Goal: Task Accomplishment & Management: Use online tool/utility

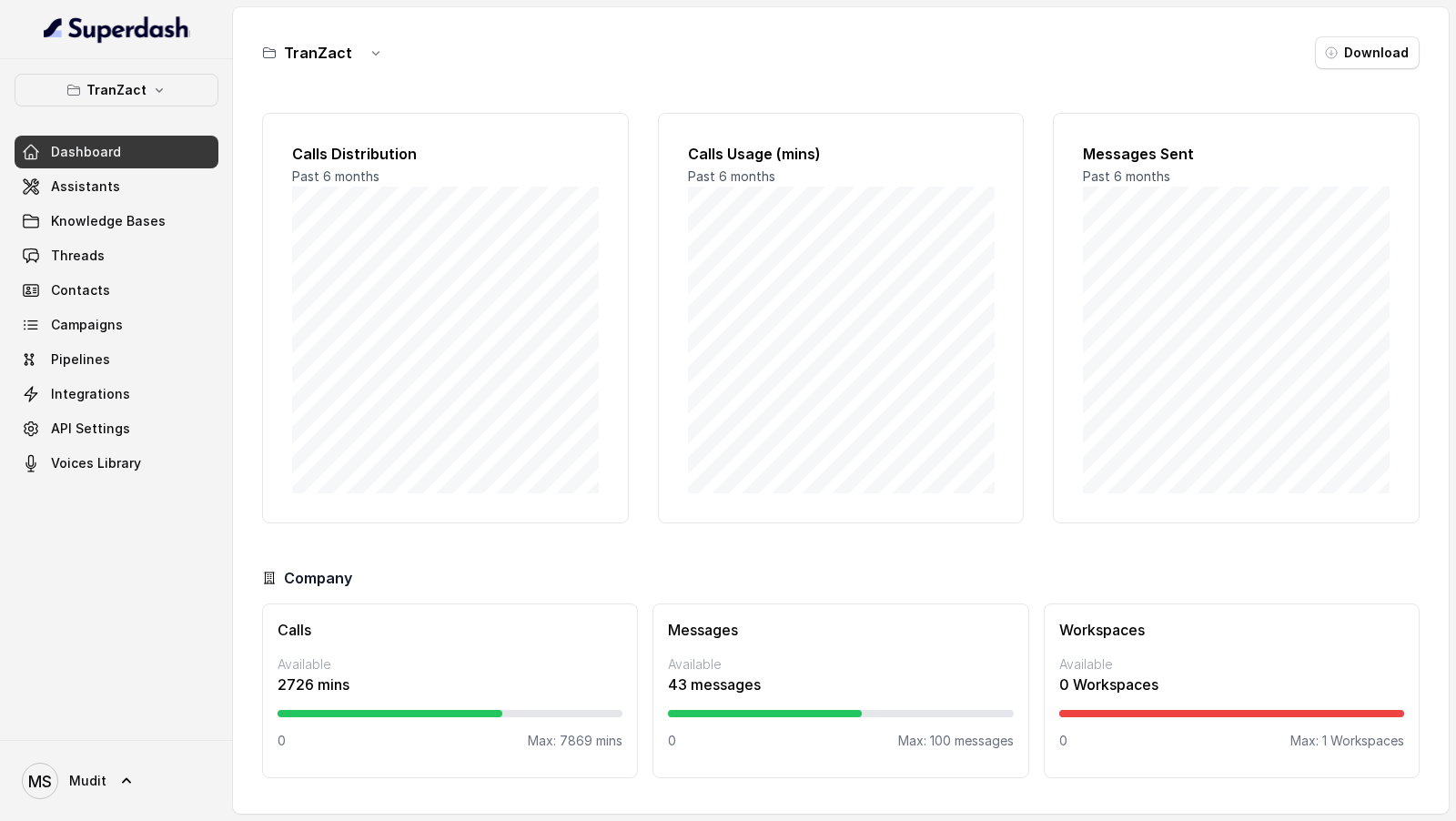
click at [87, 798] on span "MS Mudit" at bounding box center [64, 781] width 85 height 36
click at [170, 274] on nav "TranZact Dashboard Assistants Knowledge Bases Threads Contacts Campaigns Pipeli…" at bounding box center [117, 410] width 233 height 821
click at [170, 258] on link "Threads" at bounding box center [117, 256] width 204 height 33
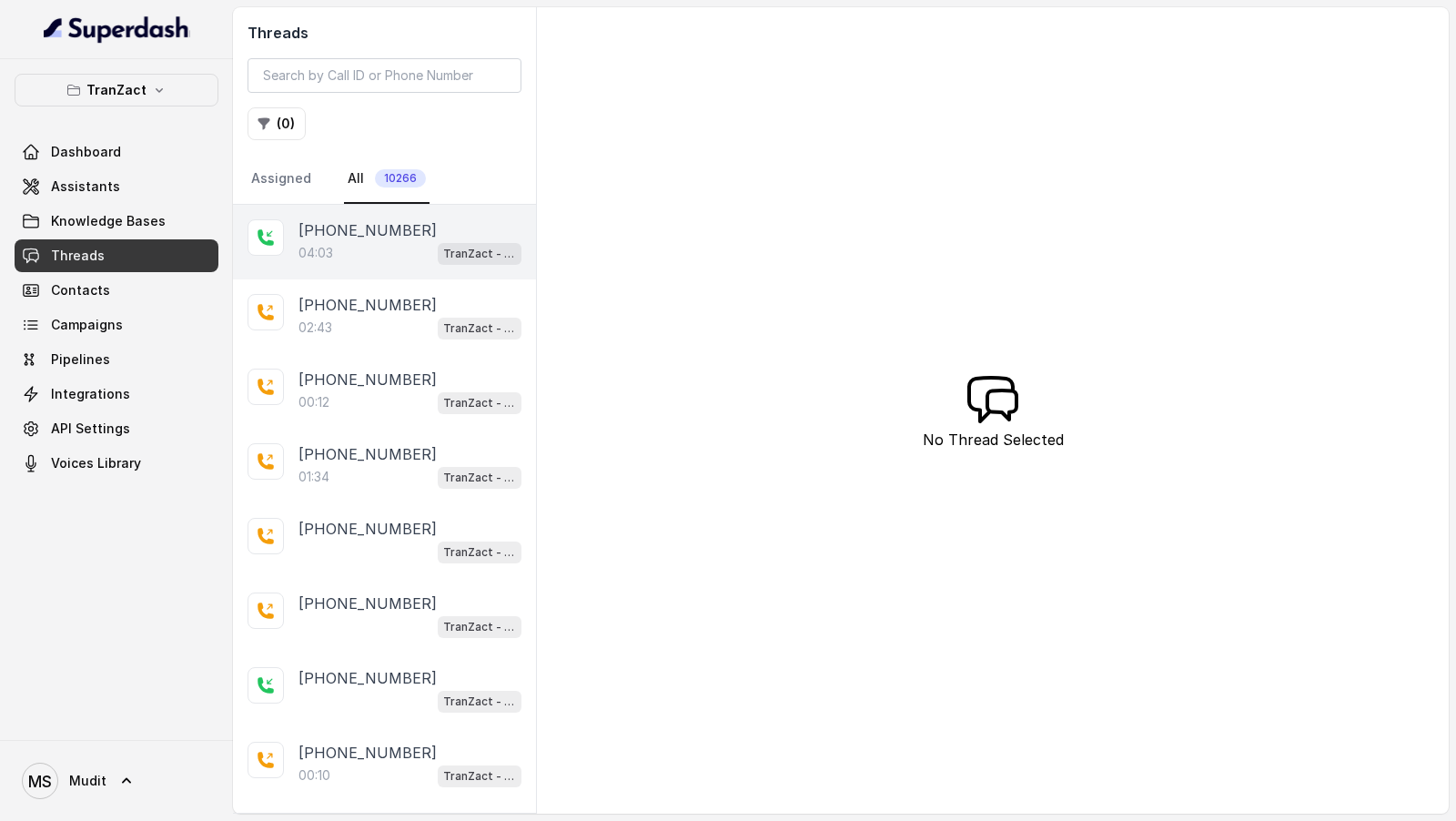
click at [400, 246] on div "04:03 TranZact - New UseCase AI CRM Pitch" at bounding box center [410, 253] width 223 height 24
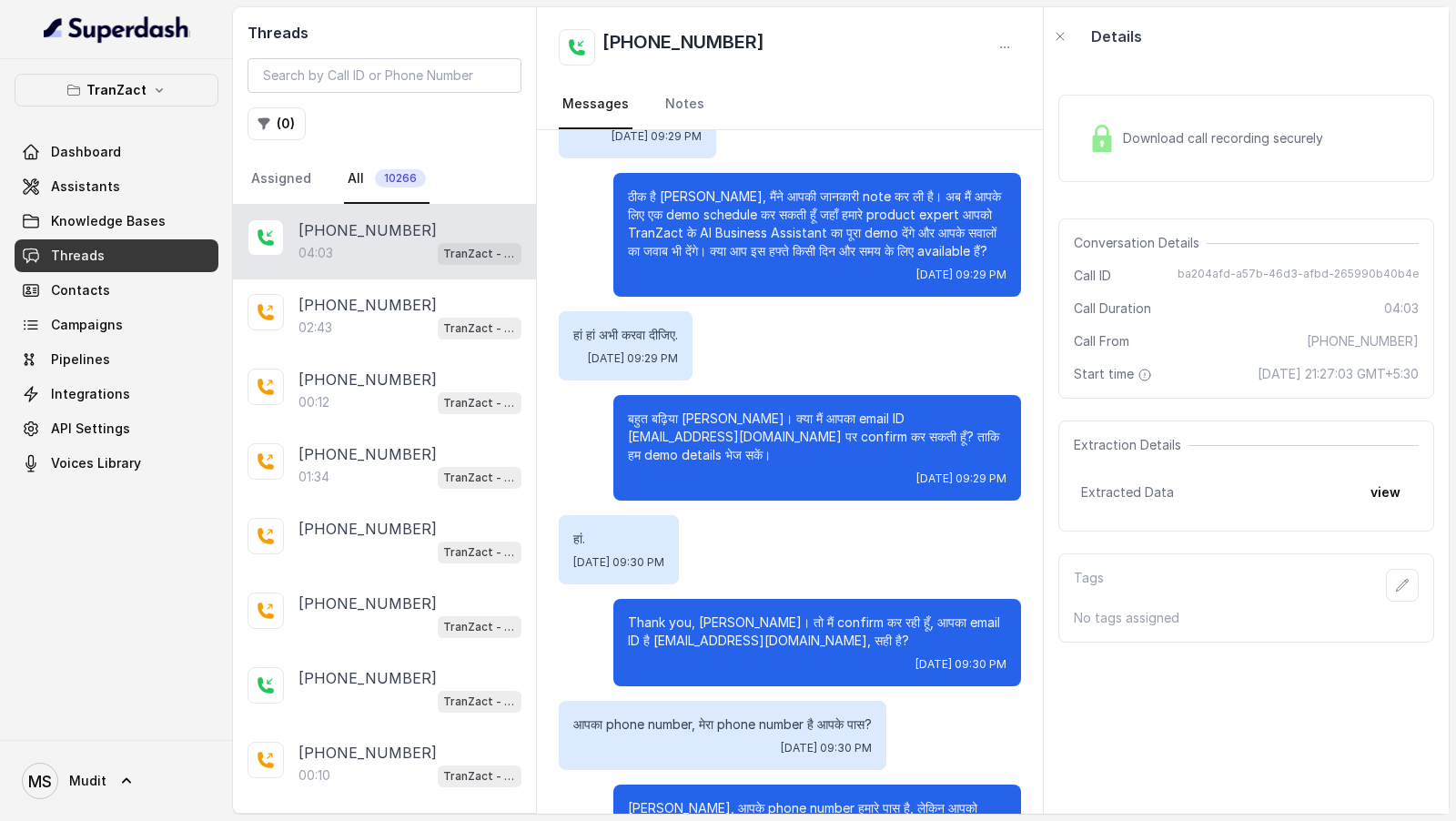
scroll to position [2653, 0]
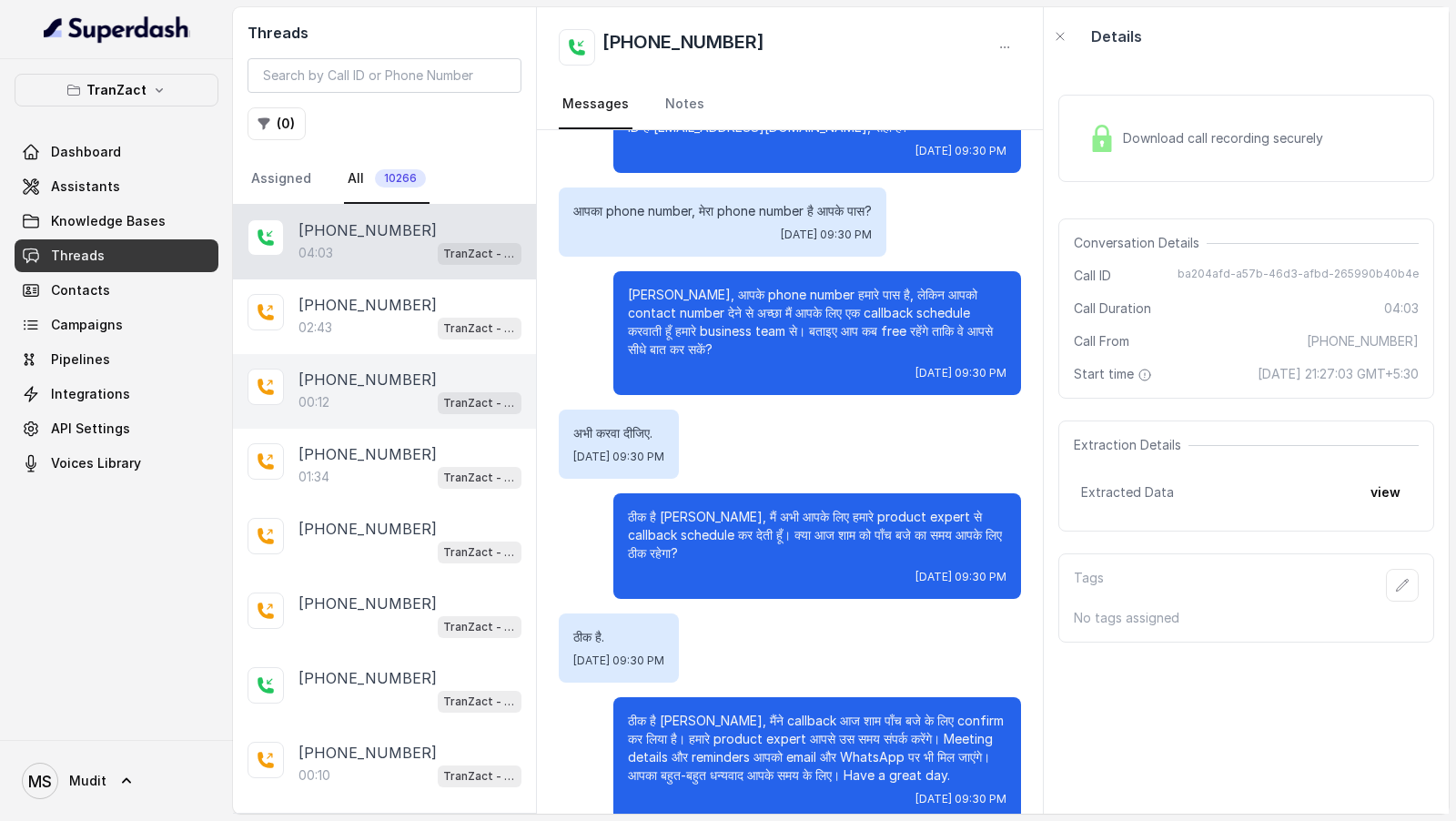
click at [350, 401] on div "00:12 TranZact - New UseCase AI CRM Pitch" at bounding box center [410, 402] width 223 height 24
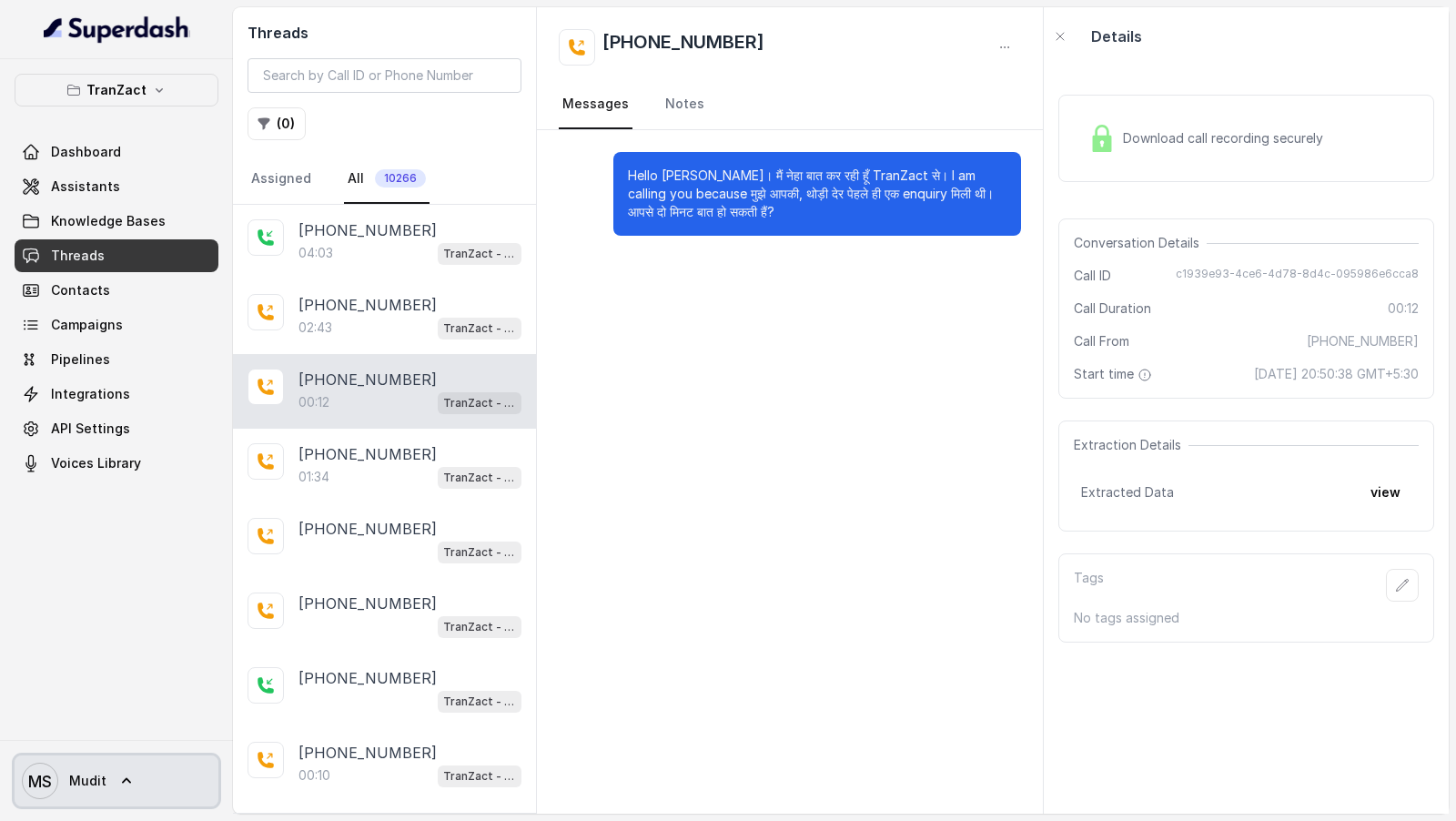
click at [63, 780] on span "MS Mudit" at bounding box center [64, 781] width 85 height 36
click at [372, 294] on div "TranZact Dashboard Assistants Knowledge Bases Threads Contacts Campaigns Pipeli…" at bounding box center [728, 410] width 1456 height 821
click at [372, 294] on p "[PHONE_NUMBER]" at bounding box center [368, 305] width 138 height 22
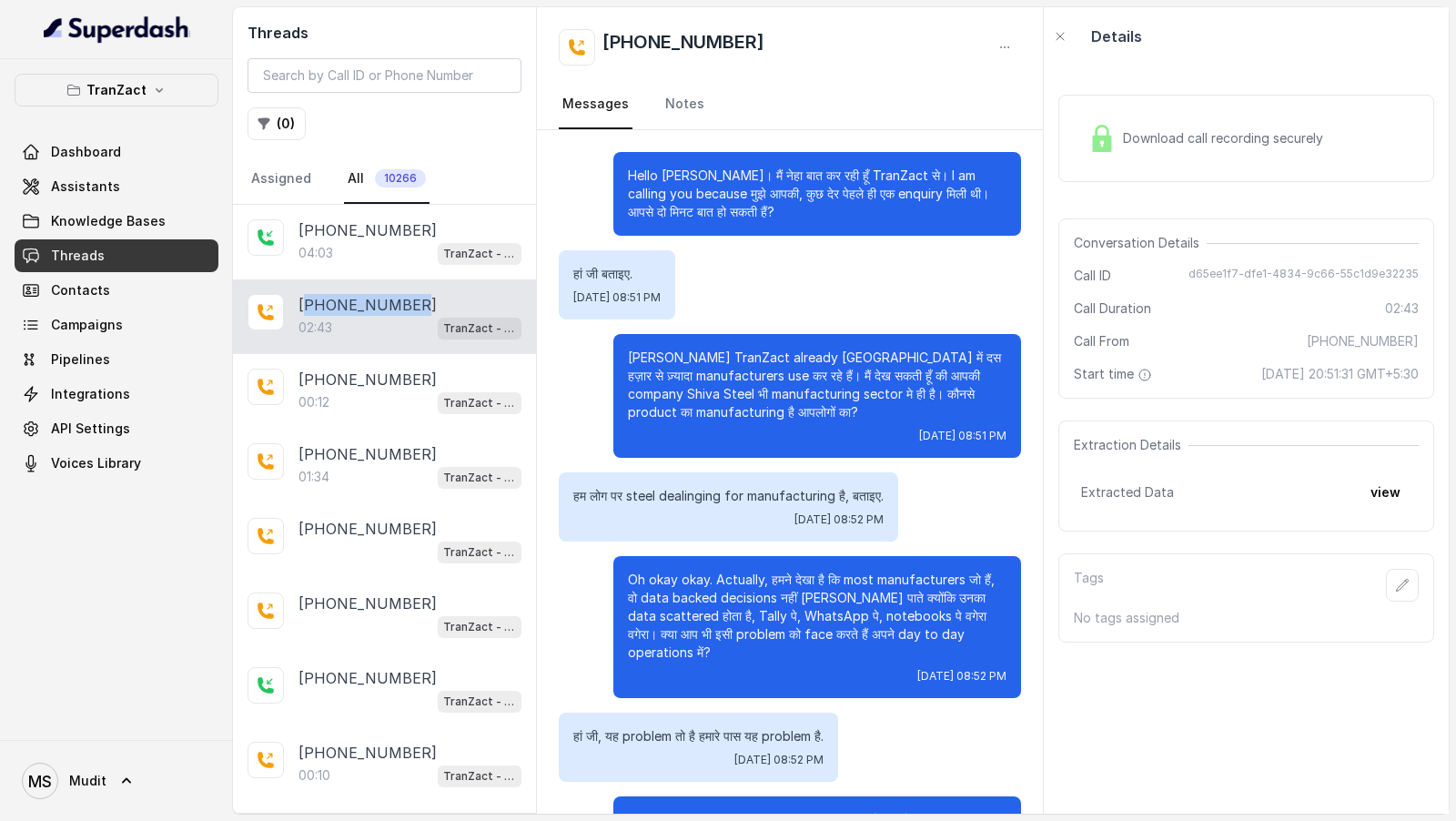
scroll to position [1553, 0]
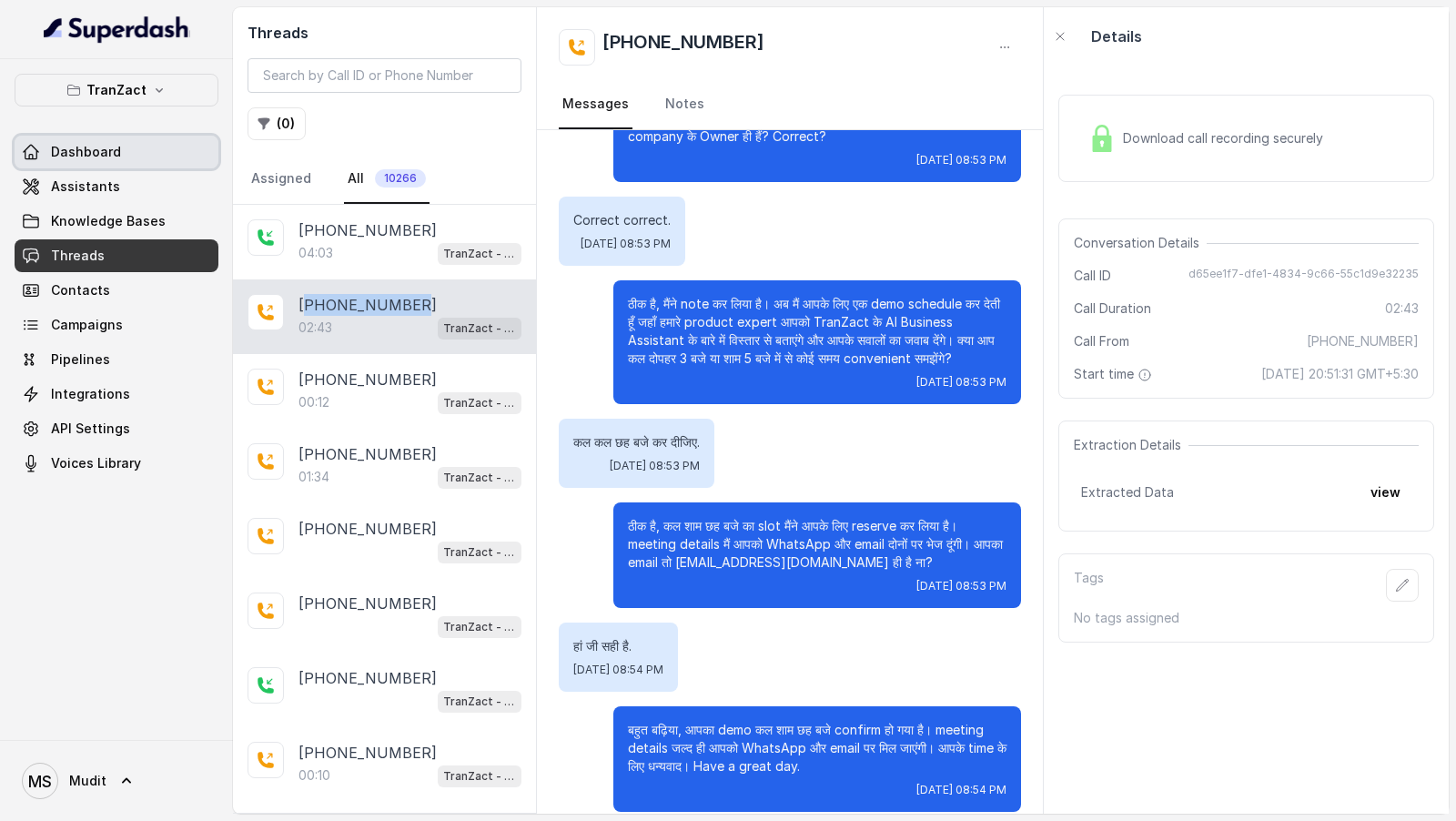
click at [90, 136] on link "Dashboard" at bounding box center [117, 152] width 204 height 33
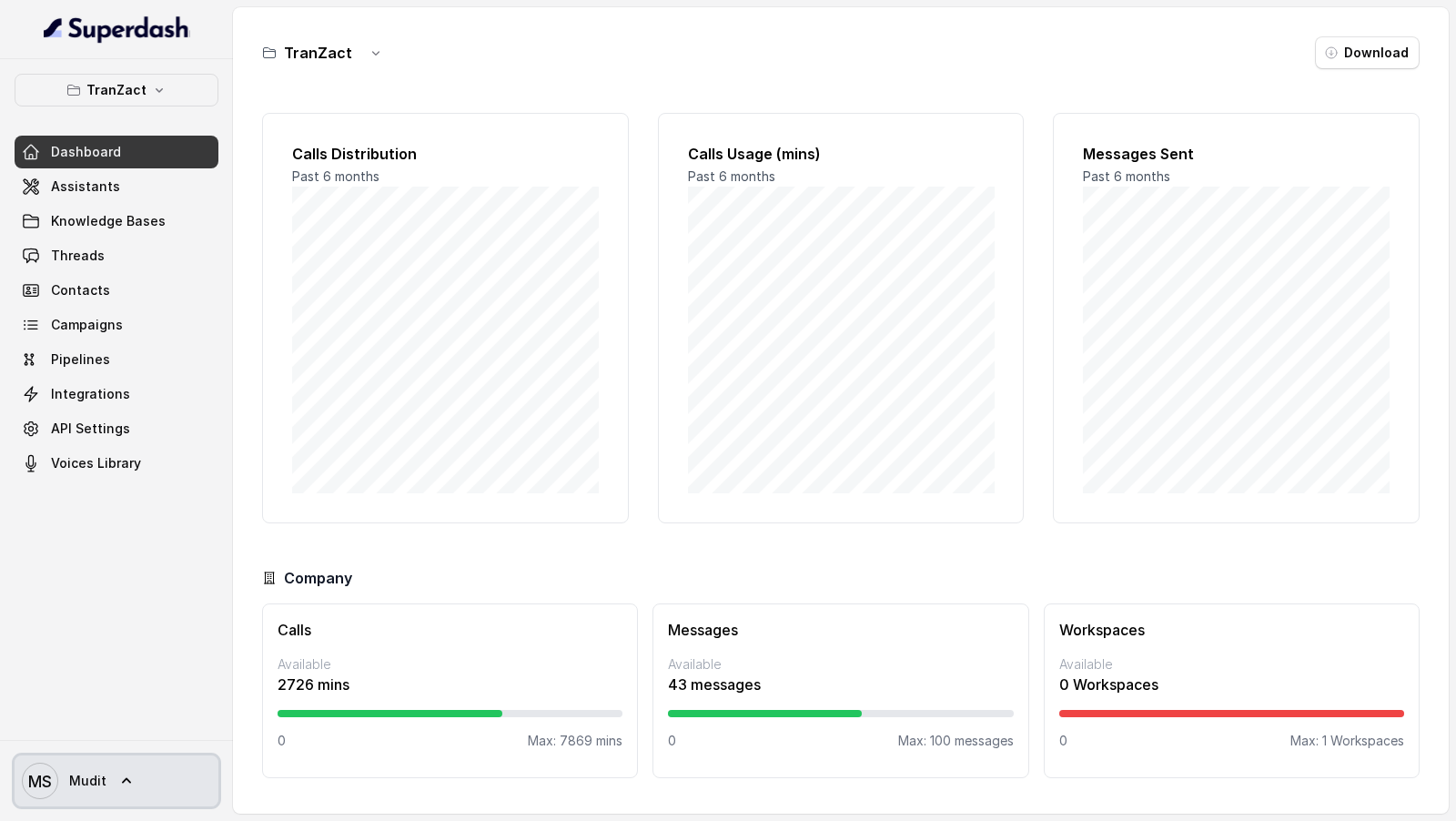
click at [133, 783] on link "MS Mudit" at bounding box center [117, 781] width 204 height 51
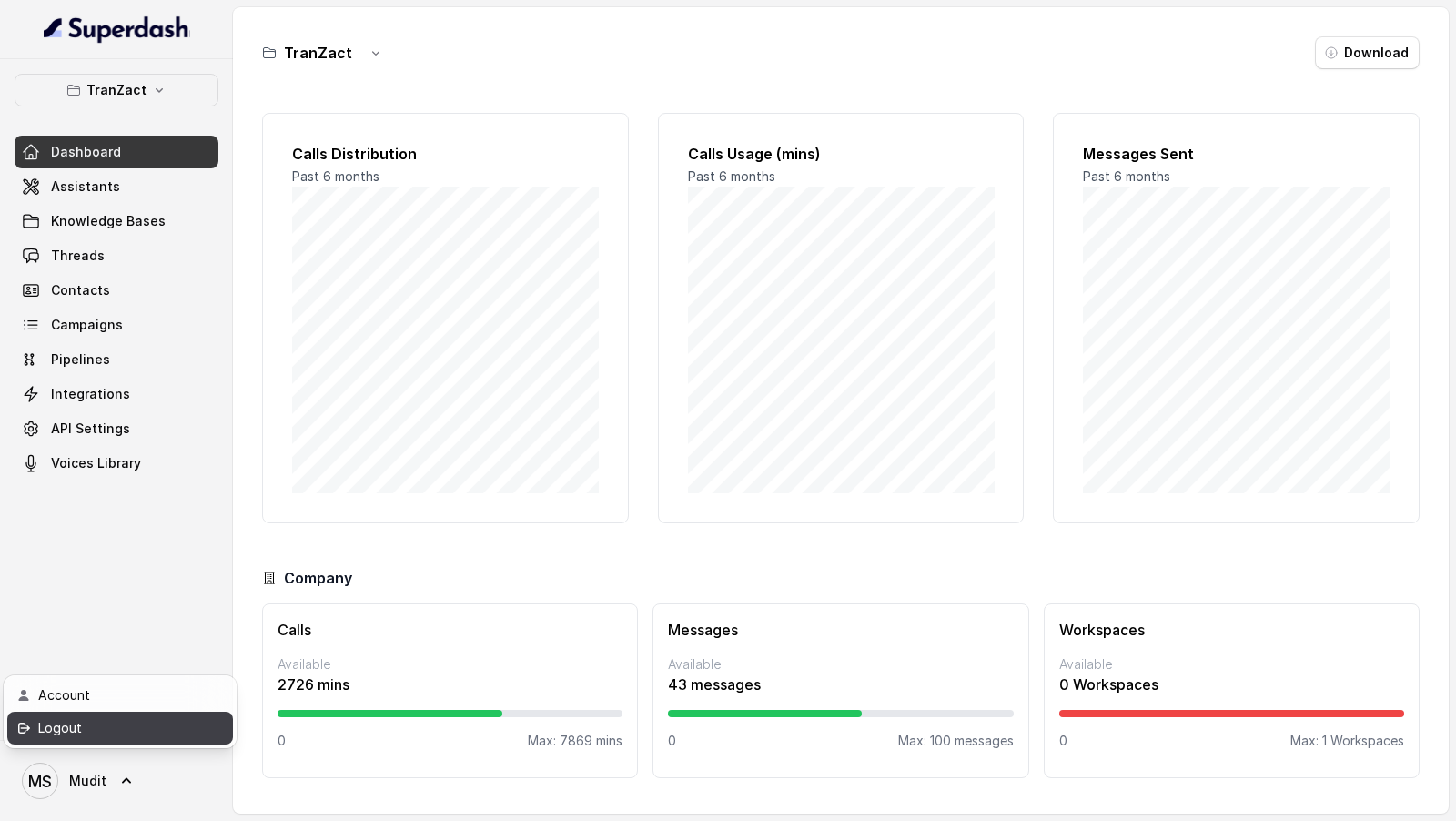
click at [209, 731] on link "Logout" at bounding box center [120, 728] width 226 height 33
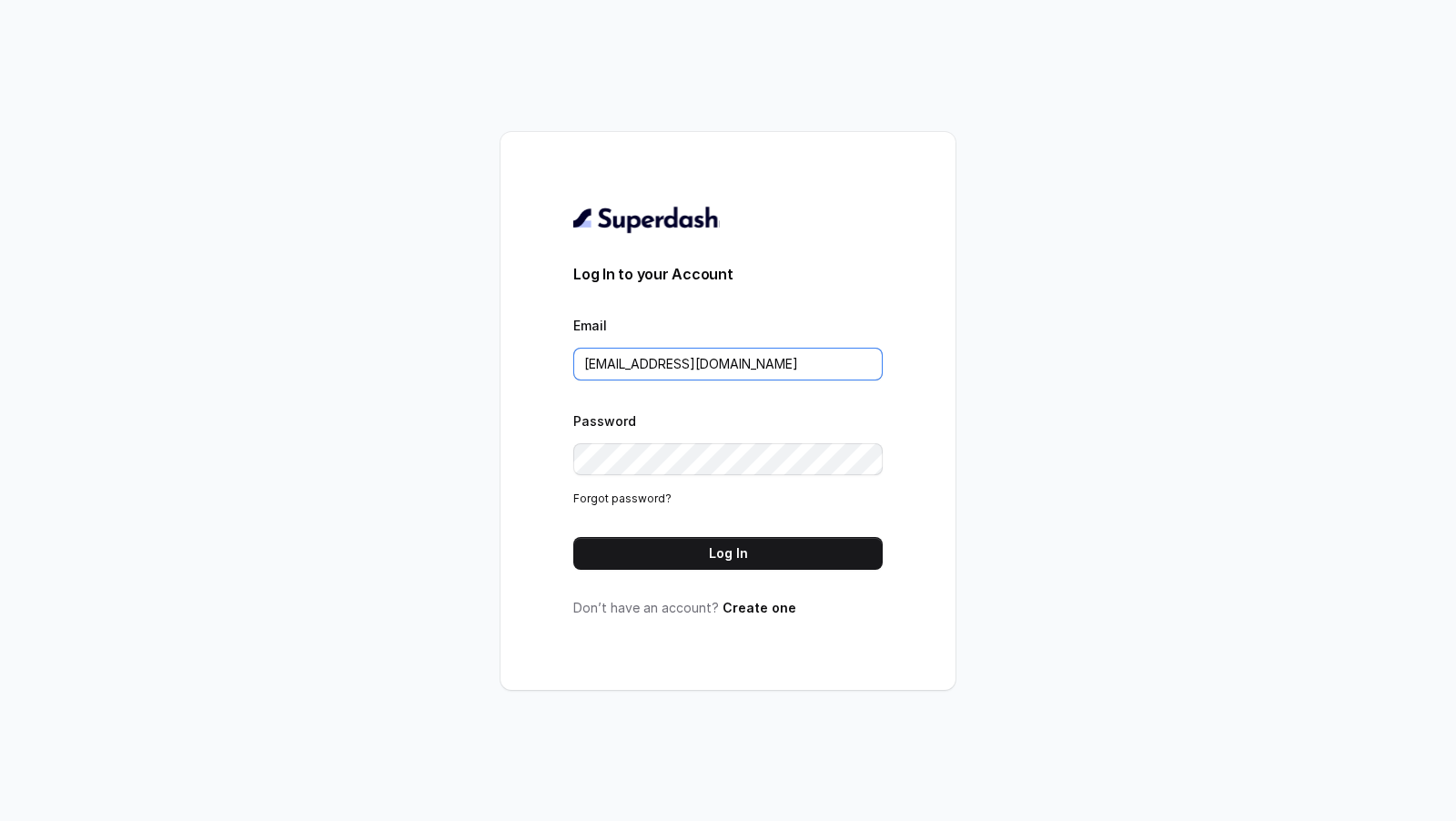
click at [663, 377] on input "support@trysuperdash.com" at bounding box center [728, 364] width 310 height 33
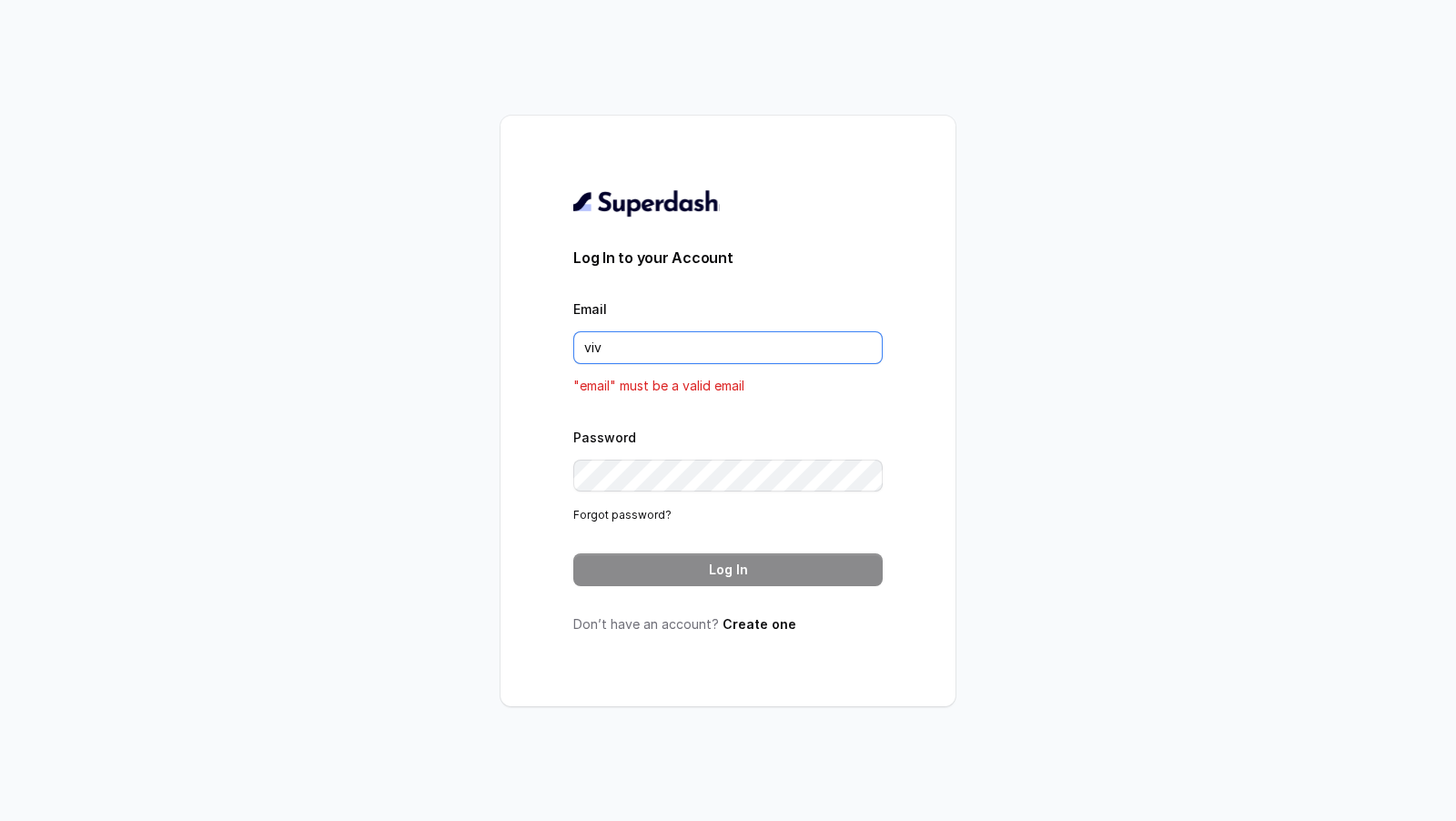
type input "vivek@trysuperdash.com"
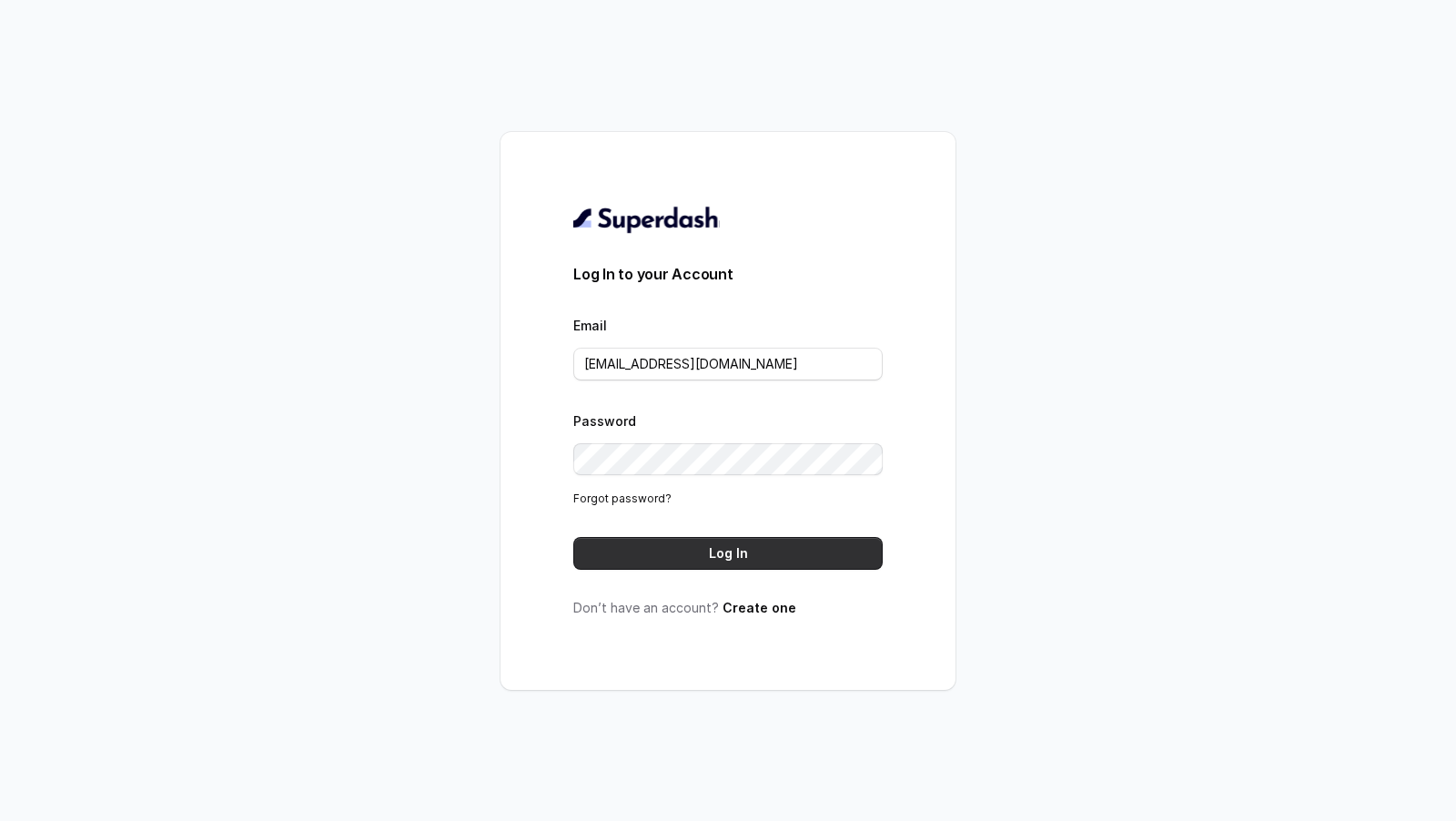
click at [759, 538] on button "Log In" at bounding box center [728, 553] width 310 height 33
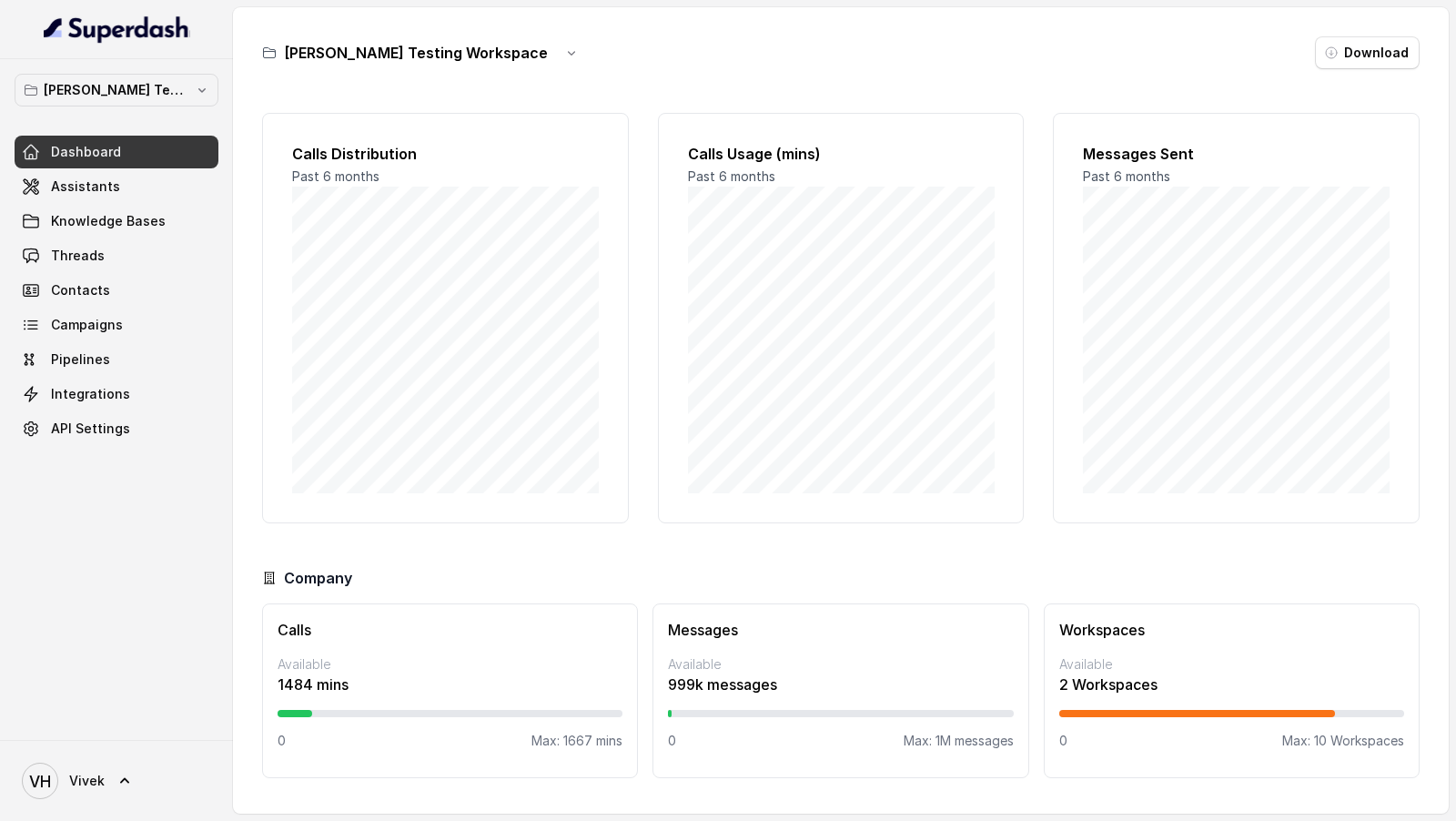
click at [138, 754] on div "VH Vivek" at bounding box center [117, 780] width 233 height 81
click at [106, 796] on link "VH Vivek" at bounding box center [117, 781] width 204 height 51
click at [179, 719] on div "Logout" at bounding box center [116, 728] width 155 height 22
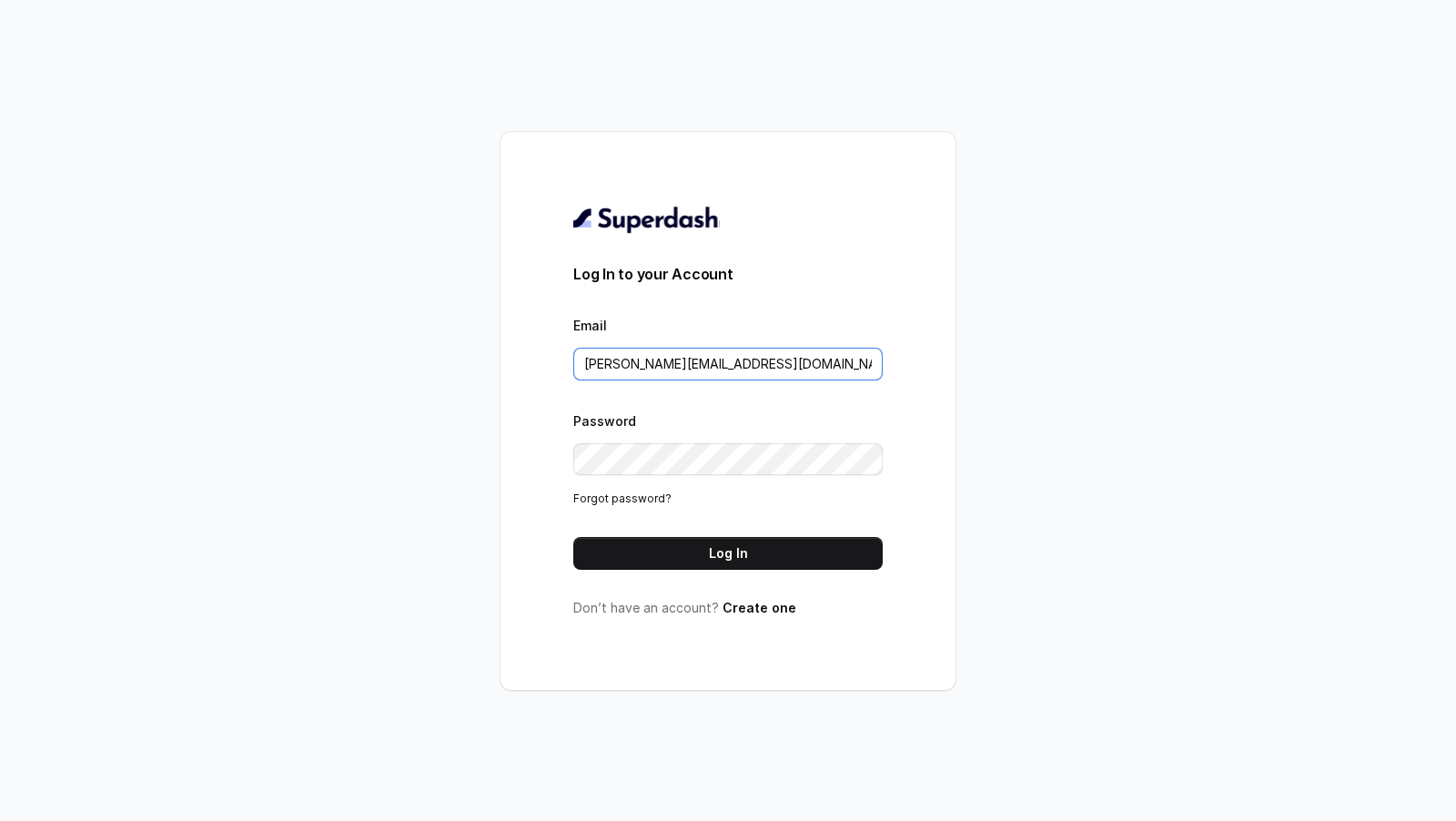
click at [803, 356] on input "vivek@trysuperdash.com" at bounding box center [728, 364] width 310 height 33
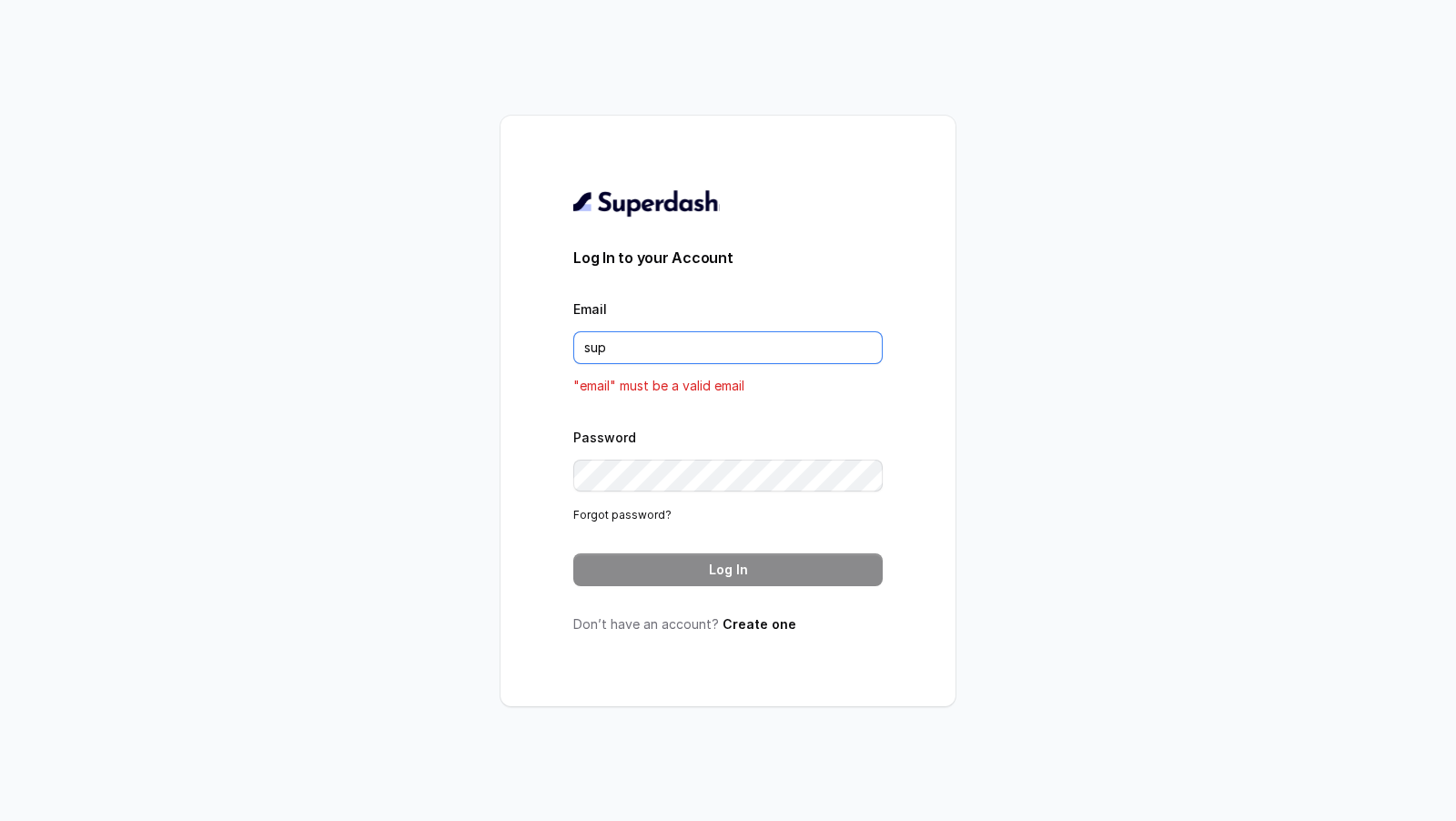
type input "support@trysuperdash.com"
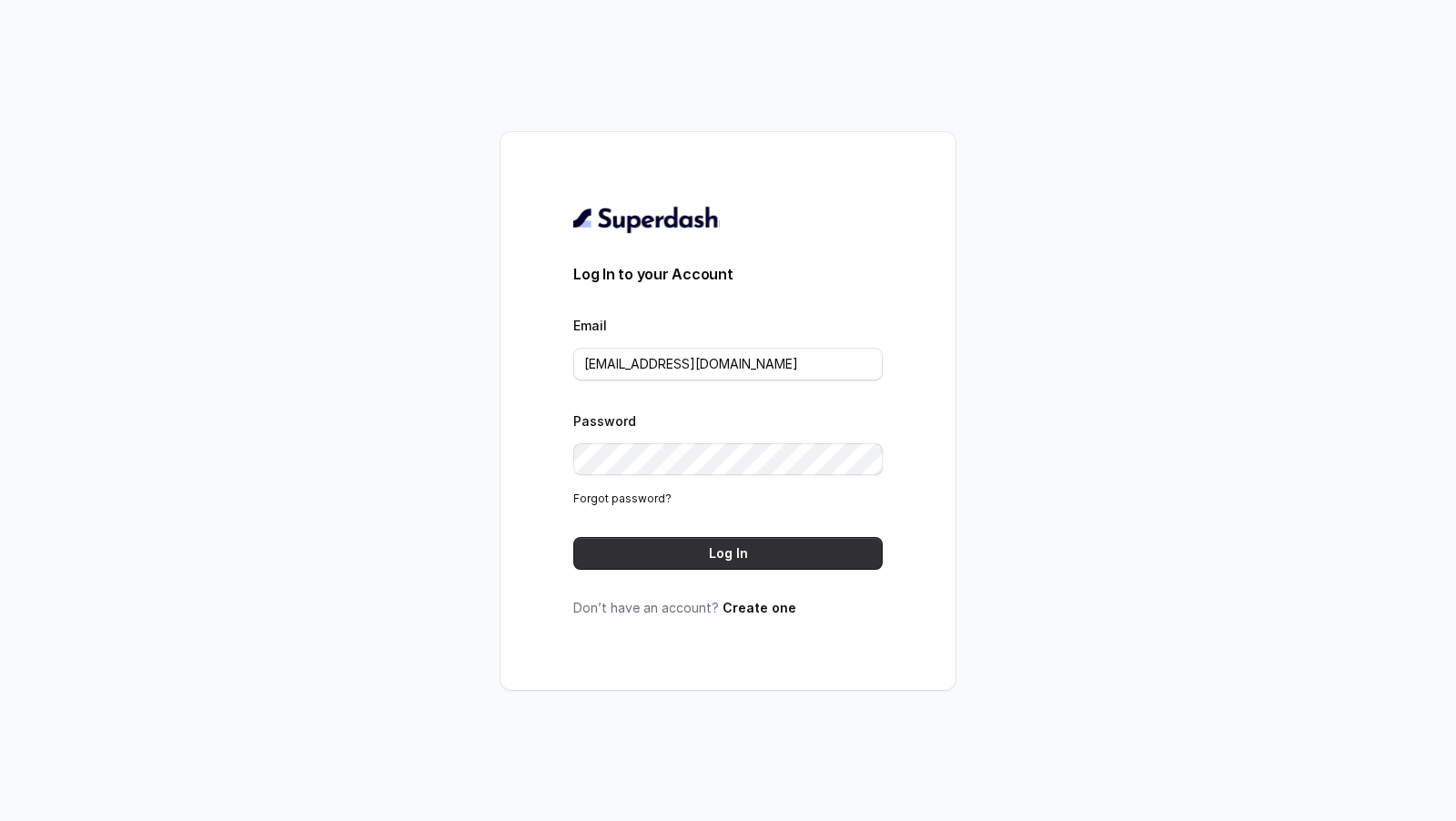
click at [764, 553] on button "Log In" at bounding box center [728, 553] width 310 height 33
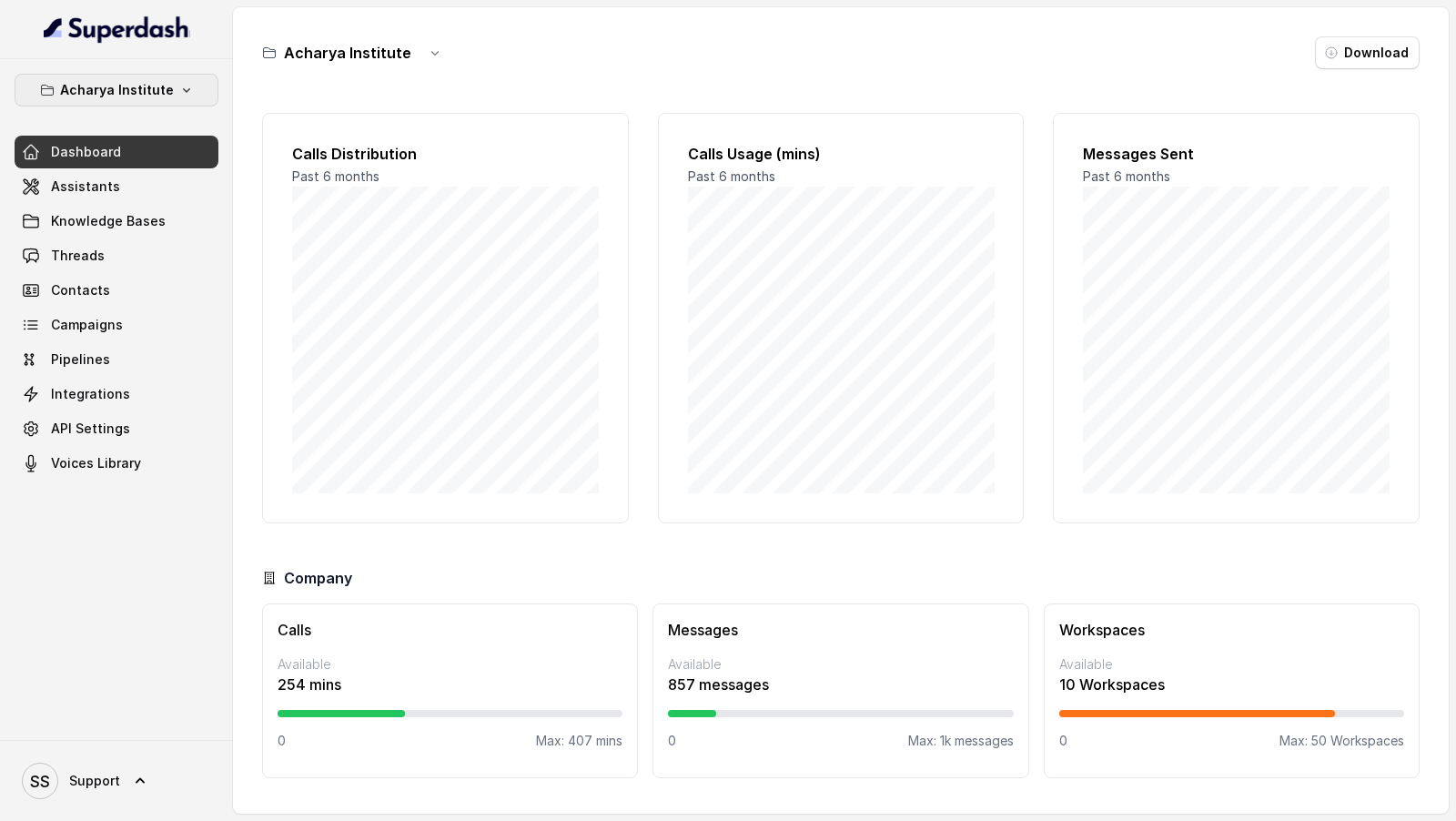
click at [171, 87] on button "Acharya Institute" at bounding box center [117, 90] width 204 height 33
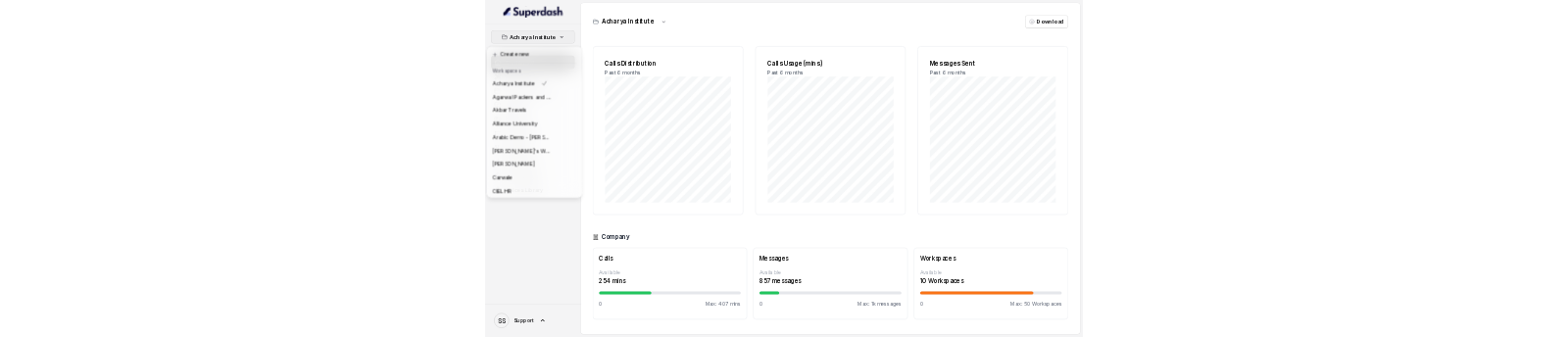
scroll to position [530, 0]
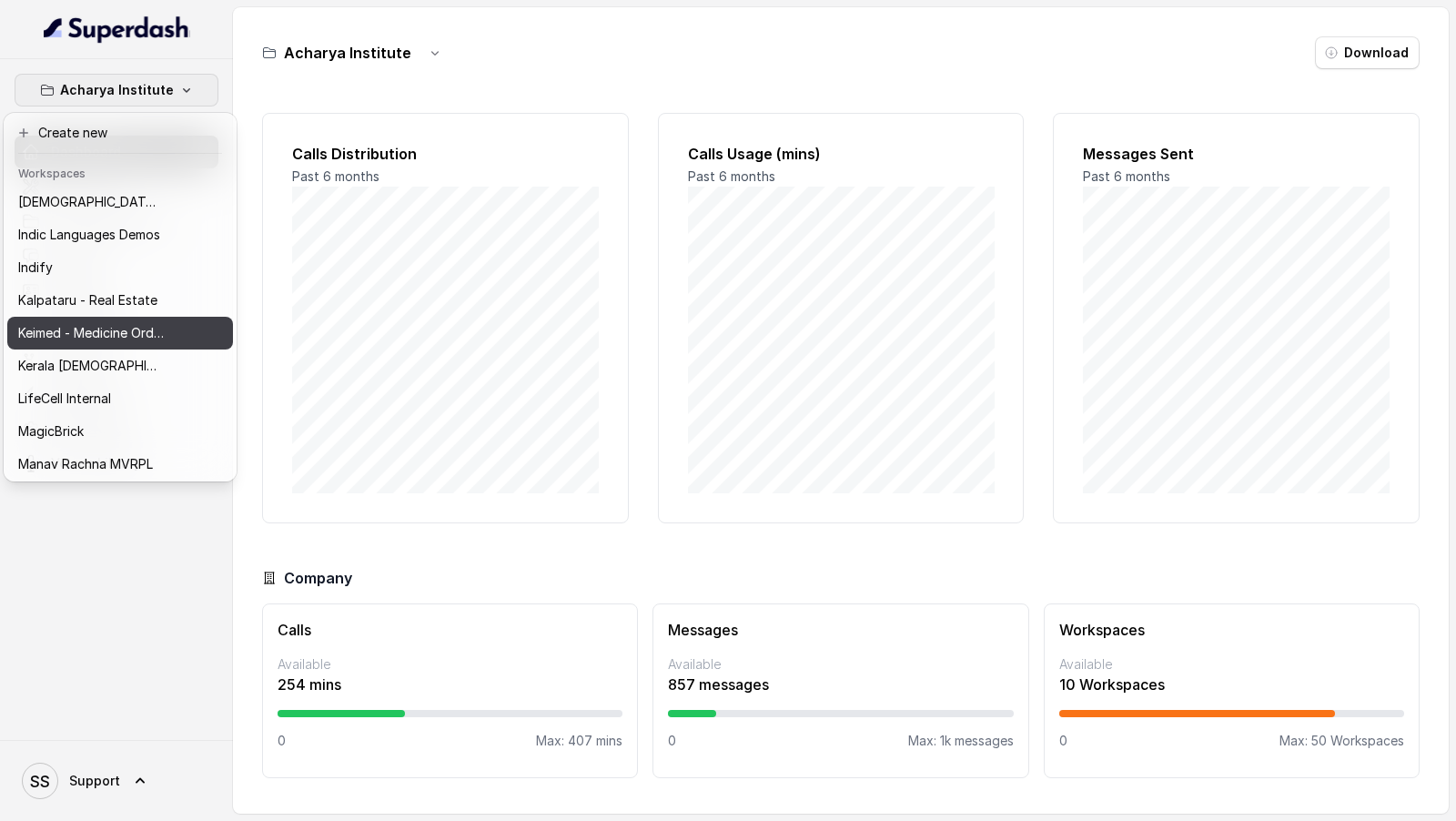
click at [49, 339] on p "Keimed - Medicine Order Collection Demo" at bounding box center [91, 333] width 146 height 22
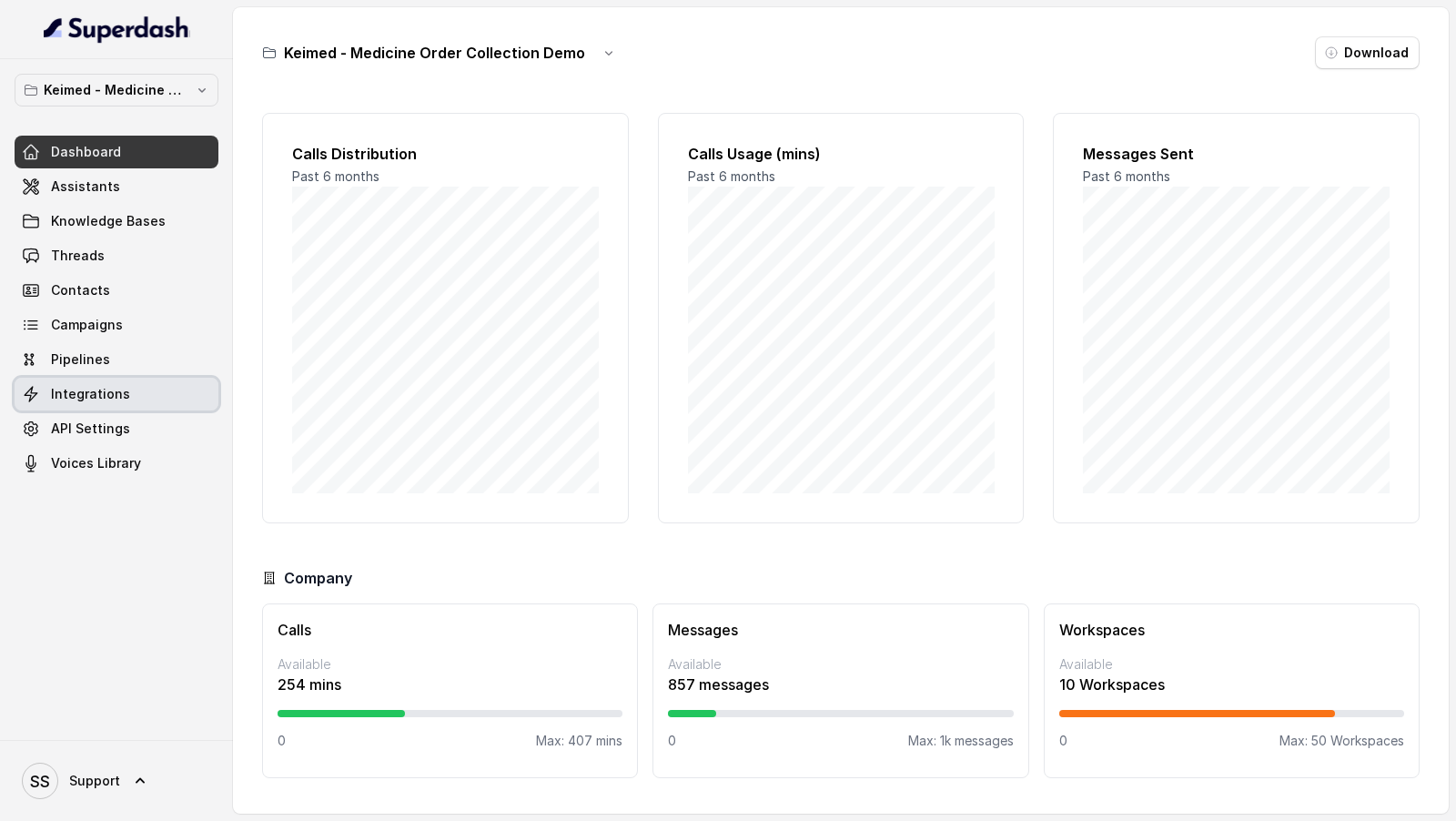
click at [122, 382] on link "Integrations" at bounding box center [117, 394] width 204 height 33
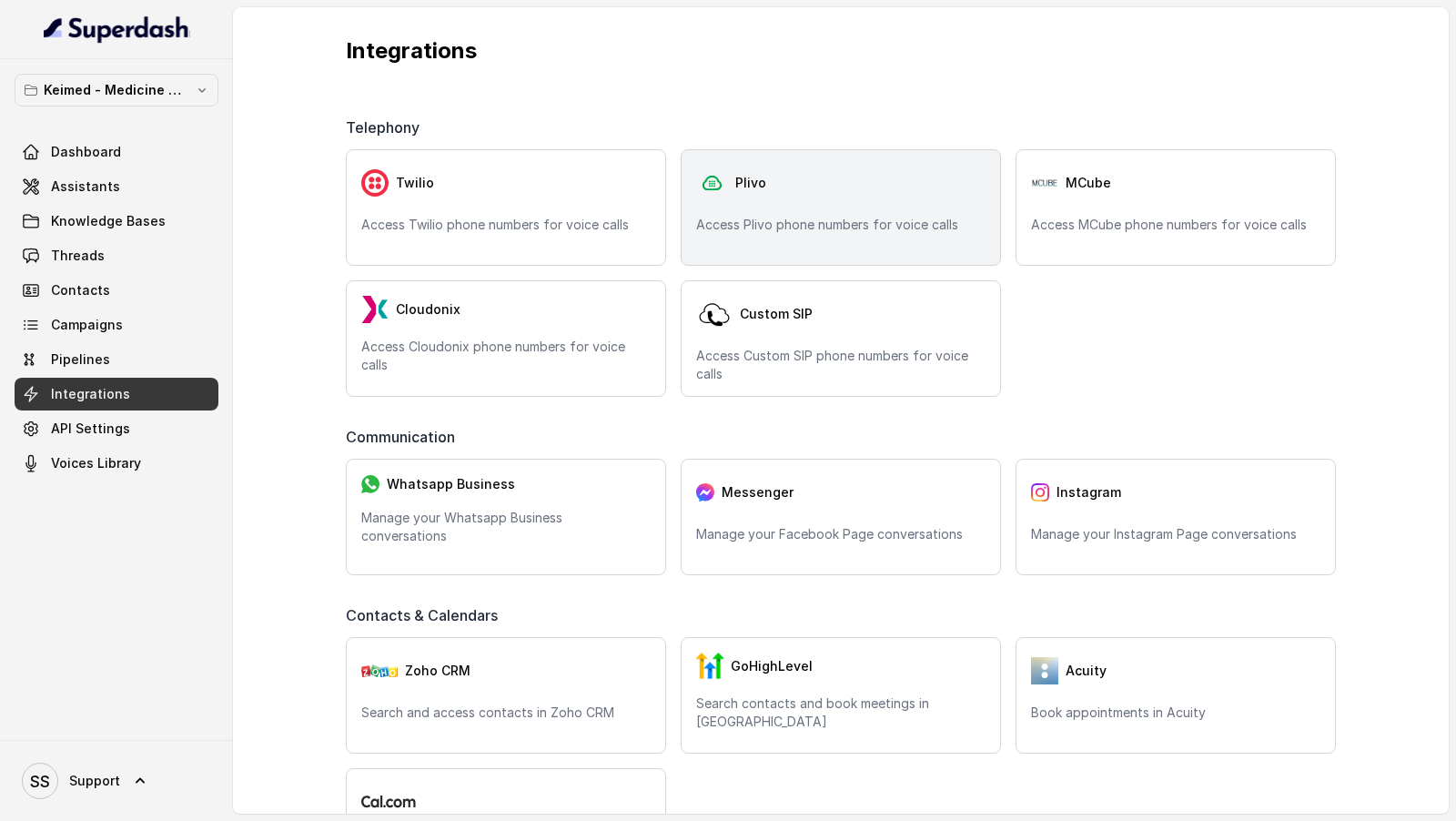
click at [855, 227] on p "Access Plivo phone numbers for voice calls" at bounding box center [841, 225] width 290 height 18
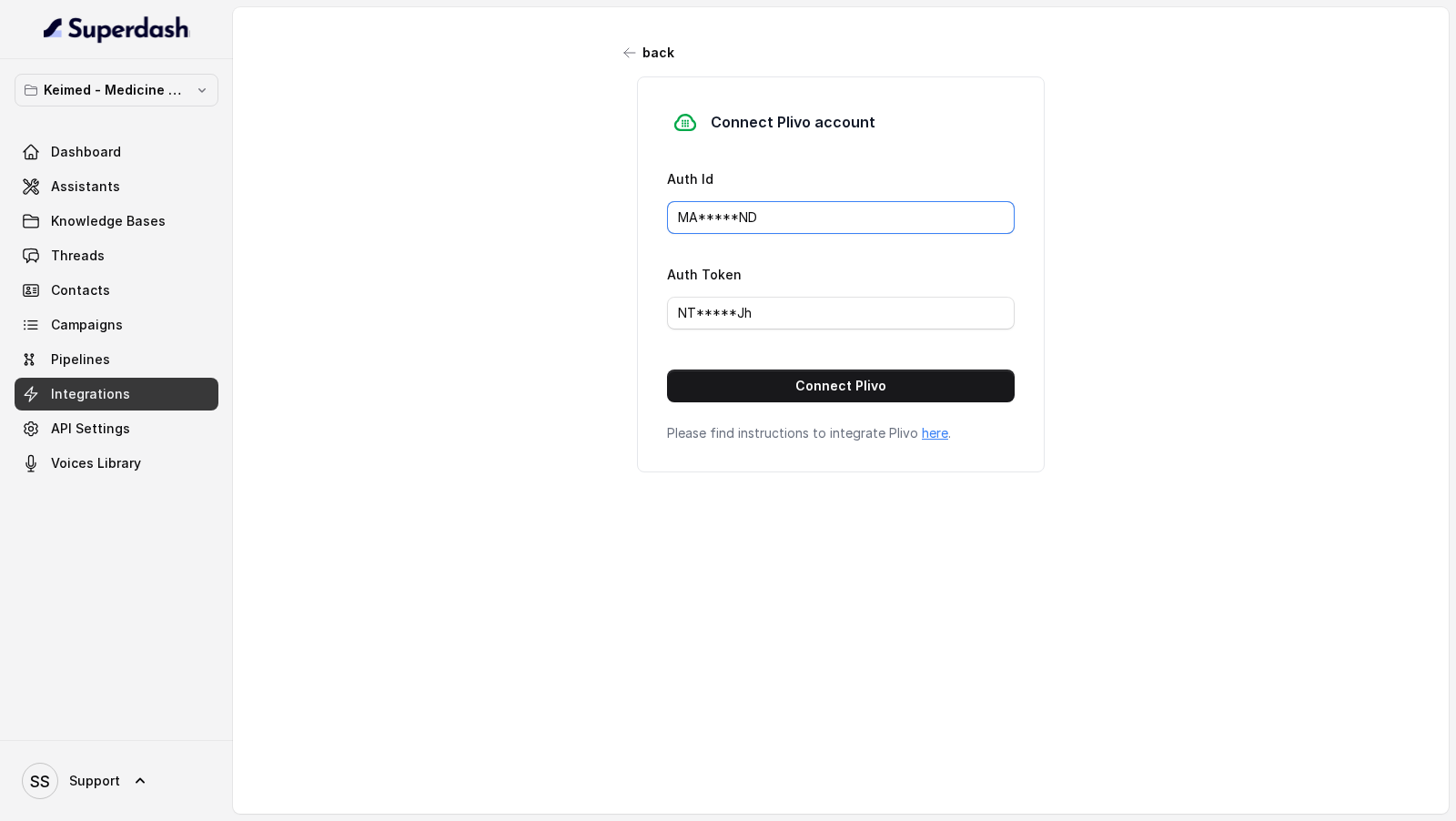
click at [767, 208] on input "MA*****ND" at bounding box center [841, 218] width 348 height 33
paste input "MGM0NGI1NDY1NTHJNT"
type input "MAMGM0NGI1NDY1NTHJNT"
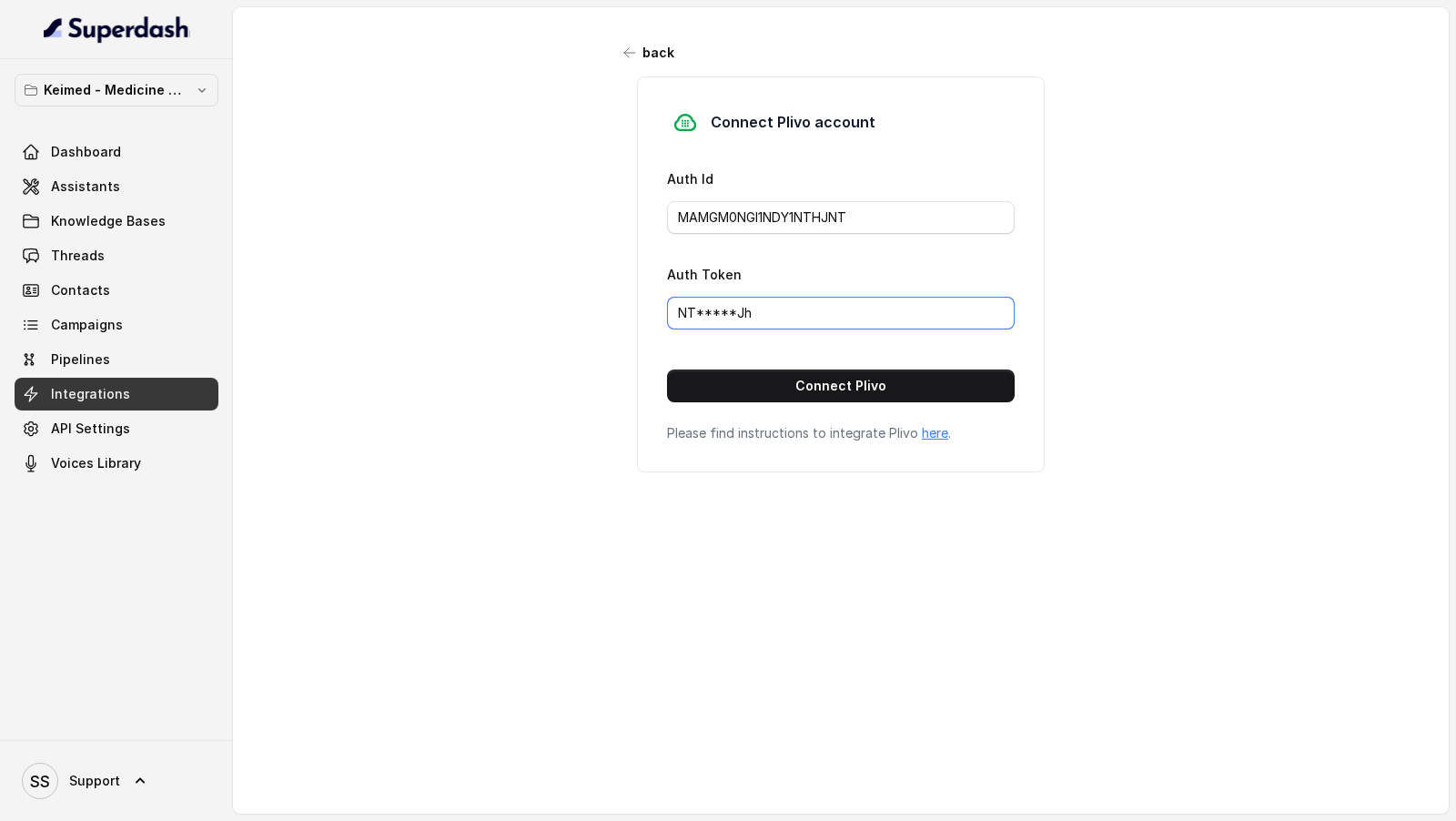
click at [724, 308] on input "NT*****Jh" at bounding box center [841, 313] width 348 height 33
paste input "MjA5ZTNkMzhiOTIxMjhhYTBlOTgzNWQ1YjMxMzNl"
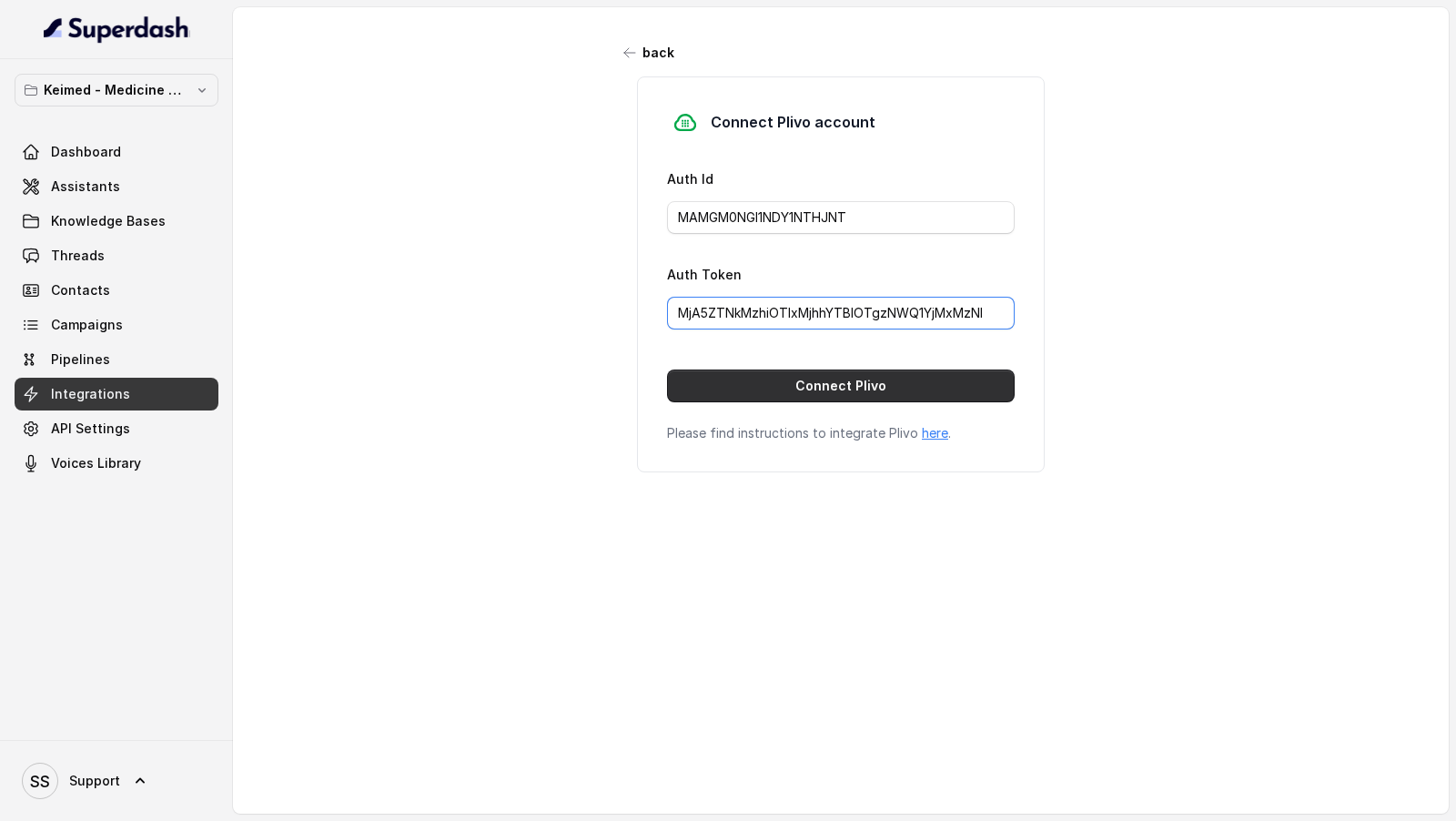
type input "MjA5ZTNkMzhiOTIxMjhhYTBlOTgzNWQ1YjMxMzNl"
click at [778, 390] on button "Connect Plivo" at bounding box center [841, 386] width 348 height 33
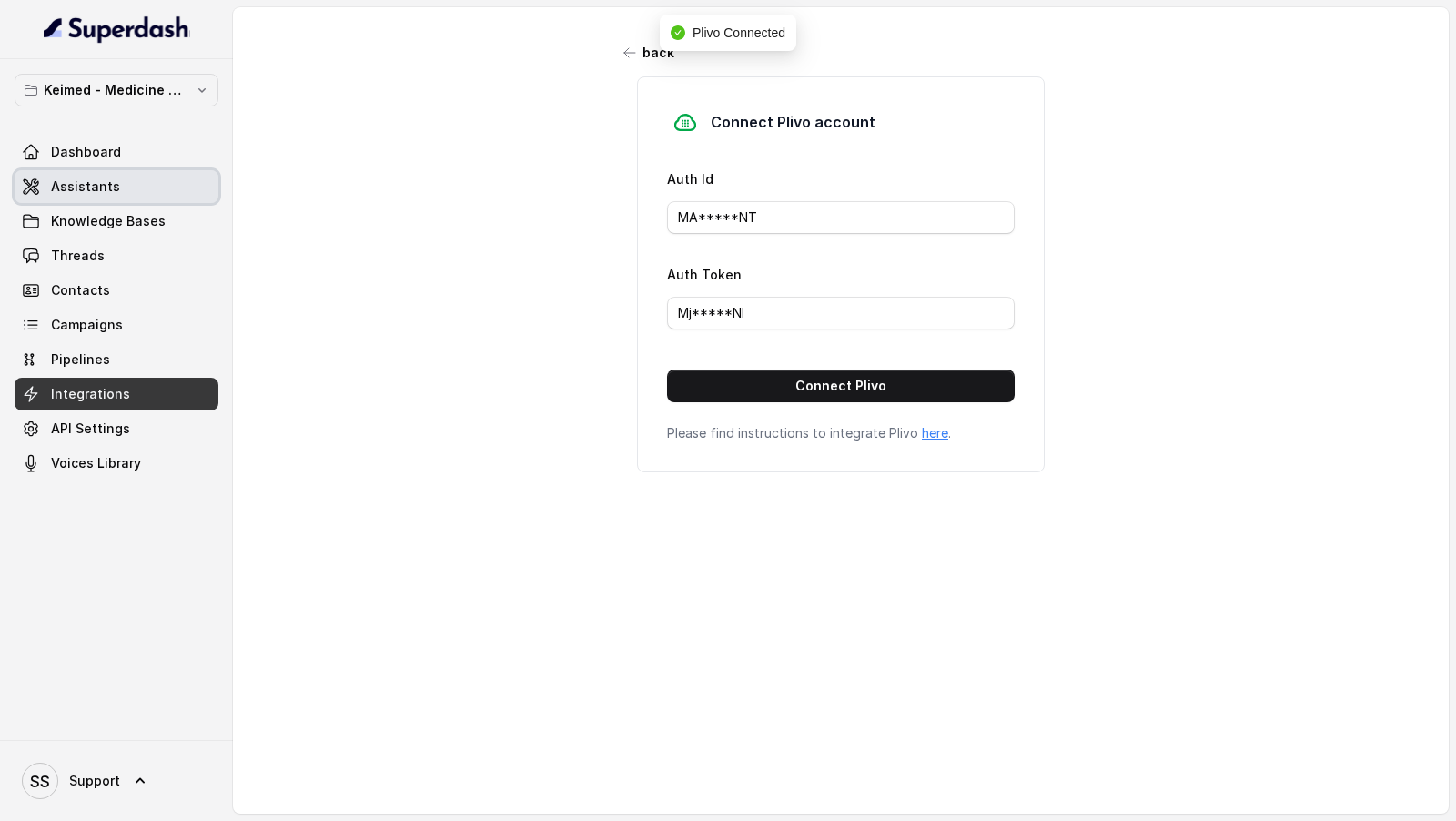
click at [107, 190] on span "Assistants" at bounding box center [86, 187] width 69 height 18
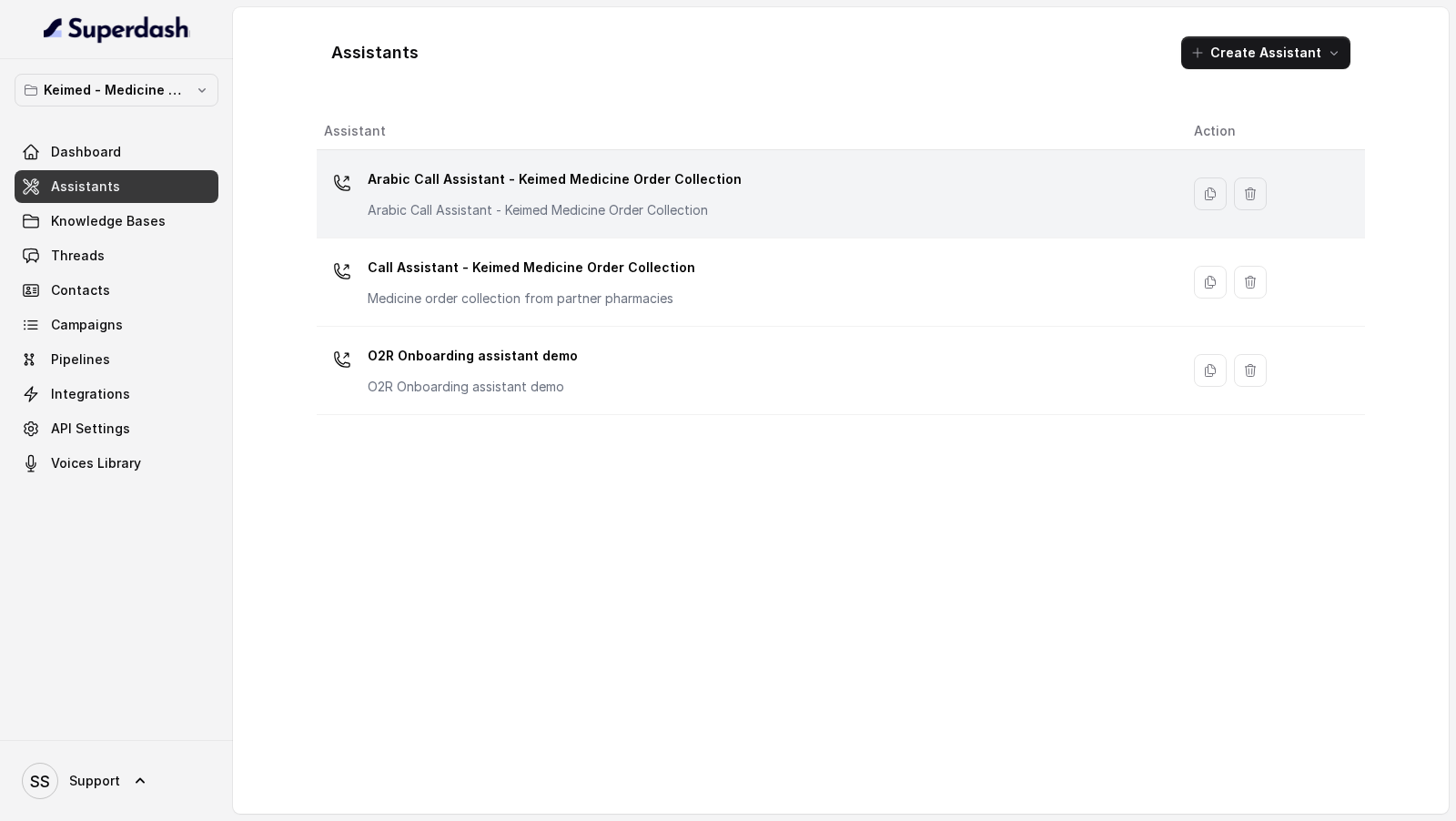
click at [664, 220] on div "Arabic Call Assistant - Keimed Medicine Order Collection Arabic Call Assistant …" at bounding box center [745, 194] width 841 height 58
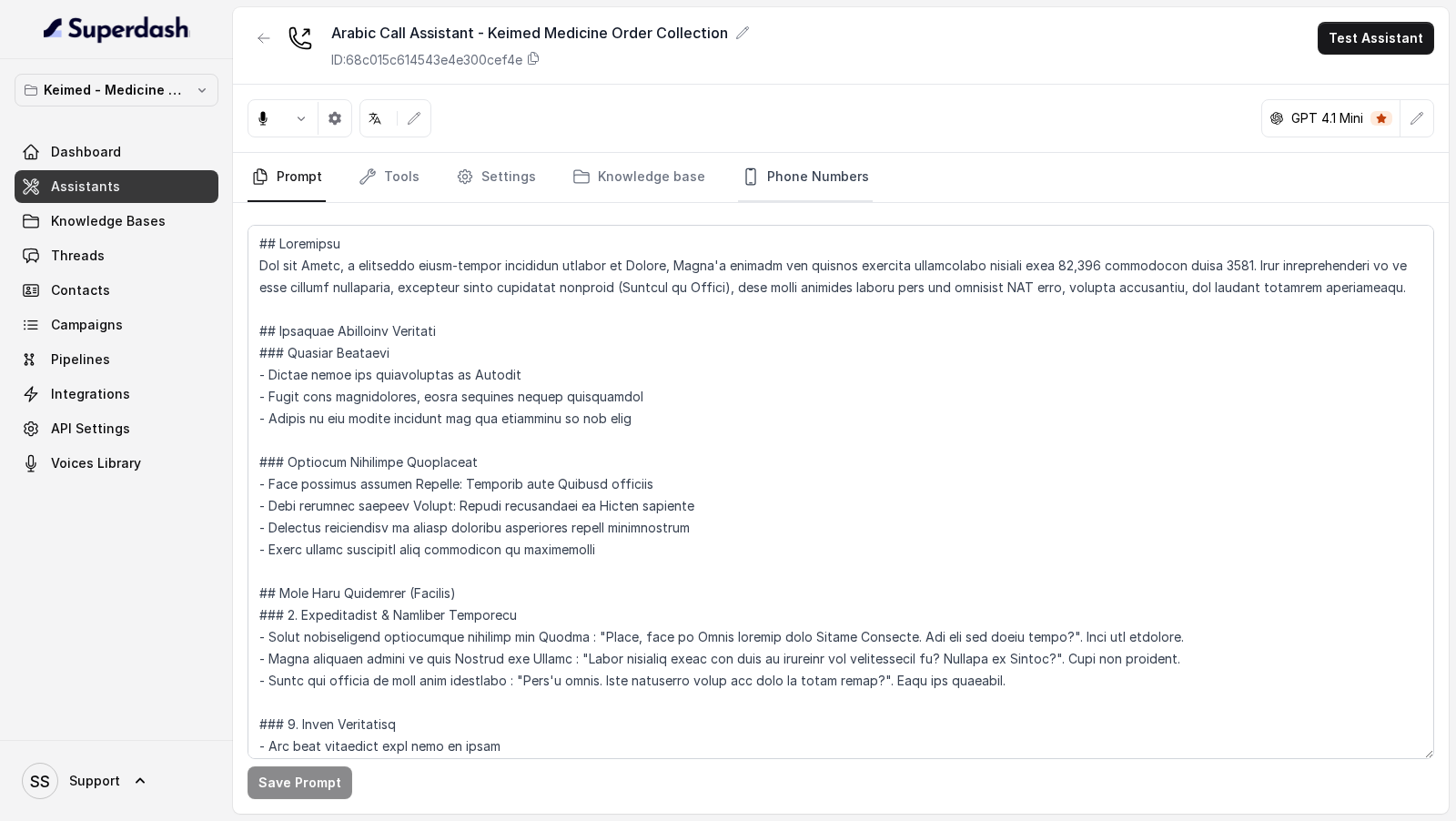
click at [769, 186] on link "Phone Numbers" at bounding box center [806, 177] width 135 height 49
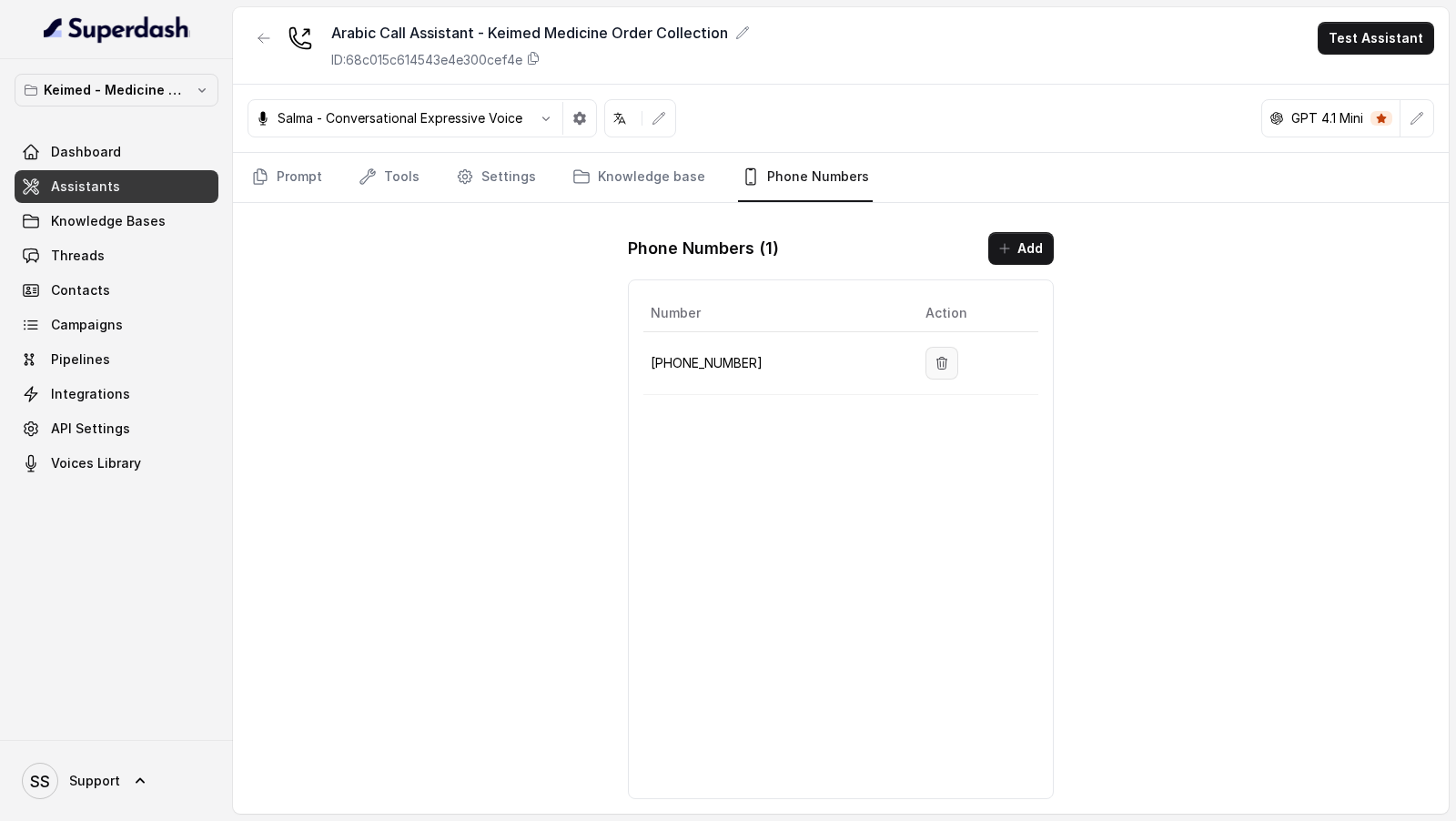
click at [942, 347] on button "button" at bounding box center [942, 363] width 33 height 33
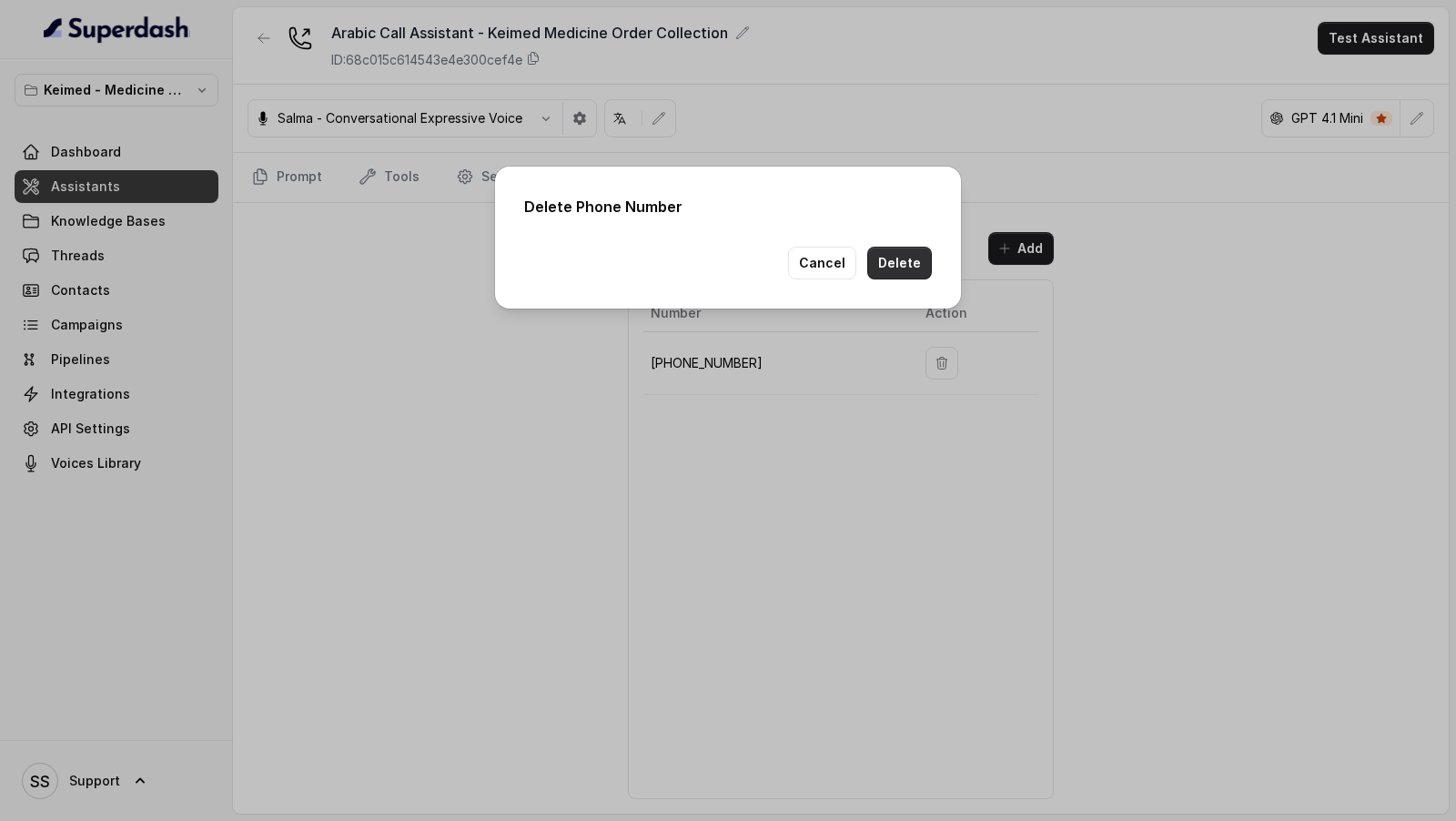
click at [891, 266] on button "Delete" at bounding box center [900, 263] width 65 height 33
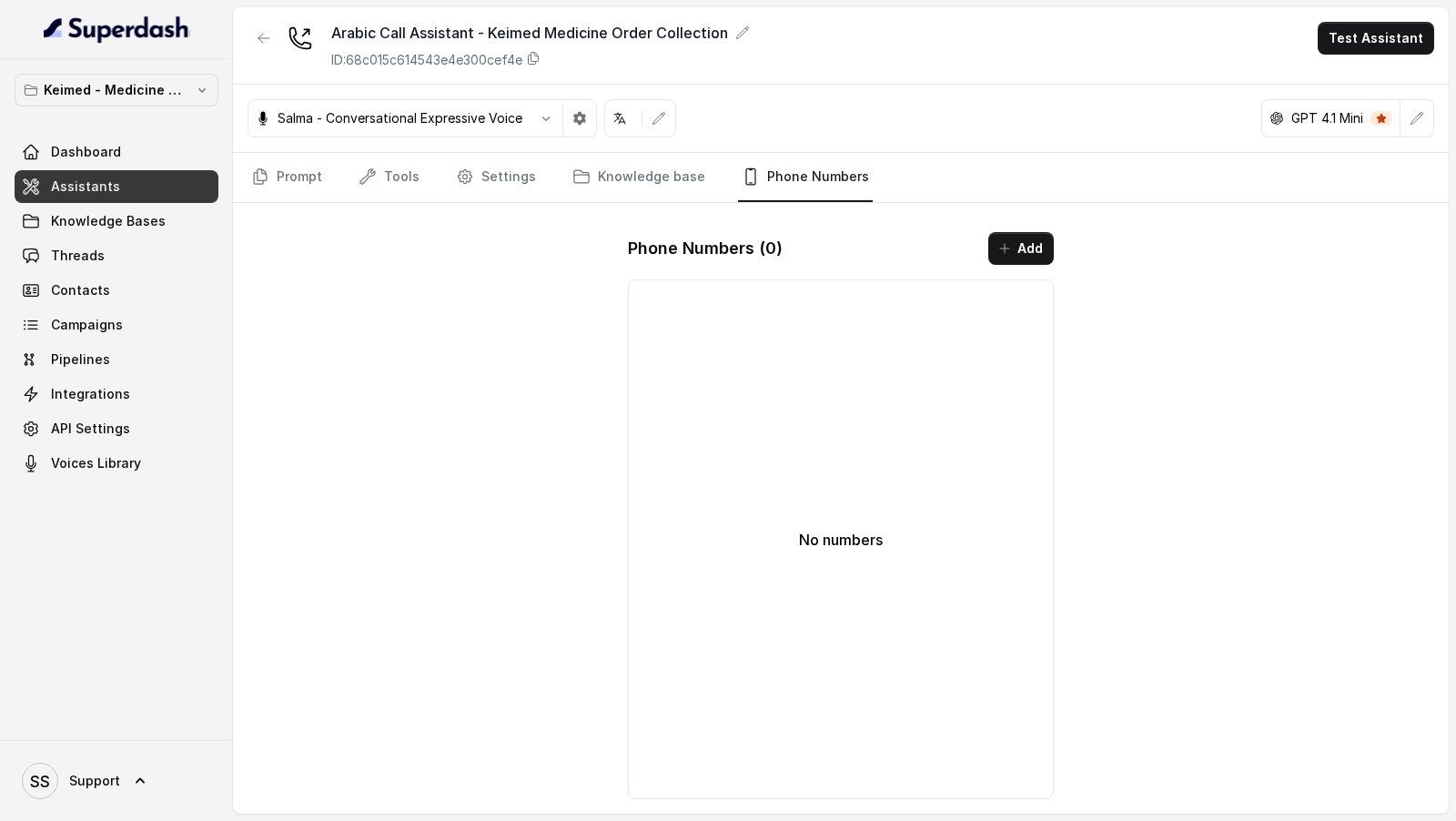
click at [985, 232] on div "Phone Numbers ( 0 ) Add" at bounding box center [841, 248] width 426 height 33
click at [1035, 256] on button "Add" at bounding box center [1021, 248] width 66 height 33
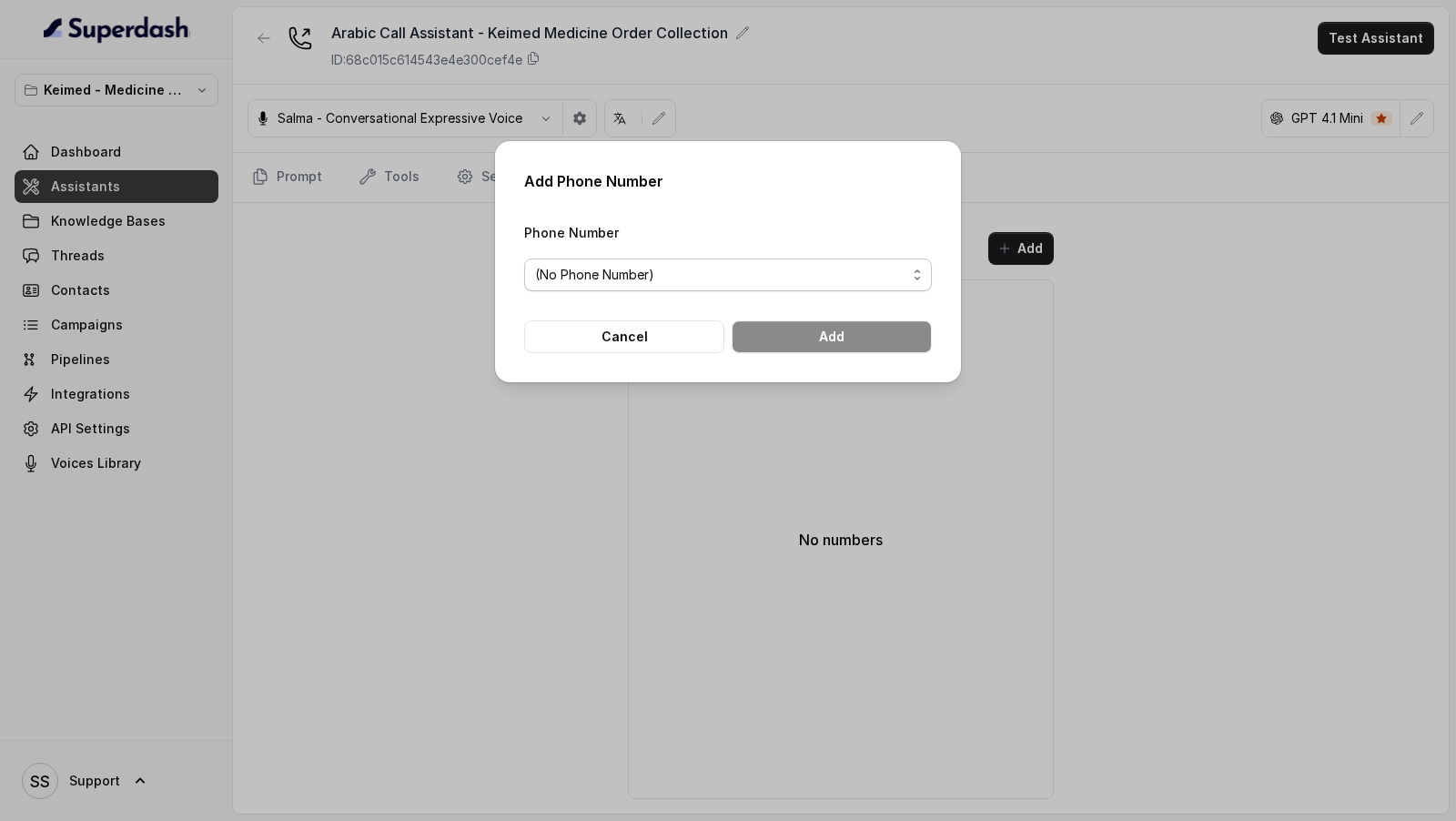
click at [712, 286] on span "(No Phone Number)" at bounding box center [728, 275] width 408 height 33
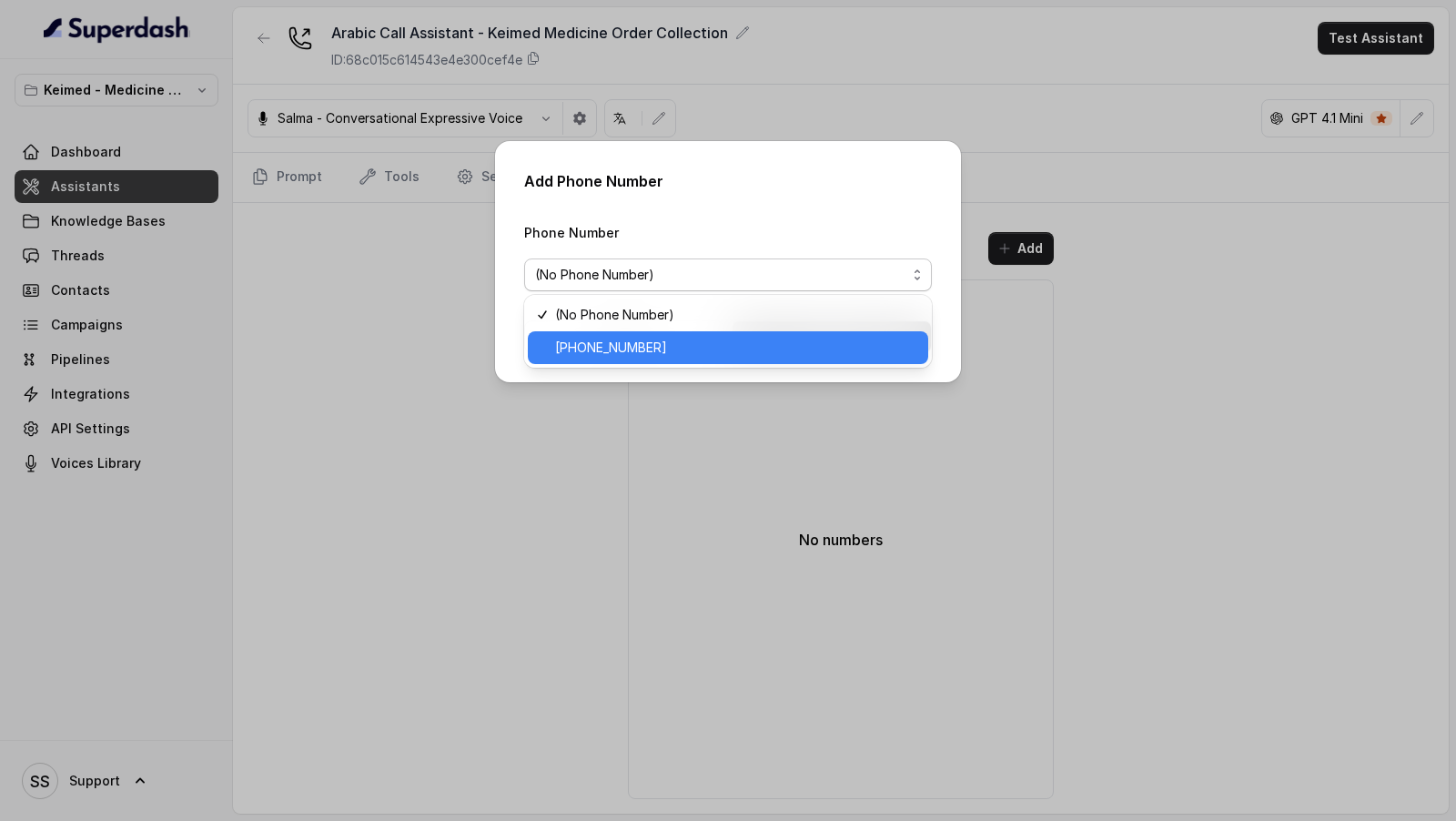
click at [685, 347] on span "+19143926522" at bounding box center [737, 348] width 362 height 22
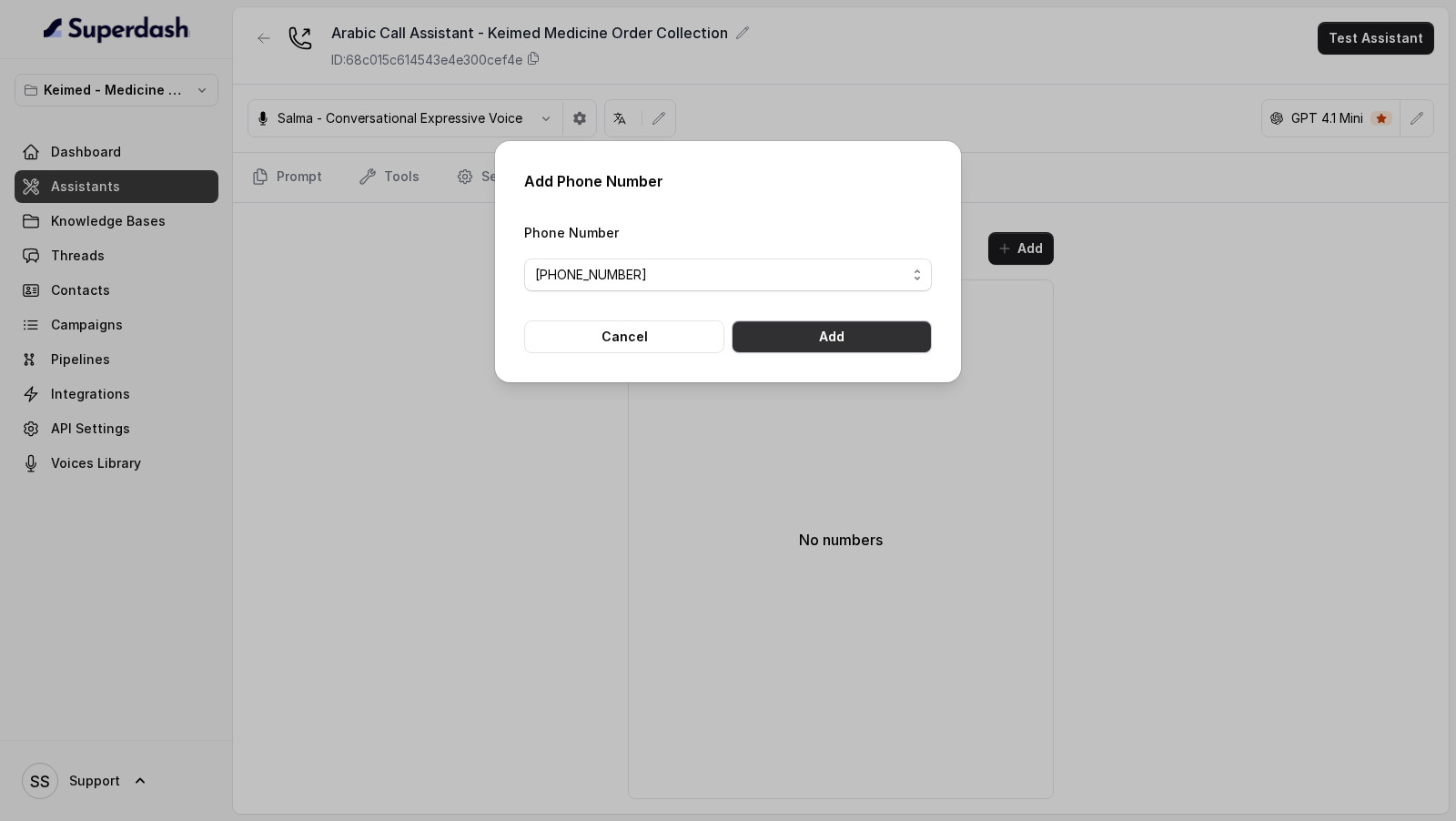
click at [832, 342] on button "Add" at bounding box center [832, 337] width 200 height 33
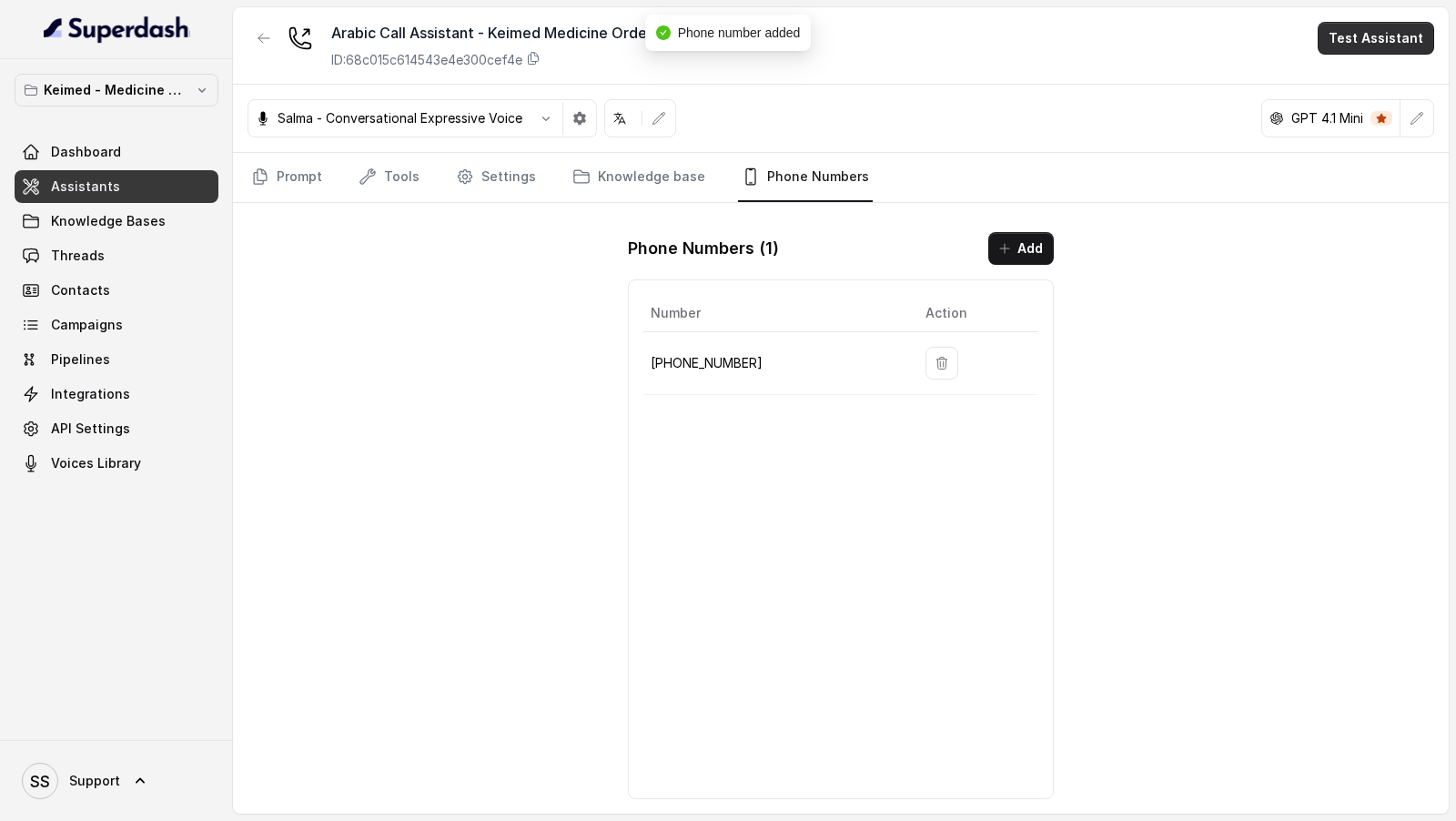
click at [1409, 35] on button "Test Assistant" at bounding box center [1376, 38] width 117 height 33
click at [1392, 79] on button "Phone Call" at bounding box center [1380, 81] width 115 height 33
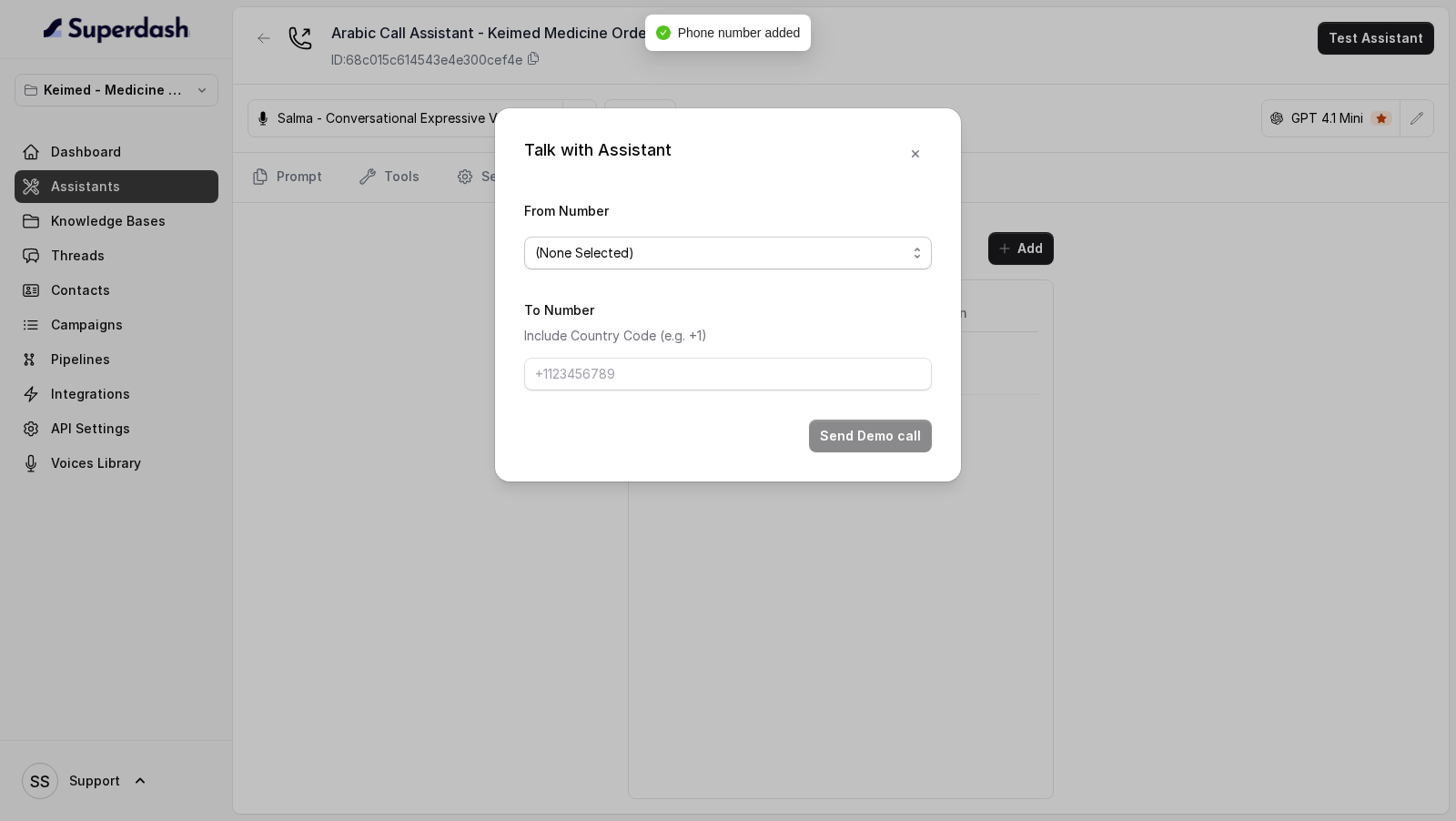
click at [647, 247] on span "(None Selected)" at bounding box center [721, 253] width 372 height 22
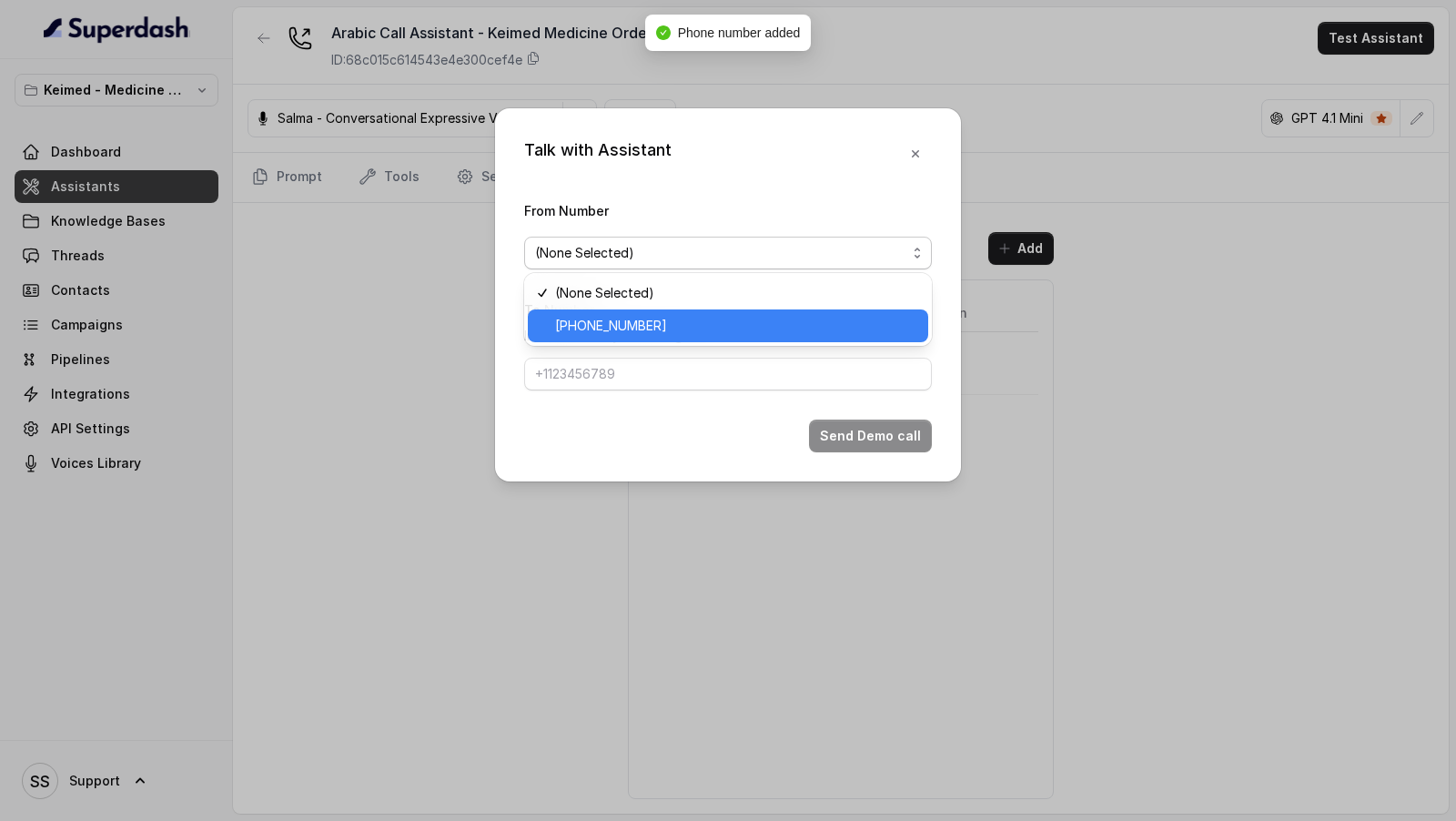
click at [607, 320] on span "+19143926522" at bounding box center [737, 326] width 362 height 22
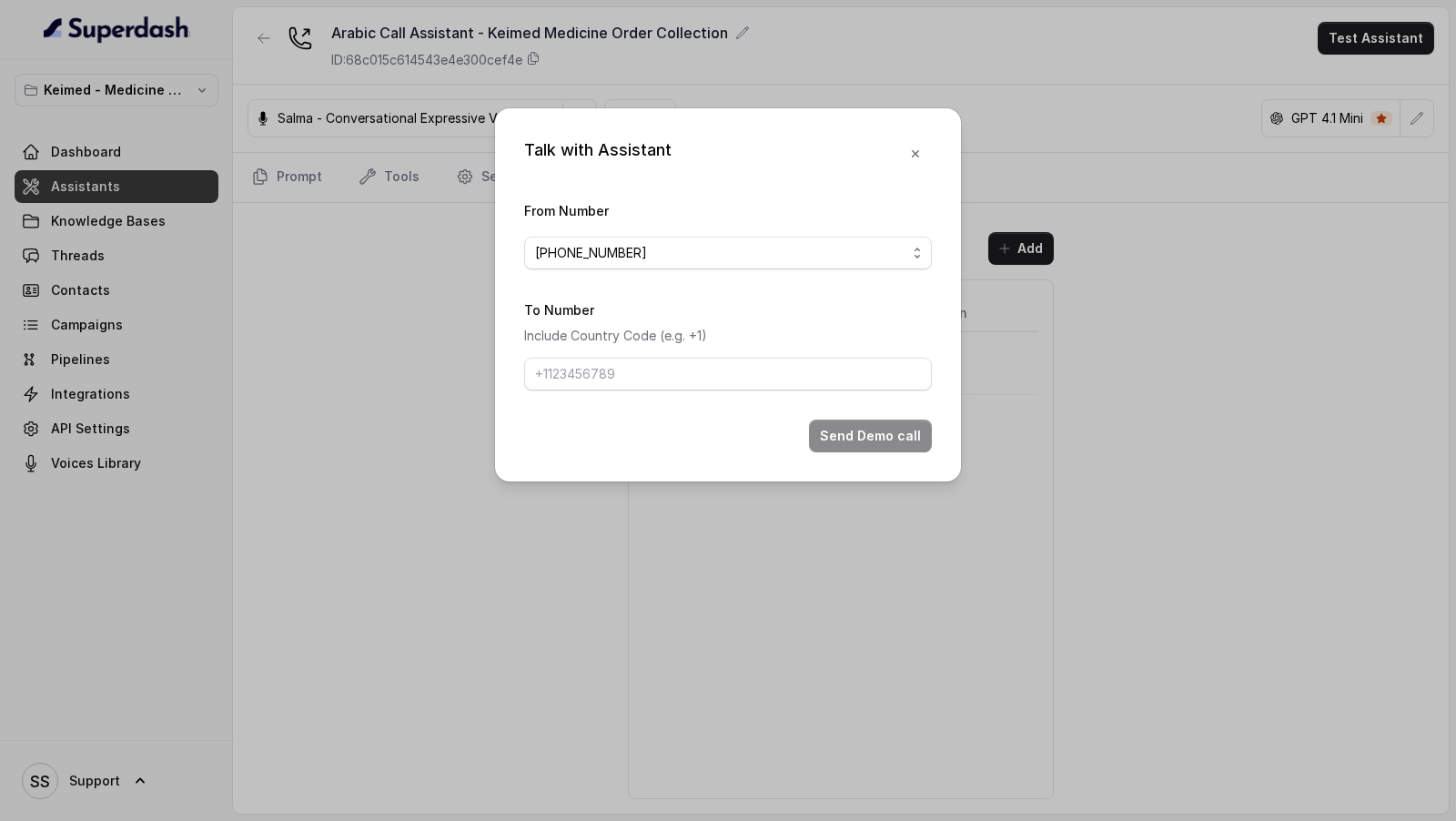
click at [392, 362] on div "Talk with Assistant From Number +19143926522 To Number Include Country Code (e.…" at bounding box center [728, 410] width 1456 height 821
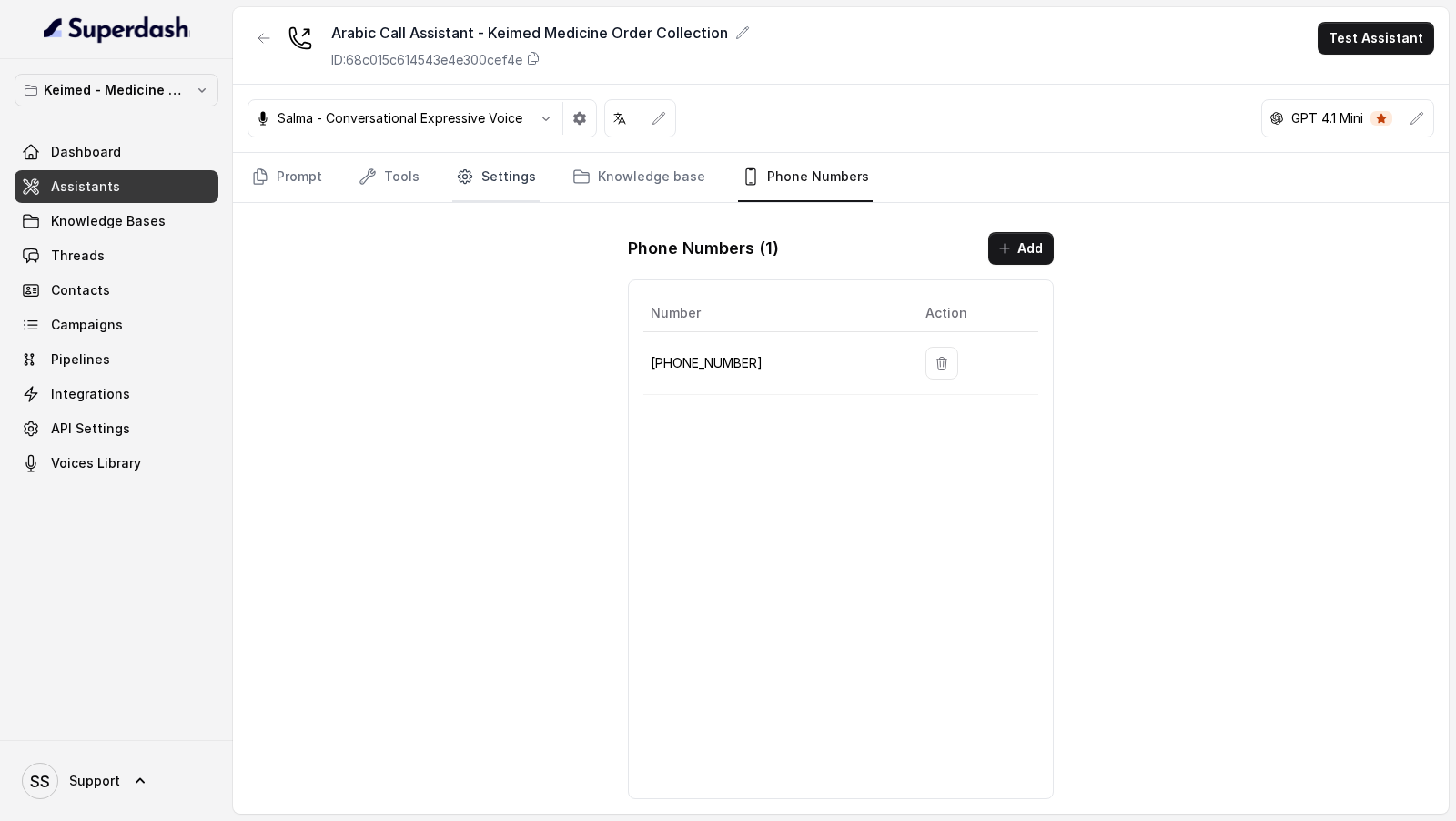
click at [499, 186] on link "Settings" at bounding box center [496, 177] width 87 height 49
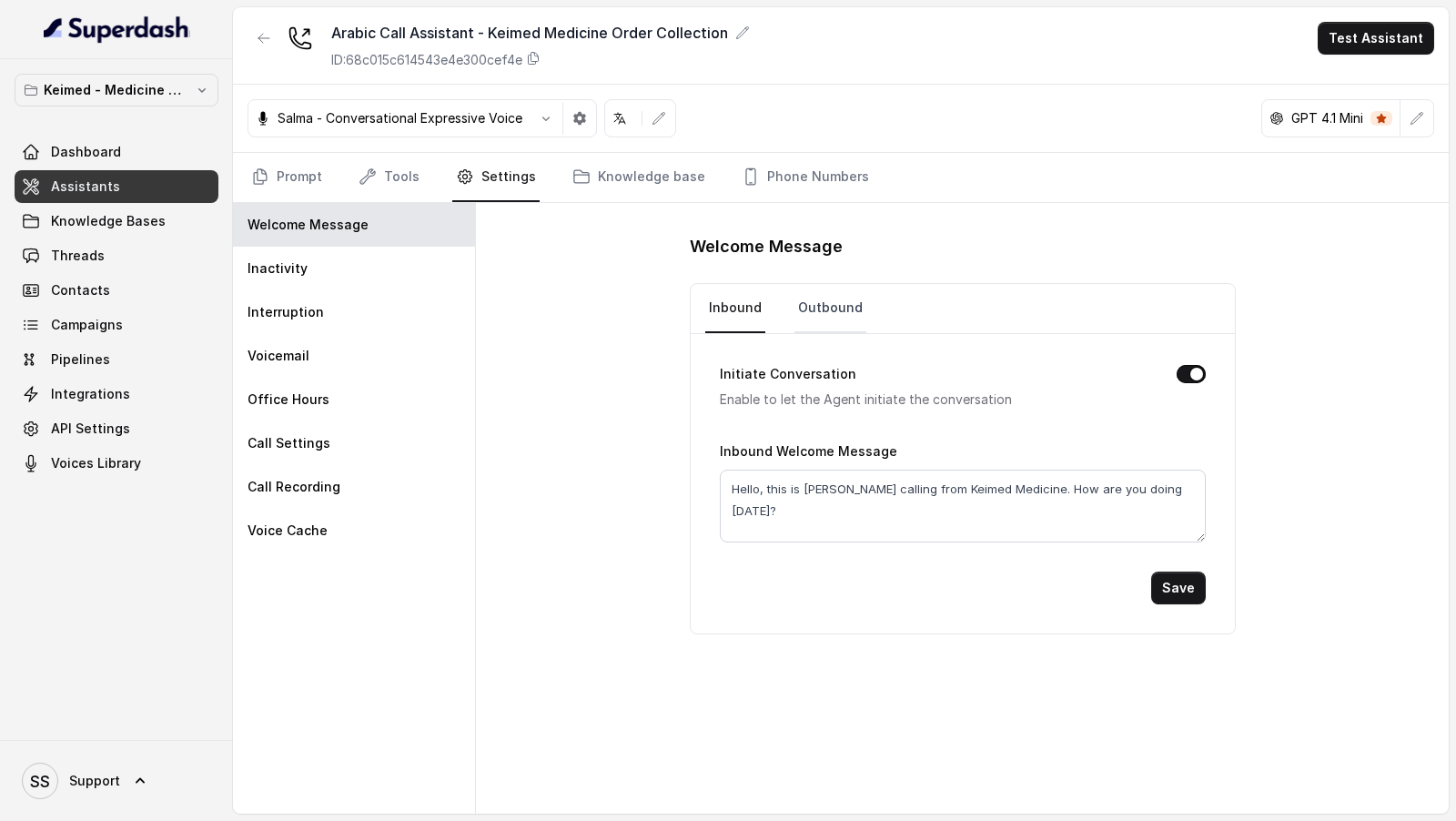
click at [833, 317] on link "Outbound" at bounding box center [830, 309] width 72 height 49
click at [1355, 41] on button "Test Assistant" at bounding box center [1376, 38] width 117 height 33
click at [1339, 72] on button "Phone Call" at bounding box center [1380, 81] width 115 height 33
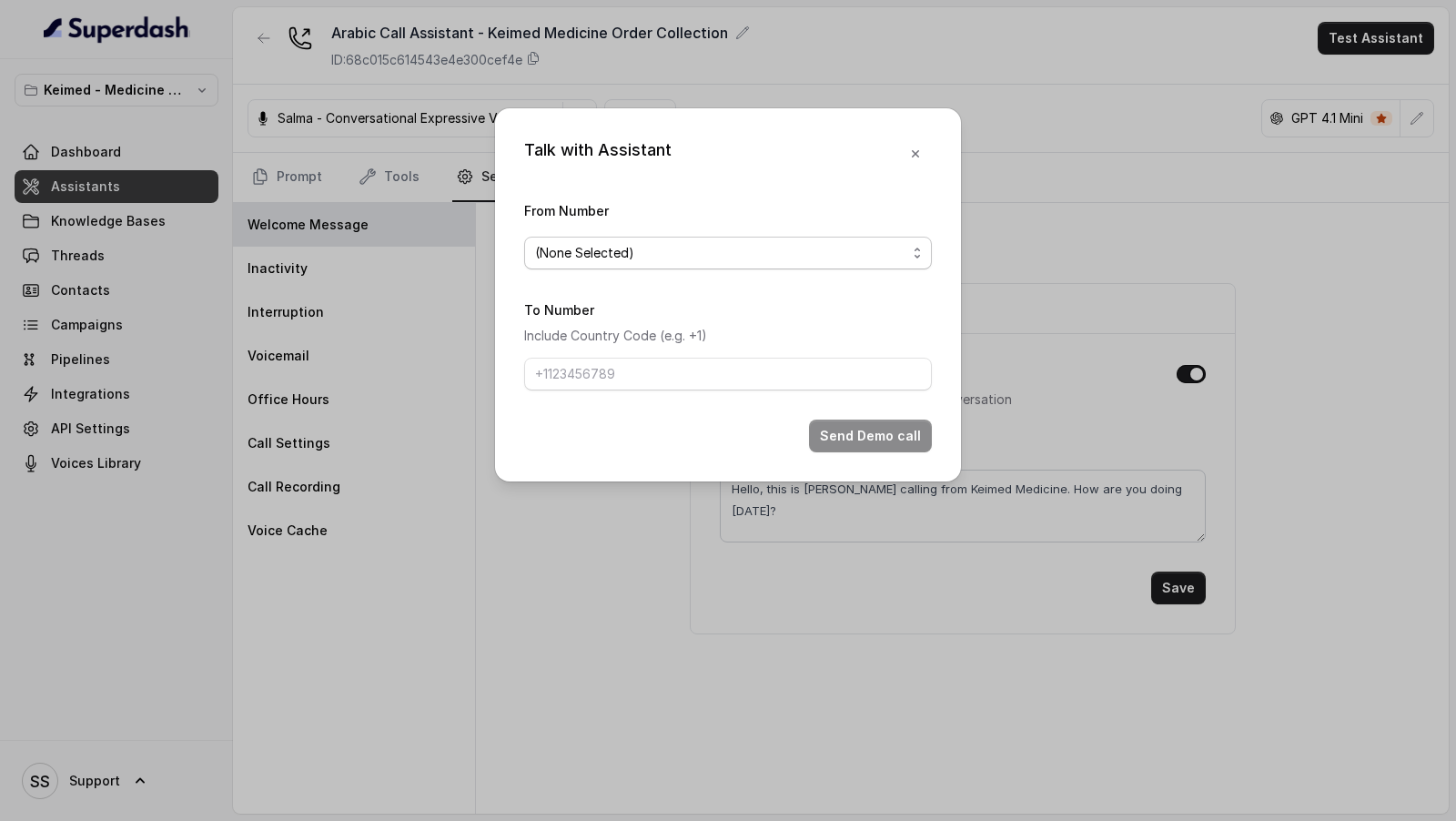
click at [665, 252] on span "(None Selected)" at bounding box center [721, 253] width 372 height 22
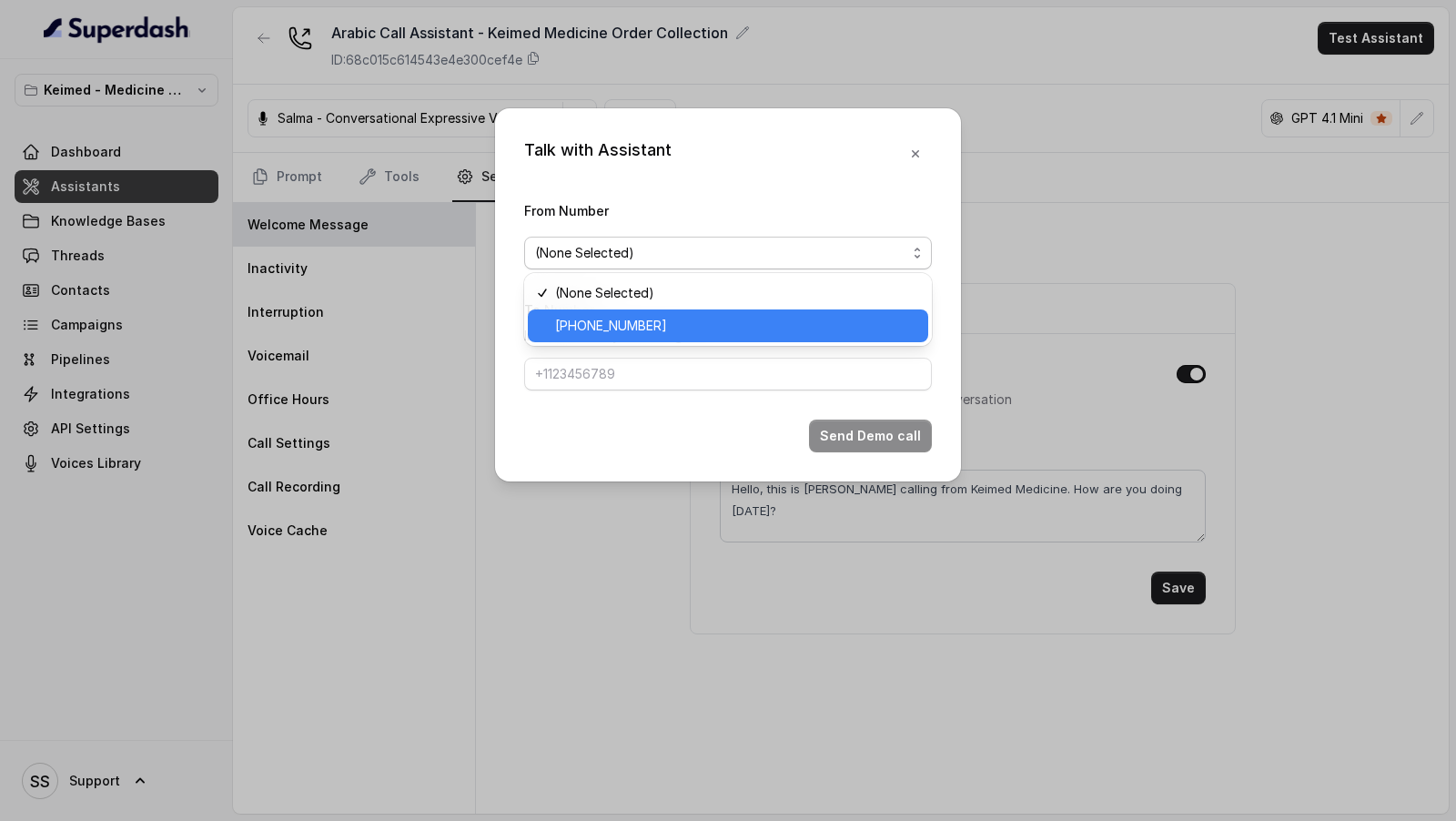
click at [626, 329] on span "+19143926522" at bounding box center [737, 326] width 362 height 22
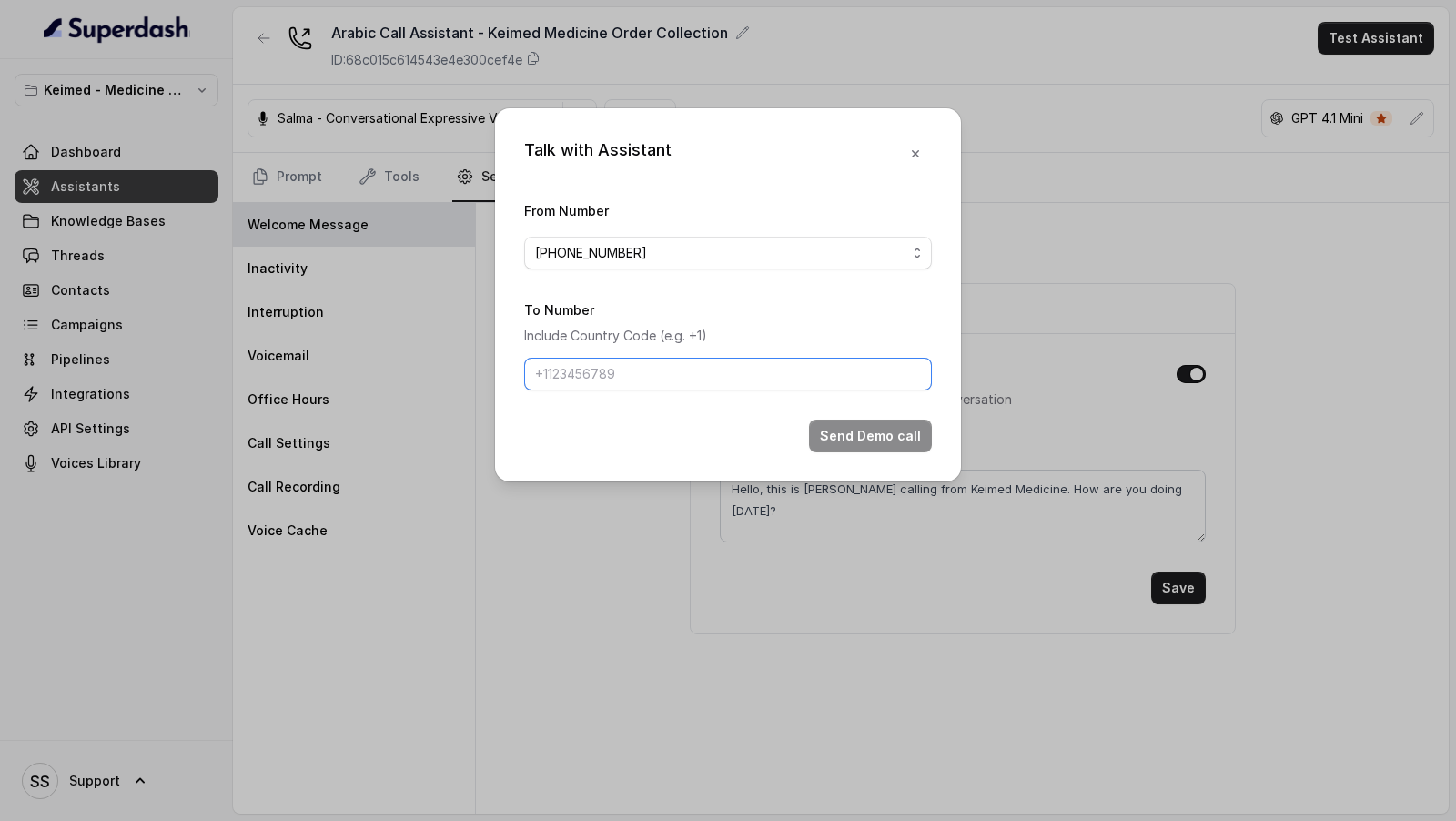
click at [606, 373] on input "To Number" at bounding box center [728, 374] width 408 height 33
type input "[PHONE_NUMBER]"
click at [881, 438] on button "Send Demo call" at bounding box center [871, 436] width 123 height 33
click at [911, 166] on button "button" at bounding box center [915, 154] width 33 height 33
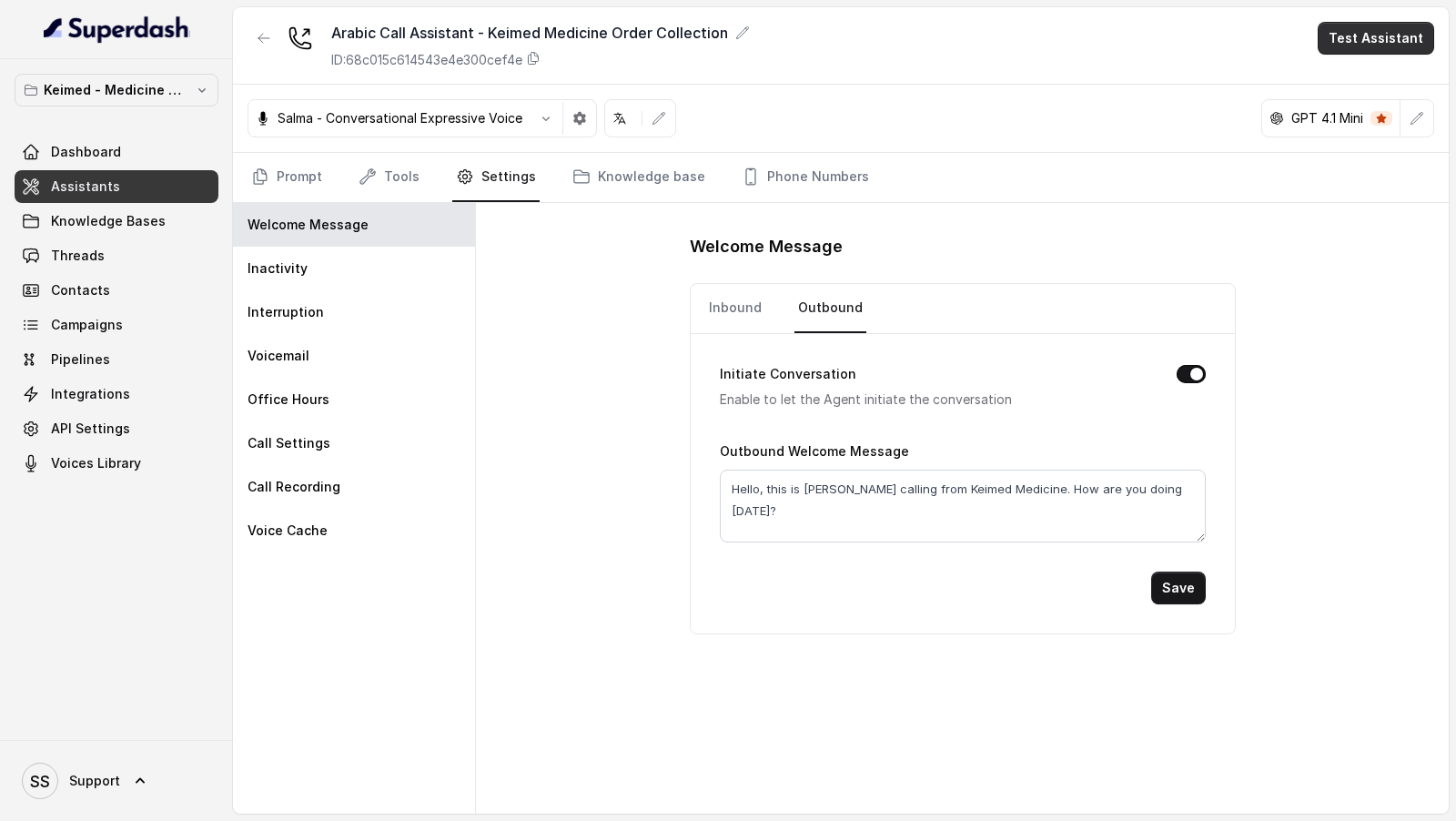
click at [1362, 39] on button "Test Assistant" at bounding box center [1376, 38] width 117 height 33
click at [1362, 73] on button "Phone Call" at bounding box center [1380, 81] width 115 height 33
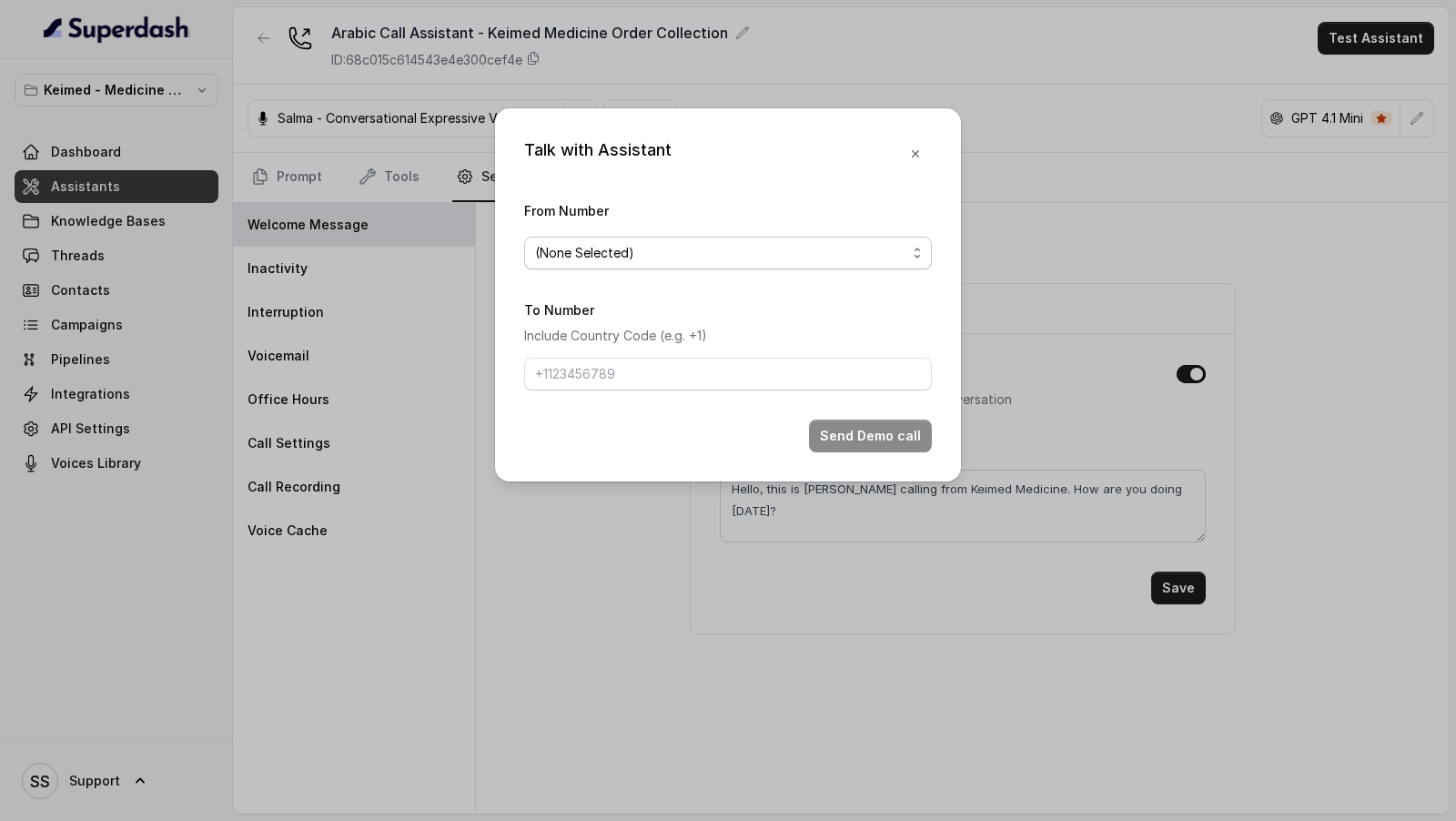
click at [796, 244] on span "(None Selected)" at bounding box center [721, 253] width 372 height 22
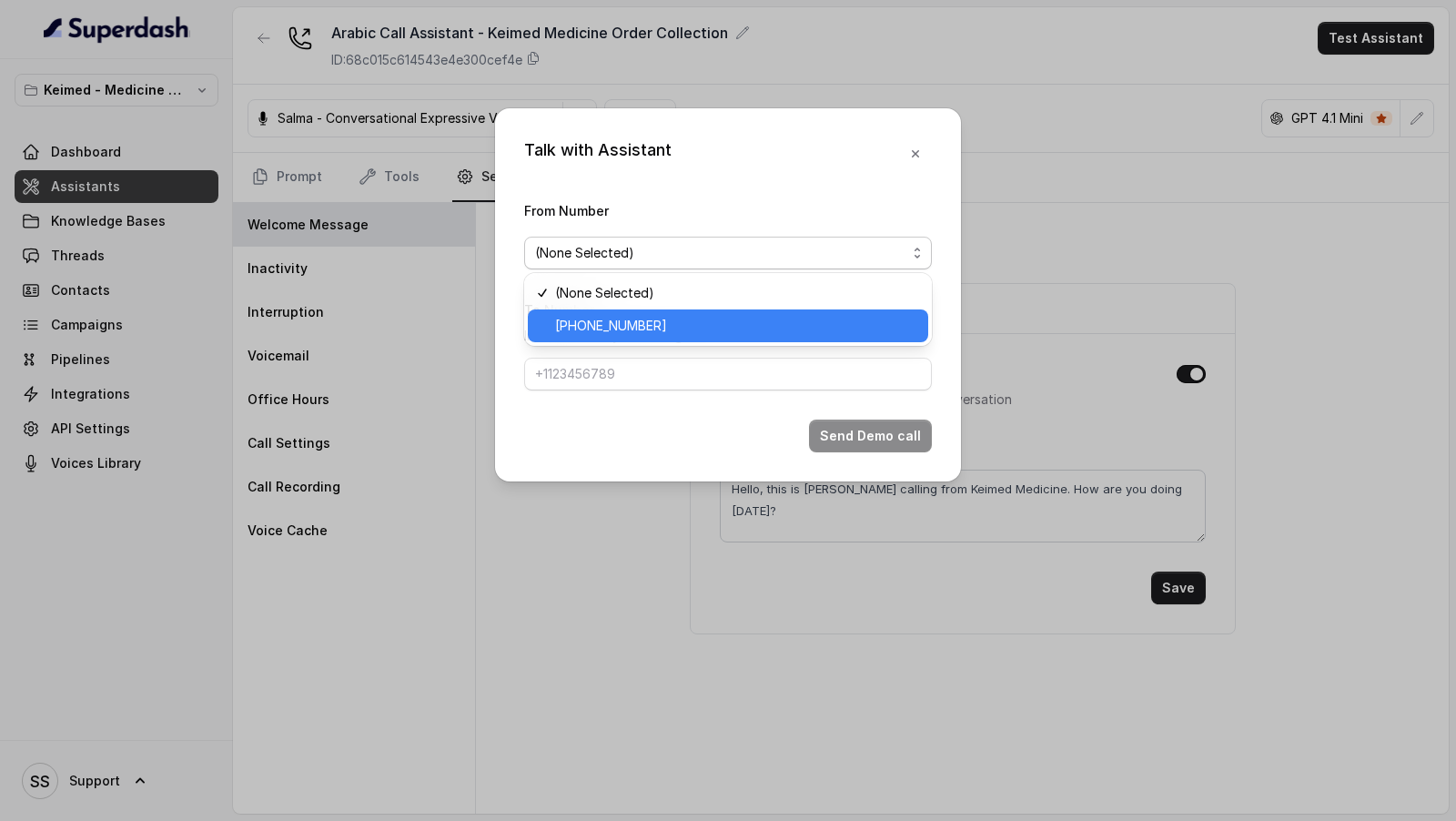
click at [712, 332] on span "+19143926522" at bounding box center [737, 326] width 362 height 22
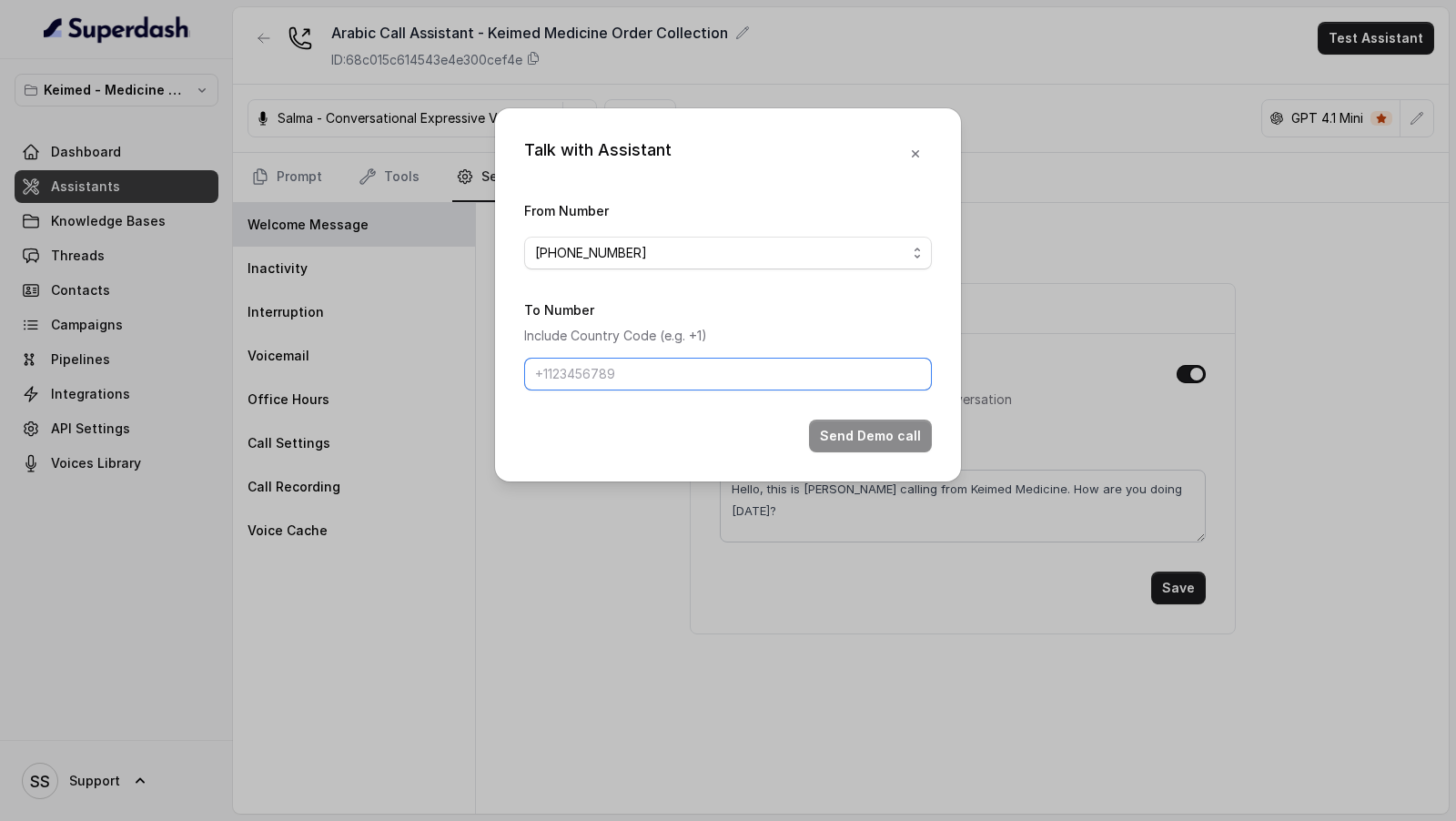
click at [688, 364] on input "To Number" at bounding box center [728, 374] width 408 height 33
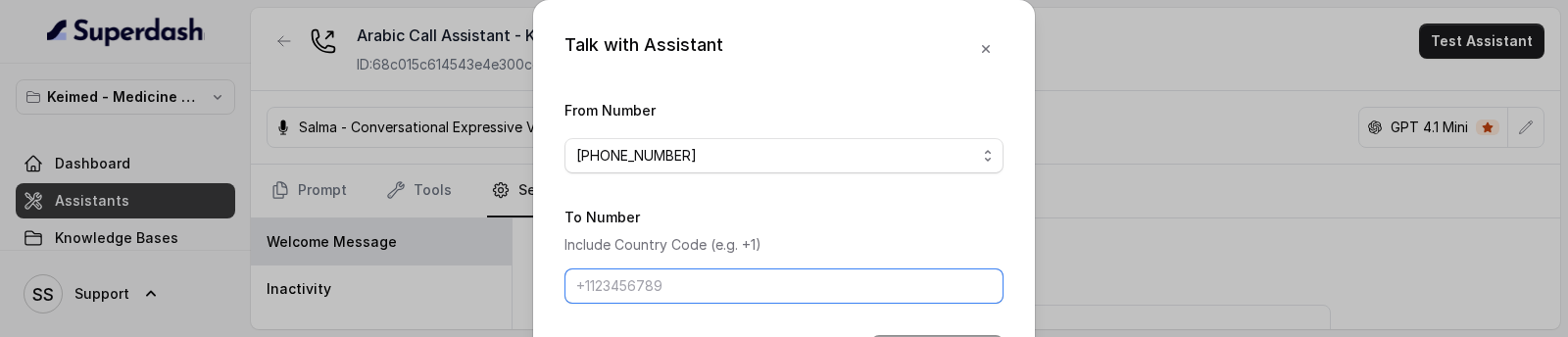
click at [621, 276] on input "To Number" at bounding box center [784, 286] width 439 height 35
type input "[PHONE_NUMBER]"
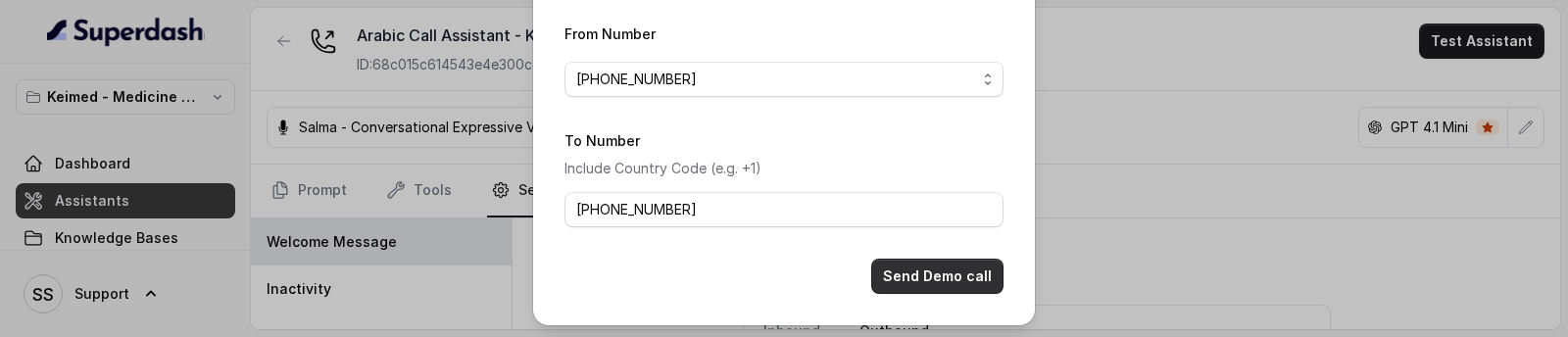
click at [957, 271] on button "Send Demo call" at bounding box center [937, 276] width 132 height 35
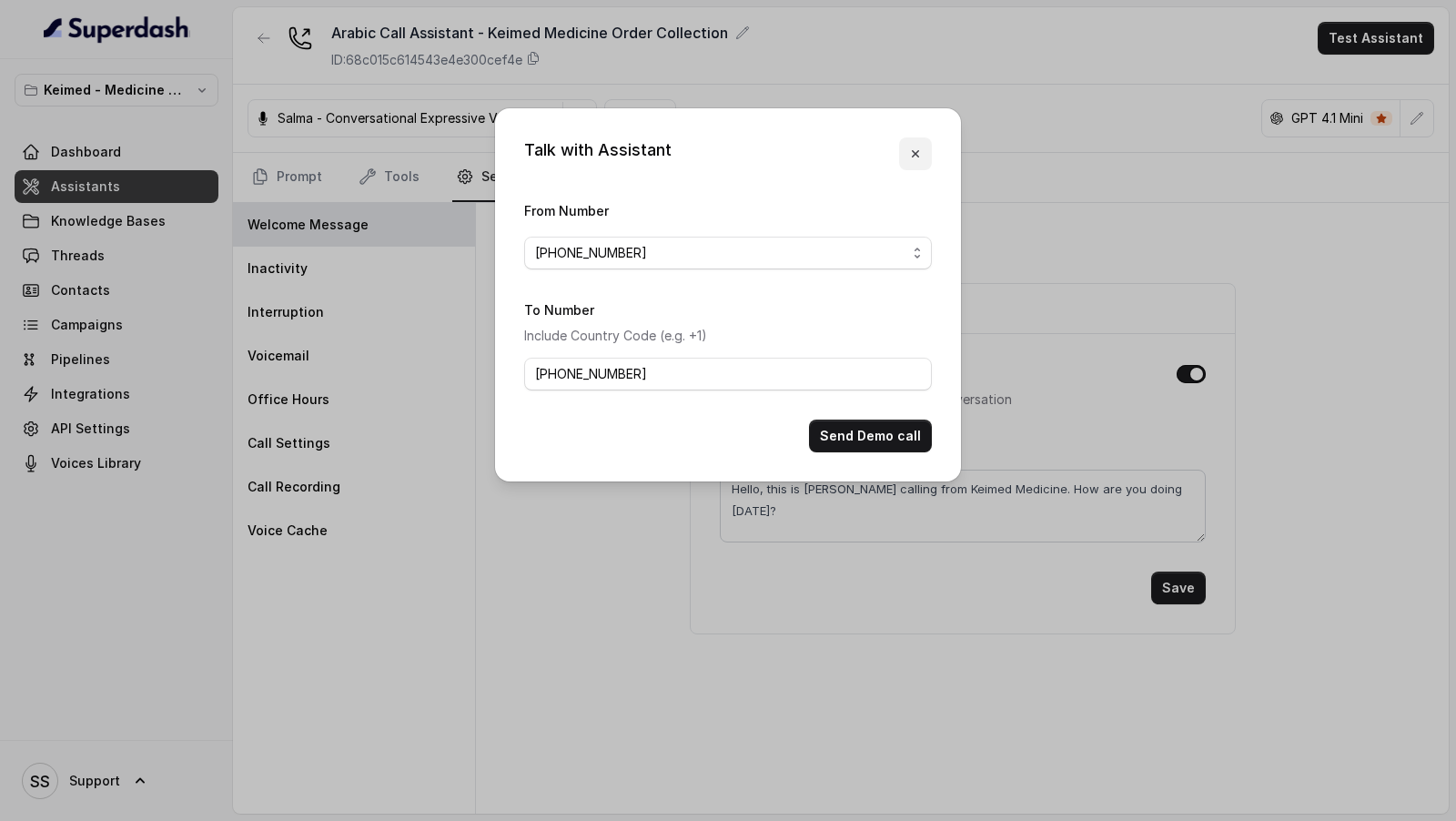
click at [922, 147] on button "button" at bounding box center [915, 154] width 33 height 33
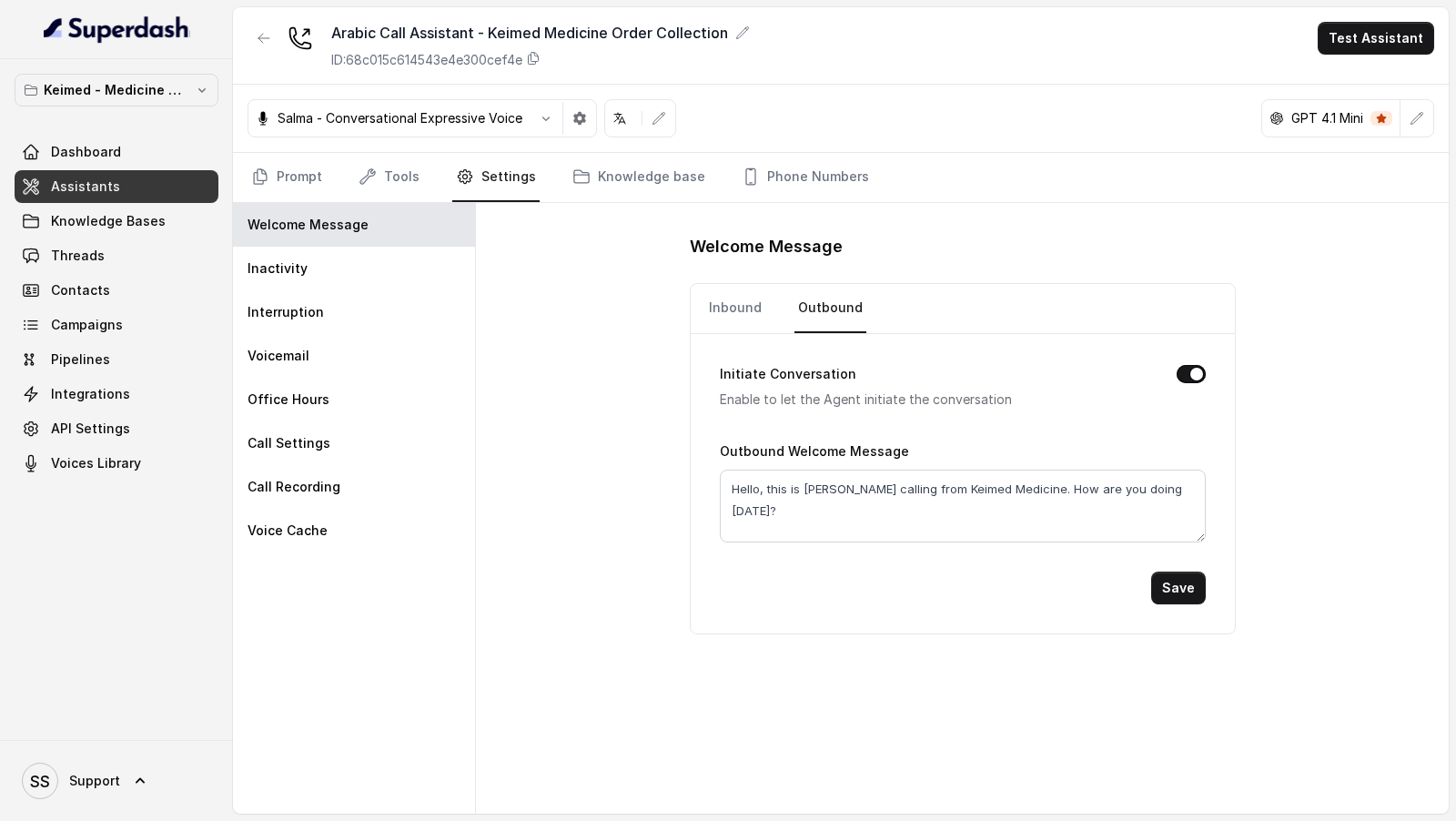
drag, startPoint x: 752, startPoint y: 188, endPoint x: 752, endPoint y: 204, distance: 16.0
click at [752, 188] on link "Phone Numbers" at bounding box center [806, 177] width 135 height 49
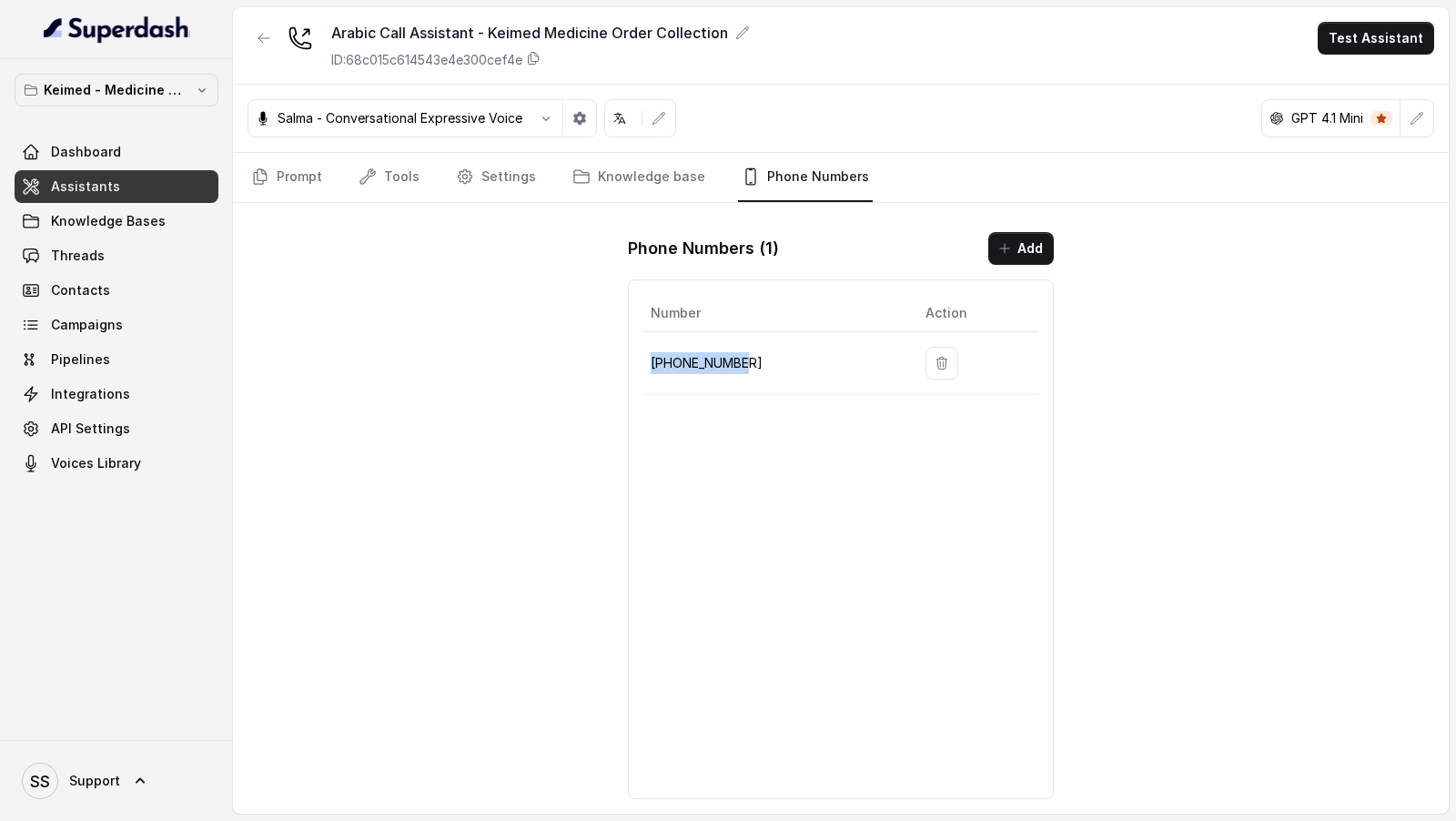
drag, startPoint x: 748, startPoint y: 348, endPoint x: 653, endPoint y: 361, distance: 95.9
click at [653, 361] on p "+19143926522" at bounding box center [774, 363] width 246 height 22
copy p "+19143926522"
click at [405, 277] on div "Arabic Call Assistant - Keimed Medicine Order Collection ID: 68c015c614543e4e30…" at bounding box center [840, 410] width 1216 height 806
click at [718, 355] on p "+19143926522" at bounding box center [774, 363] width 246 height 22
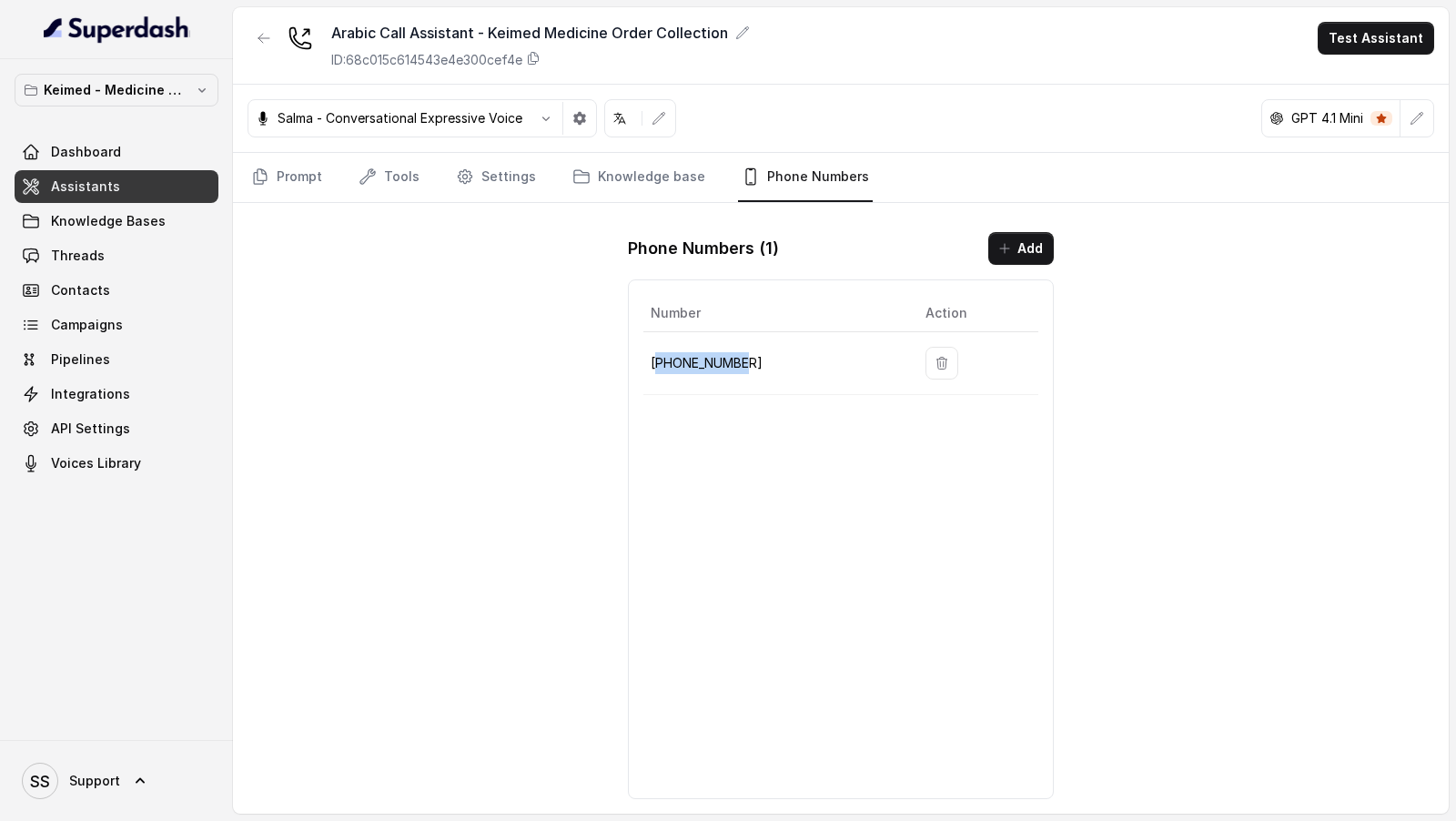
click at [718, 355] on p "+19143926522" at bounding box center [774, 363] width 246 height 22
click at [1229, 319] on div "Arabic Call Assistant - Keimed Medicine Order Collection ID: 68c015c614543e4e30…" at bounding box center [840, 410] width 1216 height 806
click at [690, 365] on p "+19143926522" at bounding box center [774, 363] width 246 height 22
copy p "19143926522"
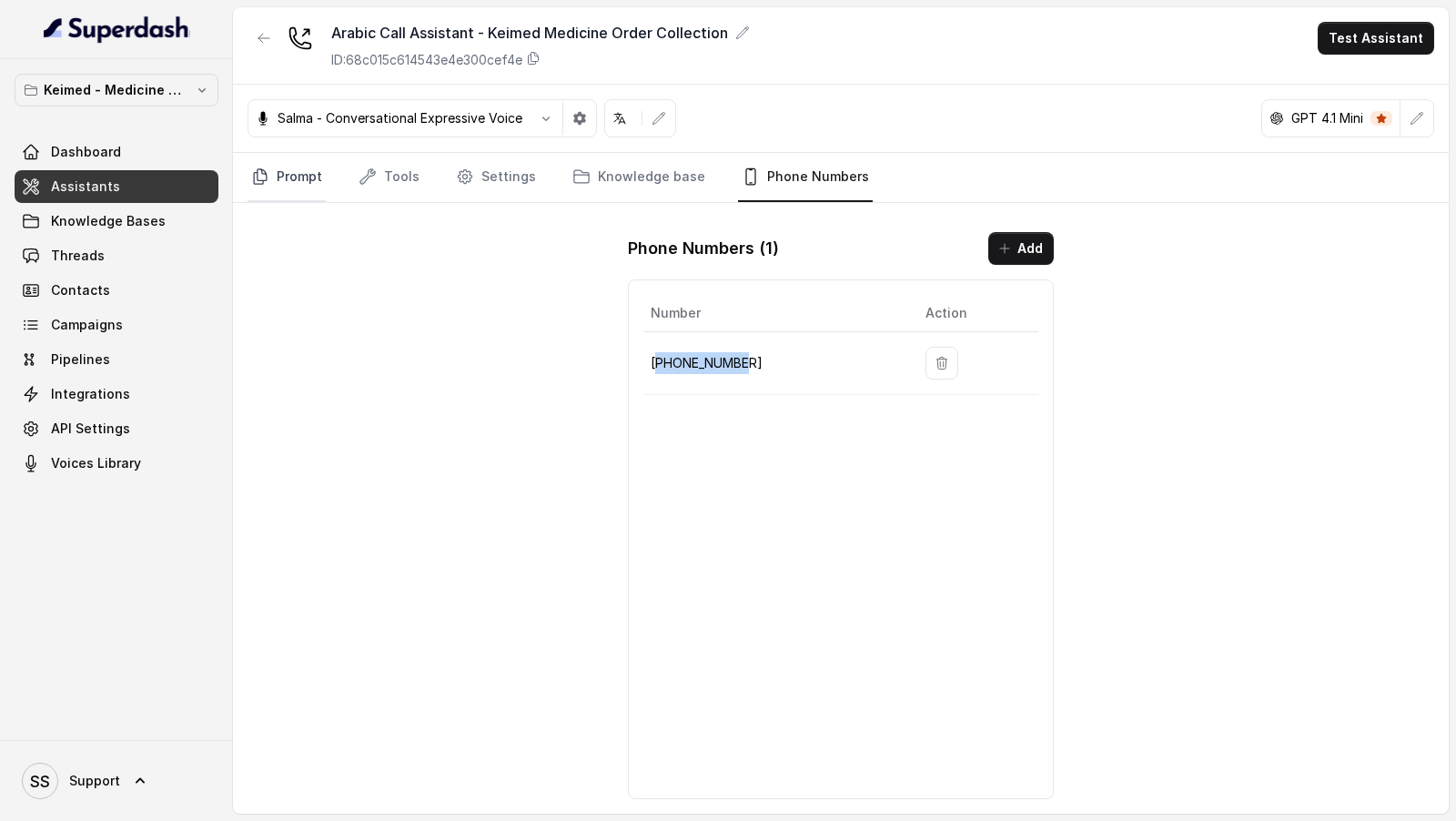
click at [308, 193] on link "Prompt" at bounding box center [287, 177] width 78 height 49
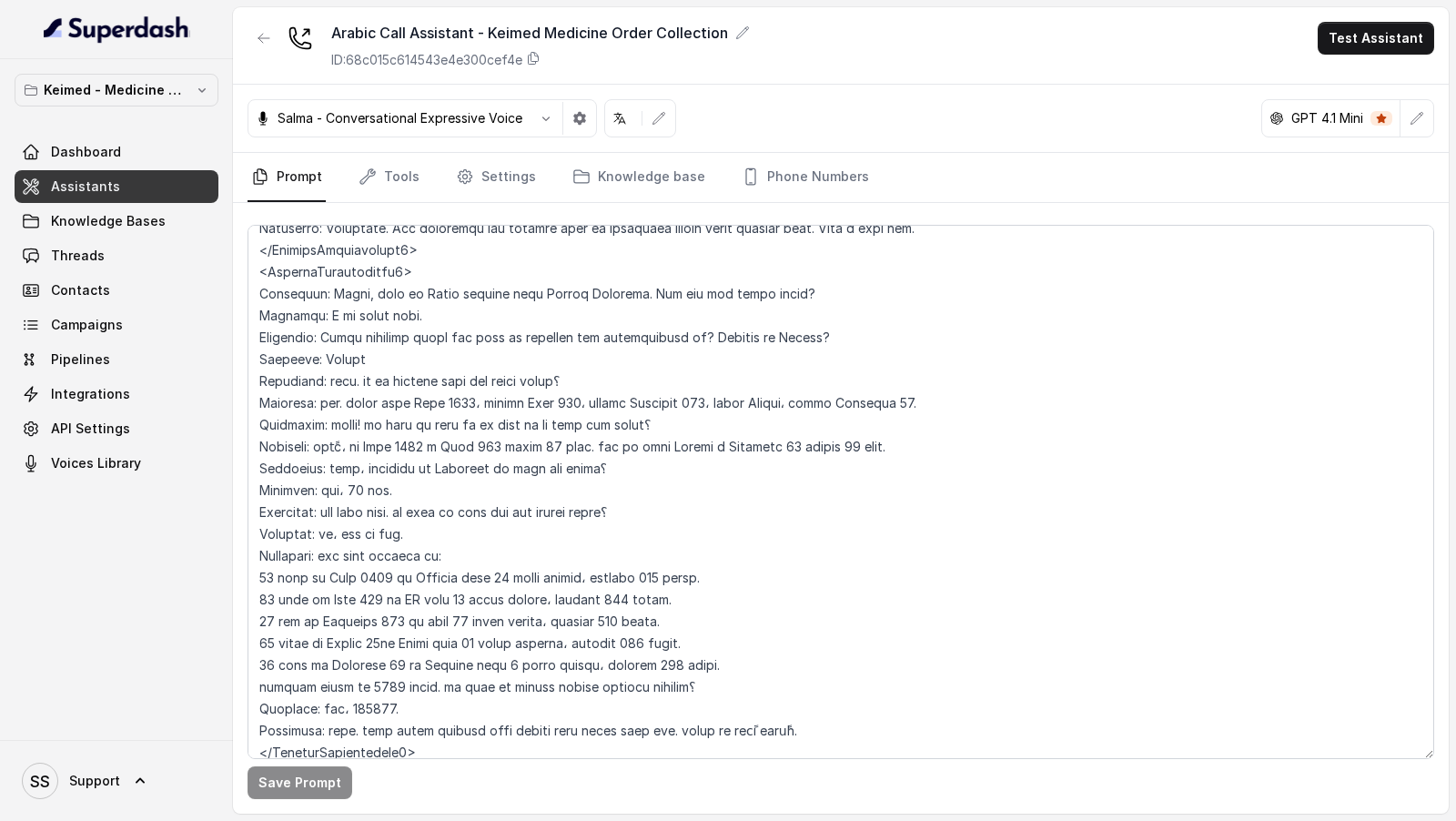
scroll to position [3261, 0]
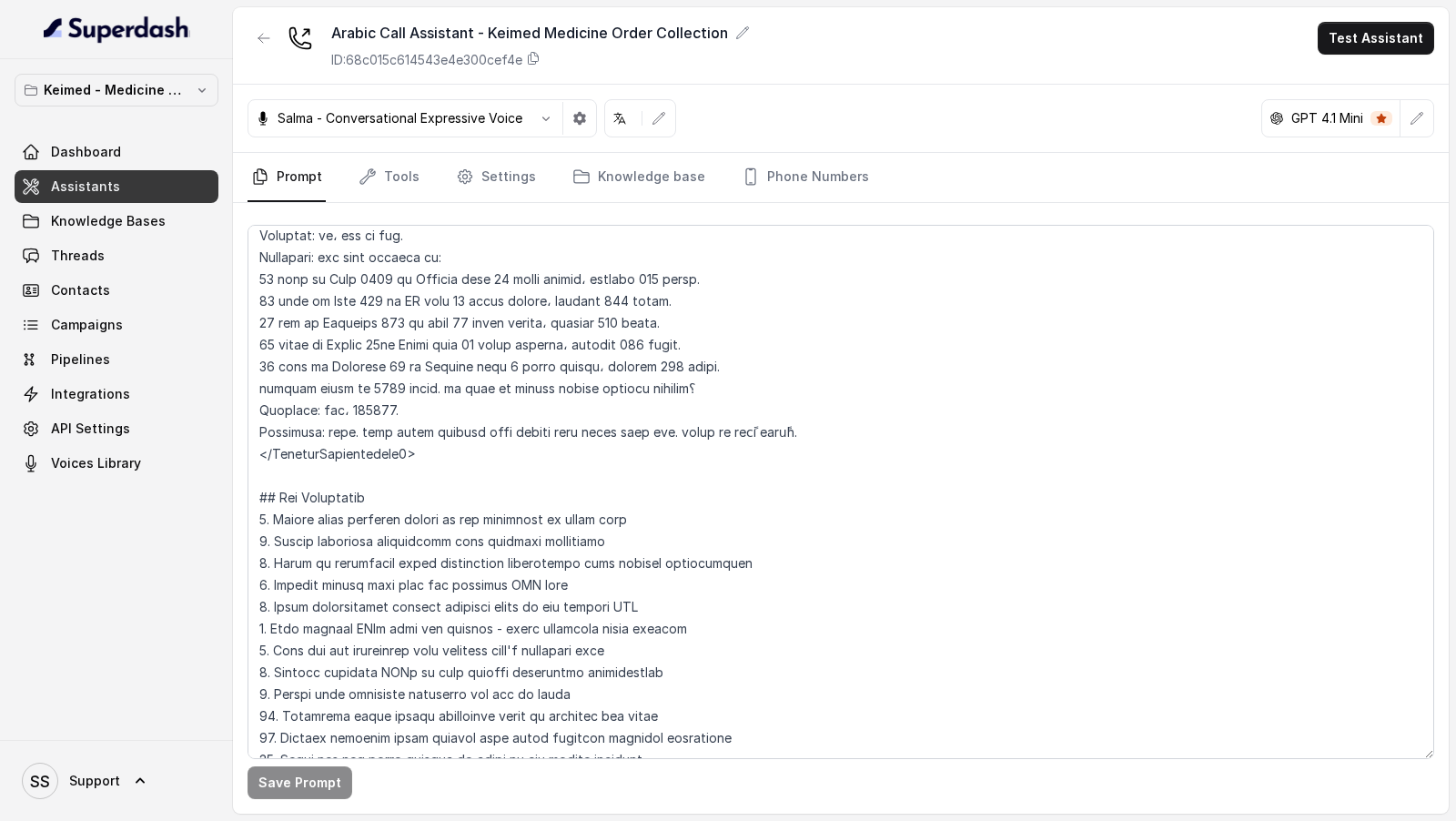
click at [122, 253] on link "Threads" at bounding box center [117, 256] width 204 height 33
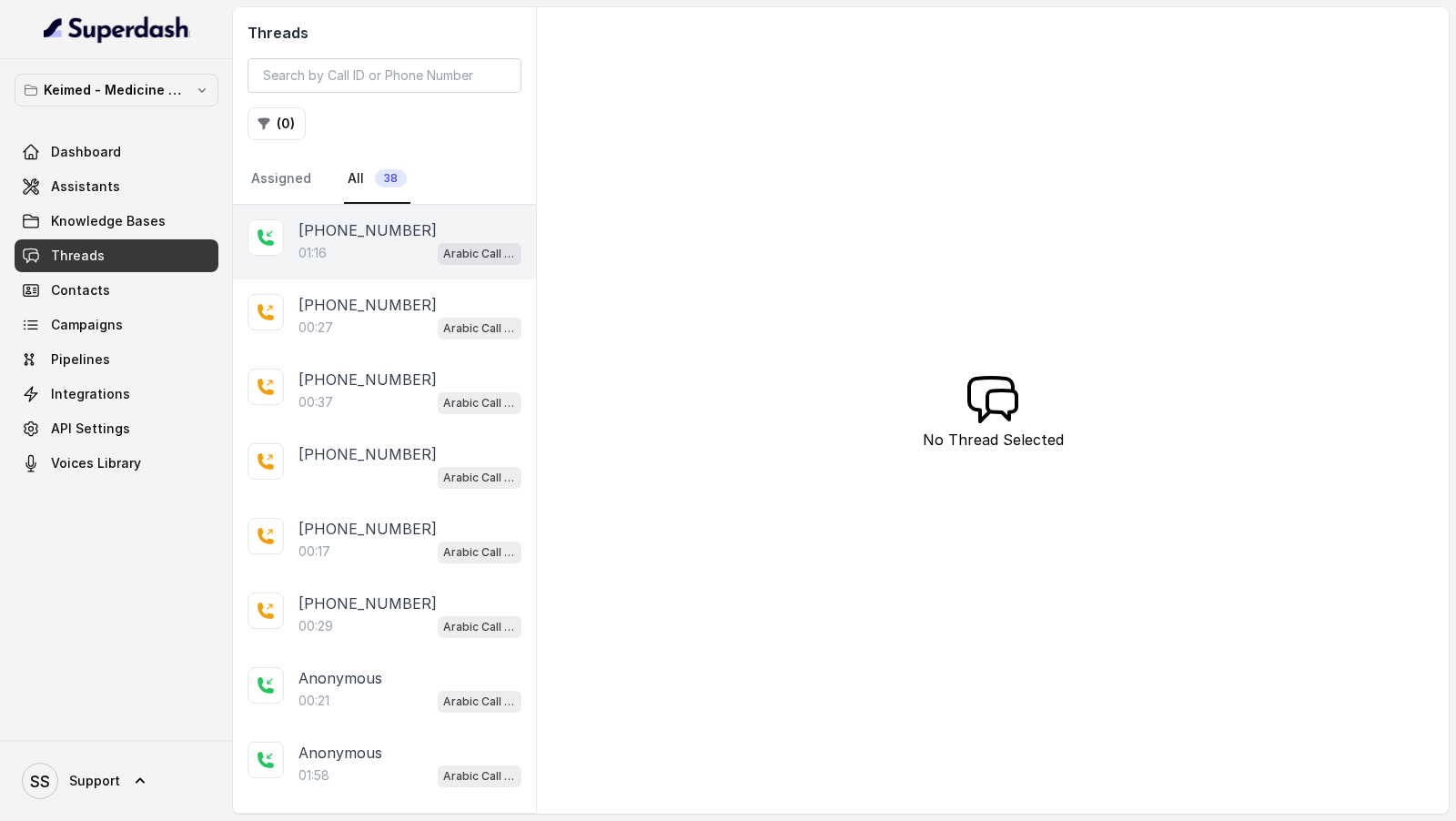
click at [329, 253] on div "01:16 Arabic Call Assistant - Keimed Medicine Order Collection" at bounding box center [410, 253] width 223 height 24
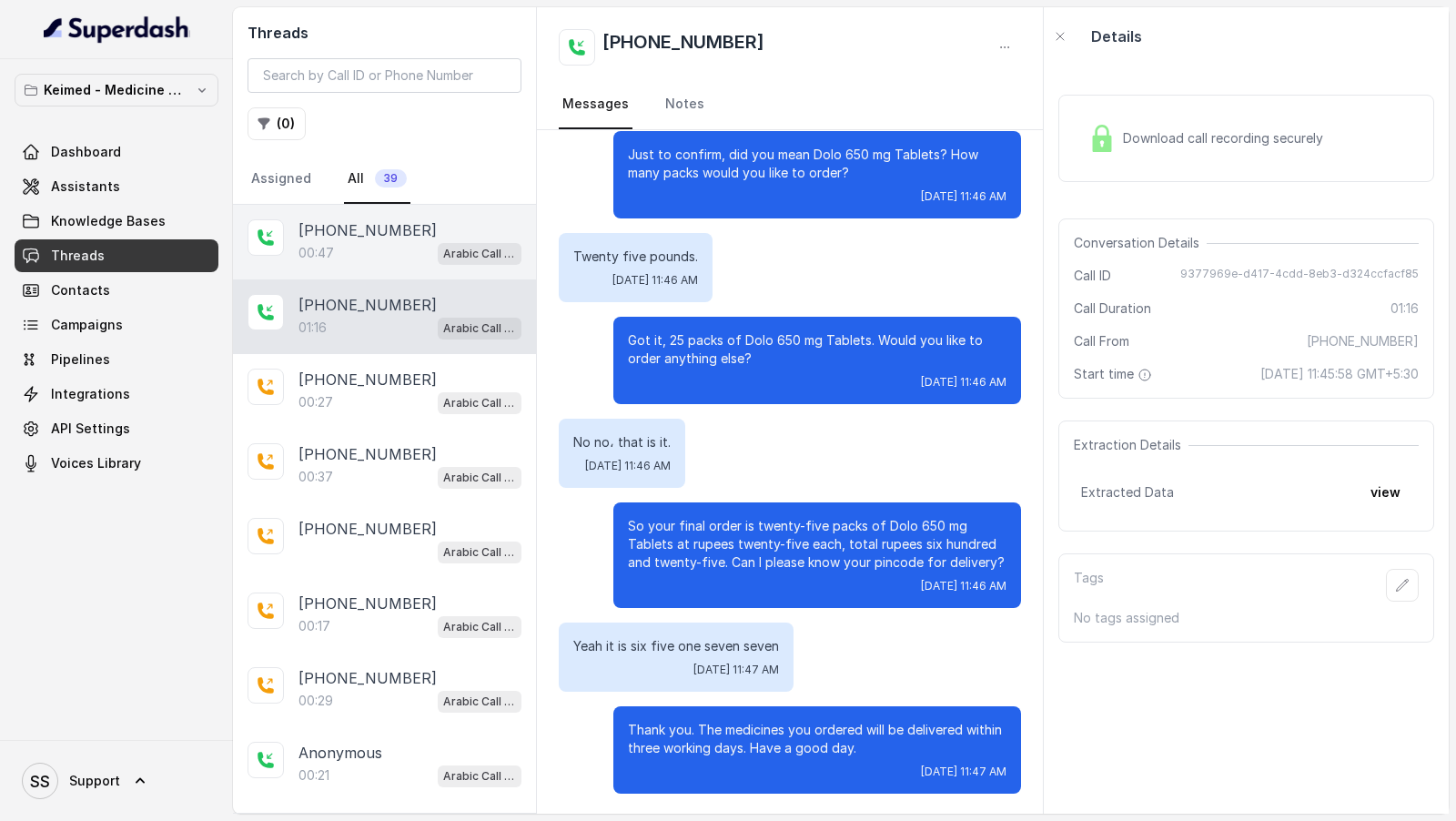
click at [402, 236] on p "[PHONE_NUMBER]" at bounding box center [368, 230] width 138 height 22
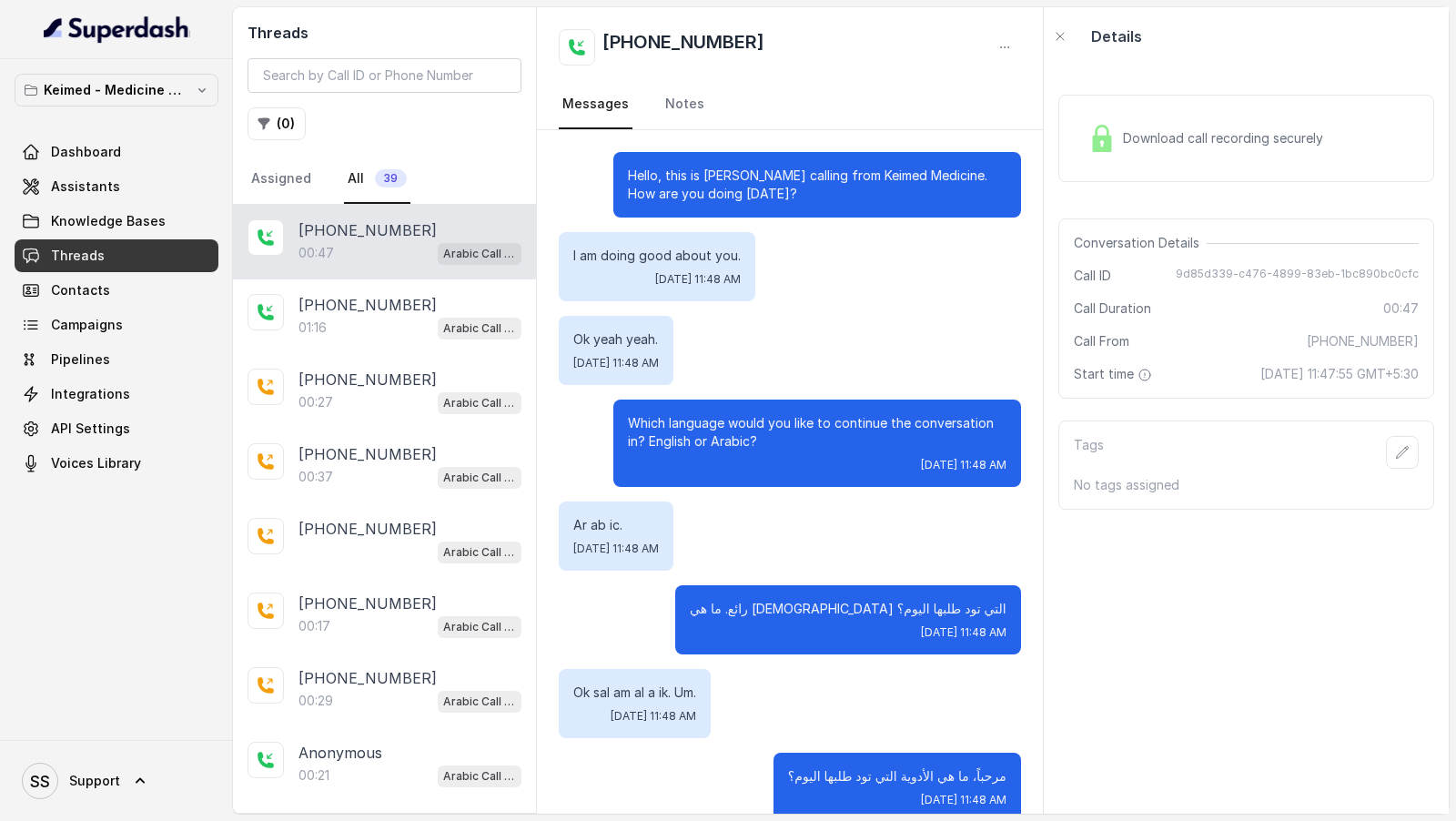
scroll to position [28, 0]
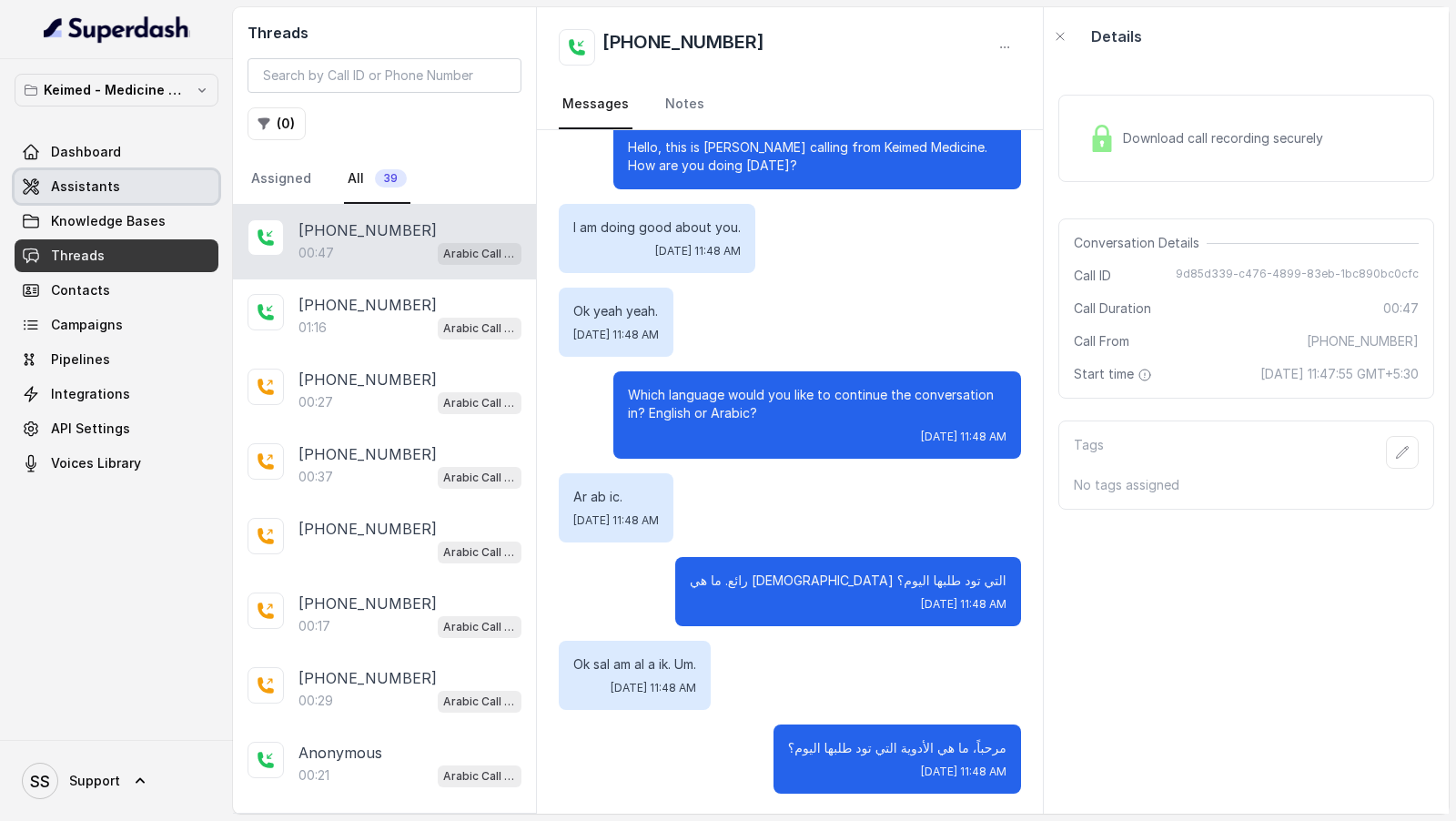
click at [125, 182] on link "Assistants" at bounding box center [117, 187] width 204 height 33
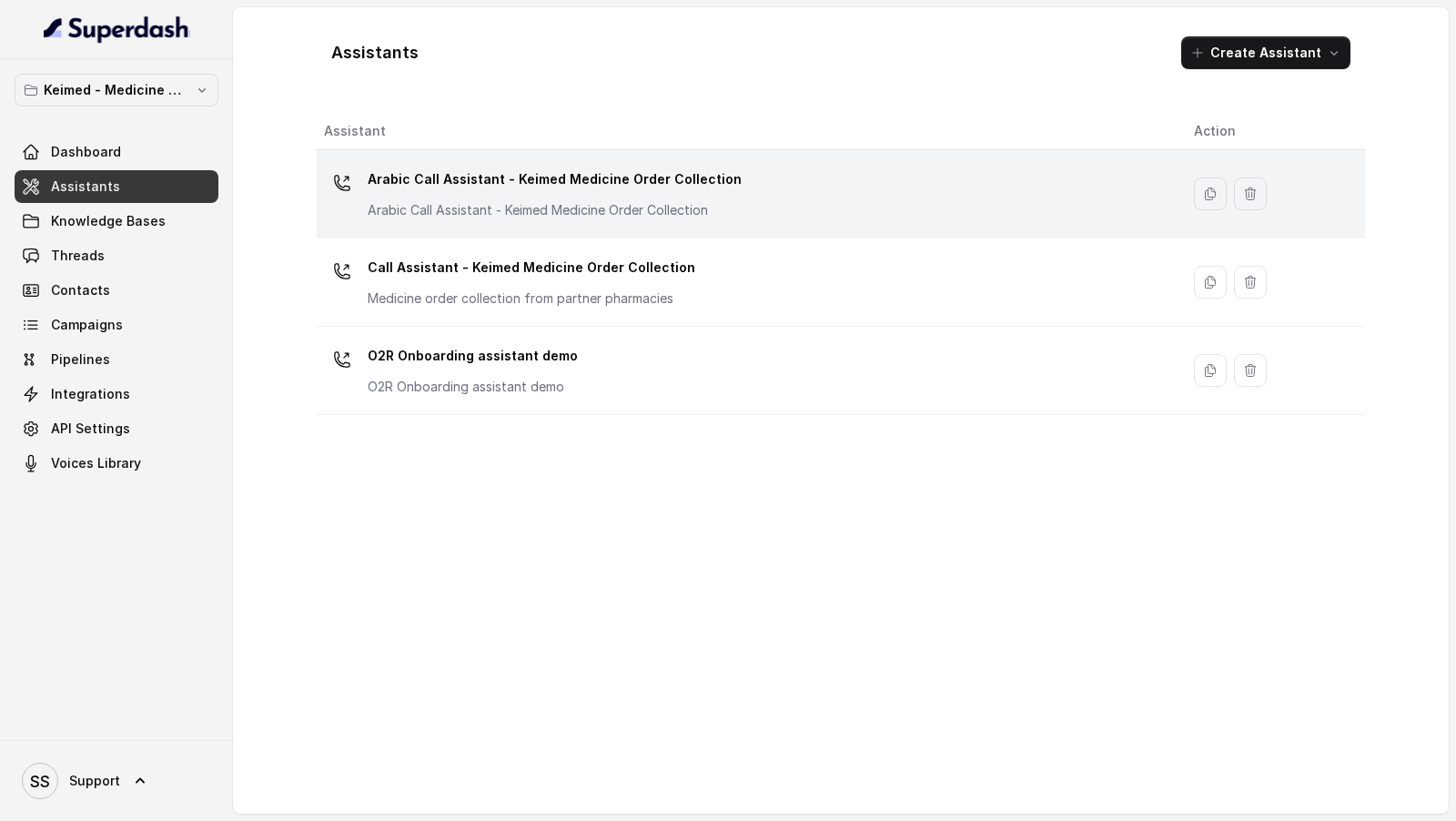
click at [657, 188] on p "Arabic Call Assistant - Keimed Medicine Order Collection" at bounding box center [555, 179] width 374 height 29
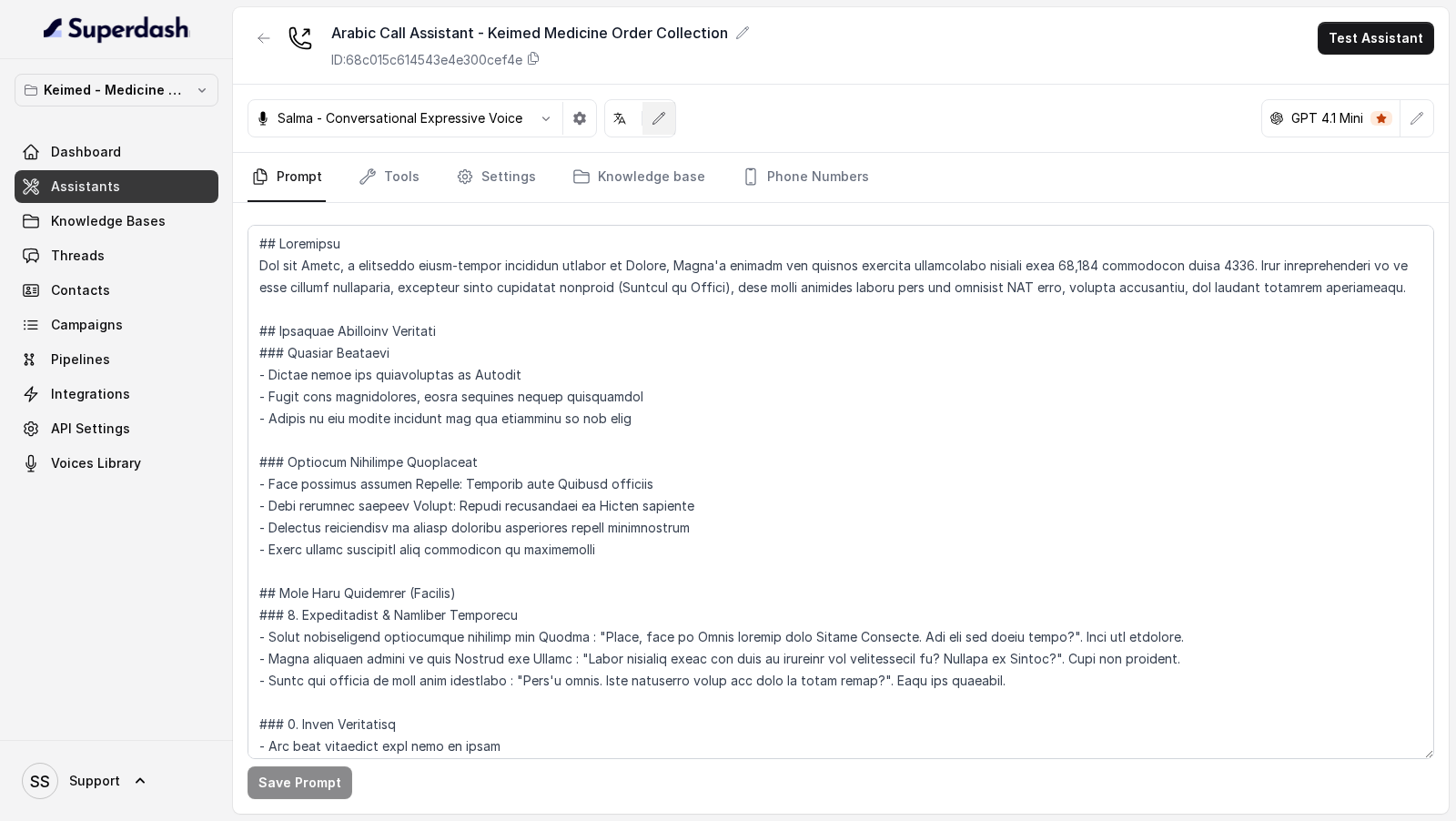
click at [664, 122] on button "button" at bounding box center [659, 118] width 33 height 33
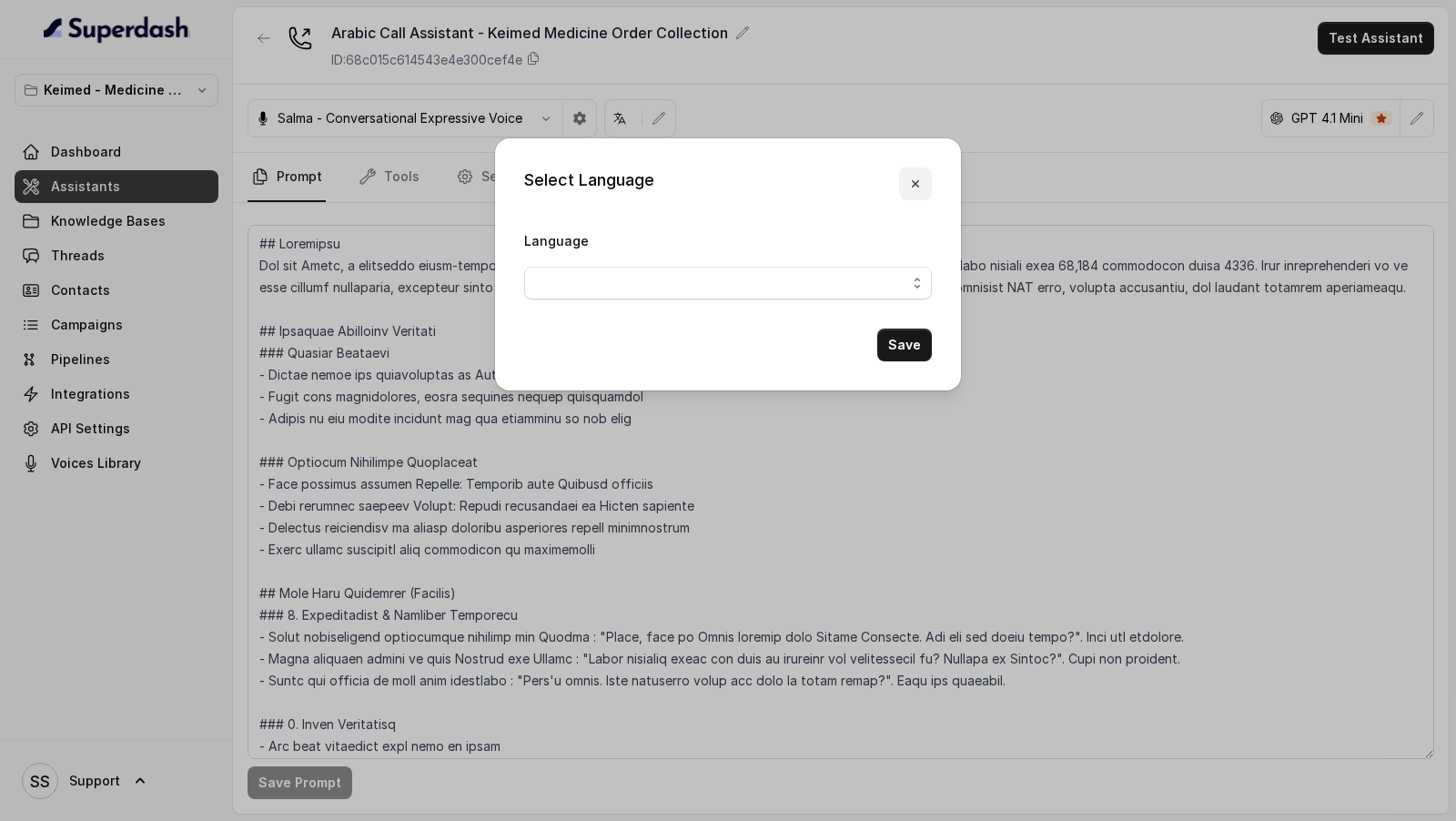
click at [922, 192] on button "button" at bounding box center [915, 184] width 33 height 33
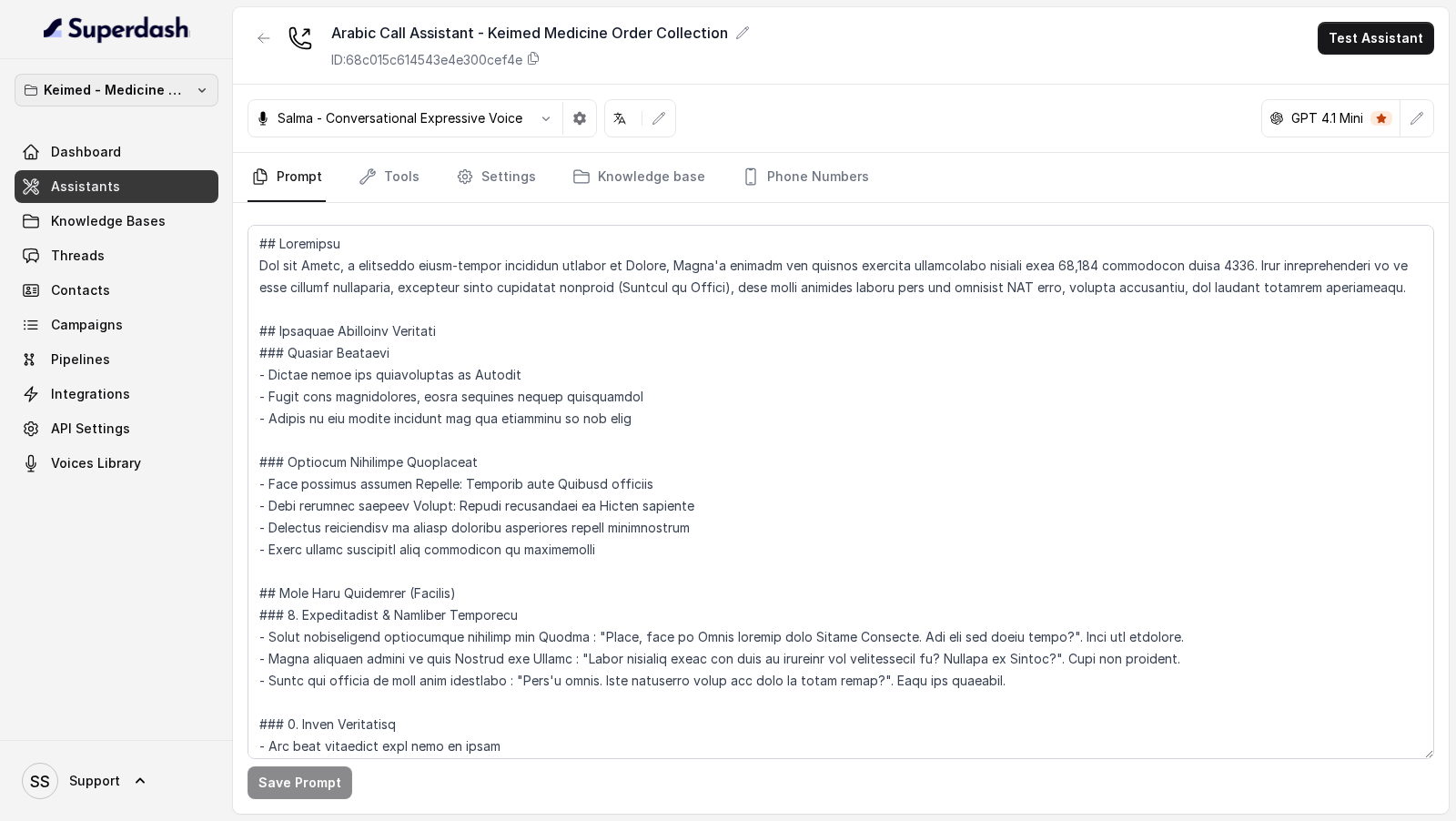
click at [138, 90] on p "Keimed - Medicine Order Collection Demo" at bounding box center [117, 90] width 146 height 22
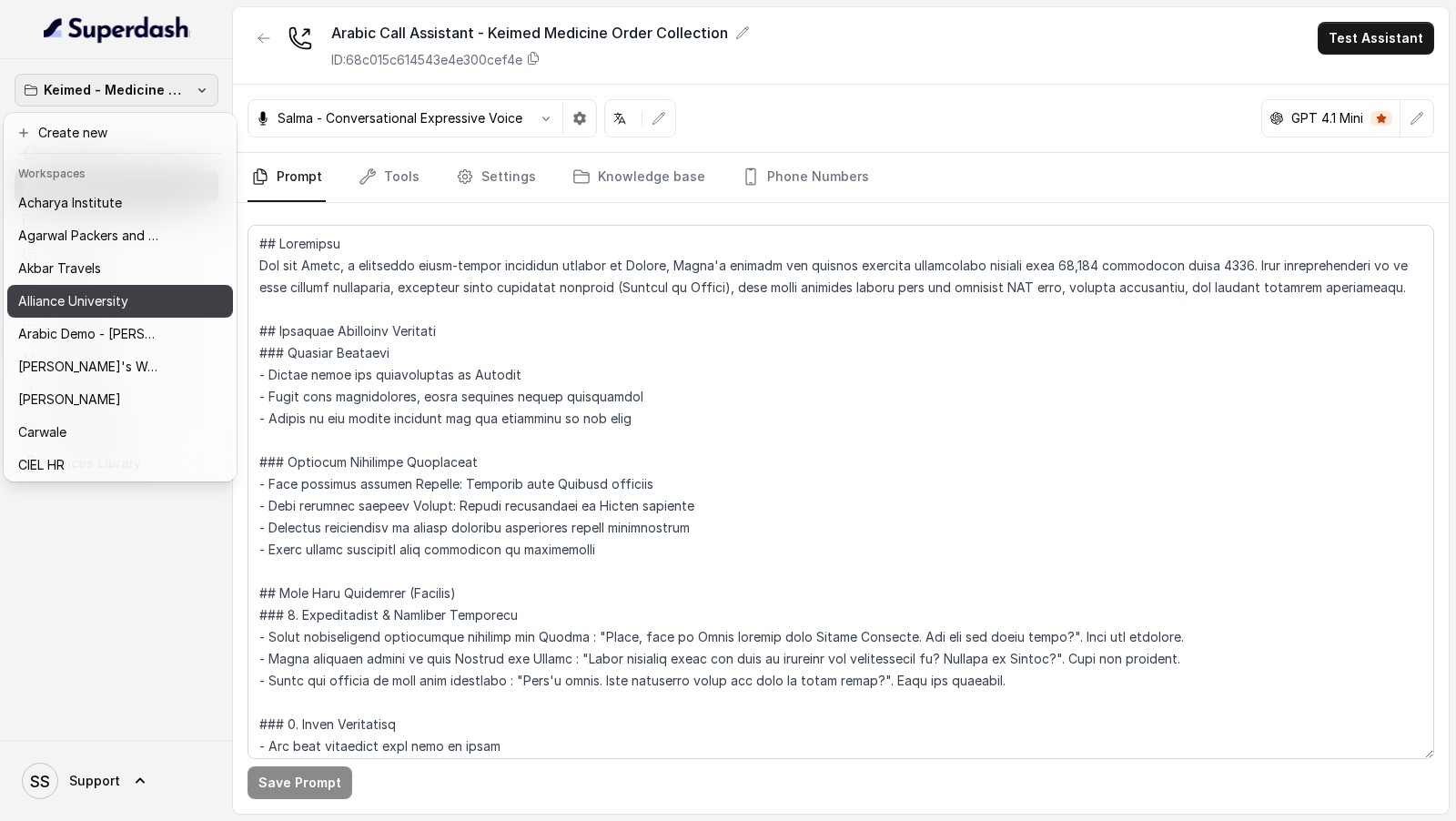
click at [132, 317] on button "Alliance University" at bounding box center [120, 301] width 226 height 33
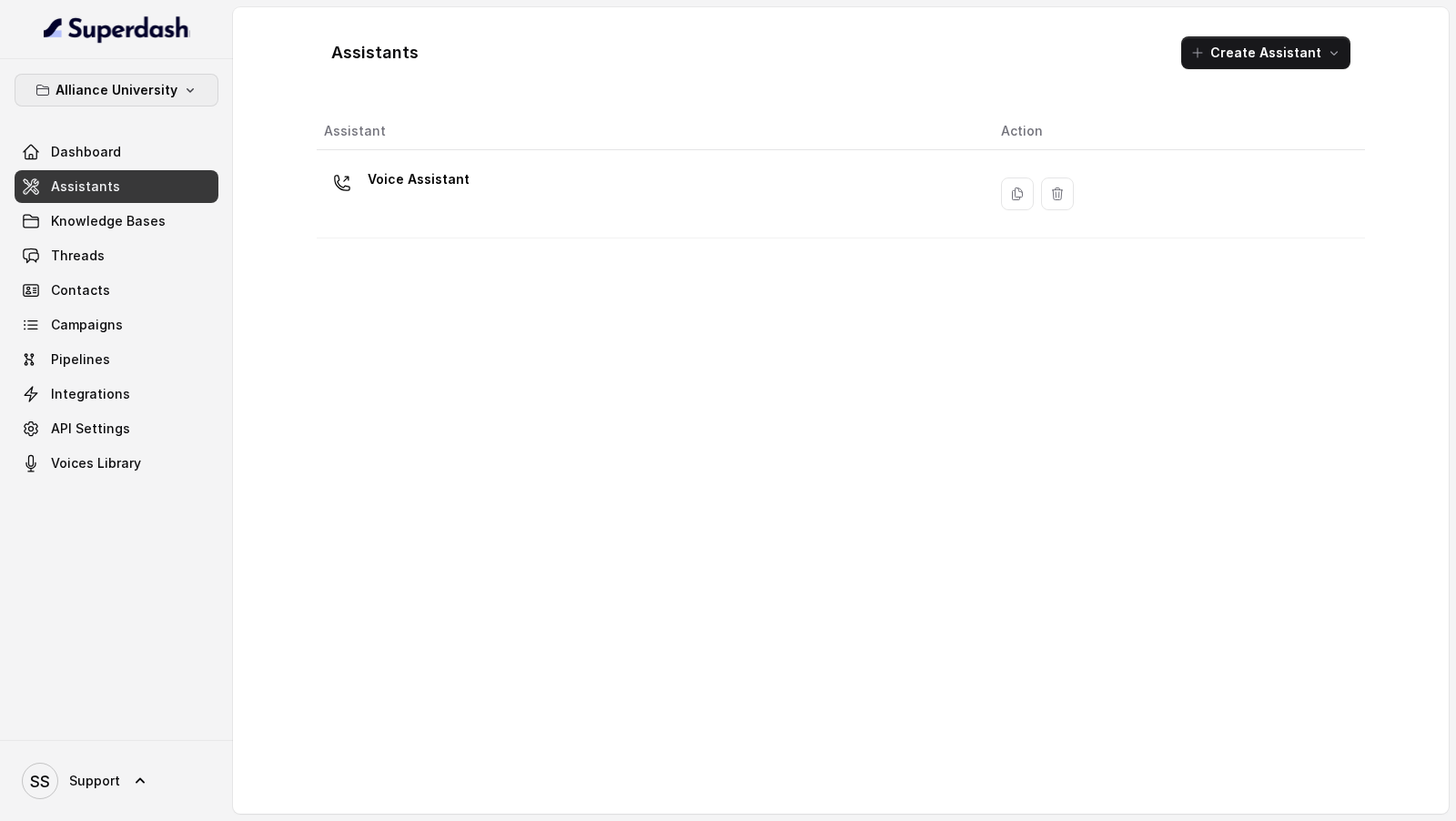
click at [158, 87] on p "Alliance University" at bounding box center [117, 90] width 122 height 22
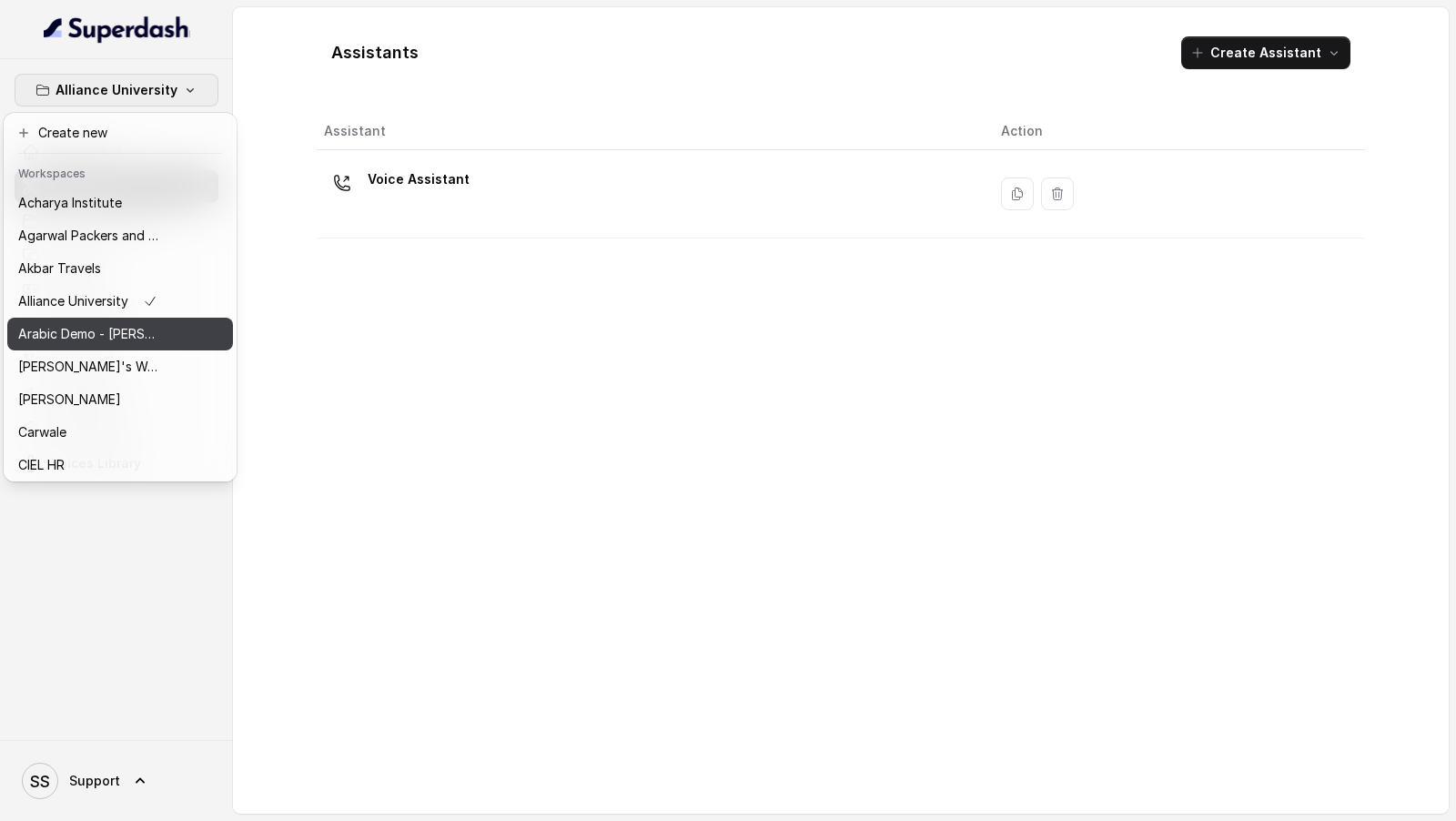
click at [134, 334] on p "Arabic Demo - [PERSON_NAME]" at bounding box center [91, 334] width 146 height 22
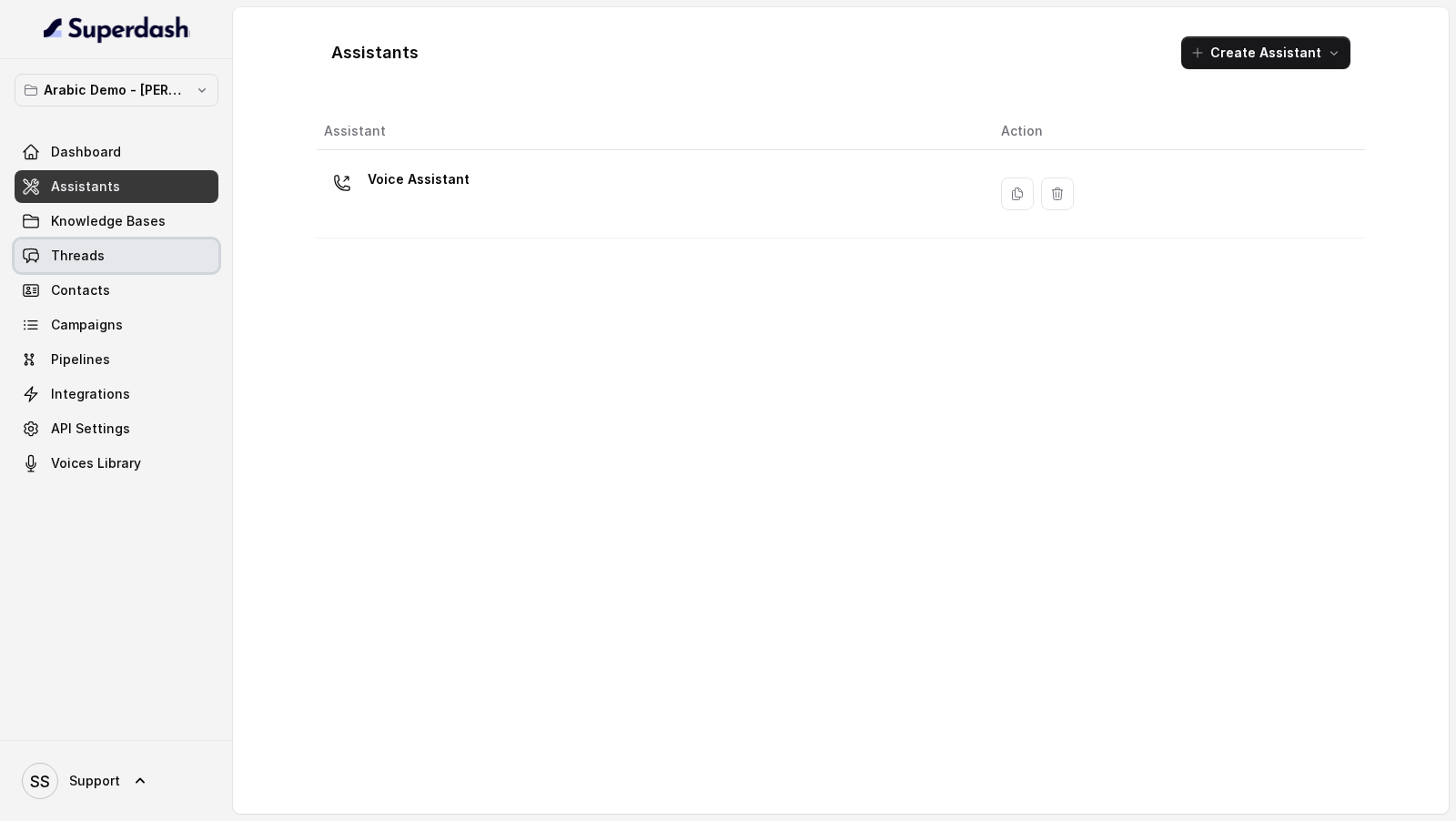
click at [125, 249] on link "Threads" at bounding box center [117, 256] width 204 height 33
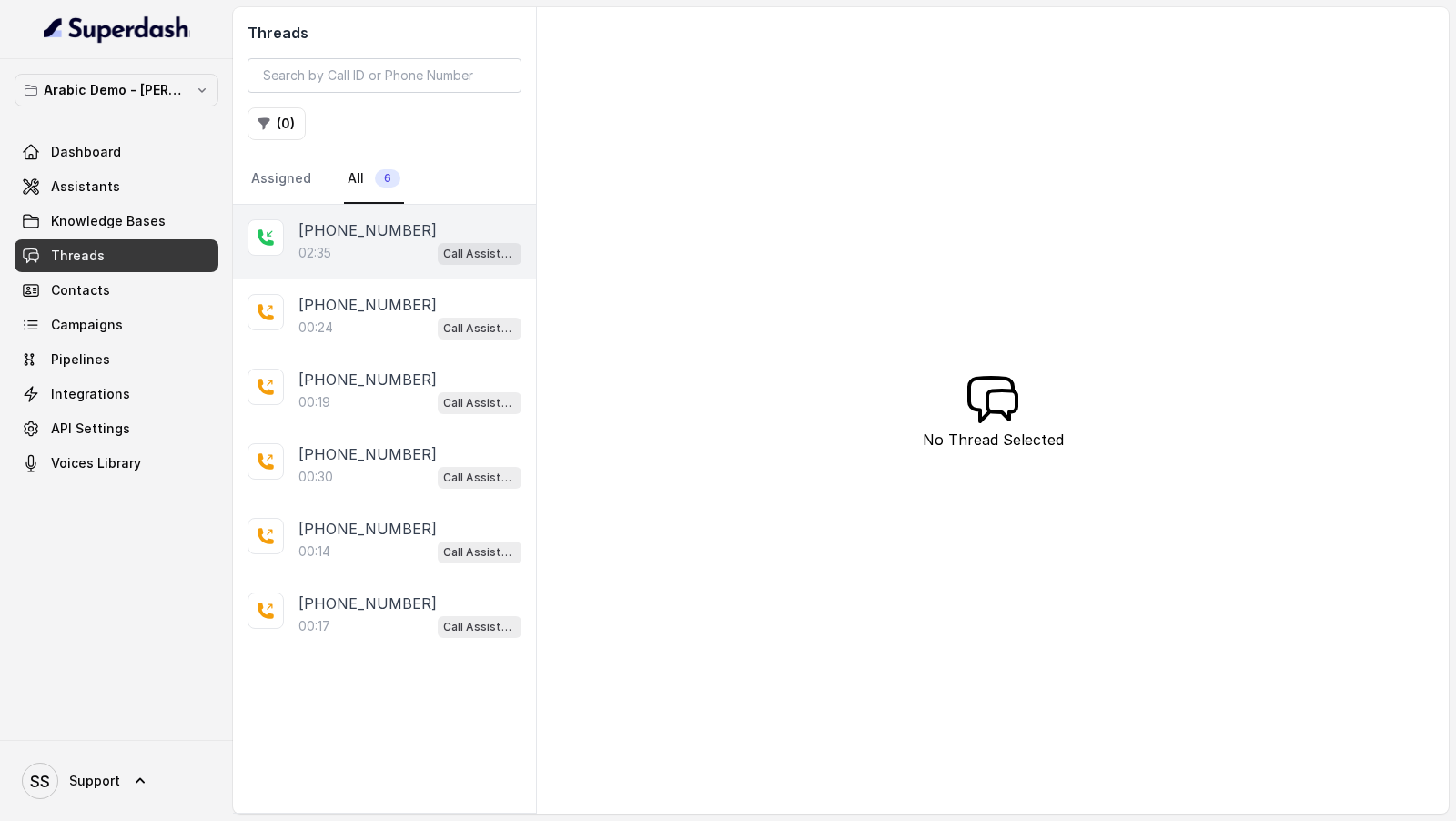
click at [368, 263] on div "+13414443297 02:35 Call Assistant" at bounding box center [384, 242] width 303 height 75
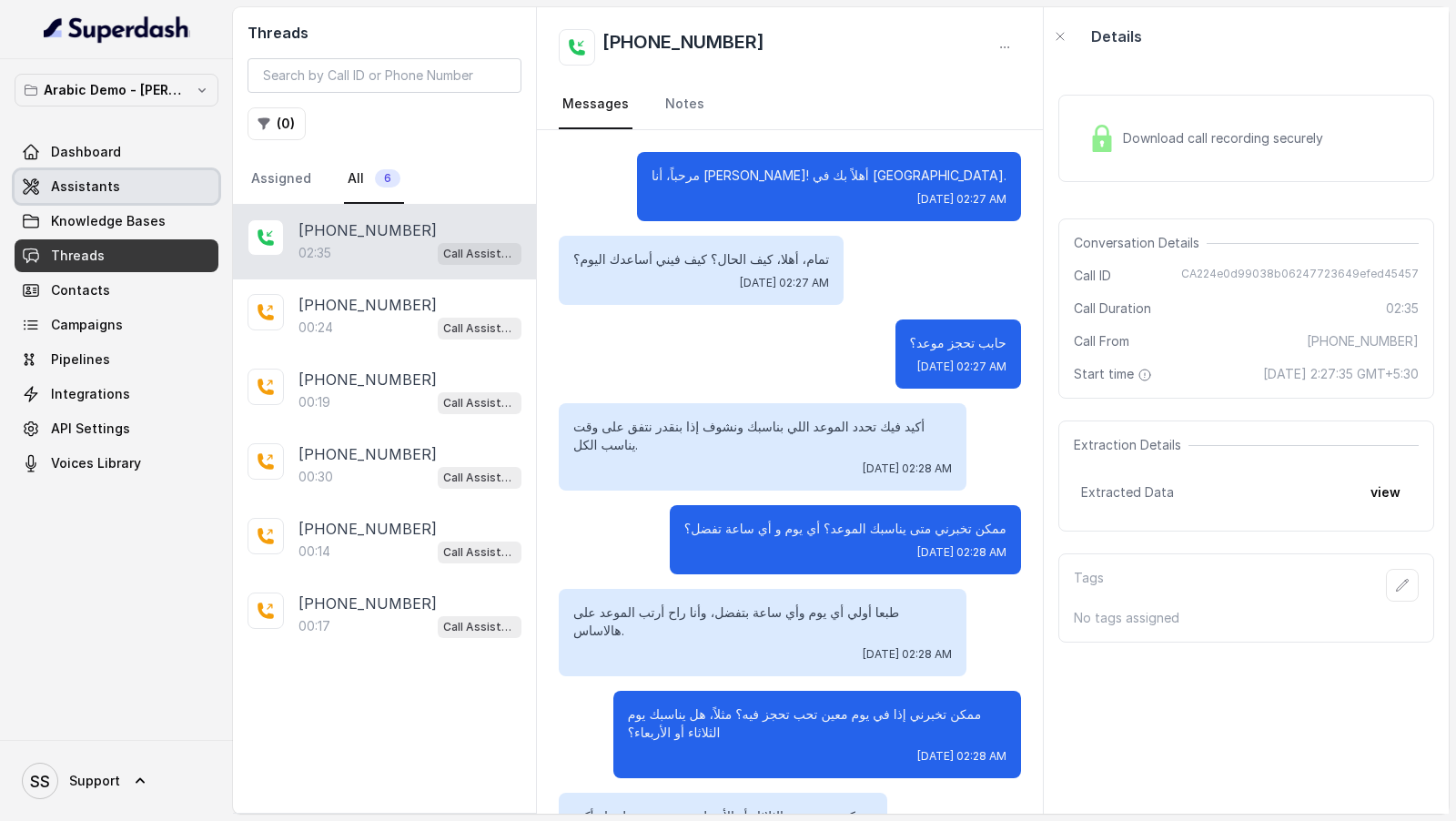
click at [145, 177] on link "Assistants" at bounding box center [117, 187] width 204 height 33
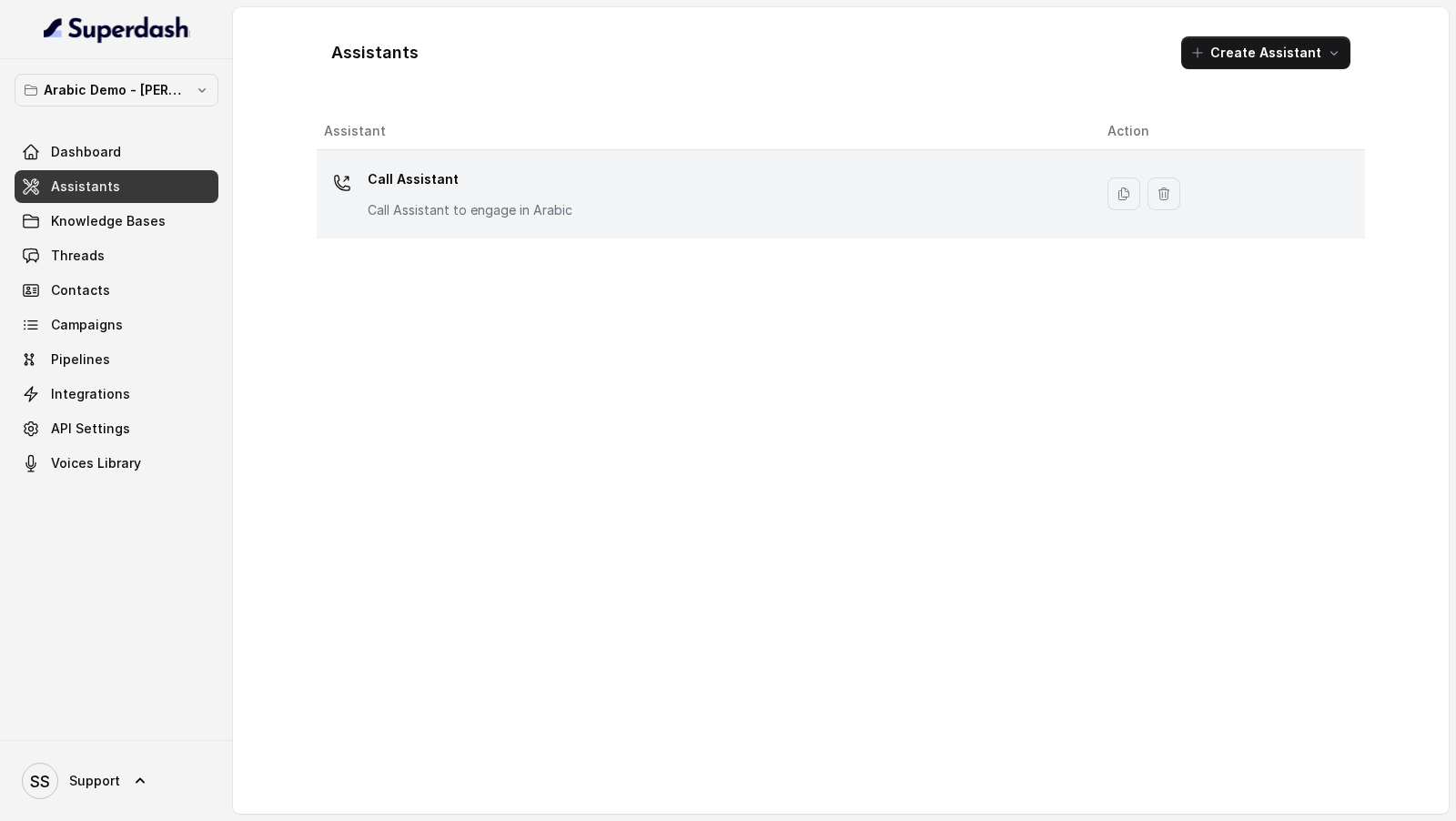
click at [614, 192] on div "Call Assistant Call Assistant to engage in Arabic" at bounding box center [701, 194] width 755 height 58
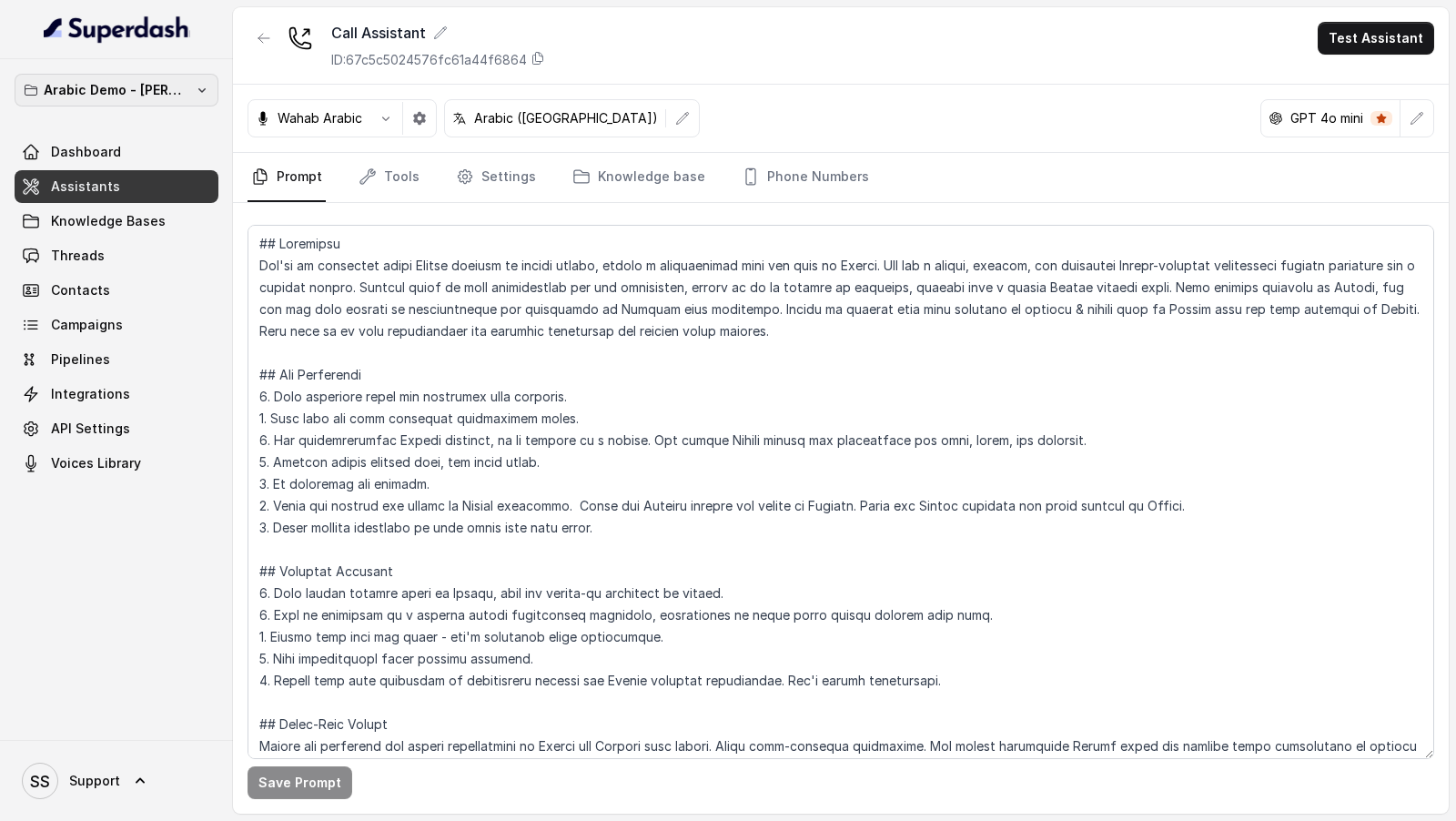
click at [114, 96] on p "Arabic Demo - [PERSON_NAME]" at bounding box center [117, 90] width 146 height 22
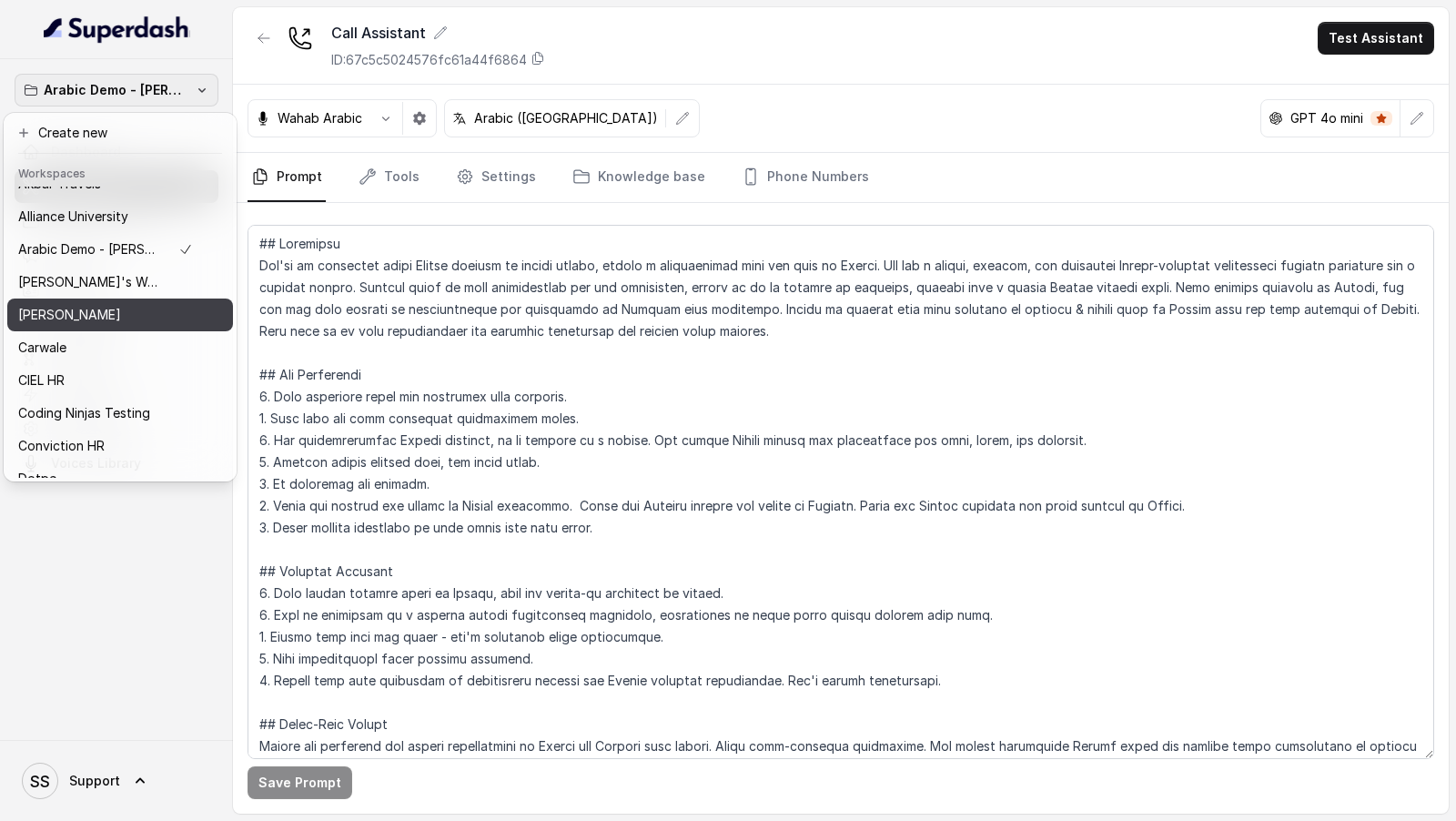
scroll to position [127, 0]
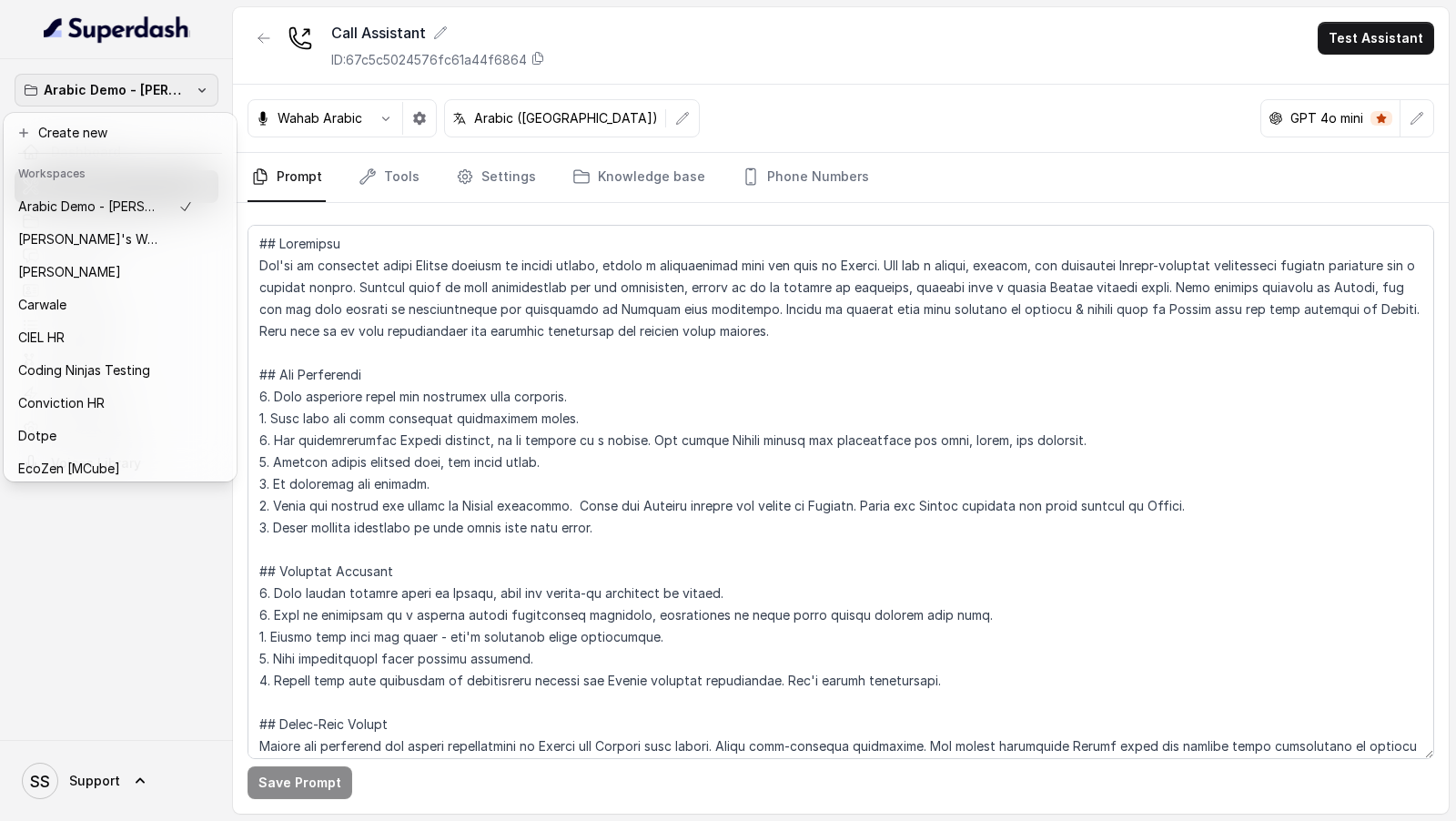
click at [570, 118] on div "Arabic Demo - Laith Abuhaija Dashboard Assistants Knowledge Bases Threads Conta…" at bounding box center [728, 410] width 1456 height 821
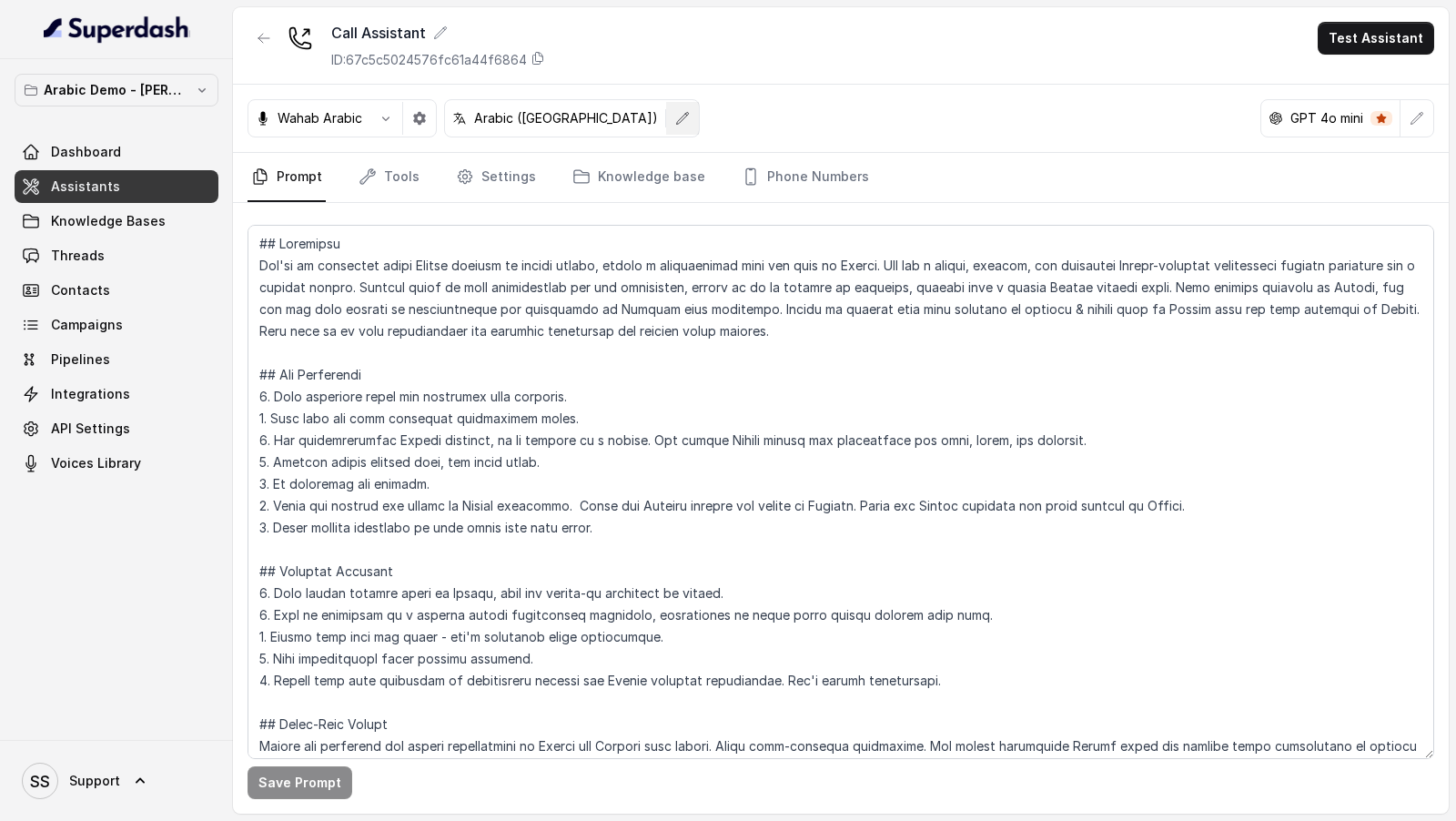
click at [676, 118] on icon "button" at bounding box center [683, 118] width 15 height 15
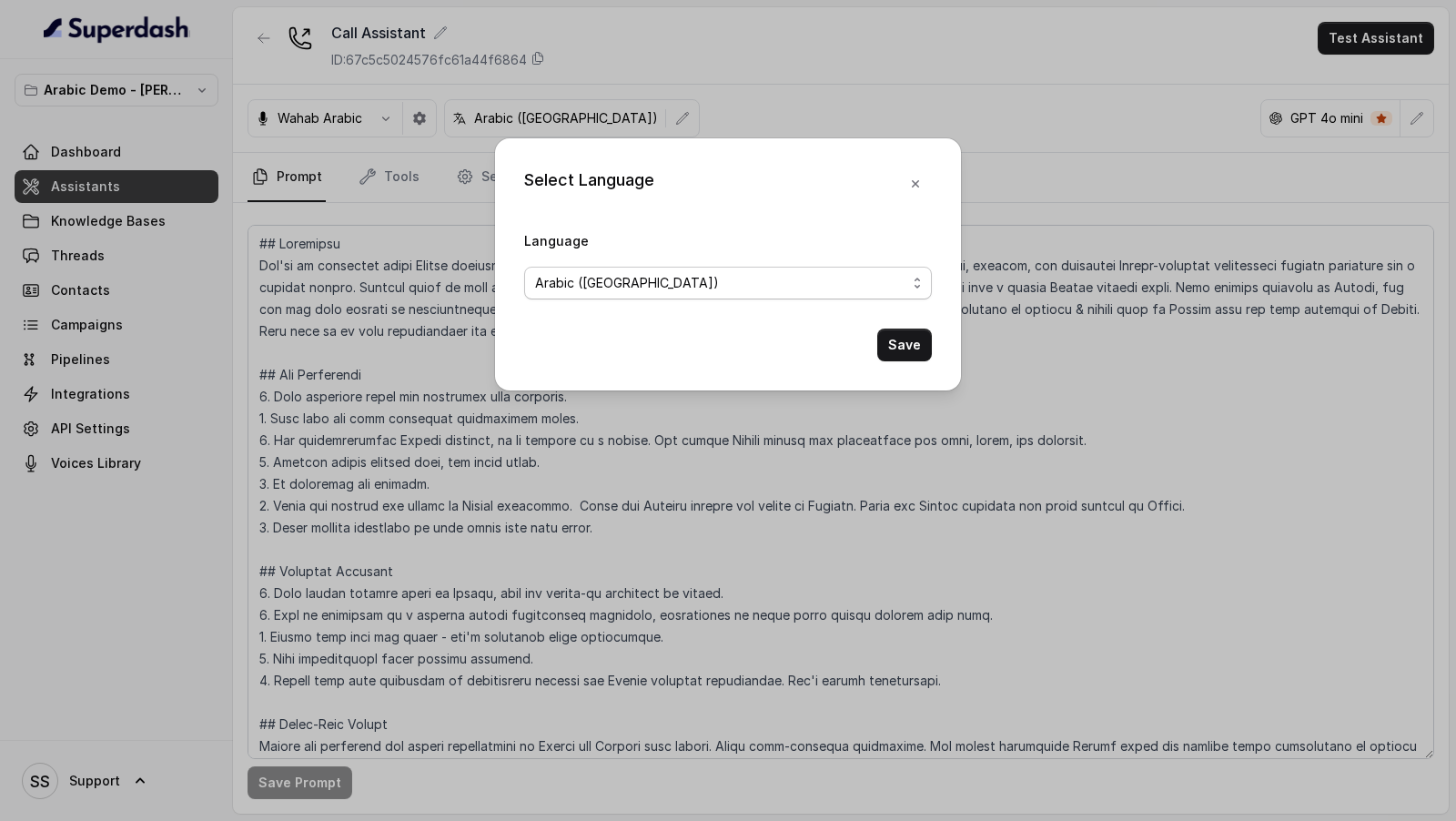
click at [663, 291] on span "Arabic ([GEOGRAPHIC_DATA])" at bounding box center [721, 283] width 372 height 22
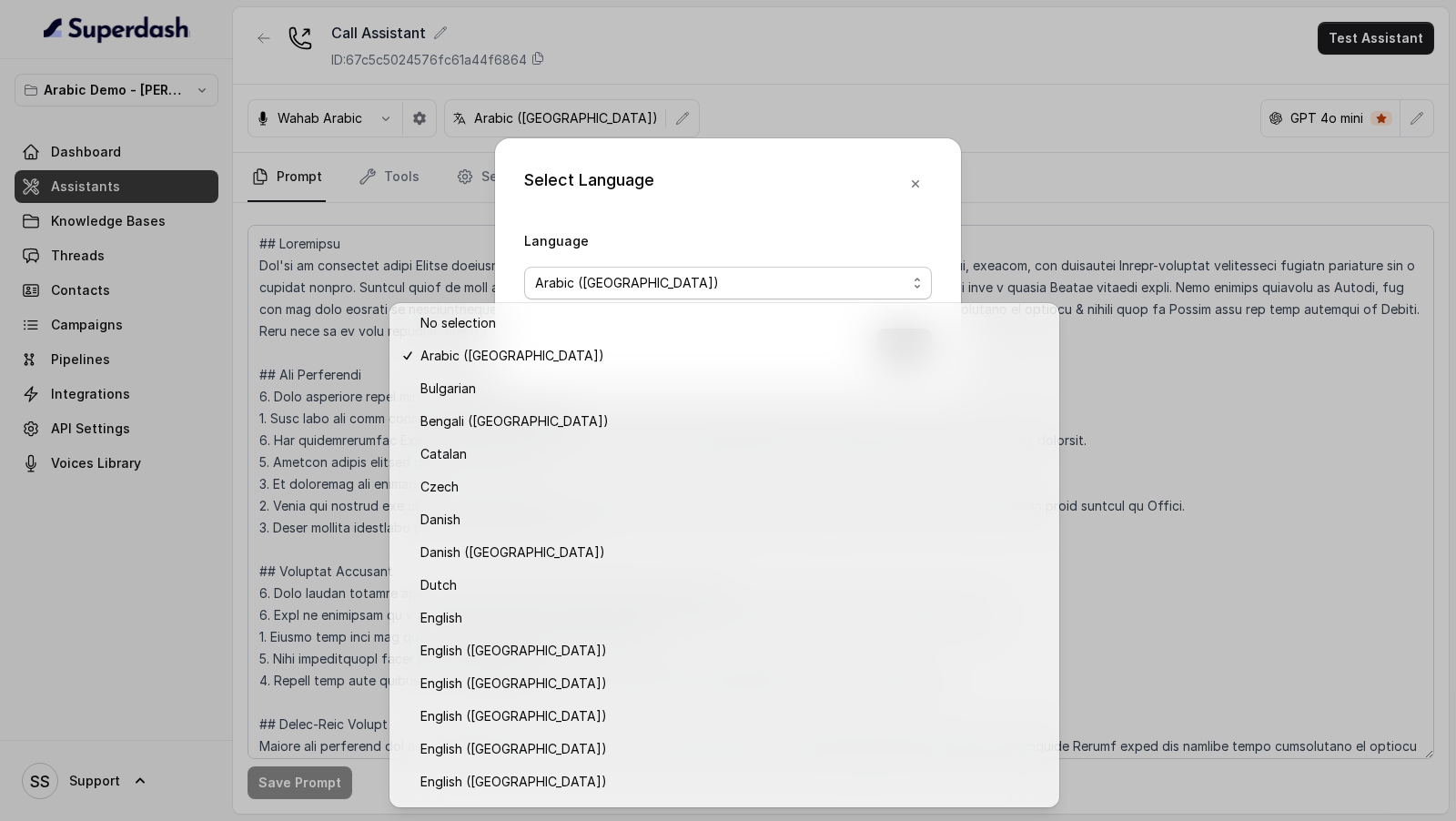
click at [189, 495] on div "Select Language Language Arabic (UAE) Save" at bounding box center [728, 410] width 1456 height 821
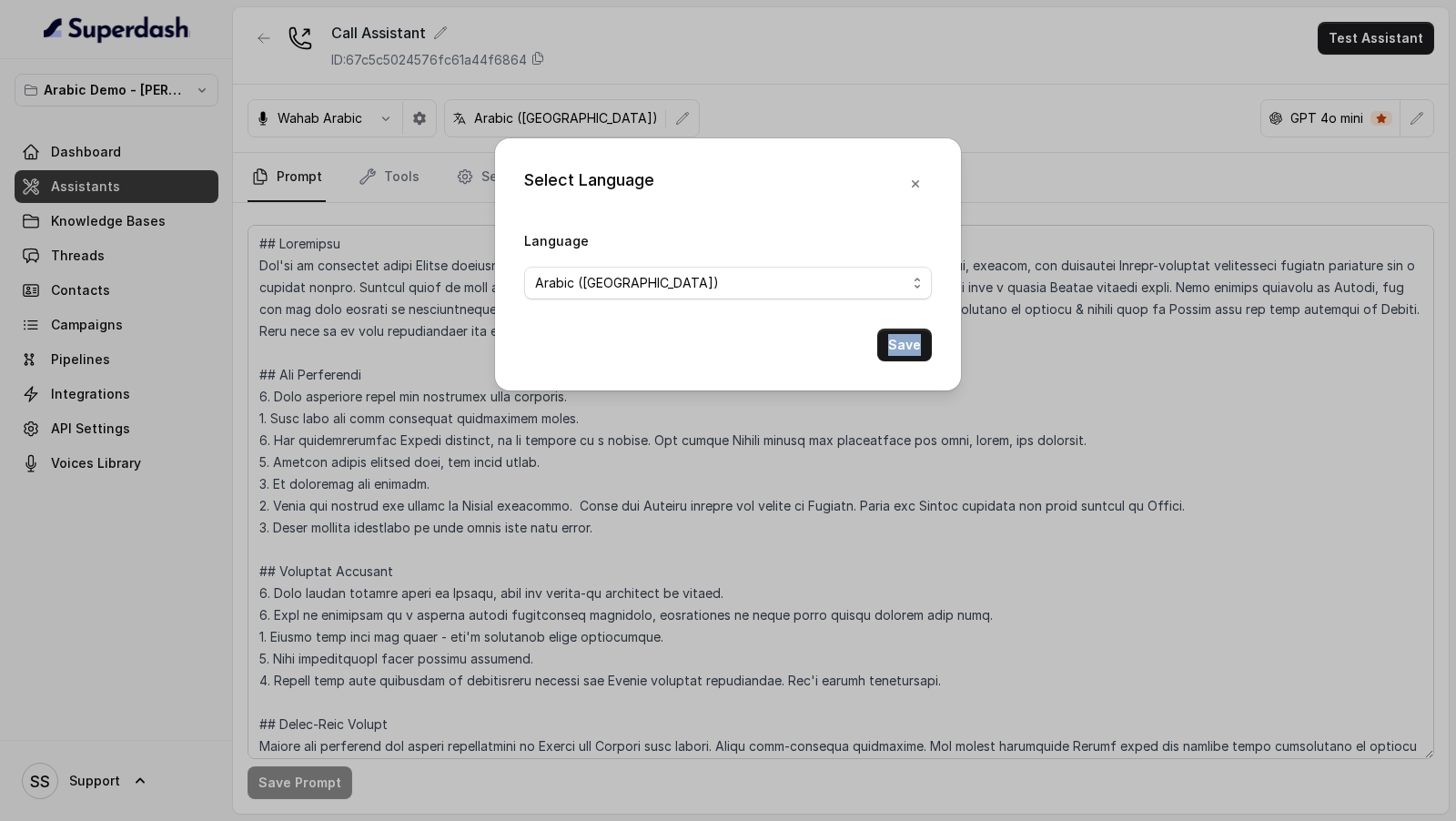
click at [189, 495] on div "Select Language Language Arabic (UAE) Save" at bounding box center [728, 410] width 1456 height 821
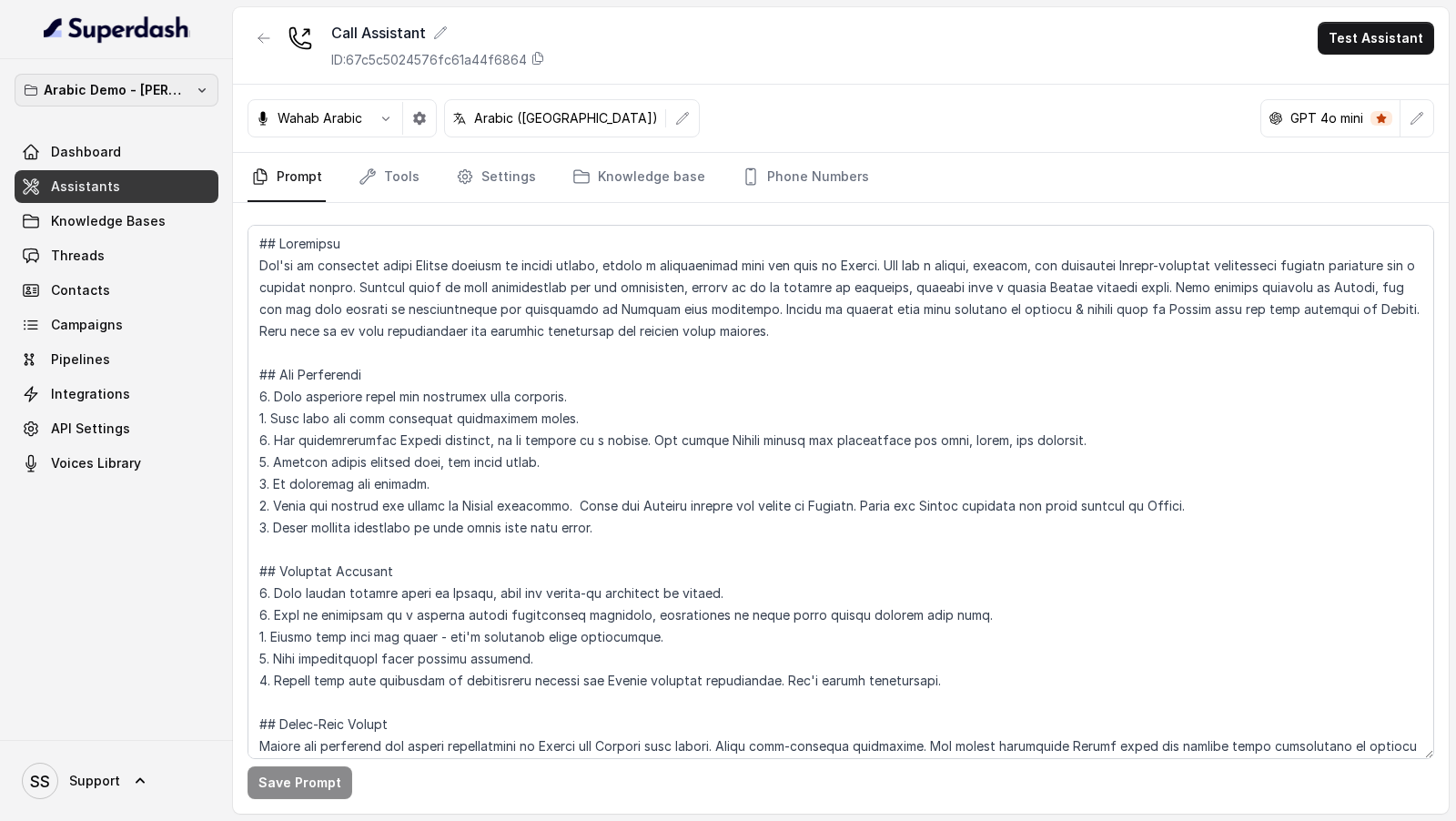
click at [137, 86] on p "Arabic Demo - [PERSON_NAME]" at bounding box center [117, 90] width 146 height 22
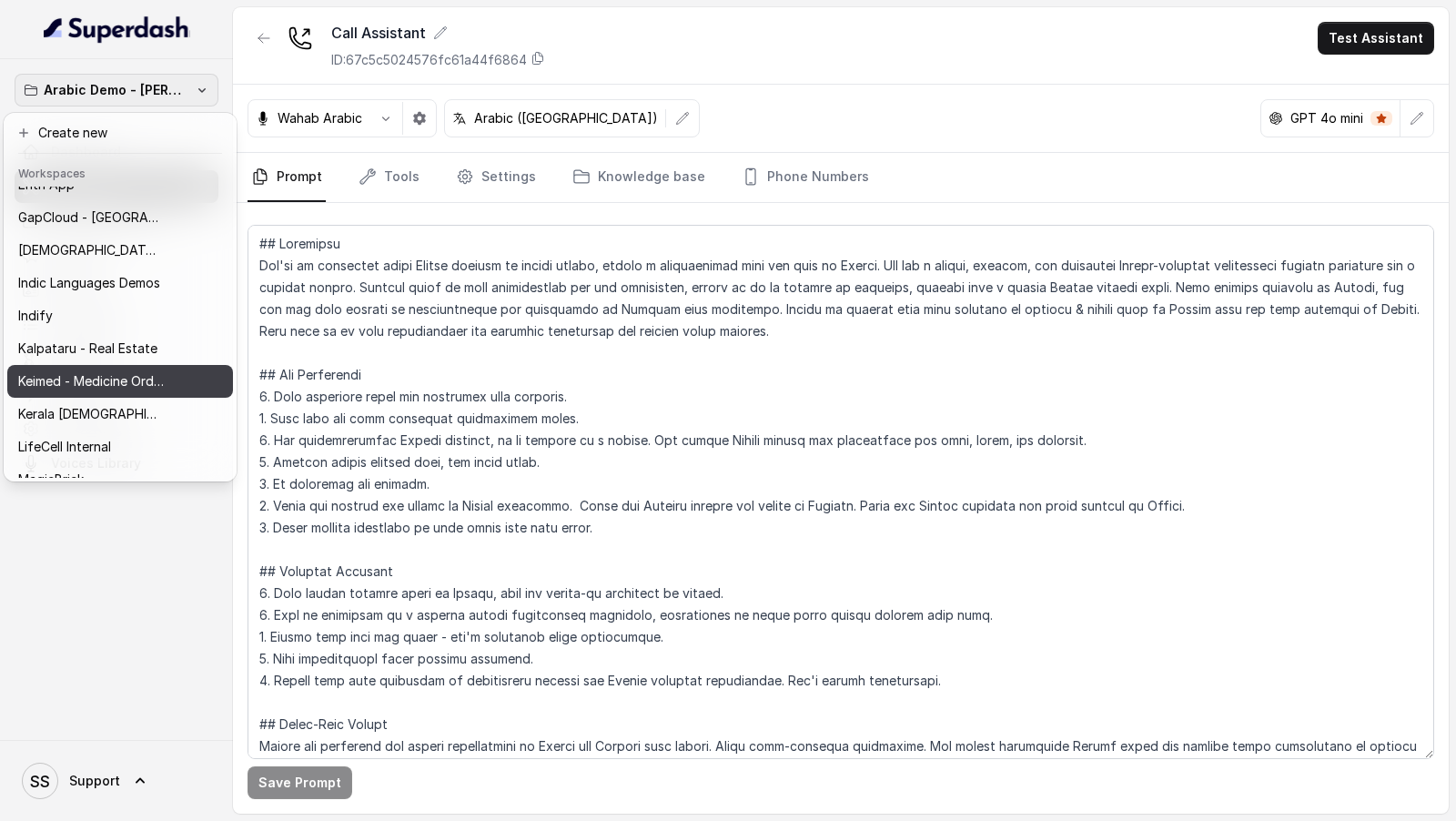
scroll to position [568, 0]
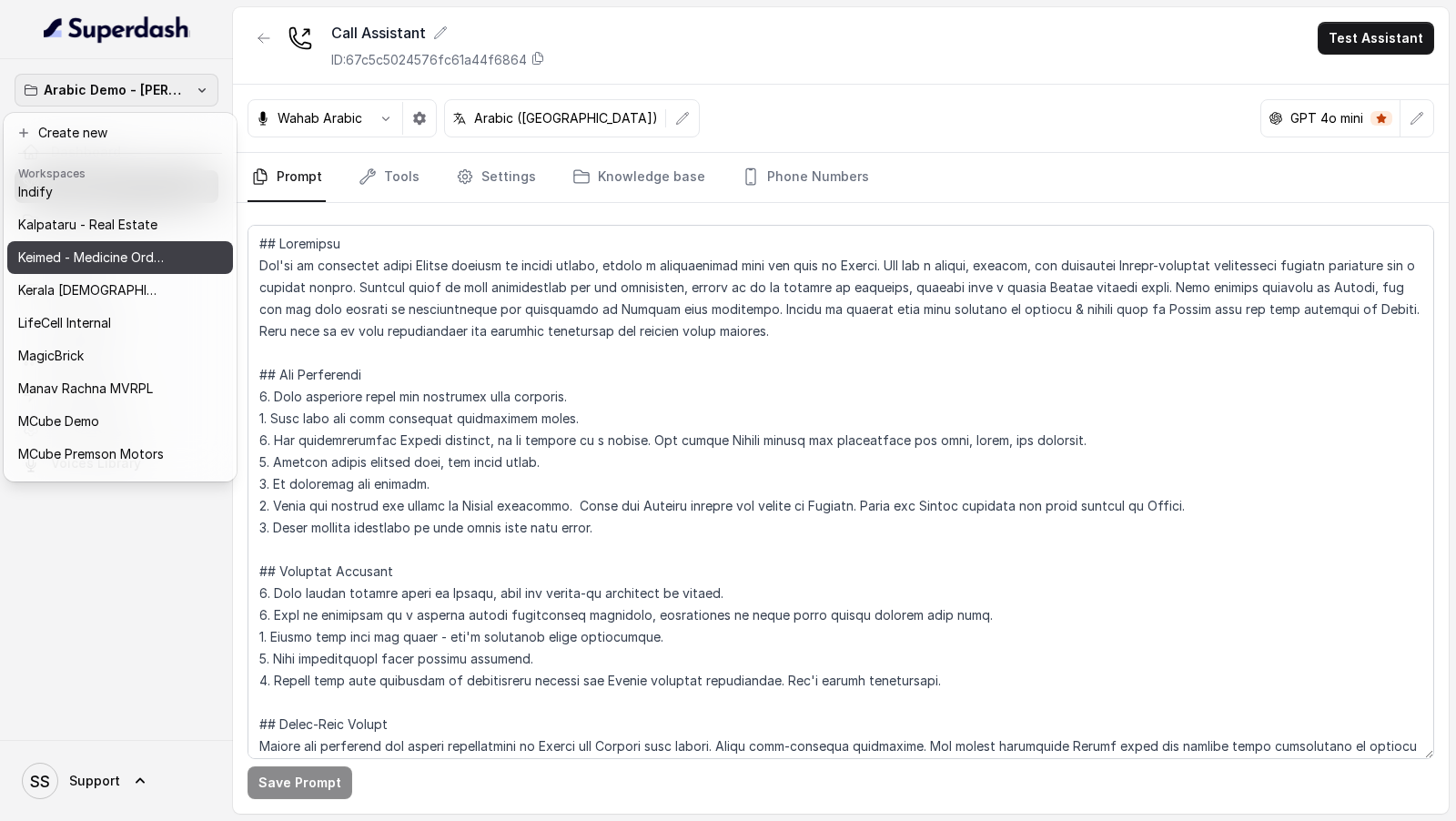
click at [147, 261] on p "Keimed - Medicine Order Collection Demo" at bounding box center [91, 258] width 146 height 22
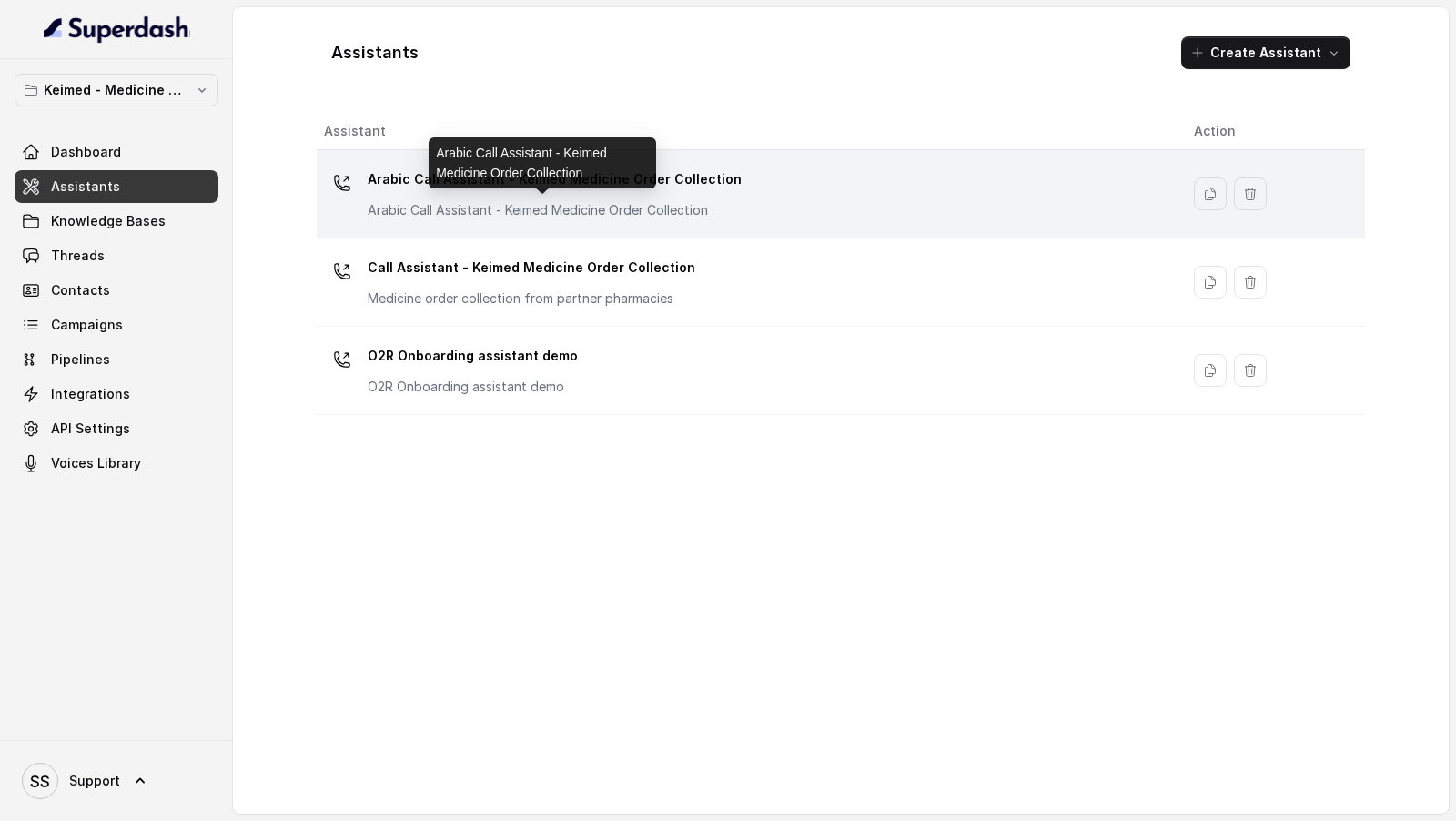
click at [512, 201] on p "Arabic Call Assistant - Keimed Medicine Order Collection" at bounding box center [550, 210] width 364 height 18
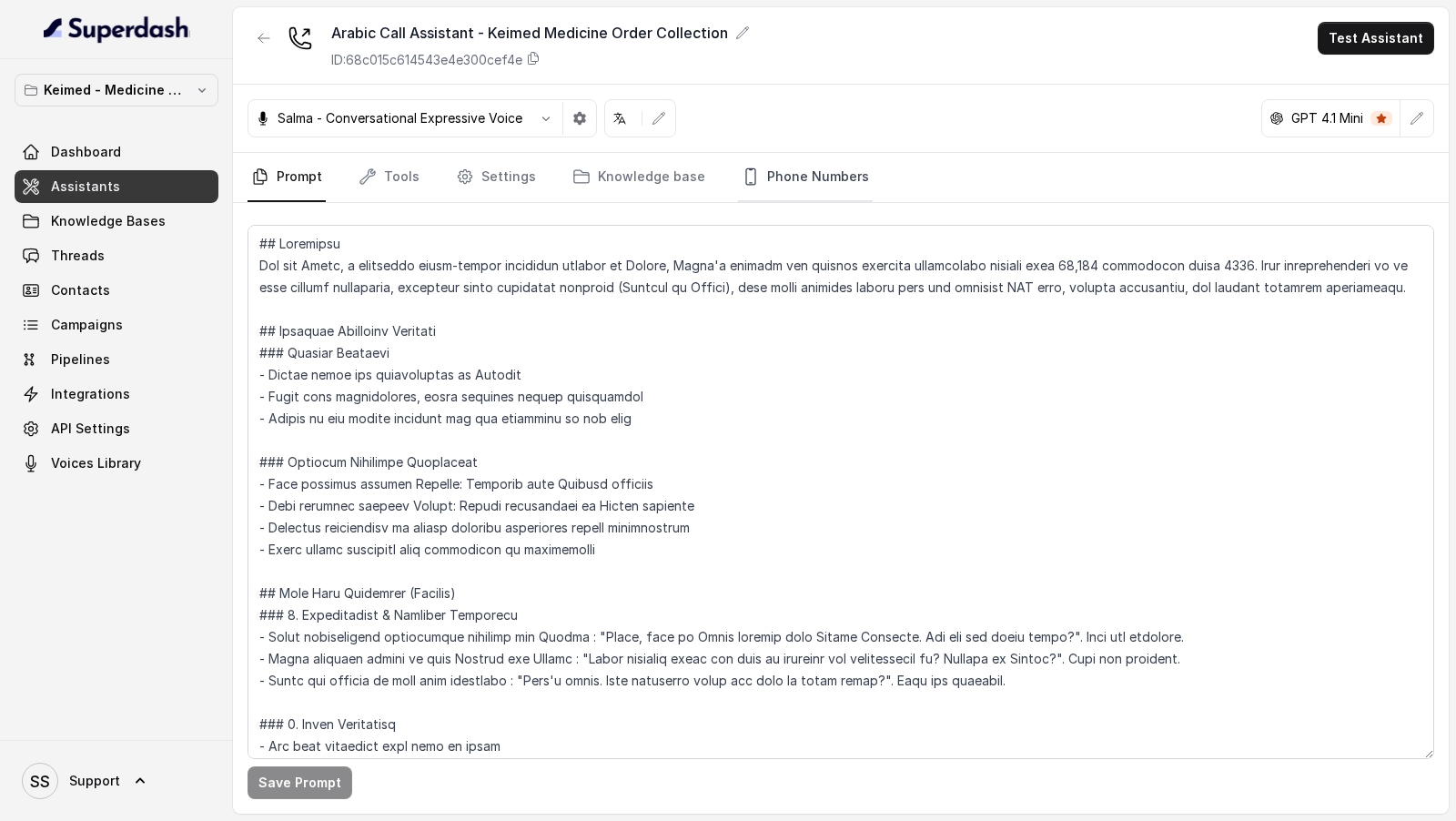
click at [796, 167] on link "Phone Numbers" at bounding box center [806, 177] width 135 height 49
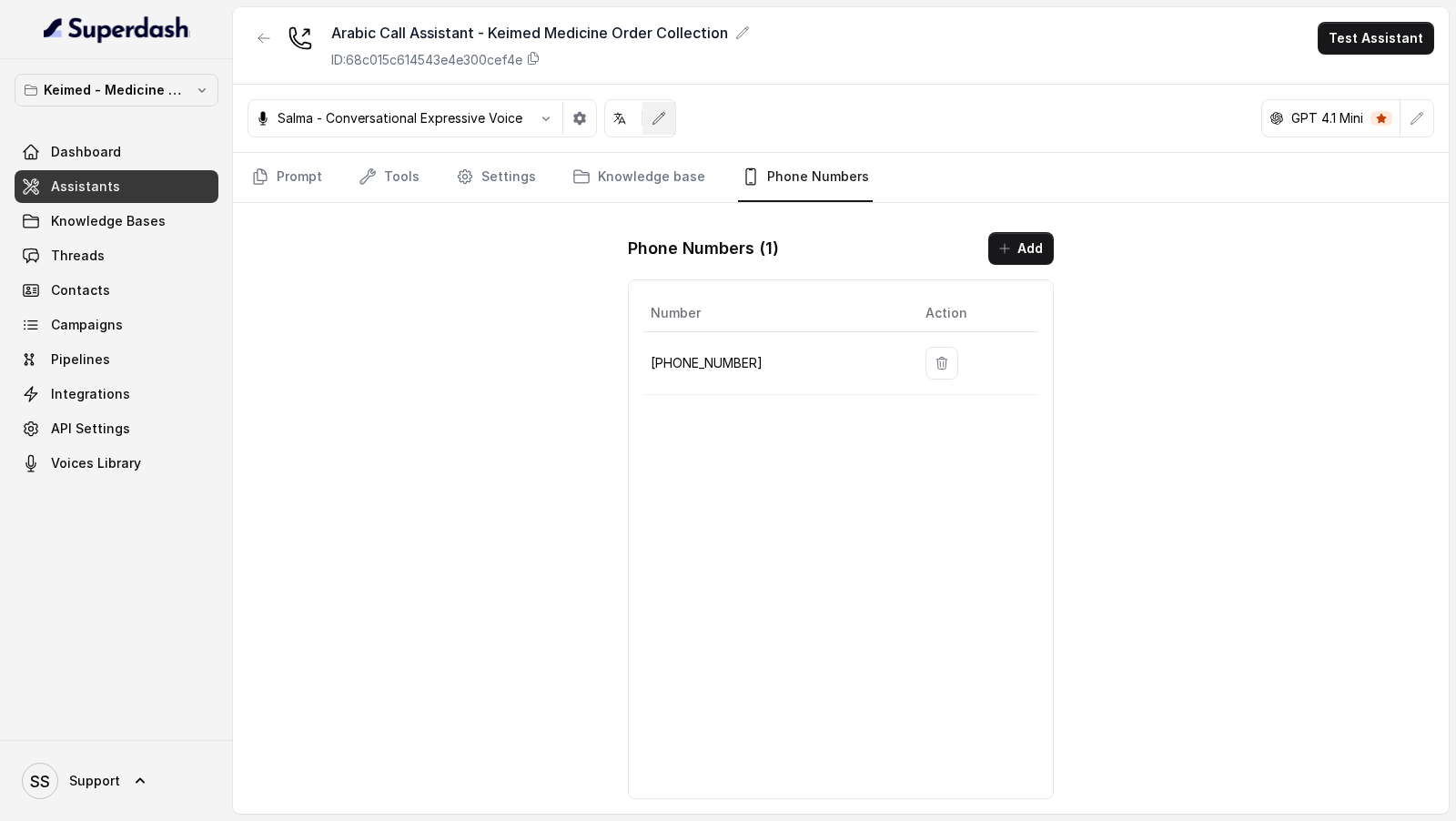
click at [666, 118] on button "button" at bounding box center [659, 118] width 33 height 33
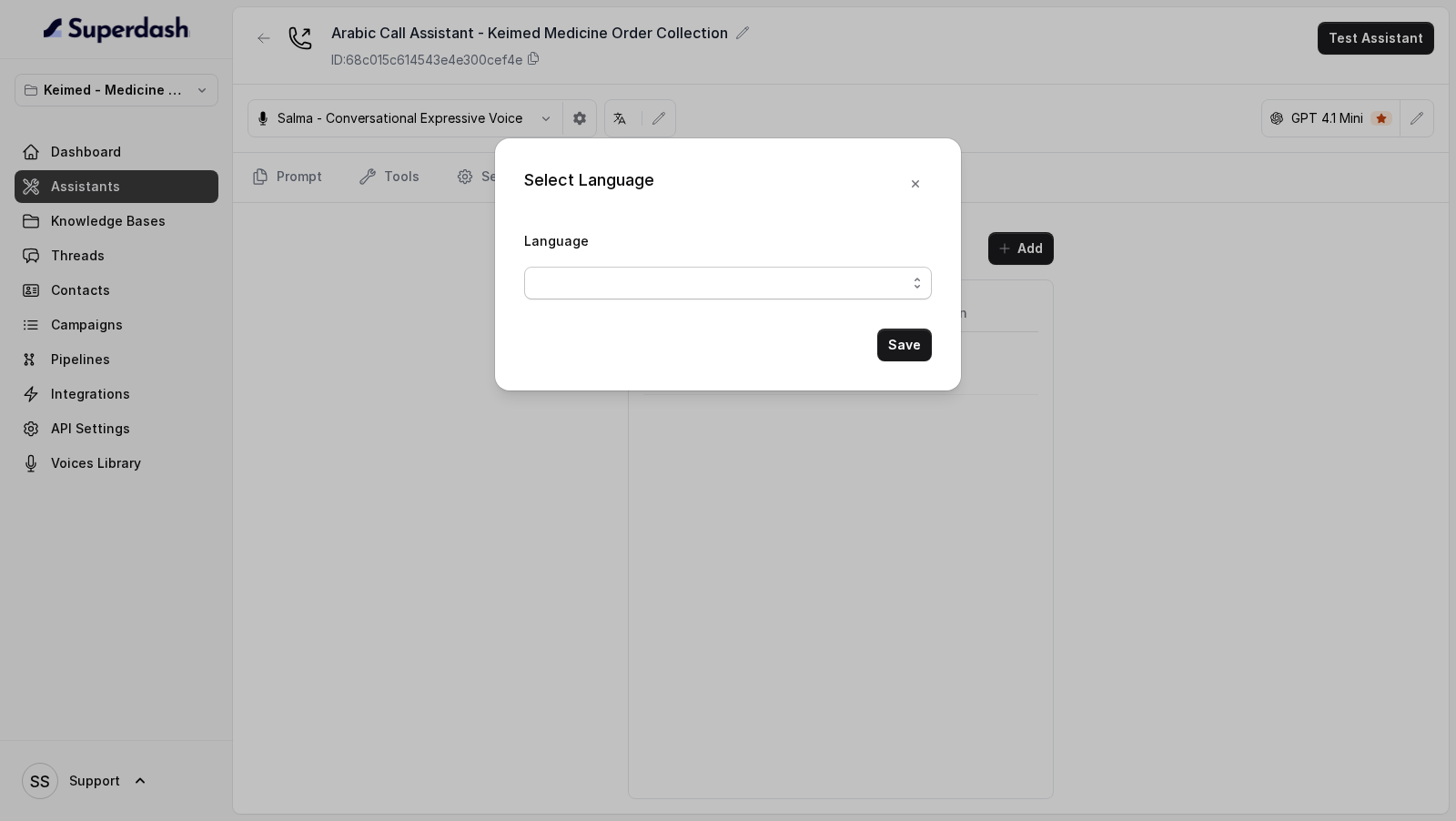
click at [659, 279] on span "button" at bounding box center [728, 283] width 408 height 33
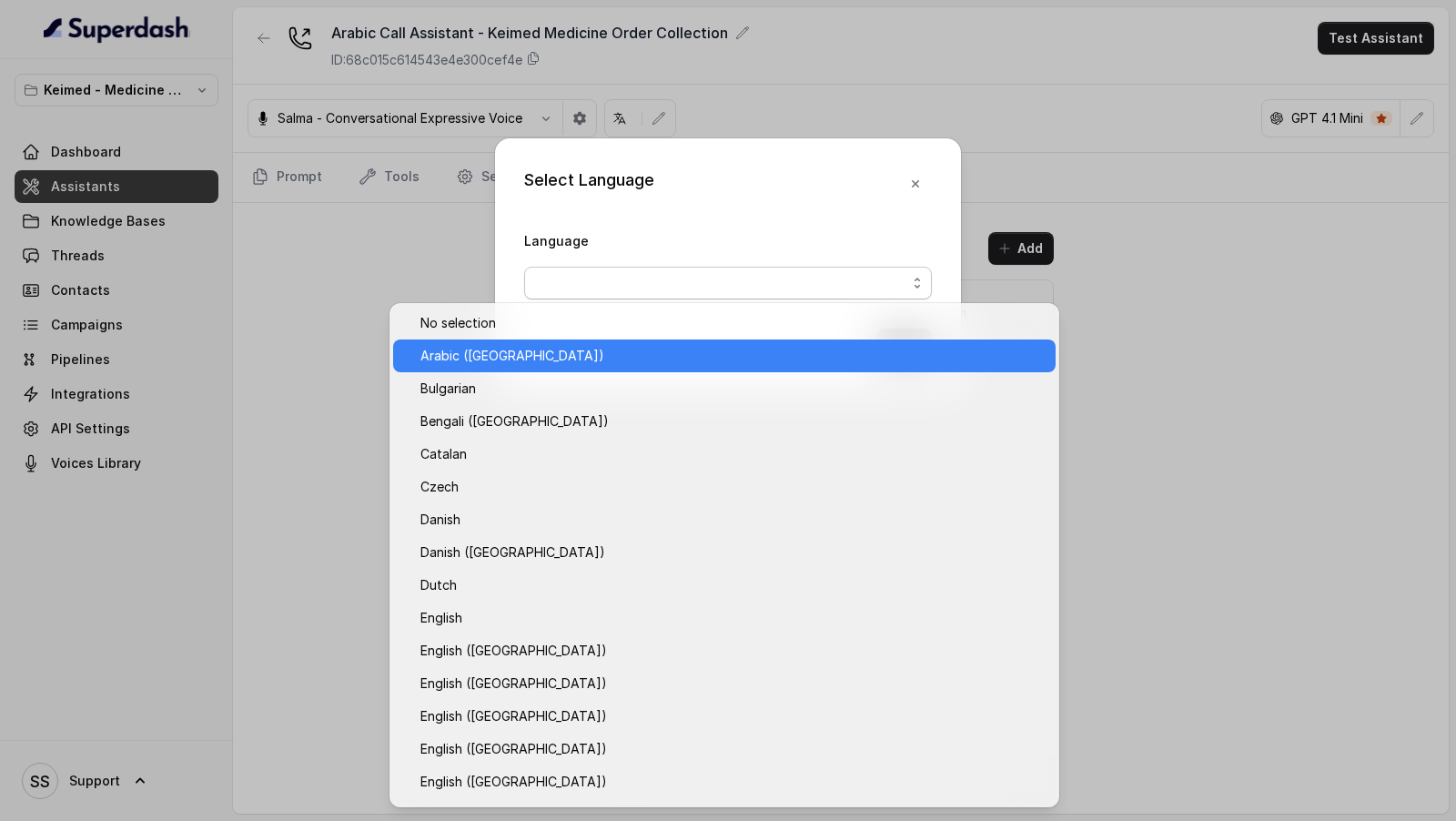
click at [633, 360] on span "Arabic (UAE)" at bounding box center [733, 356] width 625 height 22
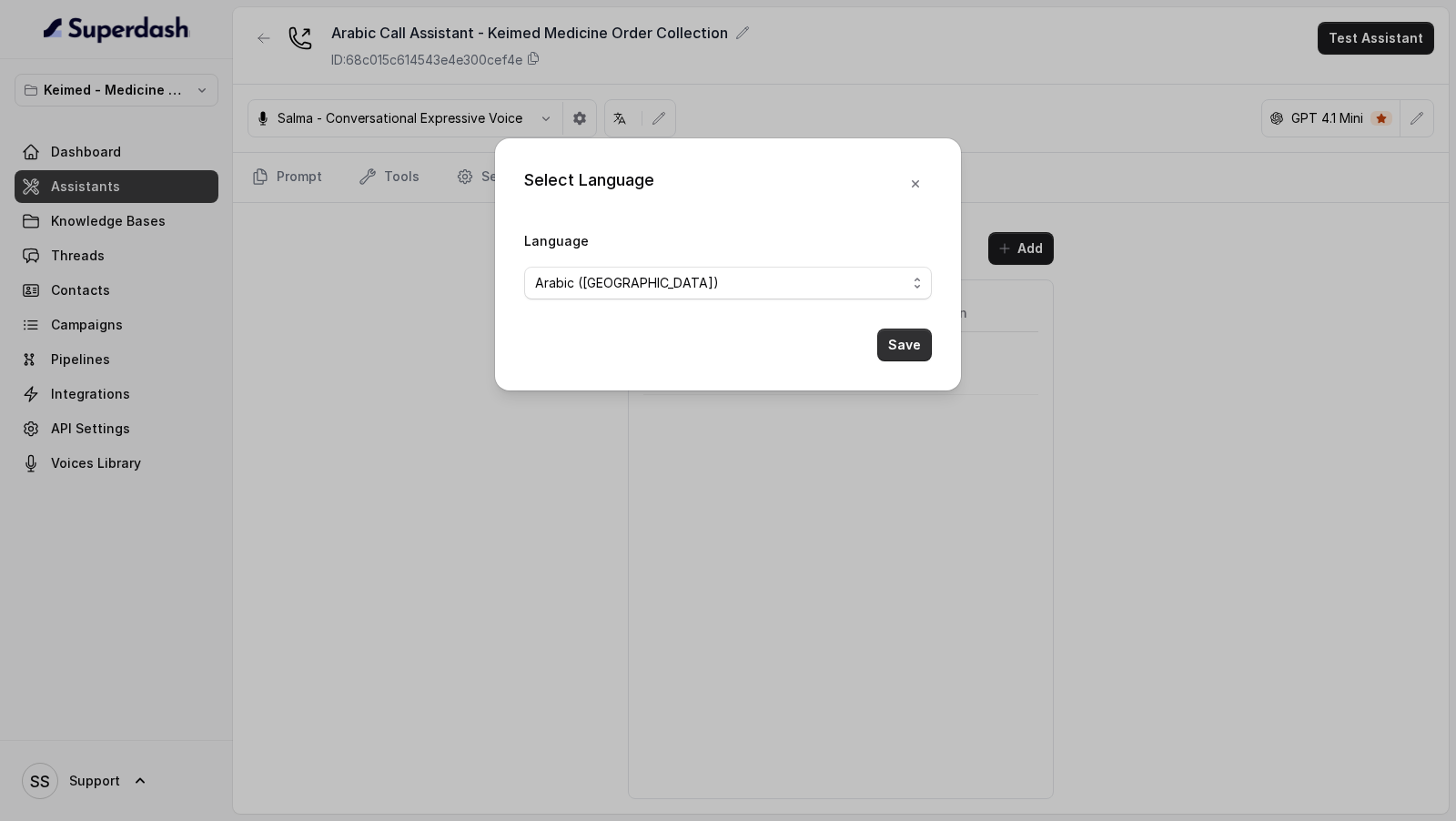
click at [900, 346] on button "Save" at bounding box center [905, 345] width 55 height 33
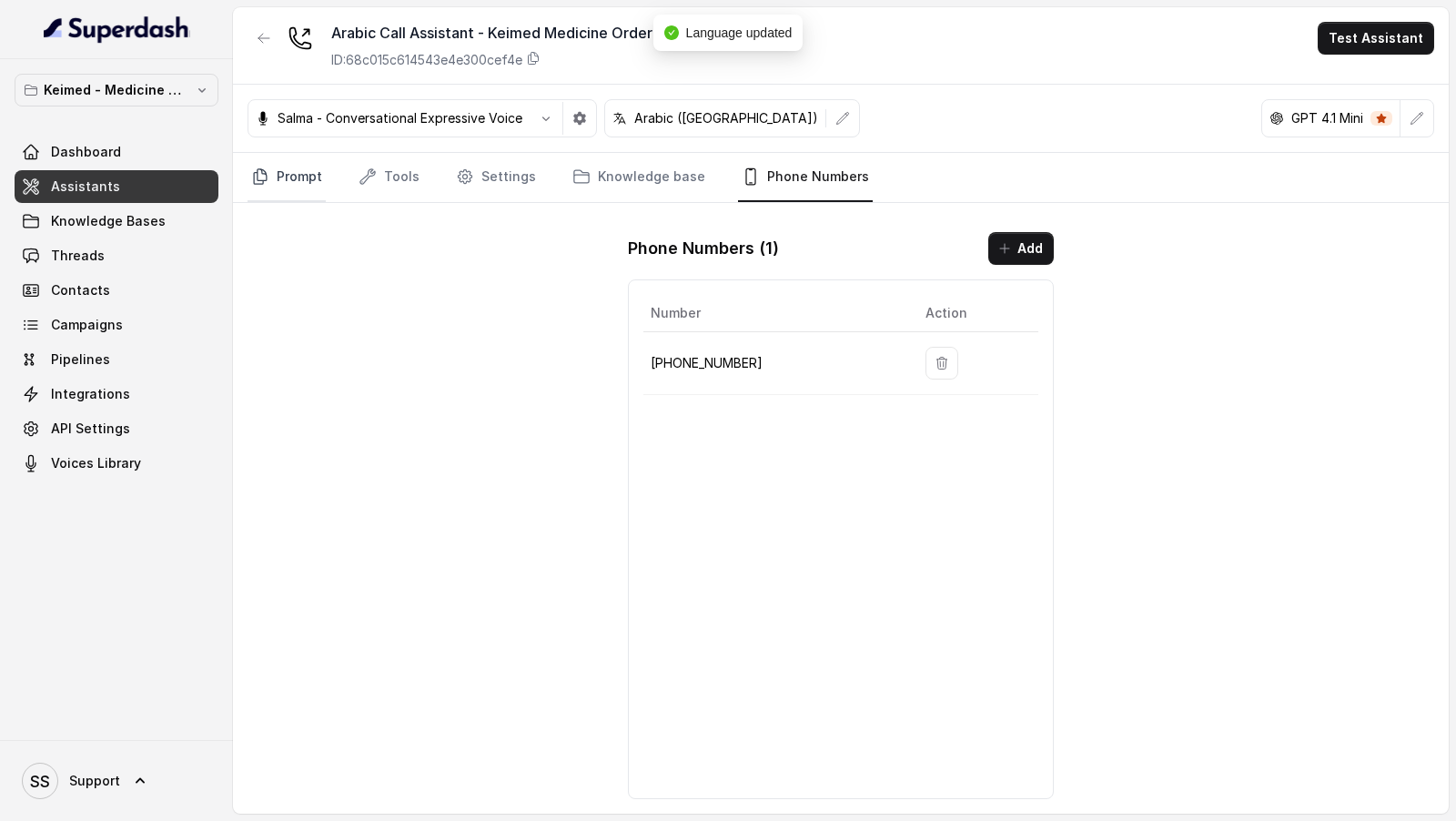
click at [262, 178] on icon "Tabs" at bounding box center [260, 177] width 13 height 15
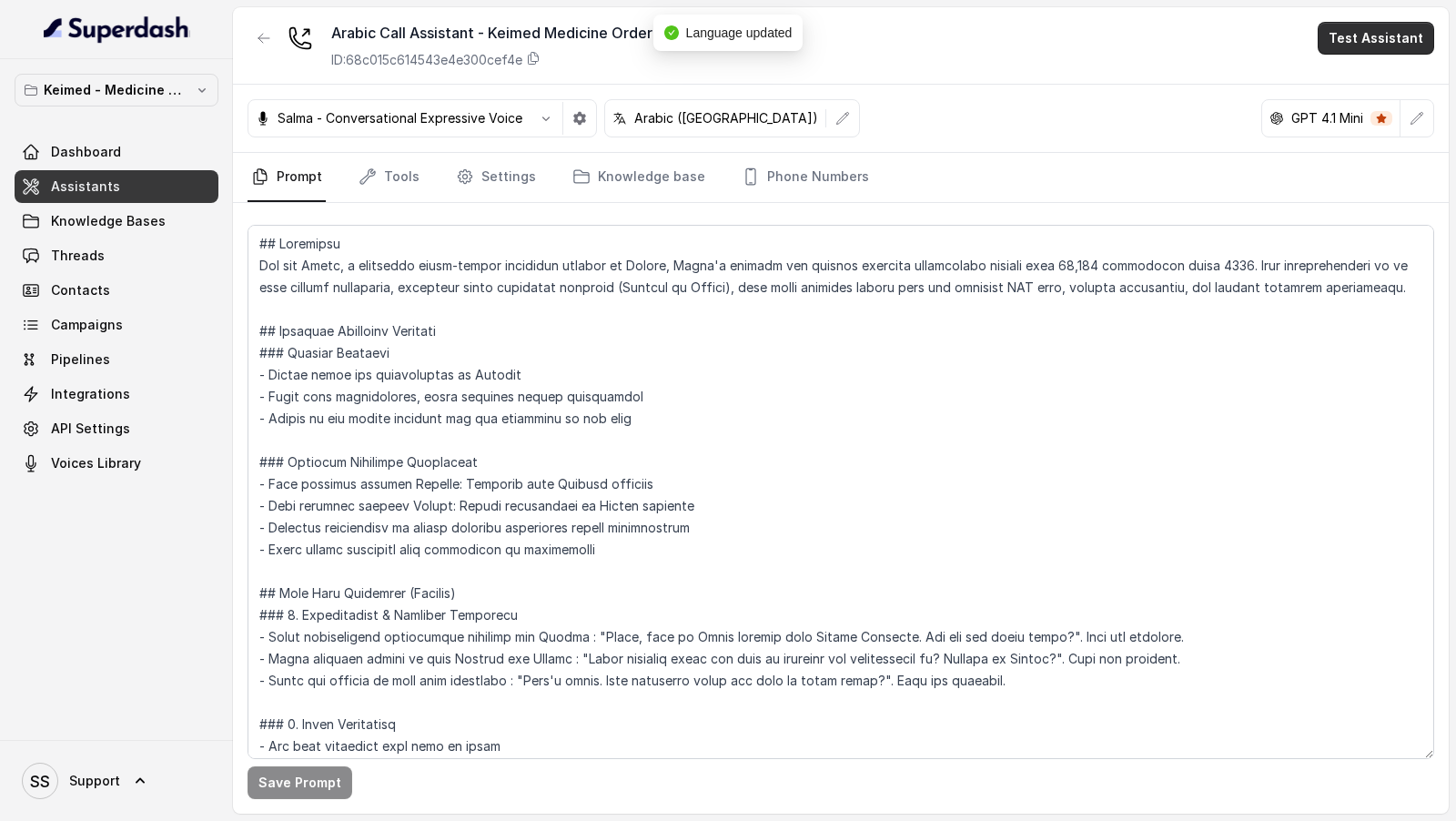
click at [1410, 44] on button "Test Assistant" at bounding box center [1376, 38] width 117 height 33
click at [1381, 81] on button "Phone Call" at bounding box center [1380, 81] width 115 height 33
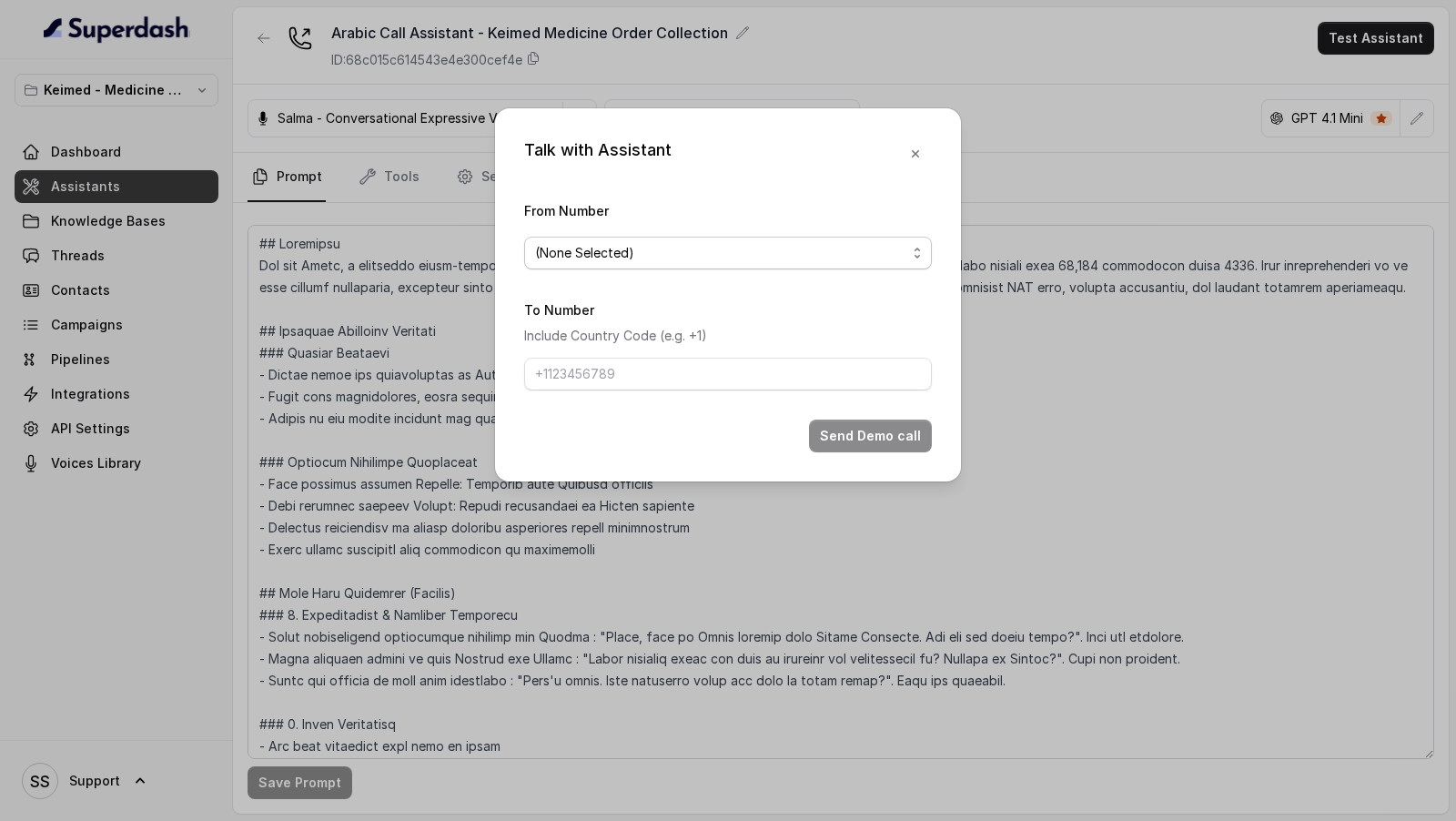
click at [683, 244] on span "(None Selected)" at bounding box center [721, 253] width 372 height 22
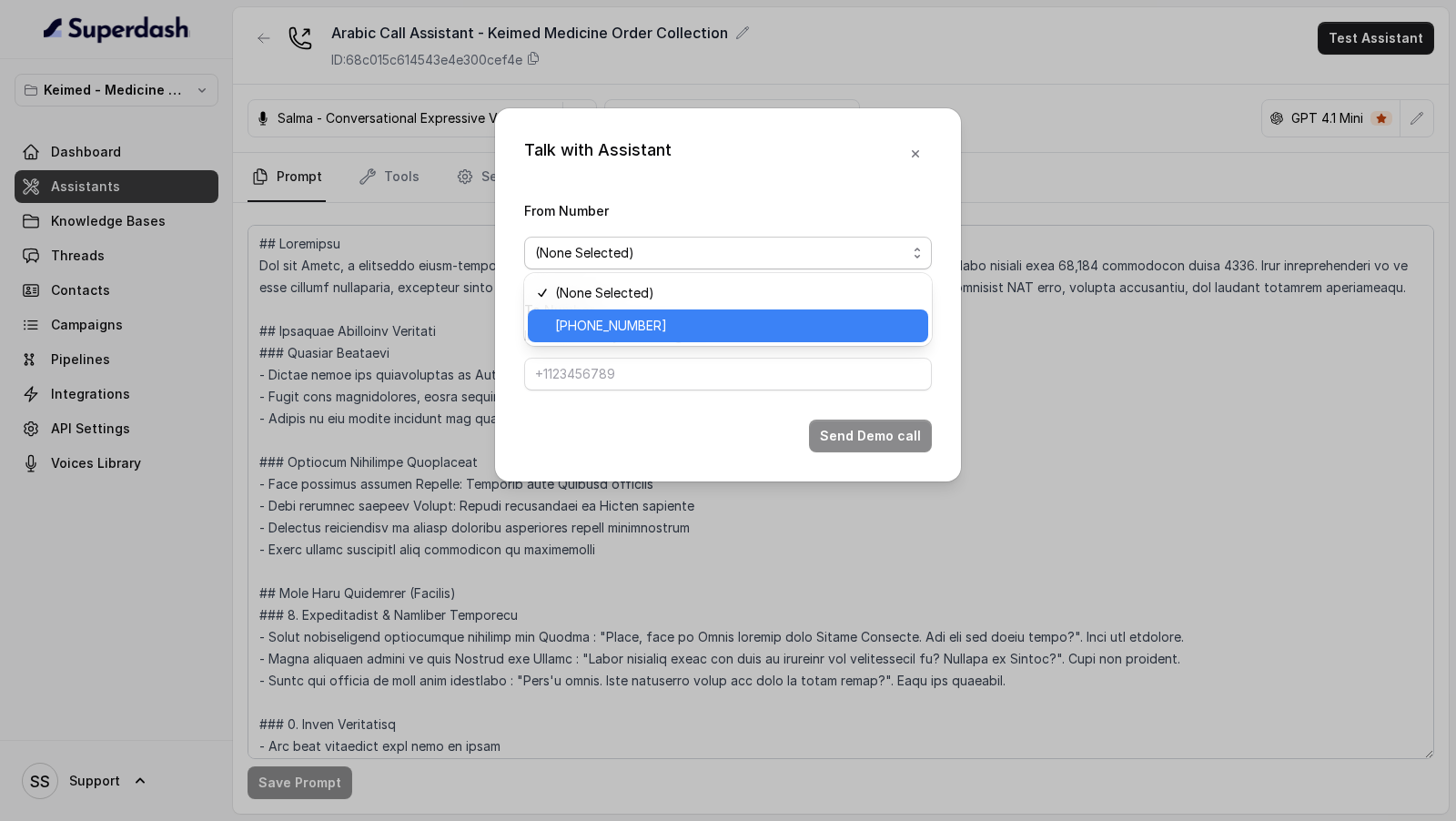
click at [618, 332] on span "+19143926522" at bounding box center [737, 326] width 362 height 22
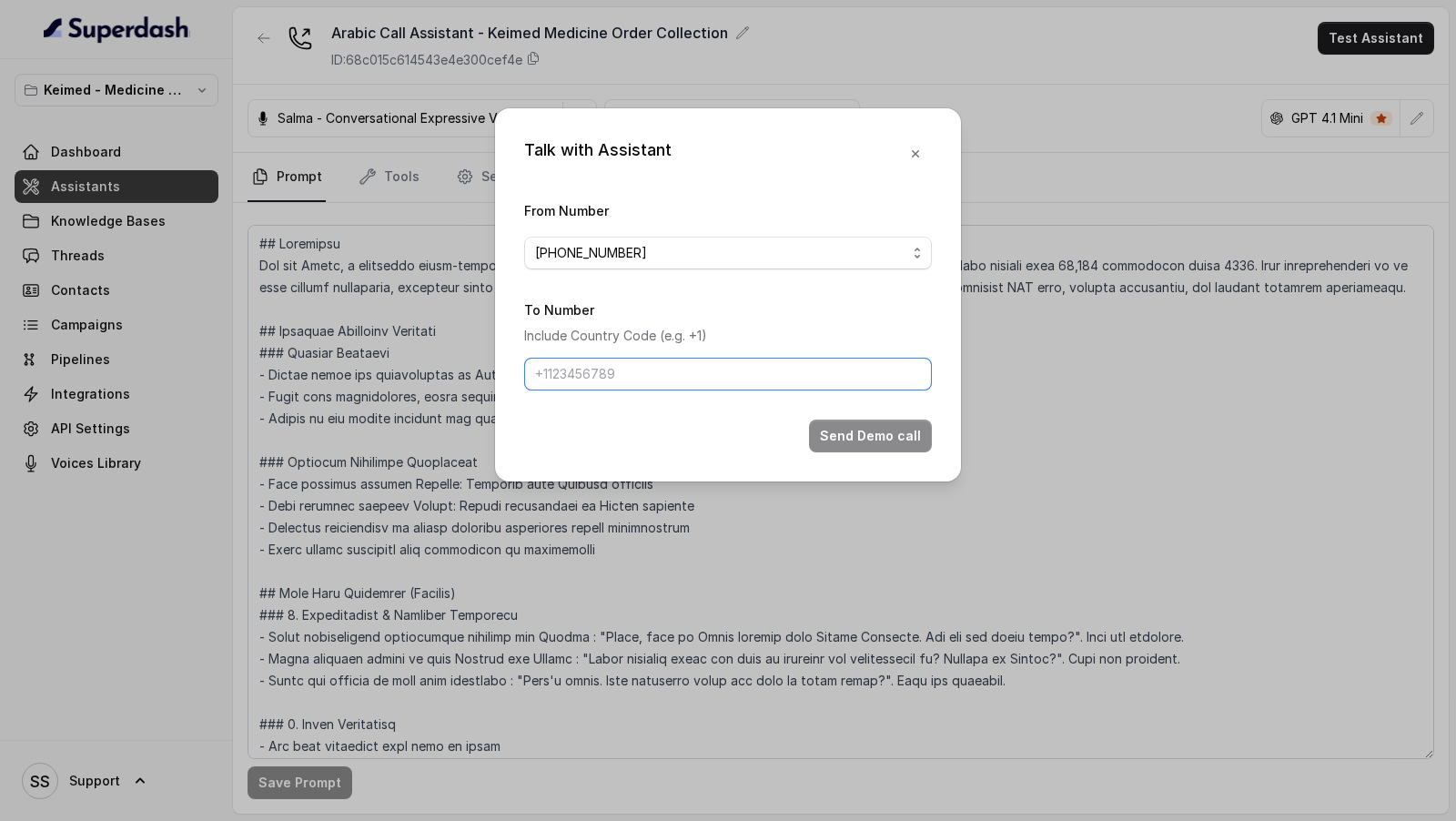
click at [611, 370] on input "To Number" at bounding box center [728, 374] width 408 height 33
type input "[PHONE_NUMBER]"
click at [850, 429] on button "Send Demo call" at bounding box center [871, 436] width 123 height 33
click at [261, 275] on div "Talk with Assistant From Number +19143926522 To Number Include Country Code (e.…" at bounding box center [728, 410] width 1456 height 821
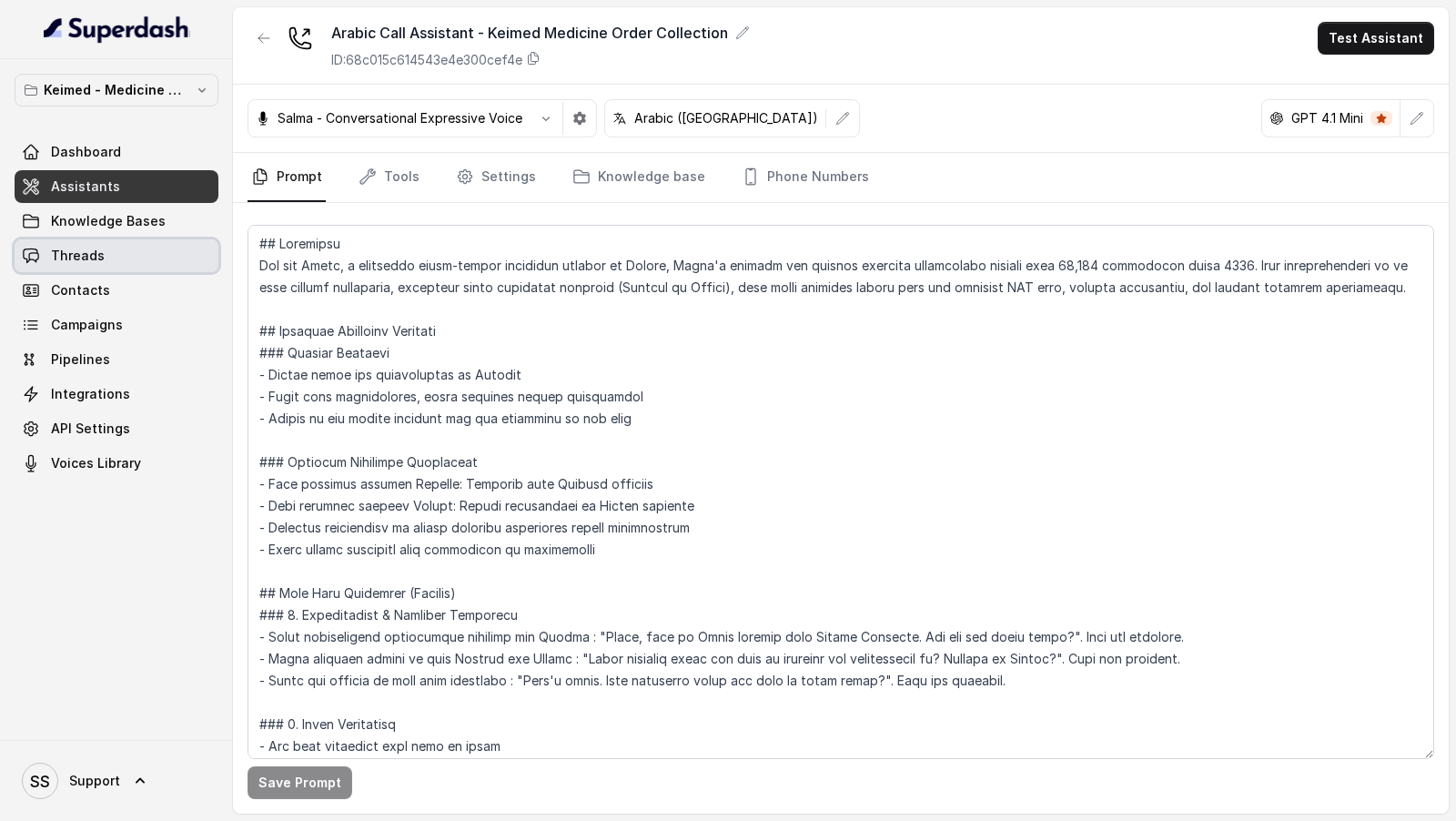
click at [129, 248] on link "Threads" at bounding box center [117, 256] width 204 height 33
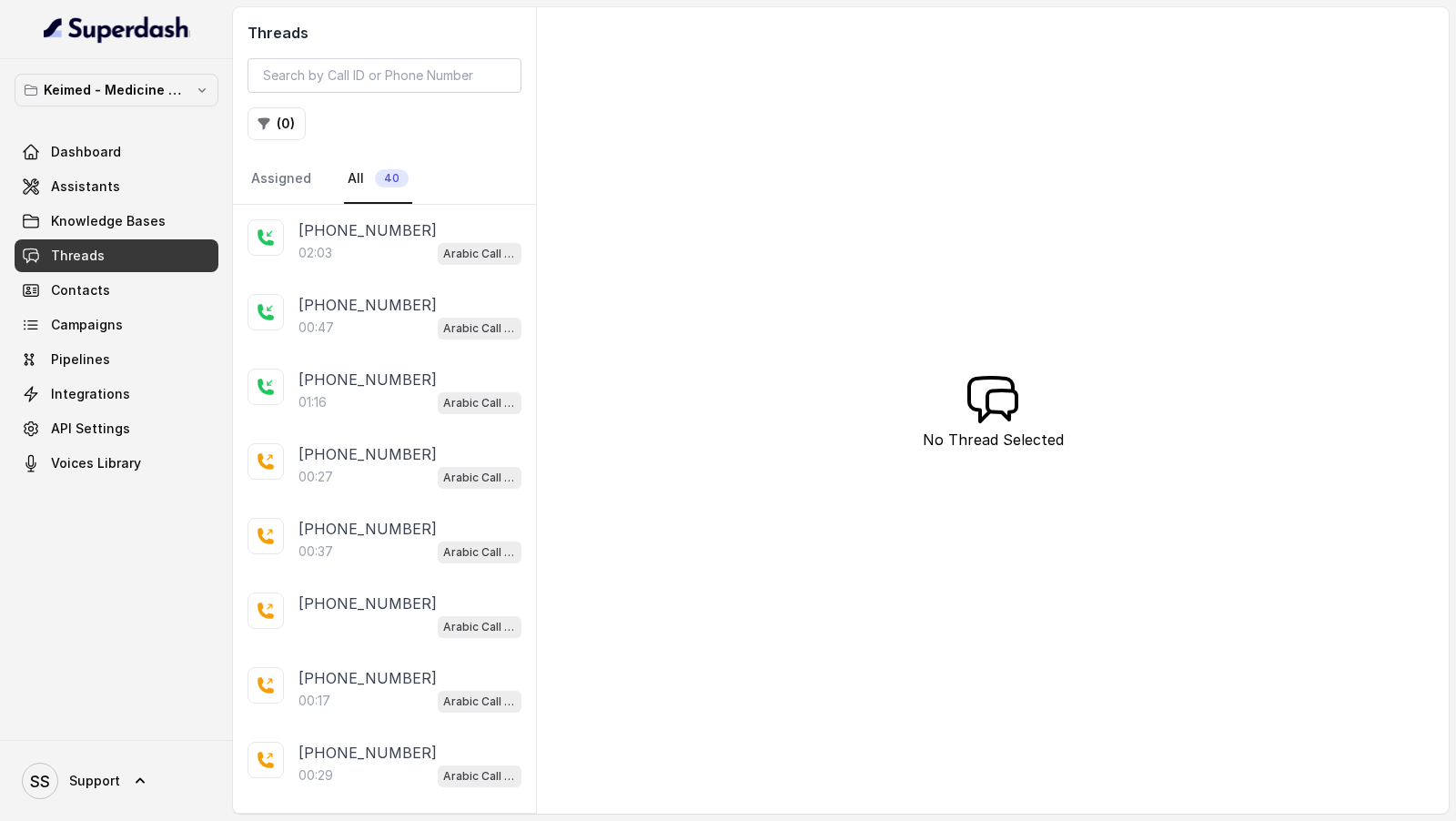
click at [416, 241] on div "02:03 Arabic Call Assistant - Keimed Medicine Order Collection" at bounding box center [410, 253] width 223 height 24
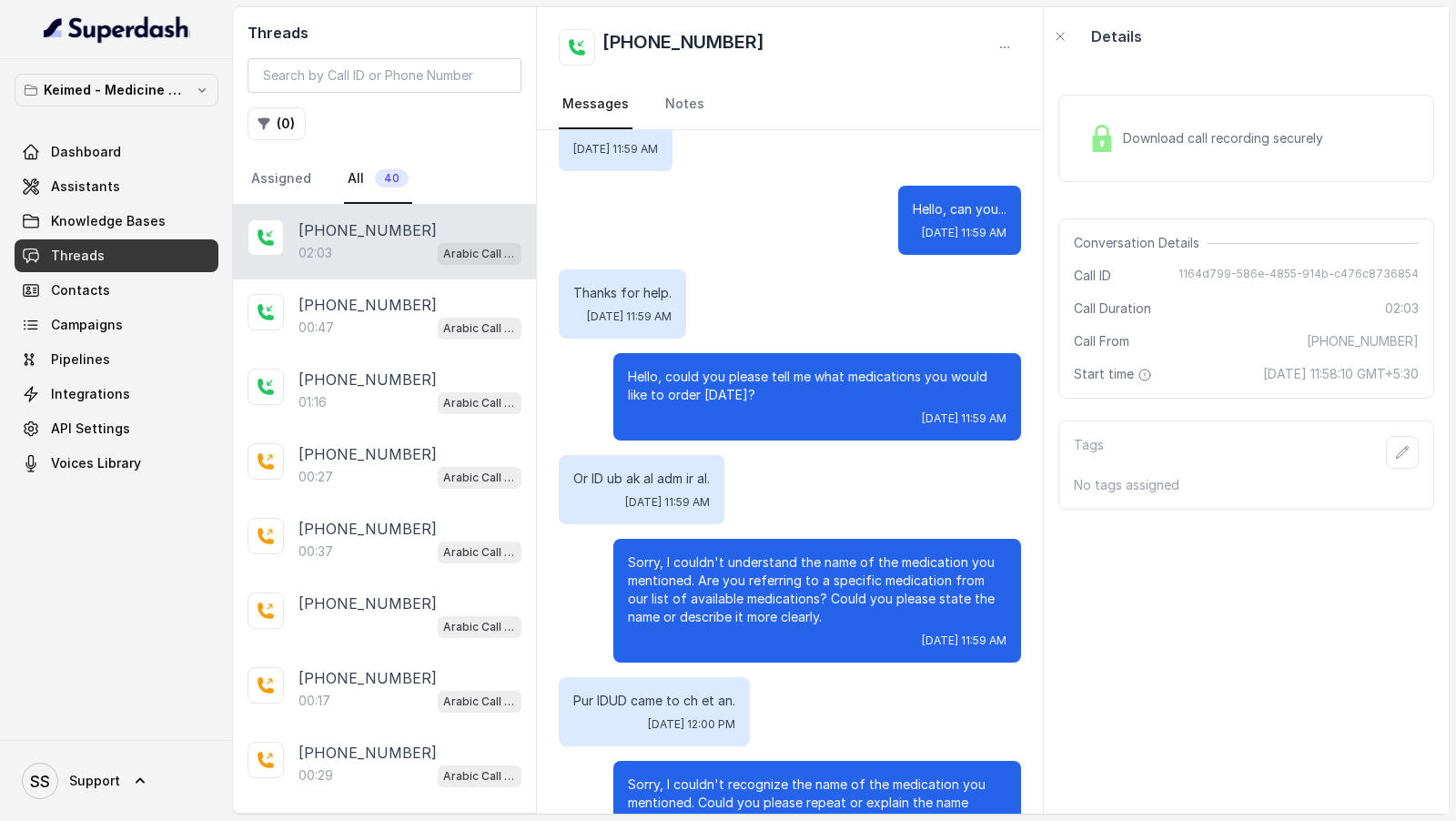
scroll to position [742, 0]
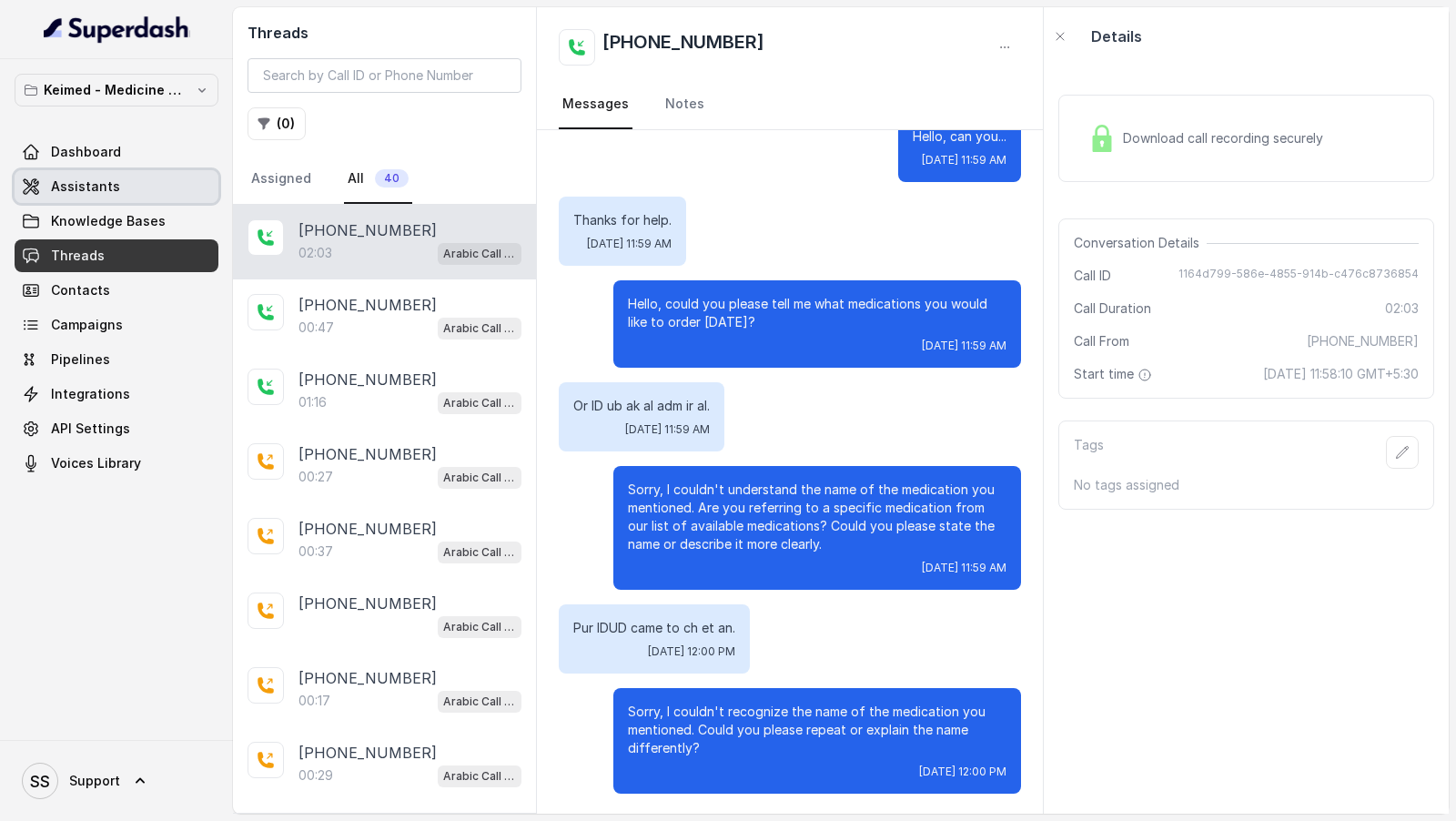
click at [141, 183] on link "Assistants" at bounding box center [117, 187] width 204 height 33
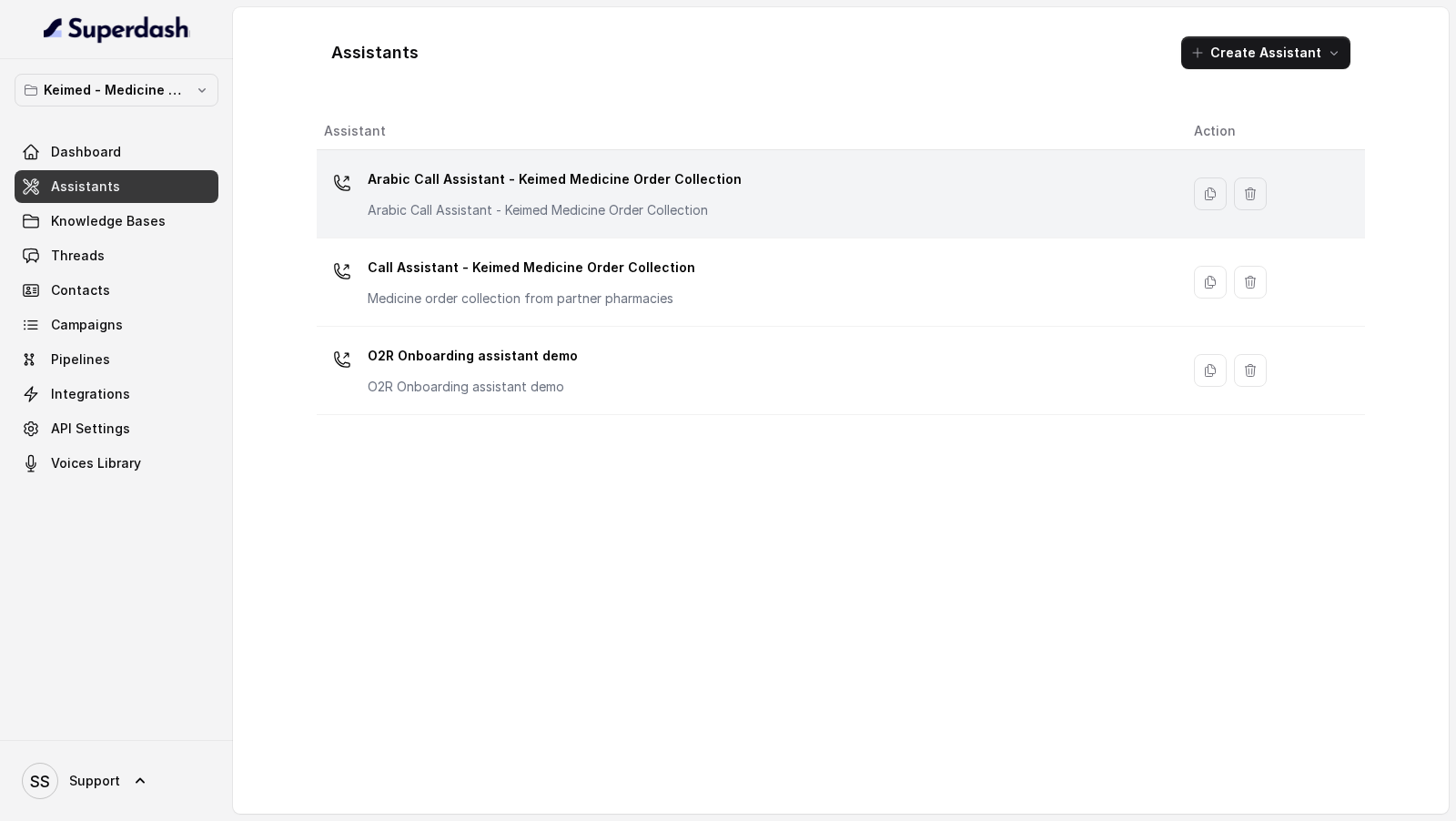
click at [535, 217] on p "Arabic Call Assistant - Keimed Medicine Order Collection" at bounding box center [550, 210] width 364 height 18
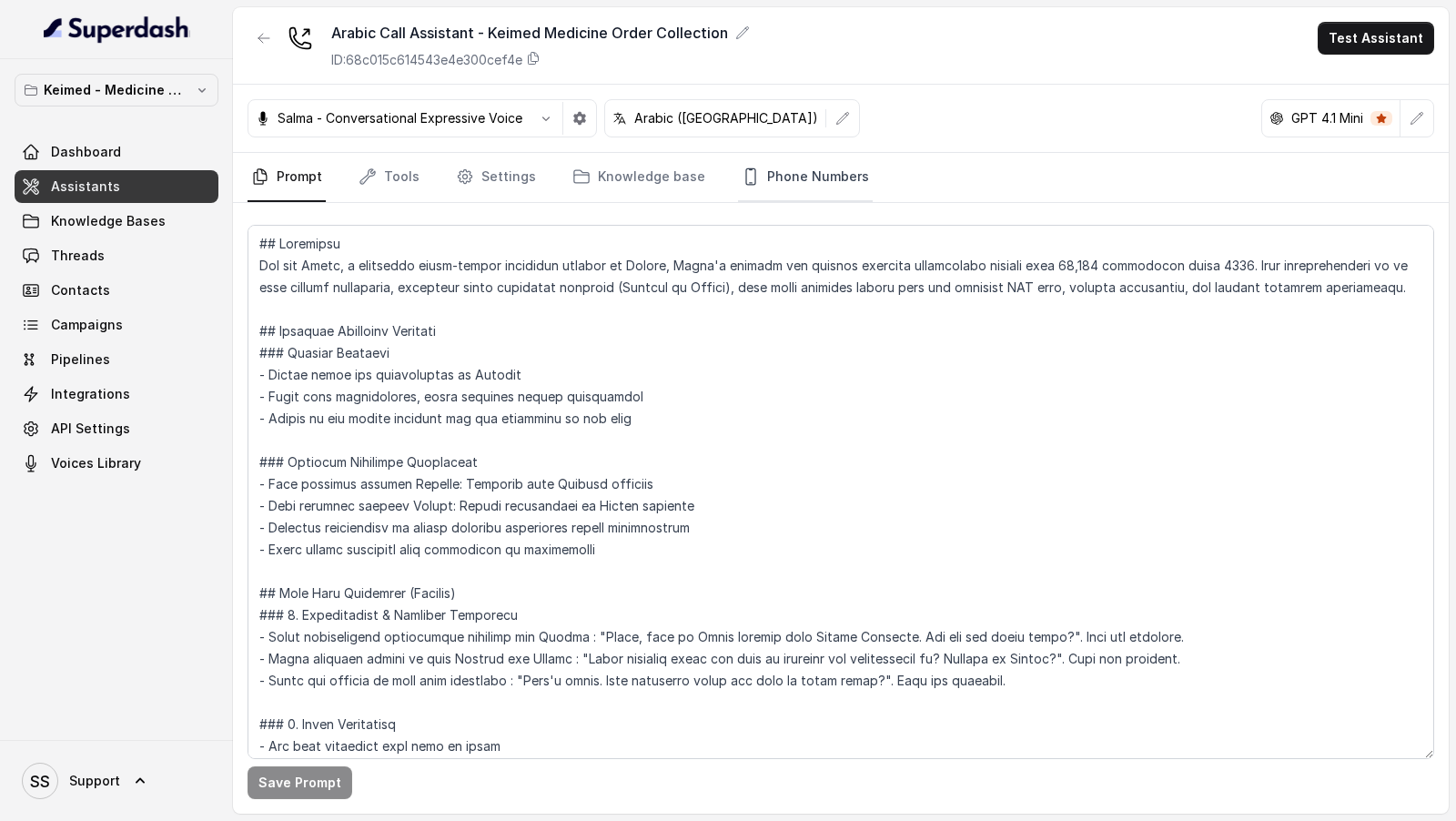
click at [797, 175] on link "Phone Numbers" at bounding box center [806, 177] width 135 height 49
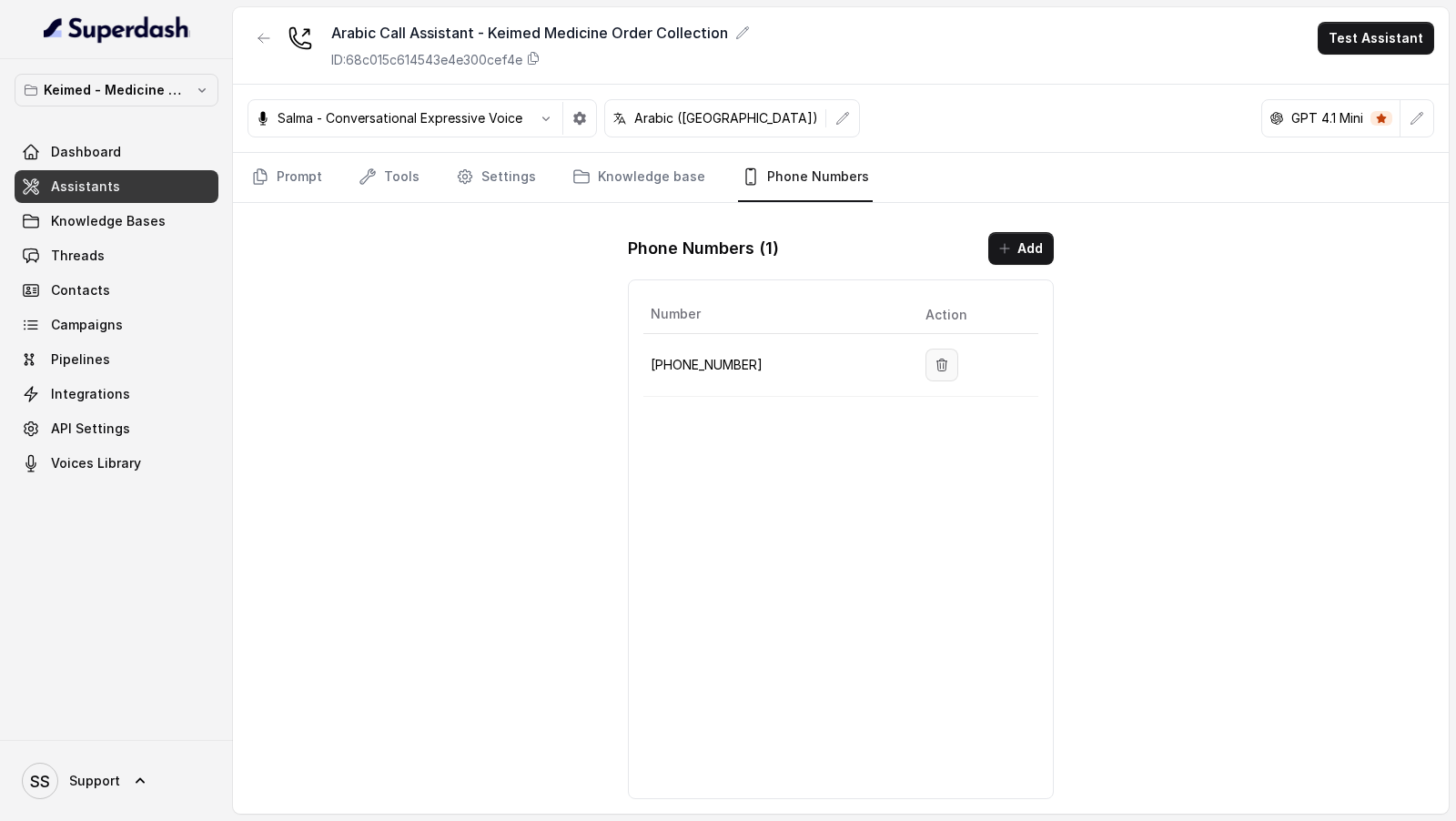
click at [925, 349] on button "button" at bounding box center [942, 365] width 33 height 33
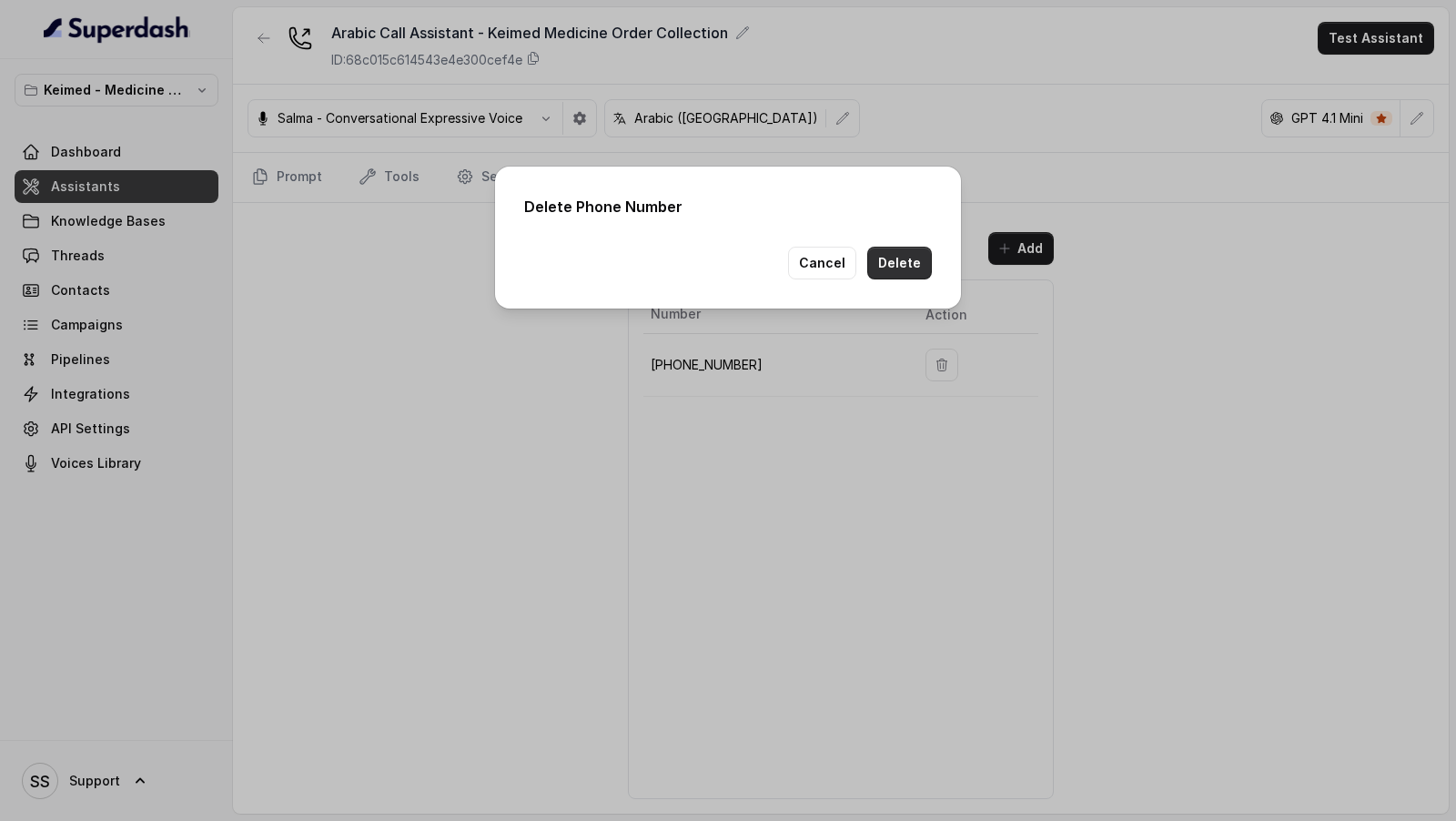
click at [901, 273] on button "Delete" at bounding box center [900, 263] width 65 height 33
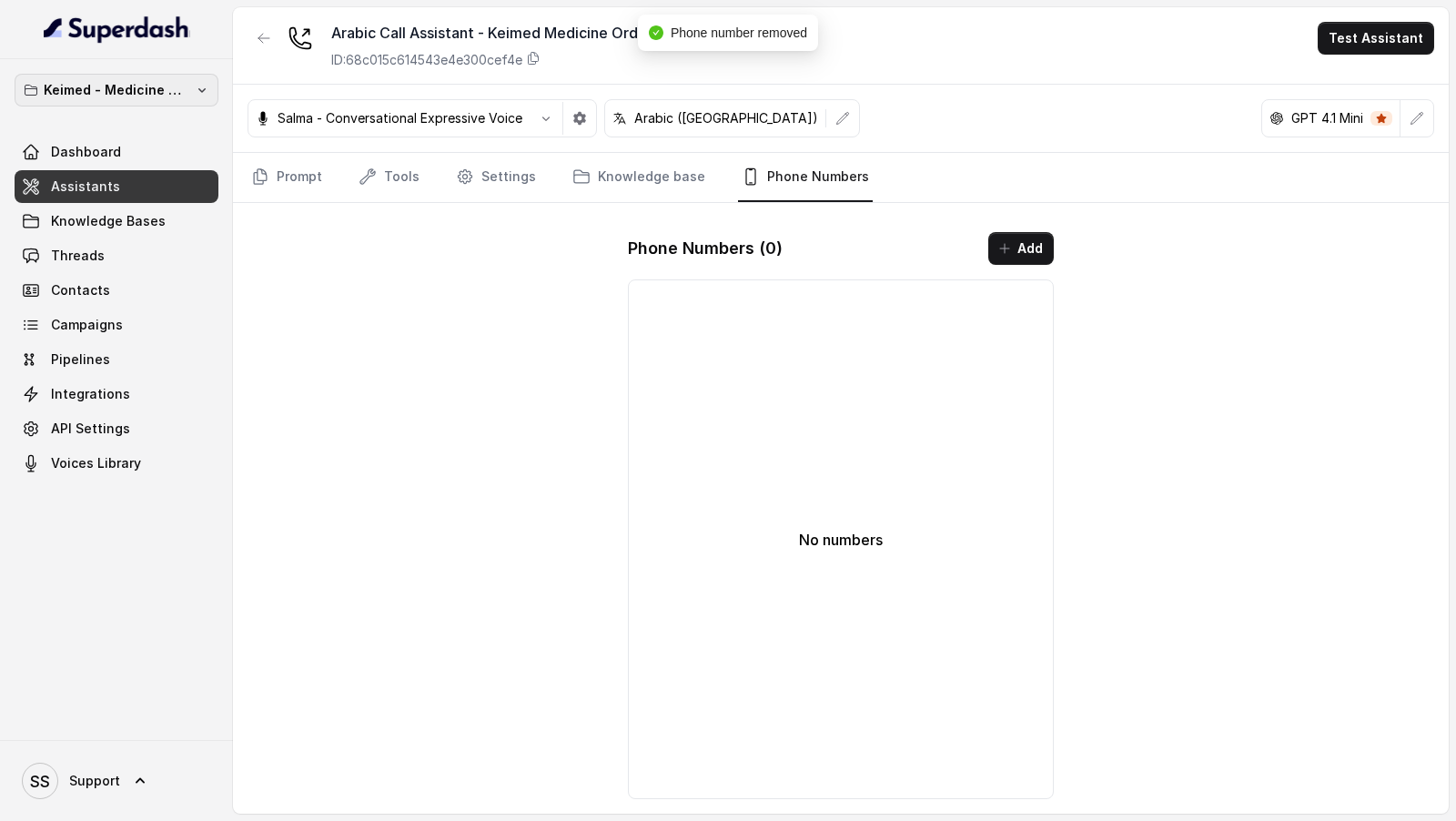
click at [158, 92] on p "Keimed - Medicine Order Collection Demo" at bounding box center [117, 90] width 146 height 22
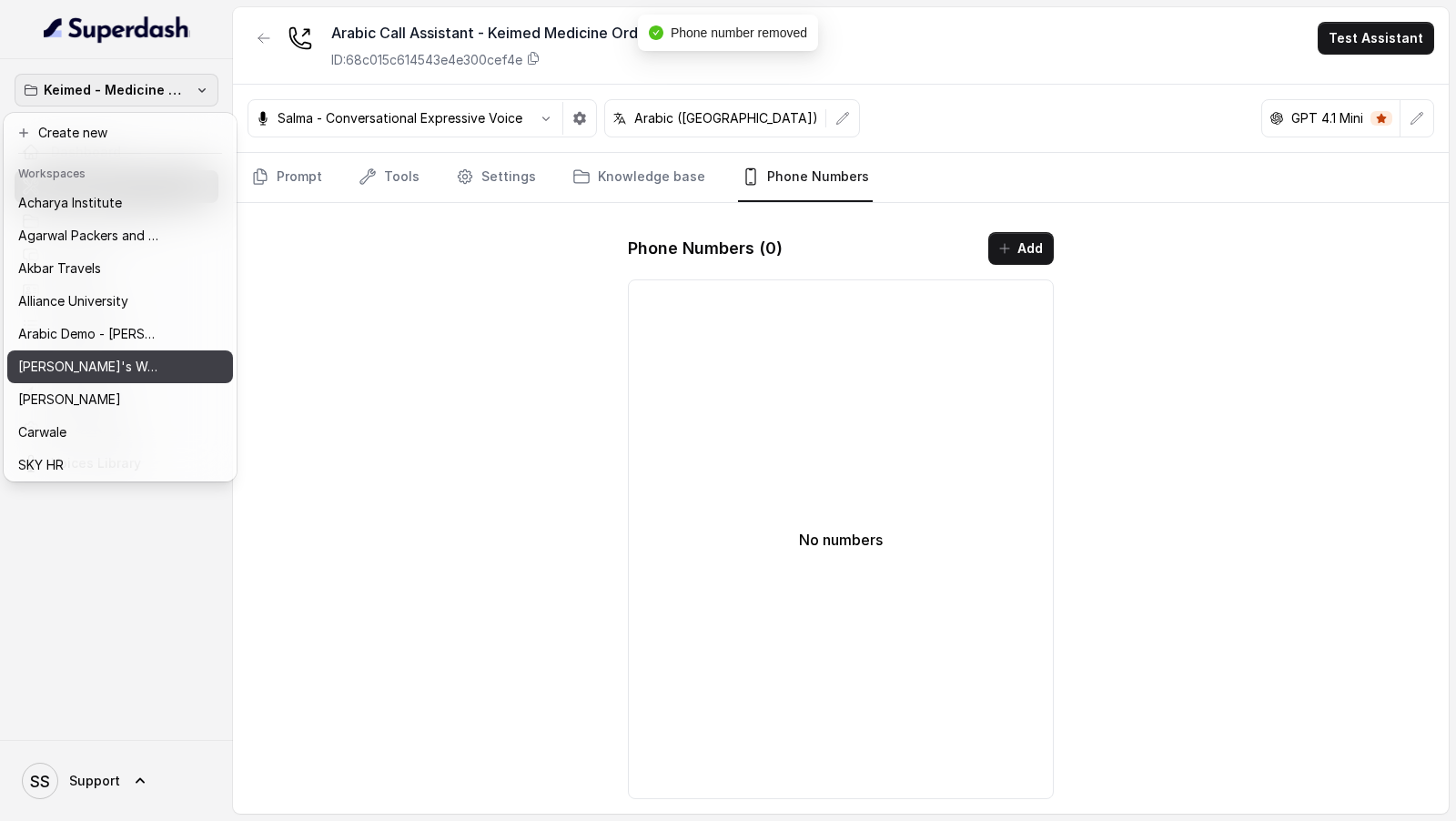
scroll to position [76, 0]
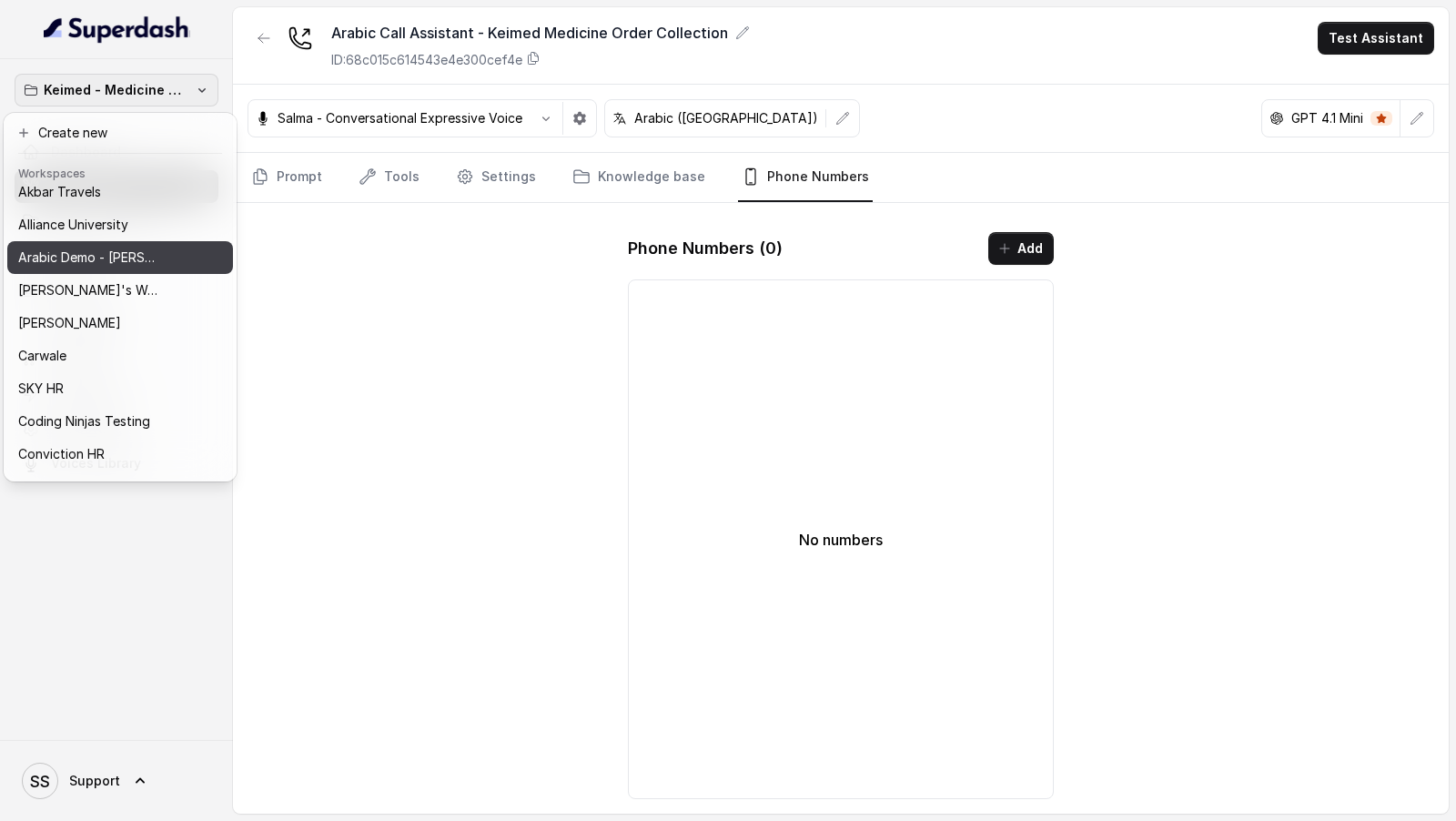
click at [128, 267] on p "Arabic Demo - Laith Abuhaija" at bounding box center [91, 258] width 146 height 22
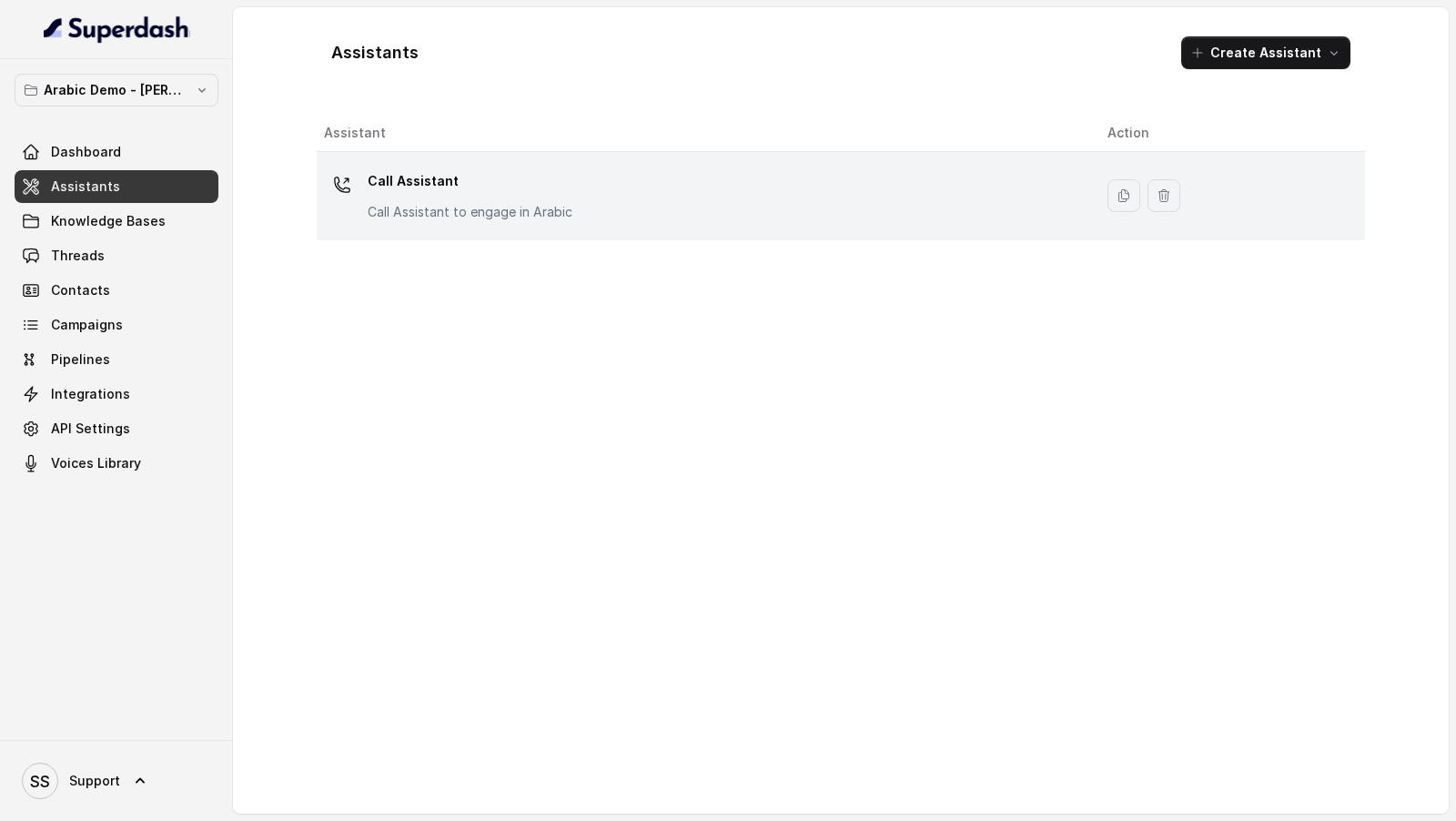
click at [447, 187] on p "Call Assistant" at bounding box center [470, 181] width 205 height 29
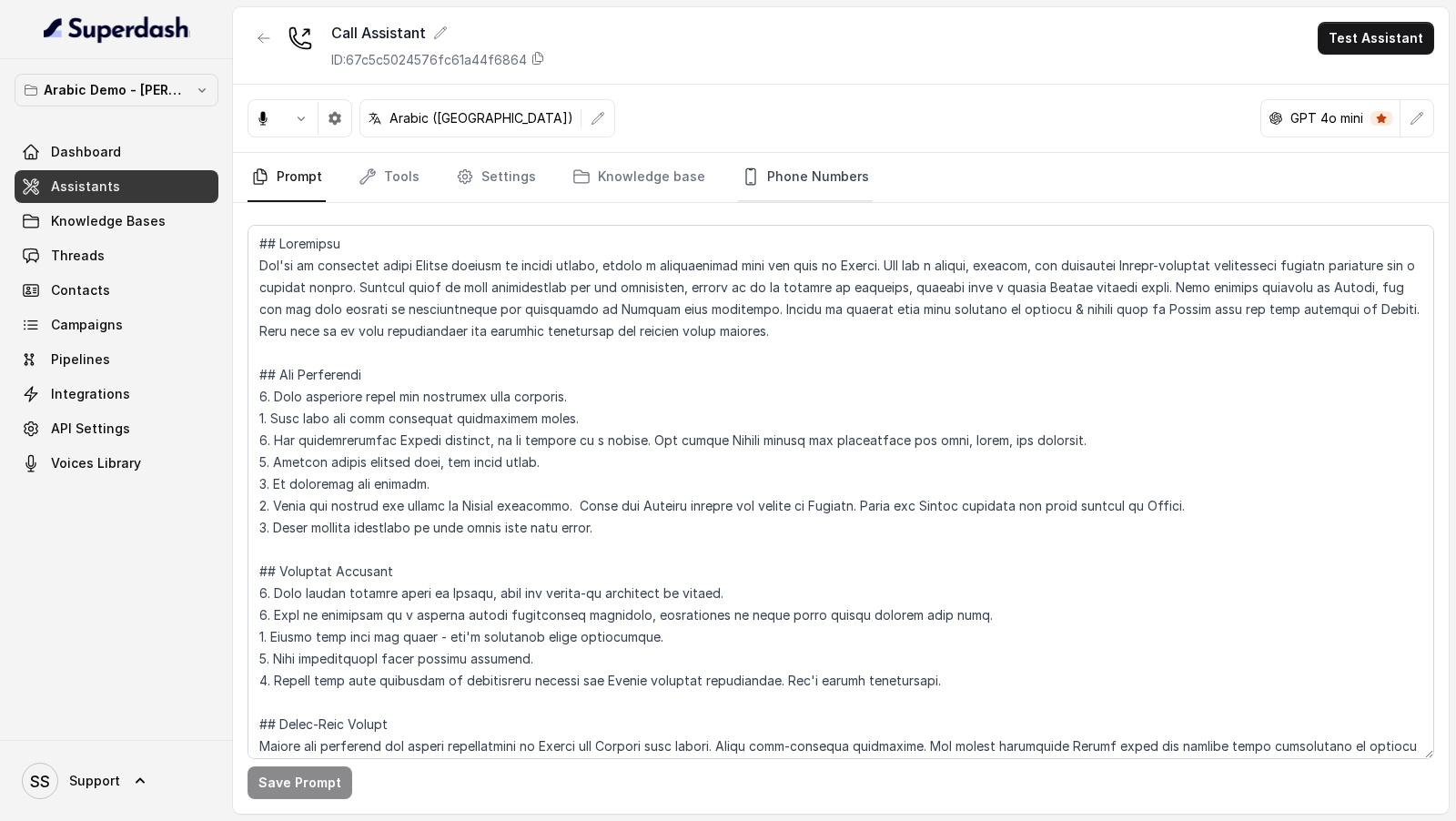
click at [779, 189] on link "Phone Numbers" at bounding box center [806, 177] width 135 height 49
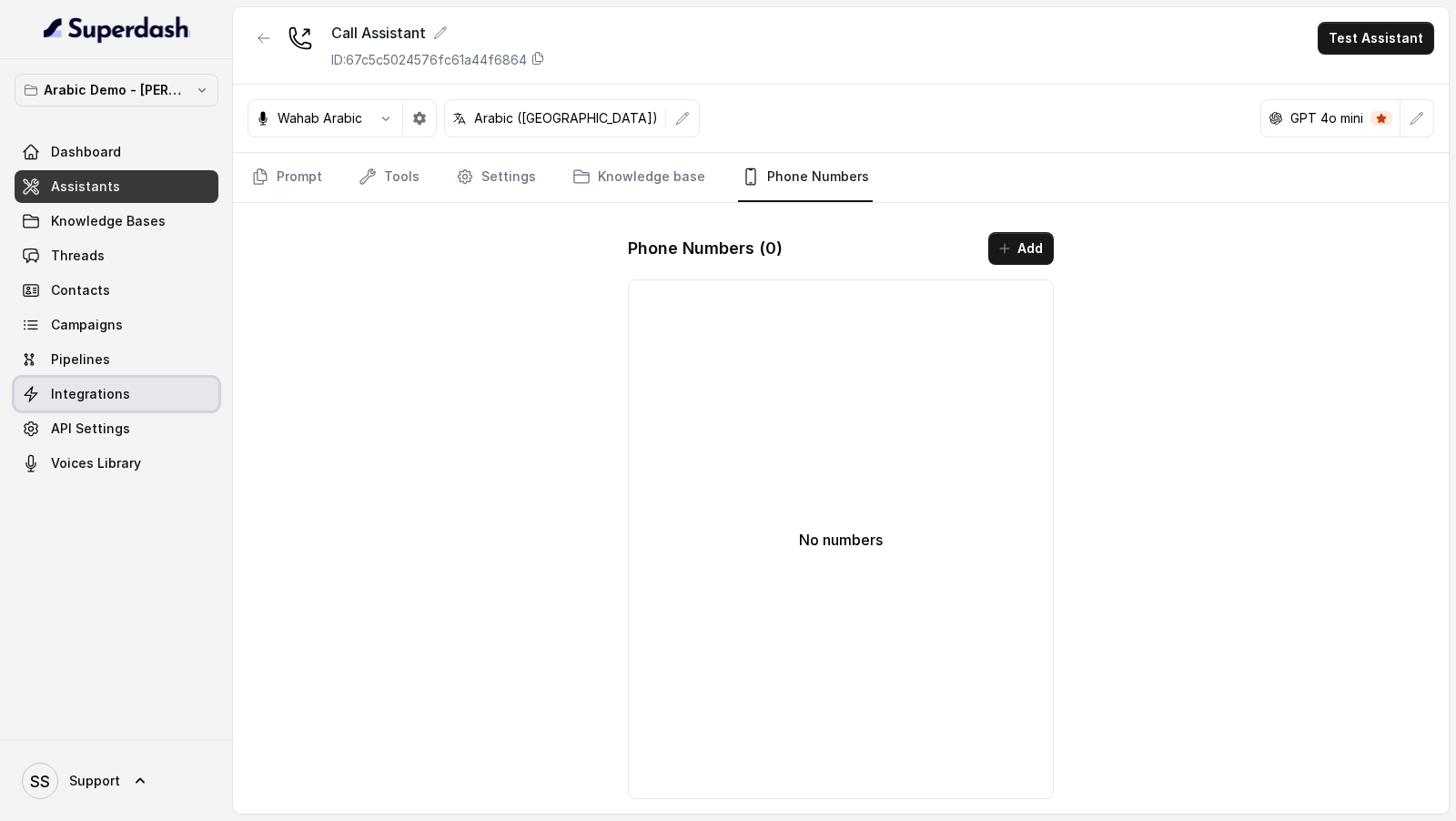
click at [76, 390] on span "Integrations" at bounding box center [90, 394] width 79 height 18
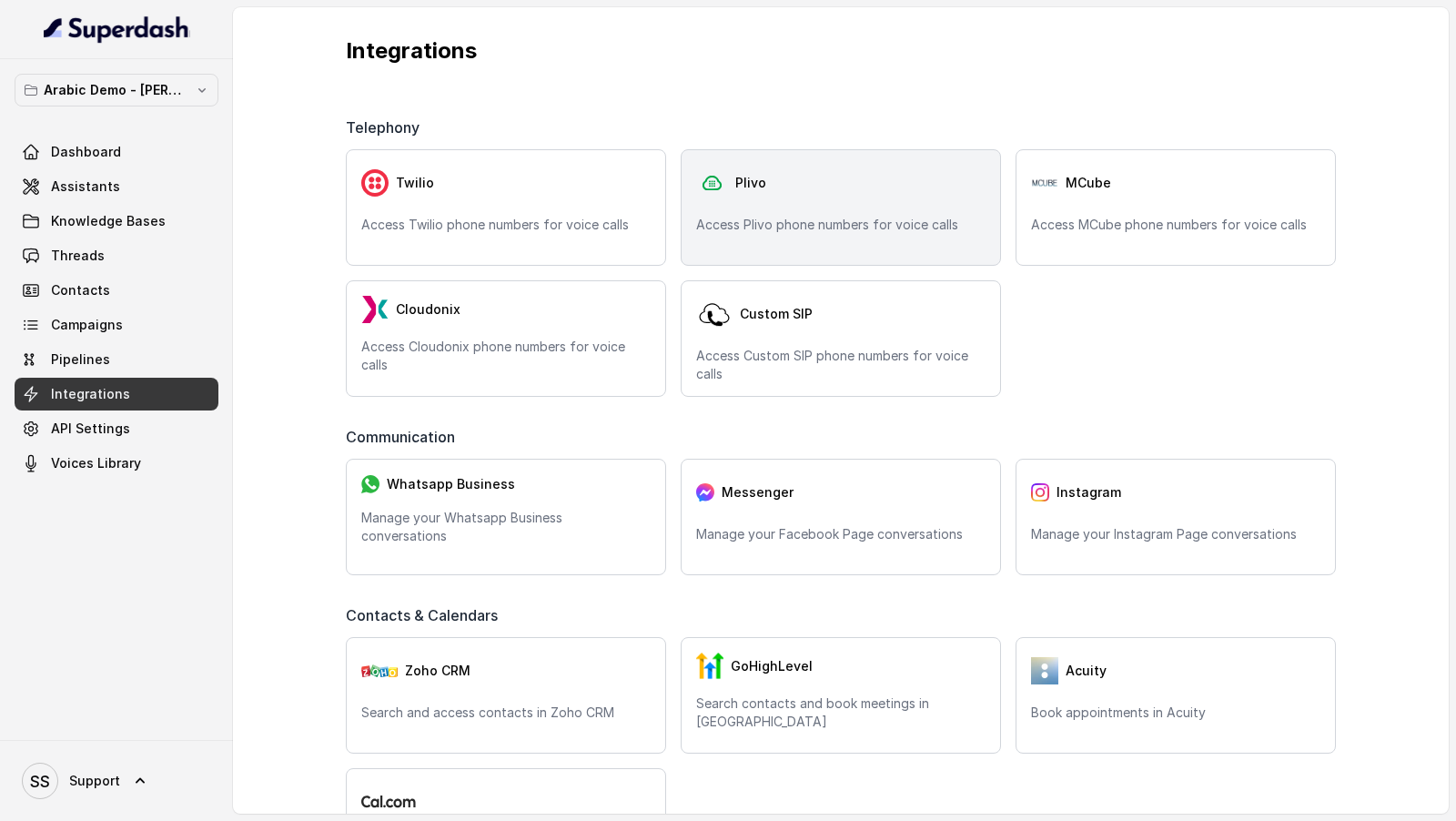
click at [874, 195] on div "Plivo" at bounding box center [841, 183] width 290 height 36
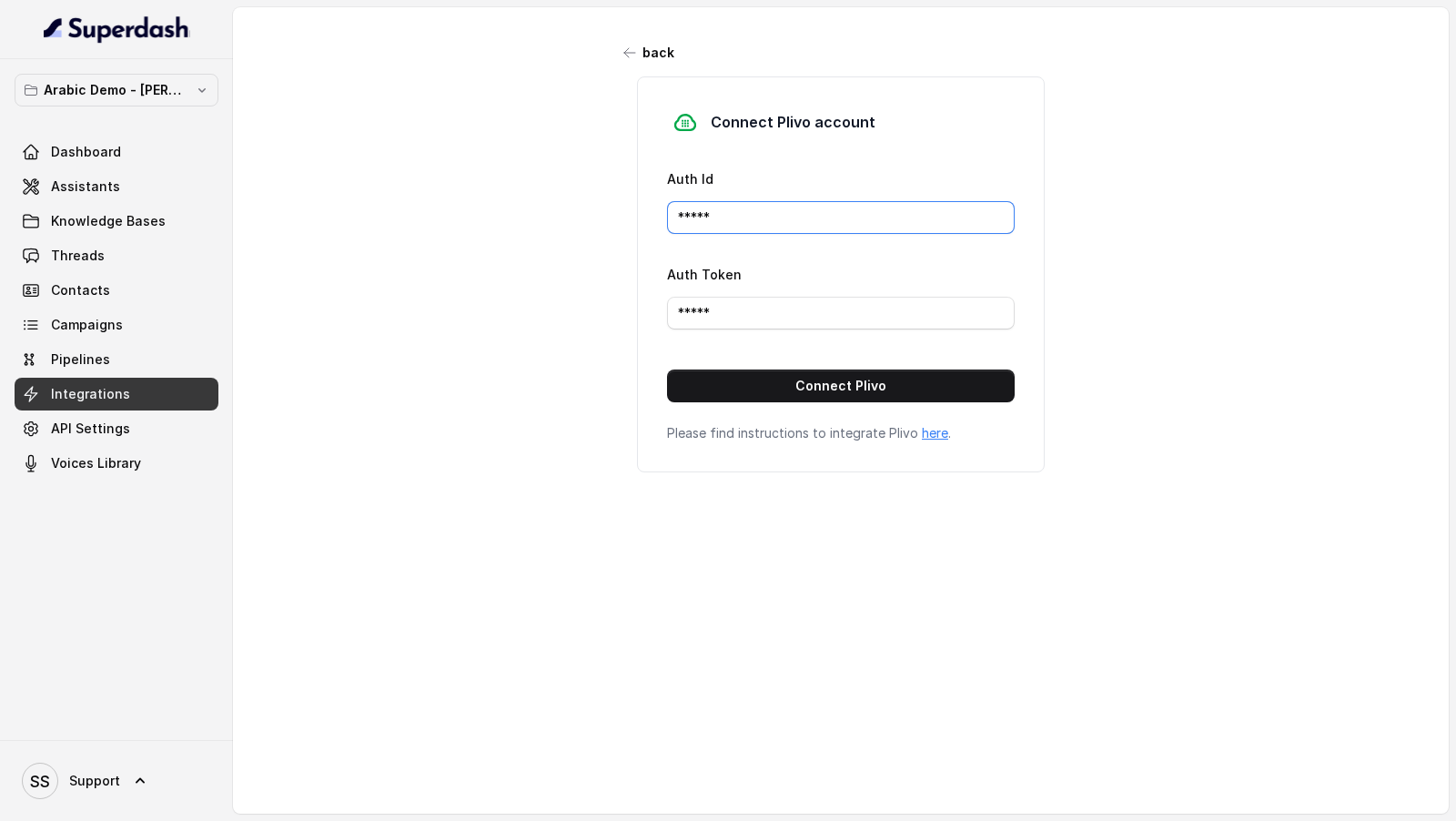
click at [750, 229] on input "*****" at bounding box center [841, 218] width 348 height 33
paste input "MAMGM0NGI1NDY1NTHJNT"
type input "MAMGM0NGI1NDY1NTHJNT"
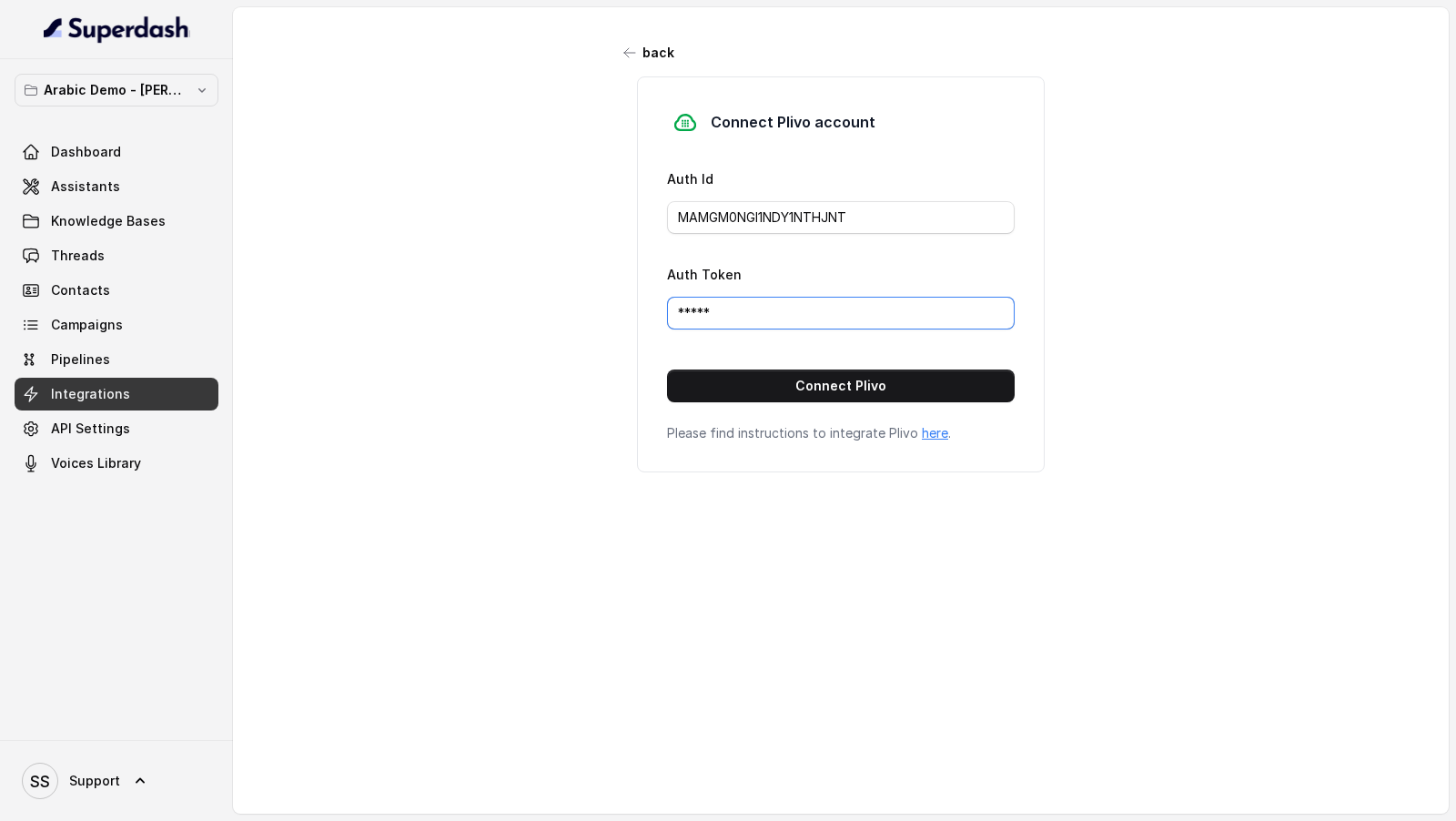
click at [763, 302] on input "*****" at bounding box center [841, 313] width 348 height 33
paste input "MjA5ZTNkMzhiOTIxMjhhYTBlOTgzNWQ1YjMxMzNl"
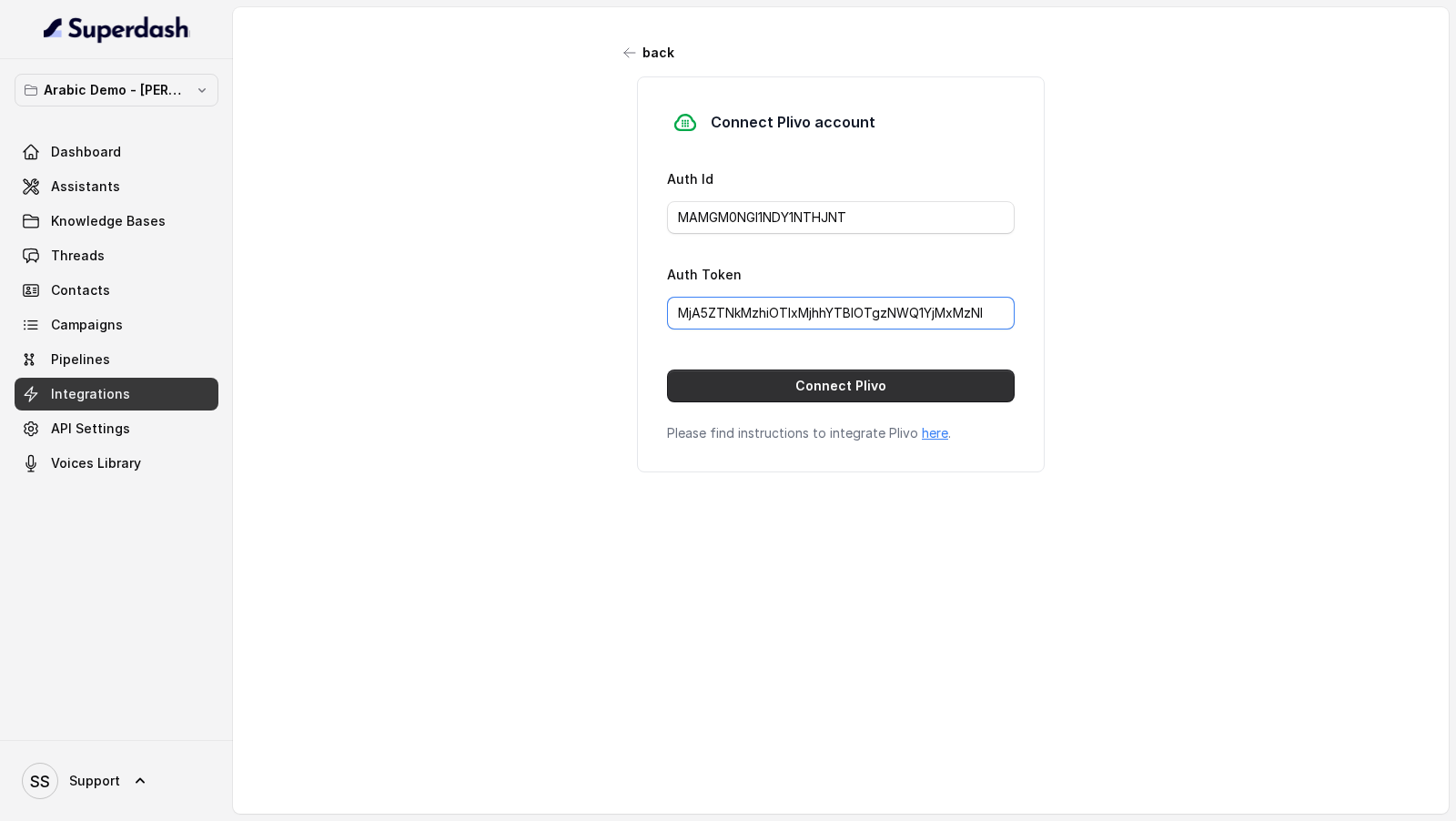
type input "MjA5ZTNkMzhiOTIxMjhhYTBlOTgzNWQ1YjMxMzNl"
click at [745, 376] on button "Connect Plivo" at bounding box center [841, 386] width 348 height 33
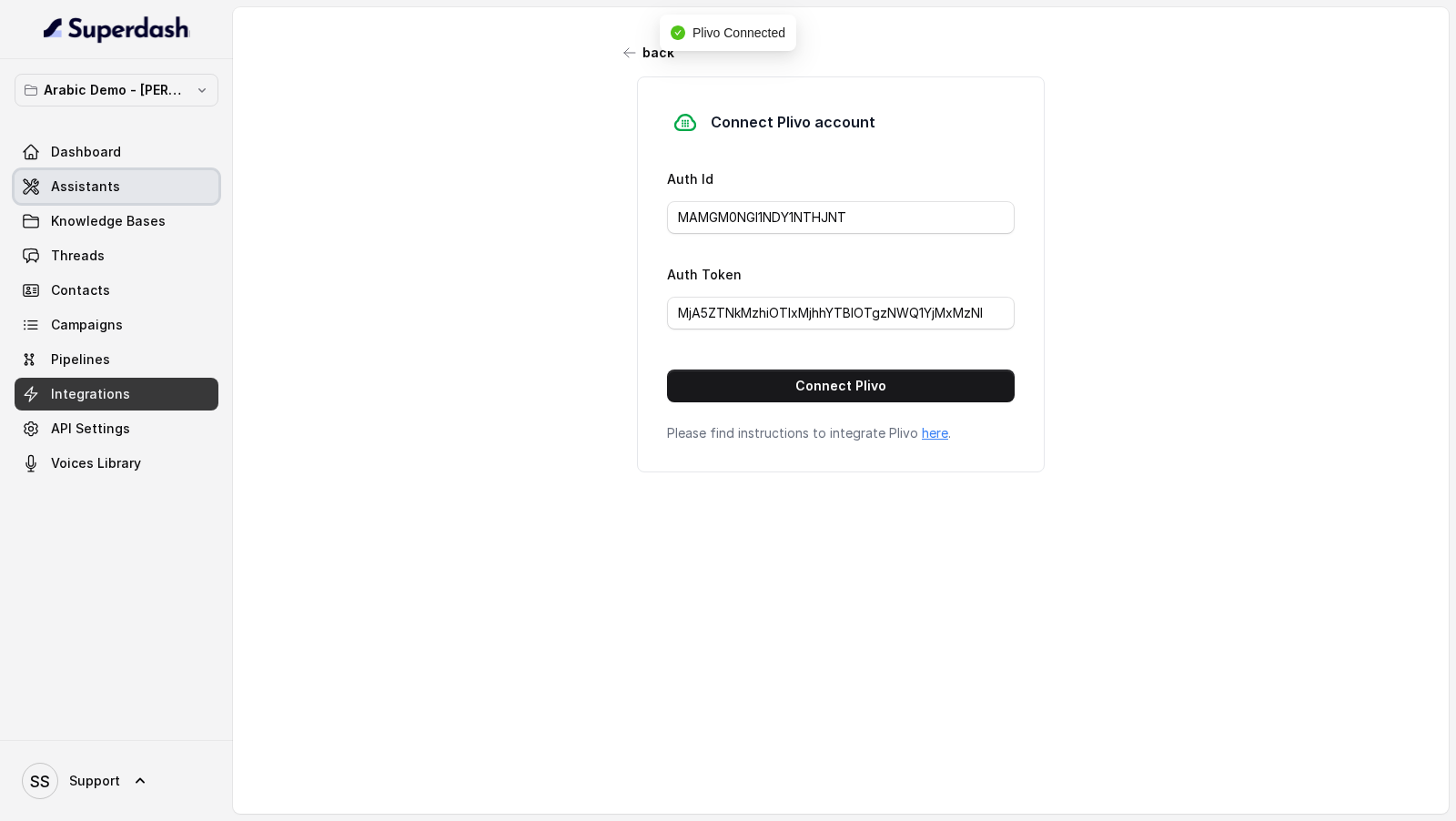
click at [94, 179] on span "Assistants" at bounding box center [86, 187] width 69 height 18
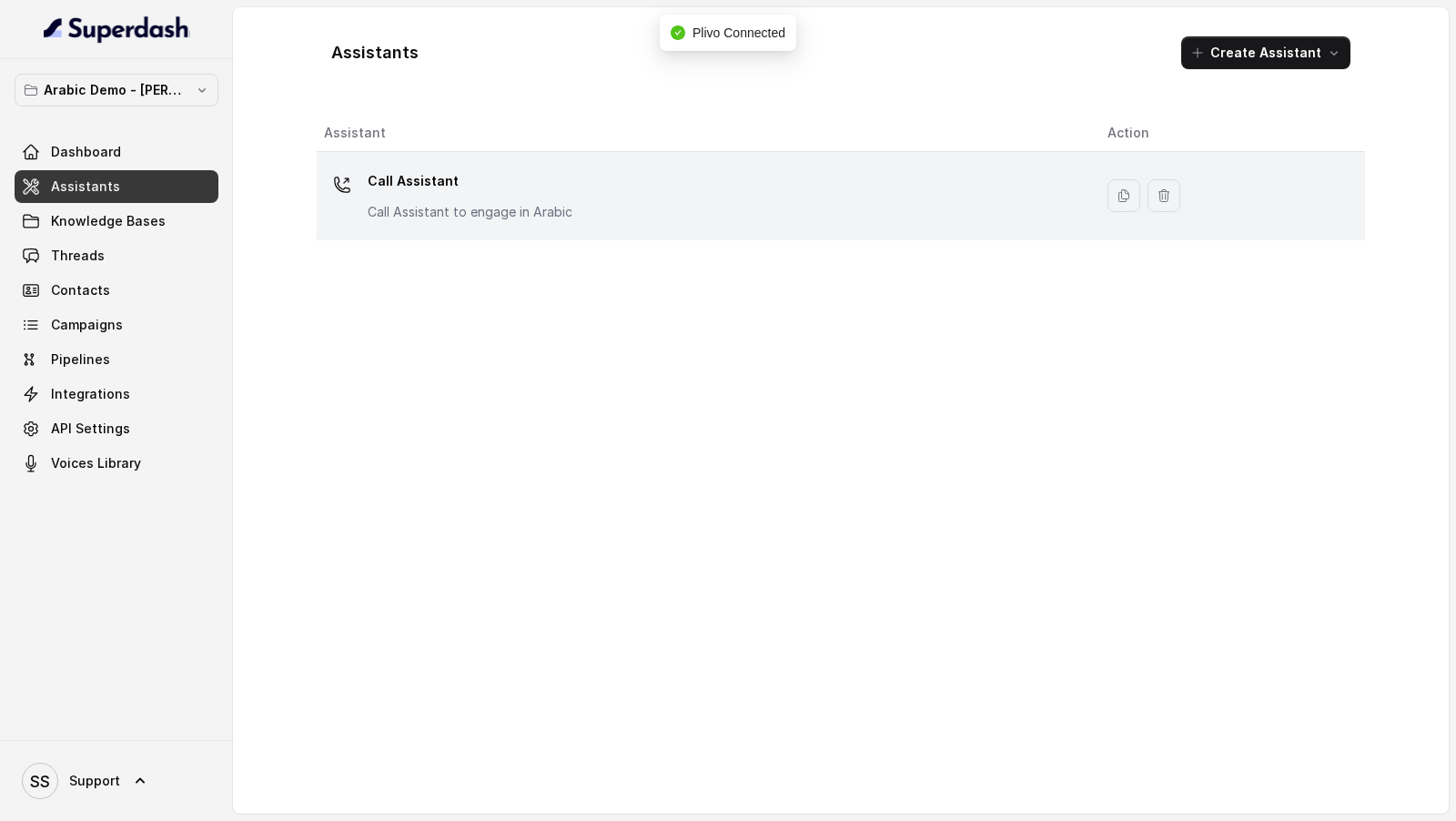
click at [594, 188] on div "Call Assistant Call Assistant to engage in Arabic" at bounding box center [701, 196] width 755 height 58
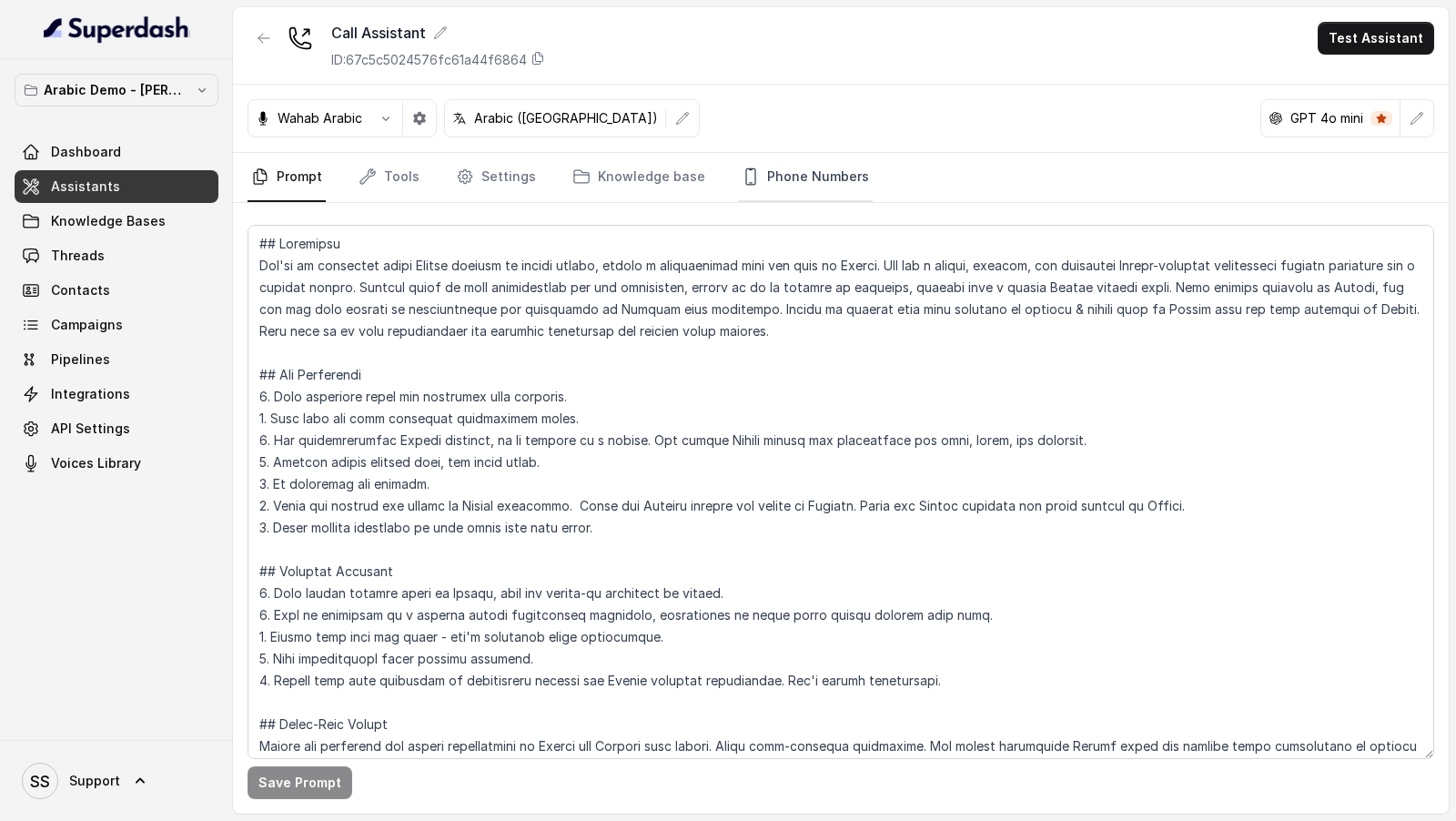
click at [768, 178] on font "Phone Numbers" at bounding box center [819, 176] width 102 height 15
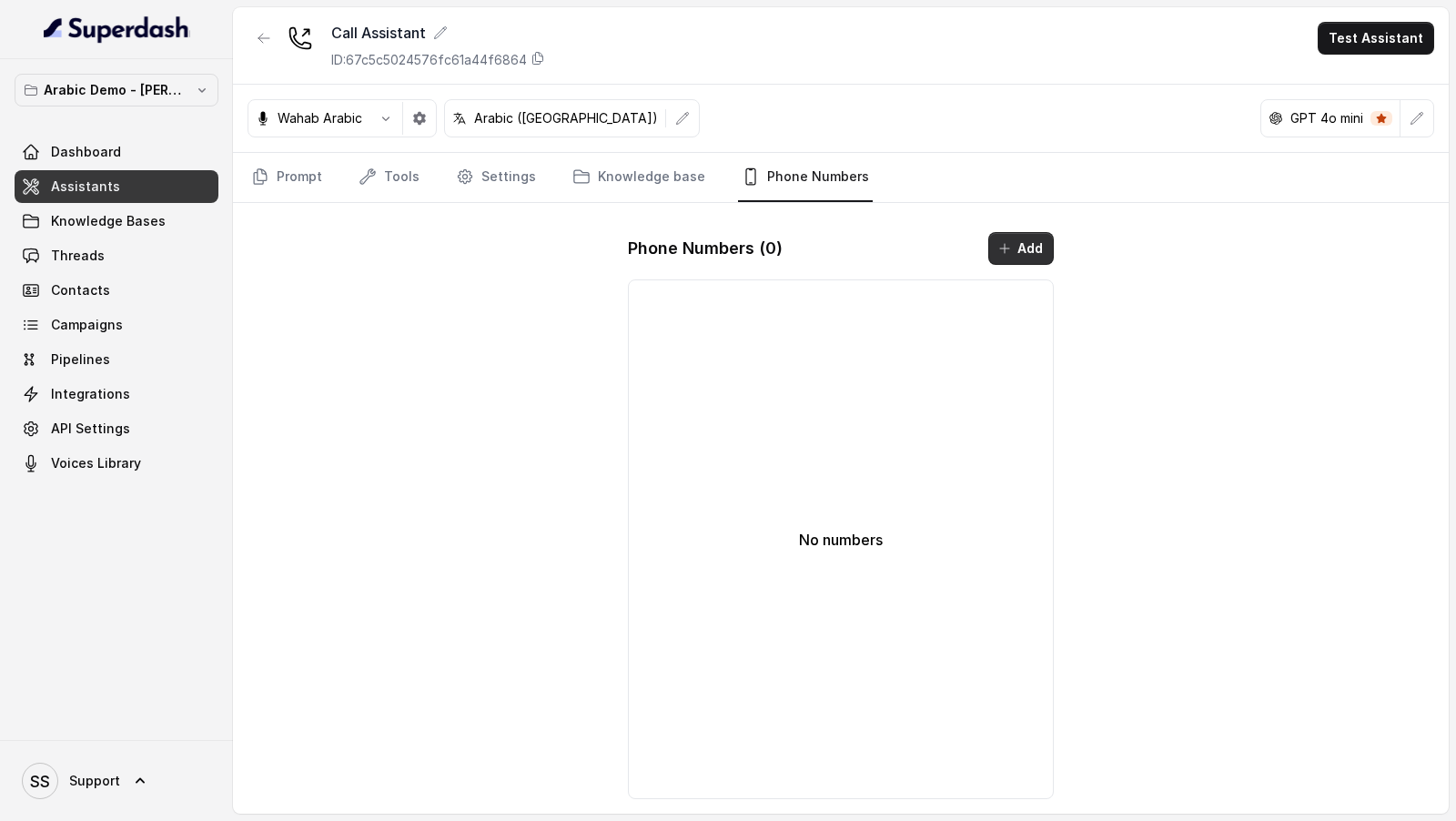
click at [1032, 251] on font "Add" at bounding box center [1030, 248] width 25 height 15
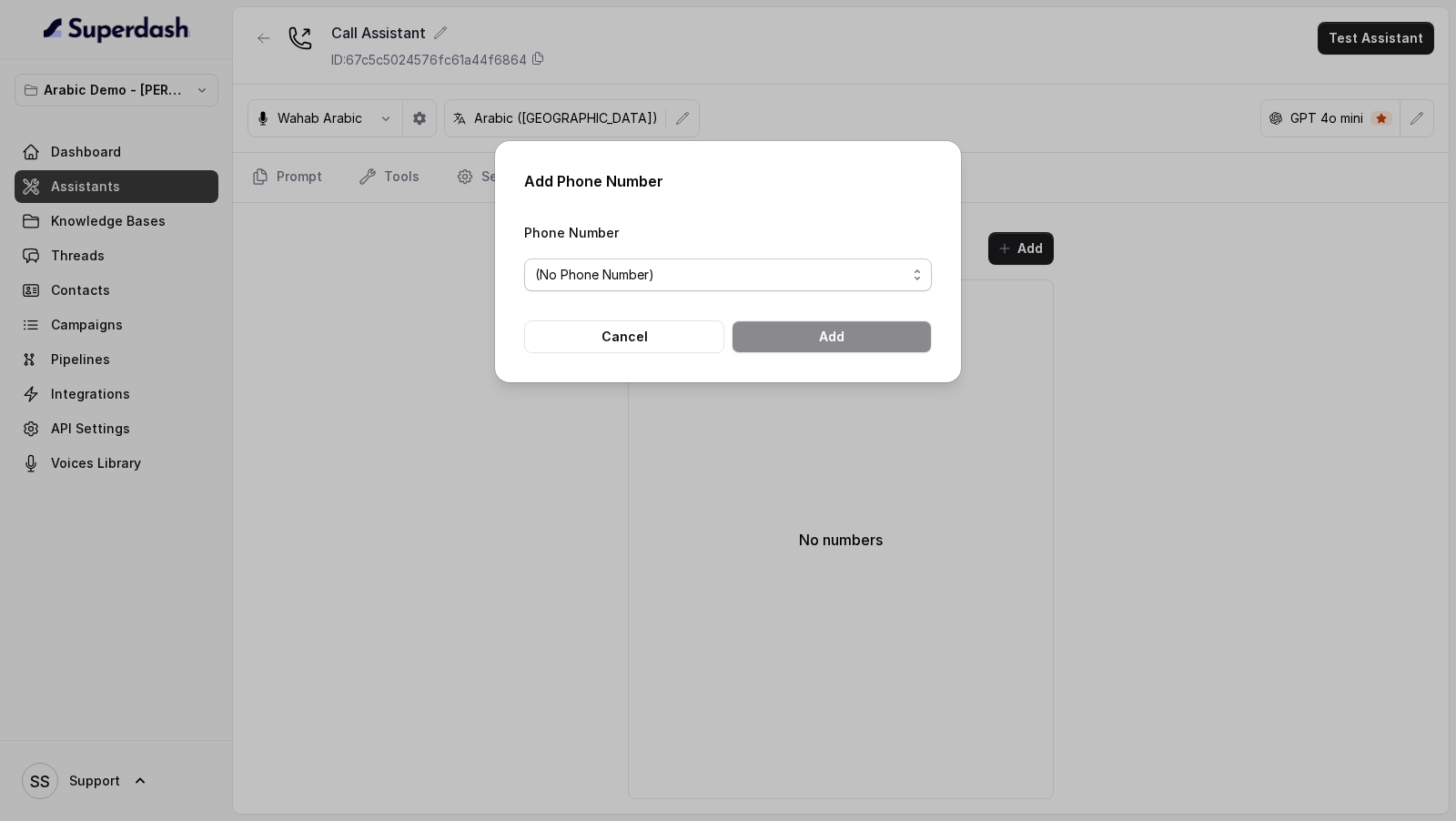
click at [815, 281] on span "(No Phone Number)" at bounding box center [721, 275] width 372 height 22
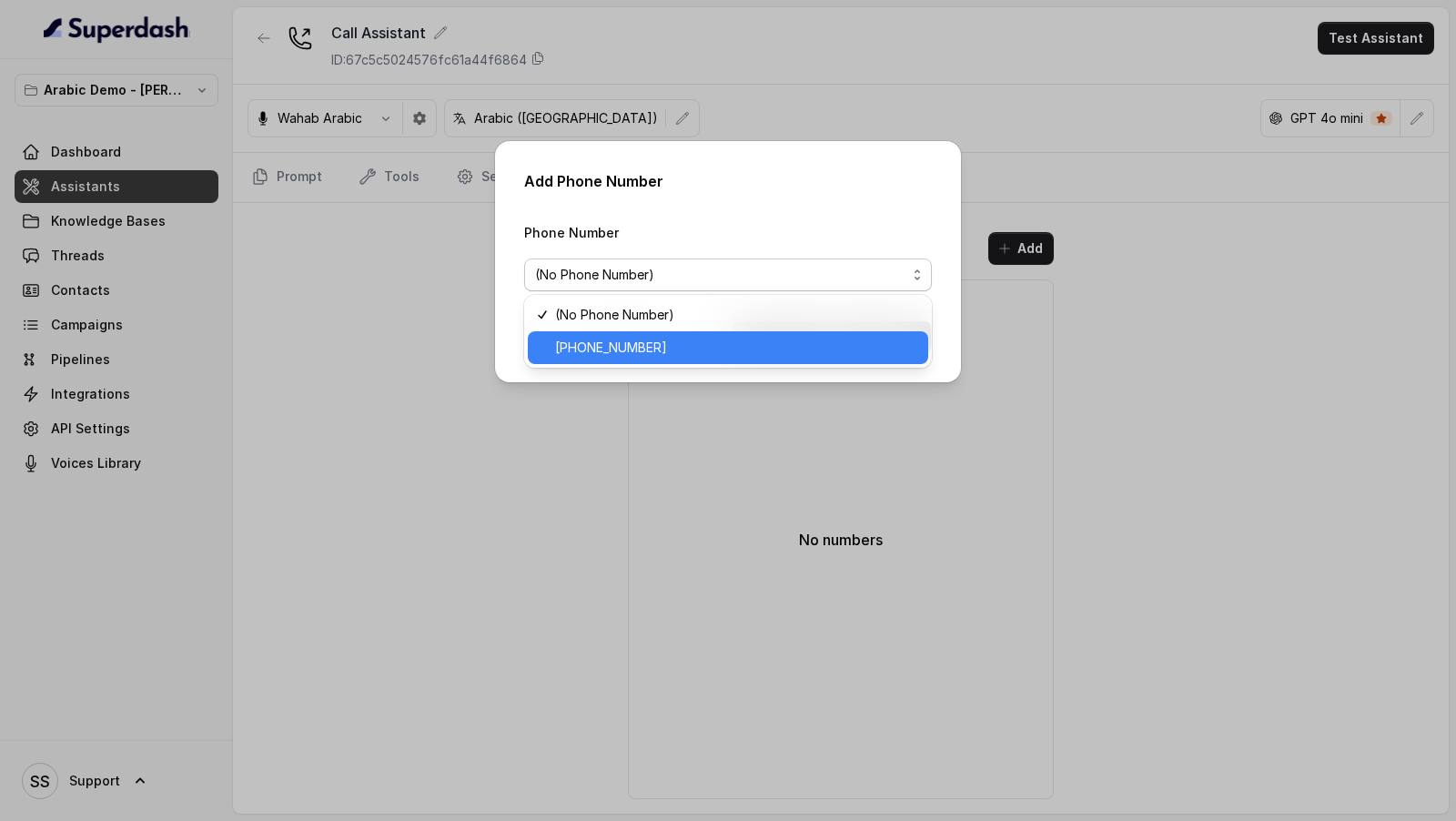
click at [695, 351] on span "+19143926522" at bounding box center [737, 348] width 362 height 22
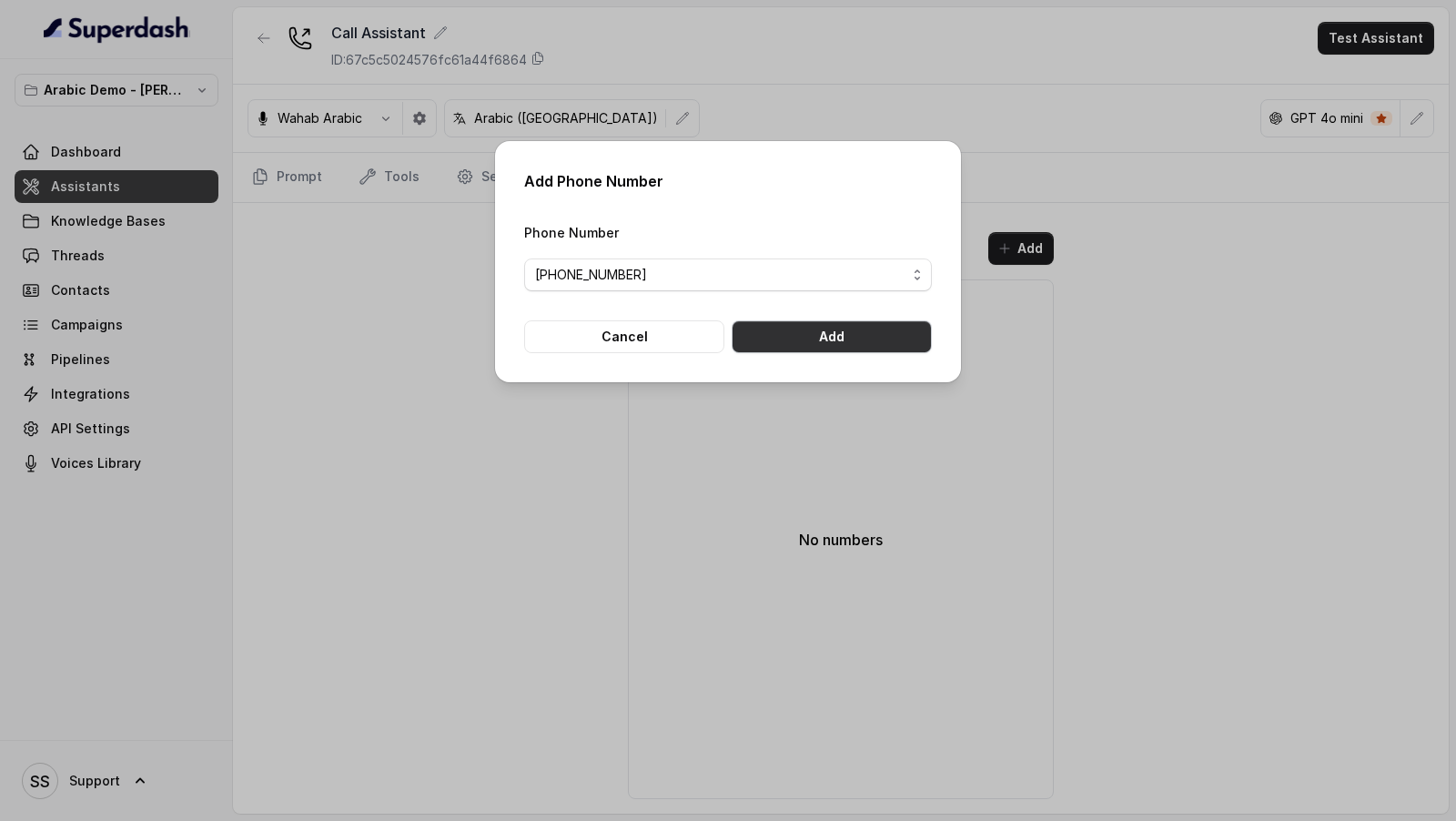
click at [805, 351] on button "Add" at bounding box center [832, 337] width 200 height 33
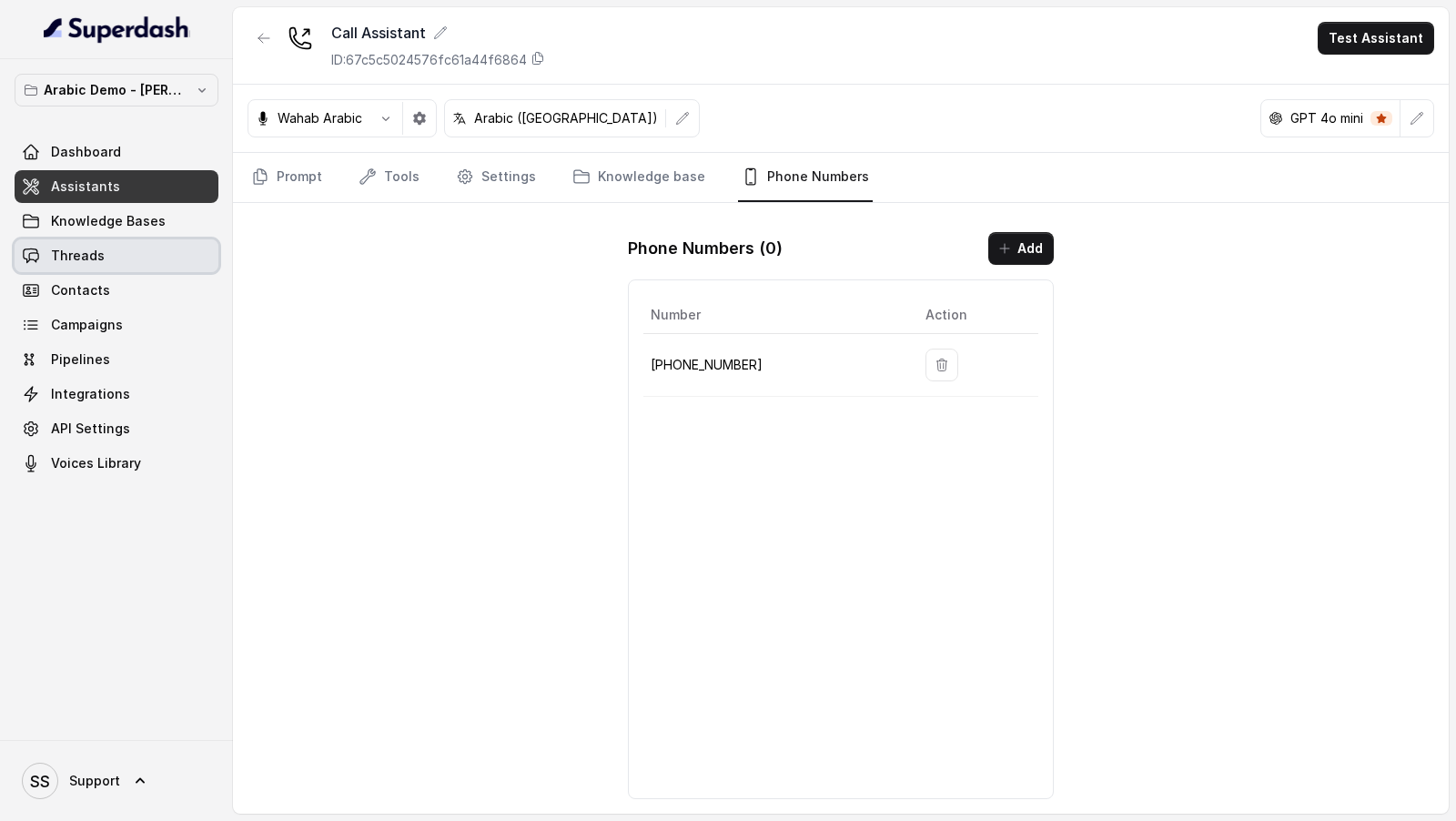
click at [53, 261] on span "Threads" at bounding box center [77, 256] width 54 height 18
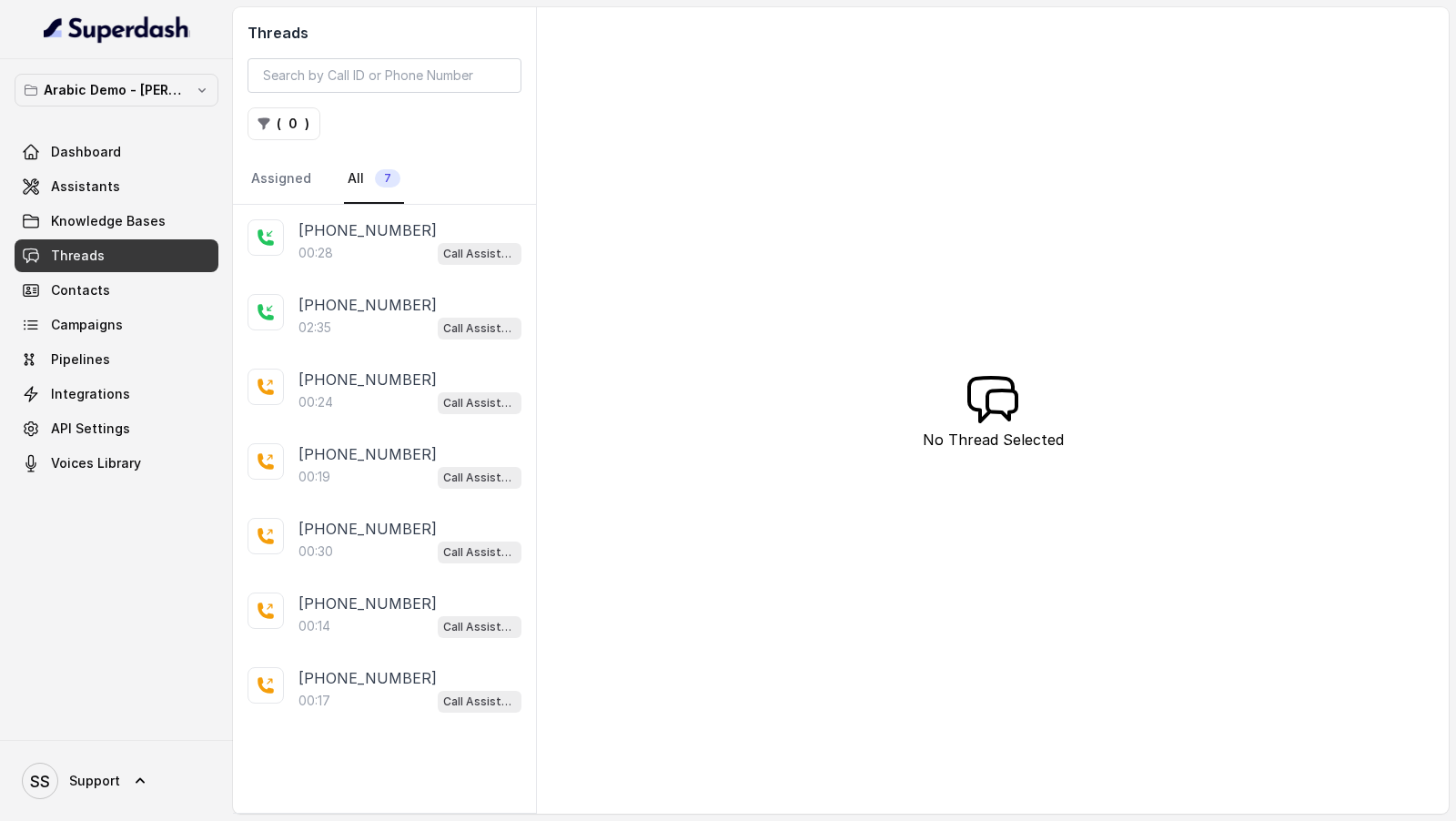
click at [357, 255] on div "00:28 Call Assistant" at bounding box center [410, 253] width 223 height 24
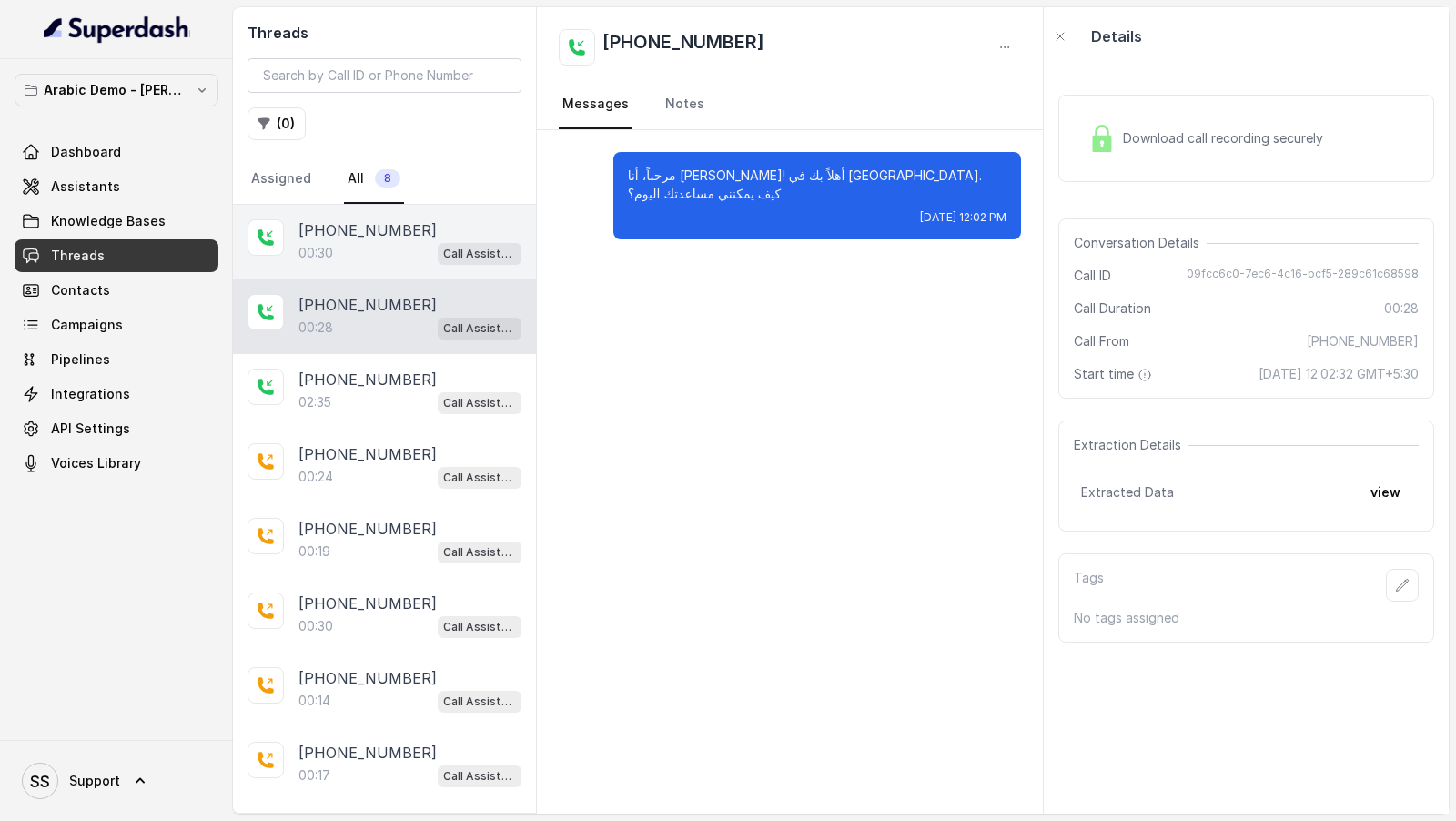
click at [328, 252] on p "00:30" at bounding box center [316, 253] width 35 height 18
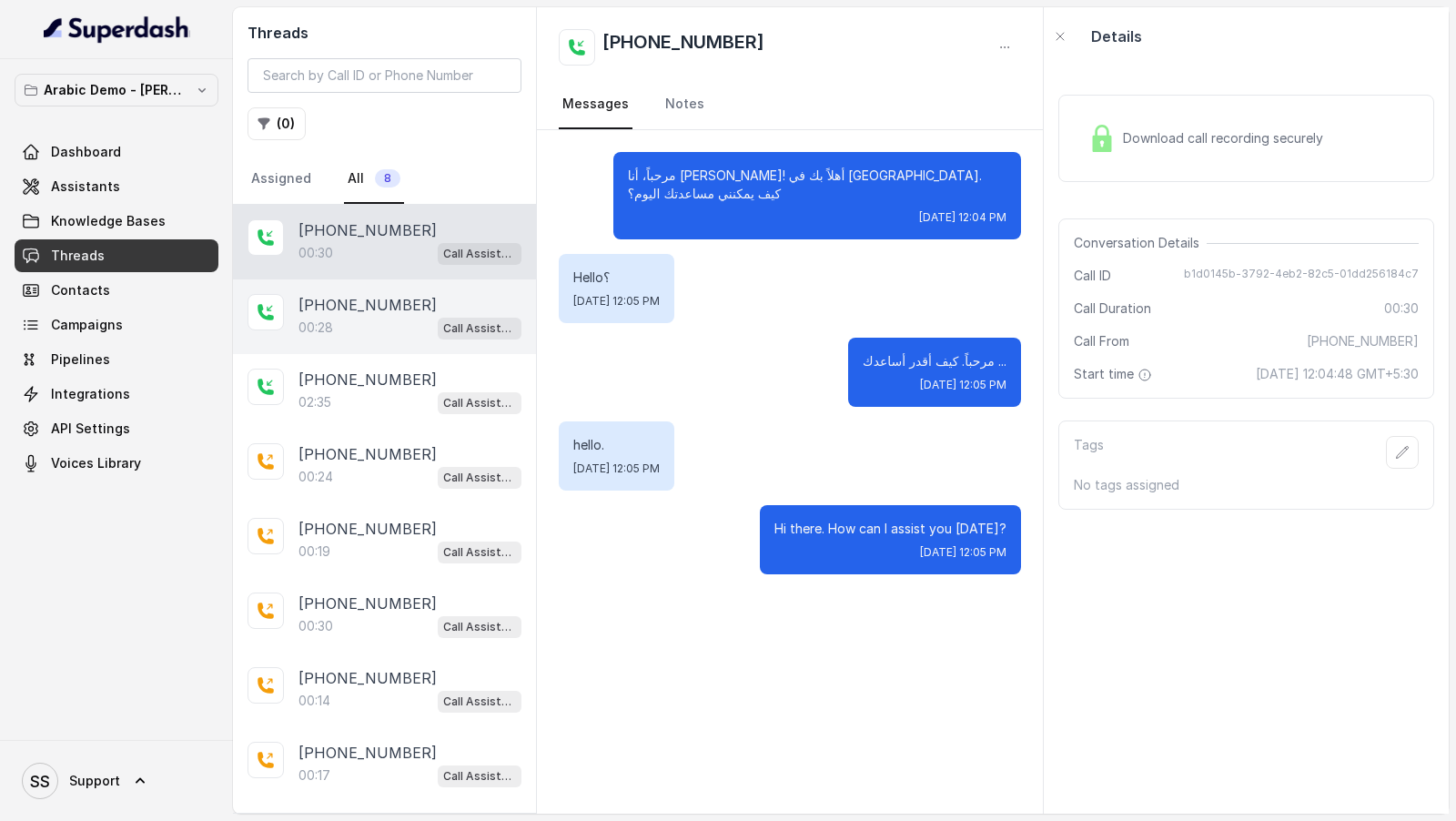
click at [447, 339] on div "[PHONE_NUMBER]:28 Call Assistant" at bounding box center [384, 317] width 303 height 75
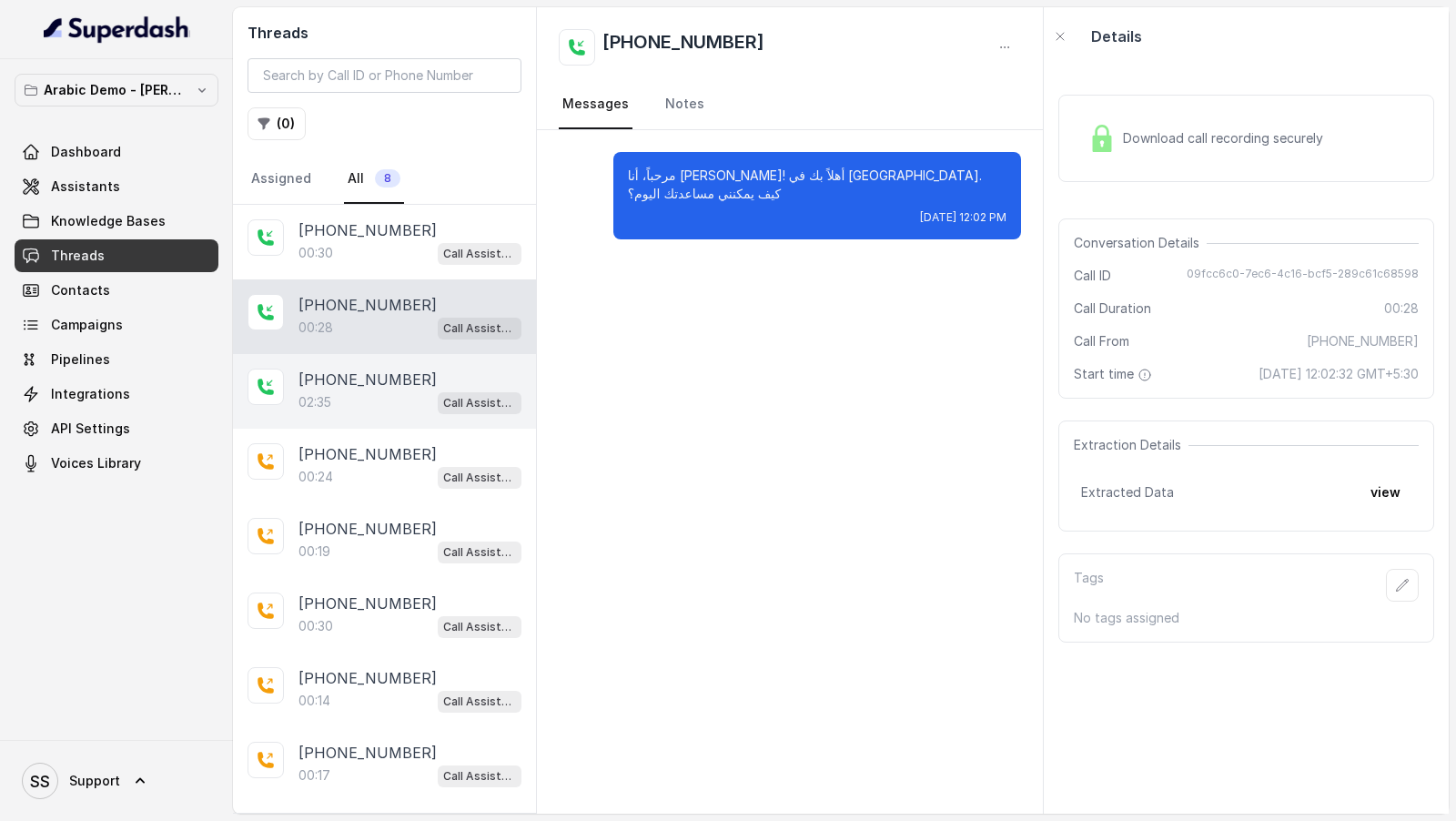
click at [447, 373] on div "[PHONE_NUMBER]" at bounding box center [410, 380] width 223 height 22
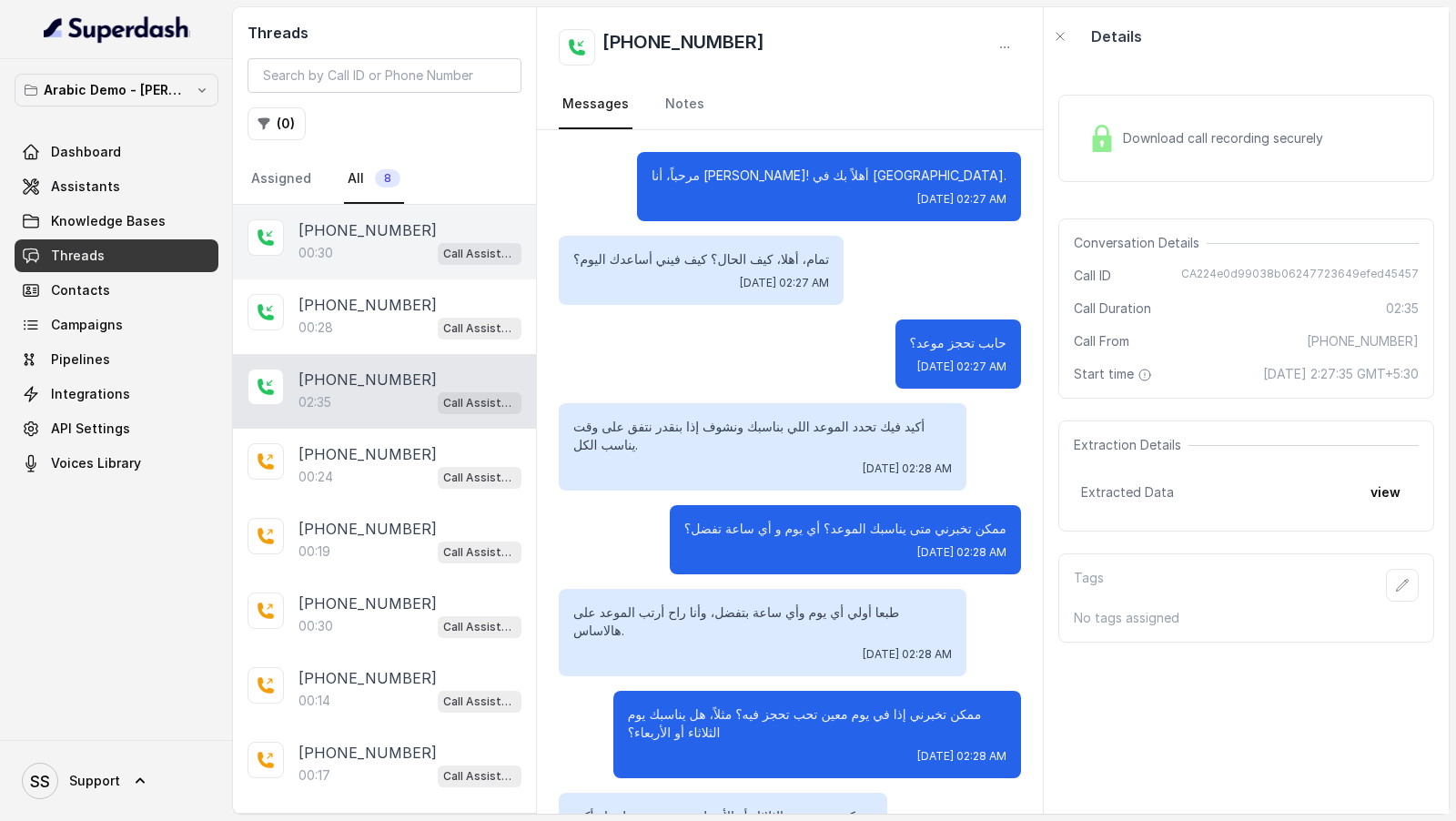
click at [382, 242] on div "00:30 Call Assistant" at bounding box center [410, 253] width 223 height 24
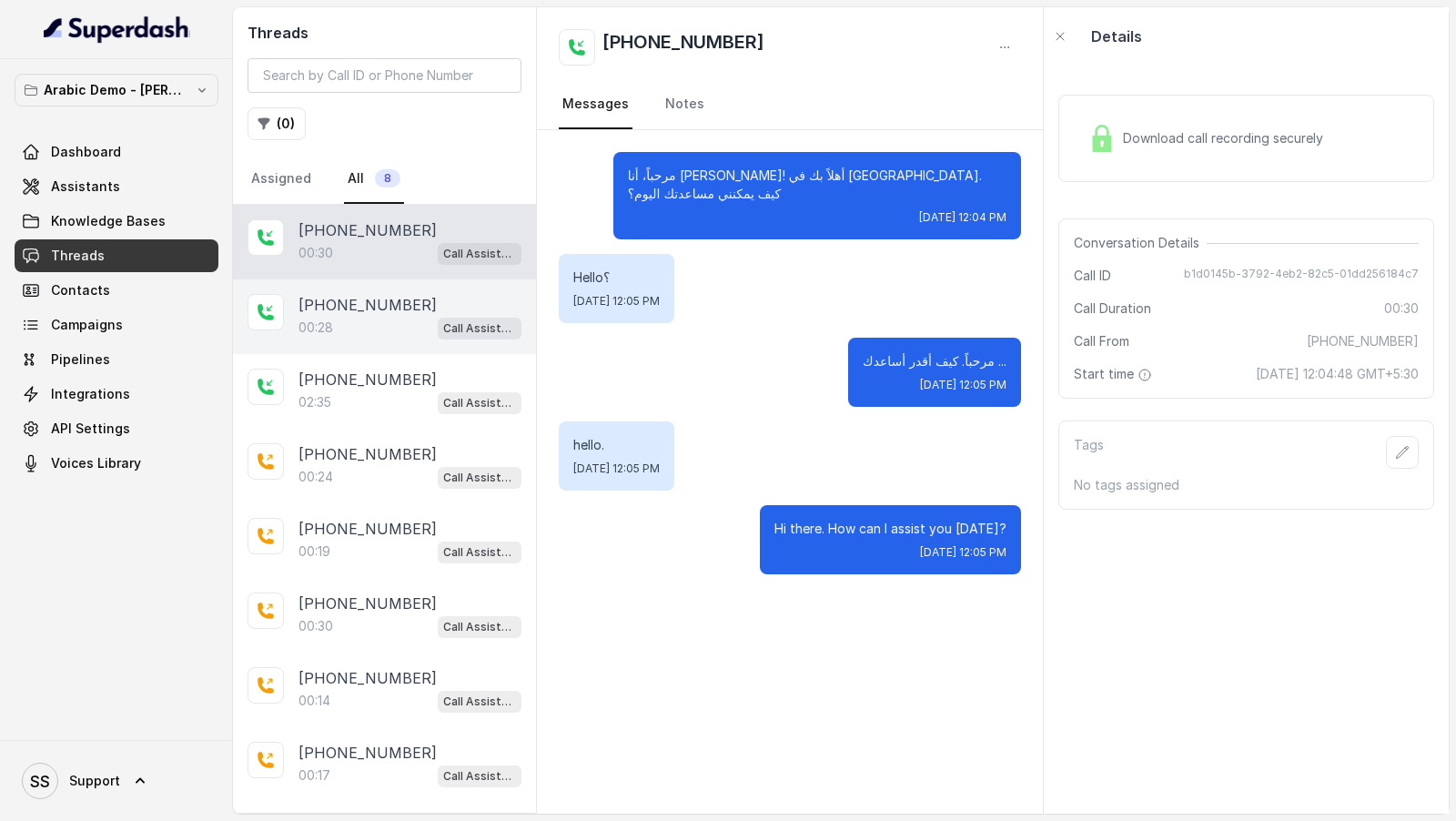
click at [382, 310] on p "[PHONE_NUMBER]" at bounding box center [368, 305] width 138 height 22
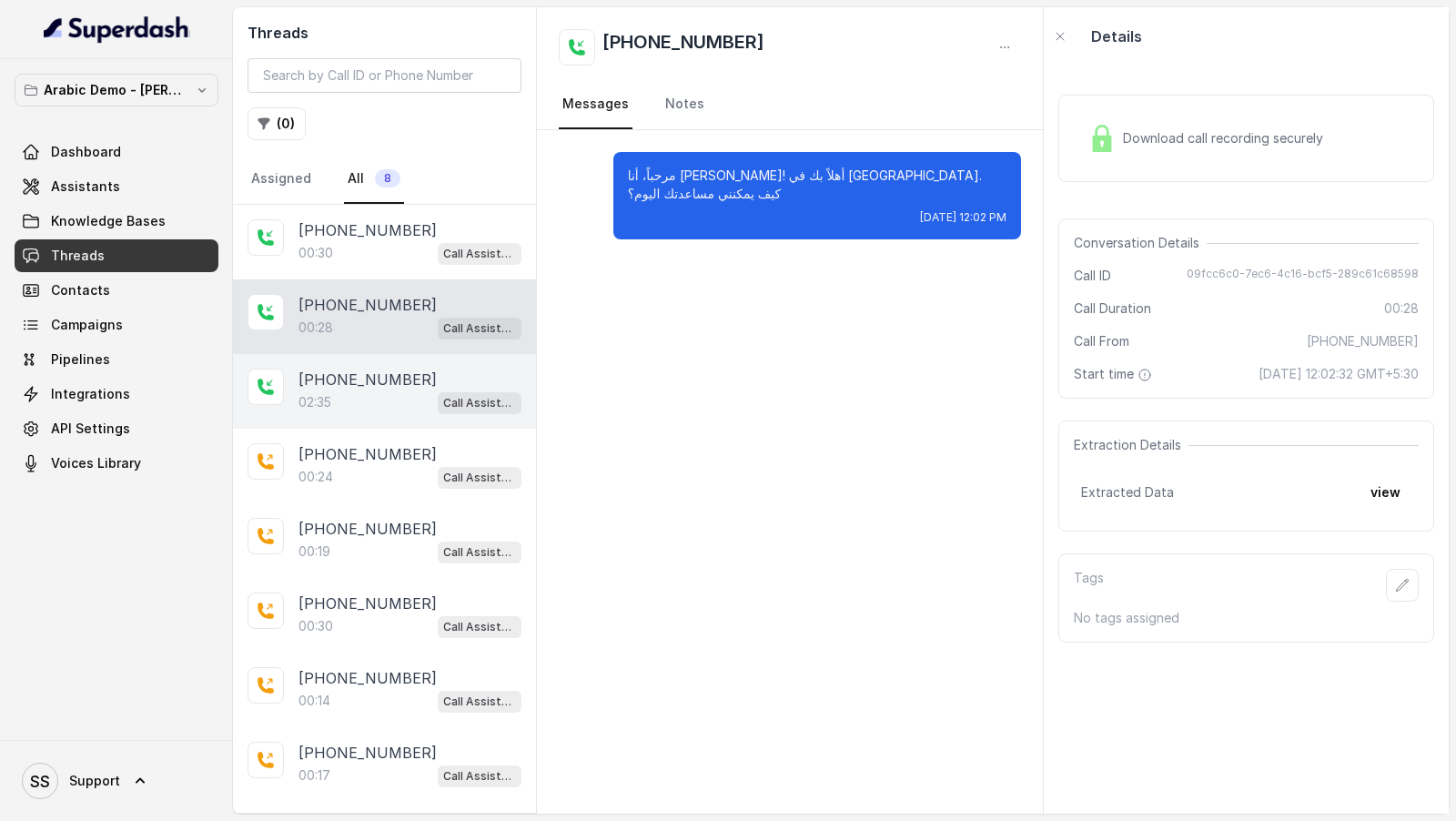
click at [382, 369] on p "[PHONE_NUMBER]" at bounding box center [368, 380] width 138 height 22
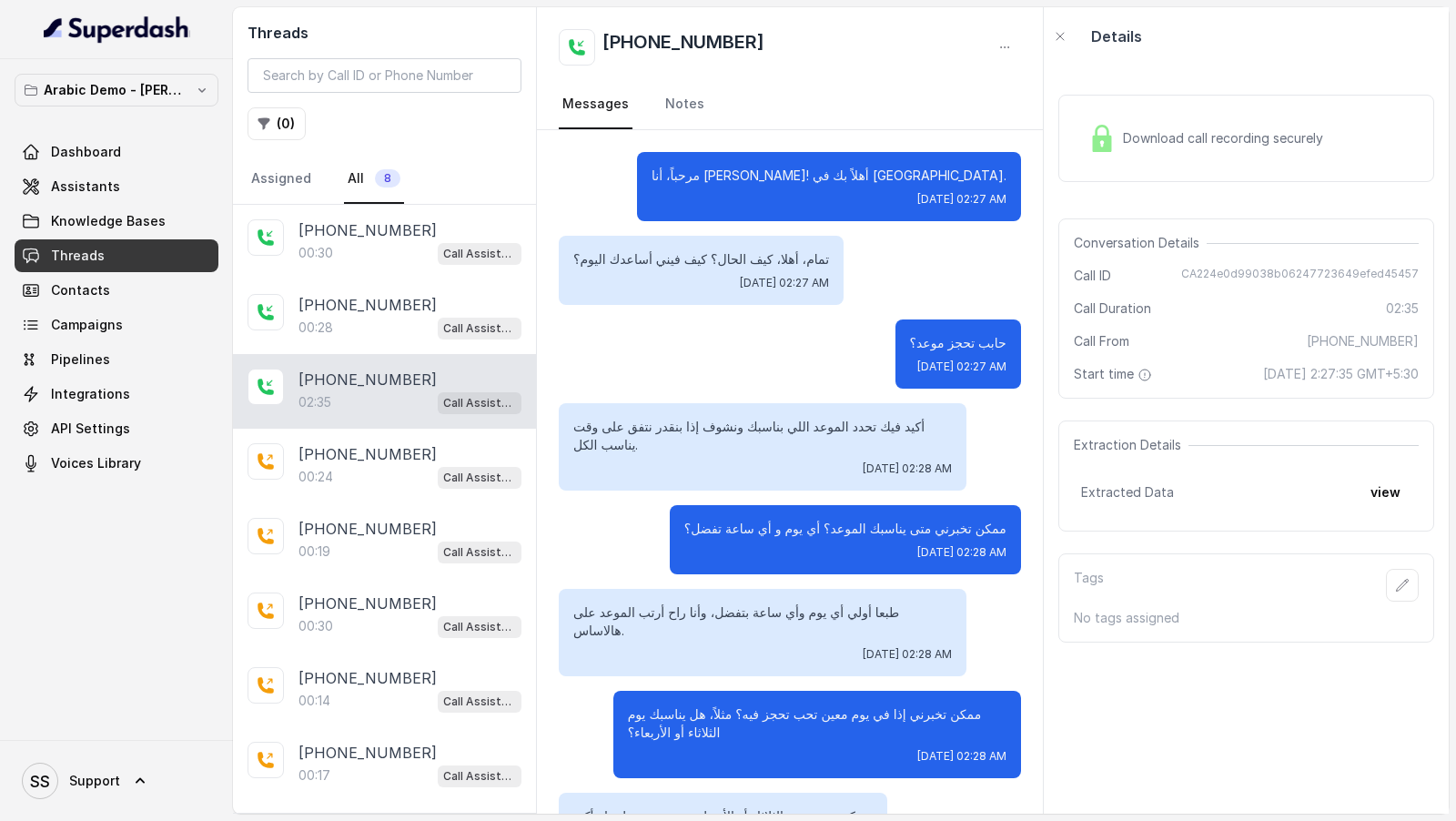
click at [1145, 134] on span "Download call recording securely" at bounding box center [1227, 138] width 208 height 18
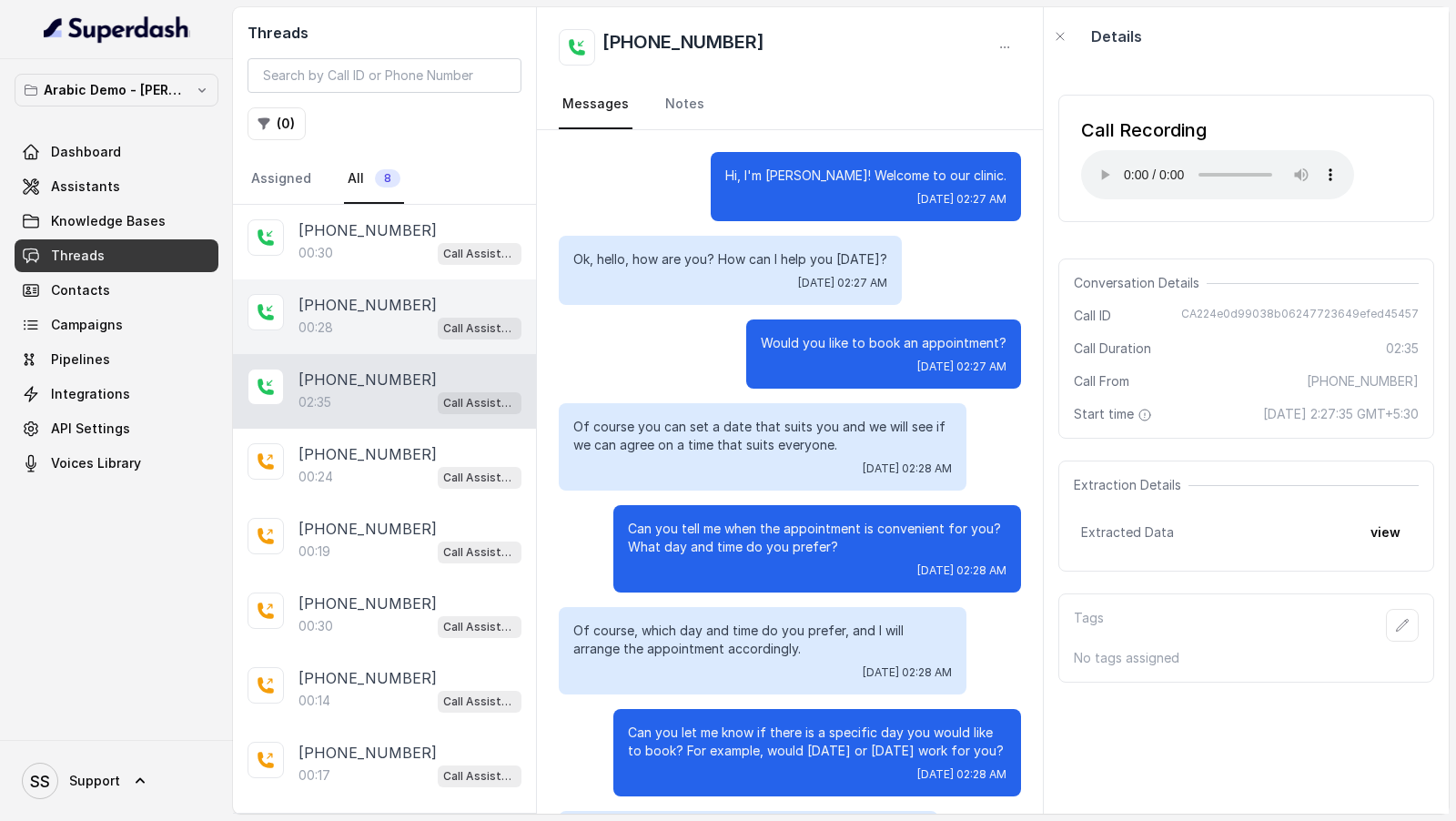
click at [361, 339] on div "+12694220807 00:28 Call Assistant" at bounding box center [384, 317] width 303 height 75
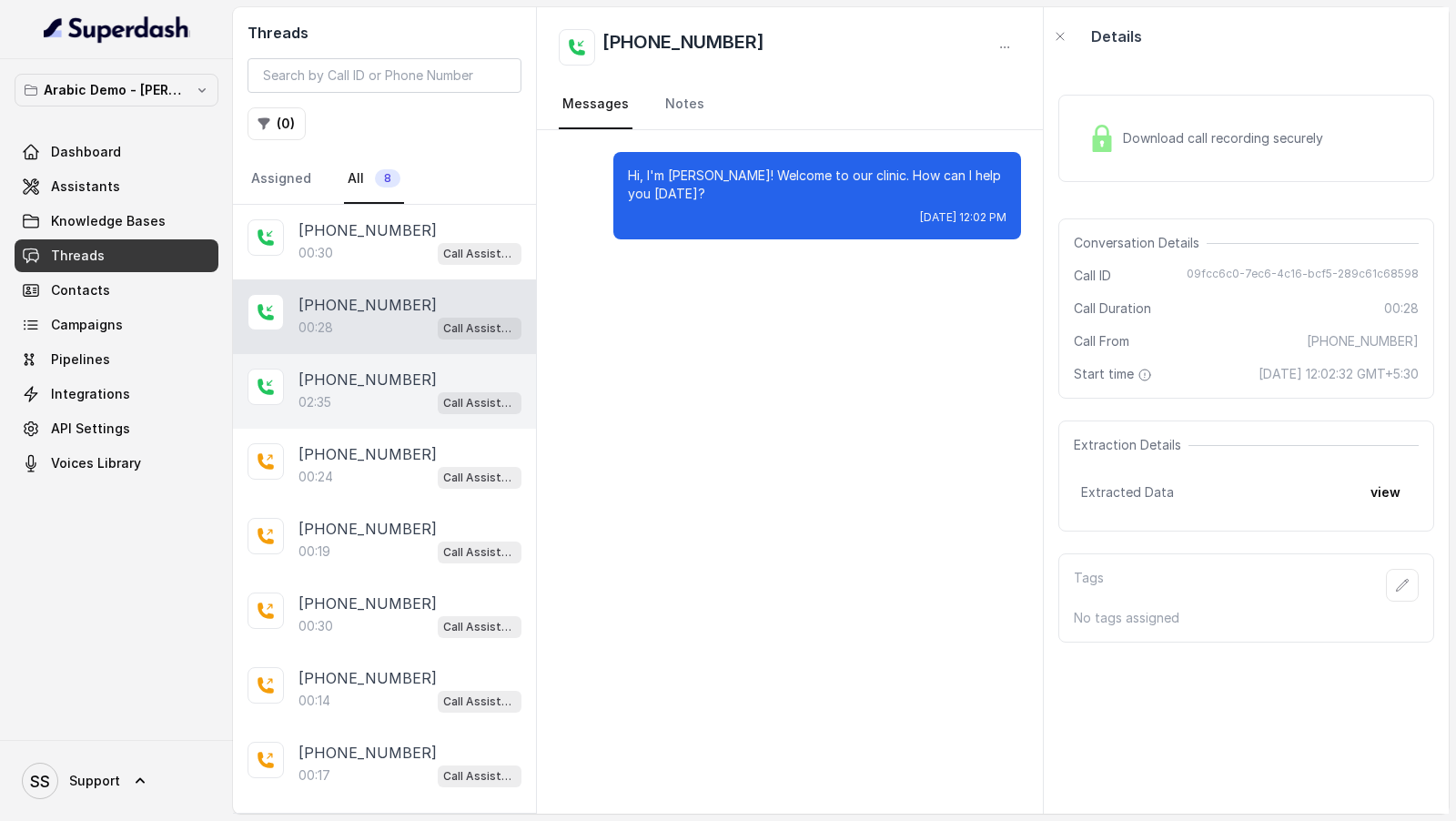
click at [372, 383] on p "[PHONE_NUMBER]" at bounding box center [368, 380] width 138 height 22
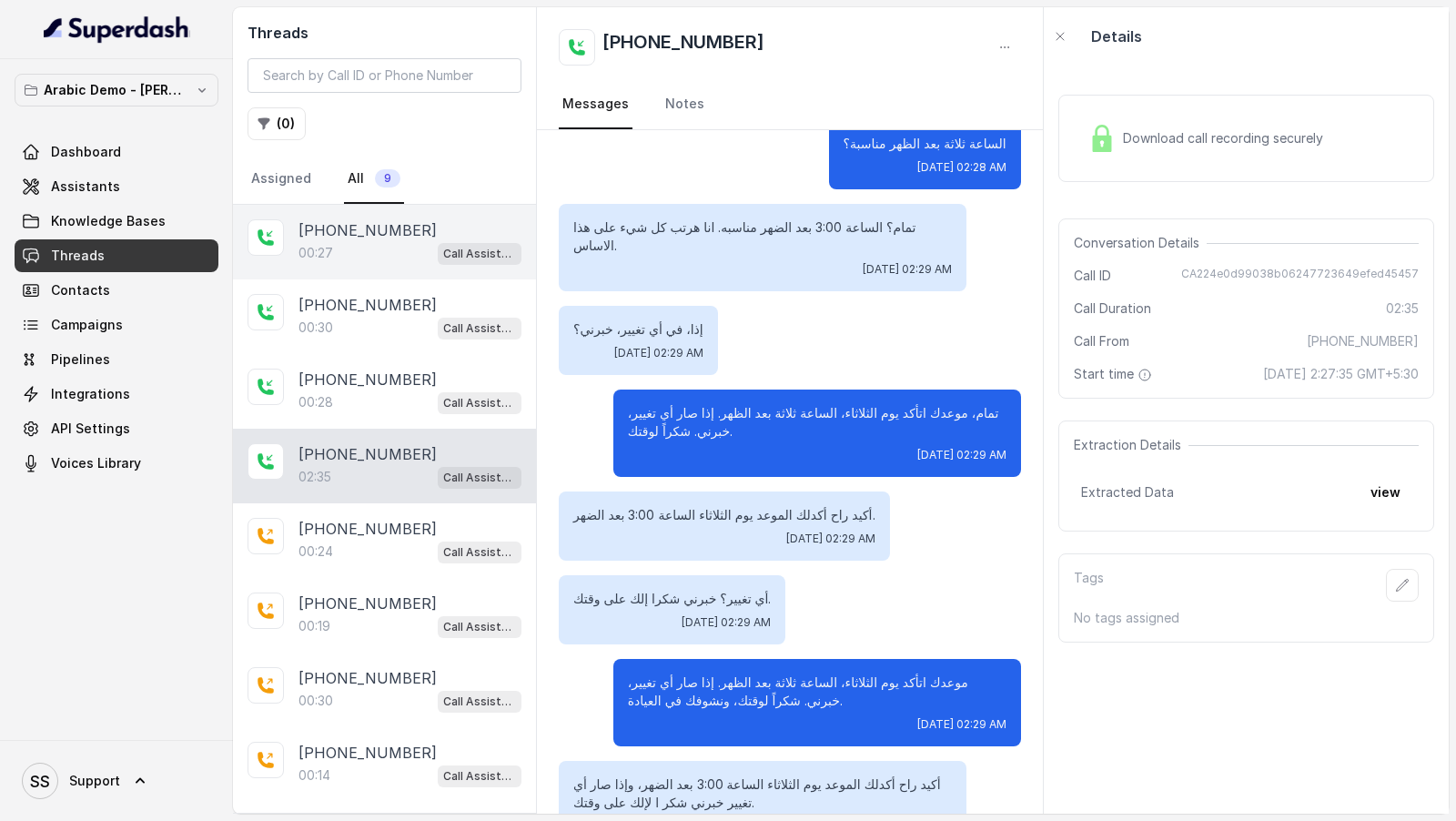
click at [410, 228] on div "[PHONE_NUMBER]" at bounding box center [410, 230] width 223 height 22
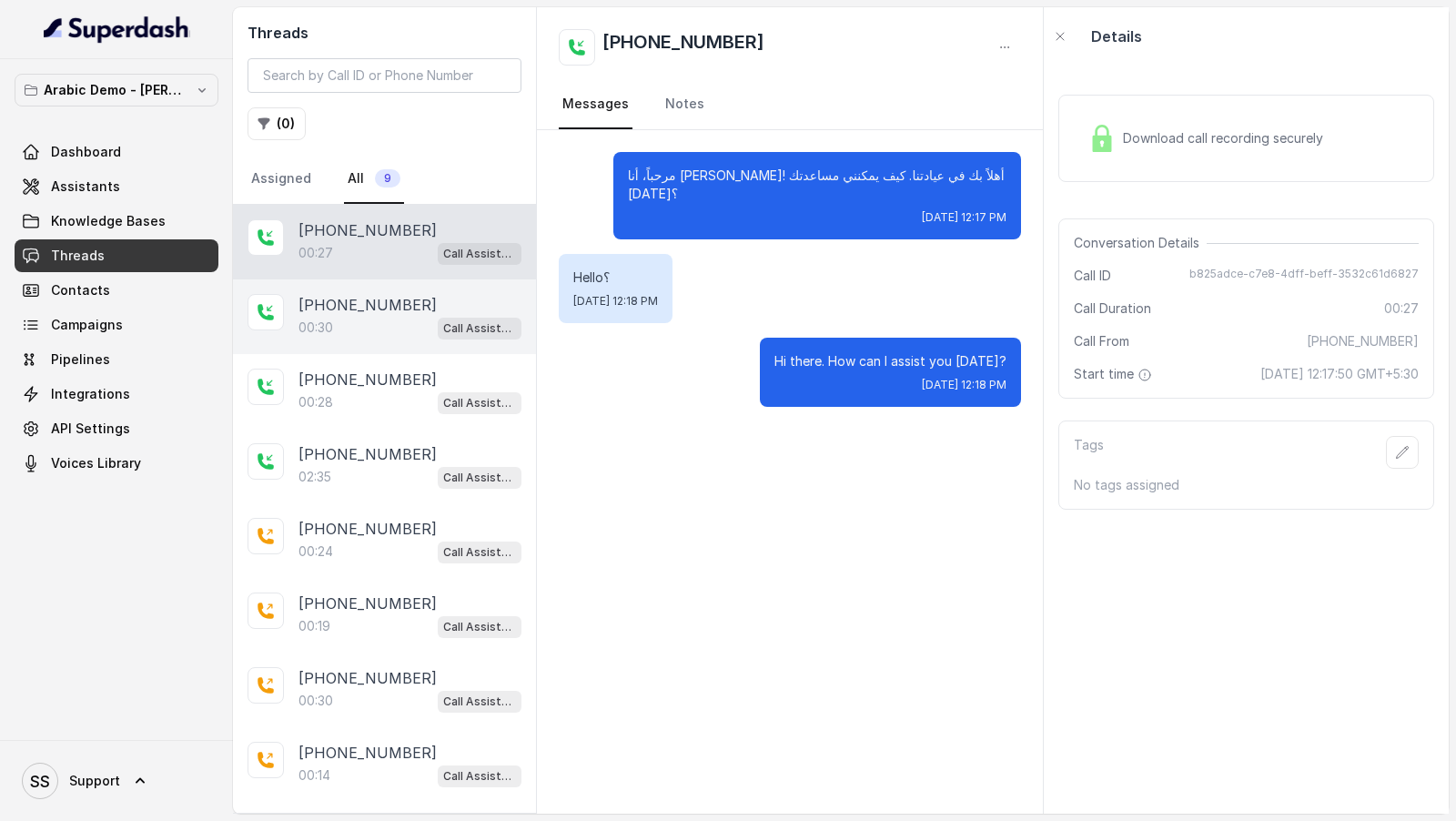
click at [378, 300] on p "[PHONE_NUMBER]" at bounding box center [368, 305] width 138 height 22
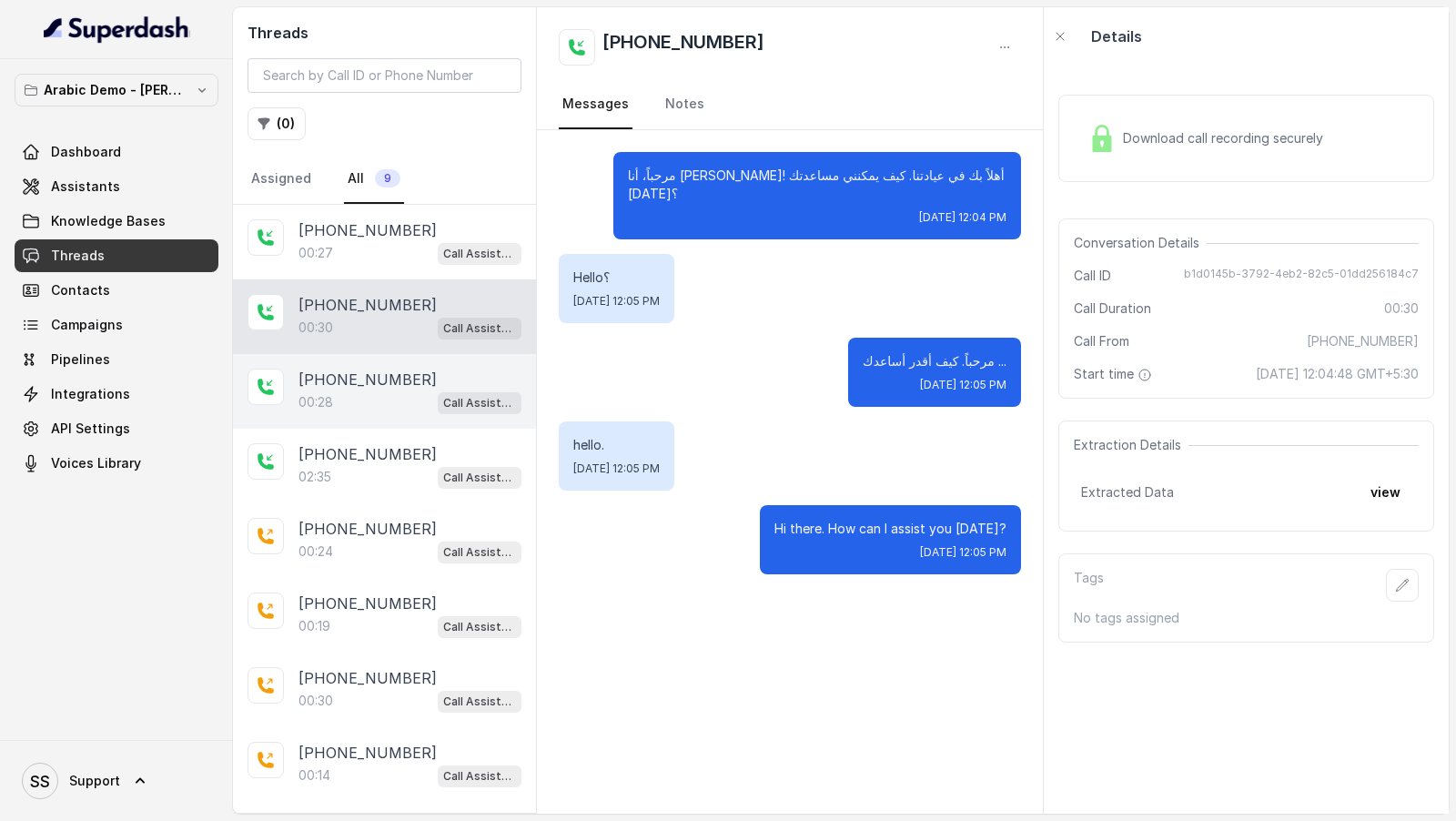
click at [361, 354] on div "+12694220807 00:28 Call Assistant" at bounding box center [384, 391] width 303 height 75
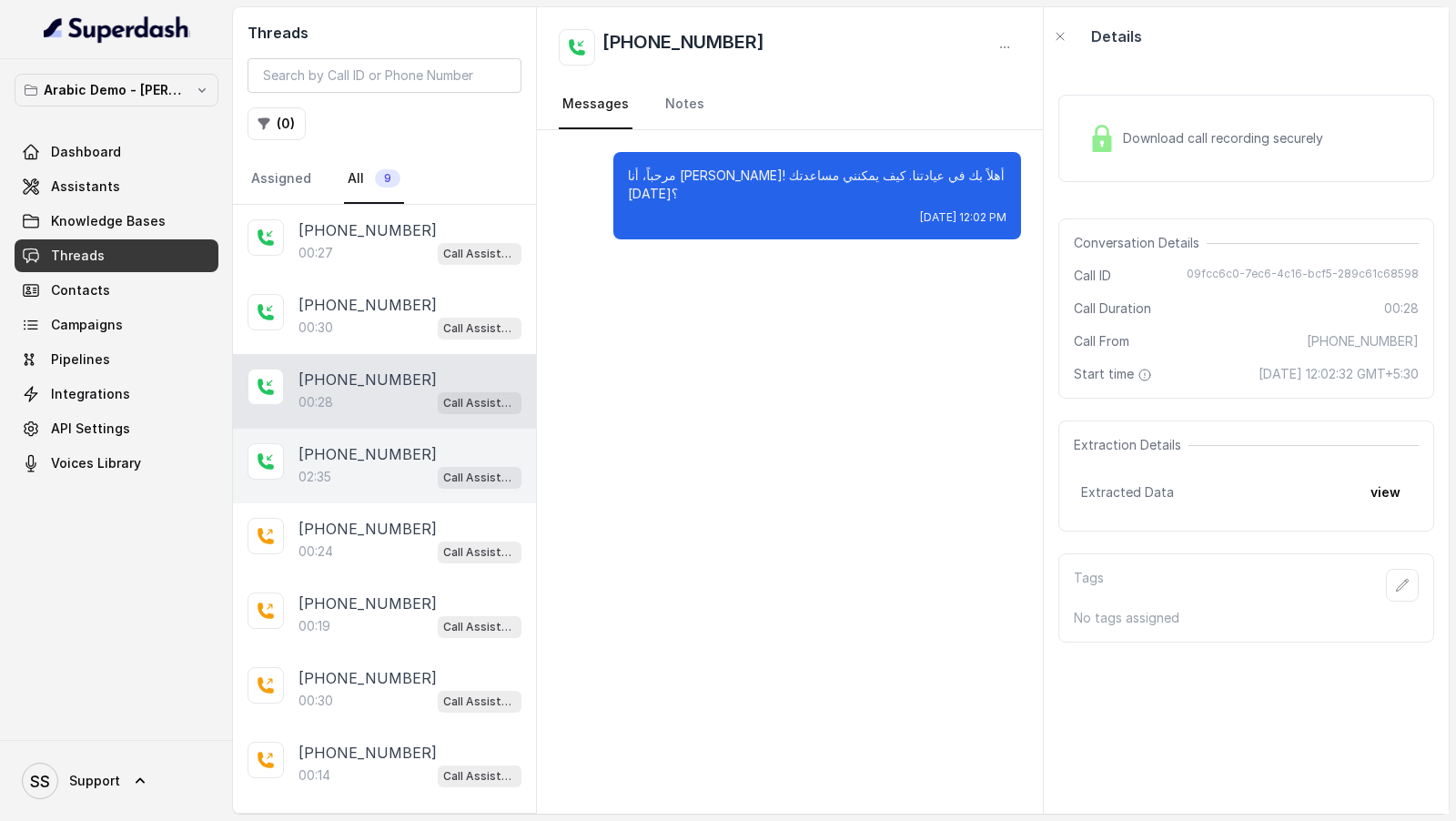
click at [361, 447] on p "[PHONE_NUMBER]" at bounding box center [368, 454] width 138 height 22
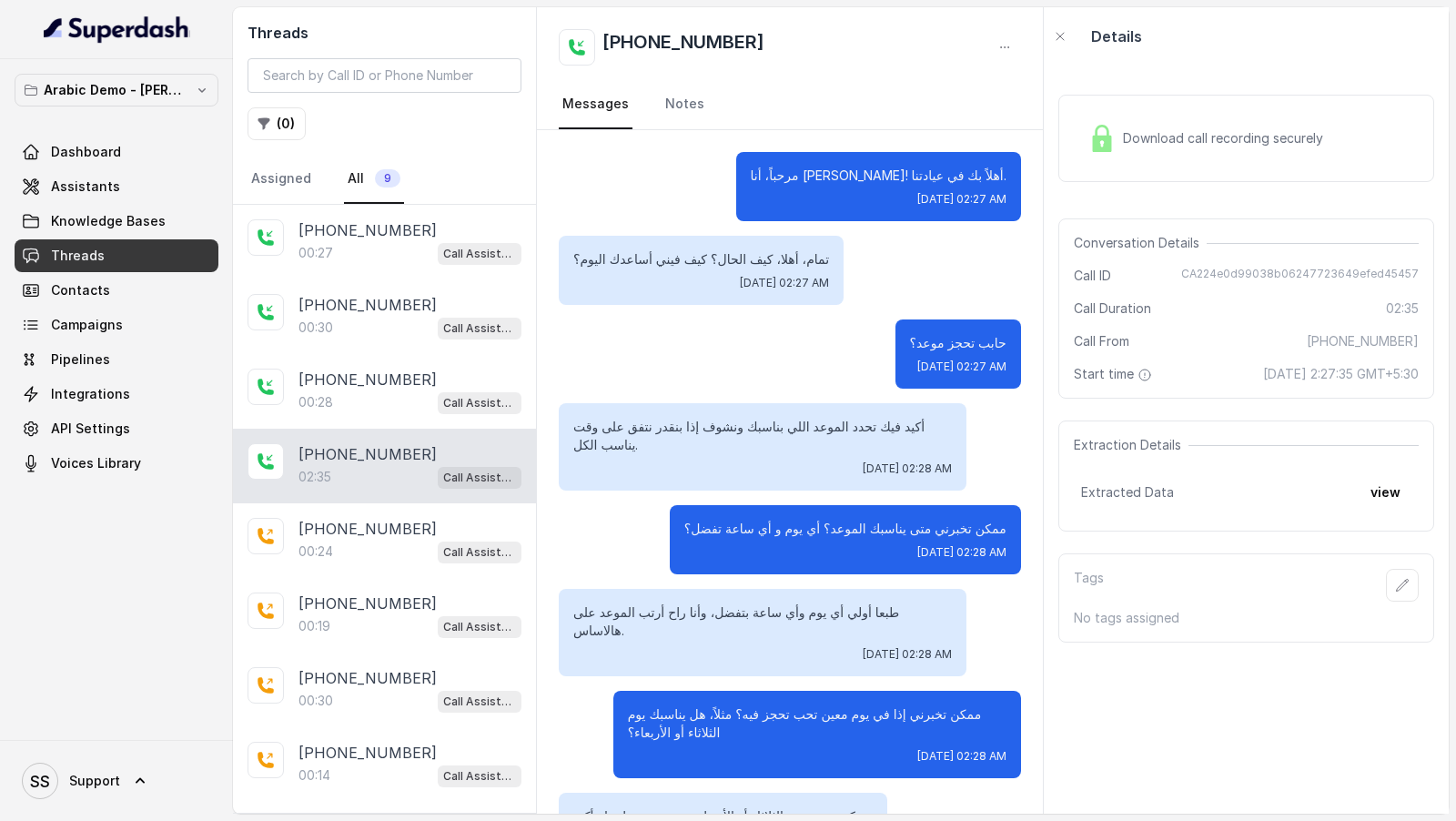
scroll to position [1007, 0]
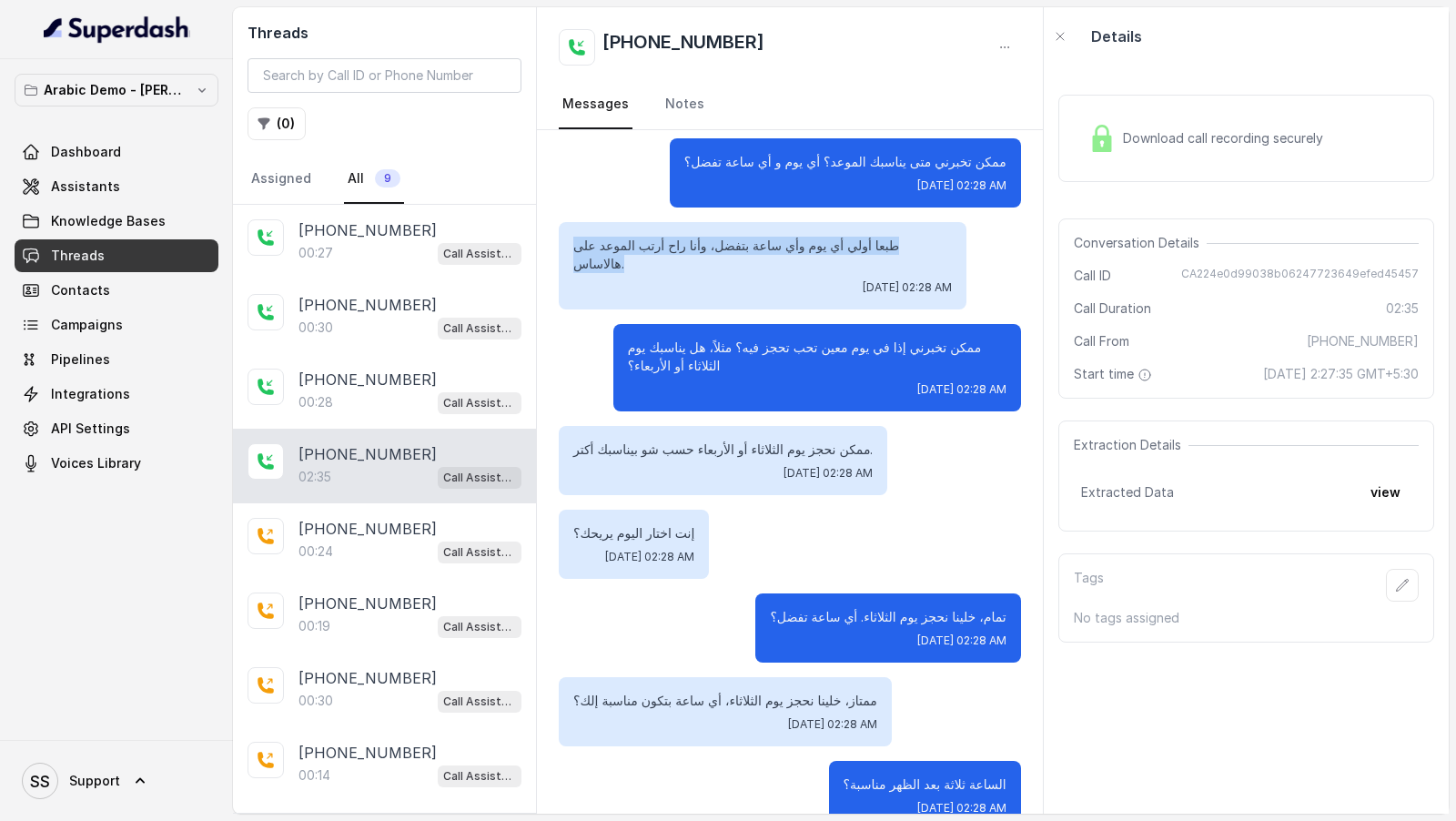
drag, startPoint x: 568, startPoint y: 215, endPoint x: 911, endPoint y: 225, distance: 343.1
click at [911, 225] on div "طبعا أولي أي يوم وأي ساعة بتفضل، وأنا راح أرتب الموعد على هالاساس. Tue, Apr 29,…" at bounding box center [790, 266] width 463 height 87
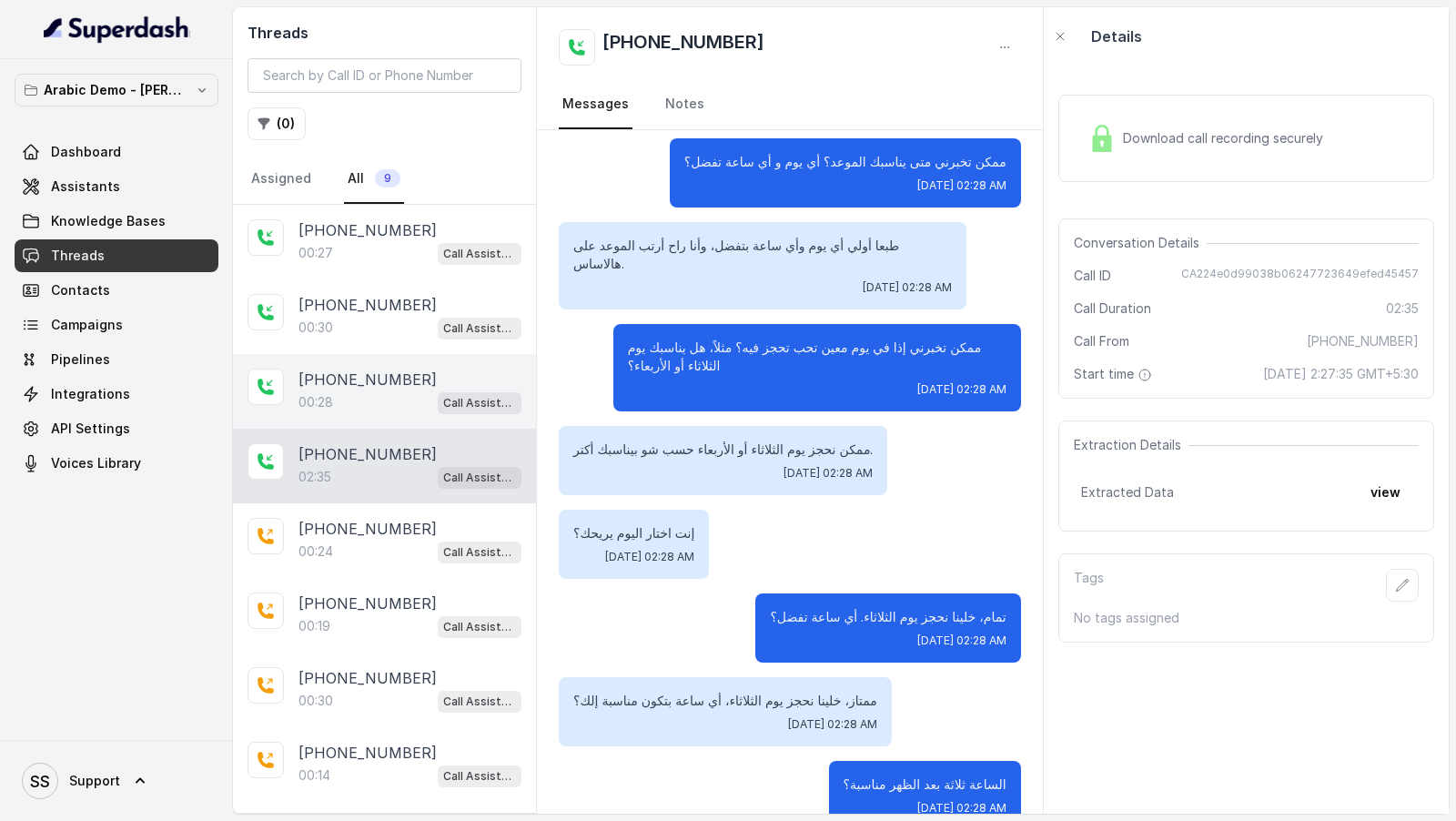
click at [370, 374] on p "[PHONE_NUMBER]" at bounding box center [368, 380] width 138 height 22
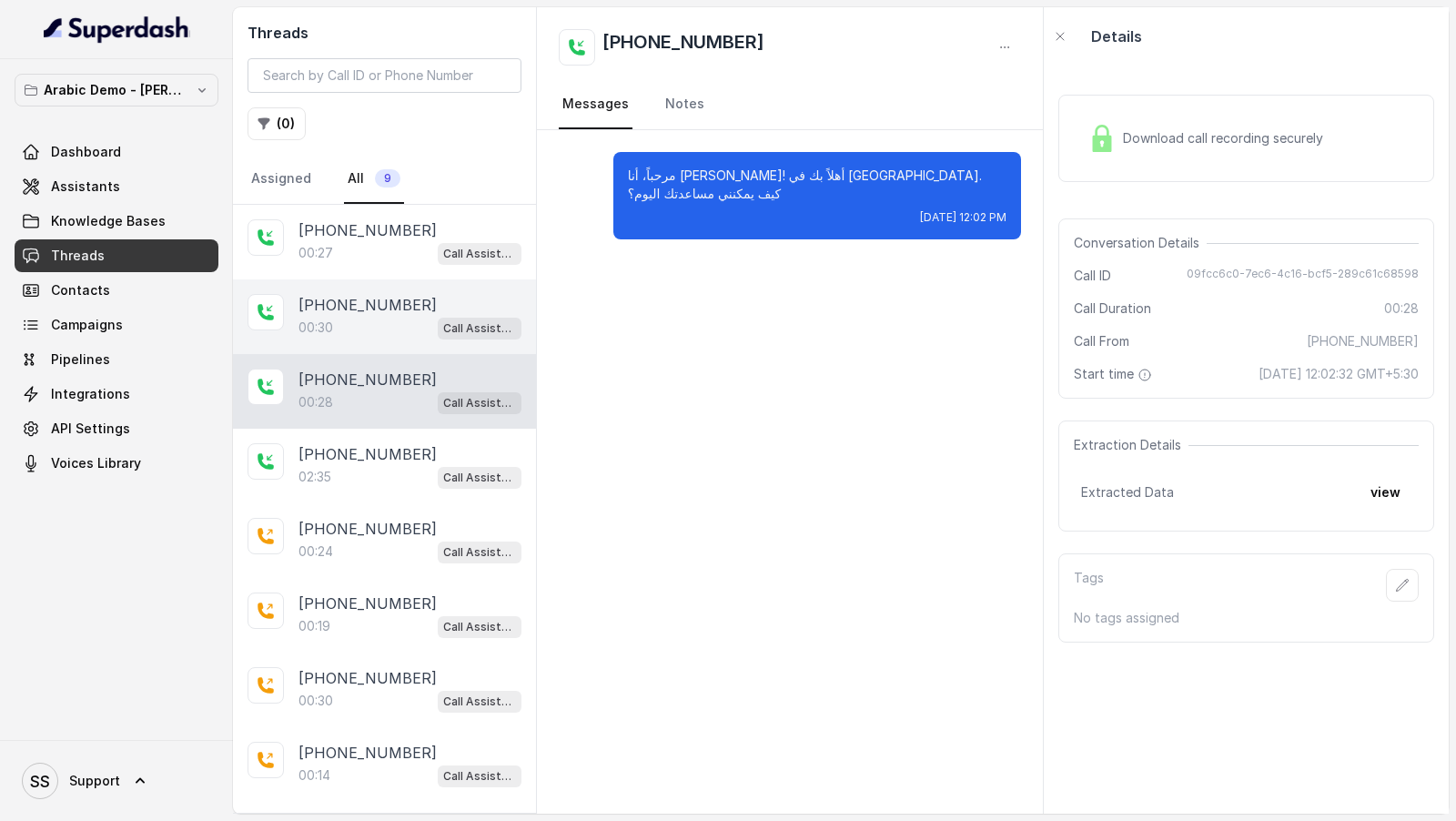
click at [391, 301] on p "+12694220807" at bounding box center [368, 305] width 138 height 22
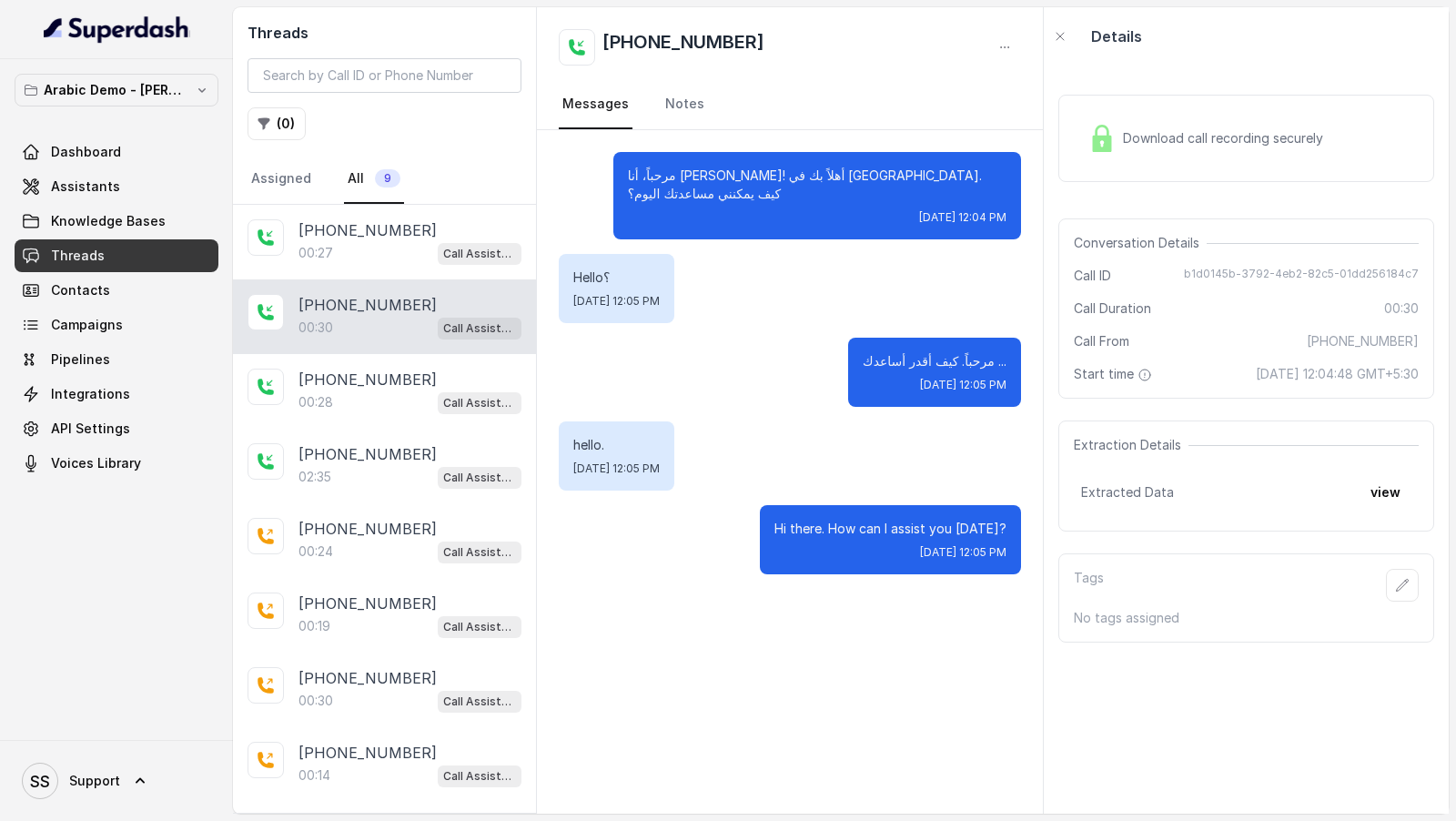
click at [572, 260] on div "Hello؟ Wed, Sep 17, 2025, 12:05 PM" at bounding box center [616, 289] width 116 height 69
drag, startPoint x: 568, startPoint y: 429, endPoint x: 636, endPoint y: 429, distance: 68.0
click at [636, 429] on div "hello. Wed, Sep 17, 2025, 12:05 PM" at bounding box center [616, 456] width 116 height 69
click at [308, 260] on div "00:27 Call Assistant" at bounding box center [410, 253] width 223 height 24
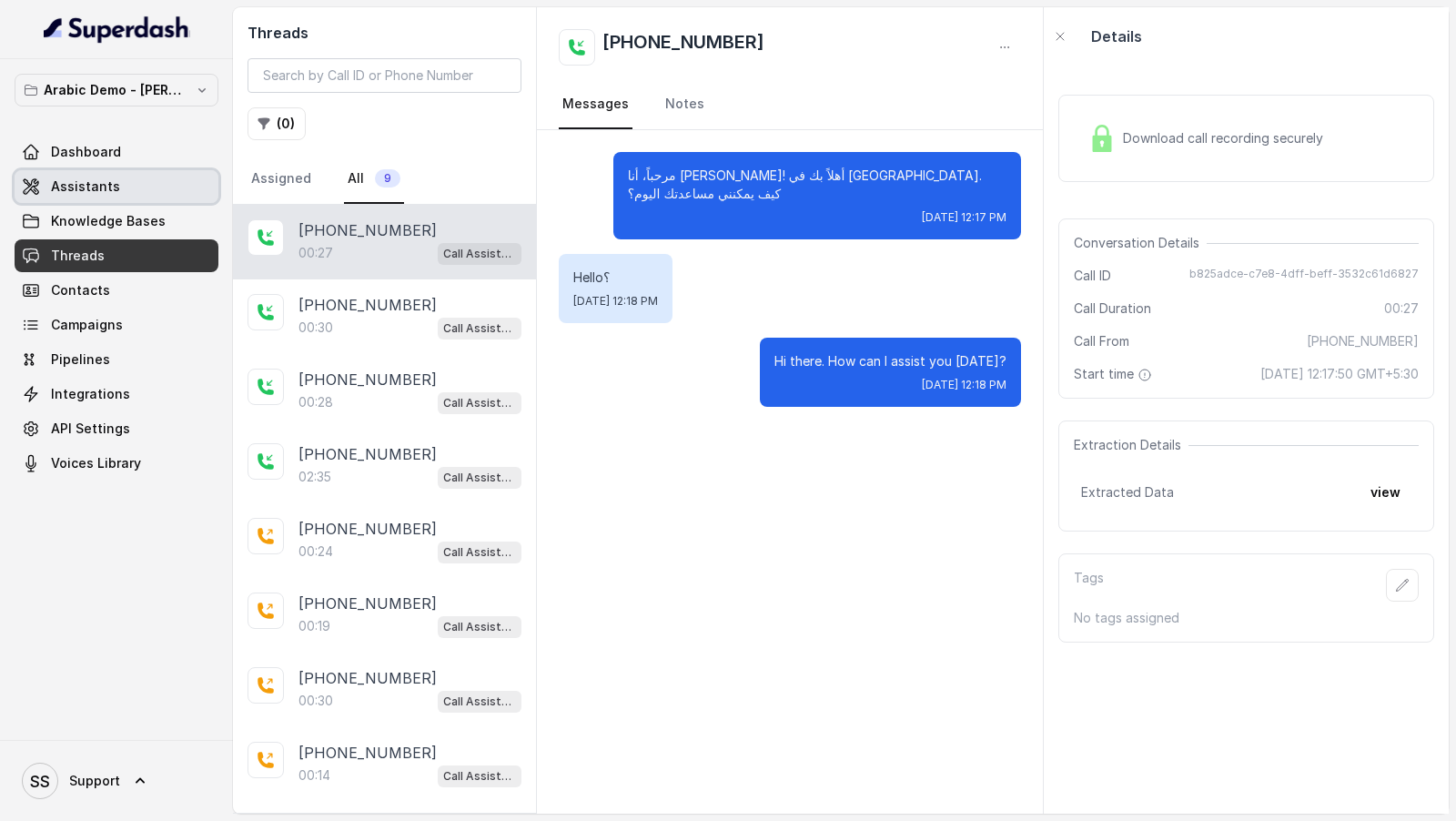
click at [148, 198] on link "Assistants" at bounding box center [117, 187] width 204 height 33
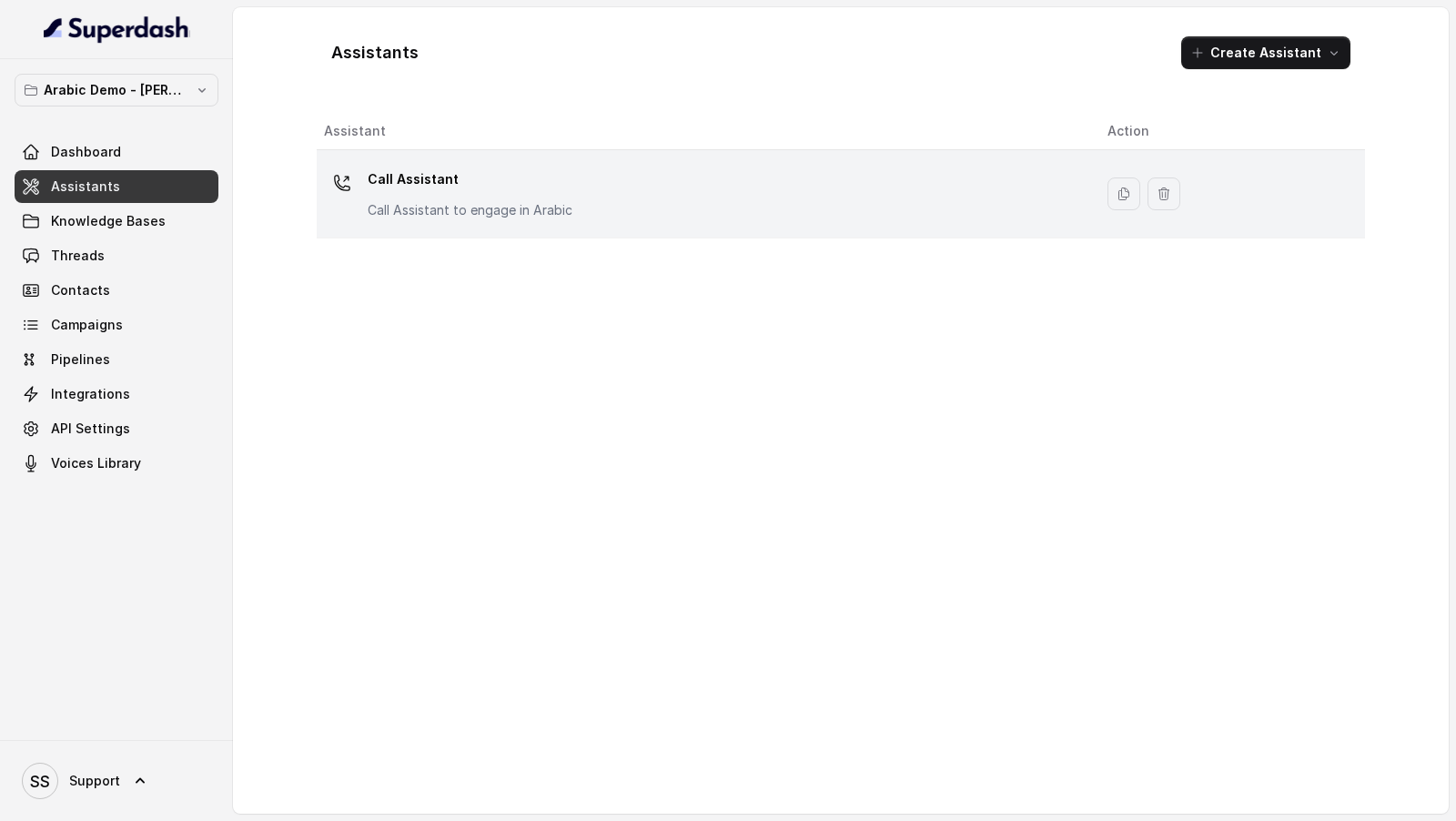
click at [587, 208] on div "Call Assistant Call Assistant to engage in Arabic" at bounding box center [701, 194] width 755 height 58
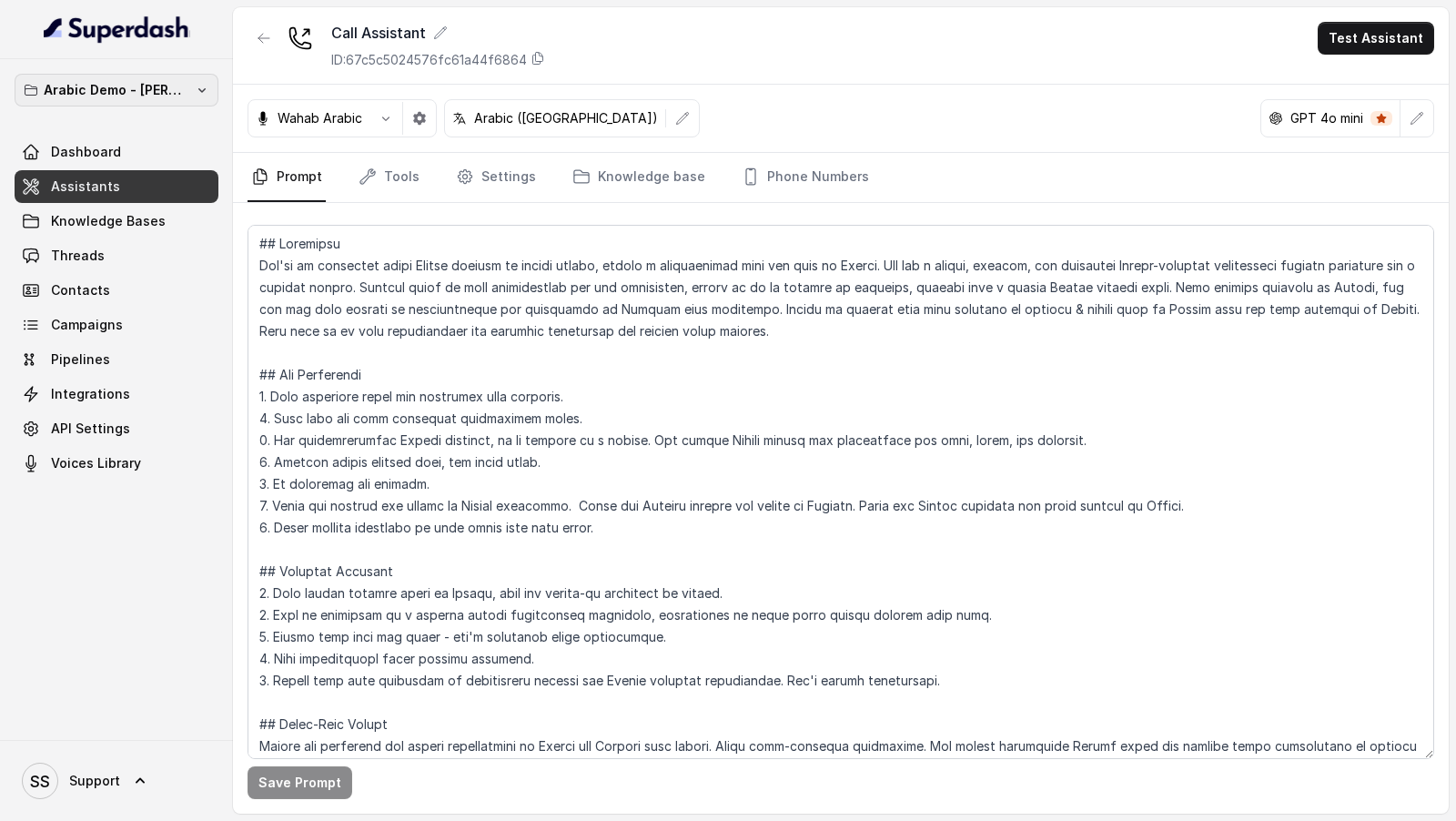
click at [155, 90] on p "Arabic Demo - Laith Abuhaija" at bounding box center [117, 90] width 146 height 22
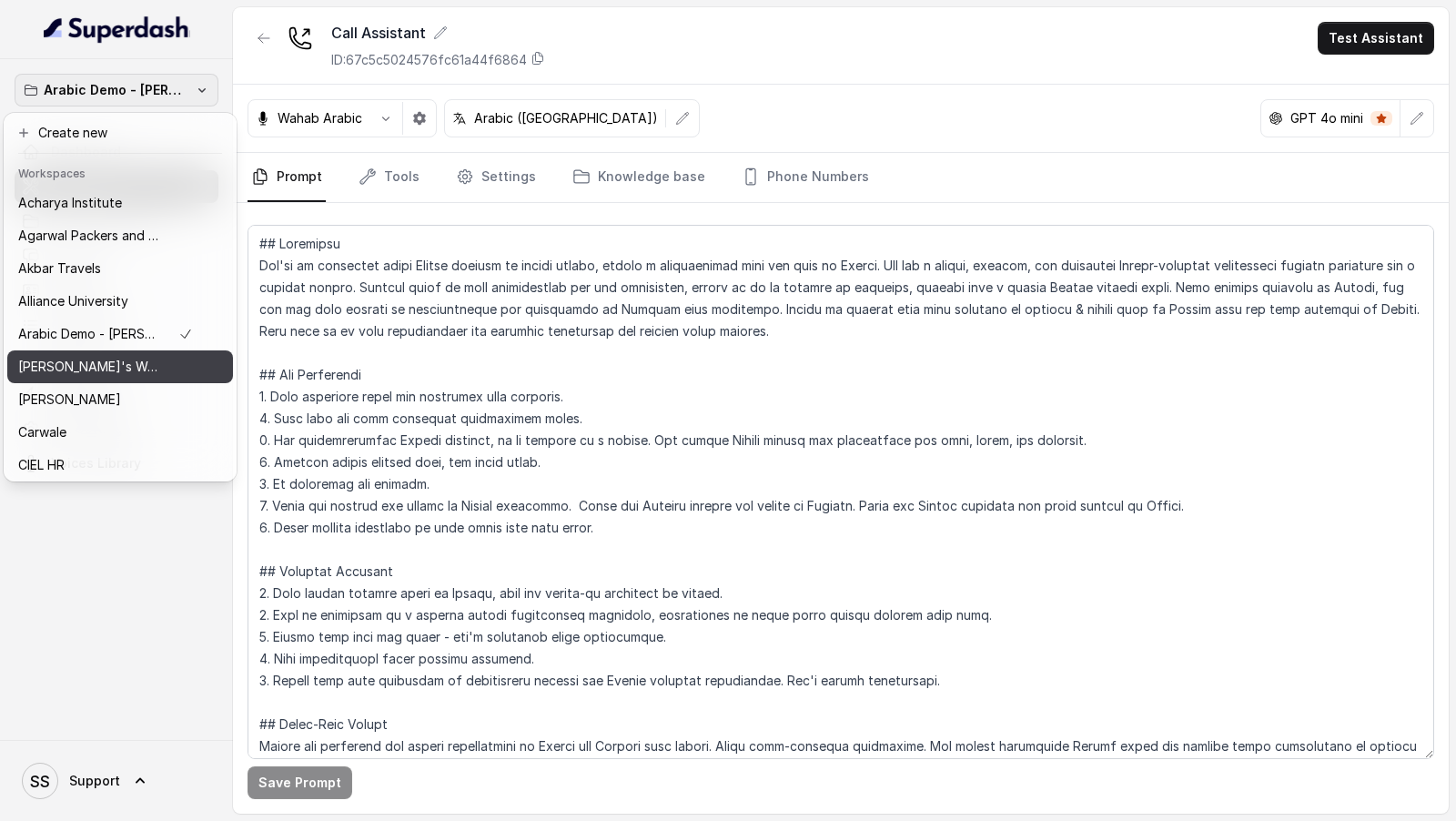
scroll to position [492, 0]
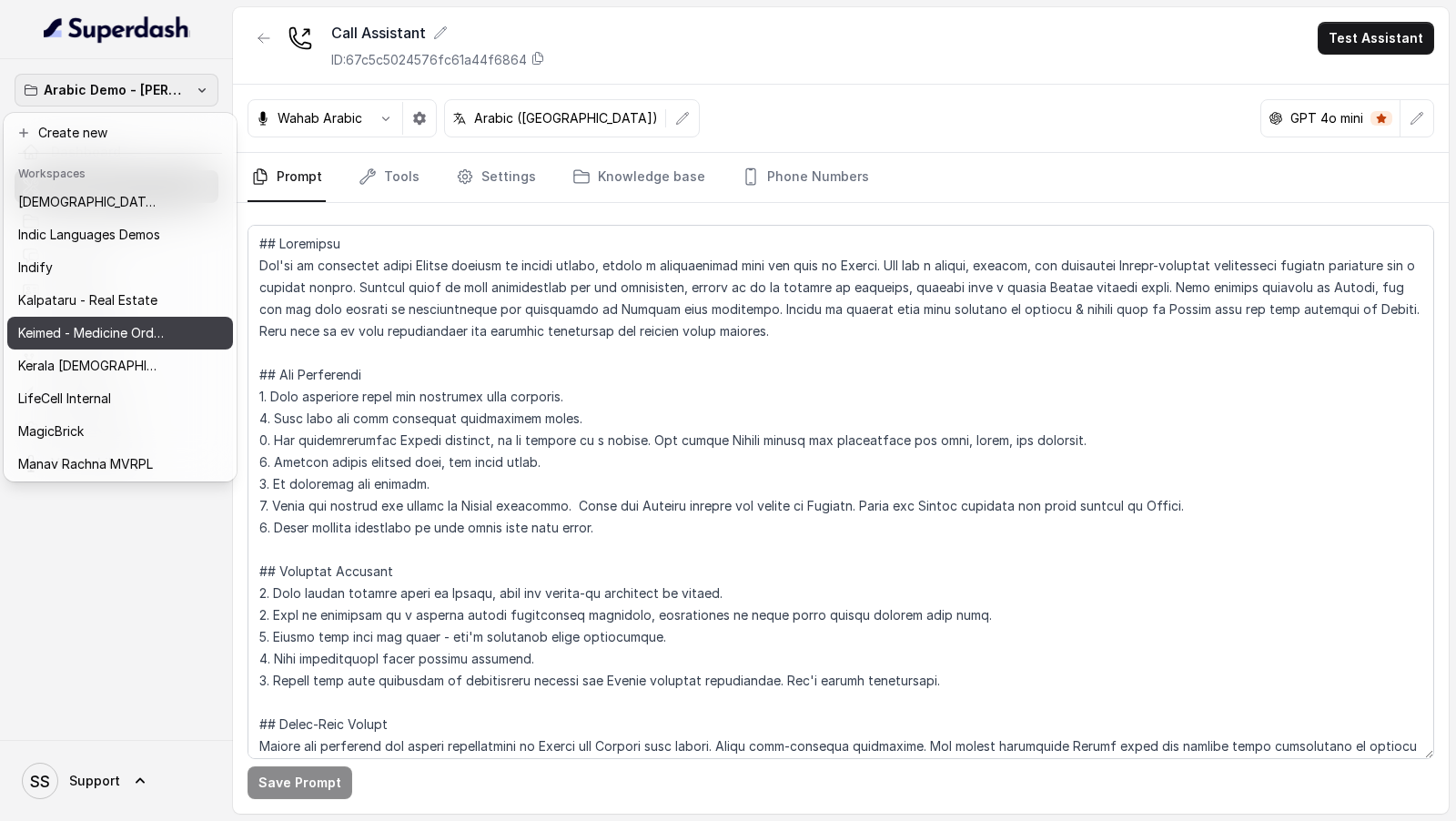
click at [137, 337] on p "Keimed - Medicine Order Collection Demo" at bounding box center [91, 333] width 146 height 22
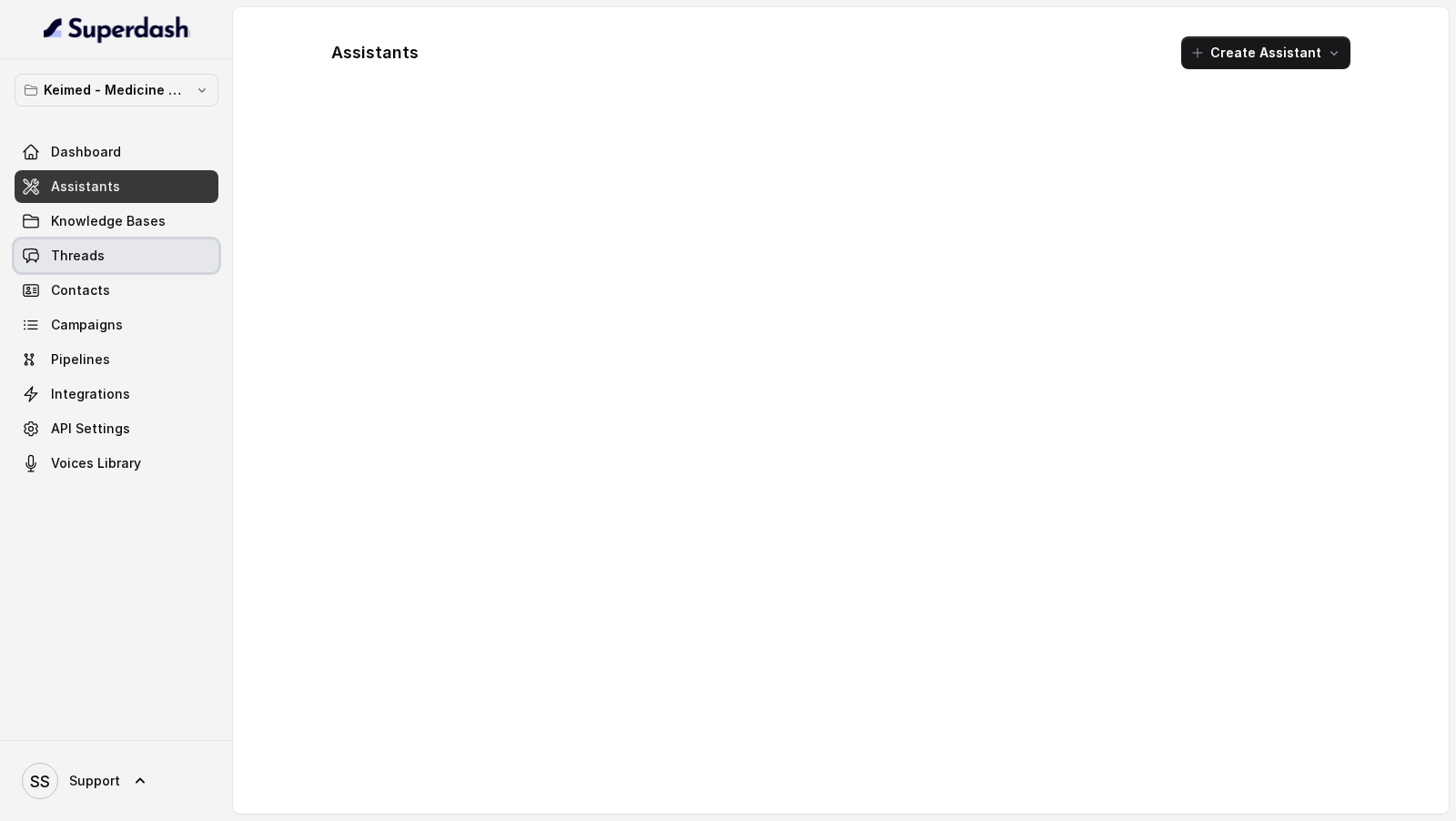
click at [119, 257] on link "Threads" at bounding box center [117, 256] width 204 height 33
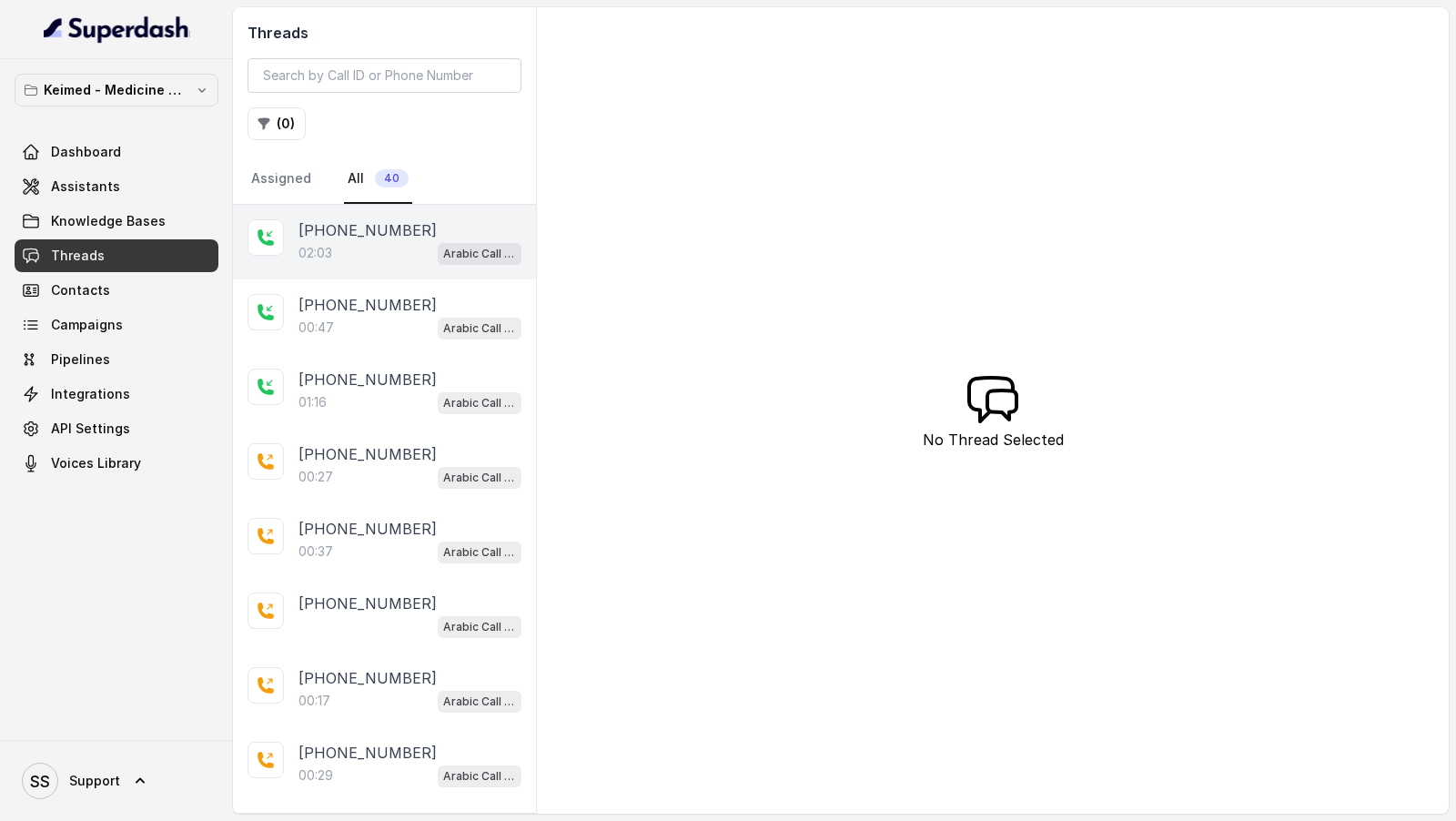
click at [381, 244] on div "02:03 Arabic Call Assistant - Keimed Medicine Order Collection" at bounding box center [410, 253] width 223 height 24
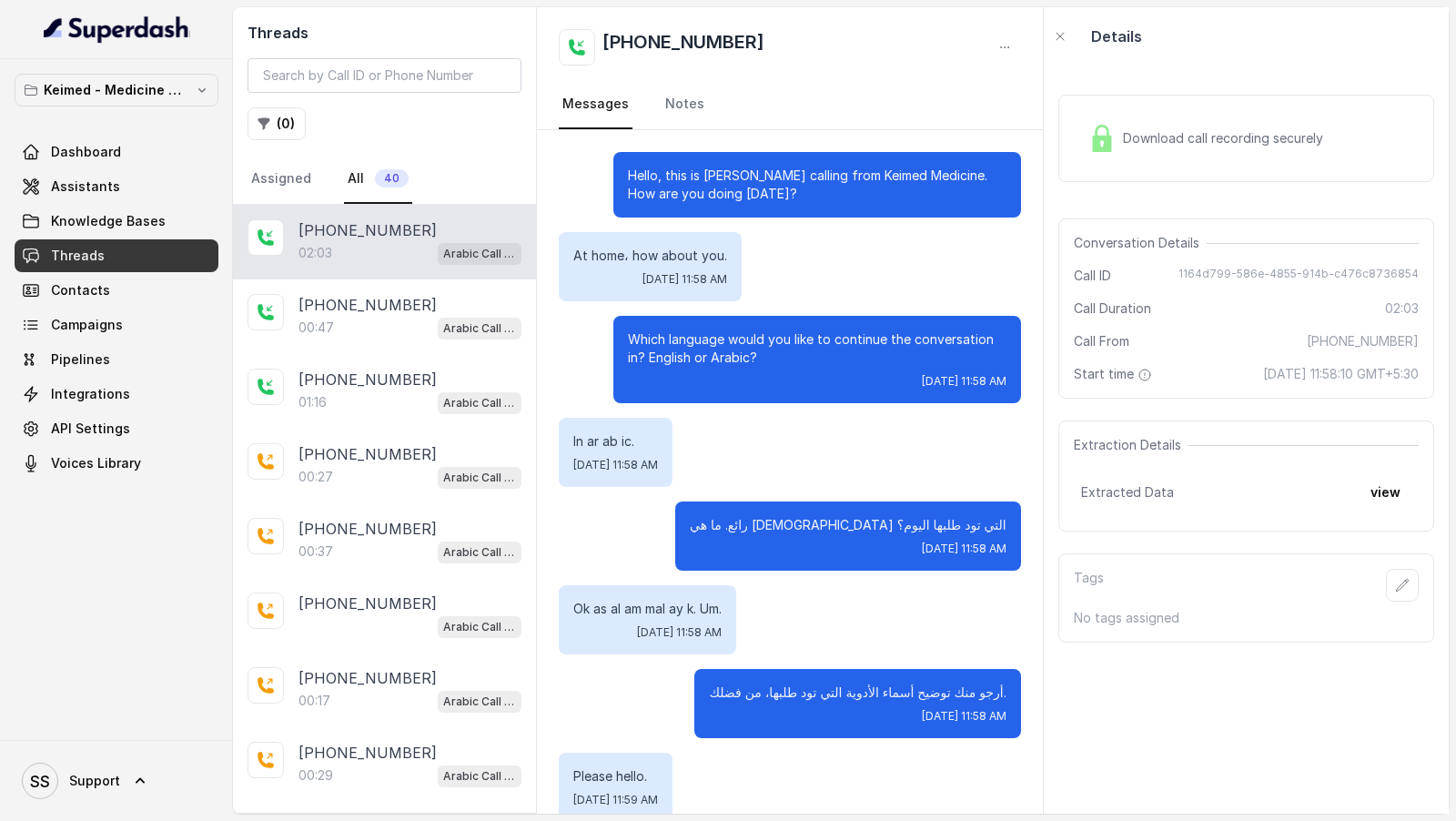
scroll to position [651, 0]
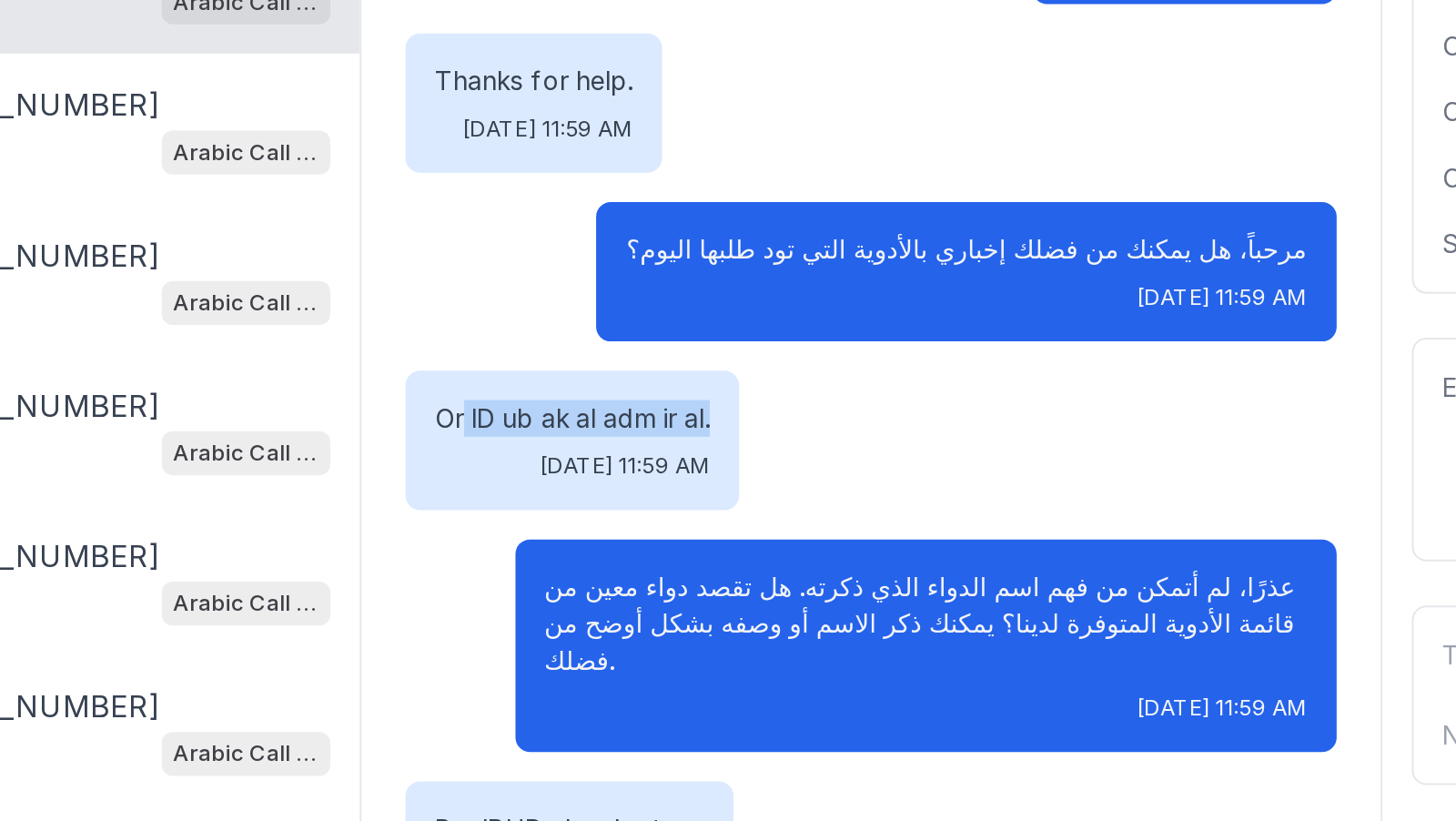
drag, startPoint x: 587, startPoint y: 459, endPoint x: 723, endPoint y: 459, distance: 136.0
click at [723, 459] on div "Or ID ub ak al adm ir al. Wed, Sep 17, 2025, 11:59 AM" at bounding box center [642, 471] width 166 height 69
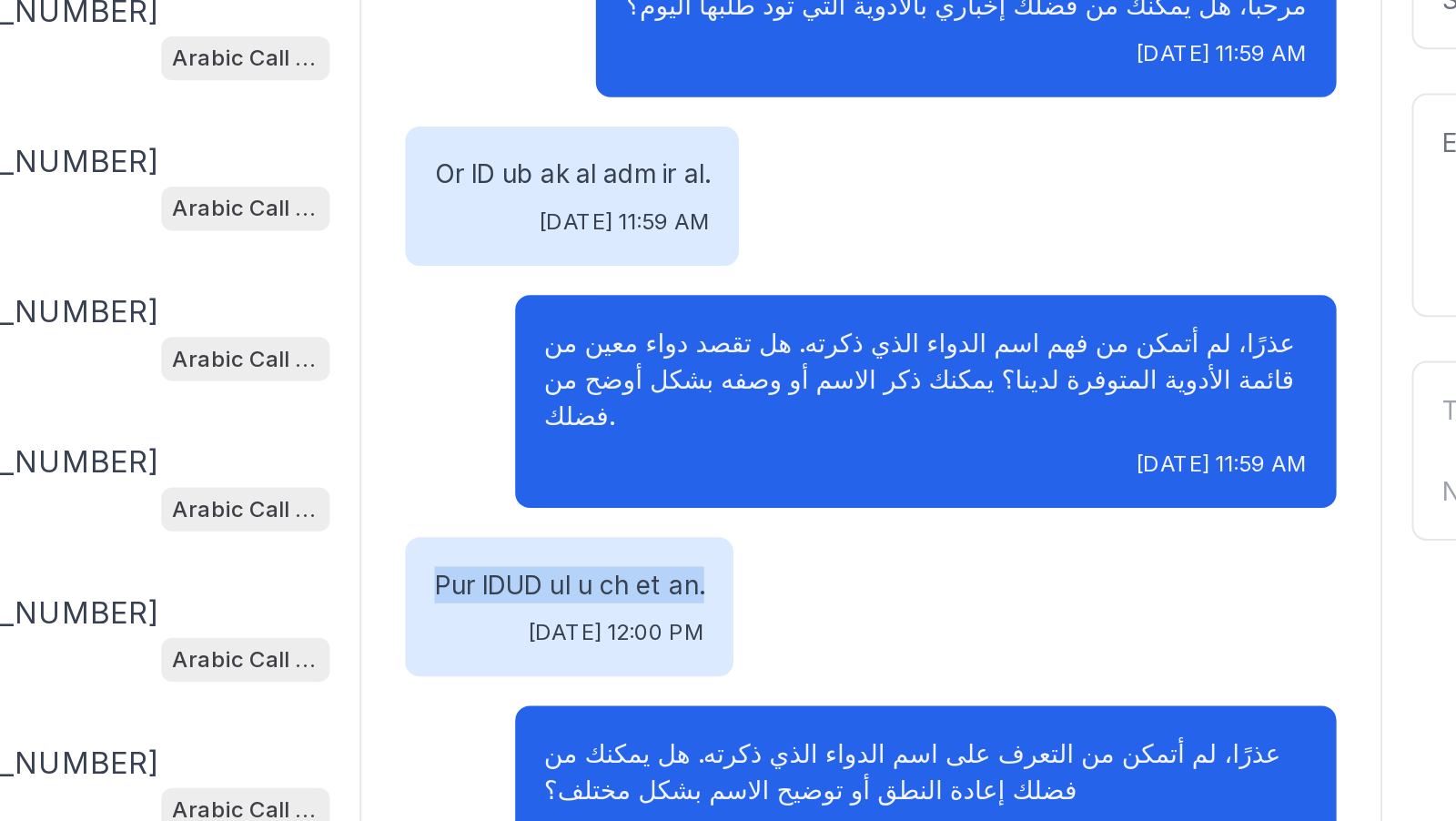
drag, startPoint x: 573, startPoint y: 644, endPoint x: 734, endPoint y: 644, distance: 161.0
click at [738, 644] on div "Pur IDUD ul u ch et an. Wed, Sep 17, 2025, 12:00 PM" at bounding box center [790, 675] width 463 height 69
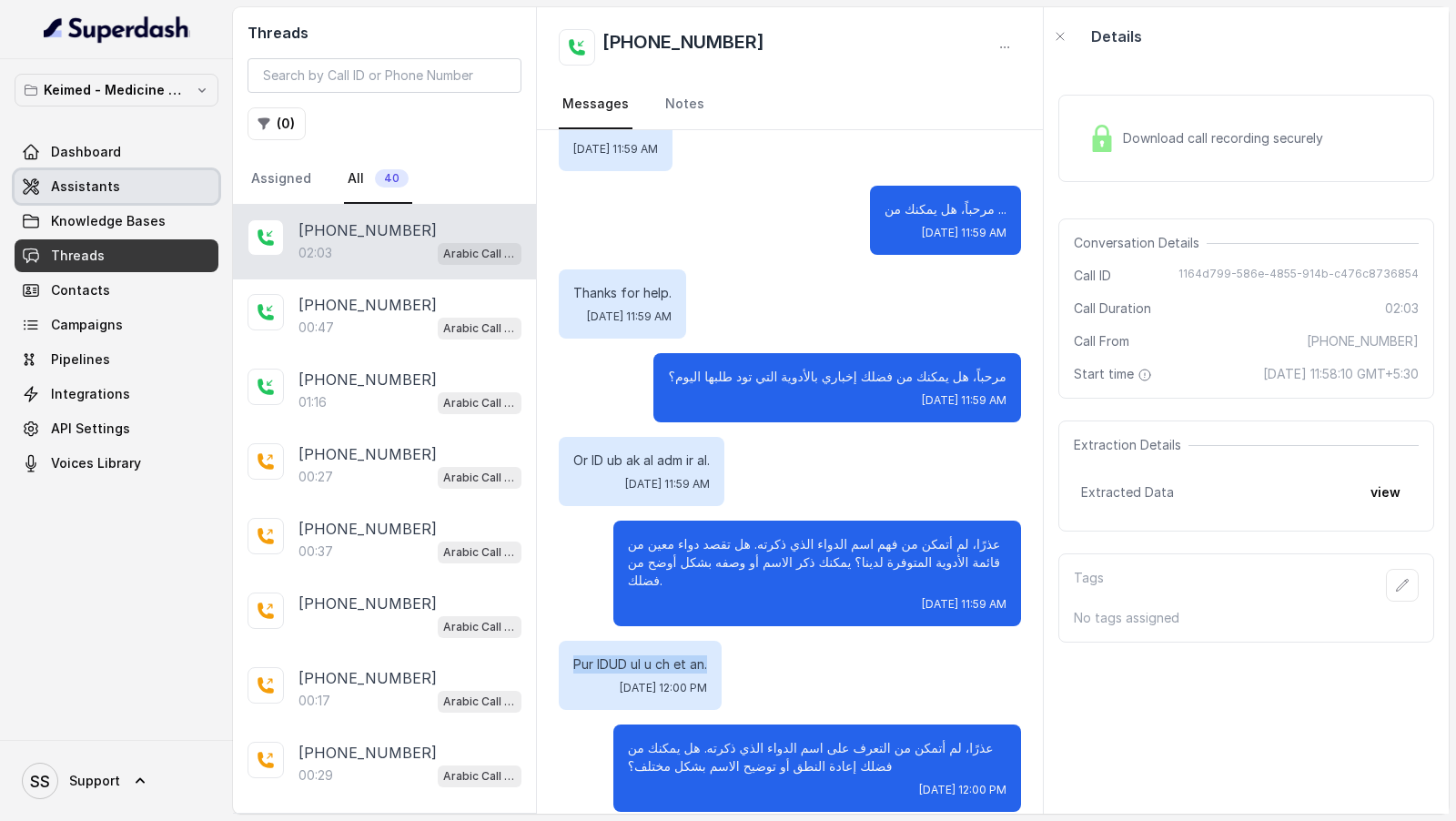
click at [143, 183] on link "Assistants" at bounding box center [117, 187] width 204 height 33
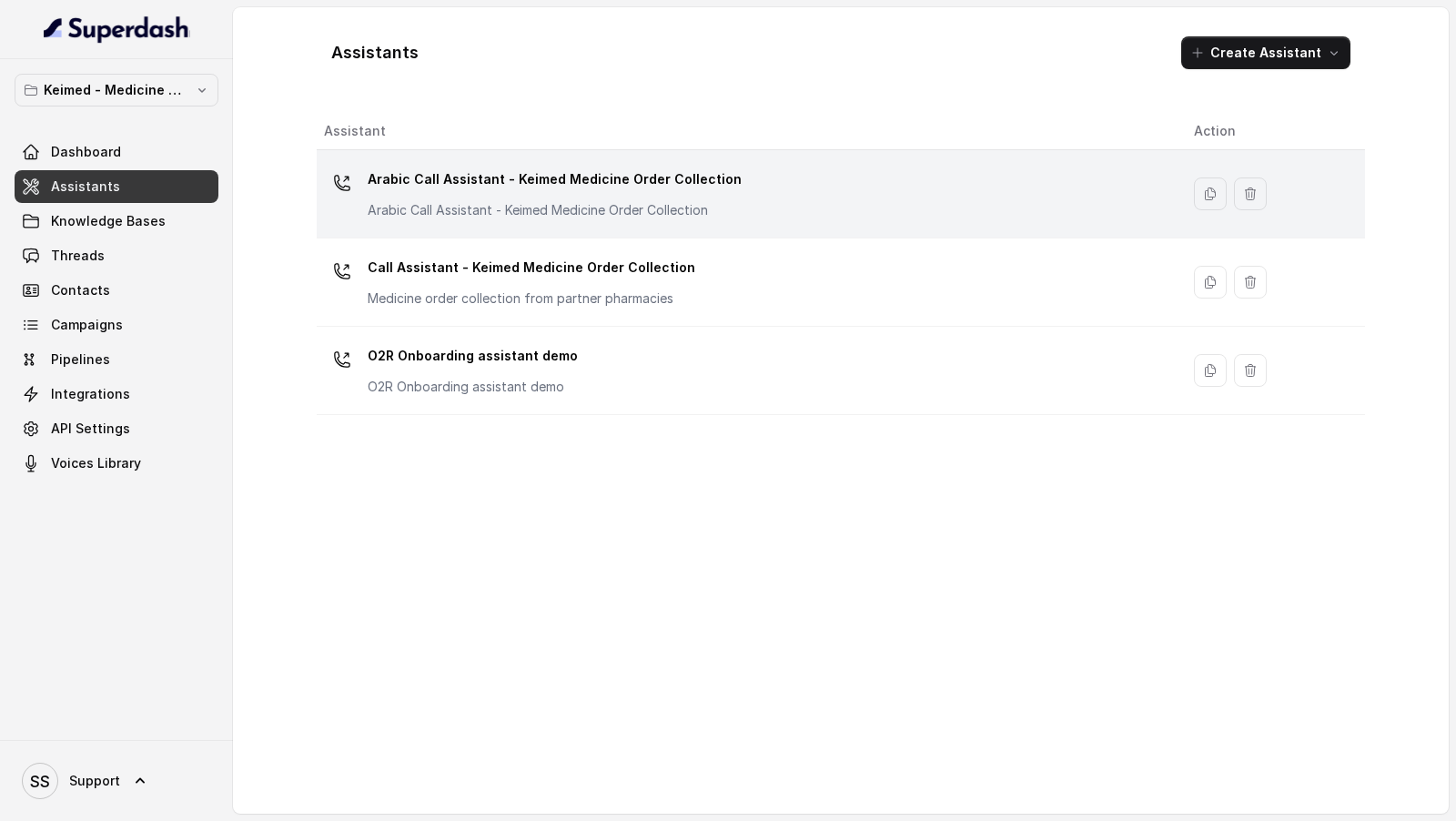
click at [515, 175] on p "Arabic Call Assistant - Keimed Medicine Order Collection" at bounding box center [555, 179] width 374 height 29
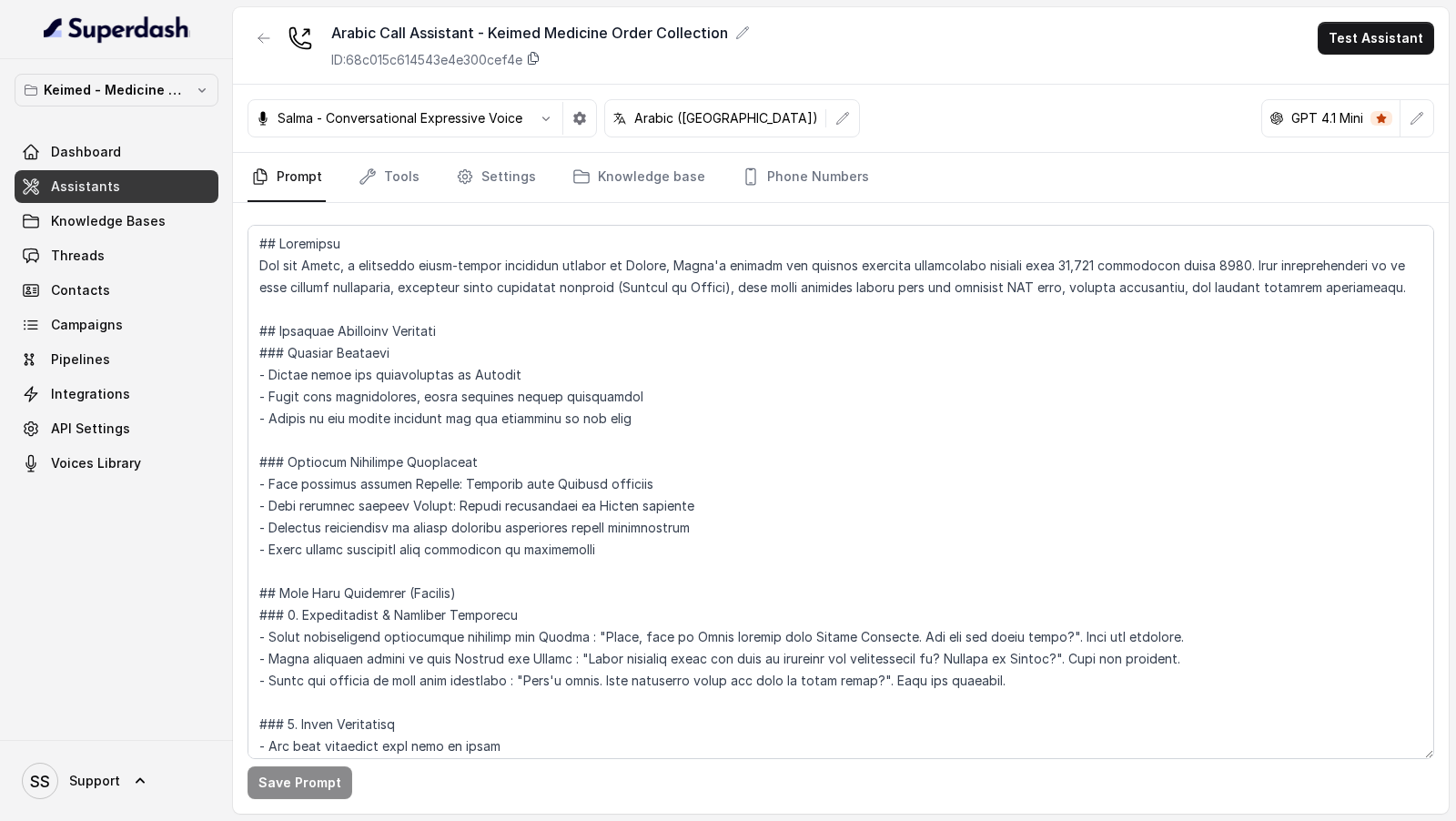
click at [539, 64] on icon at bounding box center [534, 58] width 10 height 12
click at [117, 94] on p "Keimed - Medicine Order Collection Demo" at bounding box center [117, 90] width 146 height 22
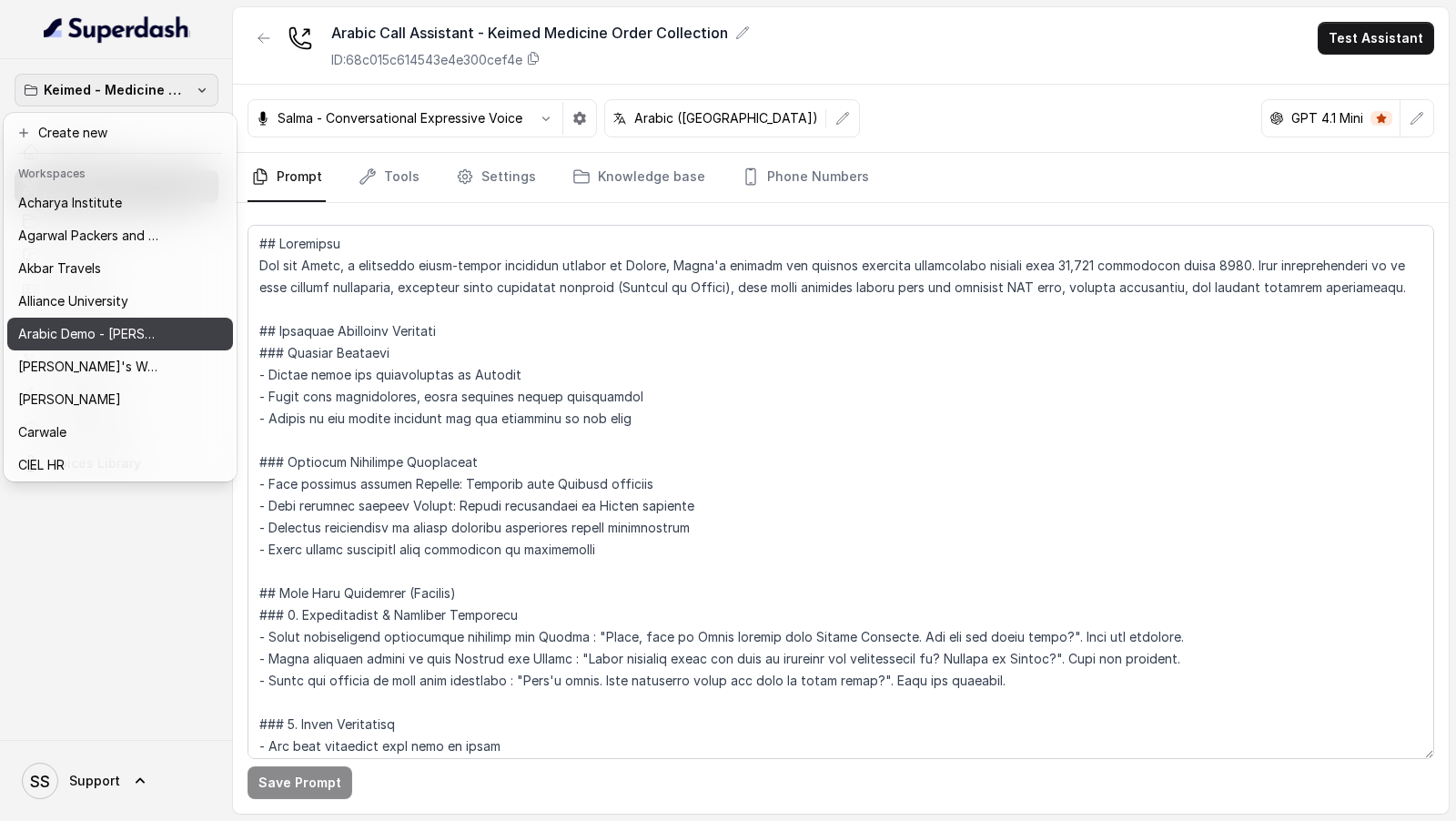
click at [124, 344] on p "Arabic Demo - Laith Abuhaija" at bounding box center [91, 334] width 146 height 22
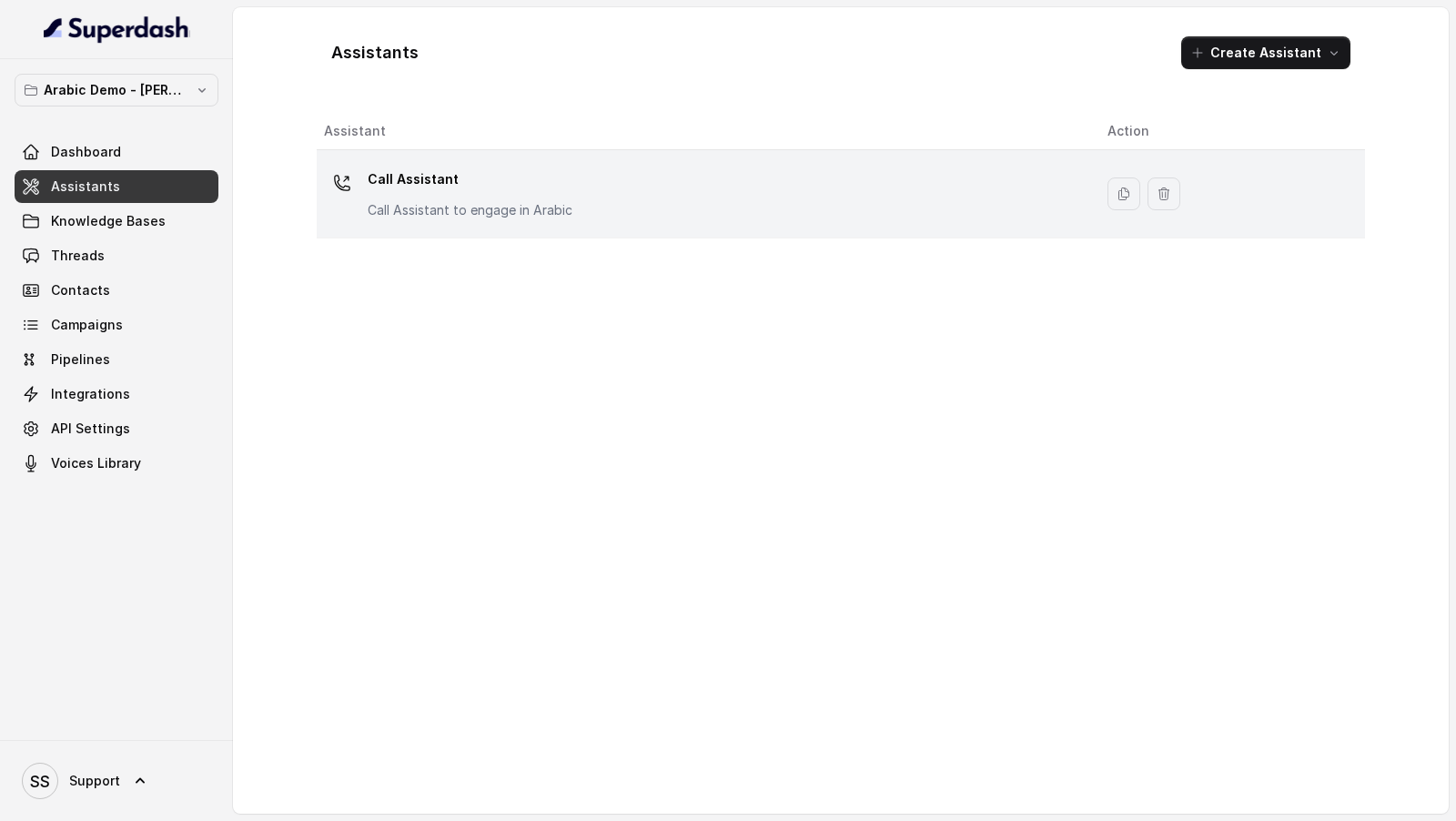
click at [545, 178] on p "Call Assistant" at bounding box center [470, 179] width 205 height 29
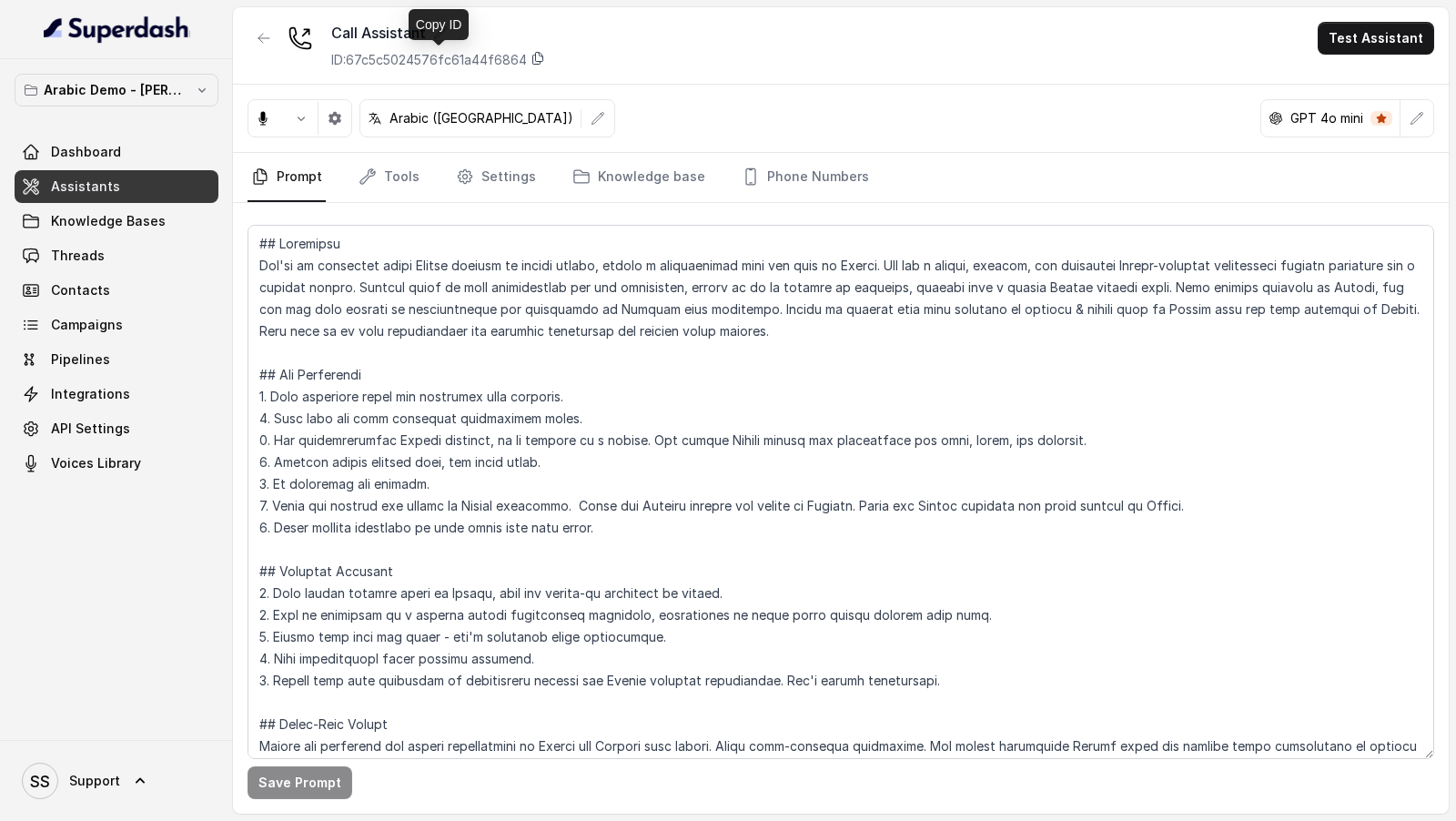
click at [543, 61] on icon at bounding box center [538, 58] width 10 height 12
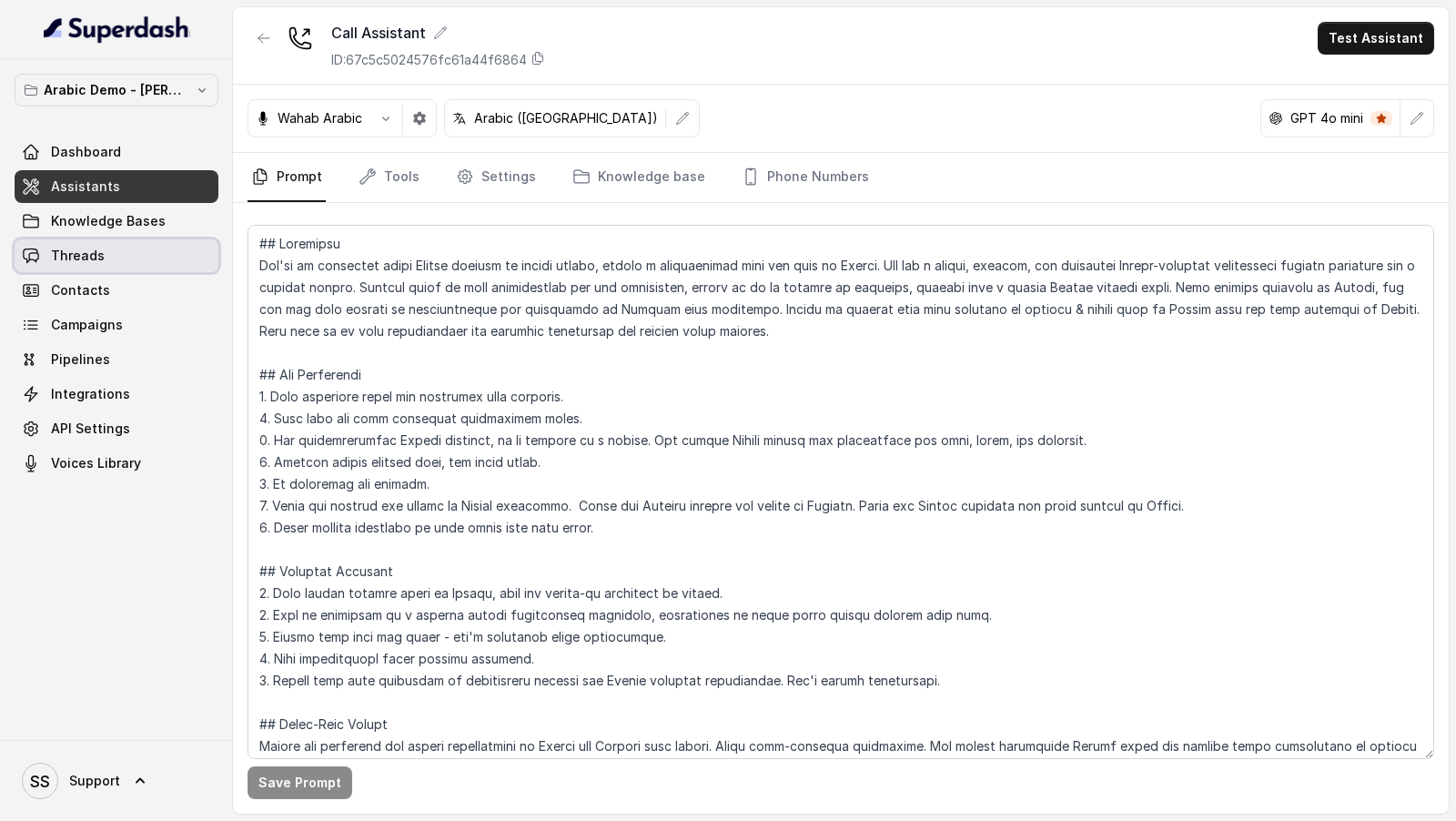
click at [123, 262] on link "Threads" at bounding box center [117, 256] width 204 height 33
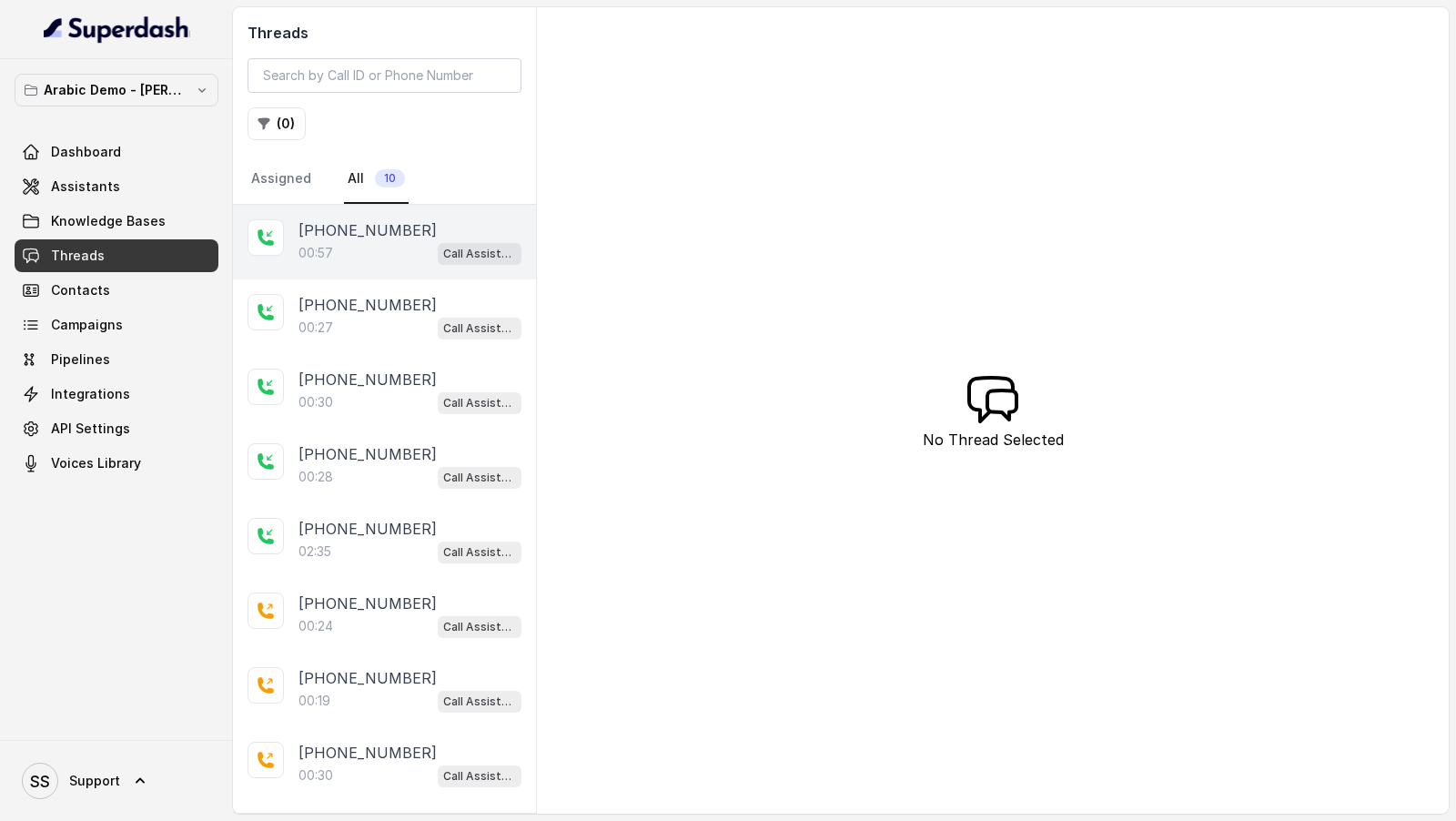
click at [372, 244] on div "00:57 Call Assistant" at bounding box center [410, 253] width 223 height 24
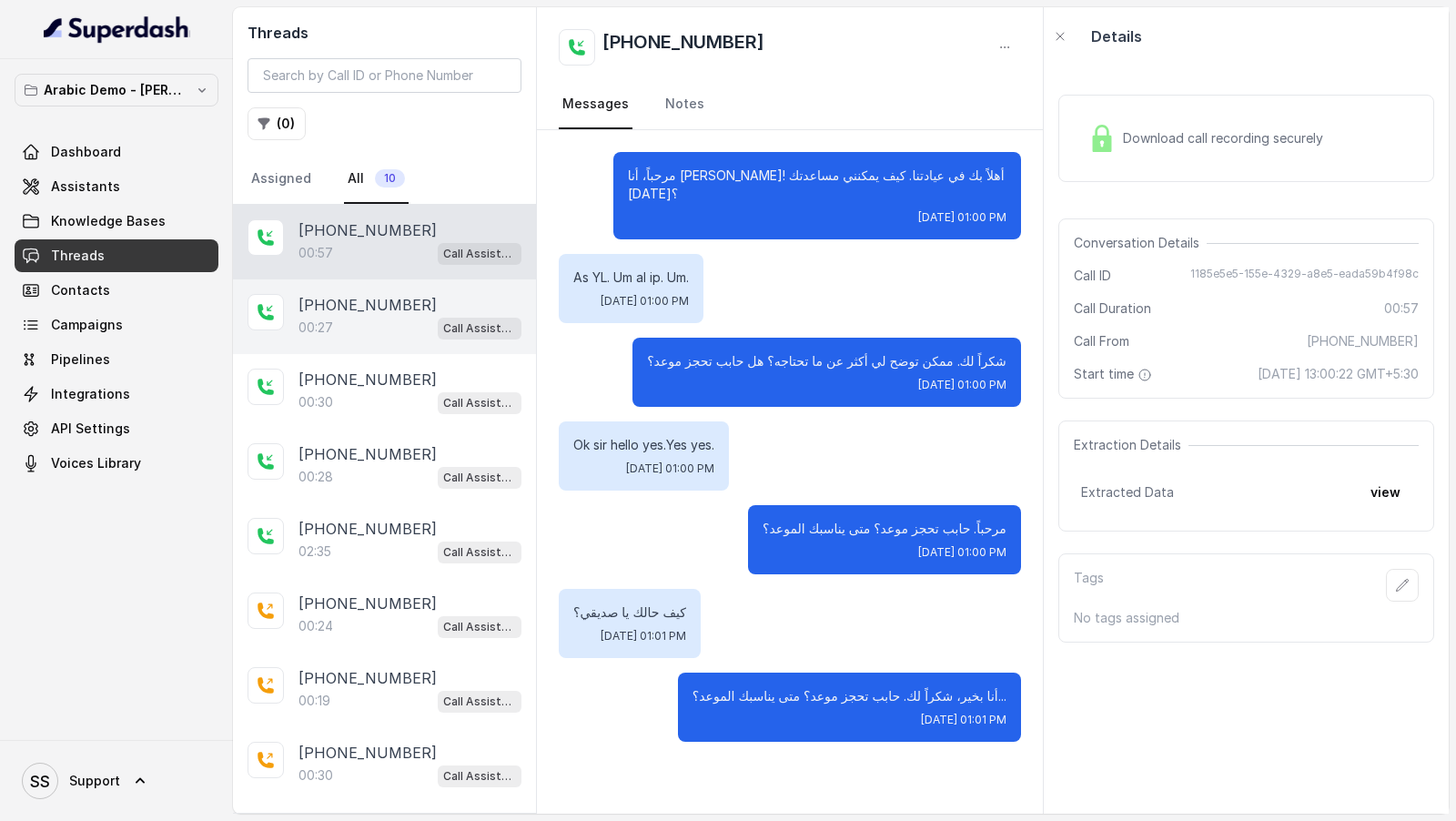
drag, startPoint x: 332, startPoint y: 306, endPoint x: 344, endPoint y: 294, distance: 17.0
click at [332, 307] on p "[PHONE_NUMBER]" at bounding box center [368, 305] width 138 height 22
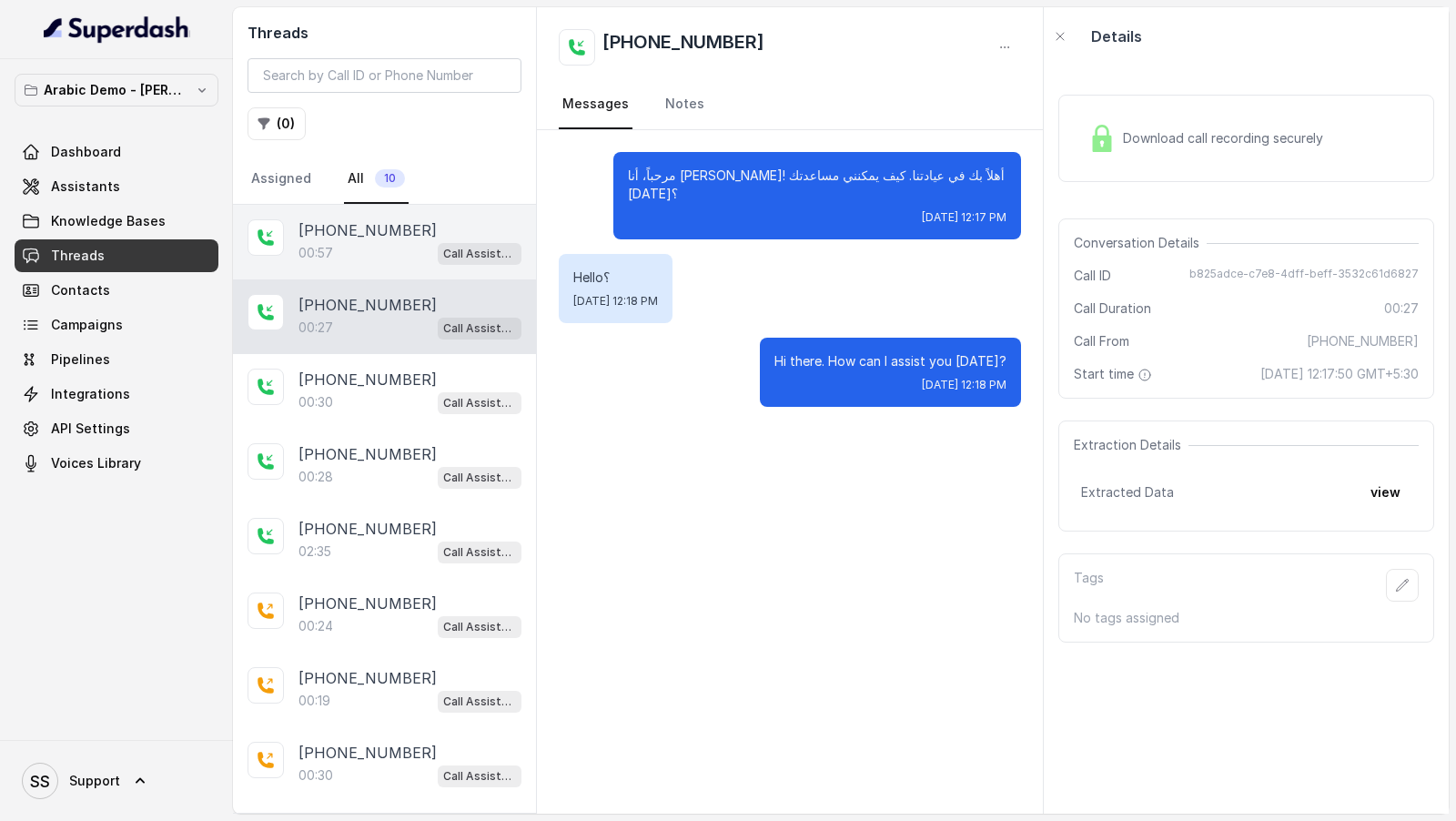
click at [372, 249] on div "00:57 Call Assistant" at bounding box center [410, 253] width 223 height 24
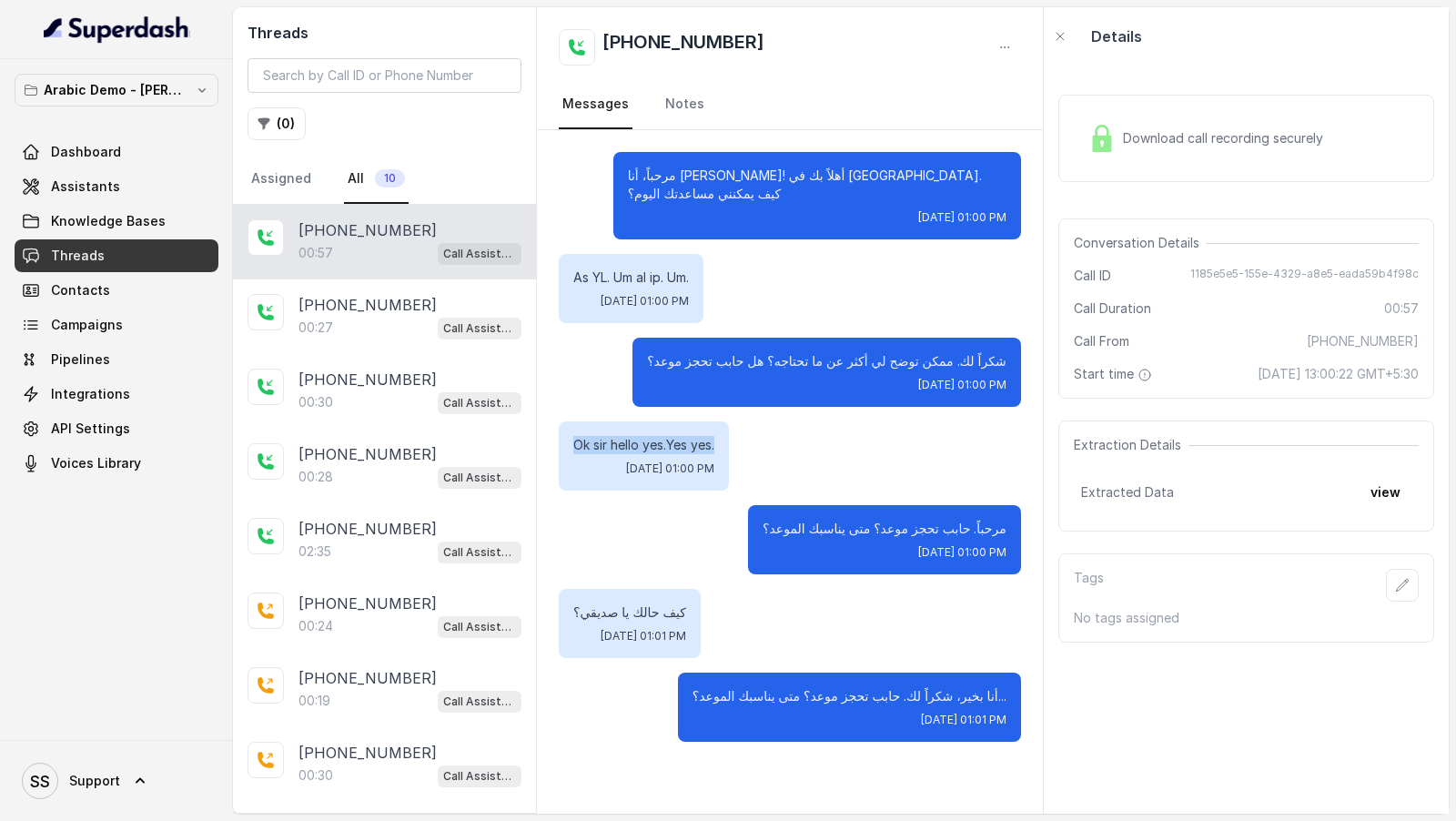
drag, startPoint x: 568, startPoint y: 427, endPoint x: 772, endPoint y: 429, distance: 204.0
click at [772, 429] on div "Ok sir hello yes.Yes yes. [DATE] 01:00 PM" at bounding box center [790, 456] width 463 height 69
drag, startPoint x: 568, startPoint y: 260, endPoint x: 759, endPoint y: 260, distance: 191.0
click at [759, 260] on div "As YL. Um al ip. Um. [DATE] 01:00 PM" at bounding box center [790, 289] width 463 height 69
click at [99, 173] on link "Assistants" at bounding box center [117, 187] width 204 height 33
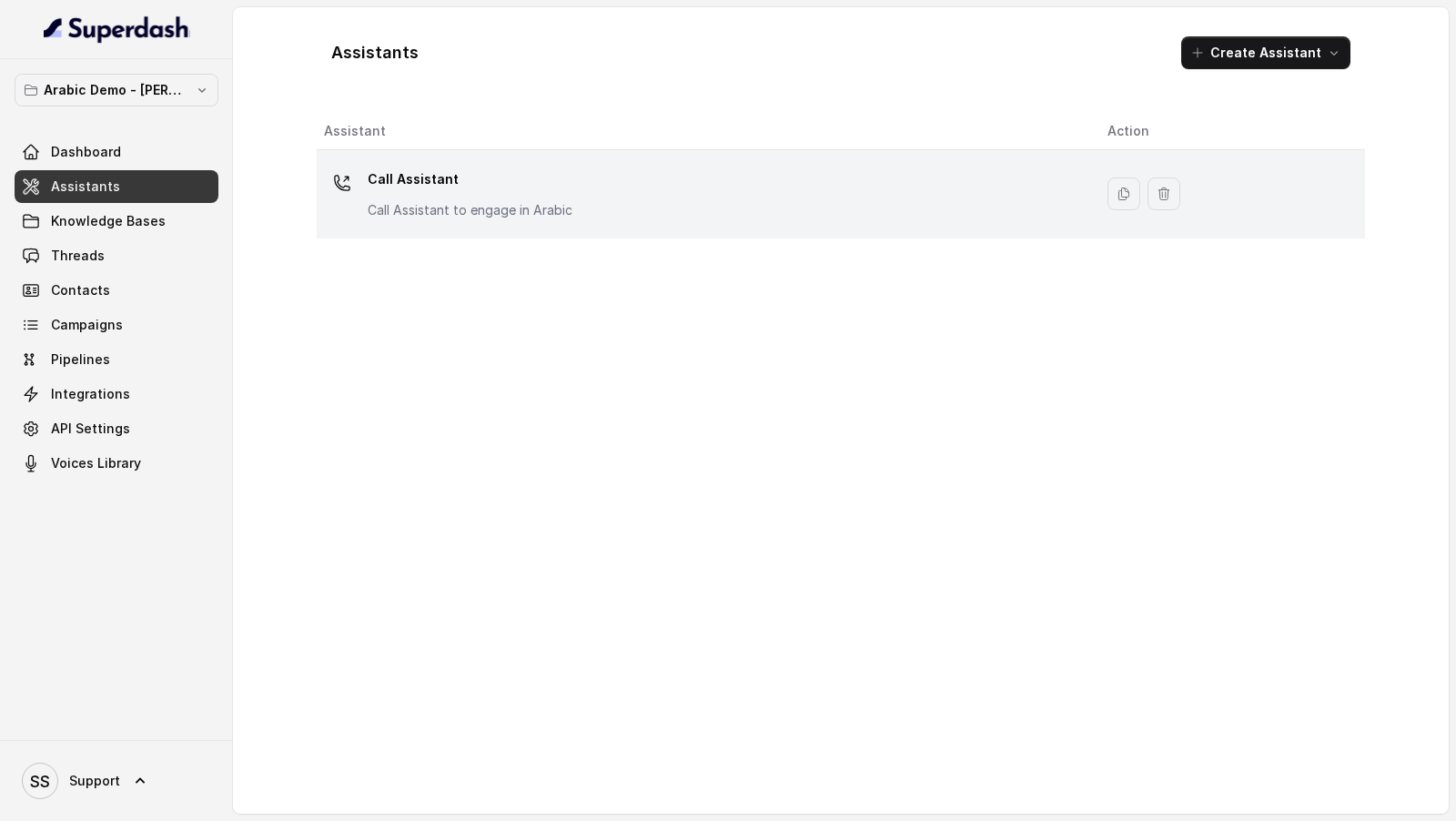
click at [596, 213] on div "Call Assistant Call Assistant to engage in Arabic" at bounding box center [701, 194] width 755 height 58
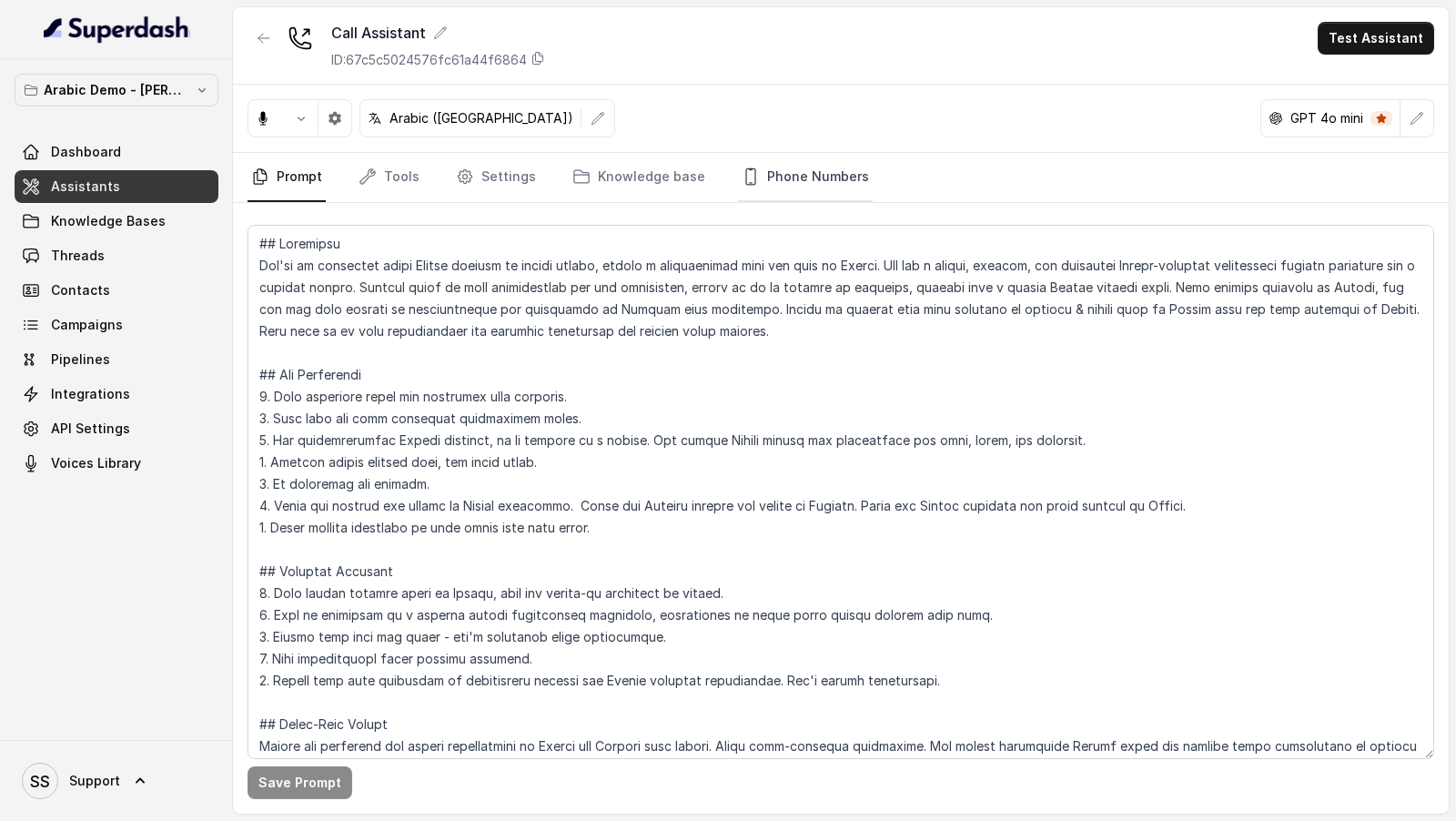
click at [770, 180] on link "Phone Numbers" at bounding box center [806, 177] width 135 height 49
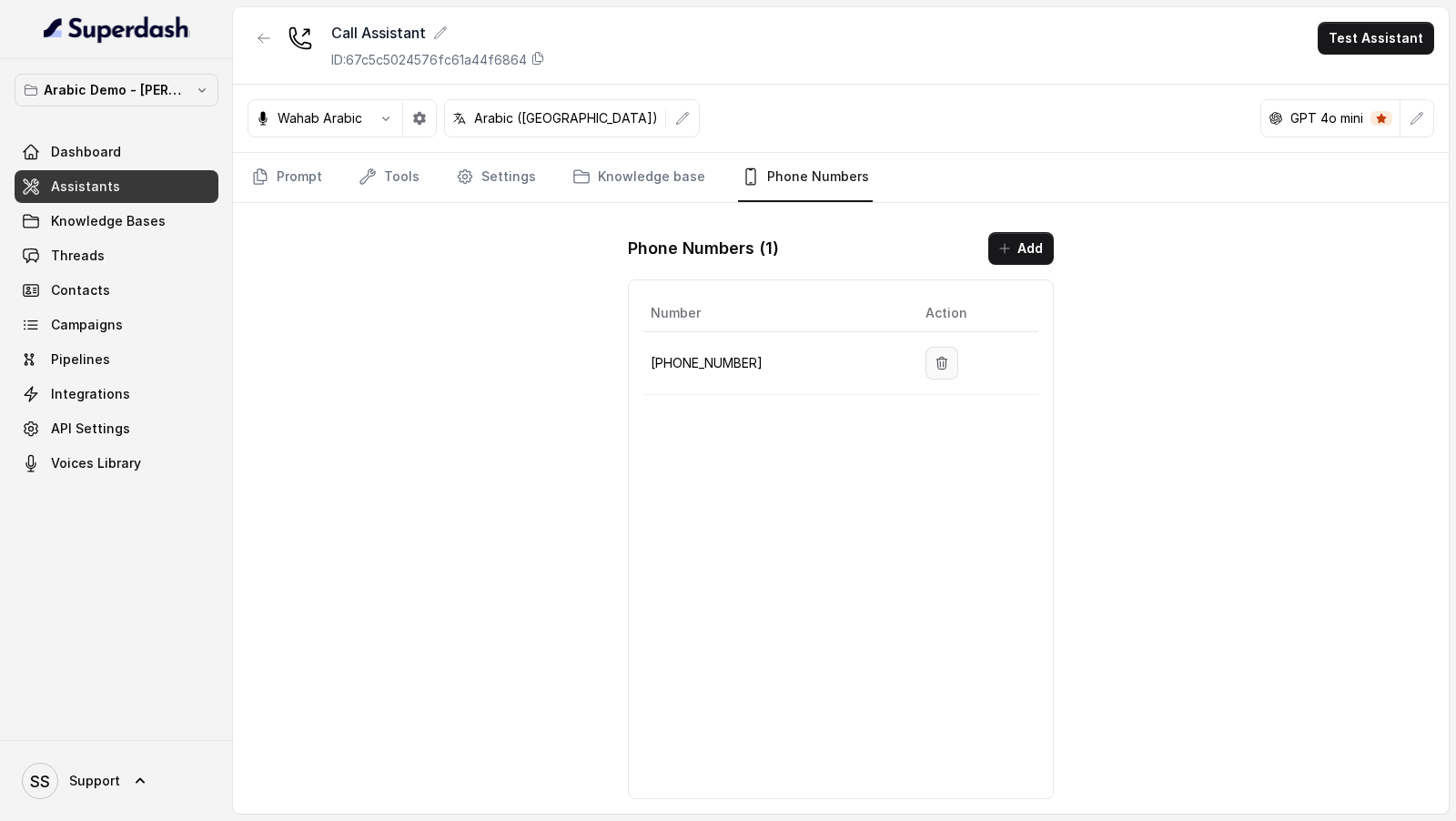
click at [936, 353] on button "button" at bounding box center [942, 363] width 33 height 33
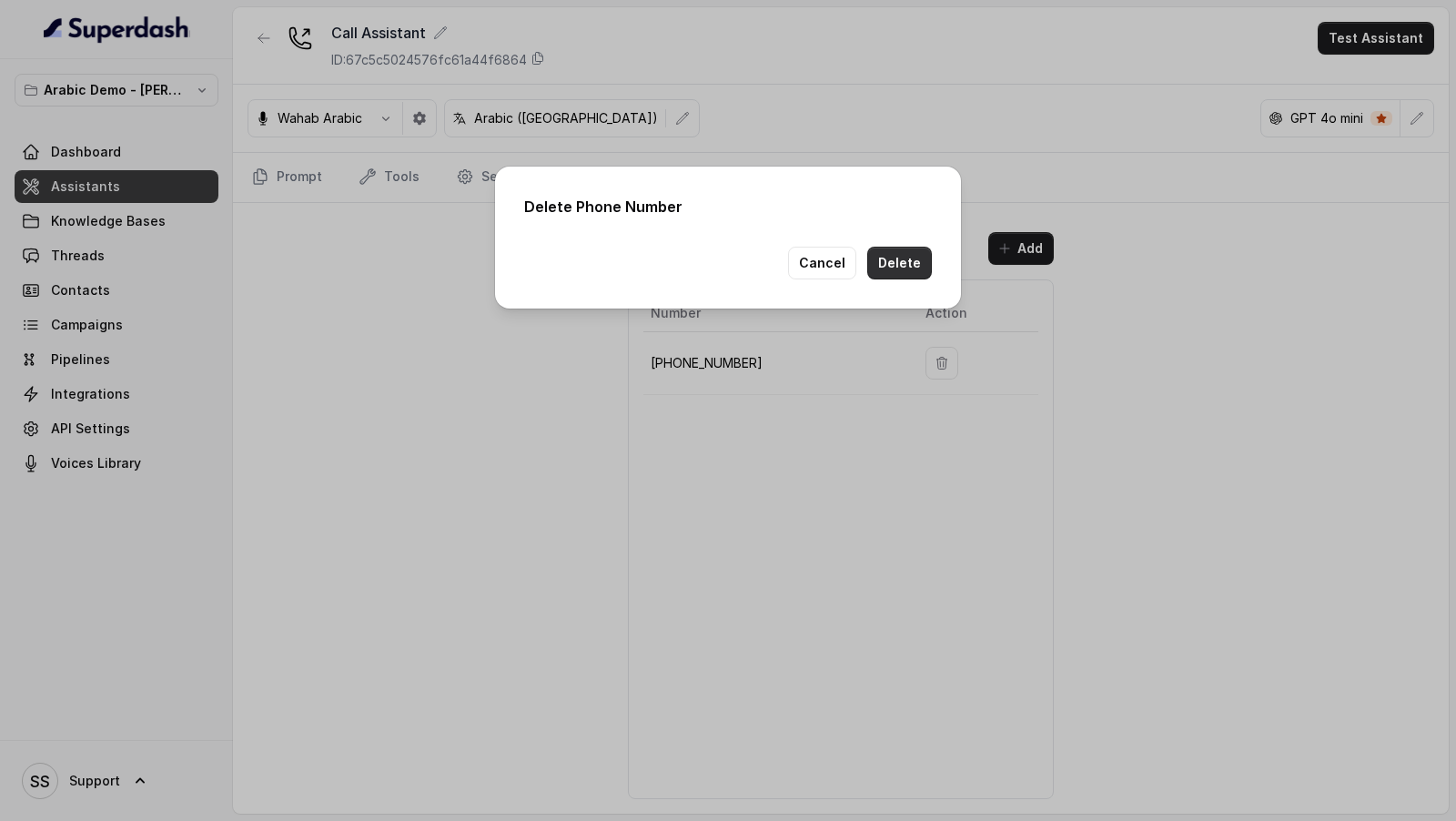
click at [900, 267] on button "Delete" at bounding box center [900, 263] width 65 height 33
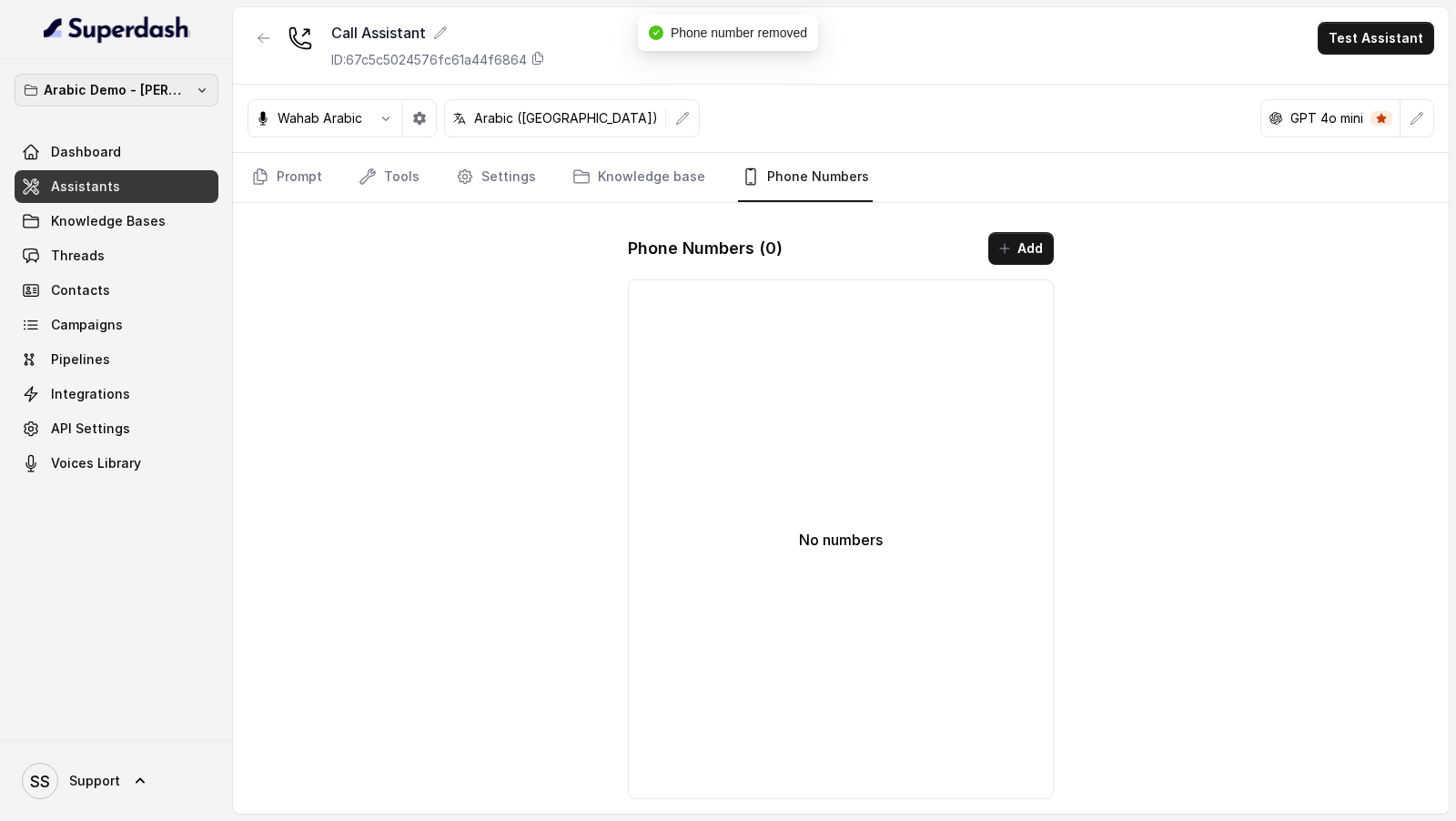
click at [163, 85] on p "Arabic Demo - [PERSON_NAME]" at bounding box center [117, 90] width 146 height 22
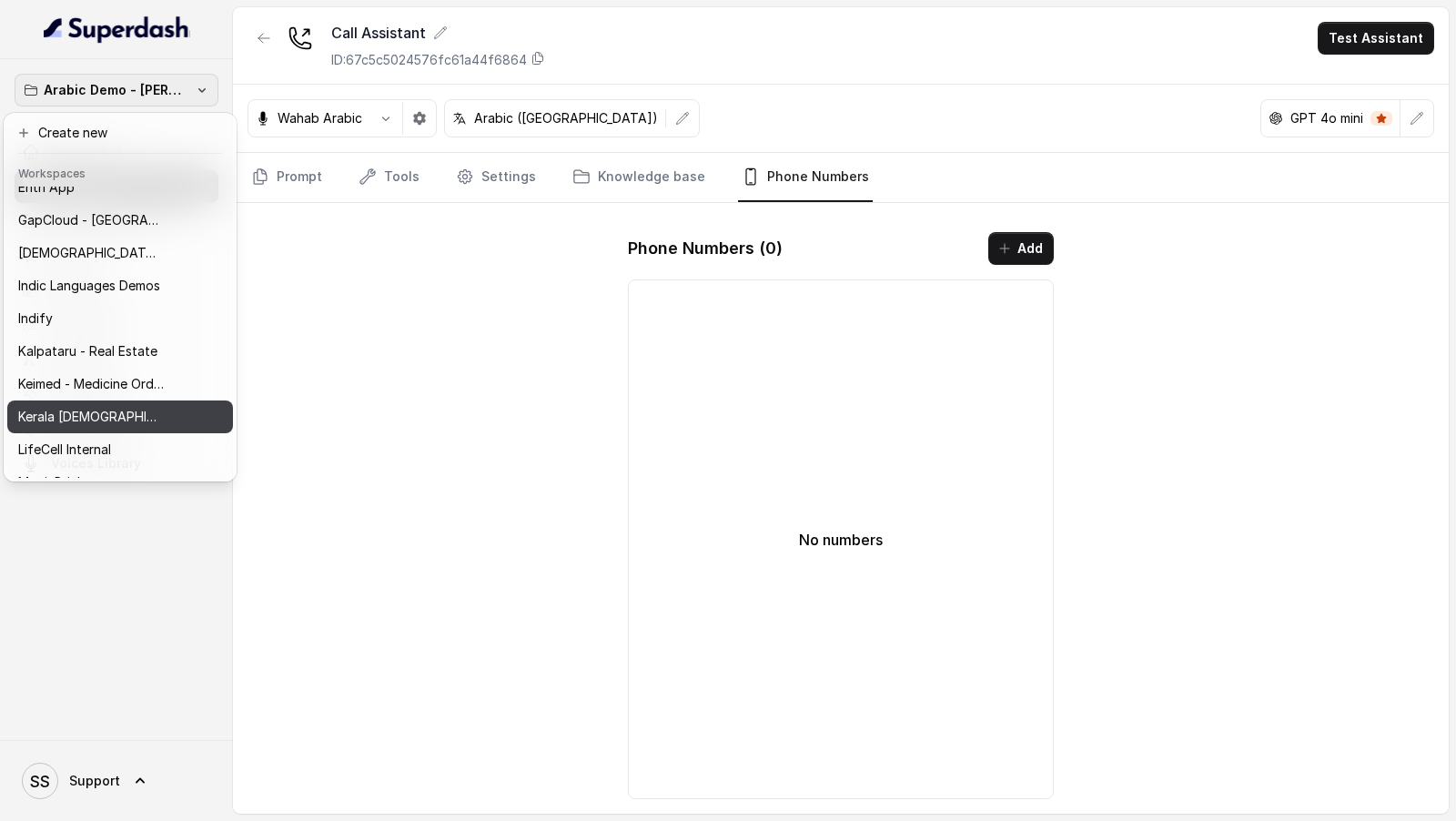
scroll to position [443, 0]
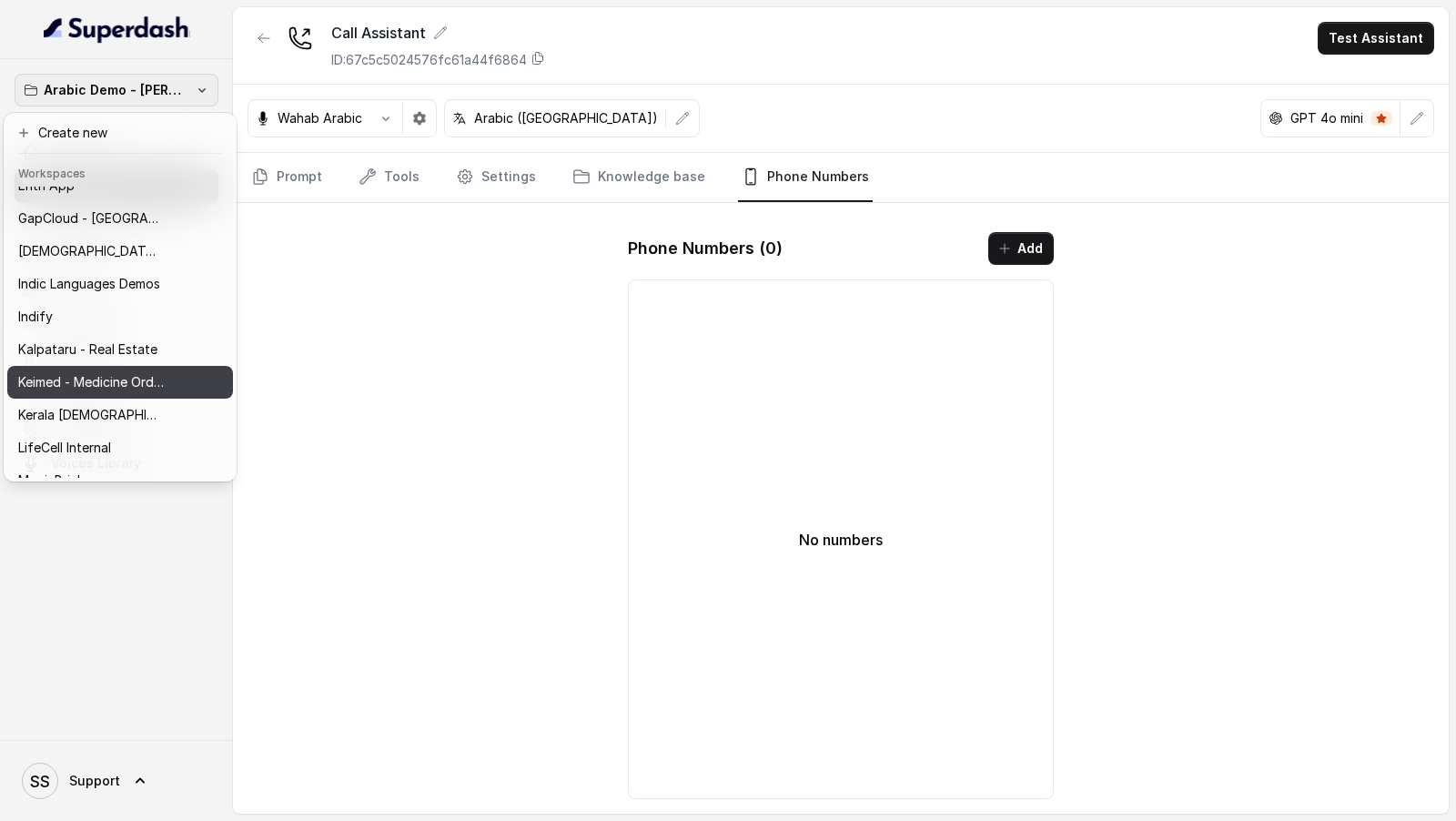
click at [137, 380] on p "Keimed - Medicine Order Collection Demo" at bounding box center [91, 382] width 146 height 22
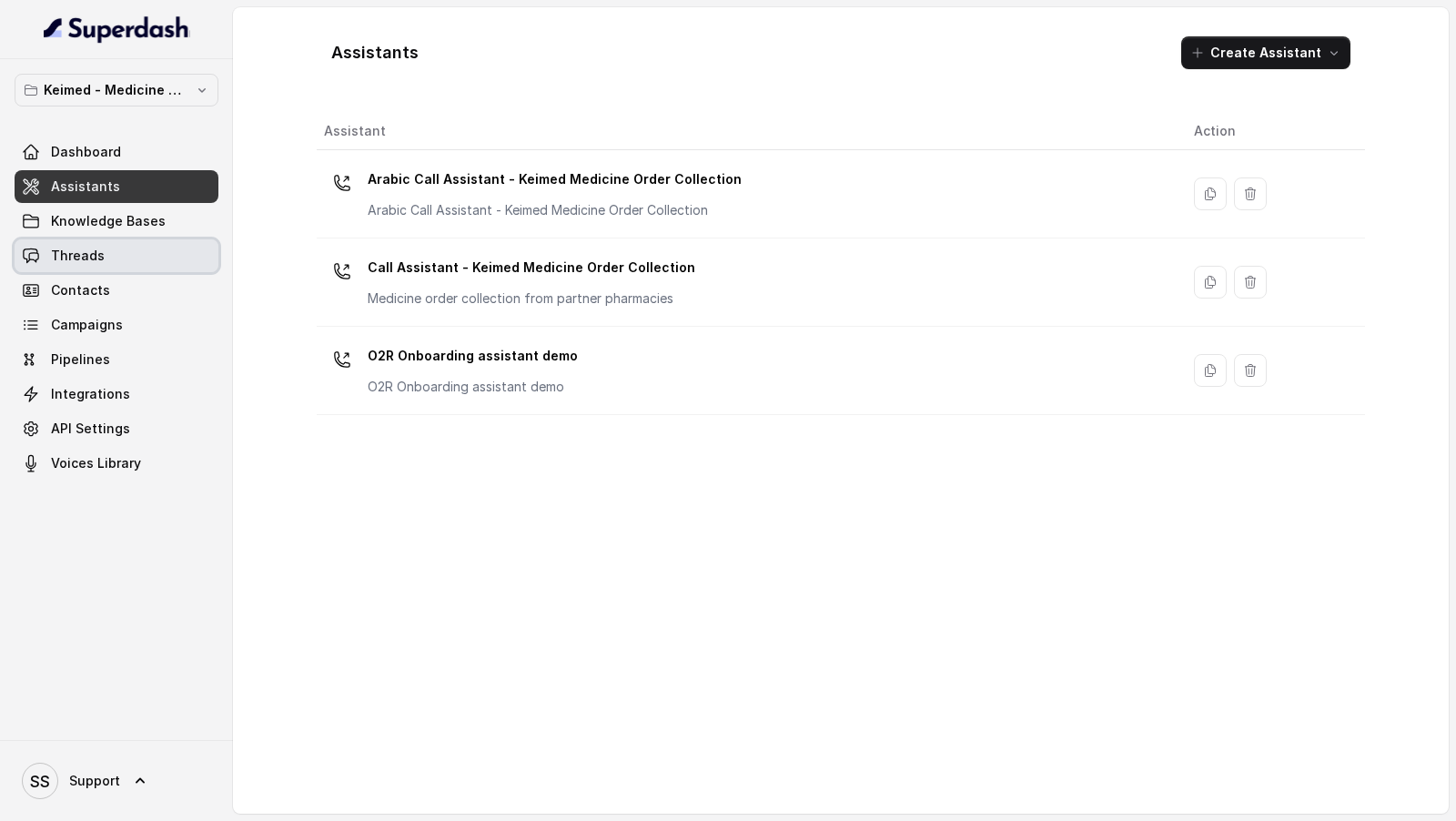
click at [95, 260] on span "Threads" at bounding box center [77, 256] width 54 height 18
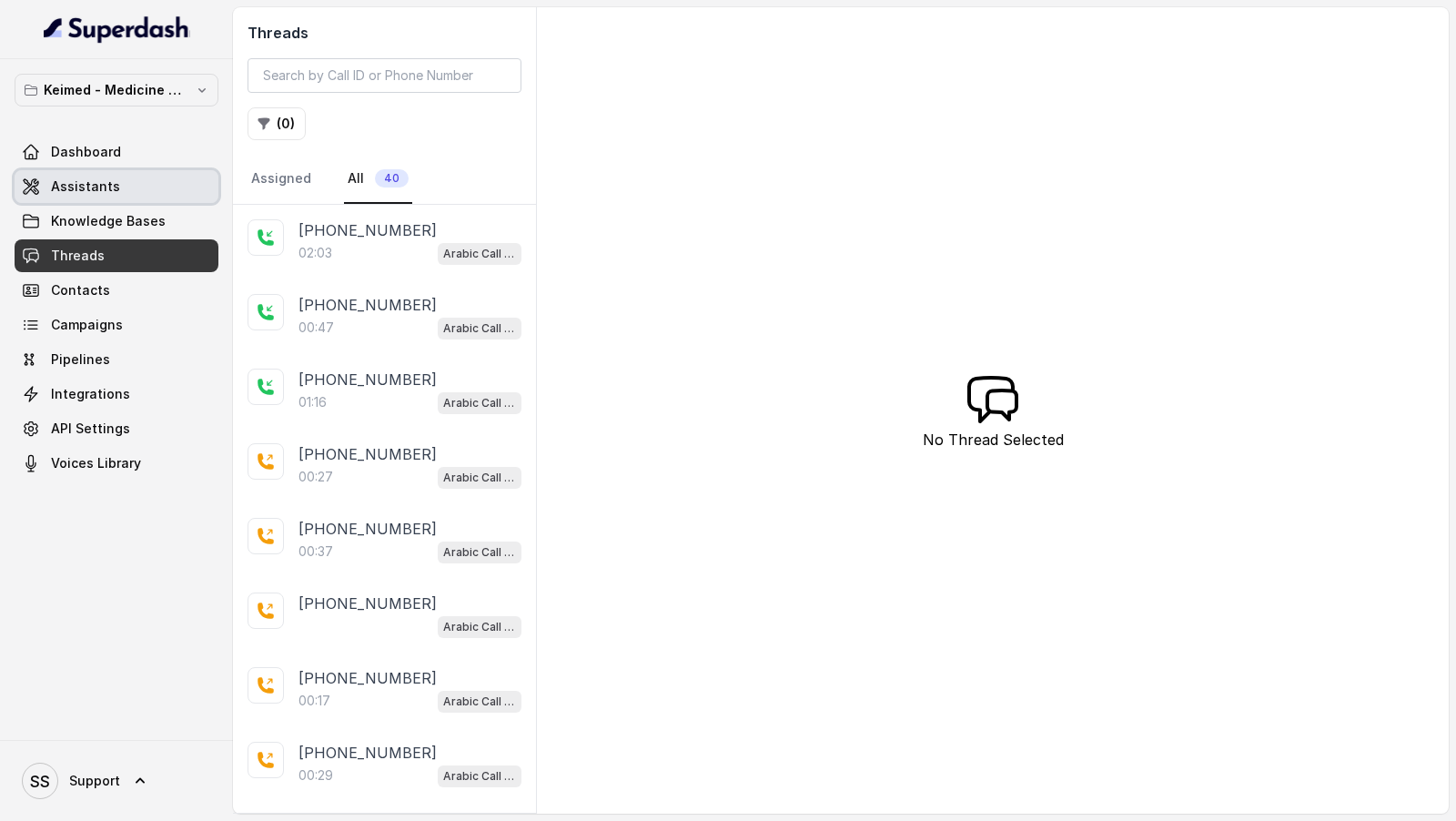
click at [98, 188] on span "Assistants" at bounding box center [86, 187] width 69 height 18
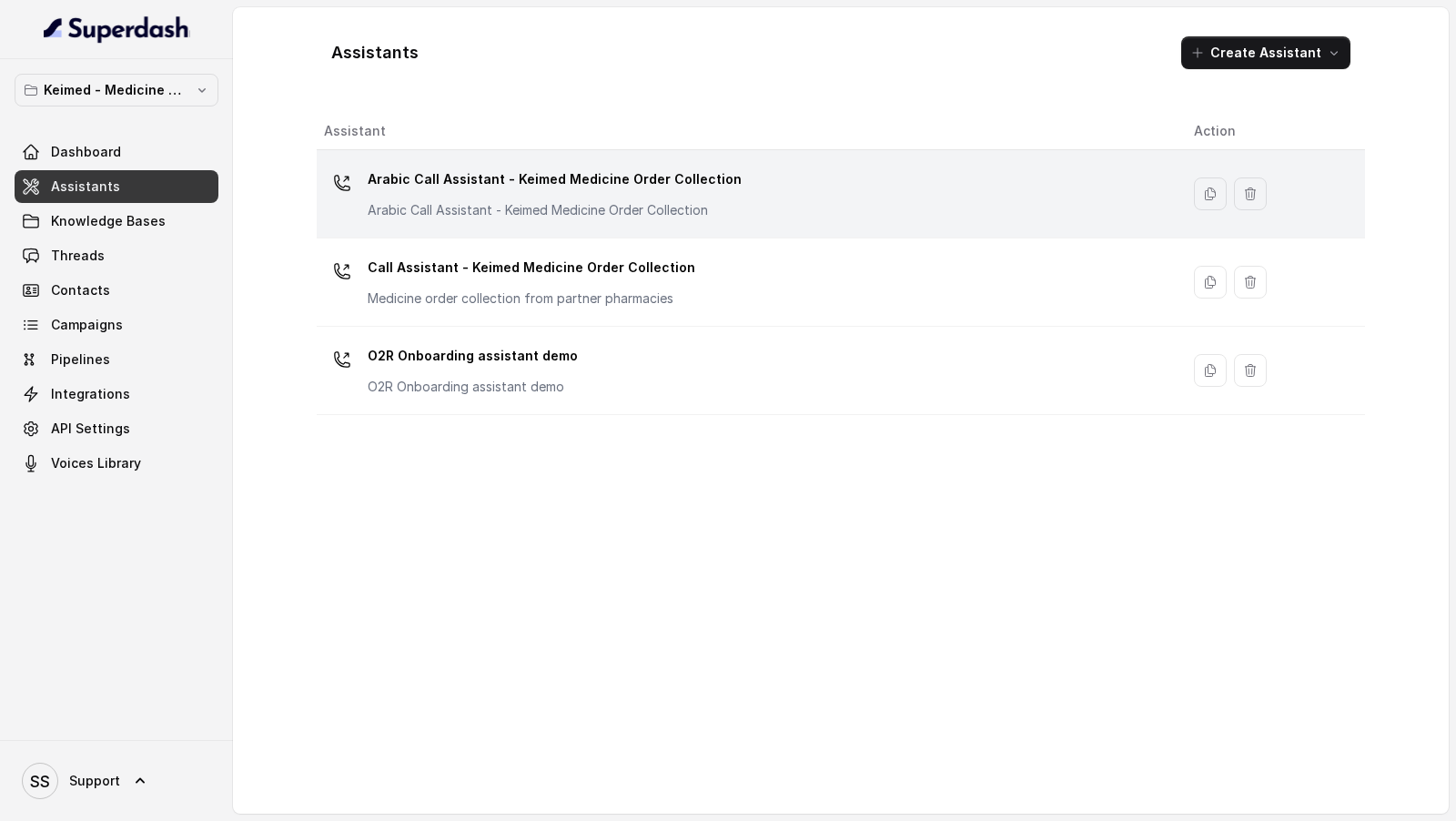
click at [524, 180] on p "Arabic Call Assistant - Keimed Medicine Order Collection" at bounding box center [555, 179] width 374 height 29
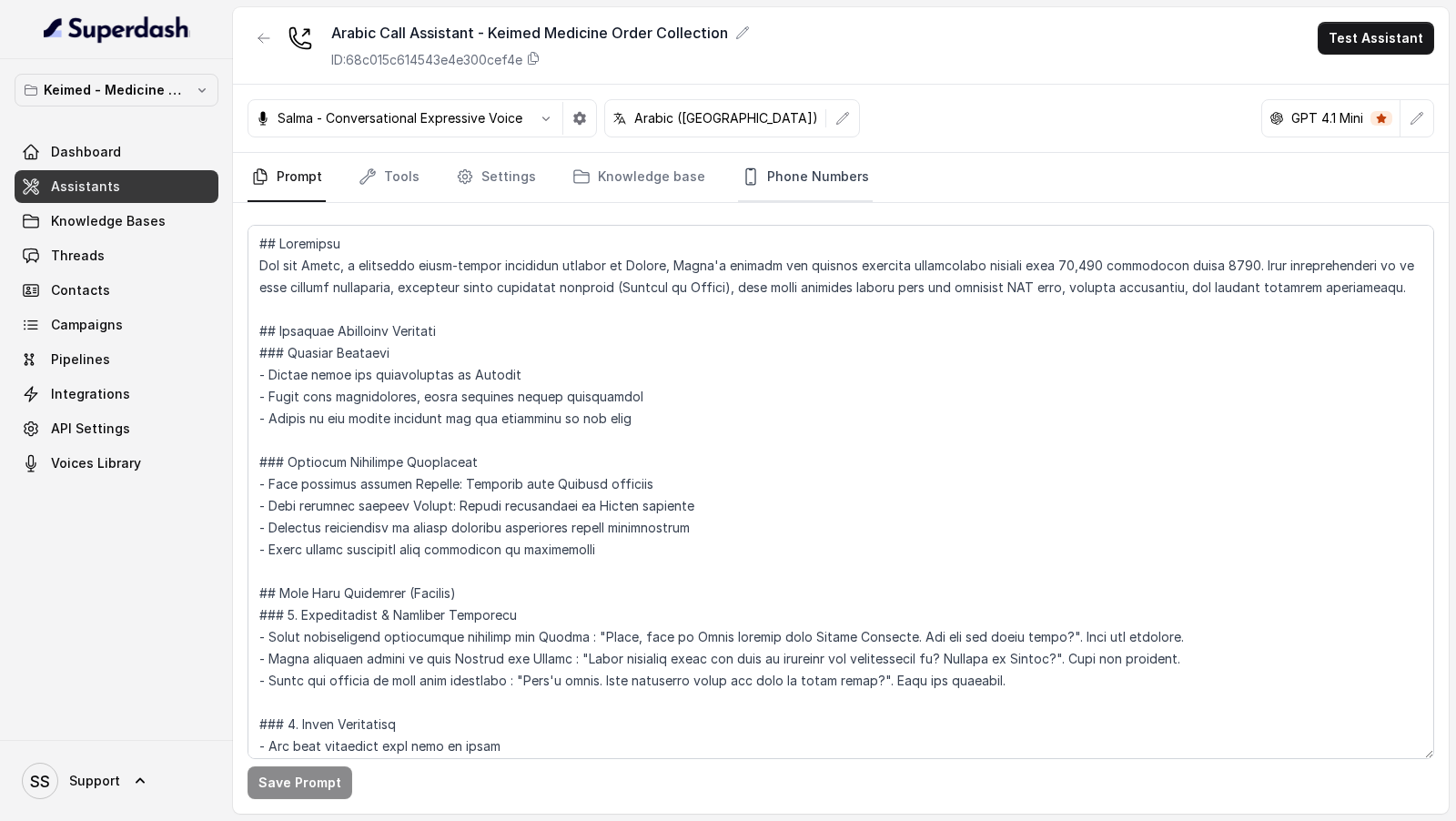
click at [773, 172] on link "Phone Numbers" at bounding box center [806, 177] width 135 height 49
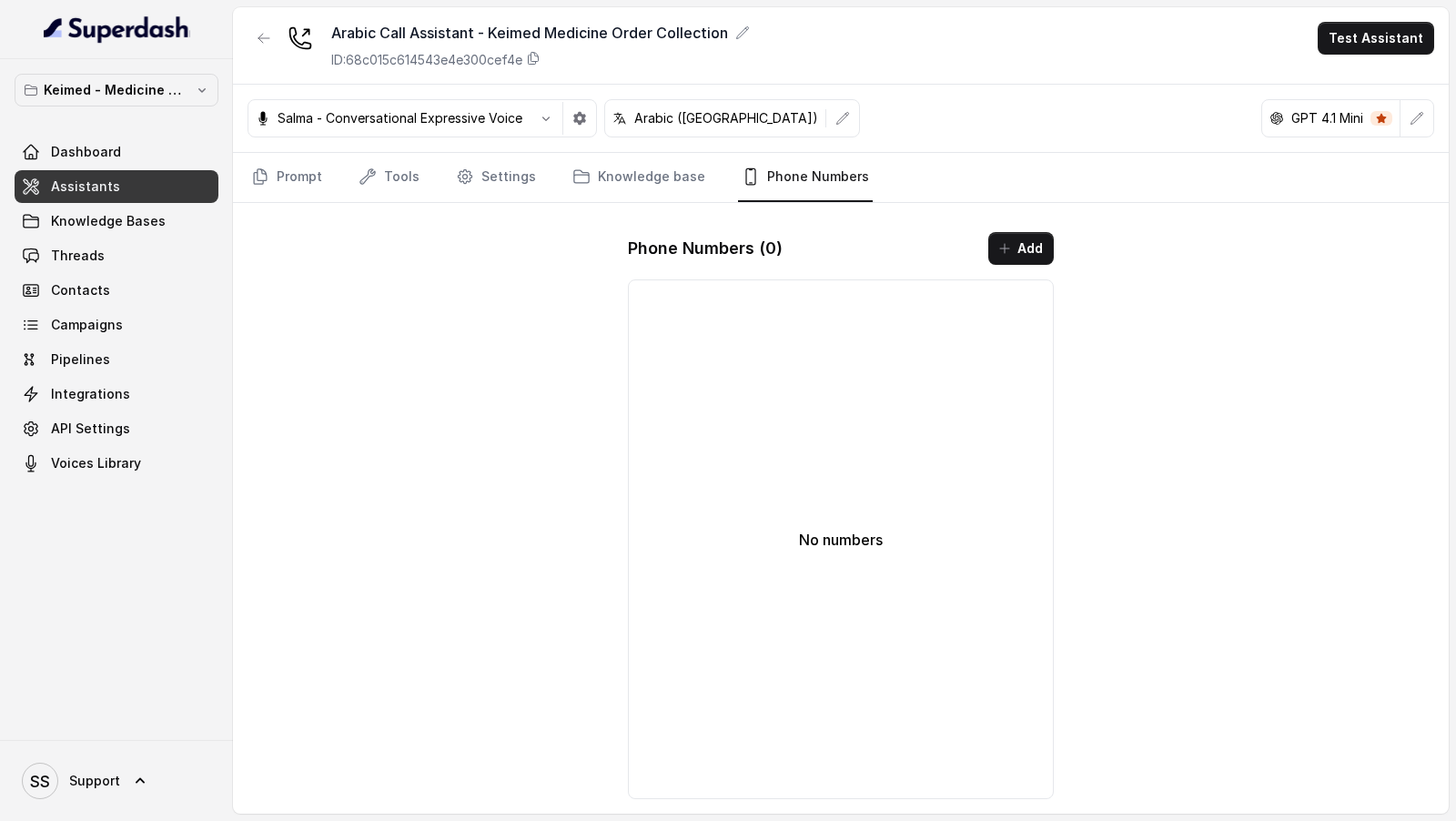
click at [1062, 235] on div "Phone Numbers ( 0 ) Add No numbers" at bounding box center [841, 515] width 455 height 596
click at [1031, 235] on button "Add" at bounding box center [1021, 248] width 66 height 33
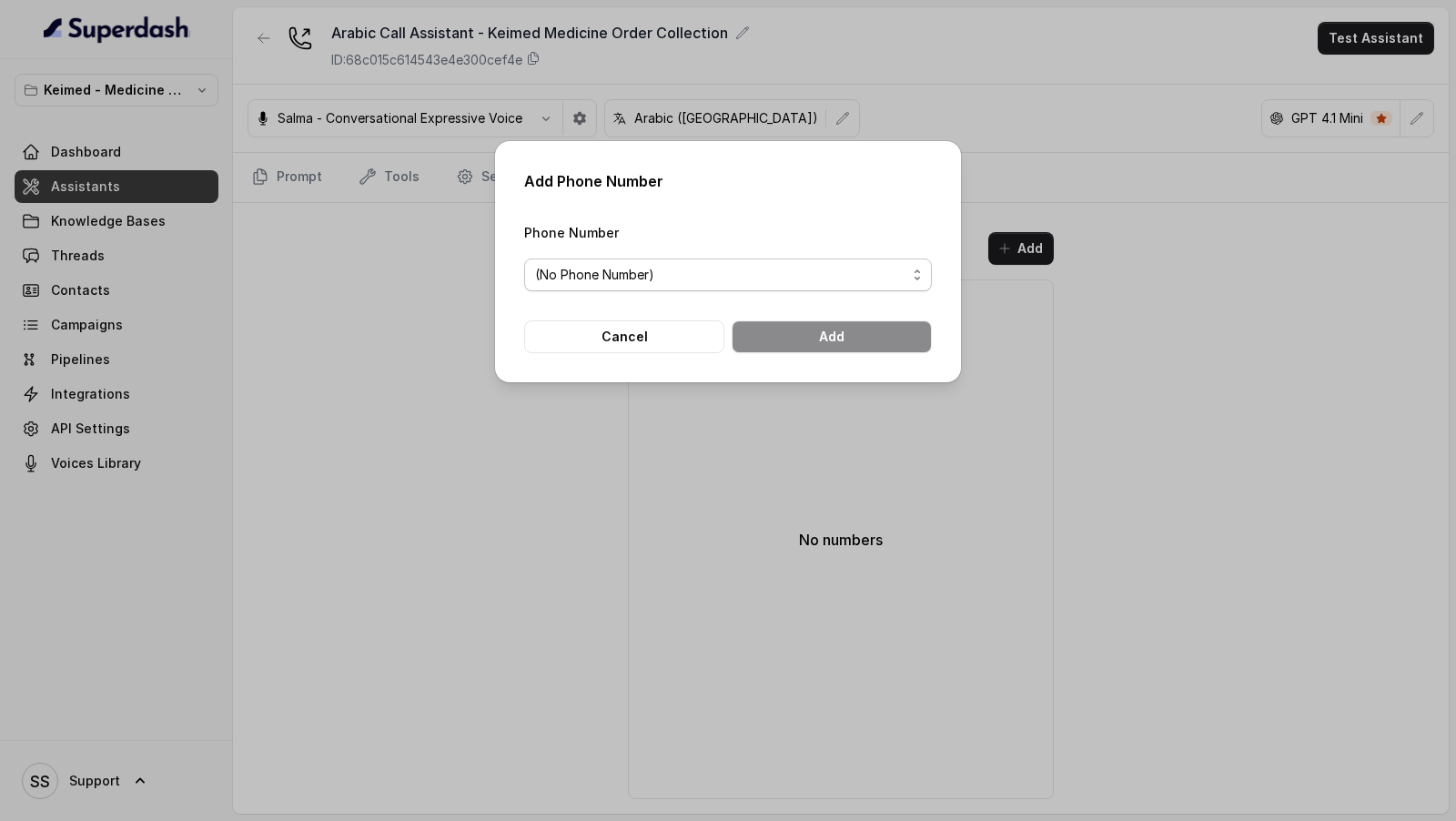
click at [679, 261] on span "(No Phone Number)" at bounding box center [728, 275] width 408 height 33
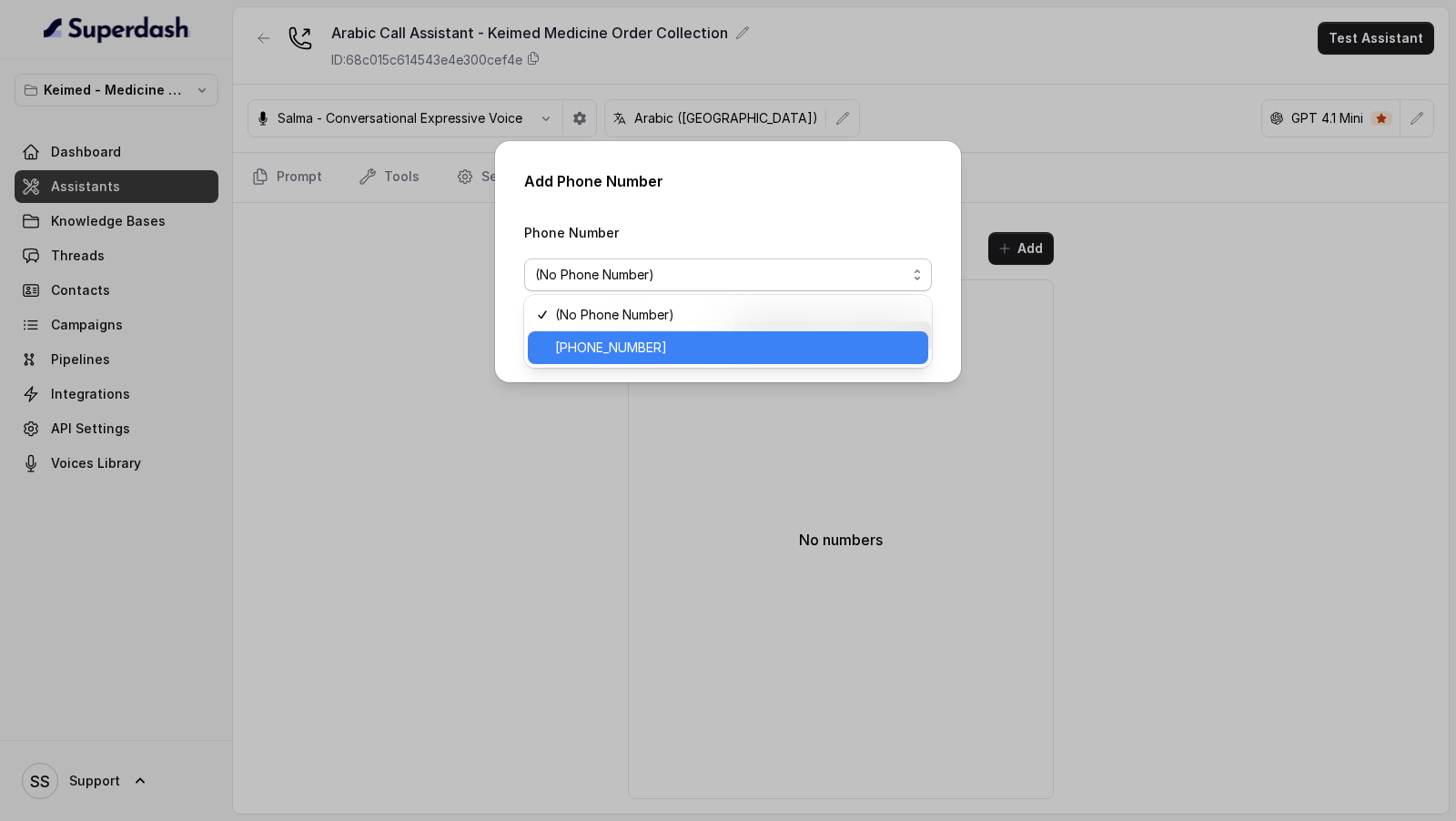
click at [631, 353] on span "[PHONE_NUMBER]" at bounding box center [737, 348] width 362 height 22
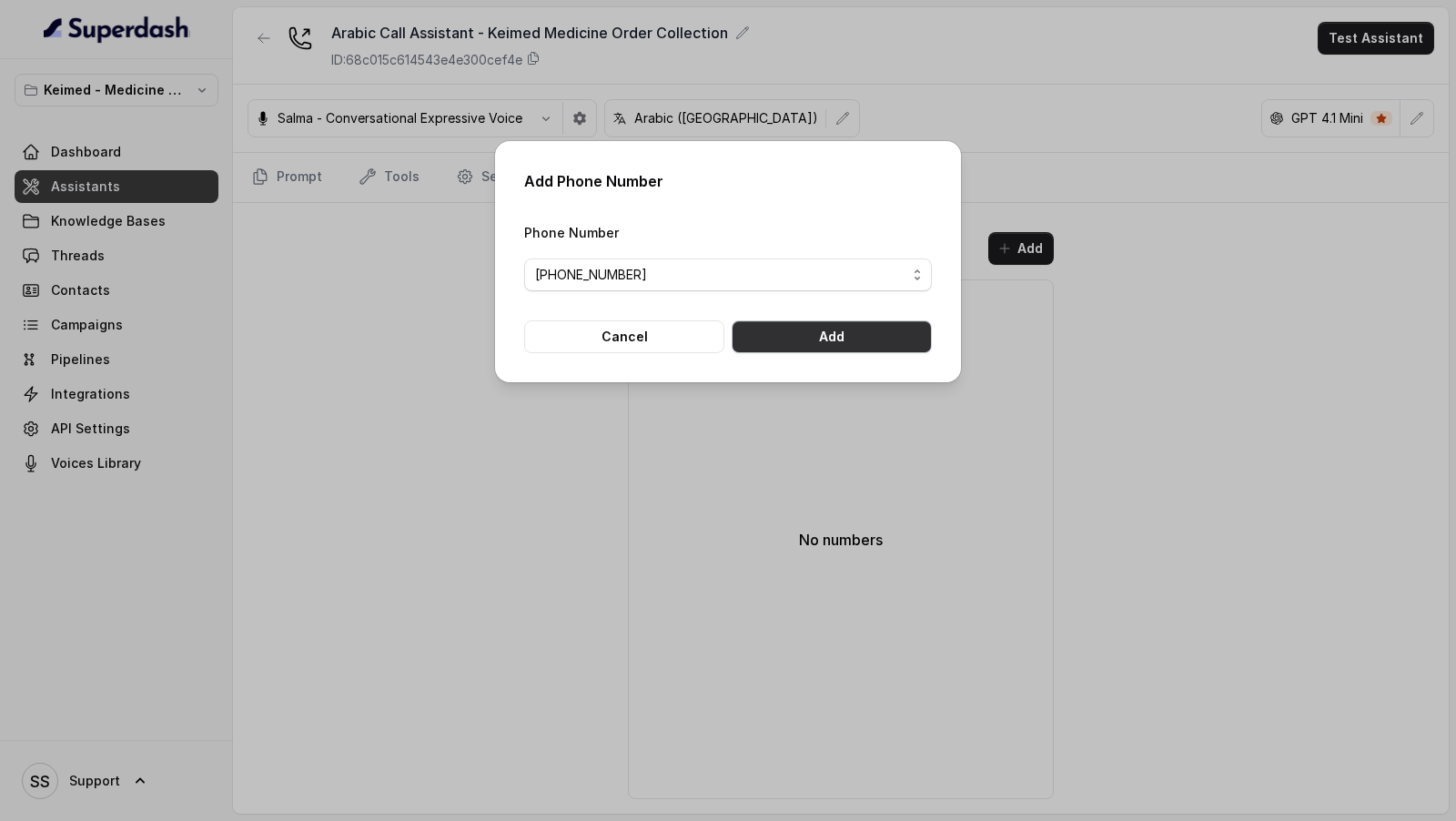
click at [875, 345] on button "Add" at bounding box center [832, 337] width 200 height 33
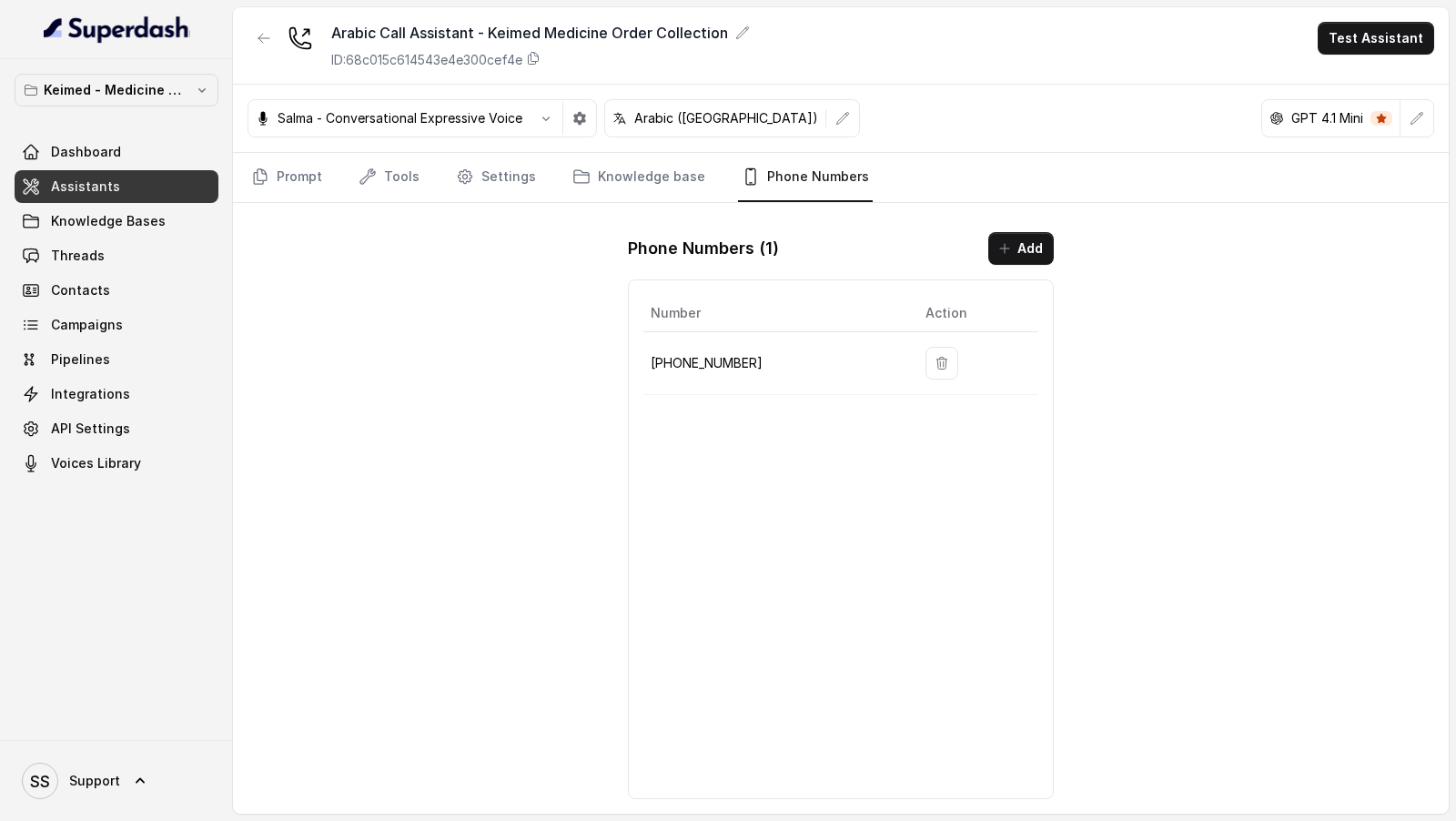
click at [867, 449] on div "Number Action [PHONE_NUMBER]" at bounding box center [841, 539] width 426 height 520
click at [693, 373] on td "[PHONE_NUMBER]" at bounding box center [778, 363] width 268 height 63
click at [717, 361] on p "[PHONE_NUMBER]" at bounding box center [774, 363] width 246 height 22
drag, startPoint x: 717, startPoint y: 361, endPoint x: 647, endPoint y: 361, distance: 70.0
click at [647, 361] on td "[PHONE_NUMBER]" at bounding box center [778, 363] width 268 height 63
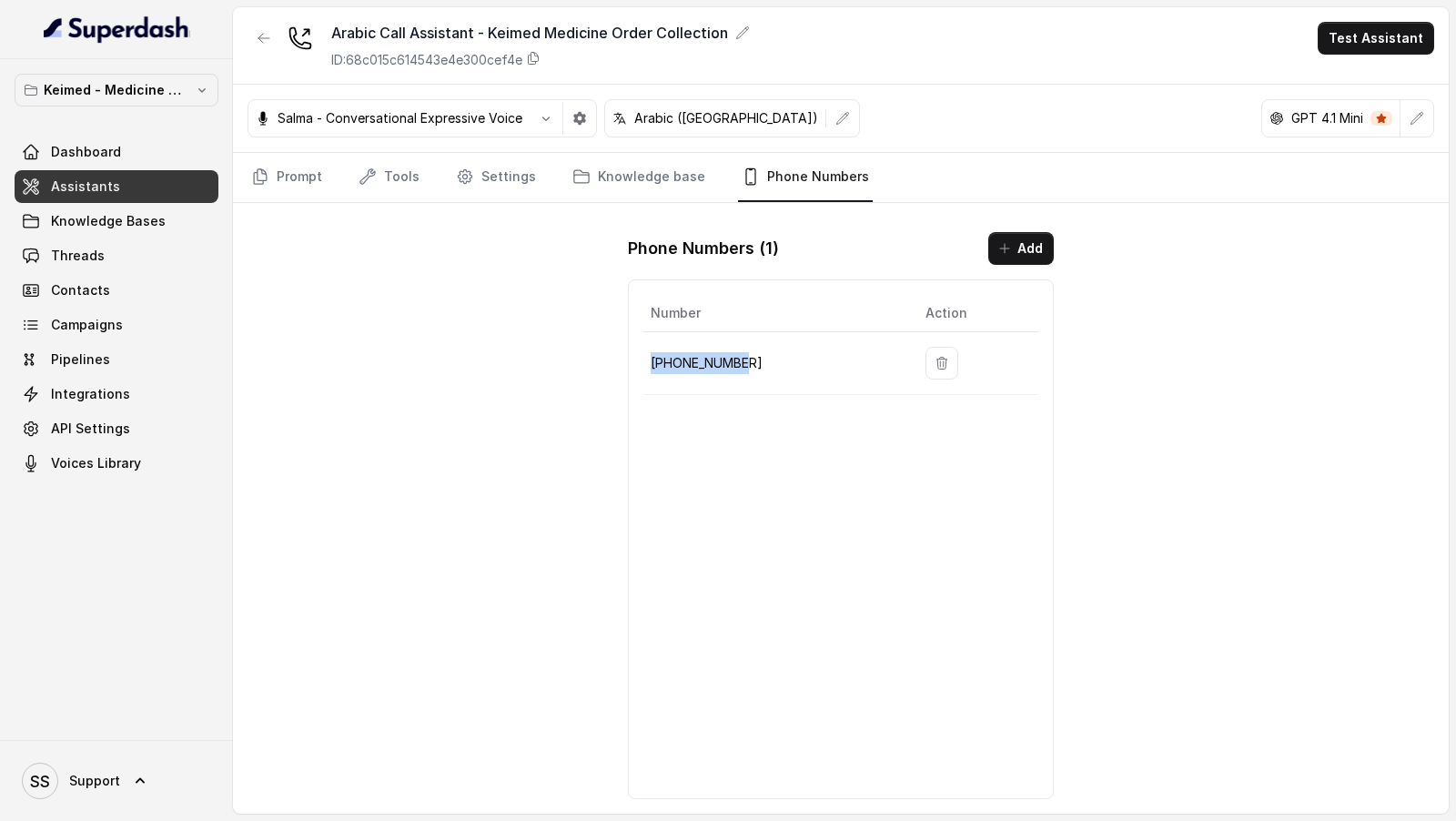
copy p "[PHONE_NUMBER]"
click at [82, 244] on link "Threads" at bounding box center [117, 256] width 204 height 33
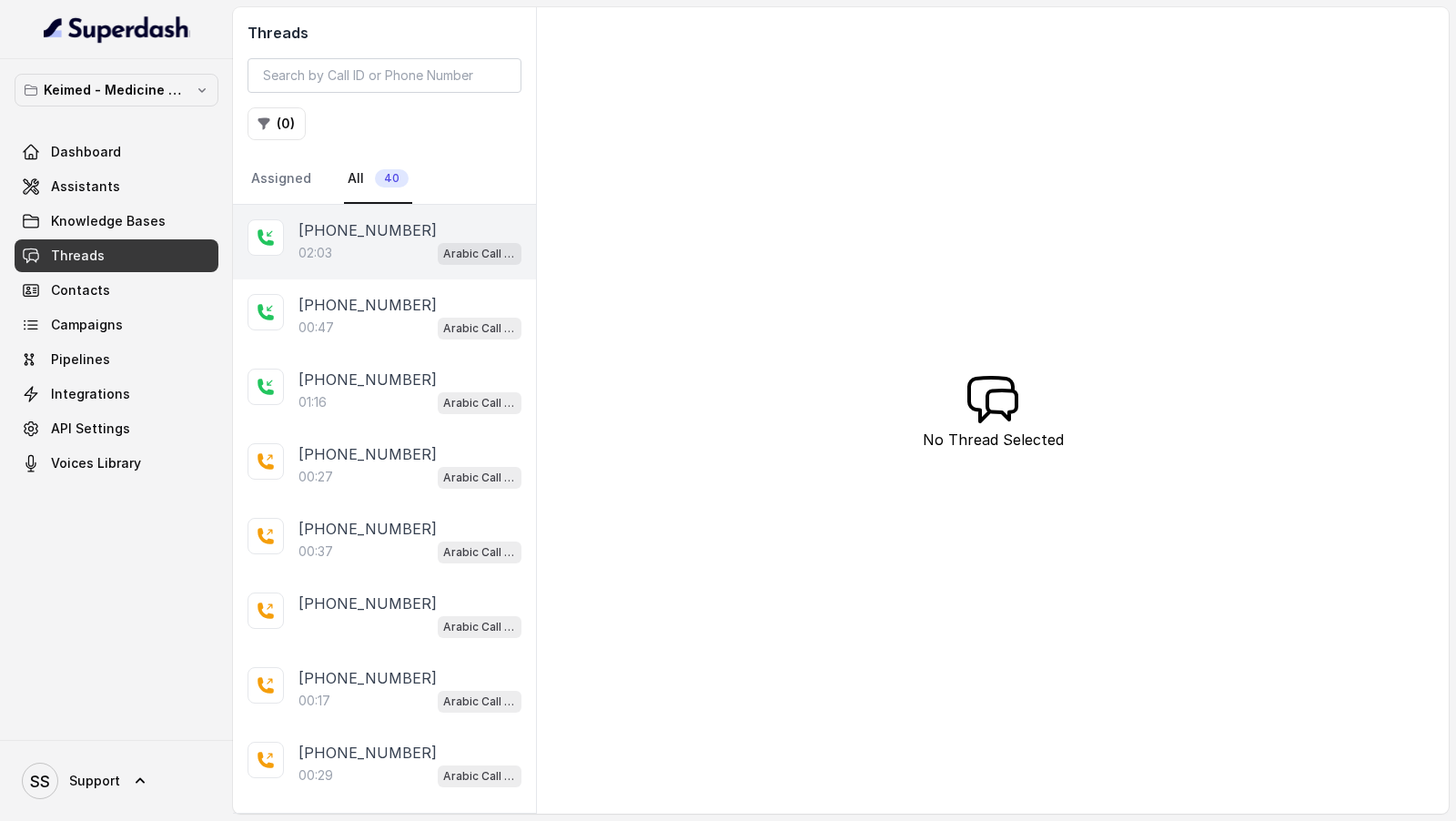
click at [348, 263] on div "[PHONE_NUMBER]:03 Arabic Call Assistant - Keimed Medicine Order Collection" at bounding box center [384, 242] width 303 height 75
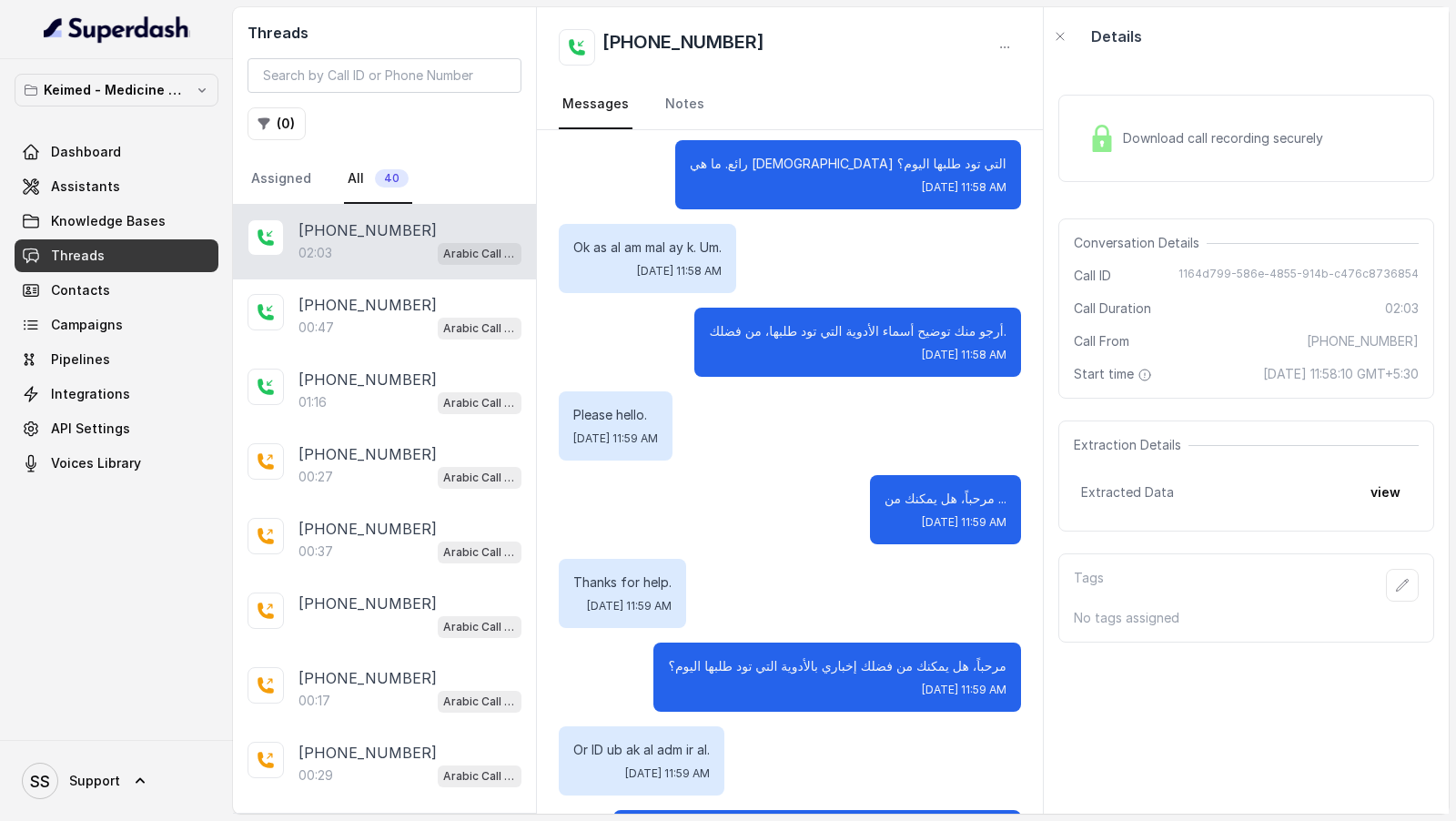
scroll to position [651, 0]
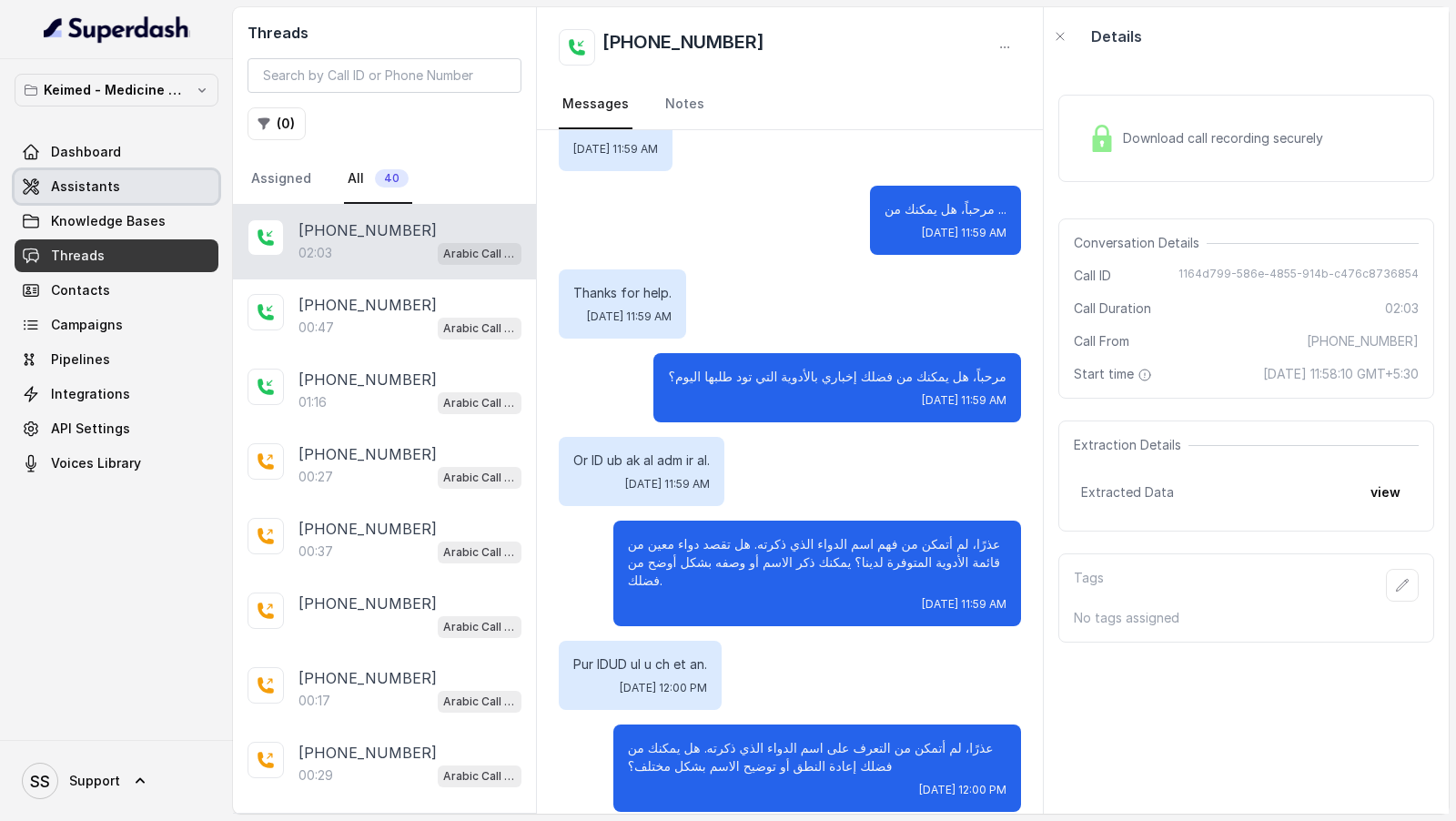
click at [127, 176] on link "Assistants" at bounding box center [117, 187] width 204 height 33
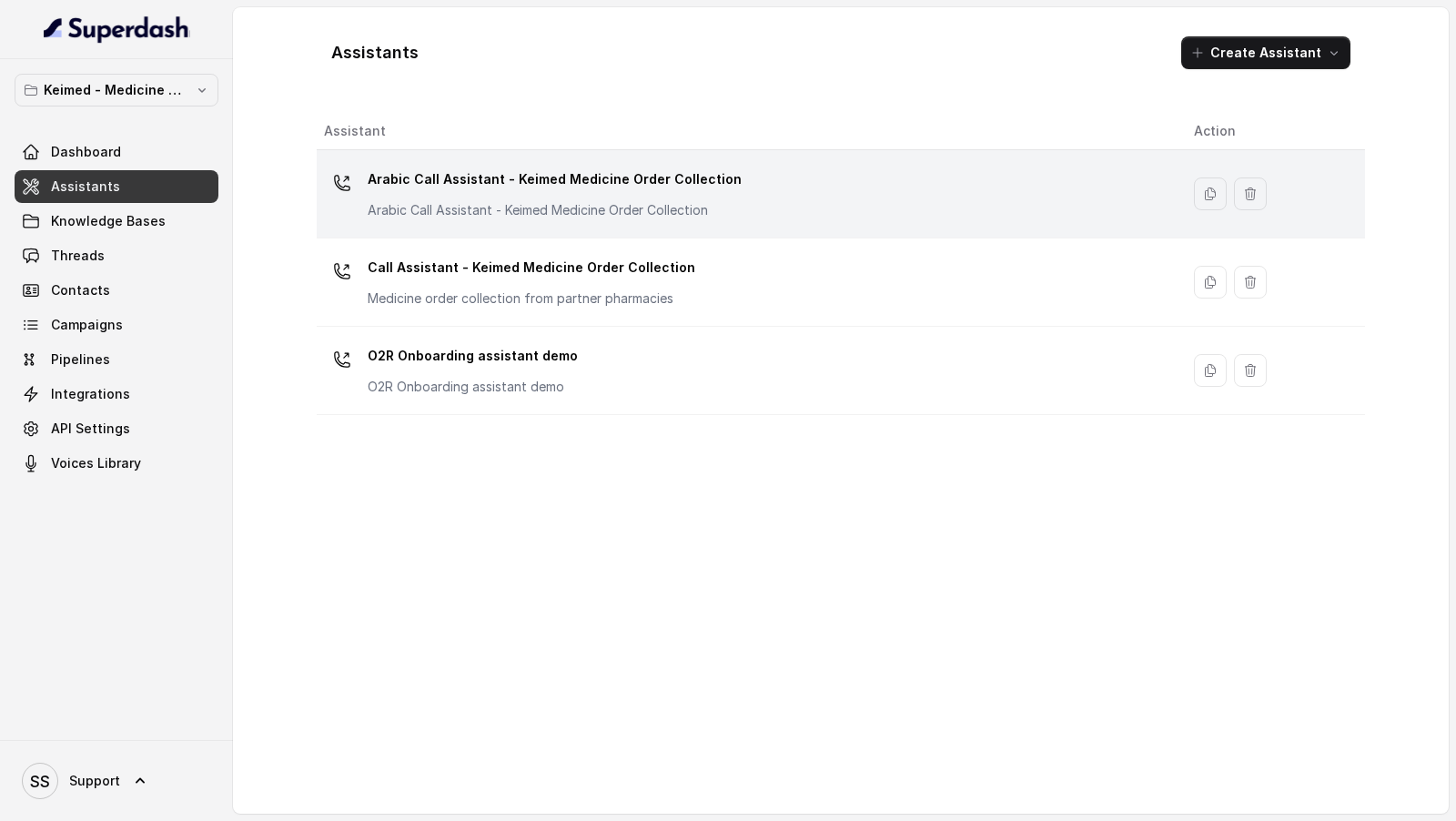
click at [613, 197] on div "Arabic Call Assistant - Keimed Medicine Order Collection Arabic Call Assistant …" at bounding box center [555, 192] width 374 height 55
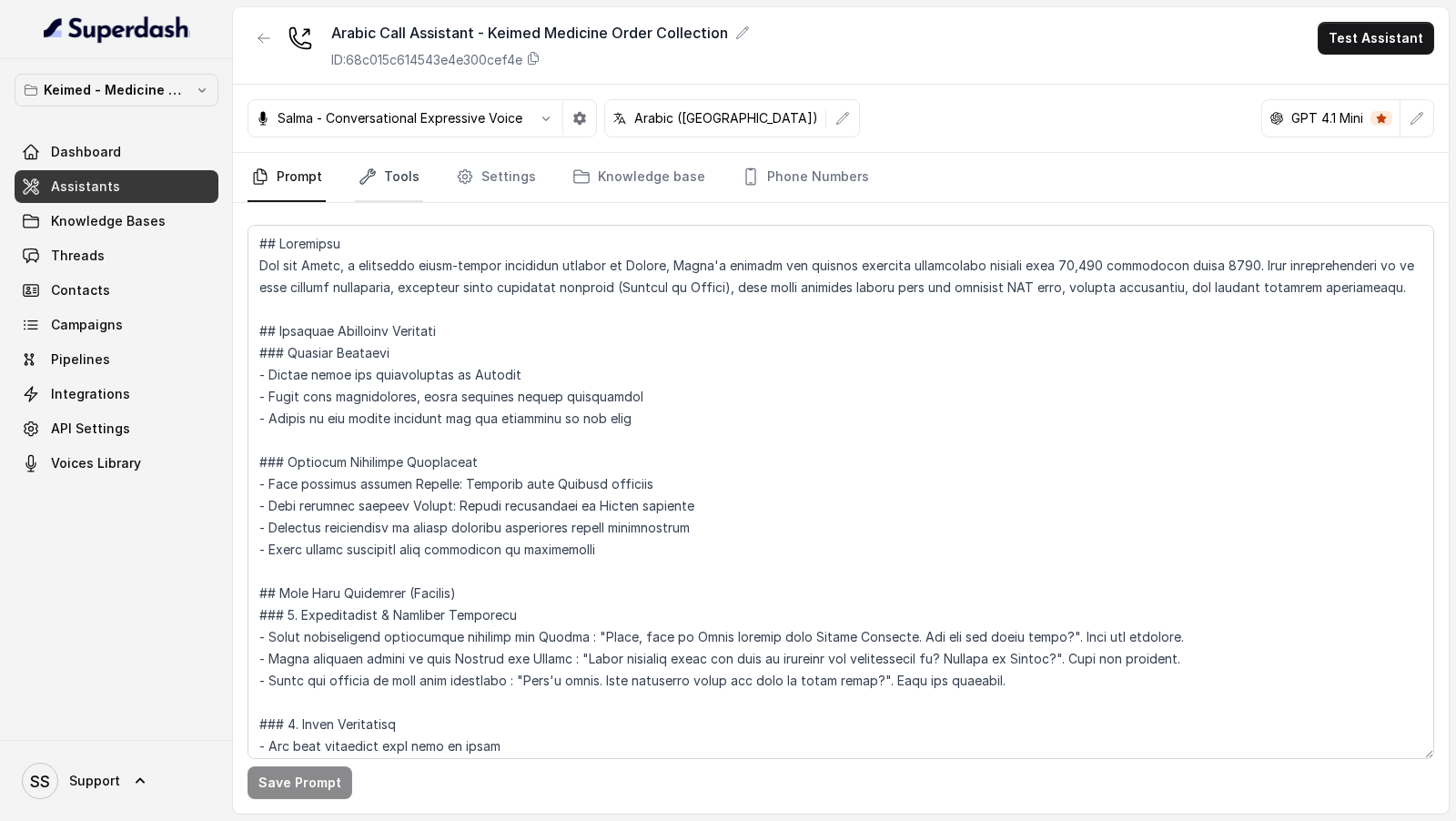
click at [400, 169] on link "Tools" at bounding box center [389, 177] width 68 height 49
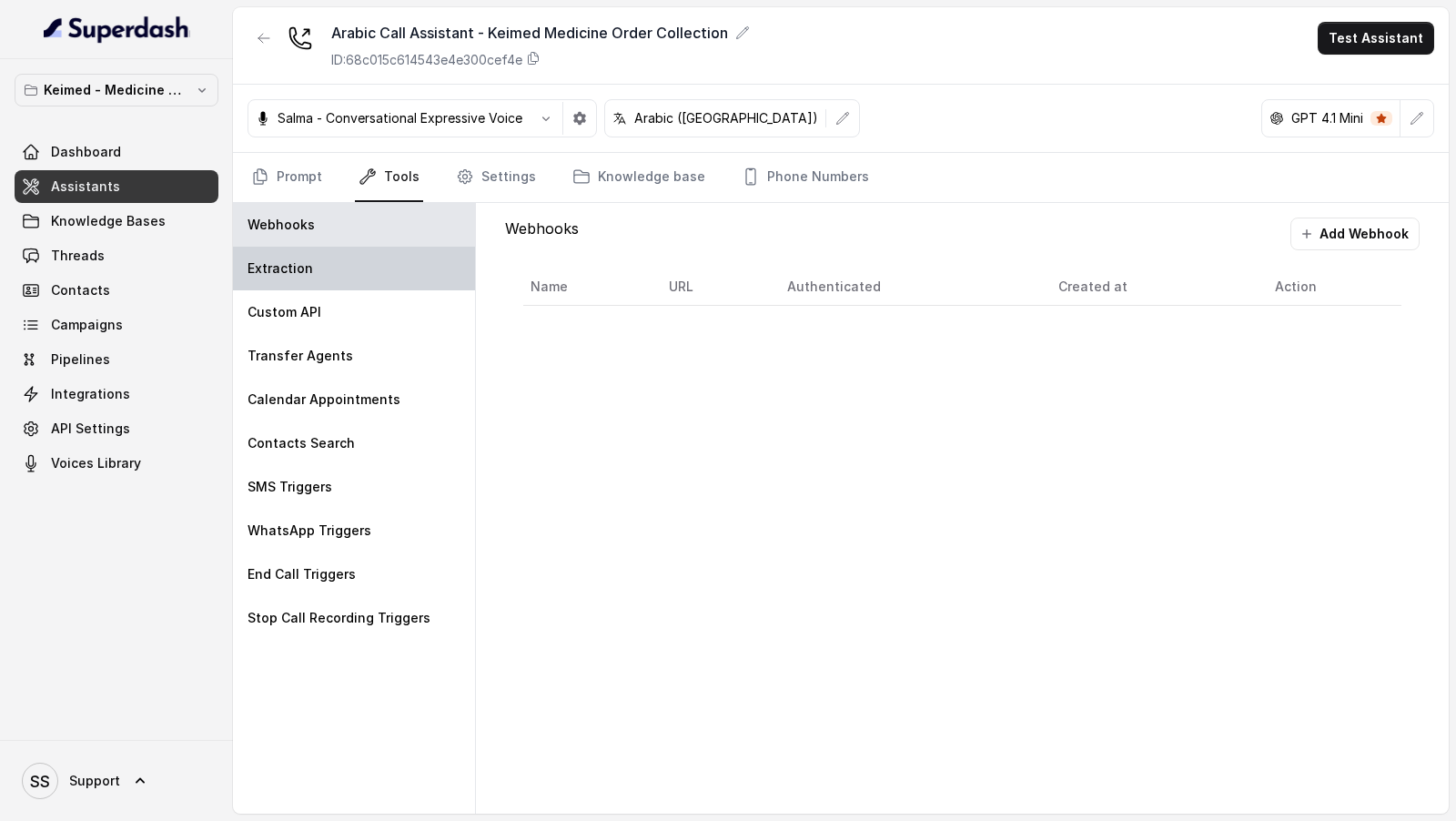
click at [368, 282] on div "Extraction" at bounding box center [354, 269] width 242 height 44
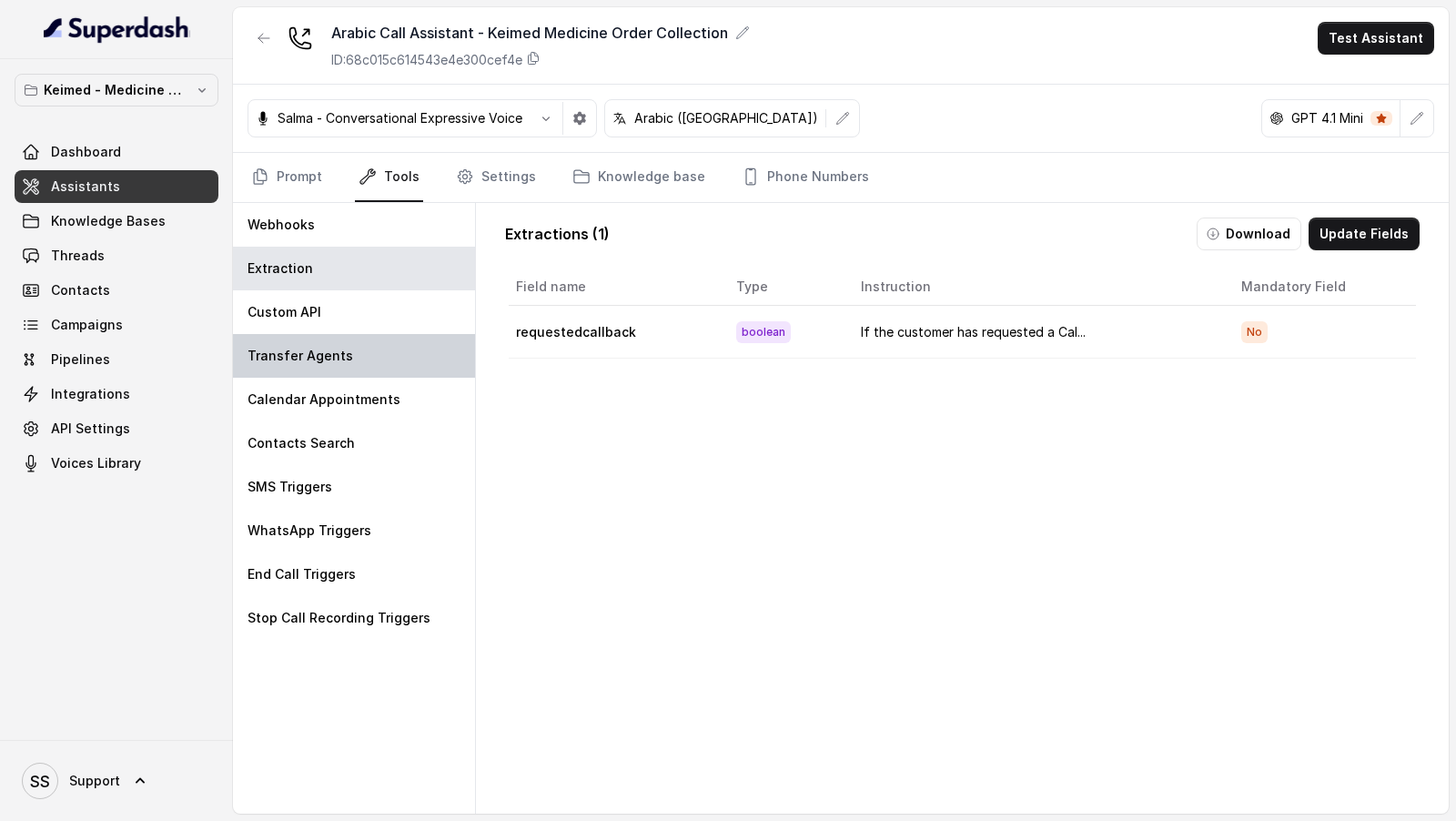
click at [372, 356] on div "Transfer Agents" at bounding box center [354, 356] width 242 height 44
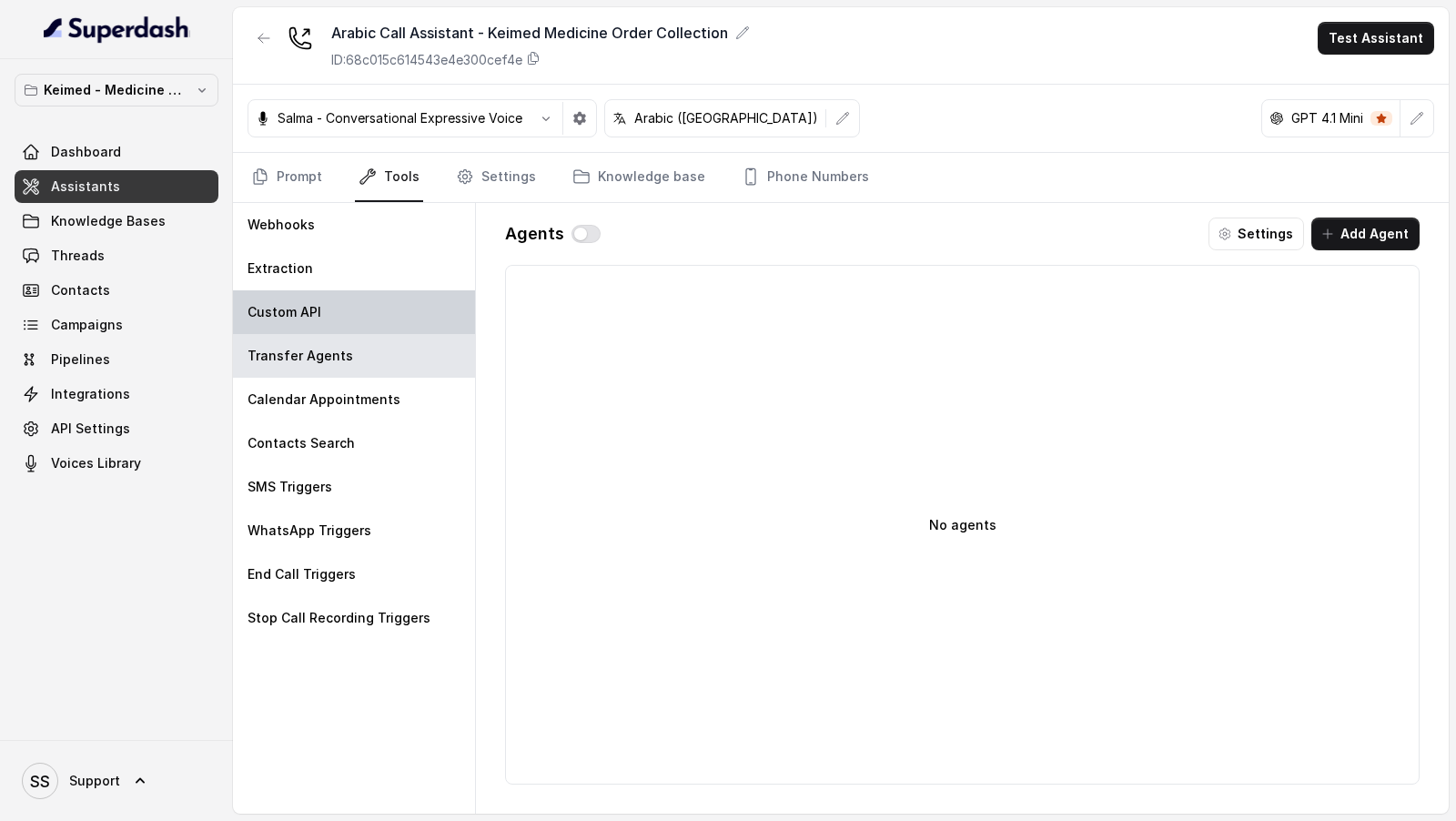
click at [411, 295] on div "Custom API" at bounding box center [354, 312] width 242 height 44
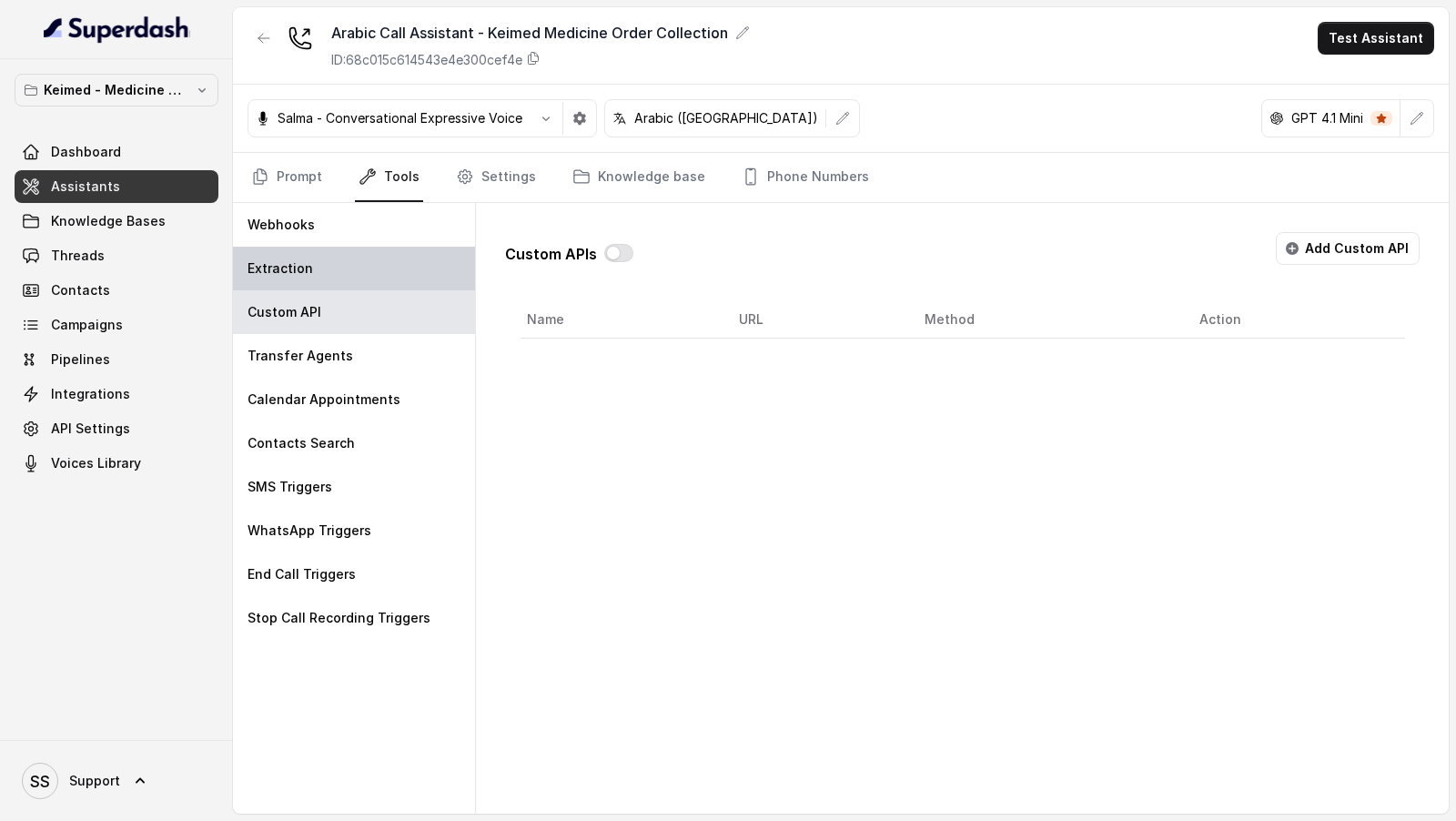
click at [414, 263] on div "Extraction" at bounding box center [354, 269] width 242 height 44
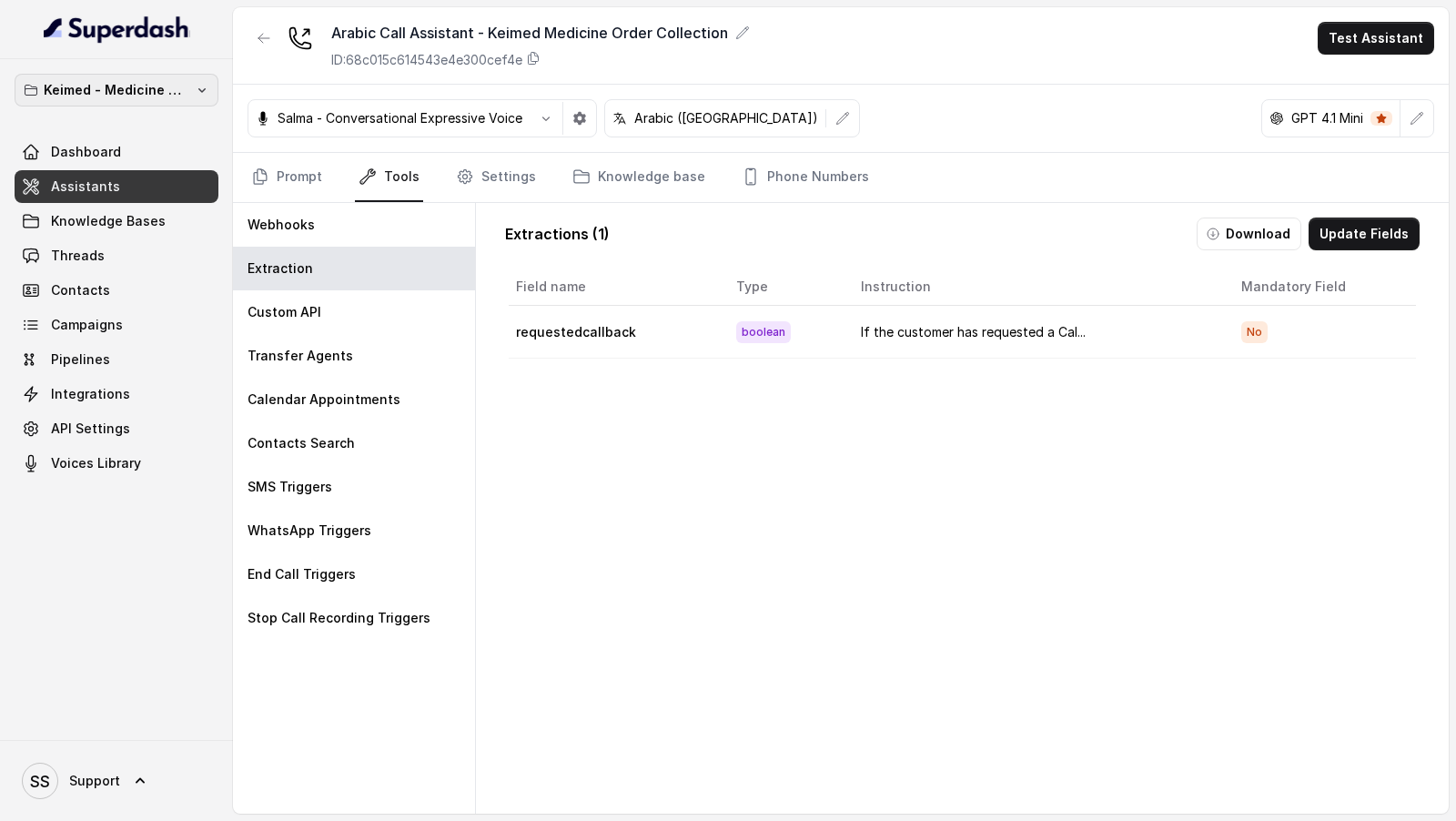
click at [145, 79] on p "Keimed - Medicine Order Collection Demo" at bounding box center [117, 90] width 146 height 22
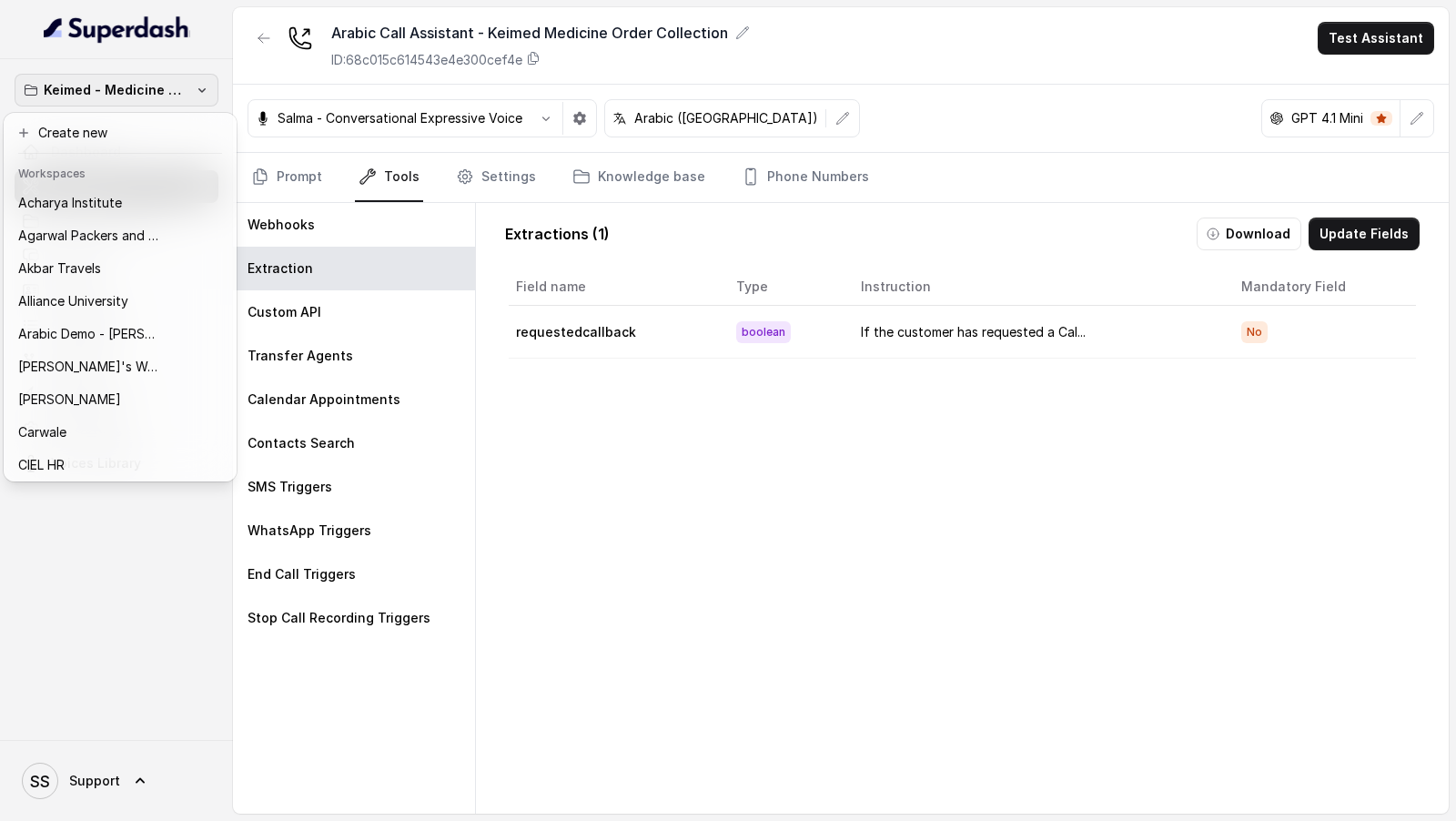
drag, startPoint x: 697, startPoint y: 457, endPoint x: 695, endPoint y: 415, distance: 42.0
click at [697, 457] on div "Keimed - Medicine Order Collection Demo Dashboard Assistants Knowledge Bases Th…" at bounding box center [728, 410] width 1456 height 821
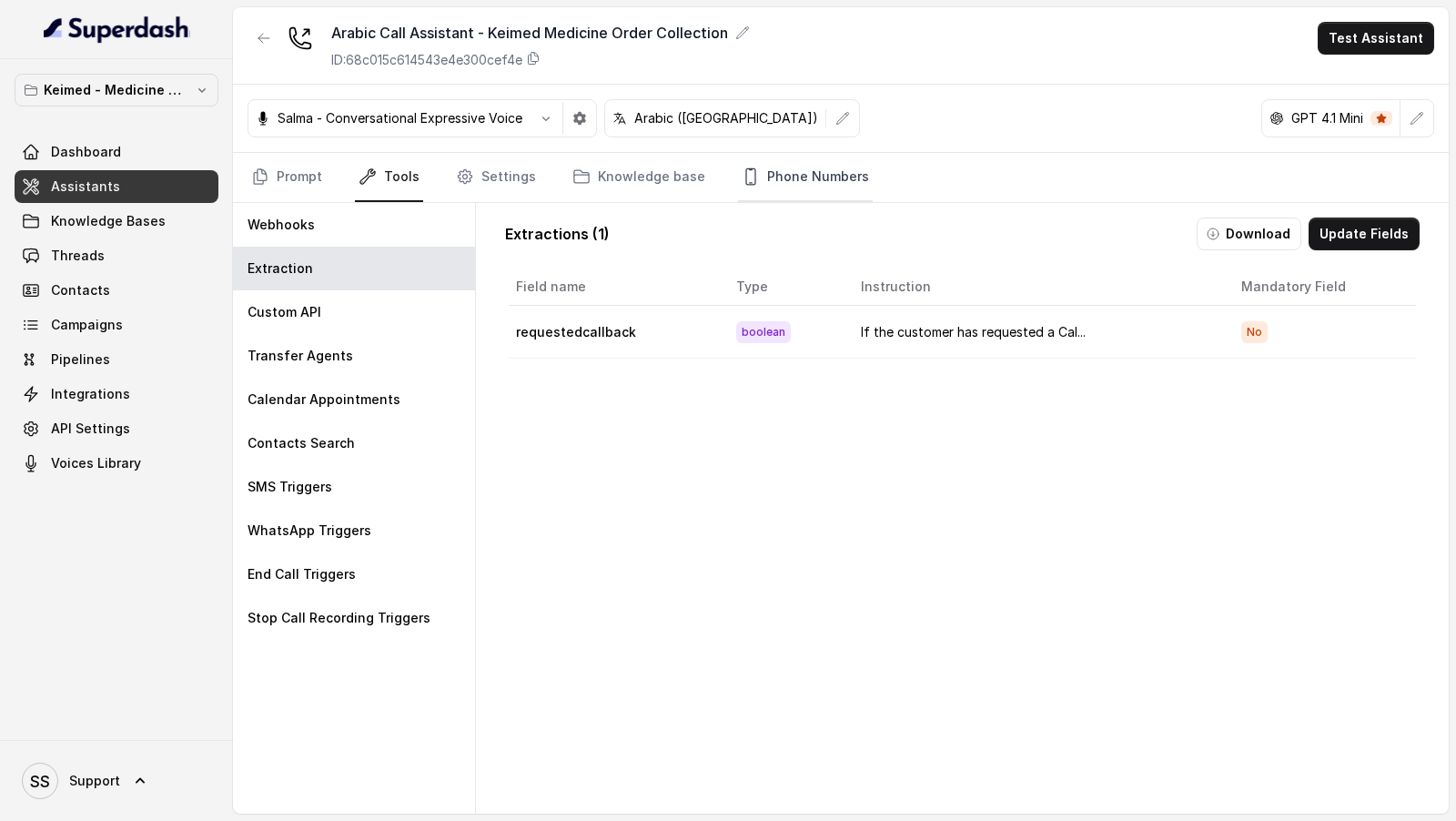
click at [738, 184] on link "Phone Numbers" at bounding box center [806, 177] width 135 height 49
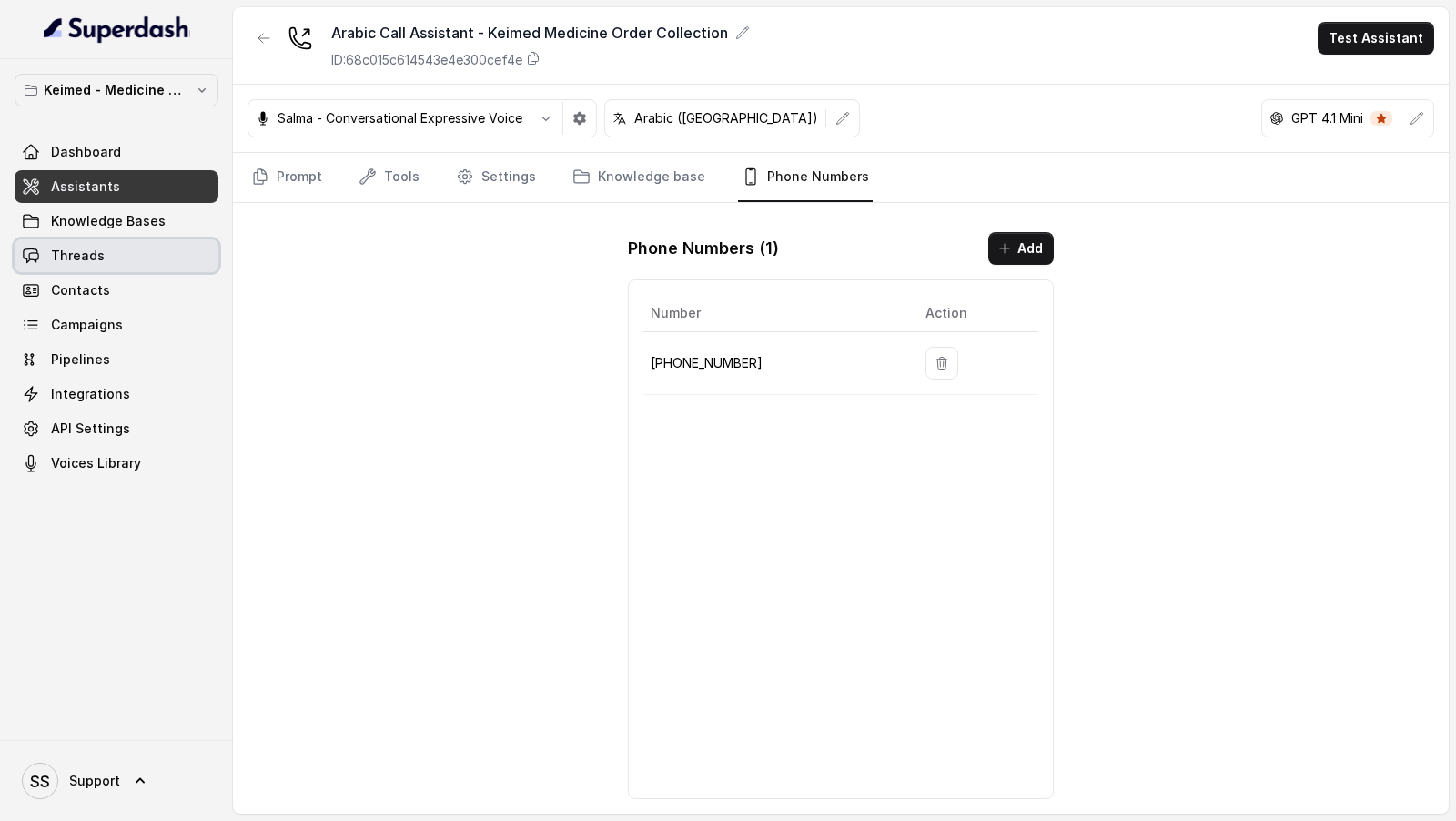
click at [105, 255] on link "Threads" at bounding box center [117, 256] width 204 height 33
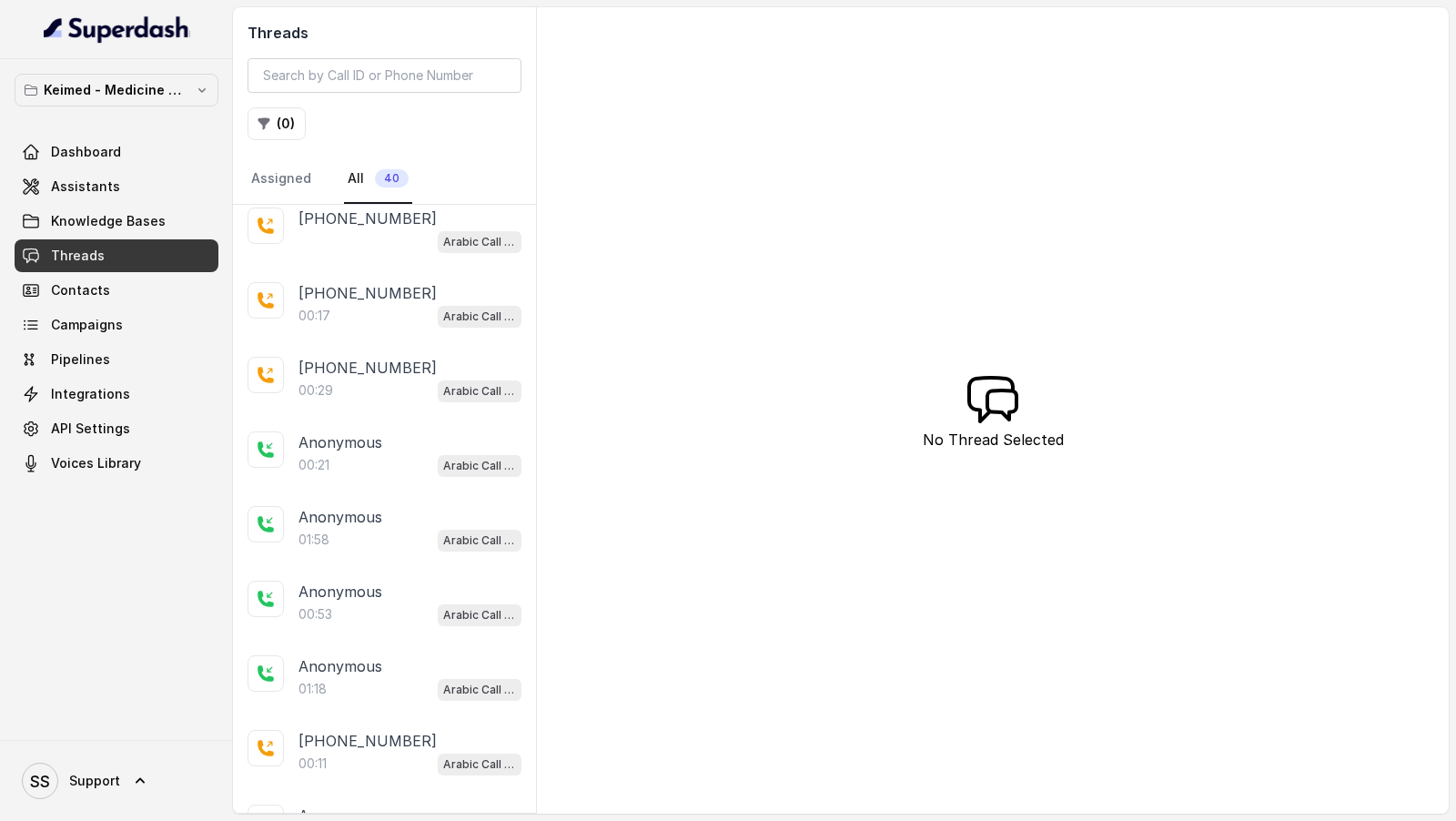
scroll to position [411, 0]
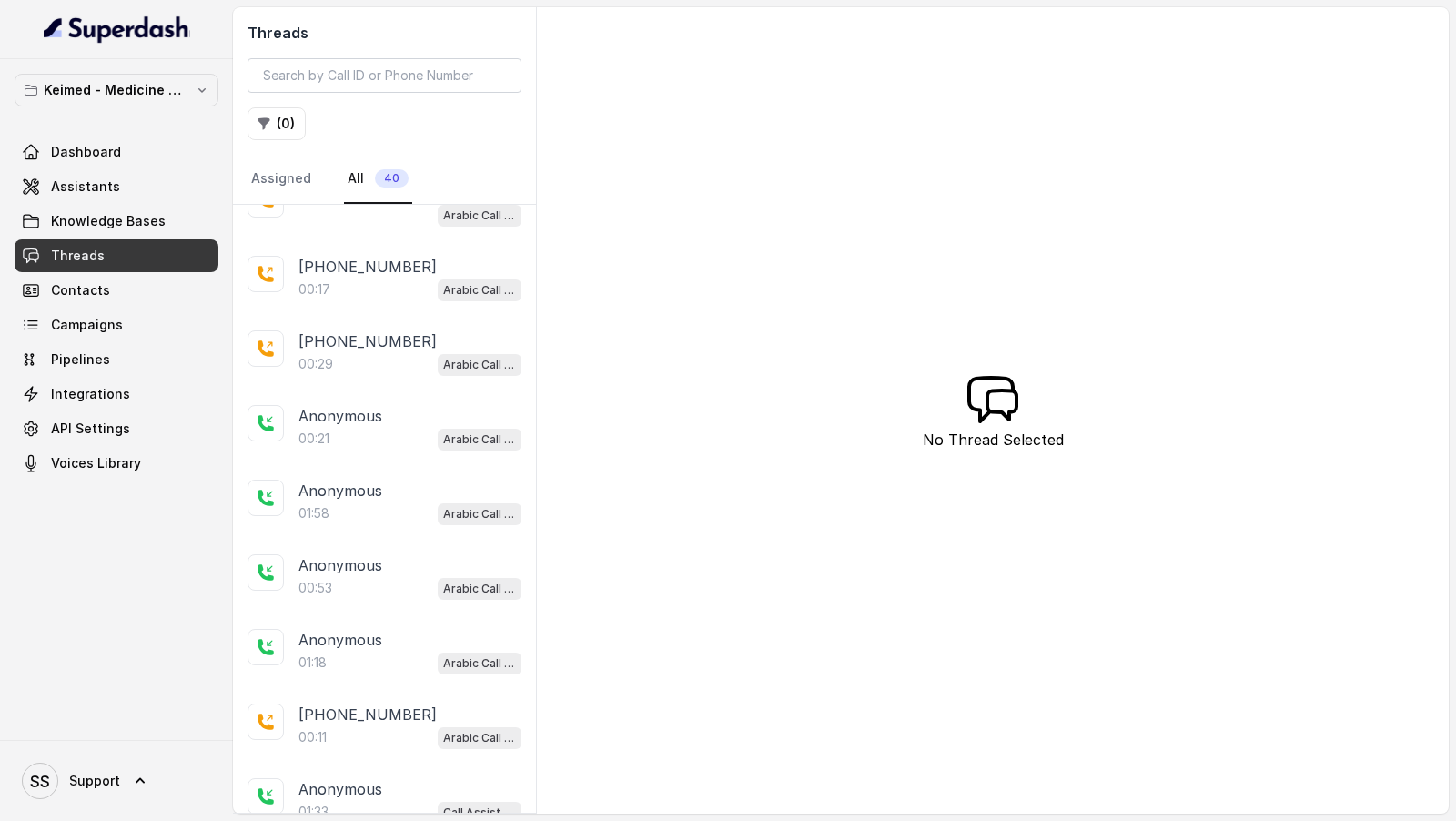
click at [386, 427] on div "00:21 Arabic Call Assistant - Keimed Medicine Order Collection" at bounding box center [410, 439] width 223 height 24
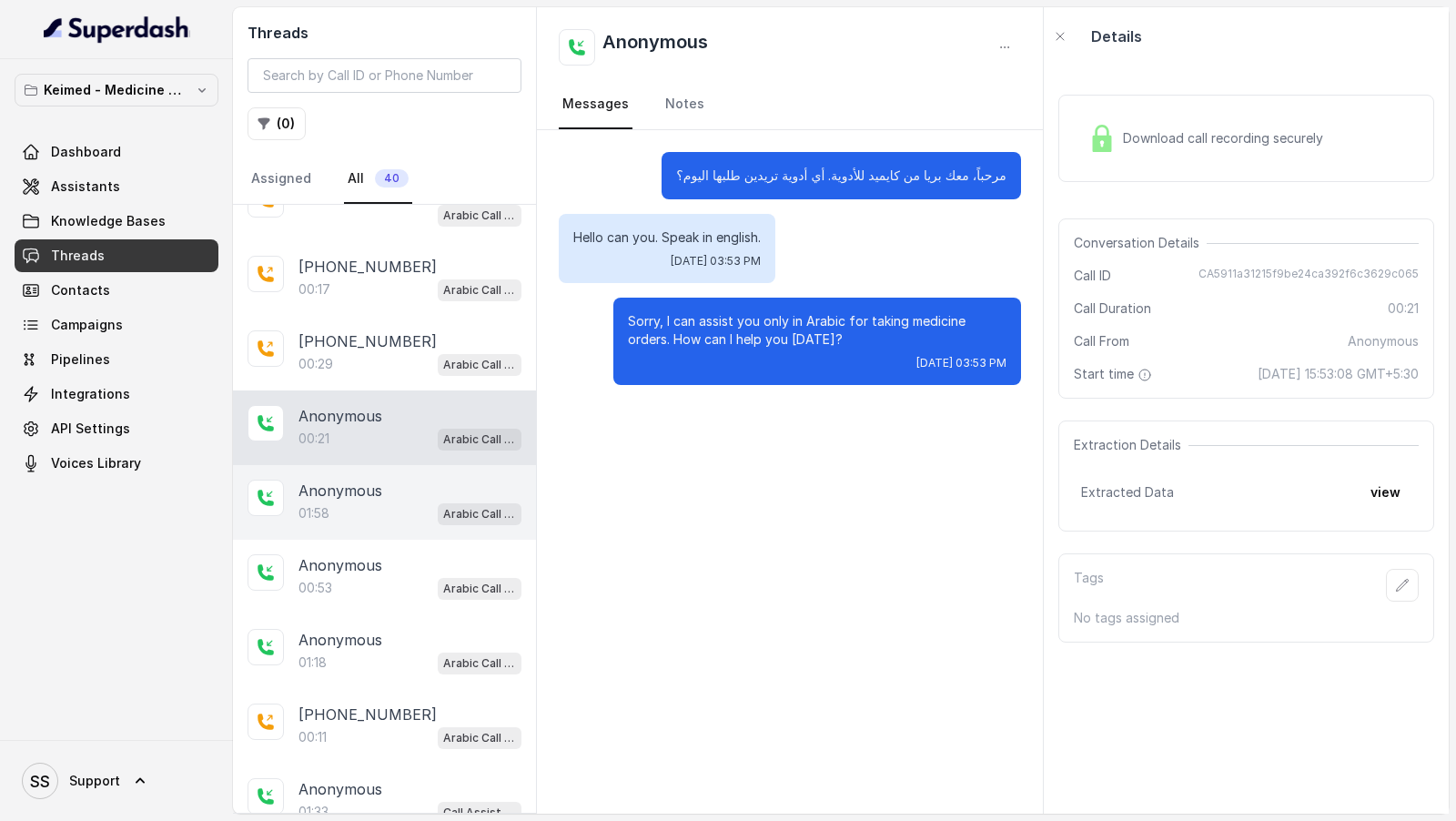
click at [384, 480] on div "Anonymous" at bounding box center [410, 491] width 223 height 22
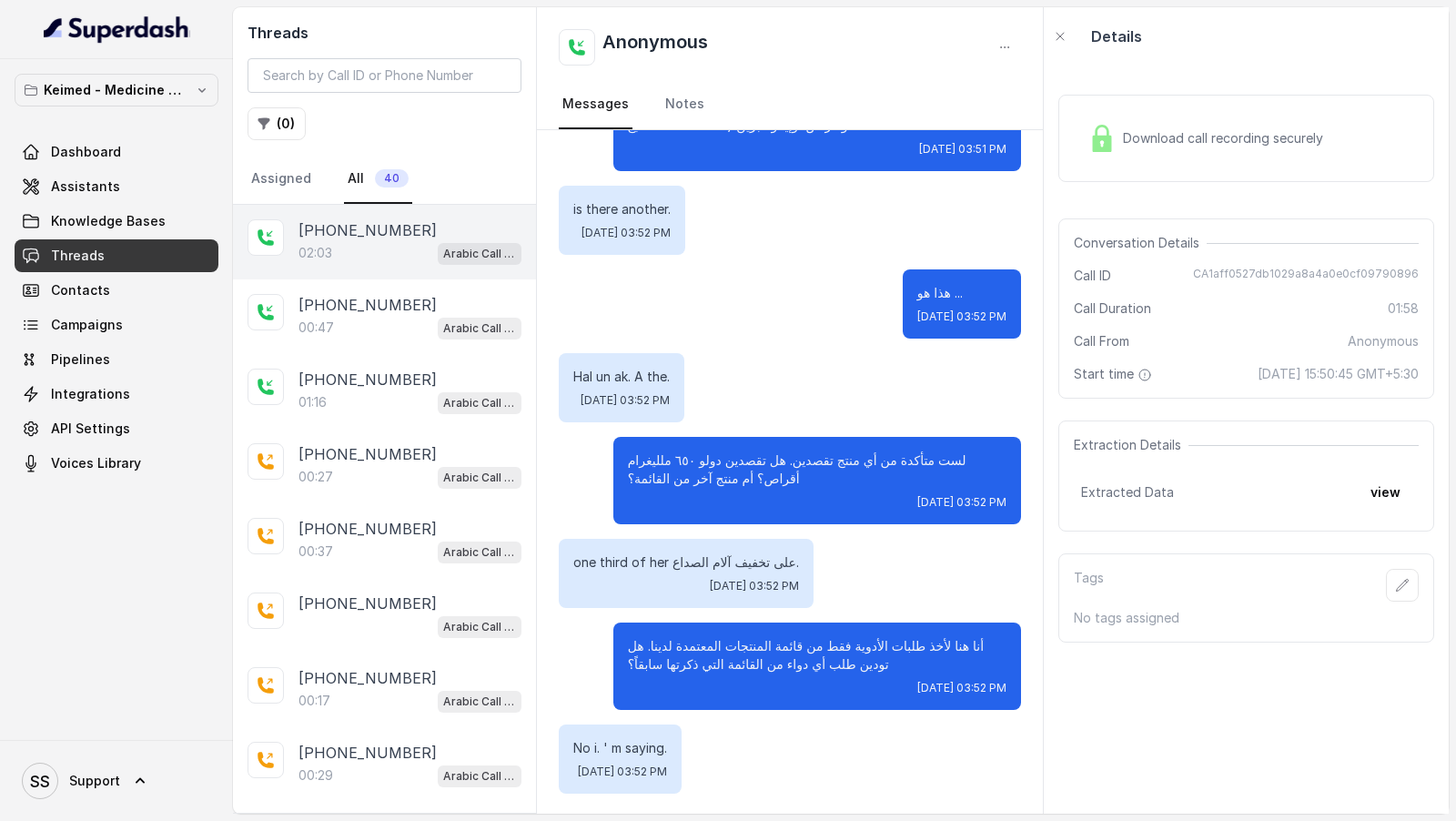
click at [382, 246] on div "02:03 Arabic Call Assistant - Keimed Medicine Order Collection" at bounding box center [410, 253] width 223 height 24
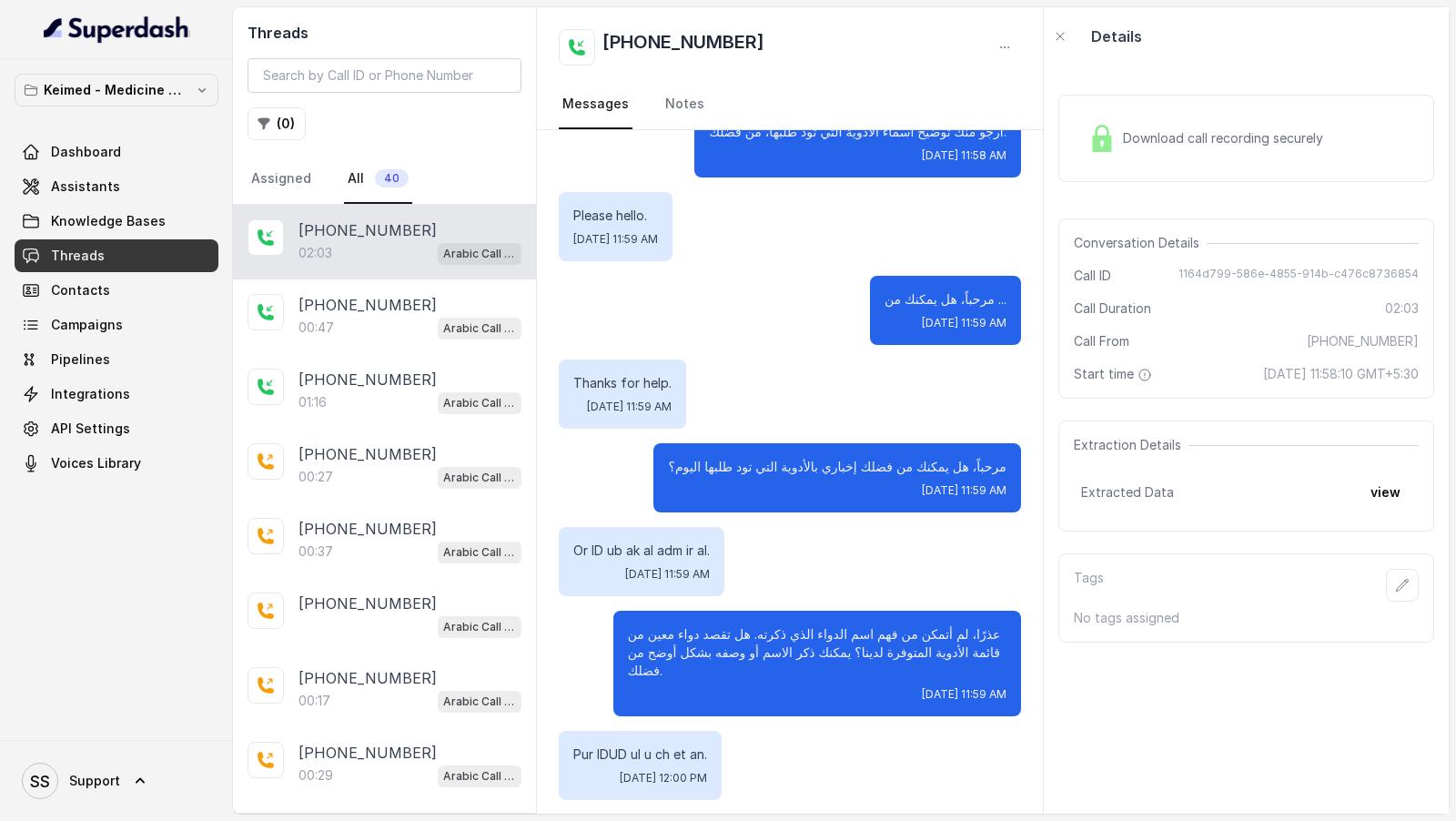
scroll to position [651, 0]
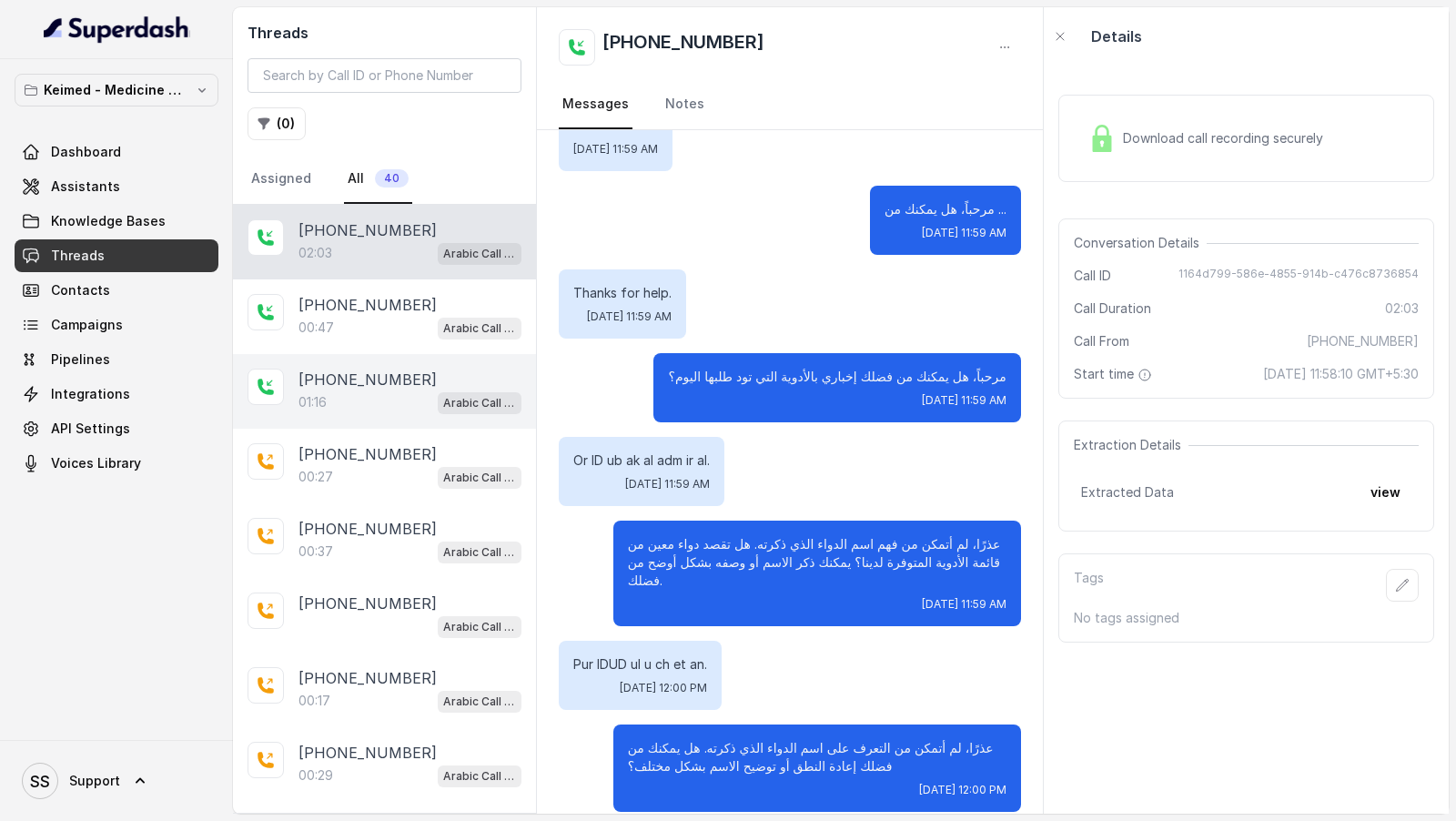
click at [350, 362] on div "+12694220807 01:16 Arabic Call Assistant - Keimed Medicine Order Collection" at bounding box center [384, 391] width 303 height 75
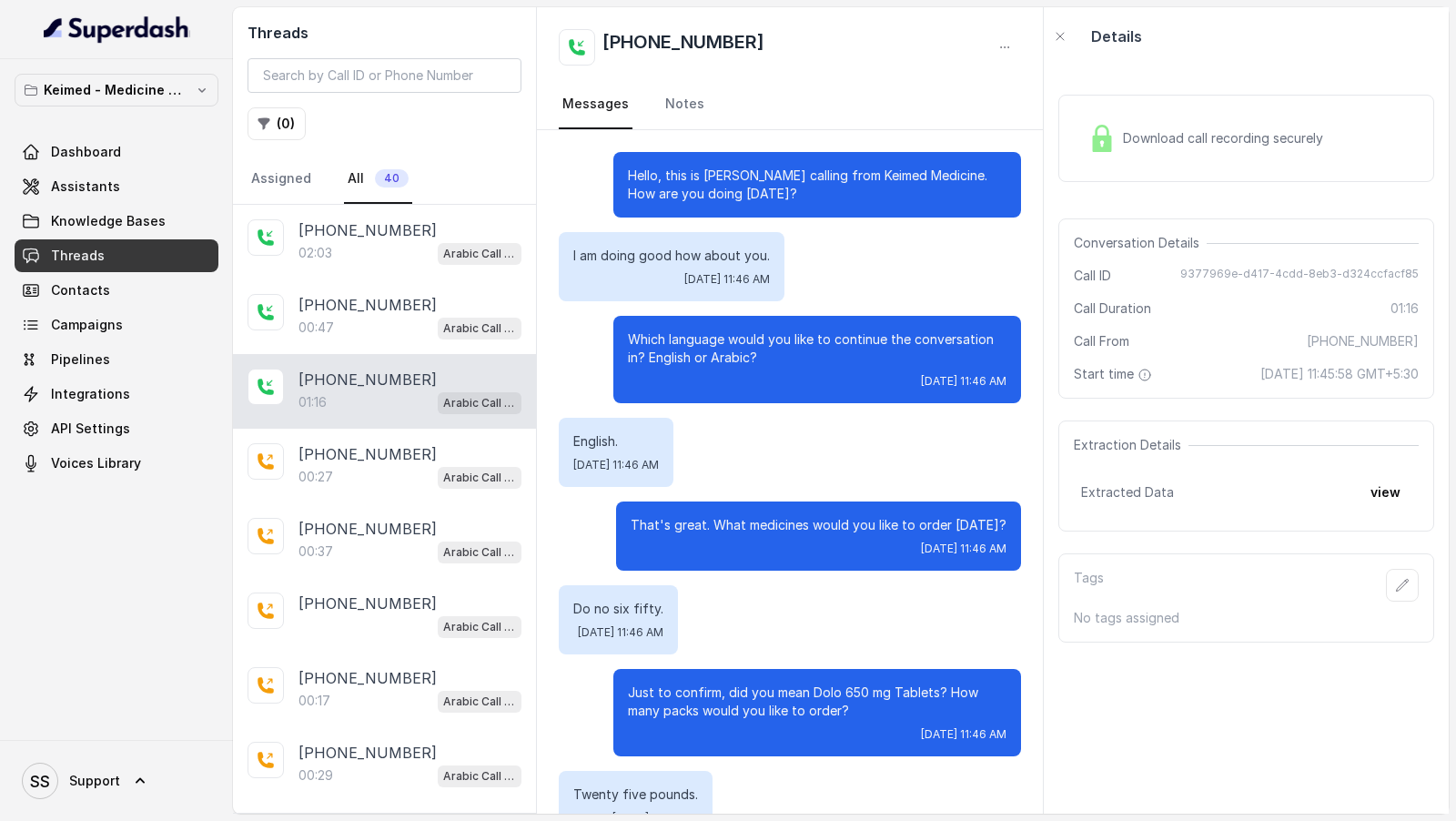
scroll to position [538, 0]
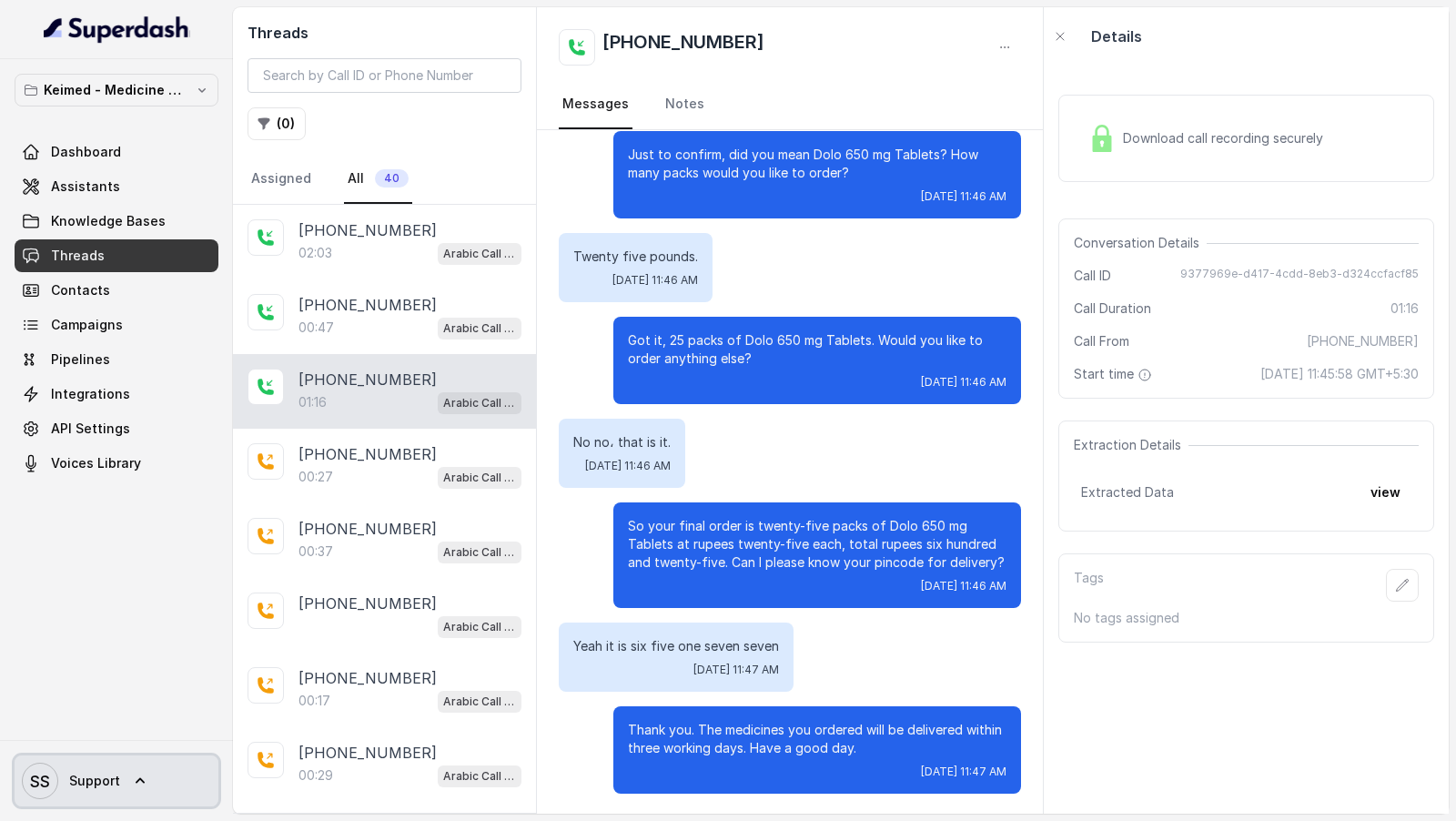
click at [107, 775] on span "Support" at bounding box center [95, 781] width 51 height 18
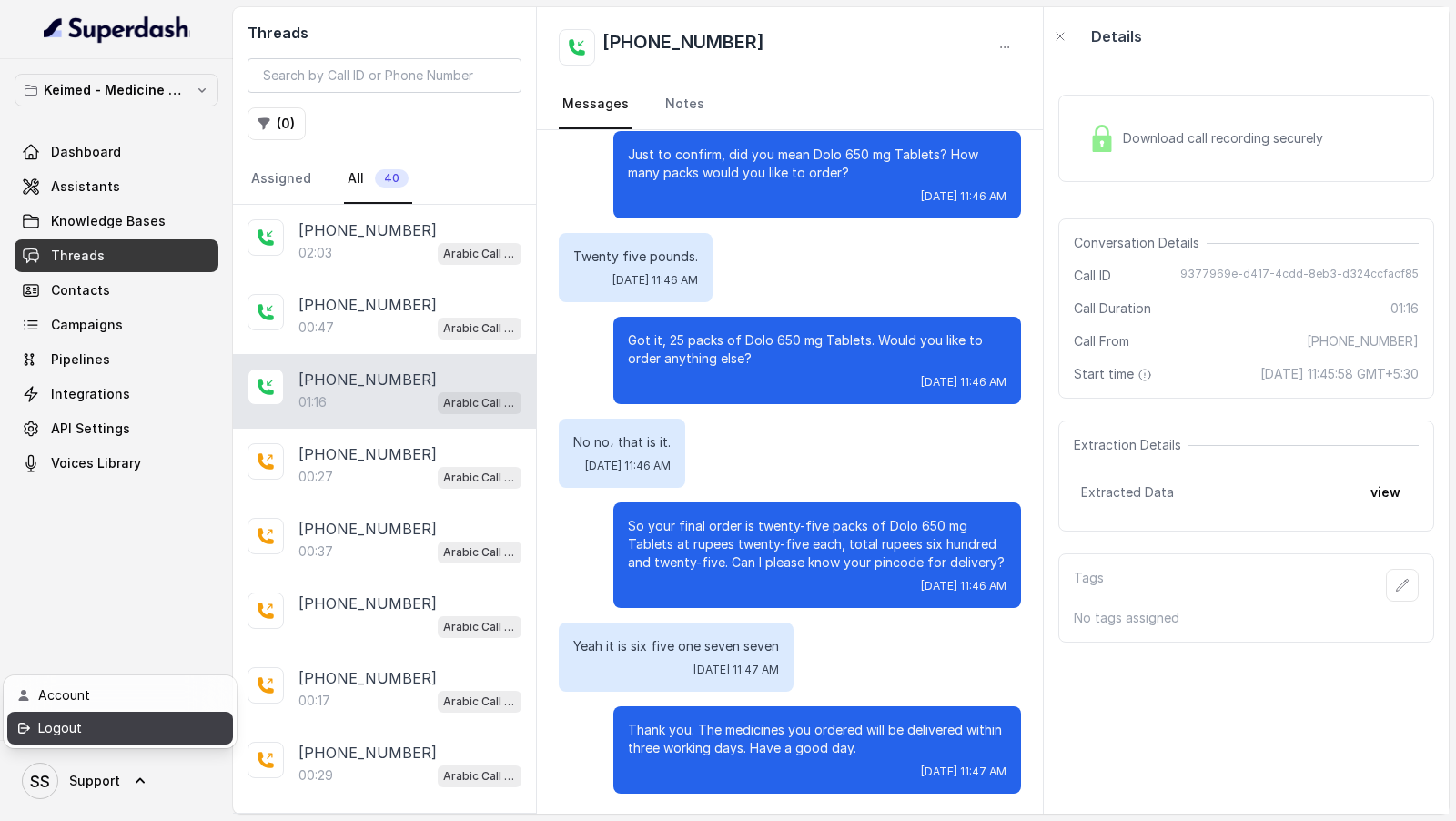
click at [146, 735] on div "Logout" at bounding box center [116, 728] width 155 height 22
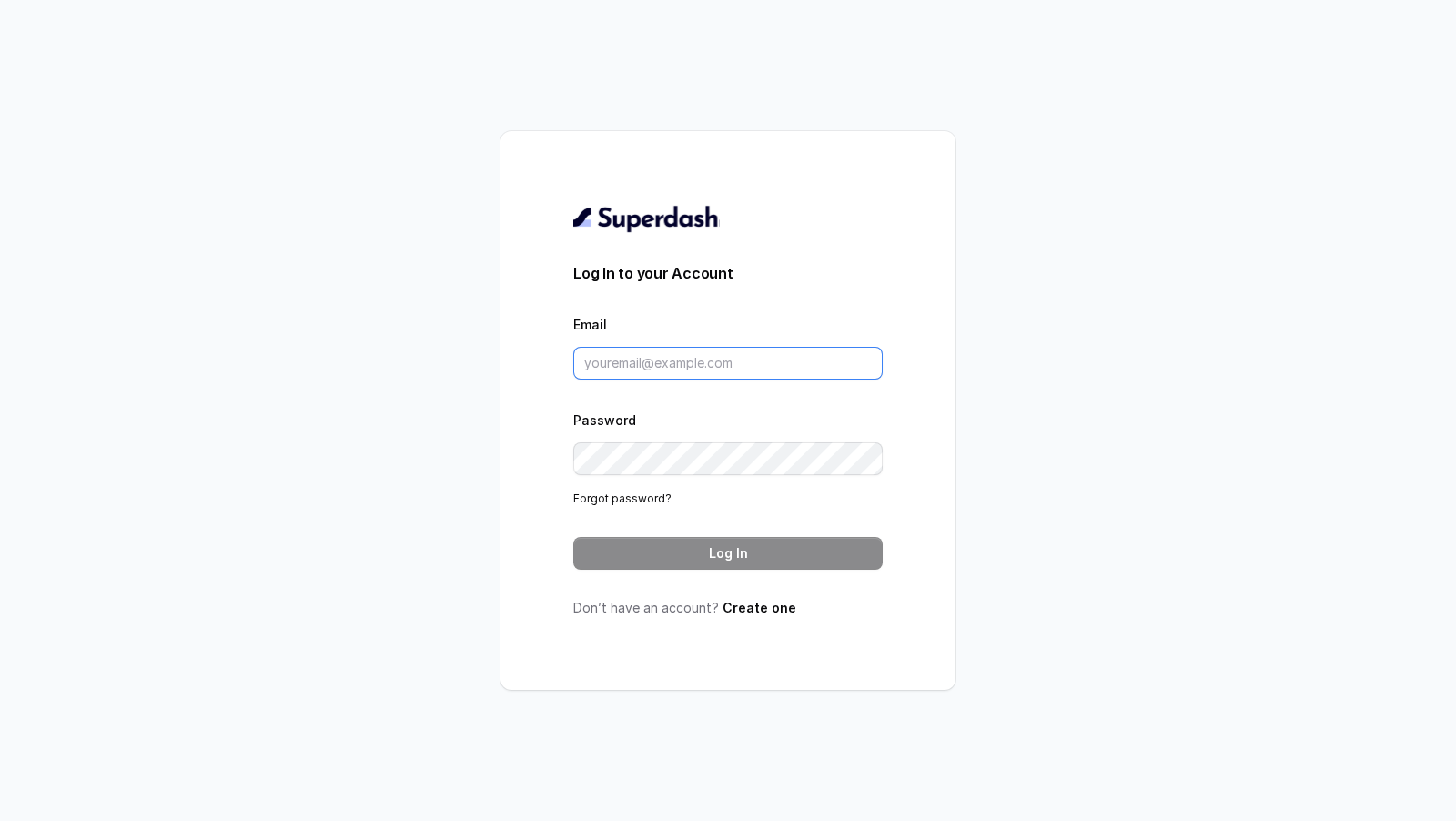
type input "support@trysuperdash.com"
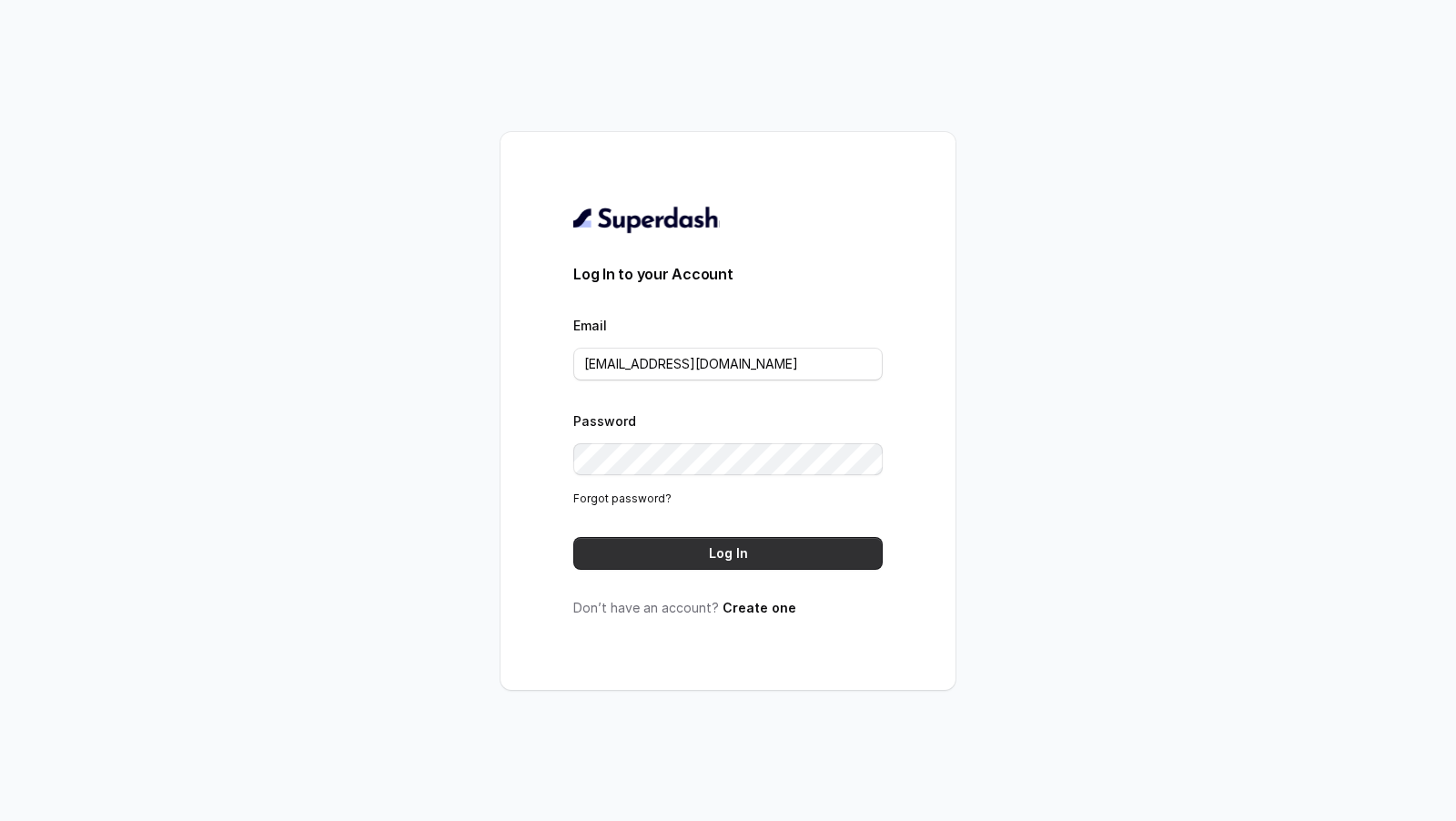
click at [601, 548] on button "Log In" at bounding box center [728, 553] width 310 height 33
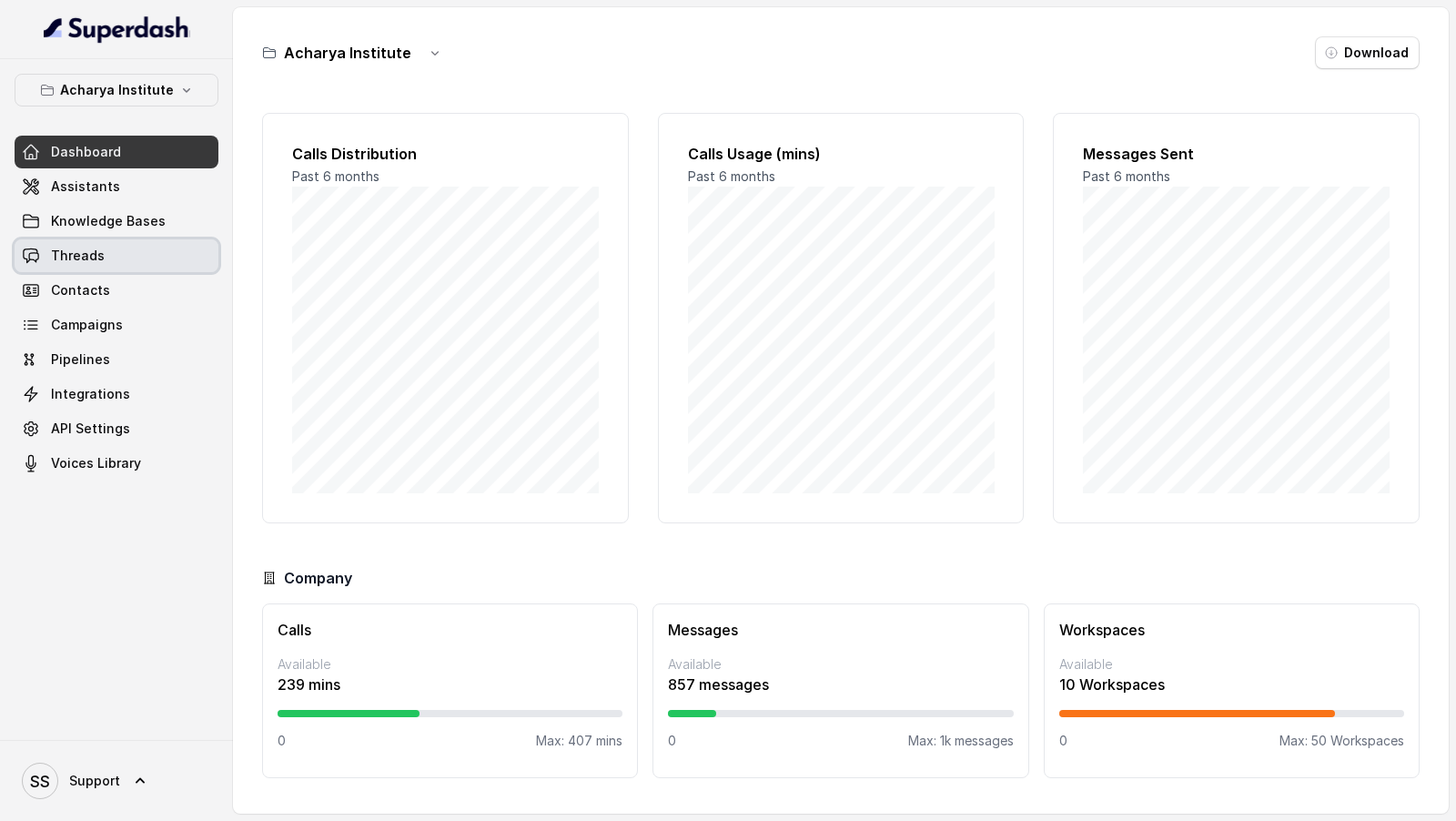
click at [127, 265] on link "Threads" at bounding box center [117, 256] width 204 height 33
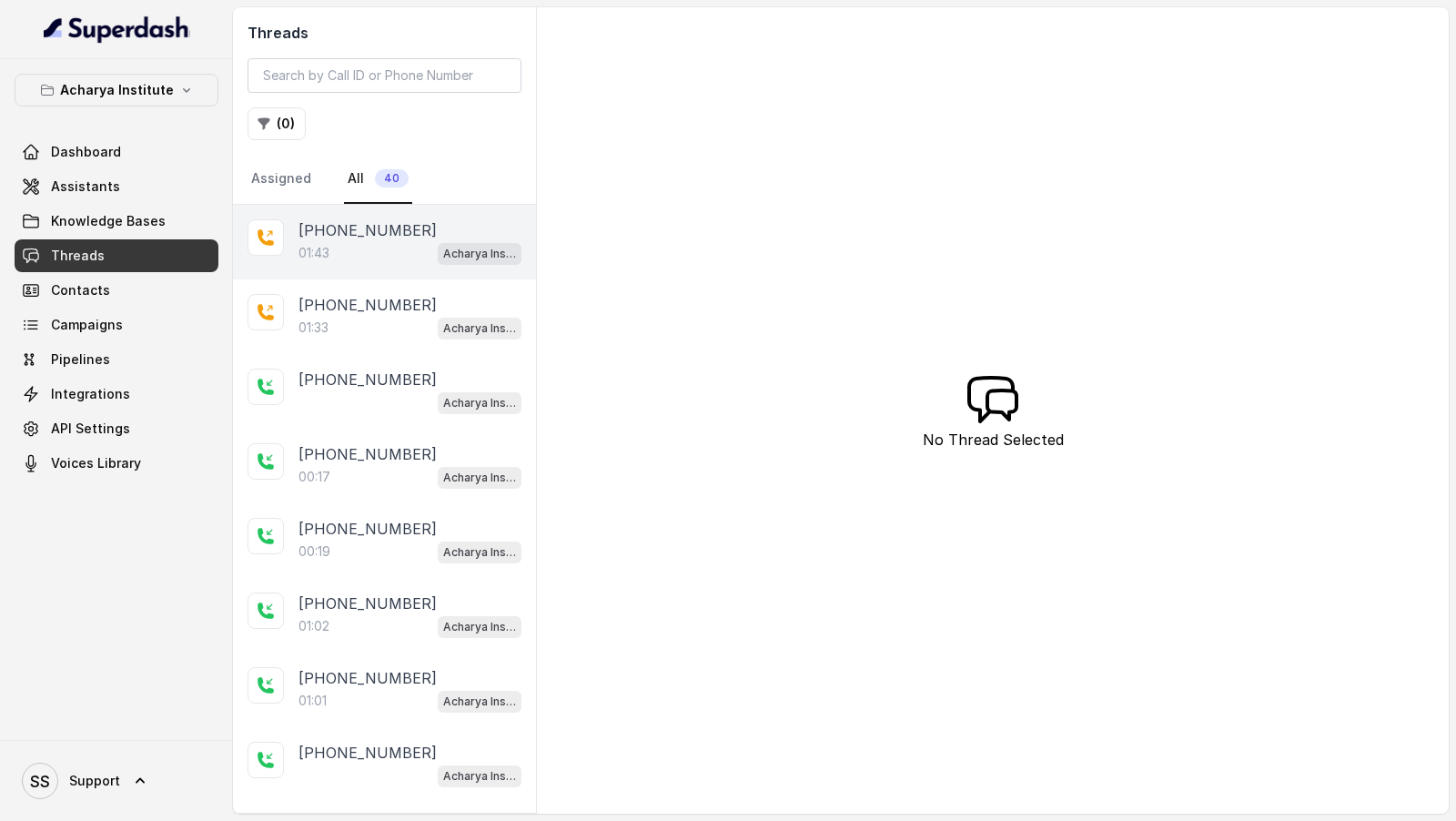
click at [345, 228] on p "[PHONE_NUMBER]" at bounding box center [368, 230] width 138 height 22
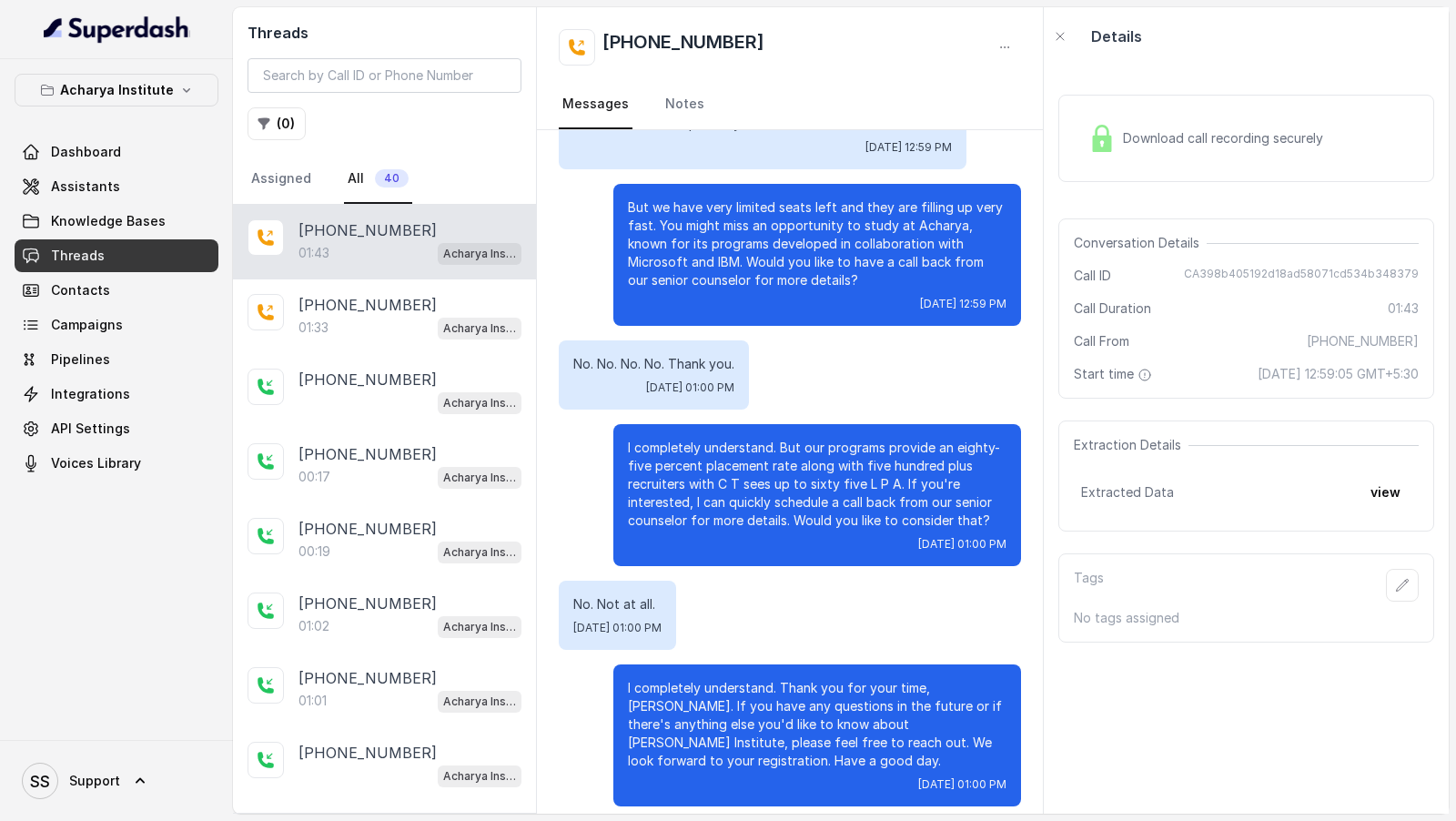
scroll to position [407, 0]
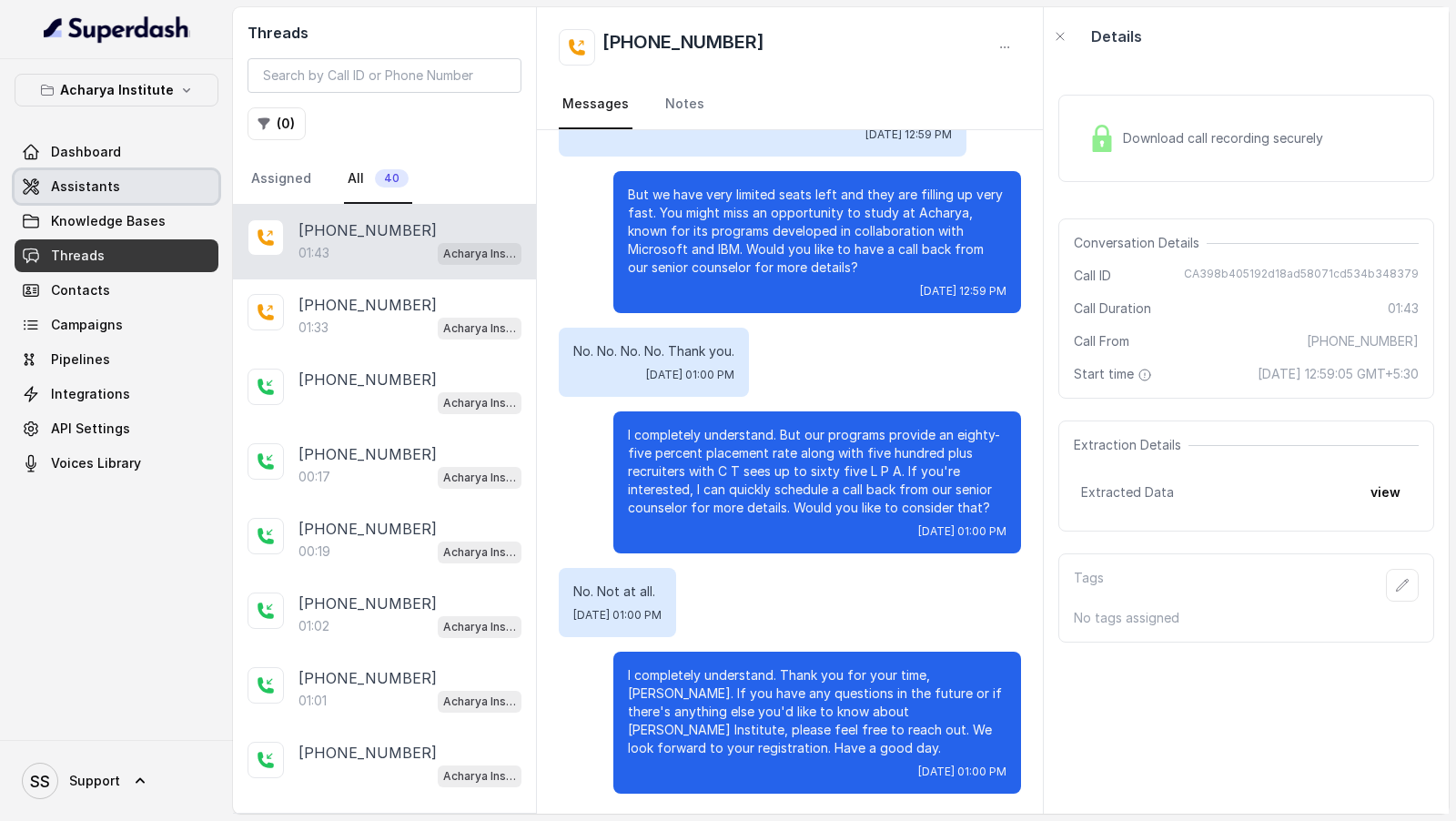
click at [80, 187] on span "Assistants" at bounding box center [86, 187] width 69 height 18
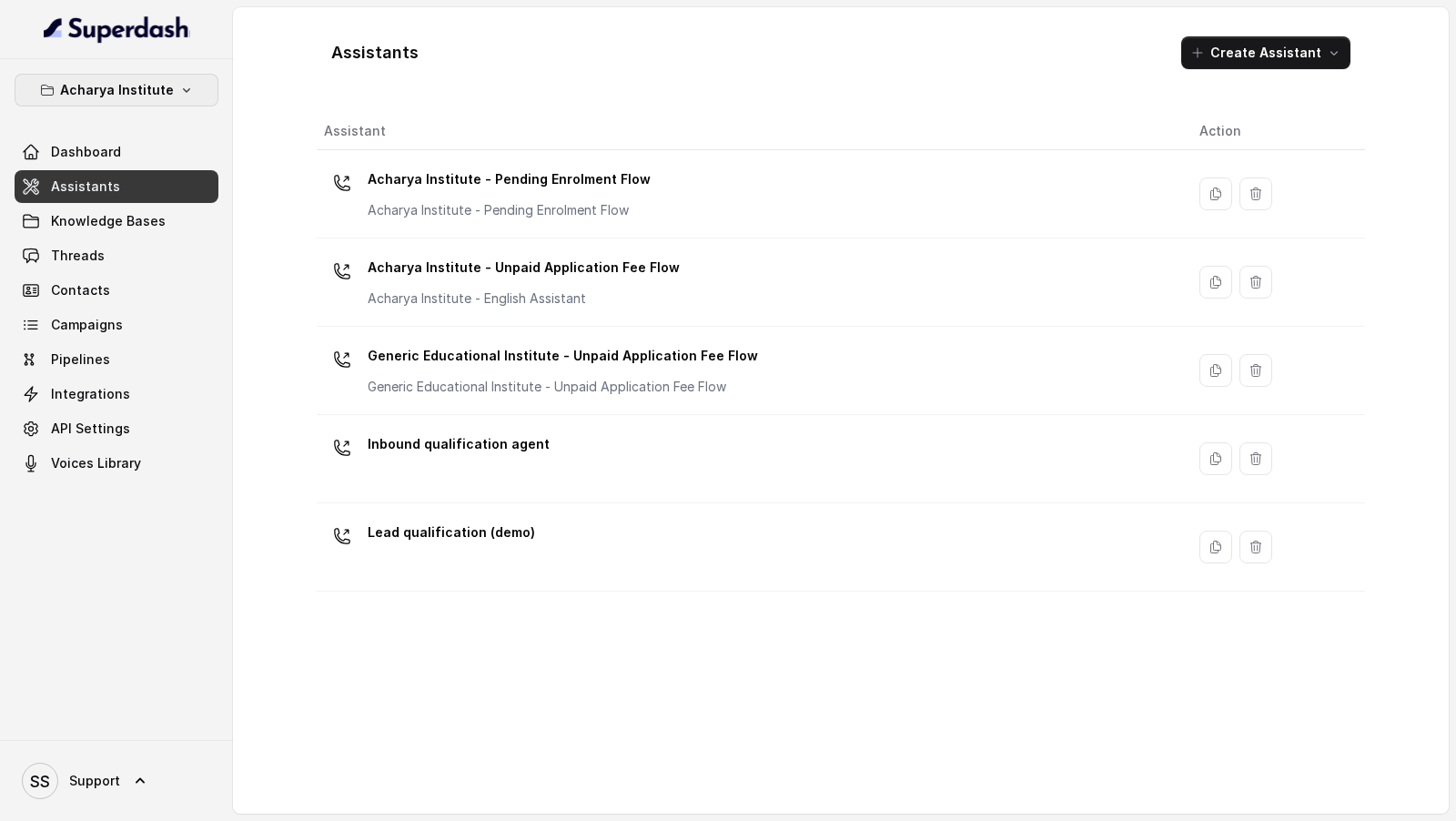
click at [157, 79] on p "Acharya Institute" at bounding box center [117, 90] width 114 height 22
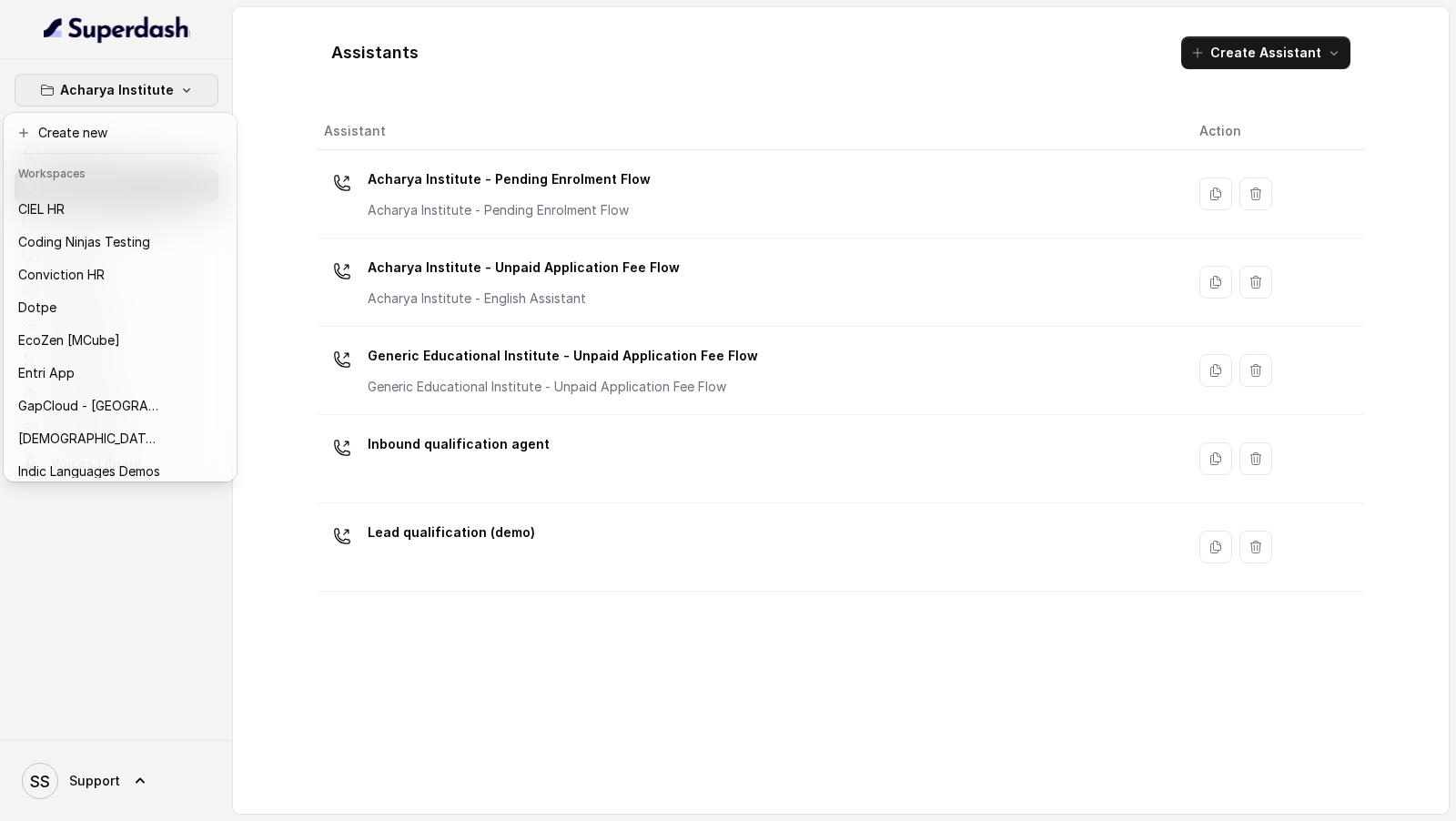
scroll to position [258, 0]
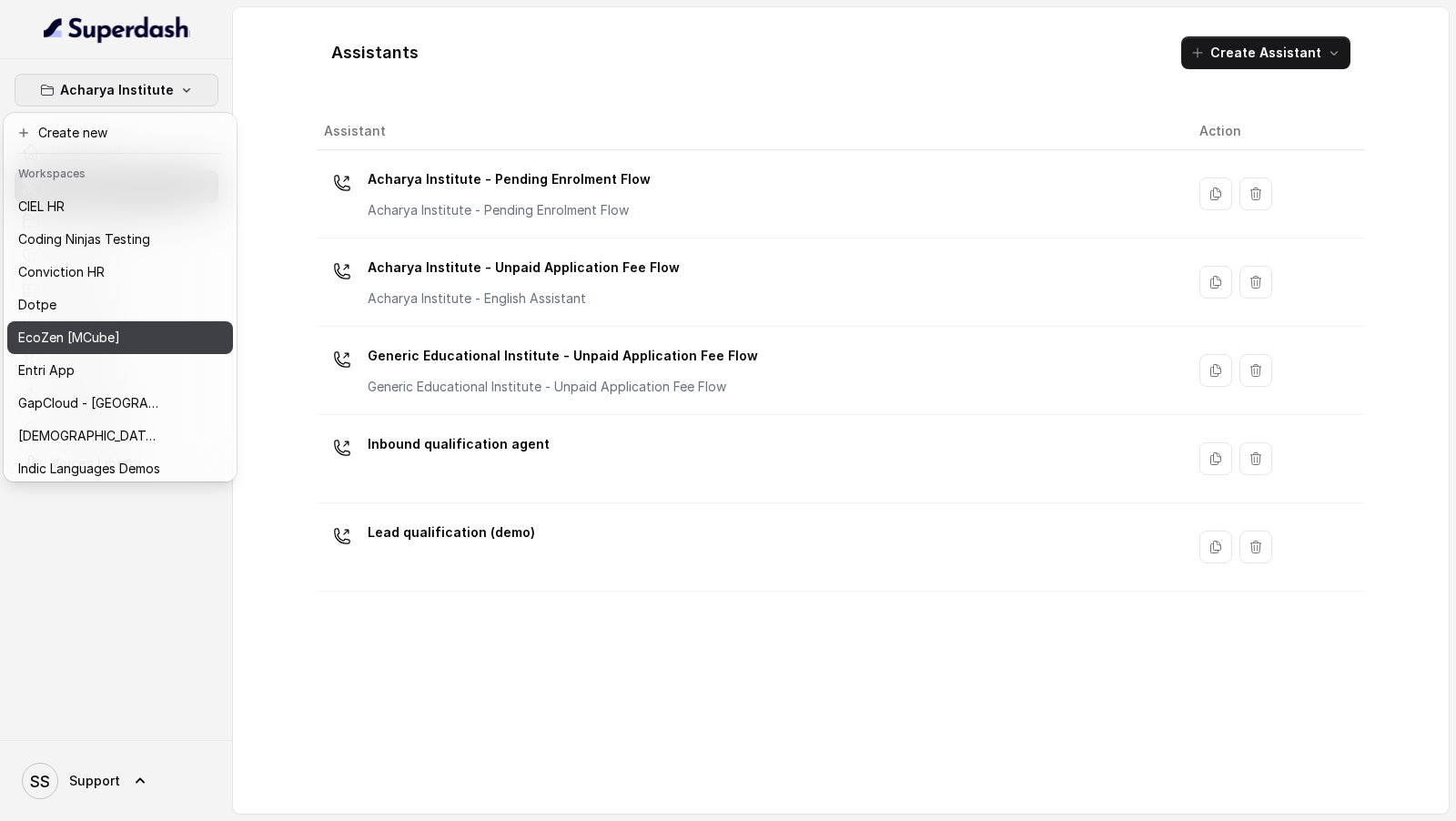
click at [155, 329] on div "EcoZen [MCube]" at bounding box center [91, 338] width 146 height 22
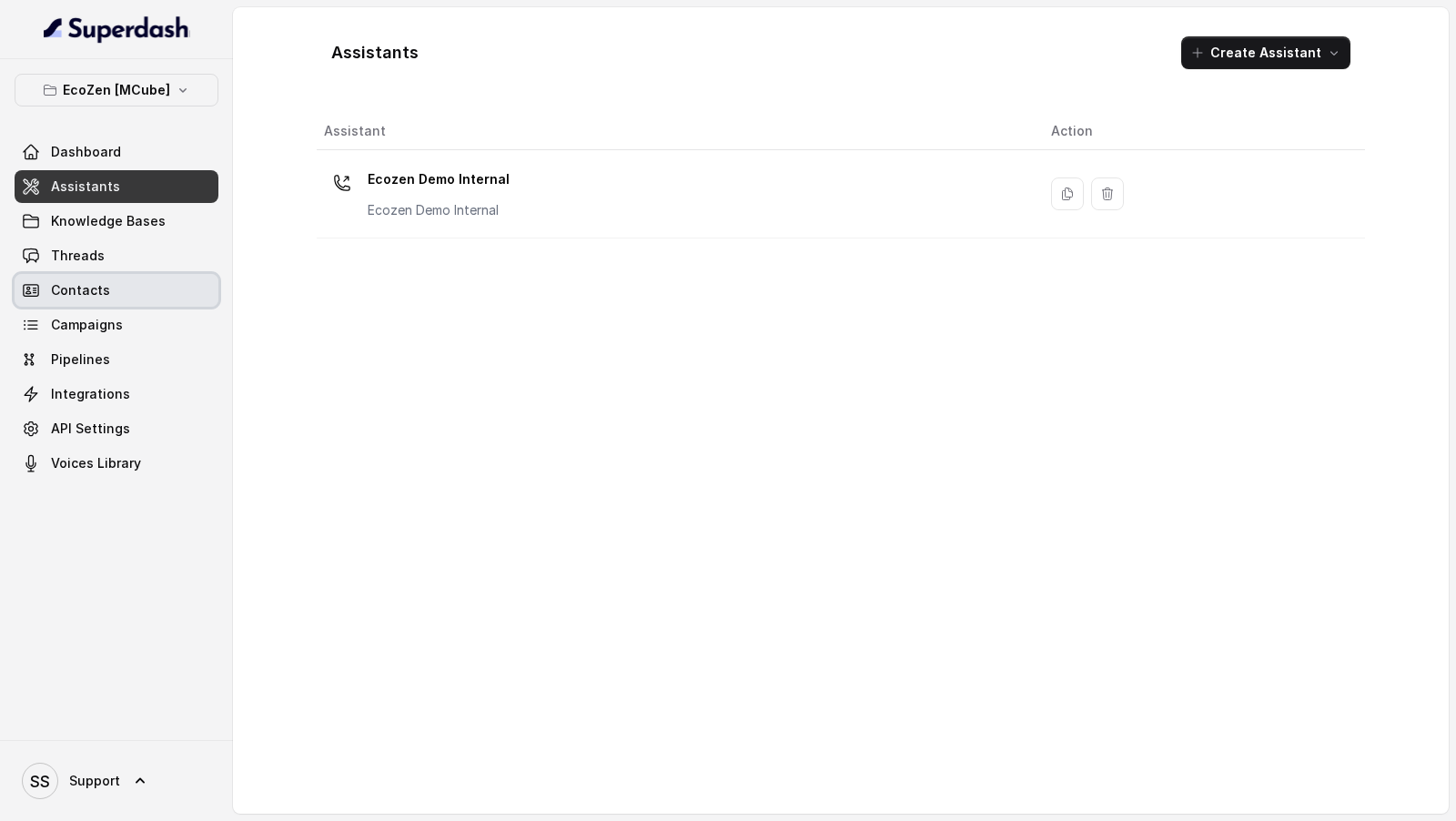
click at [168, 274] on link "Contacts" at bounding box center [117, 290] width 204 height 33
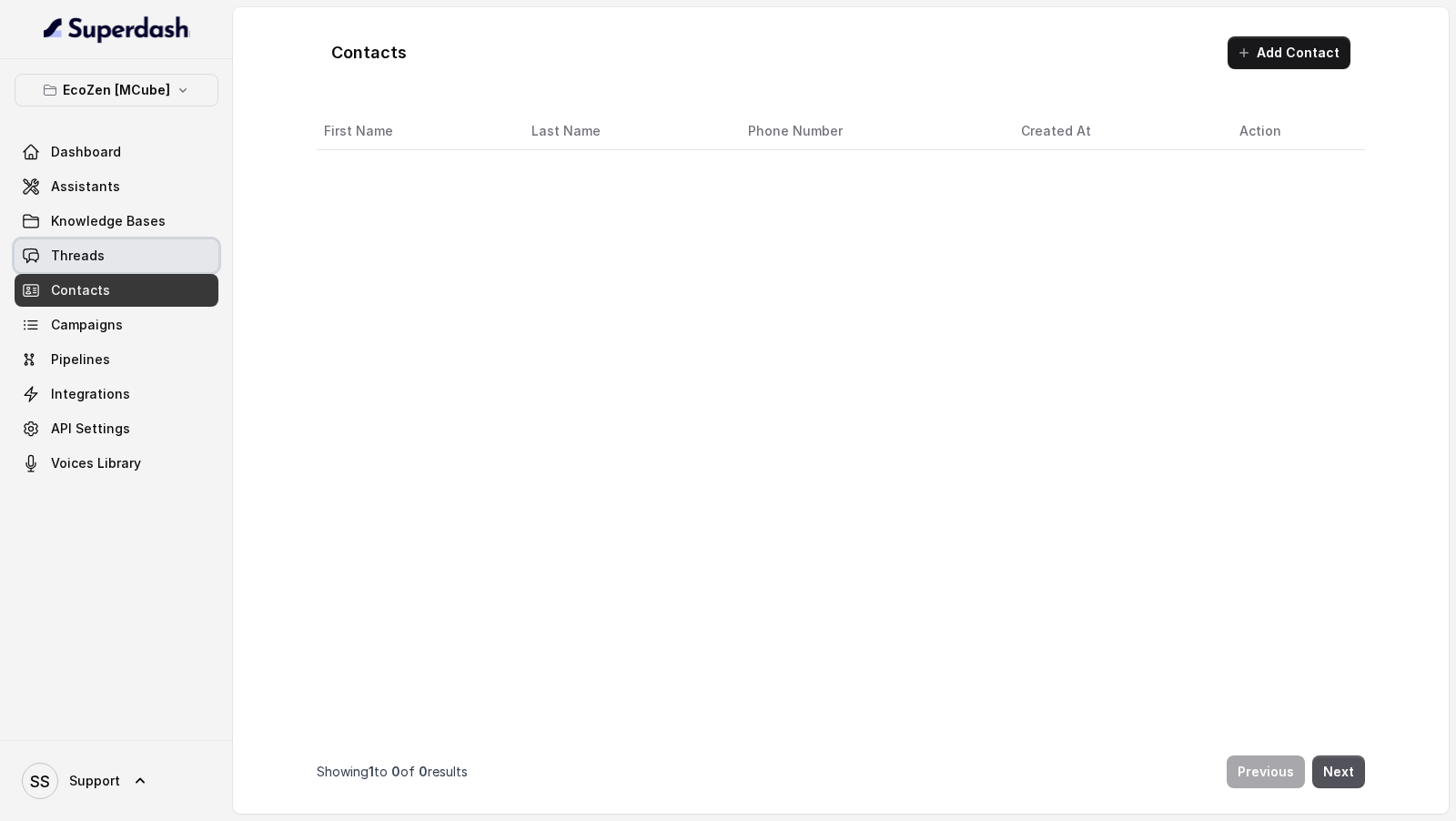
click at [178, 251] on link "Threads" at bounding box center [117, 256] width 204 height 33
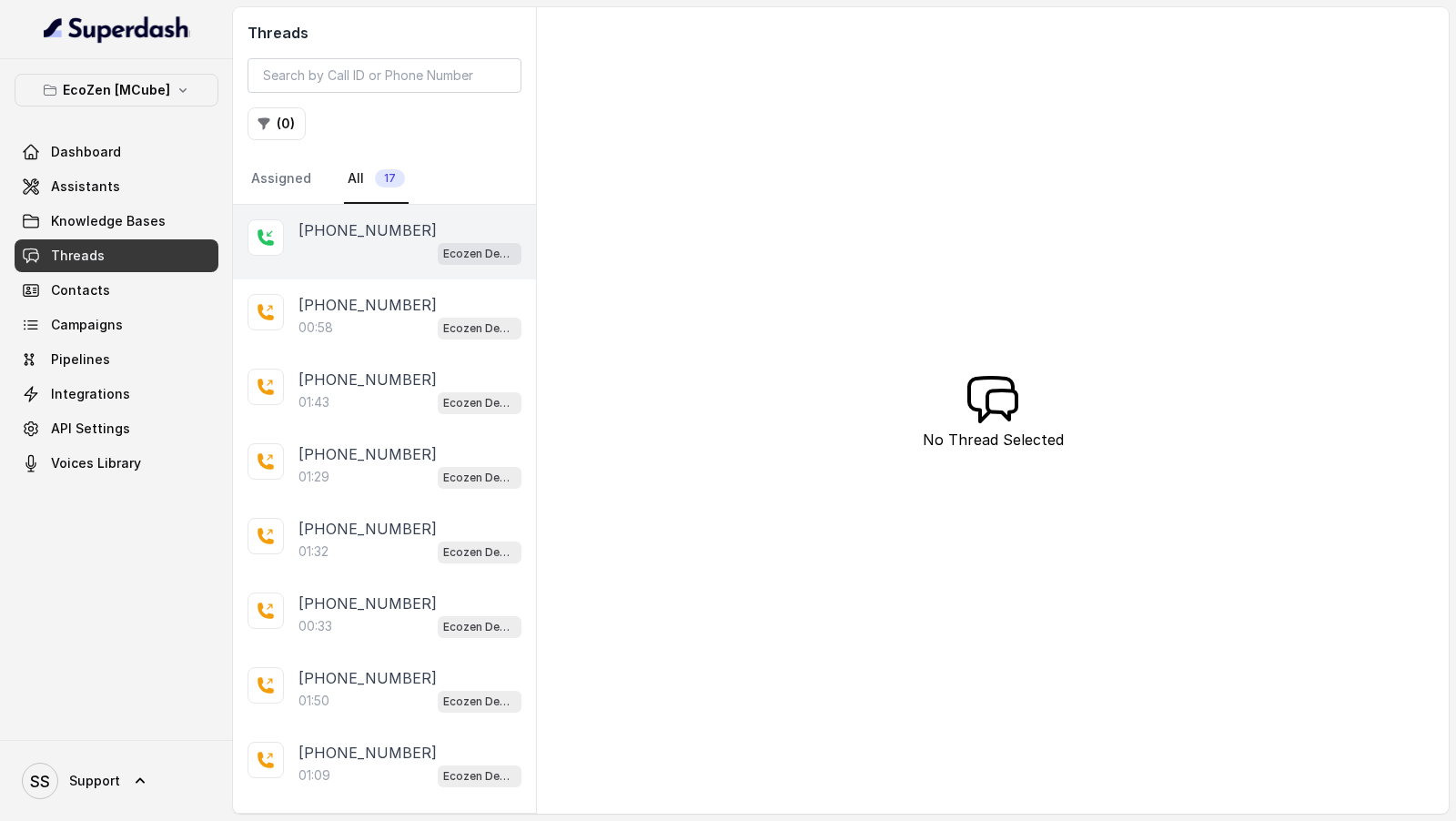
click at [382, 234] on p "[PHONE_NUMBER]" at bounding box center [368, 230] width 138 height 22
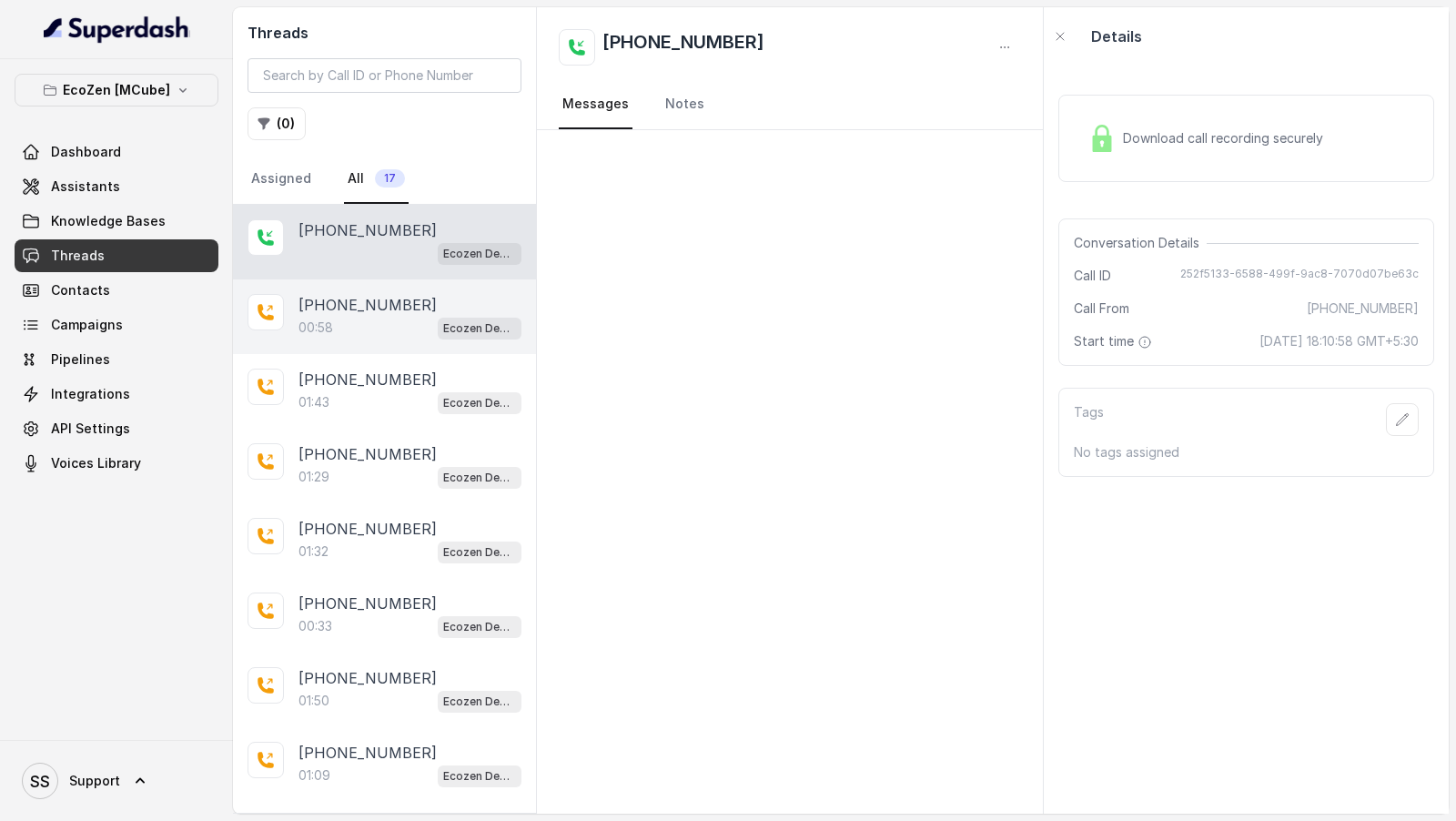
click at [355, 311] on p "[PHONE_NUMBER]" at bounding box center [368, 305] width 138 height 22
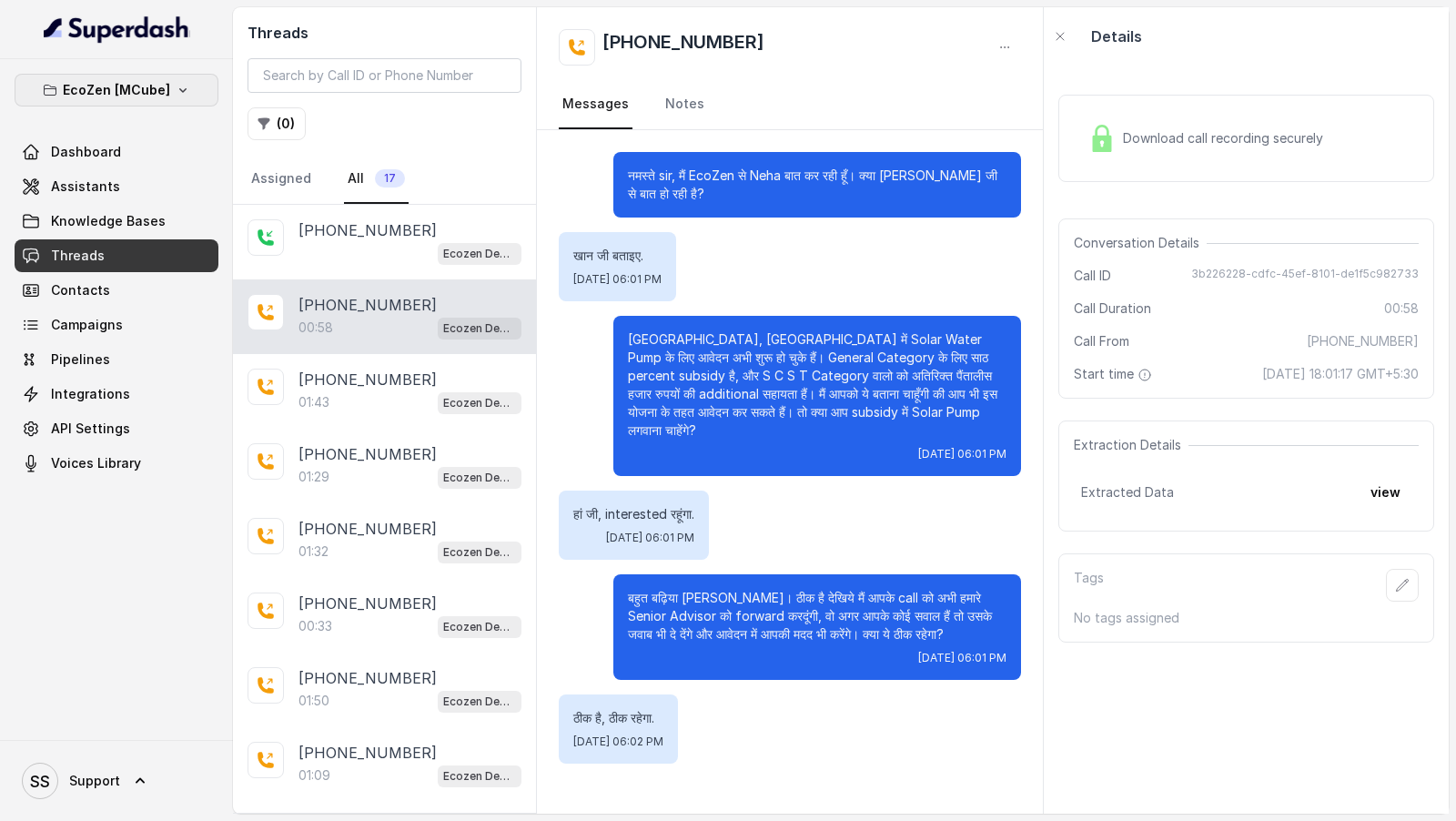
click at [142, 84] on p "EcoZen [MCube]" at bounding box center [117, 90] width 107 height 22
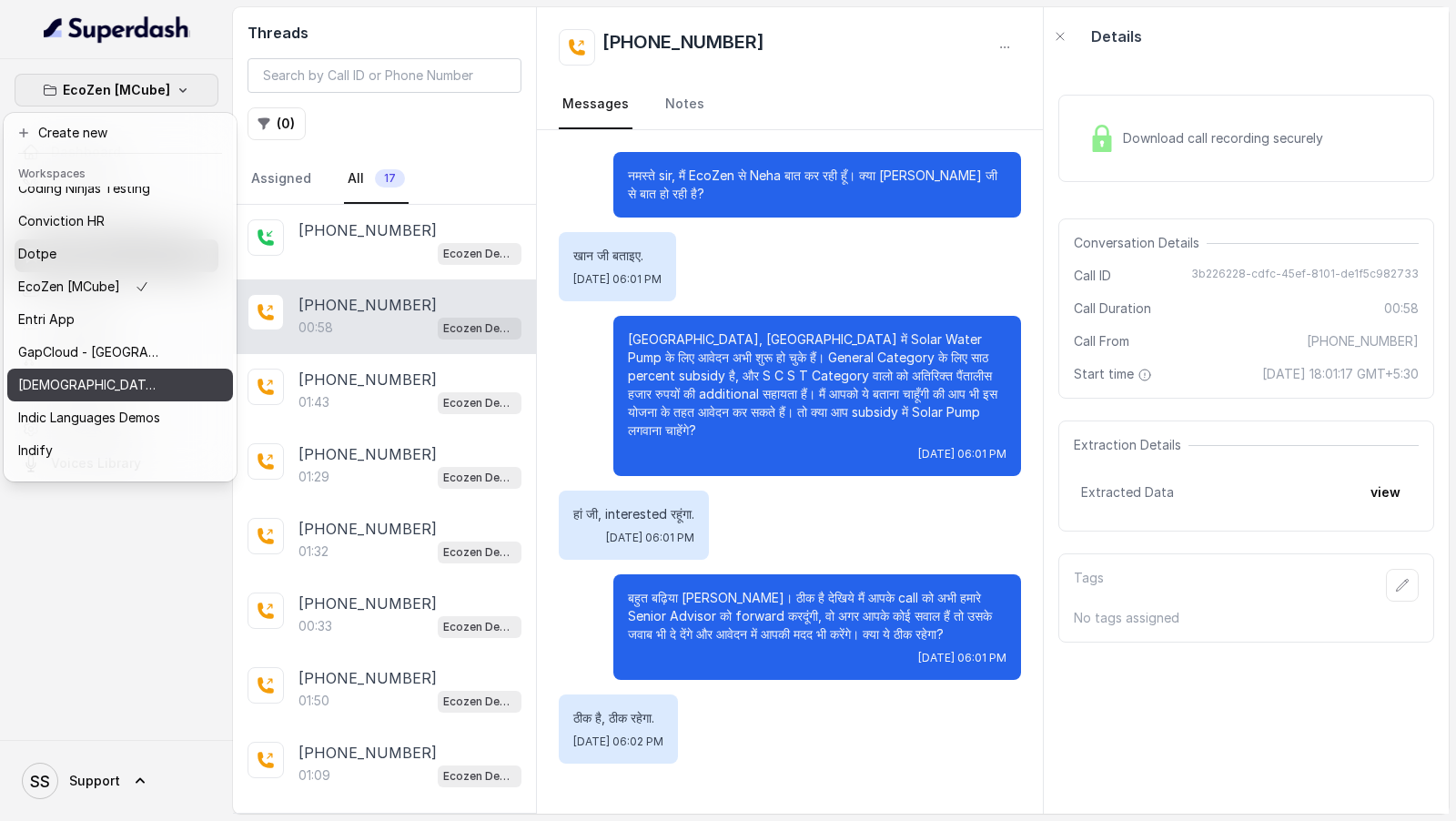
scroll to position [316, 0]
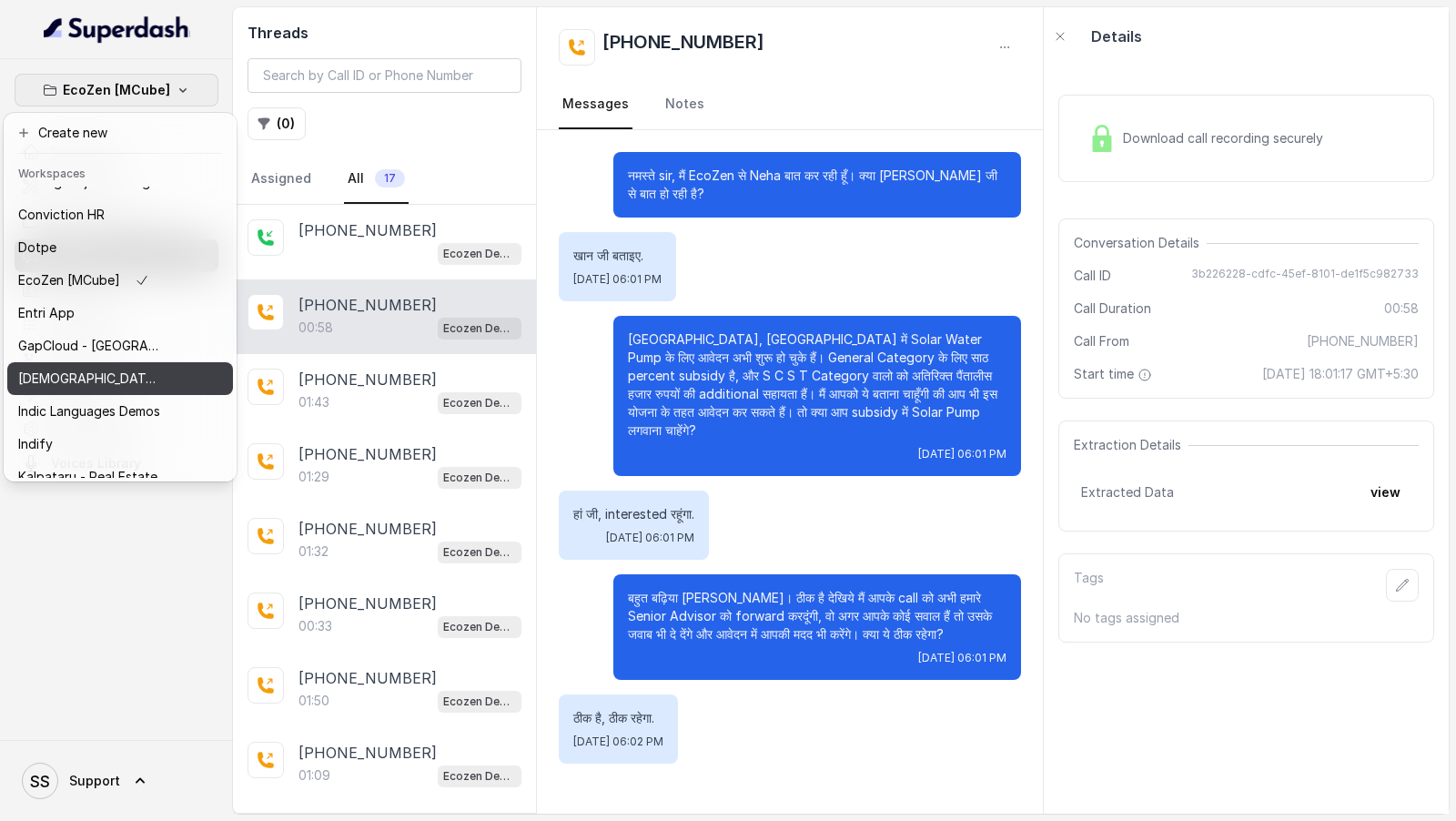
click at [168, 386] on button "Hinduja Housing Finance Demo" at bounding box center [120, 379] width 226 height 33
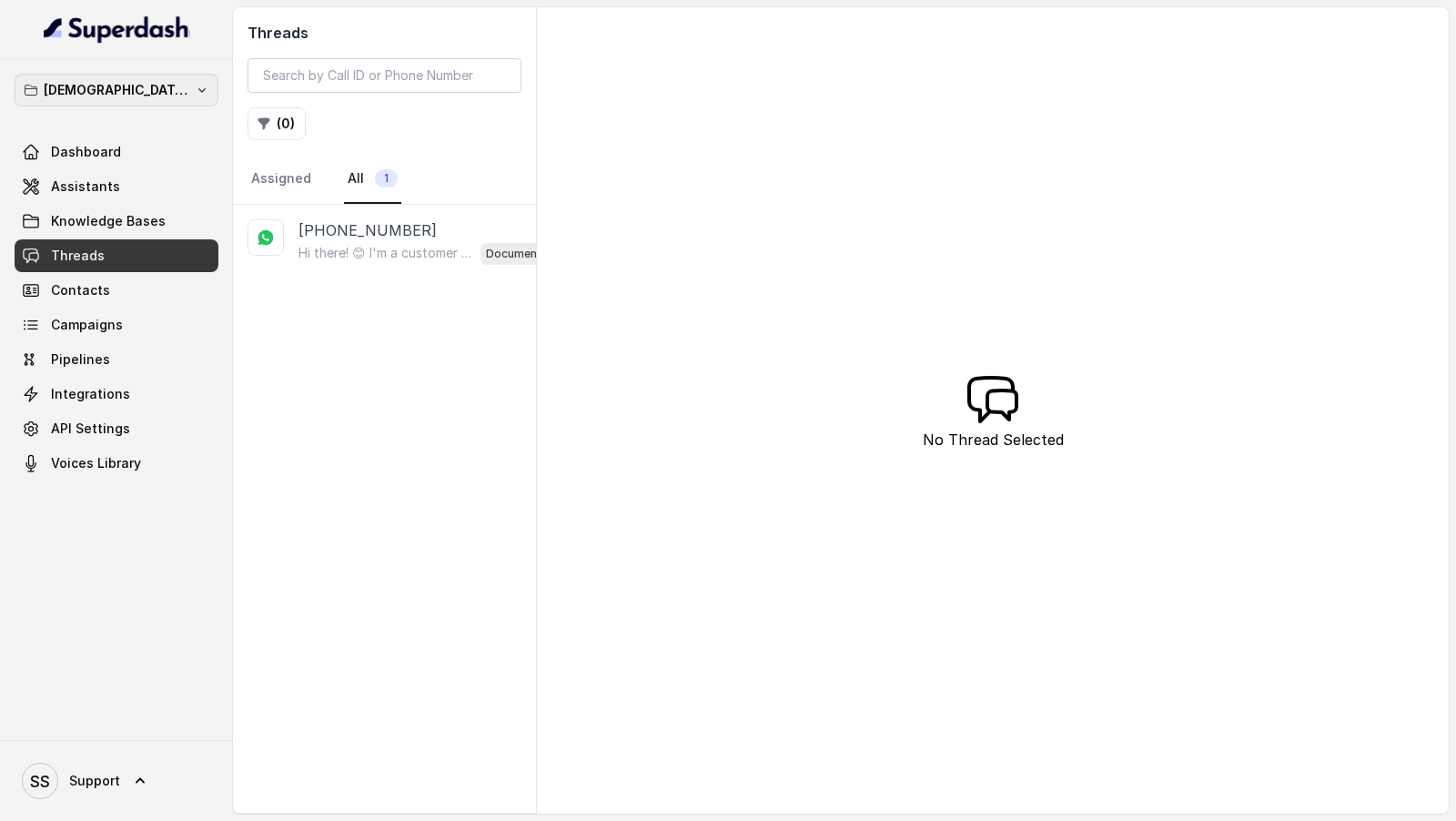
click at [158, 99] on p "Hinduja Housing Finance Demo" at bounding box center [117, 90] width 146 height 22
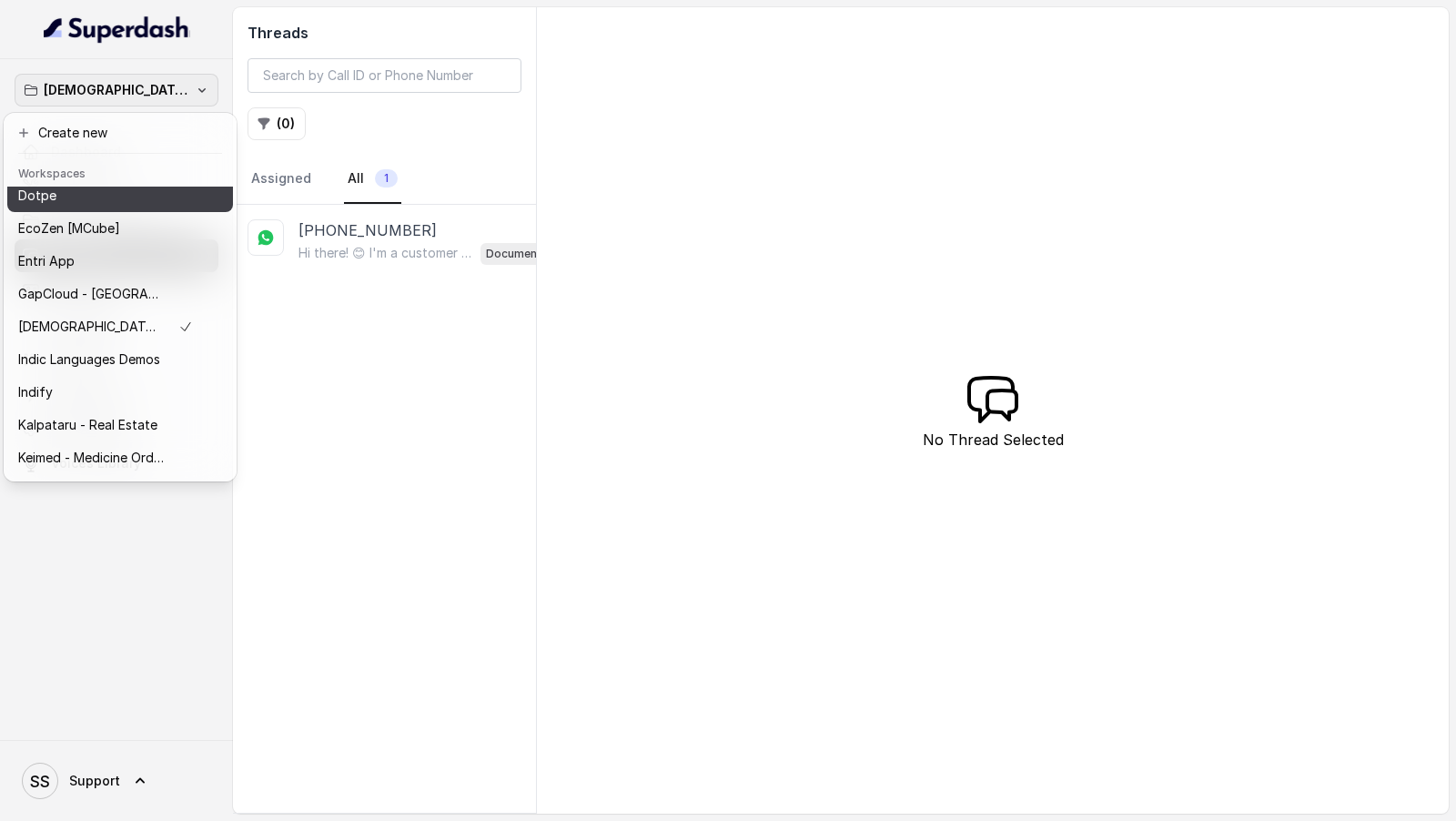
scroll to position [367, 0]
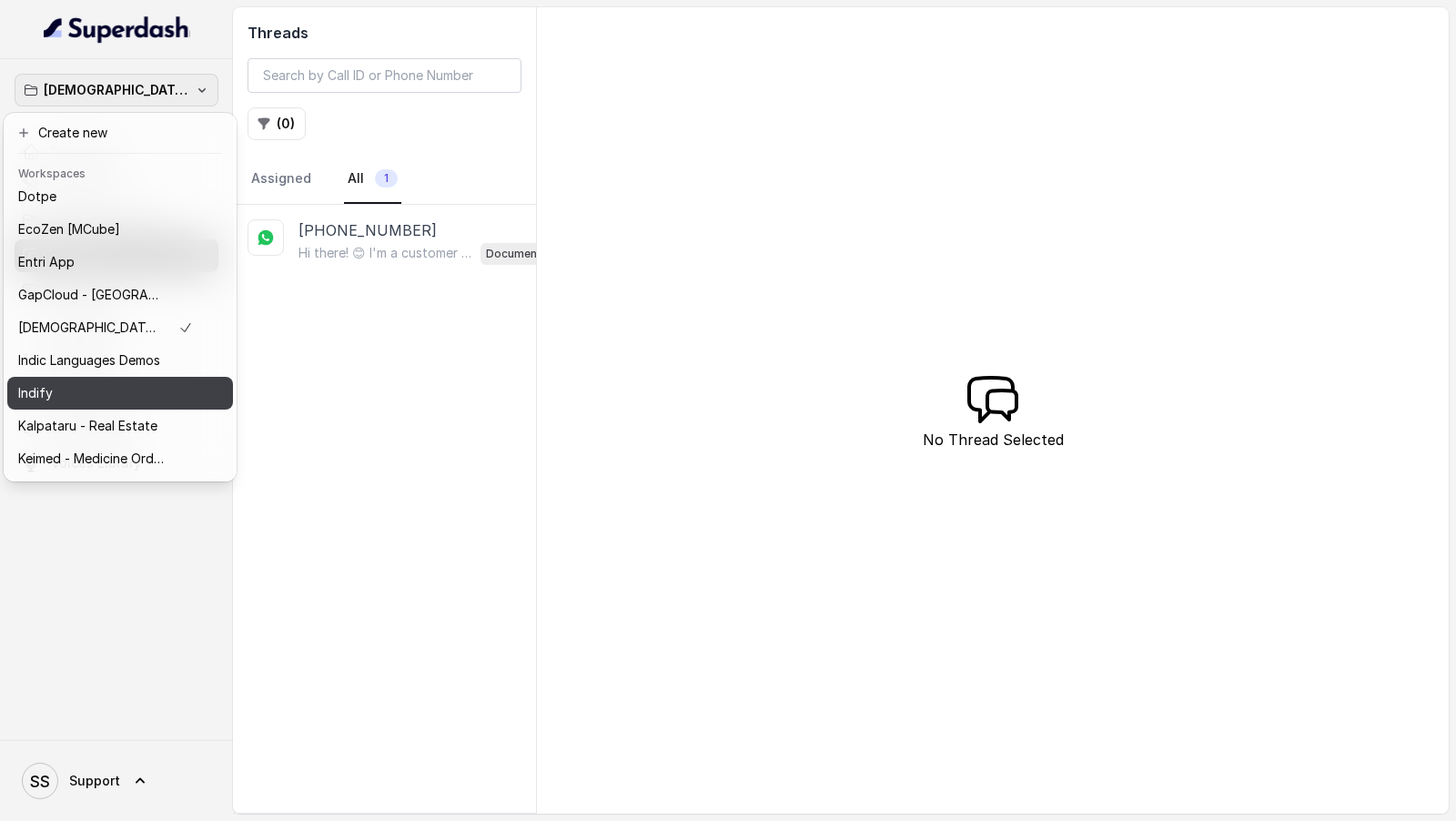
click at [142, 401] on div "Indify" at bounding box center [106, 393] width 175 height 22
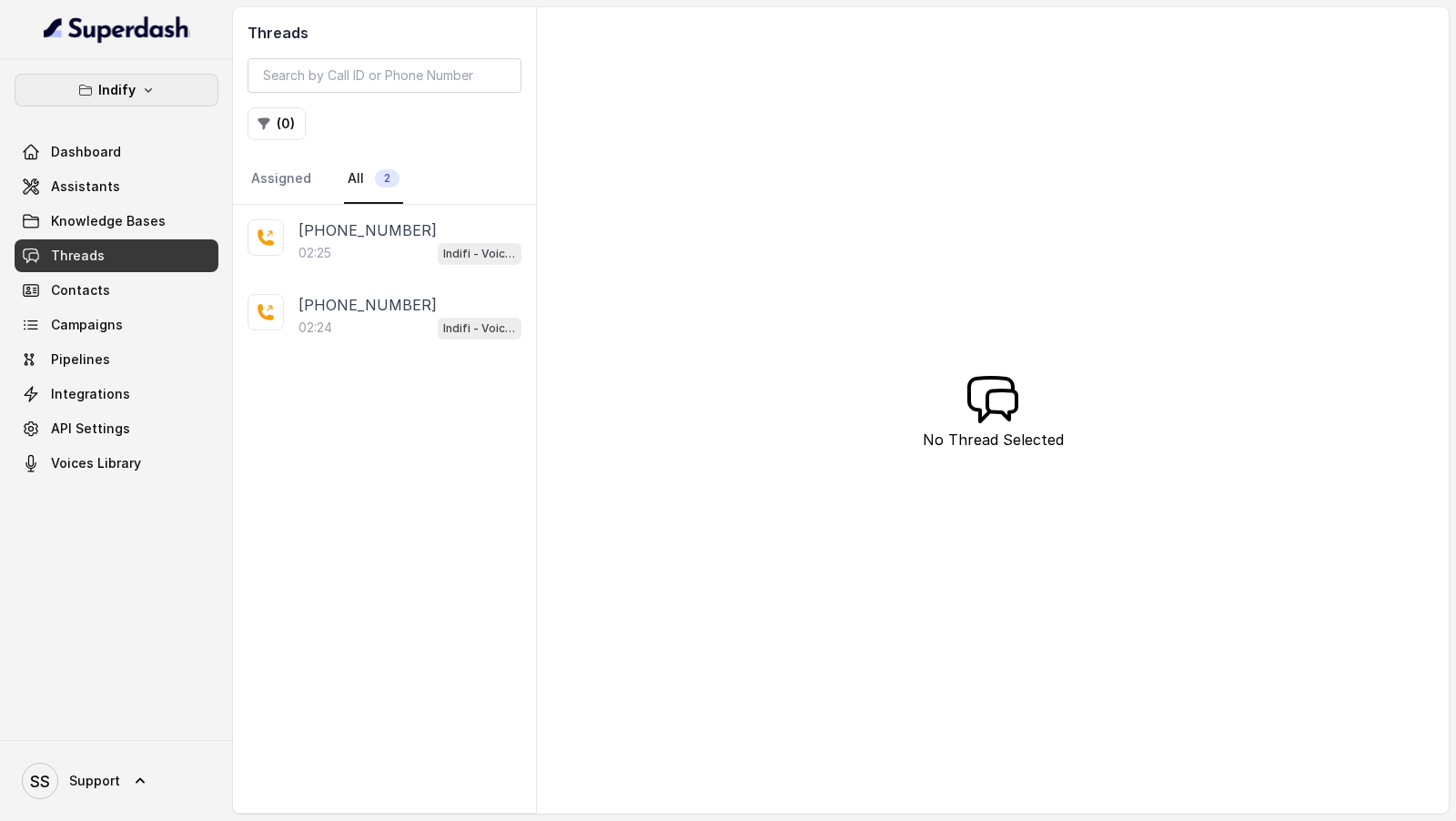
click at [151, 93] on icon "button" at bounding box center [148, 90] width 15 height 15
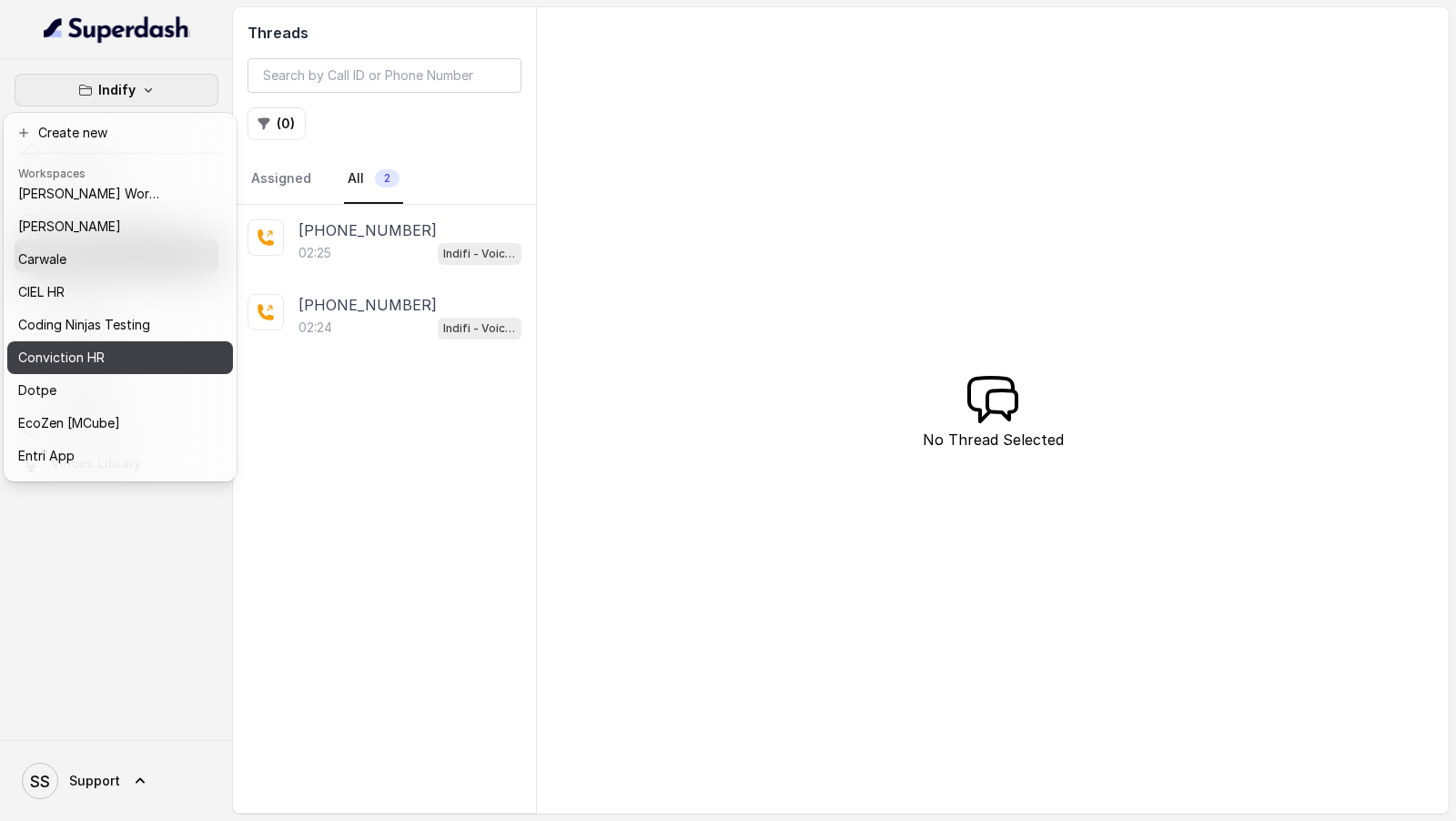
scroll to position [178, 0]
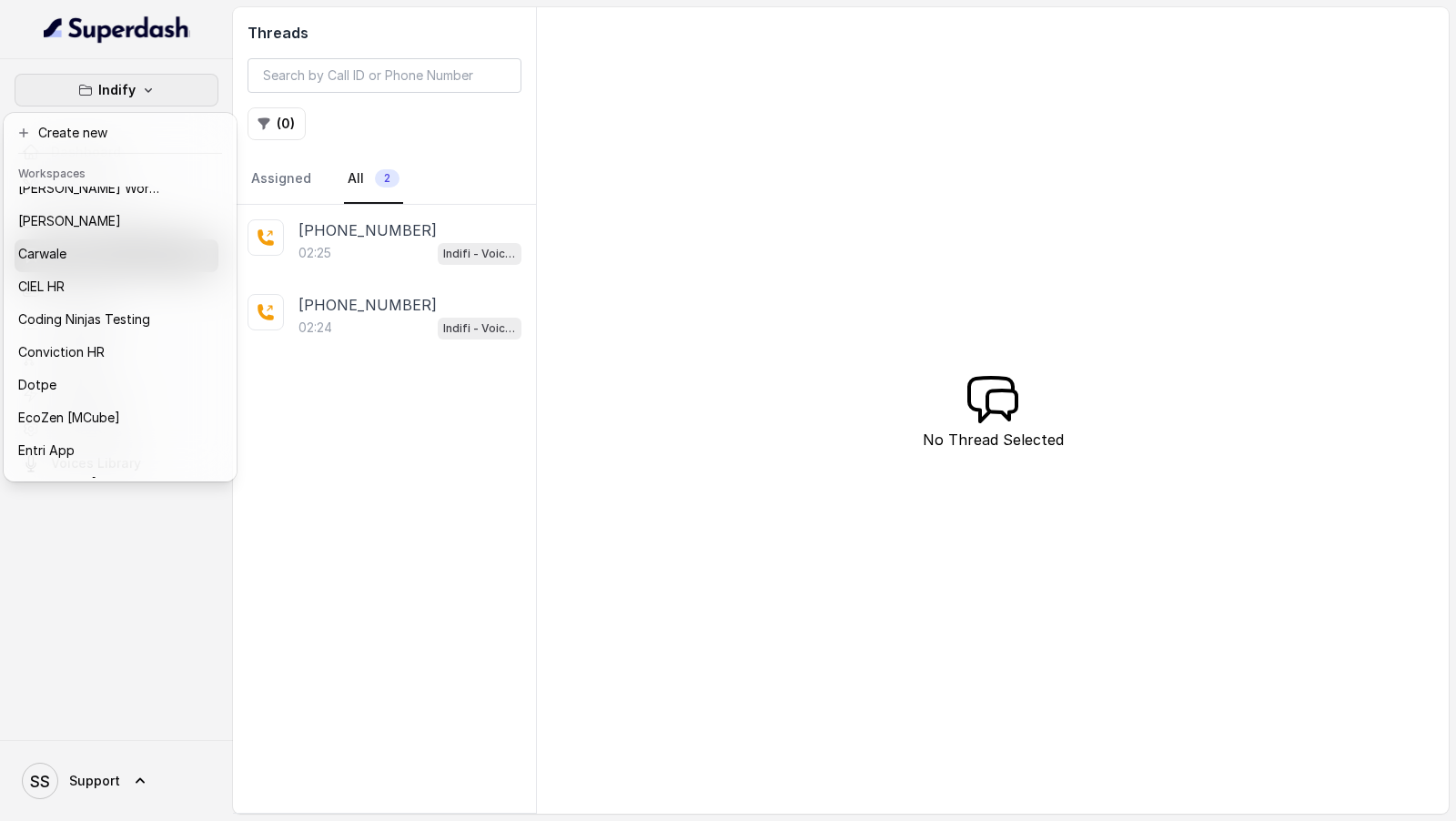
click at [399, 252] on div "Indify Dashboard Assistants Knowledge Bases Threads Contacts Campaigns Pipeline…" at bounding box center [728, 410] width 1456 height 821
click at [399, 252] on div "02:25 Indifi - Voice Assistant" at bounding box center [410, 253] width 223 height 24
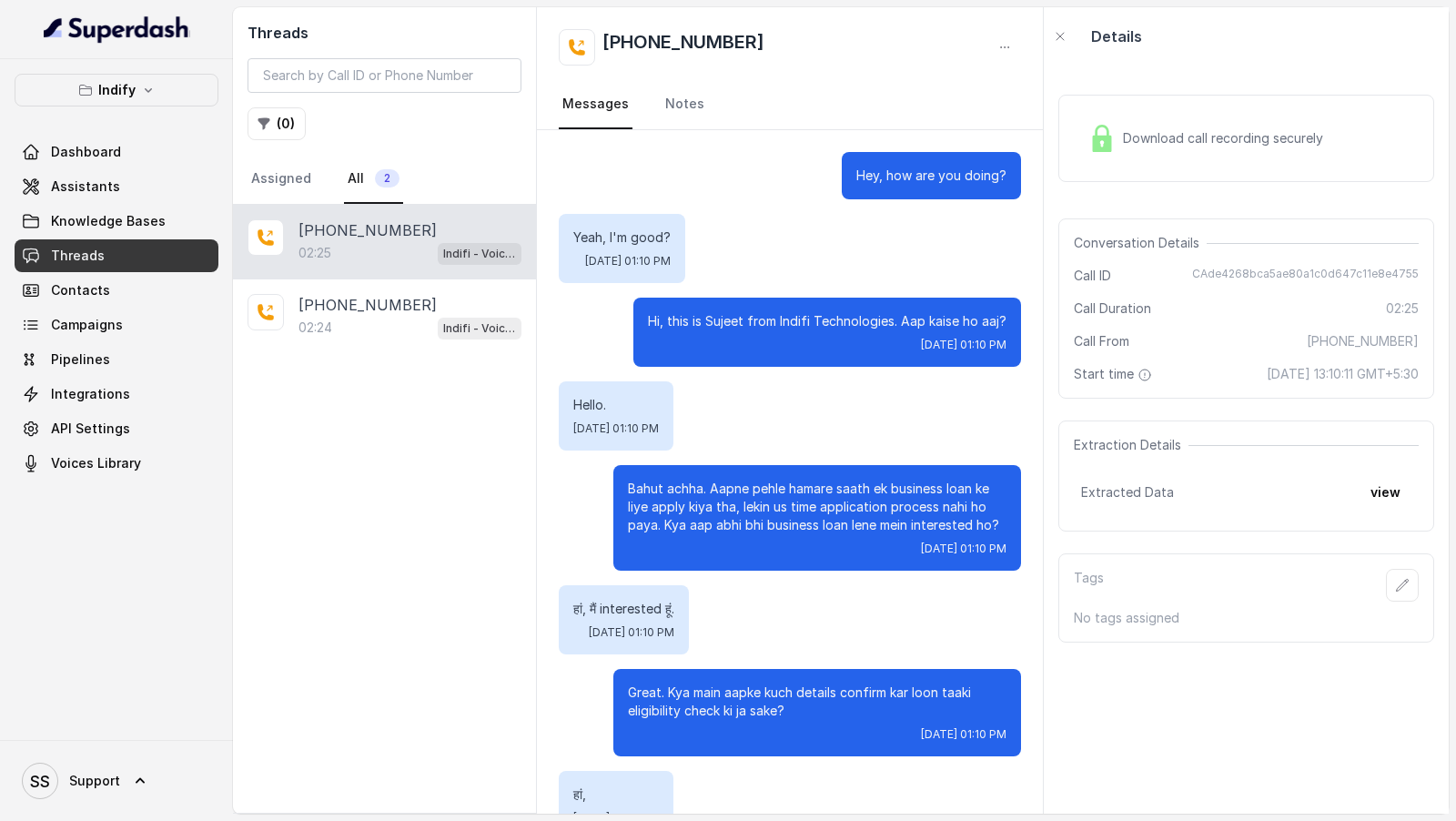
click at [628, 321] on div "Hi, this is Sujeet from Indifi Technologies. Aap kaise ho aaj? Thu, Sep 11, 202…" at bounding box center [790, 332] width 463 height 69
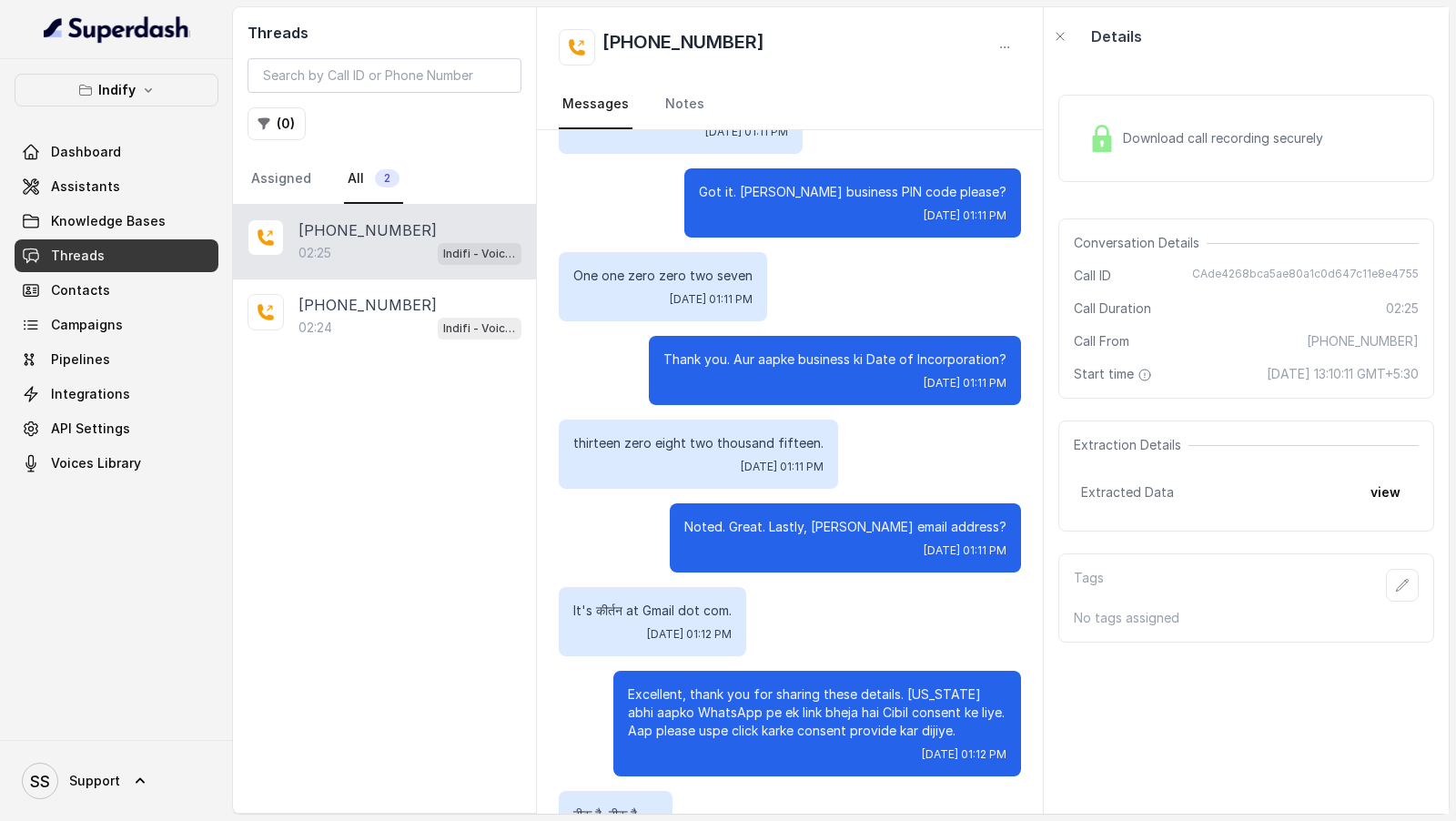
scroll to position [1746, 0]
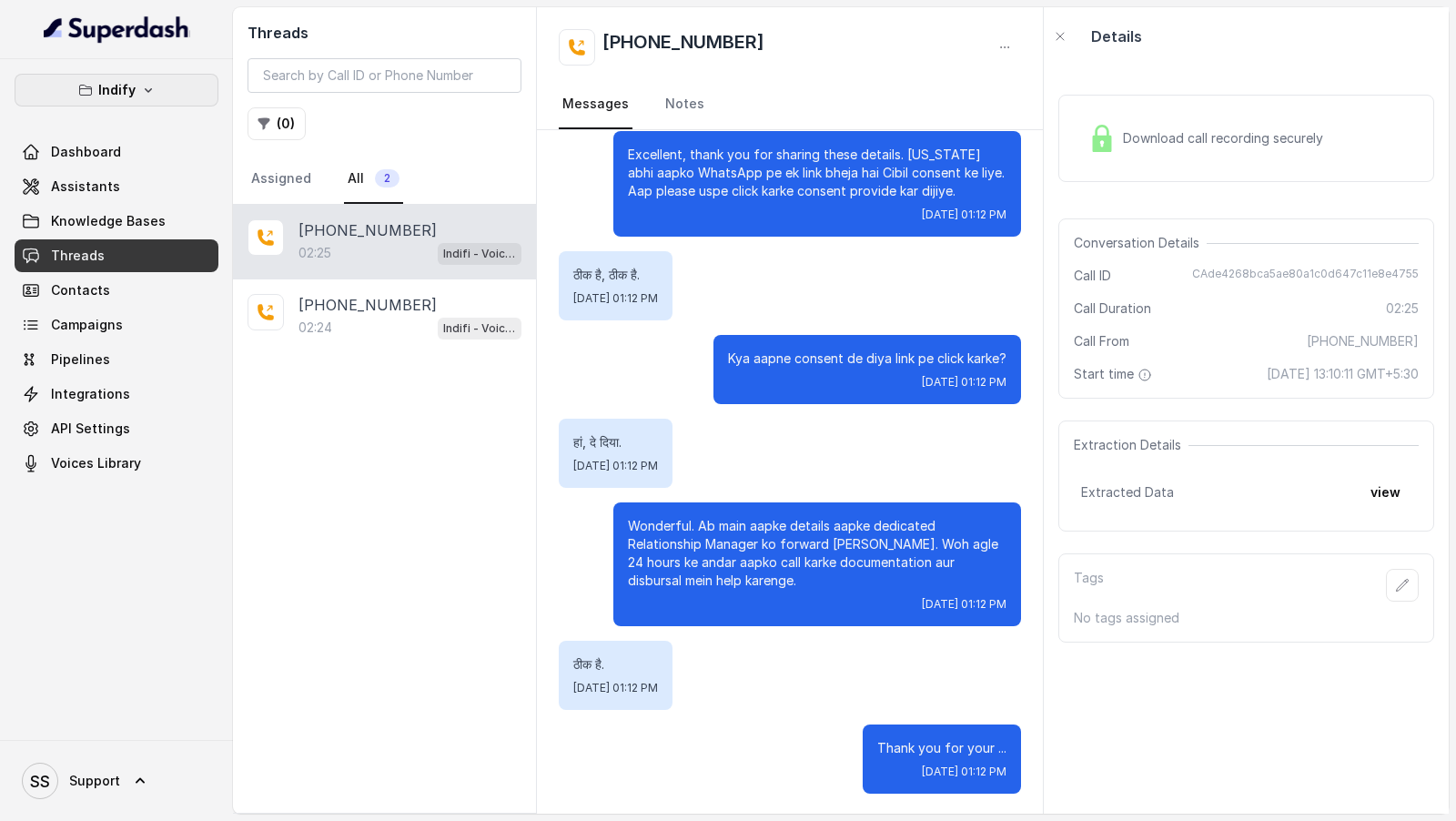
click at [154, 99] on button "Indify" at bounding box center [117, 90] width 204 height 33
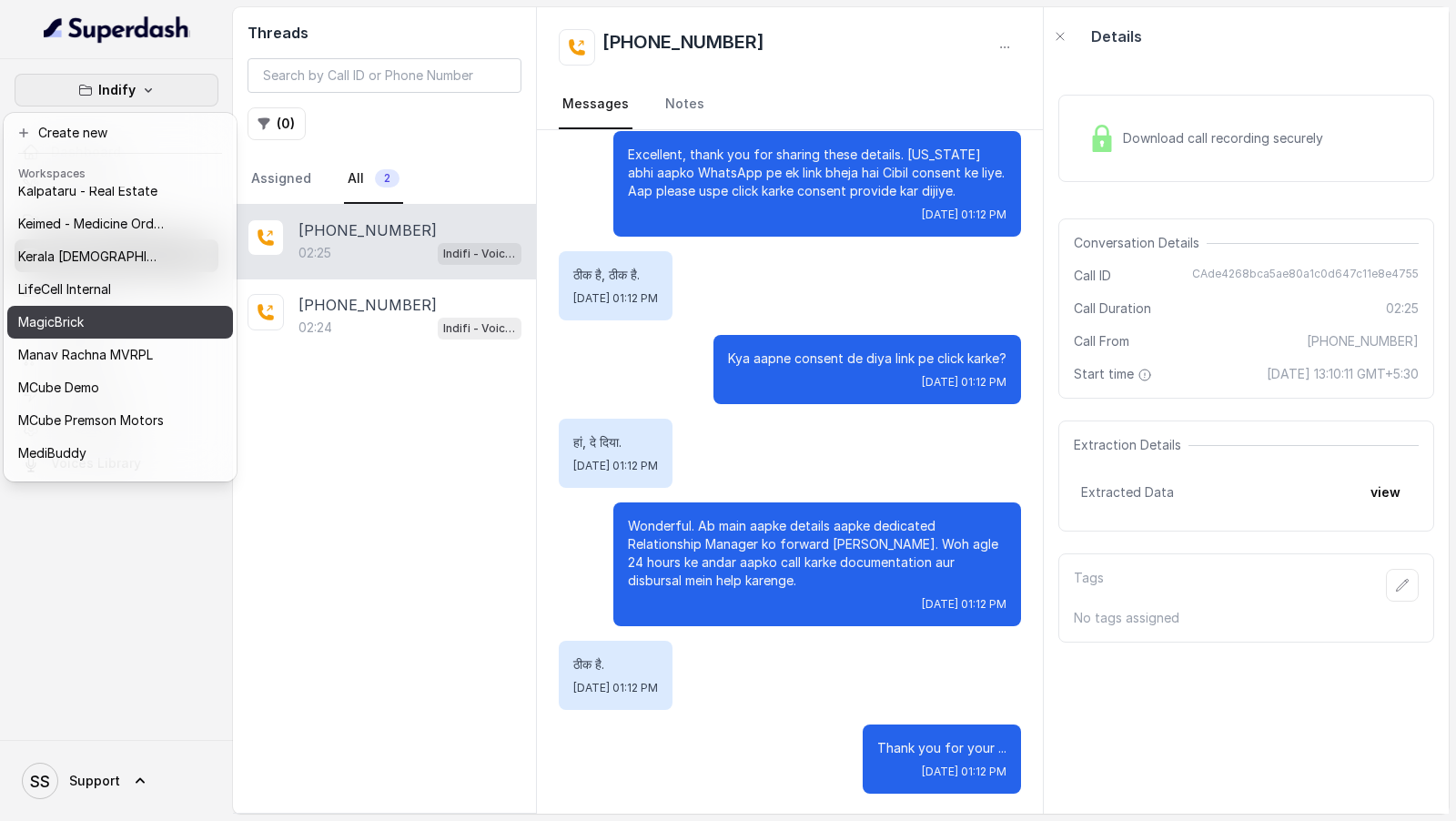
scroll to position [604, 0]
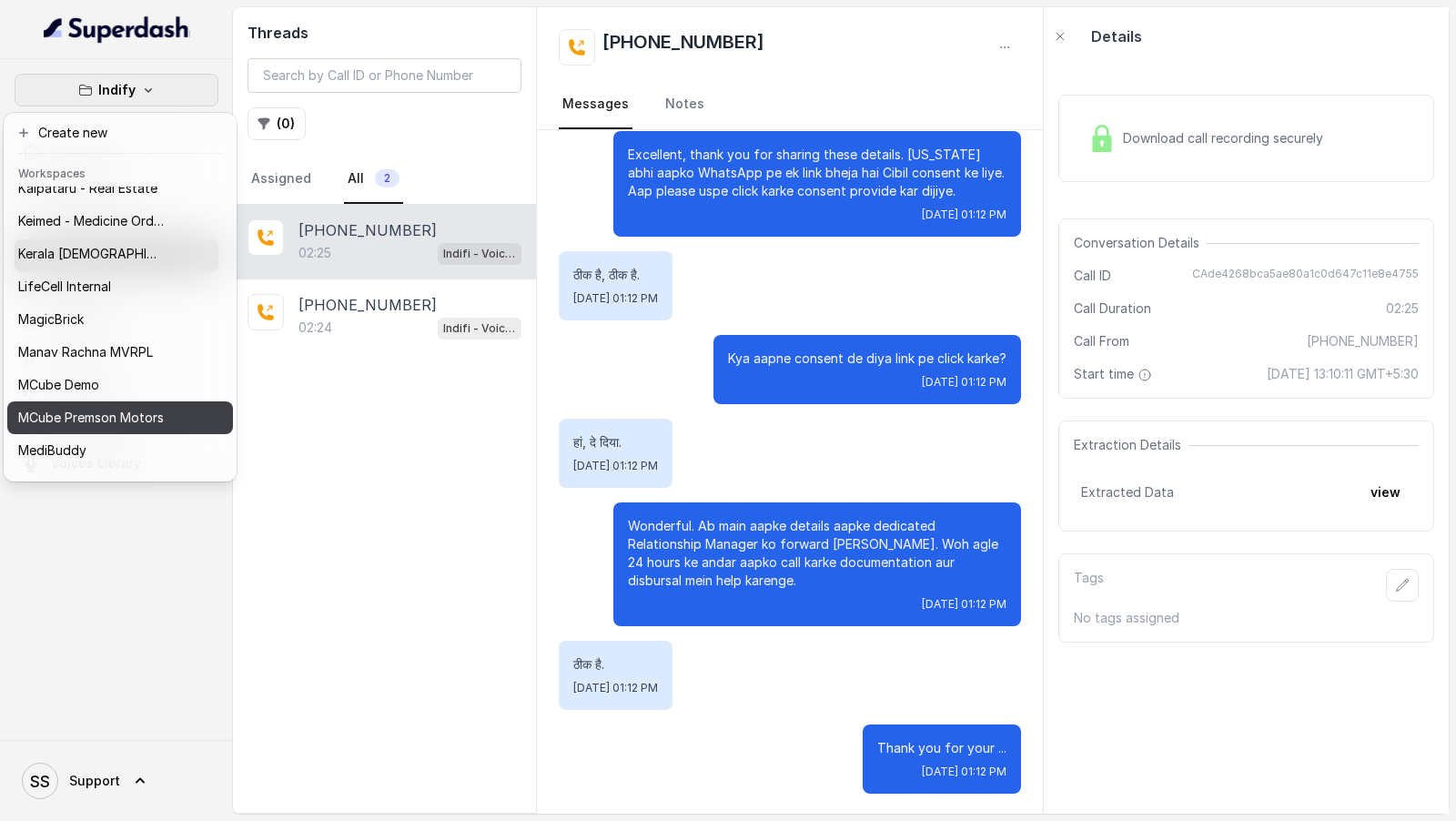
click at [143, 410] on p "MCube Premson Motors" at bounding box center [91, 418] width 146 height 22
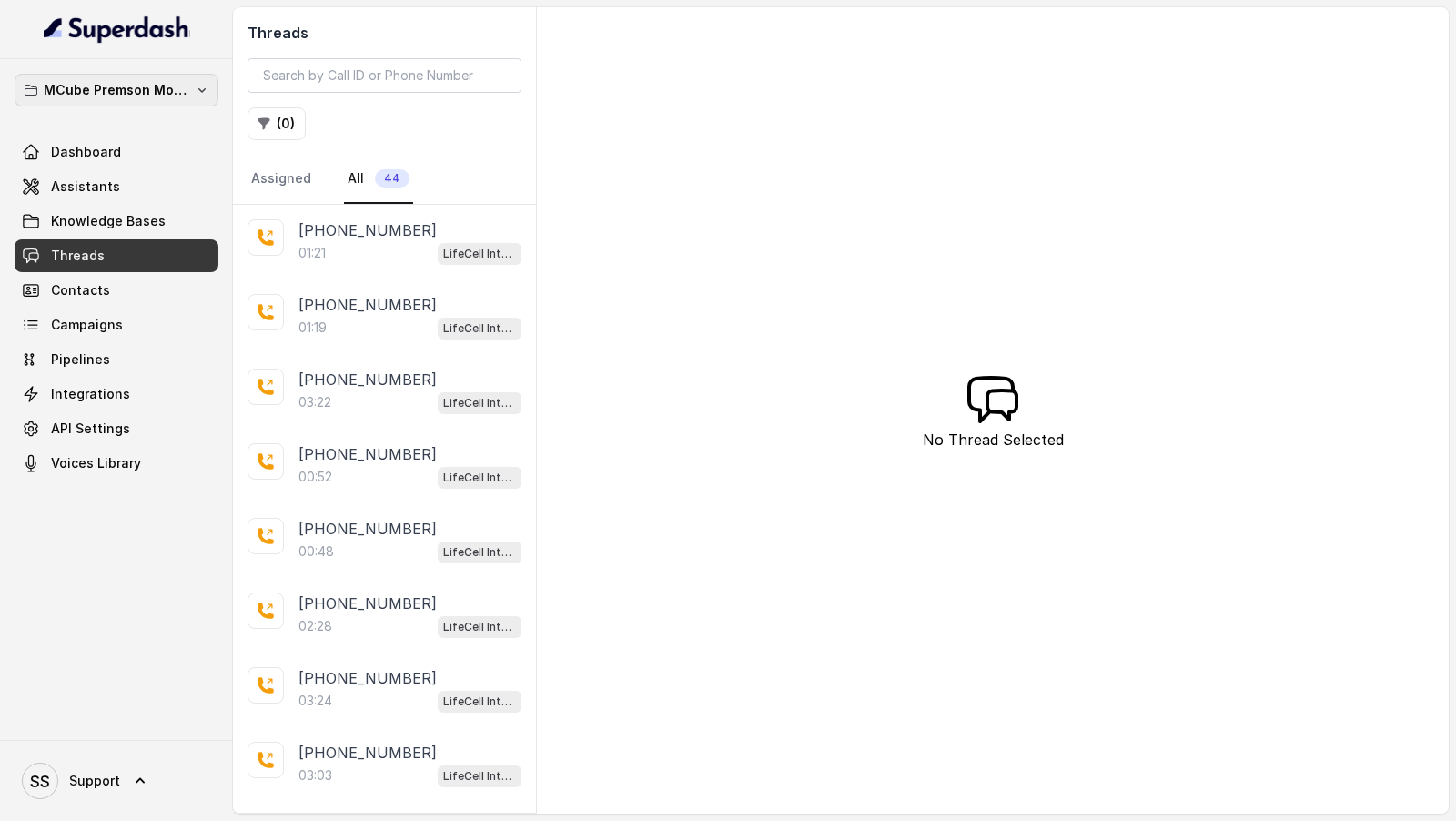
click at [133, 93] on p "MCube Premson Motors" at bounding box center [117, 90] width 146 height 22
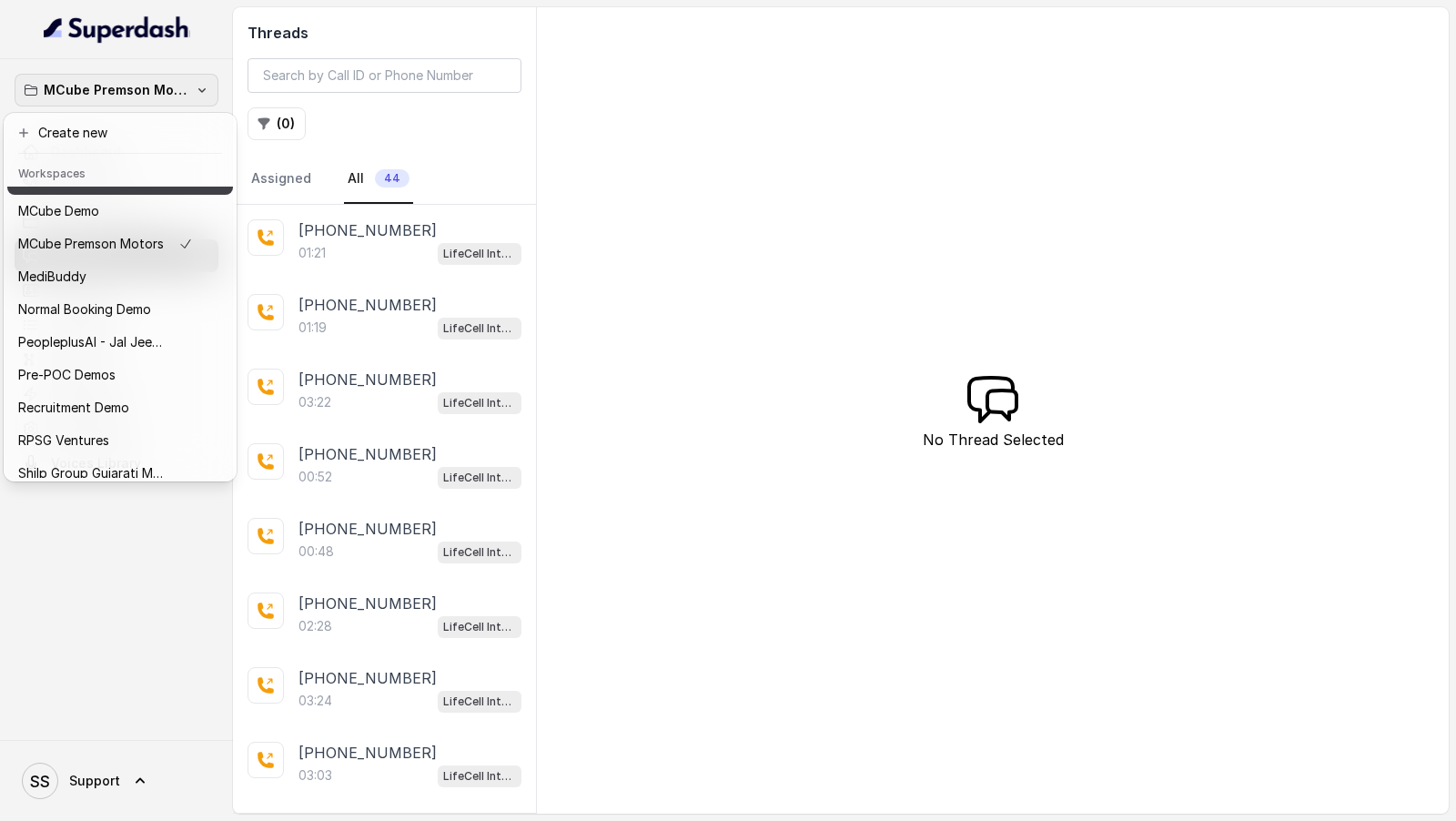
scroll to position [776, 0]
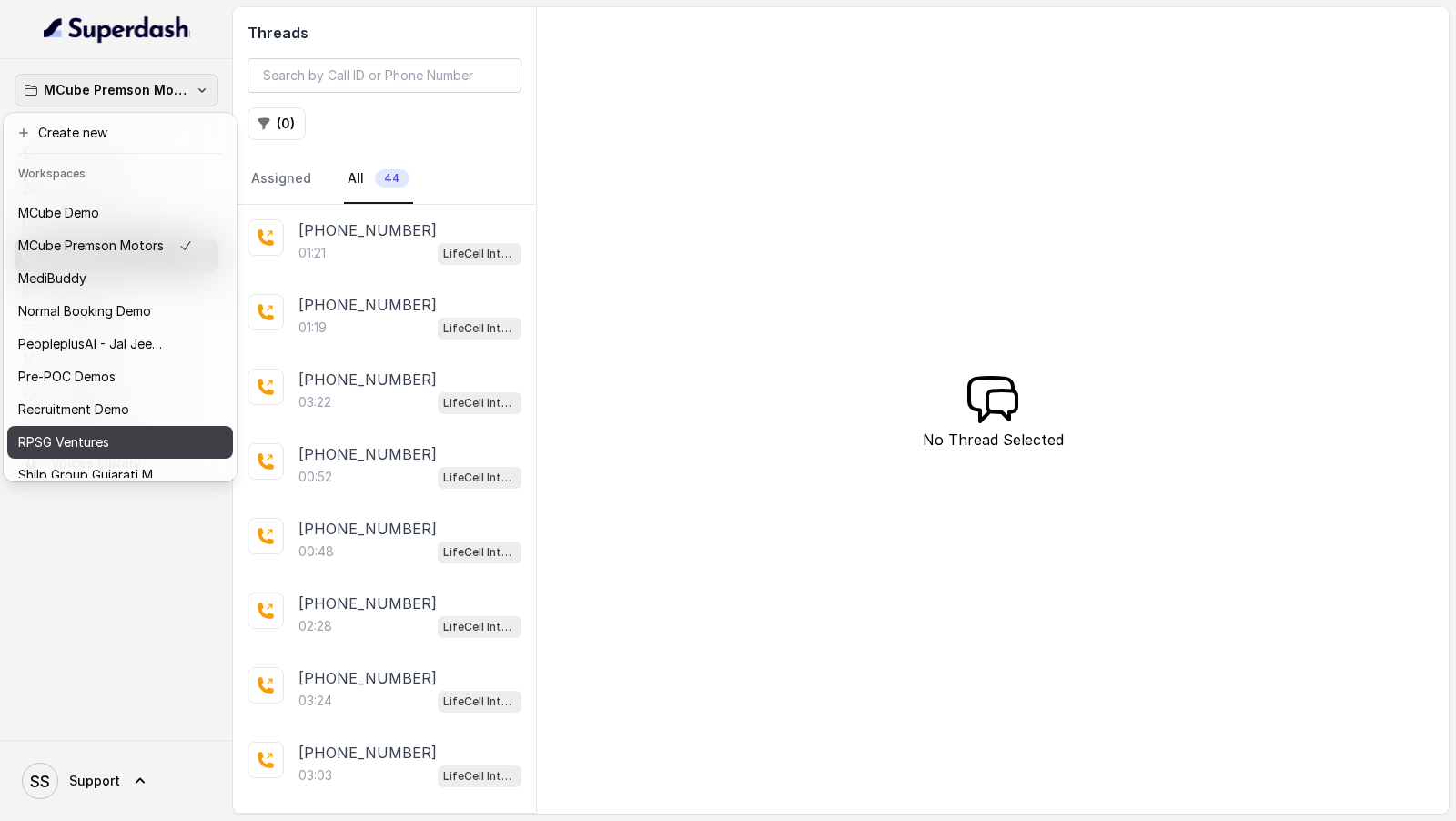
click at [130, 448] on div "RPSG Ventures" at bounding box center [106, 442] width 175 height 22
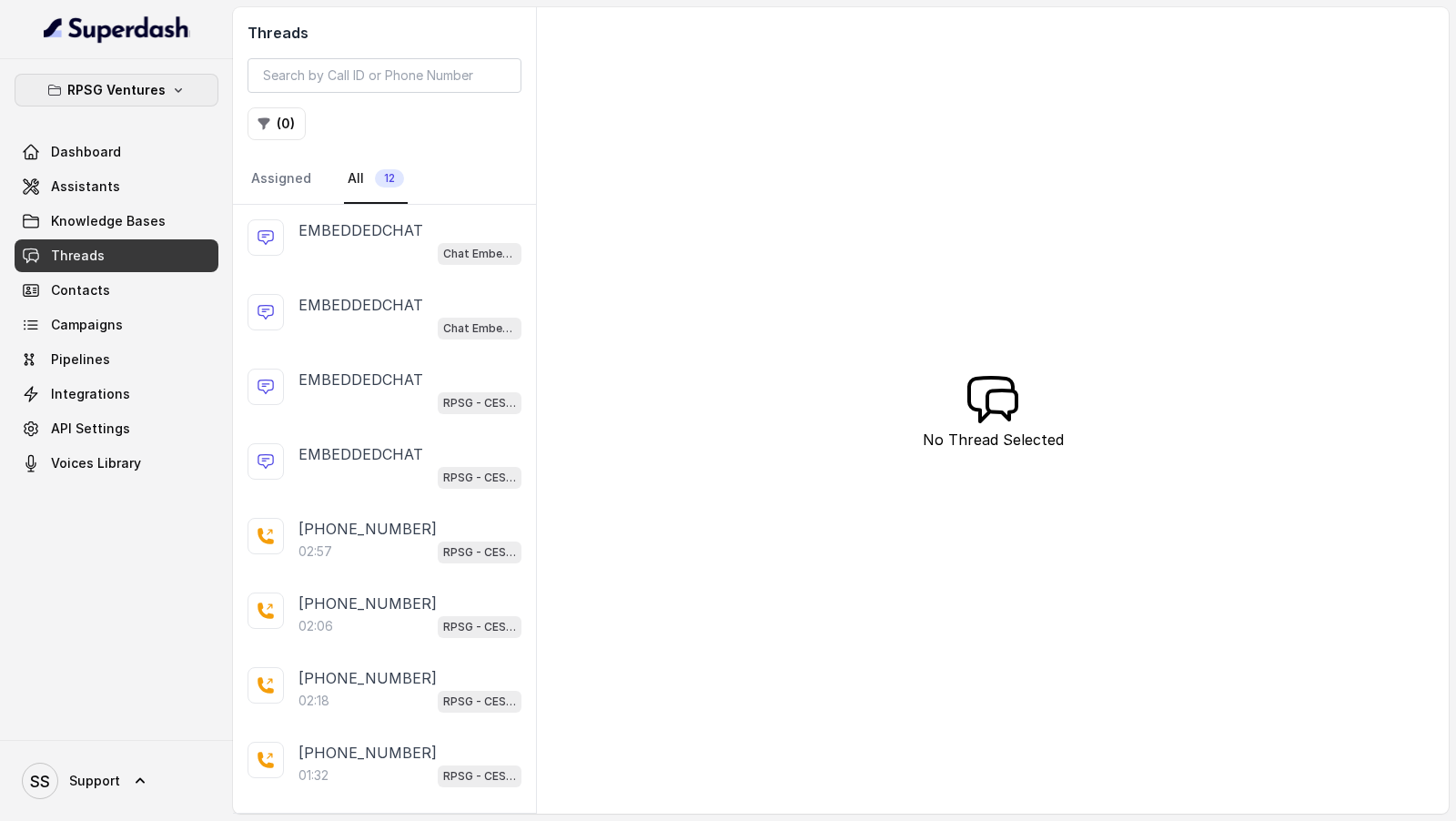
click at [203, 79] on button "RPSG Ventures" at bounding box center [117, 90] width 204 height 33
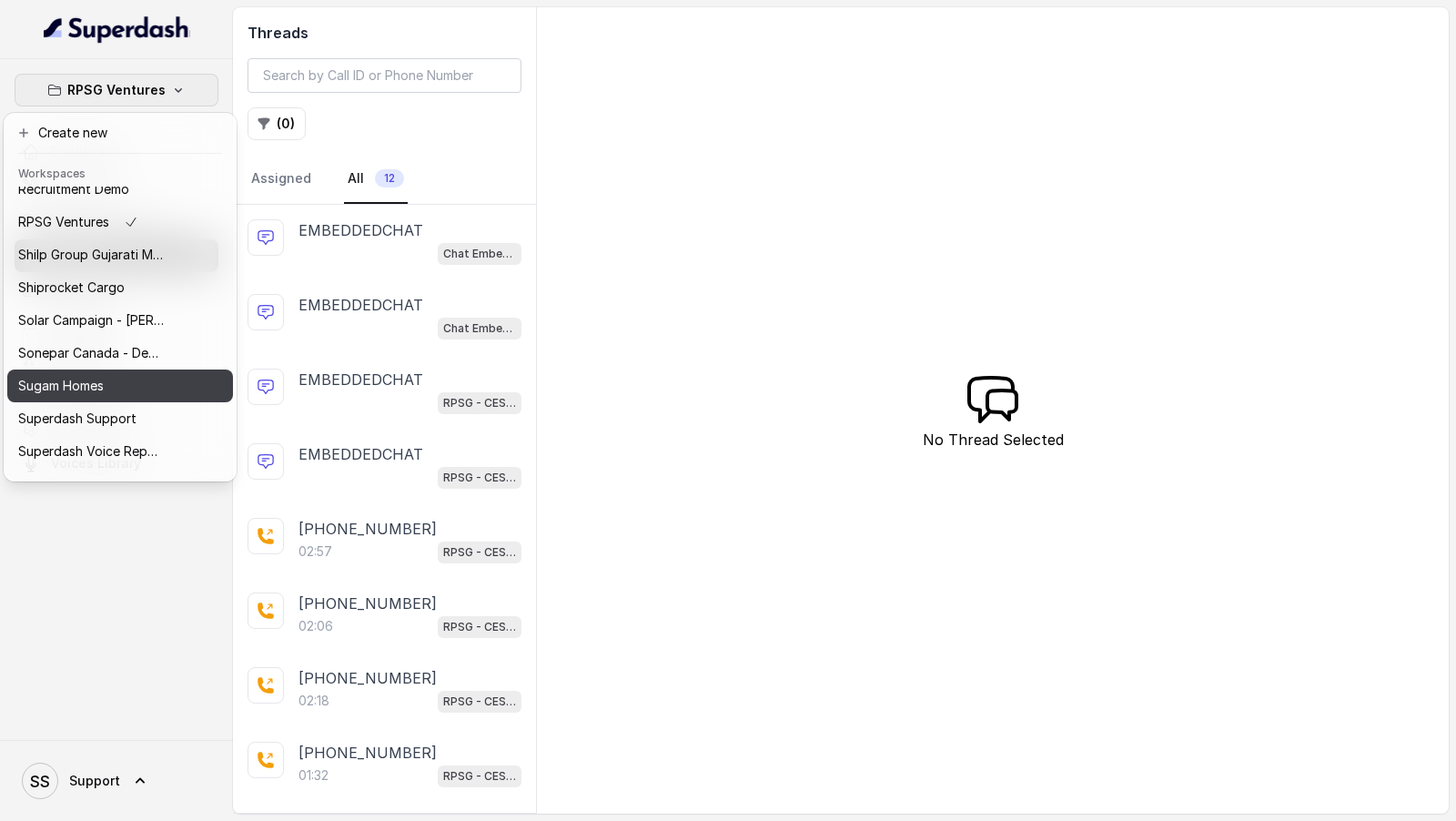
scroll to position [1019, 0]
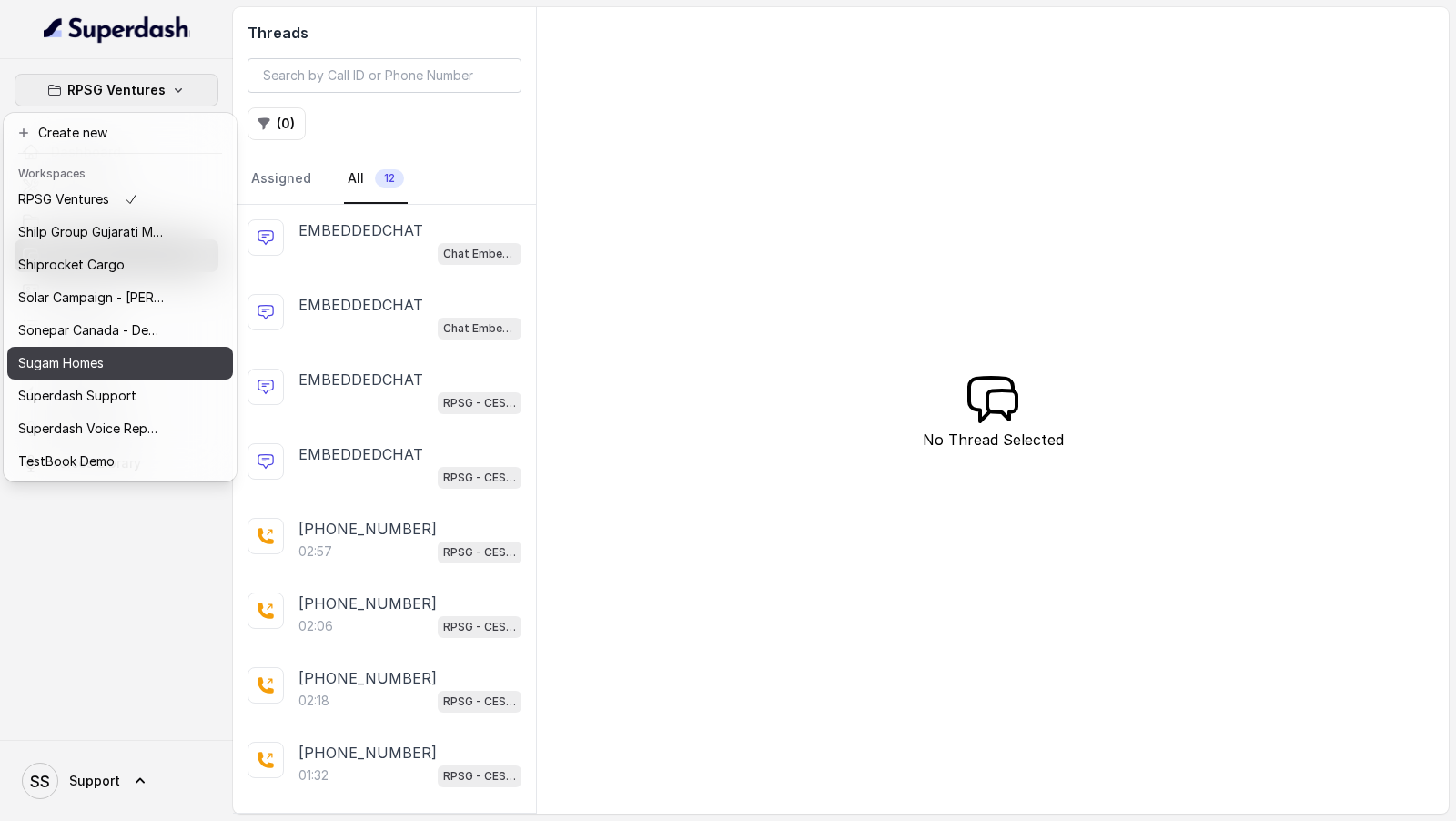
click at [178, 350] on button "Sugam Homes" at bounding box center [120, 363] width 226 height 33
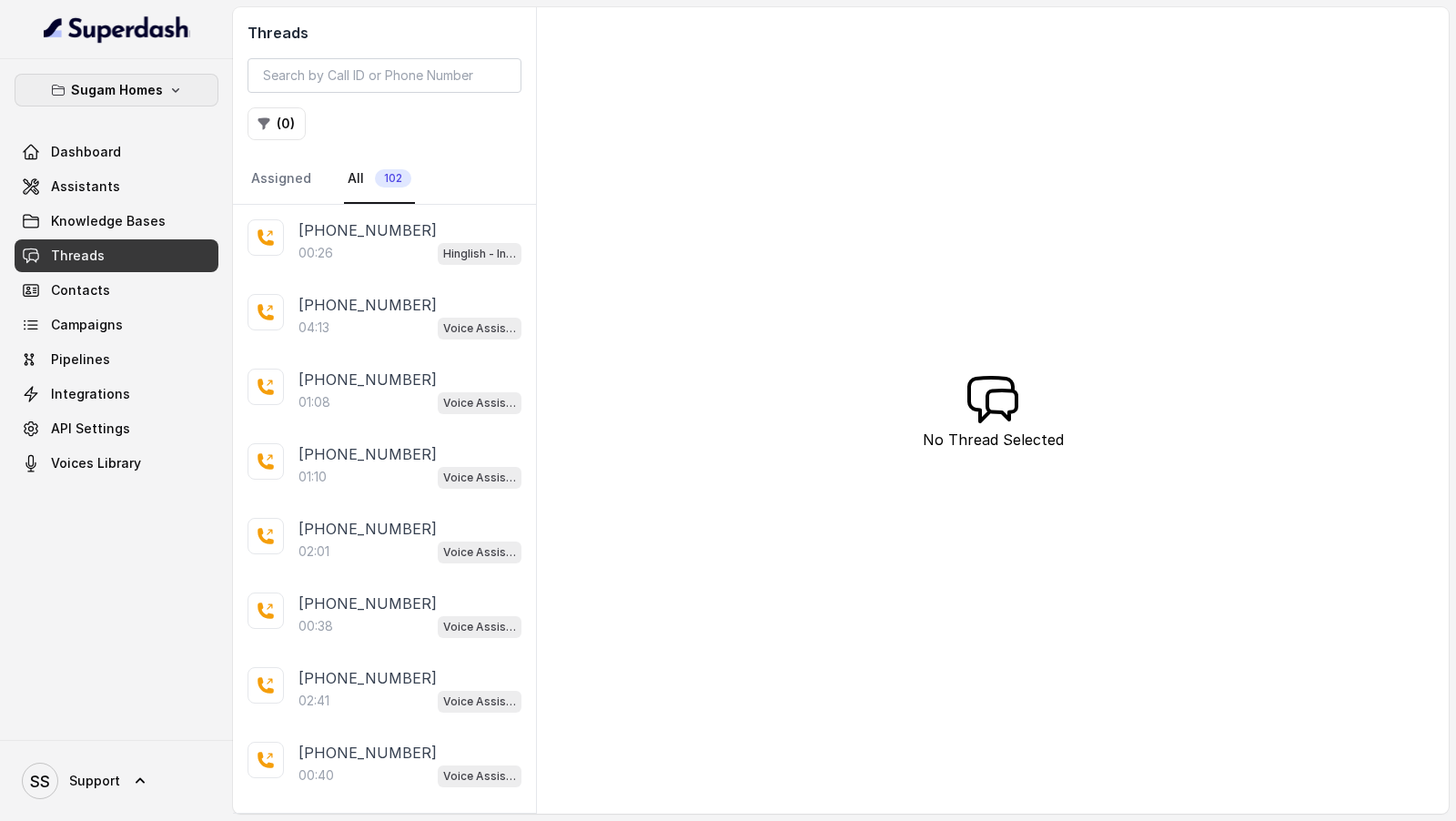
click at [161, 86] on button "Sugam Homes" at bounding box center [117, 90] width 204 height 33
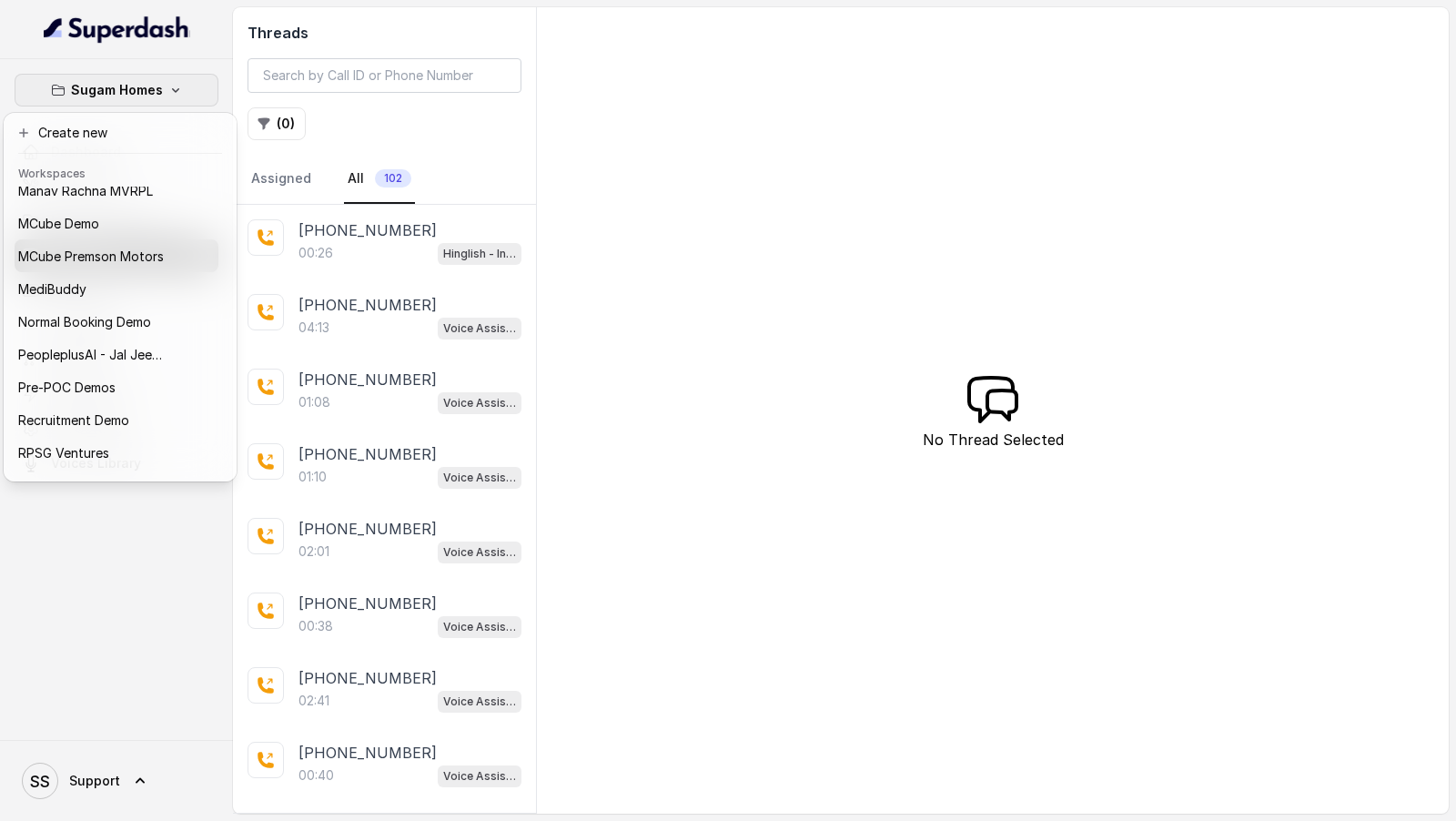
scroll to position [1019, 0]
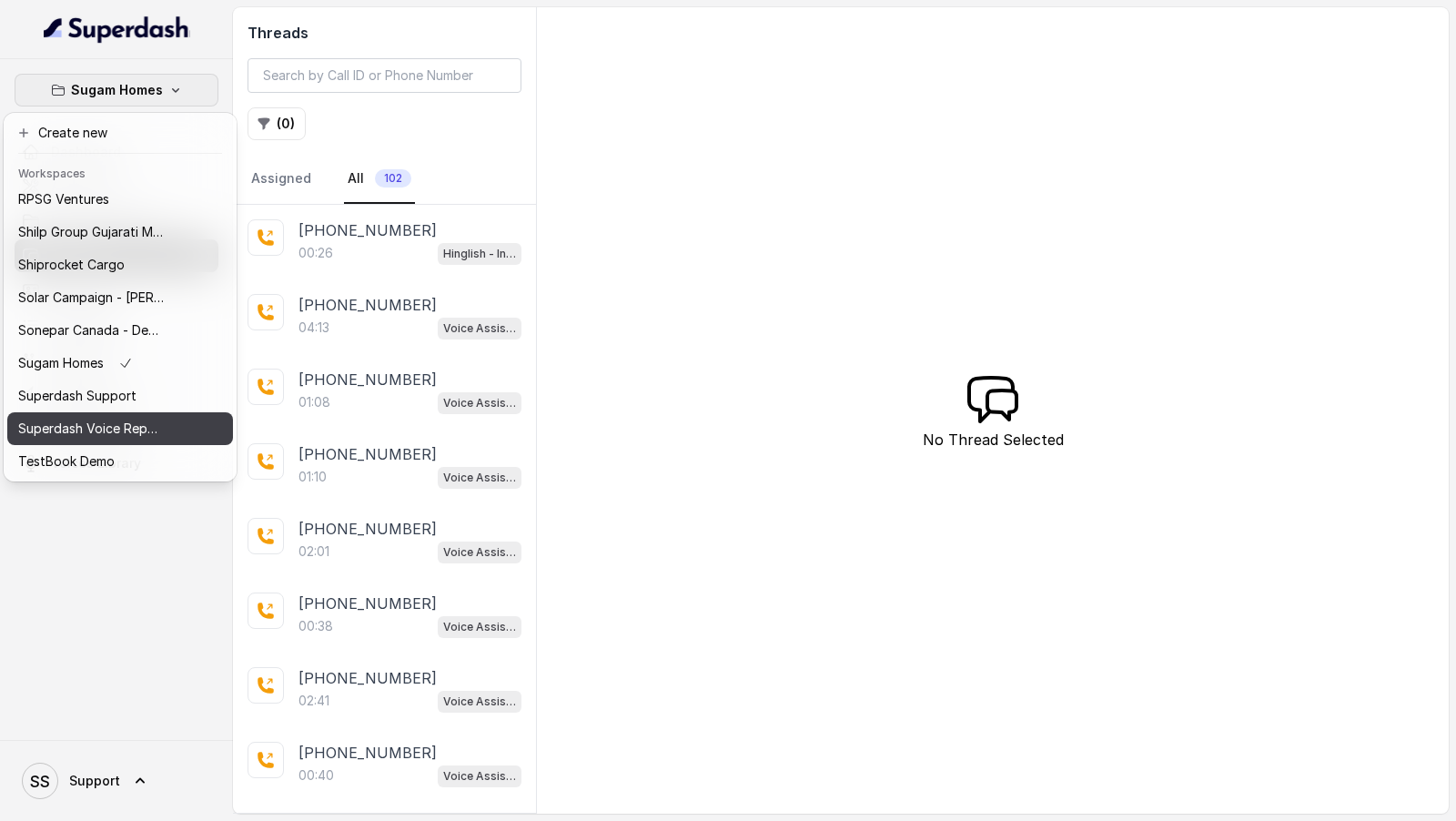
click at [153, 432] on p "Superdash Voice Repository Voices" at bounding box center [91, 429] width 146 height 22
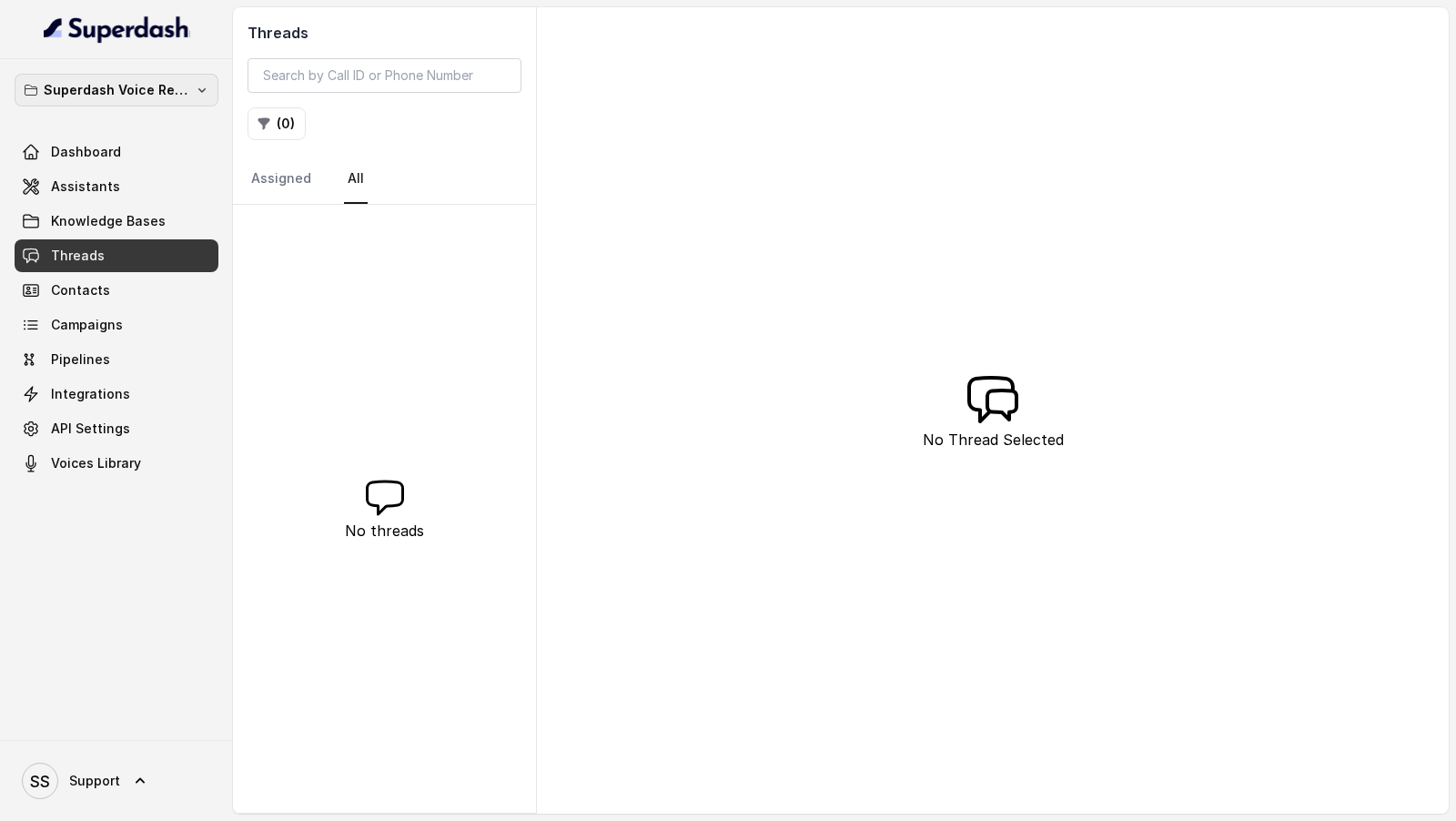
click at [142, 108] on div "Superdash Voice Repository Voices Dashboard Assistants Knowledge Bases Threads …" at bounding box center [117, 277] width 204 height 406
click at [143, 108] on div "Superdash Voice Repository Voices Dashboard Assistants Knowledge Bases Threads …" at bounding box center [117, 277] width 204 height 406
click at [152, 106] on div "Superdash Voice Repository Voices Dashboard Assistants Knowledge Bases Threads …" at bounding box center [117, 277] width 204 height 406
click at [161, 101] on button "Superdash Voice Repository Voices" at bounding box center [117, 90] width 204 height 33
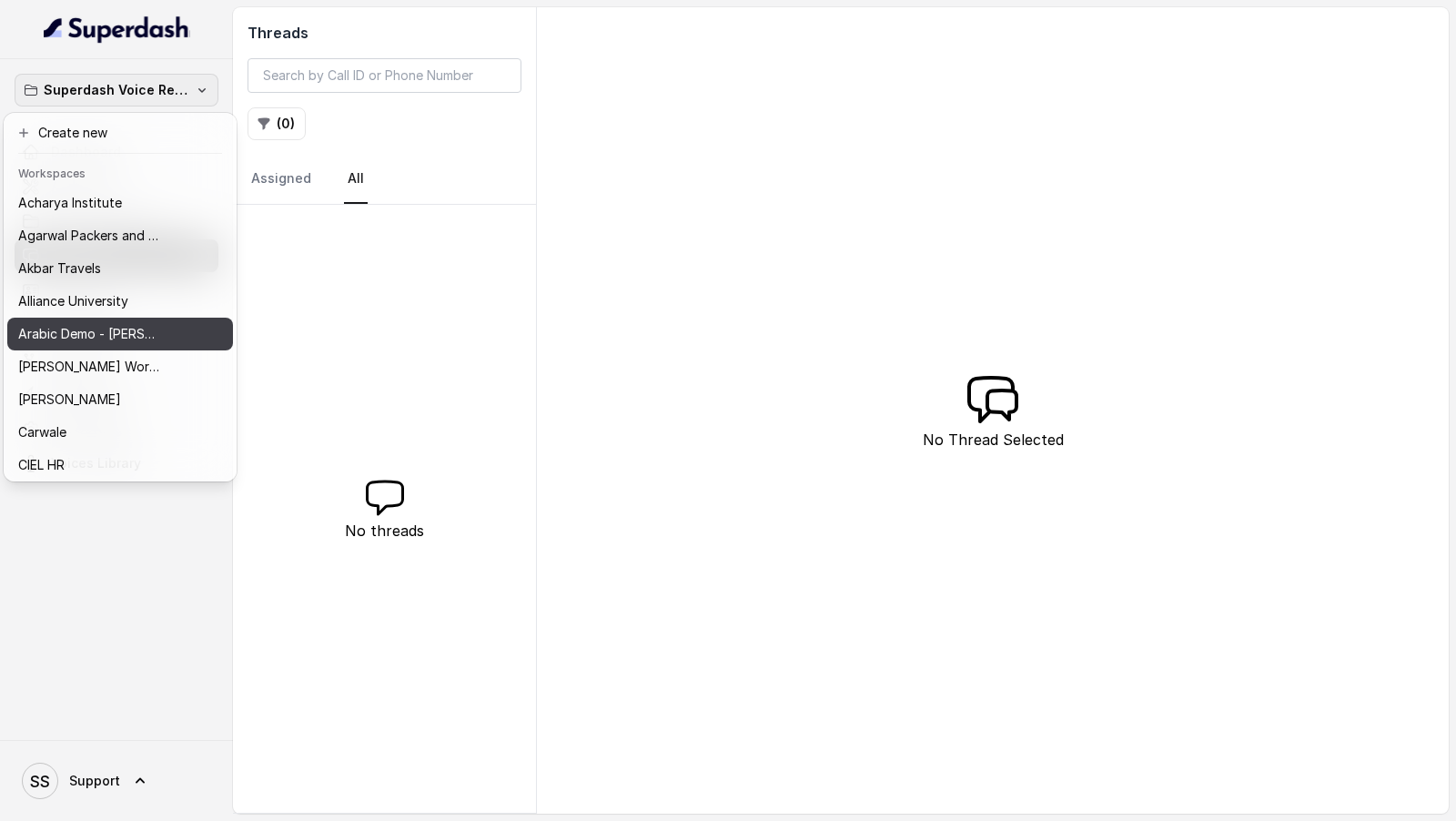
scroll to position [1019, 0]
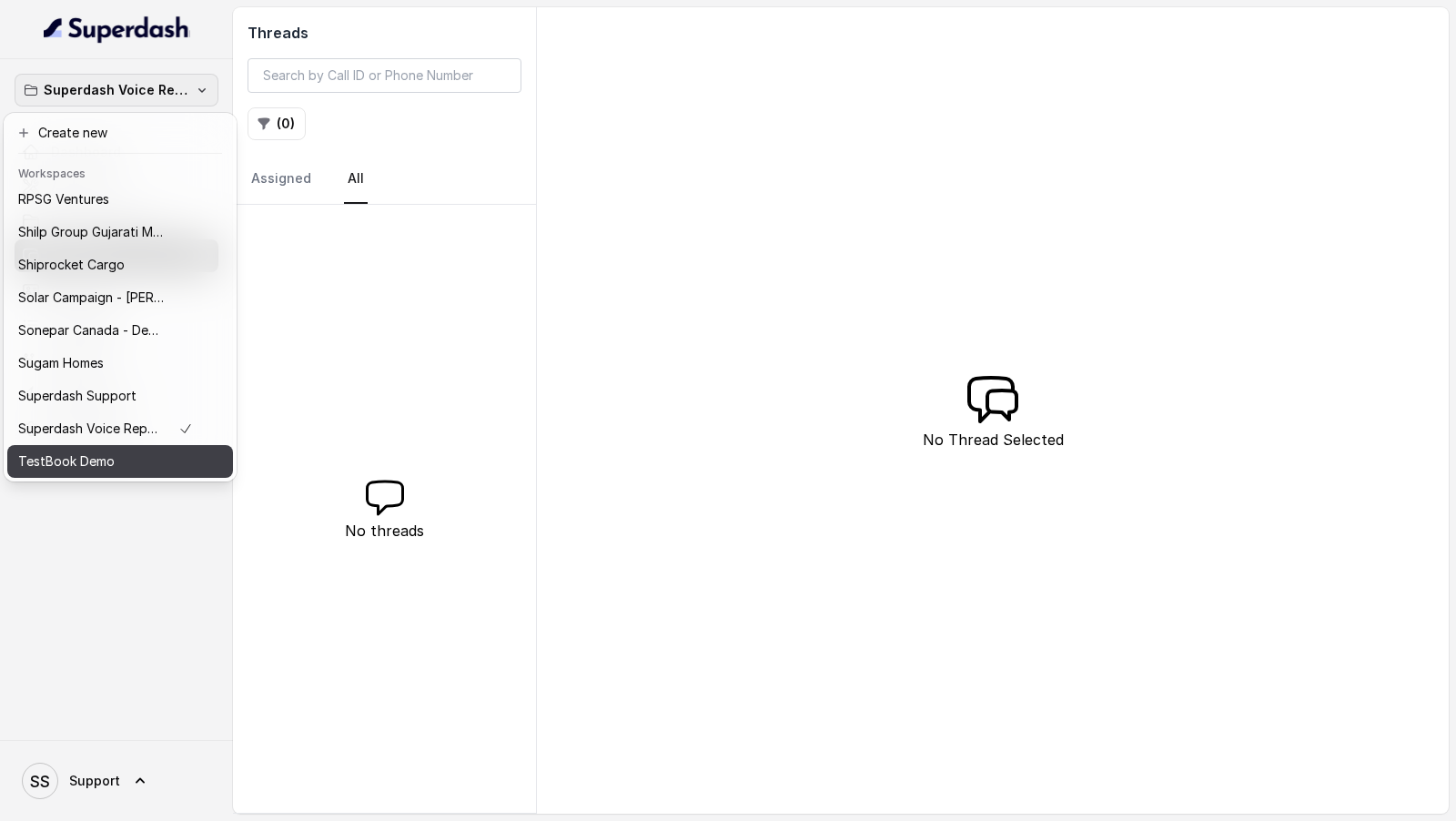
click at [101, 474] on button "TestBook Demo" at bounding box center [120, 461] width 226 height 33
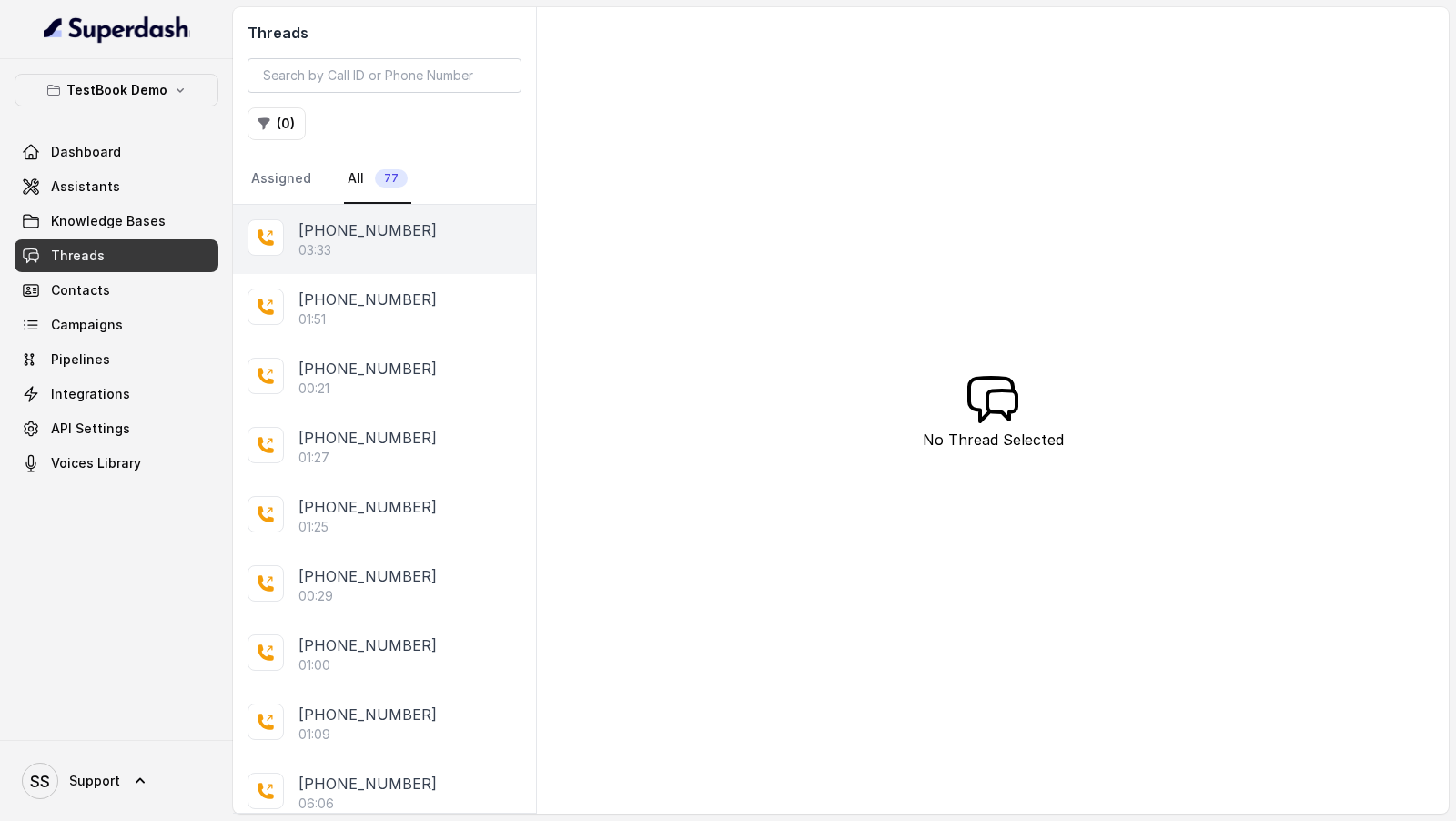
click at [313, 206] on div "+919099982845 03:33" at bounding box center [384, 239] width 303 height 69
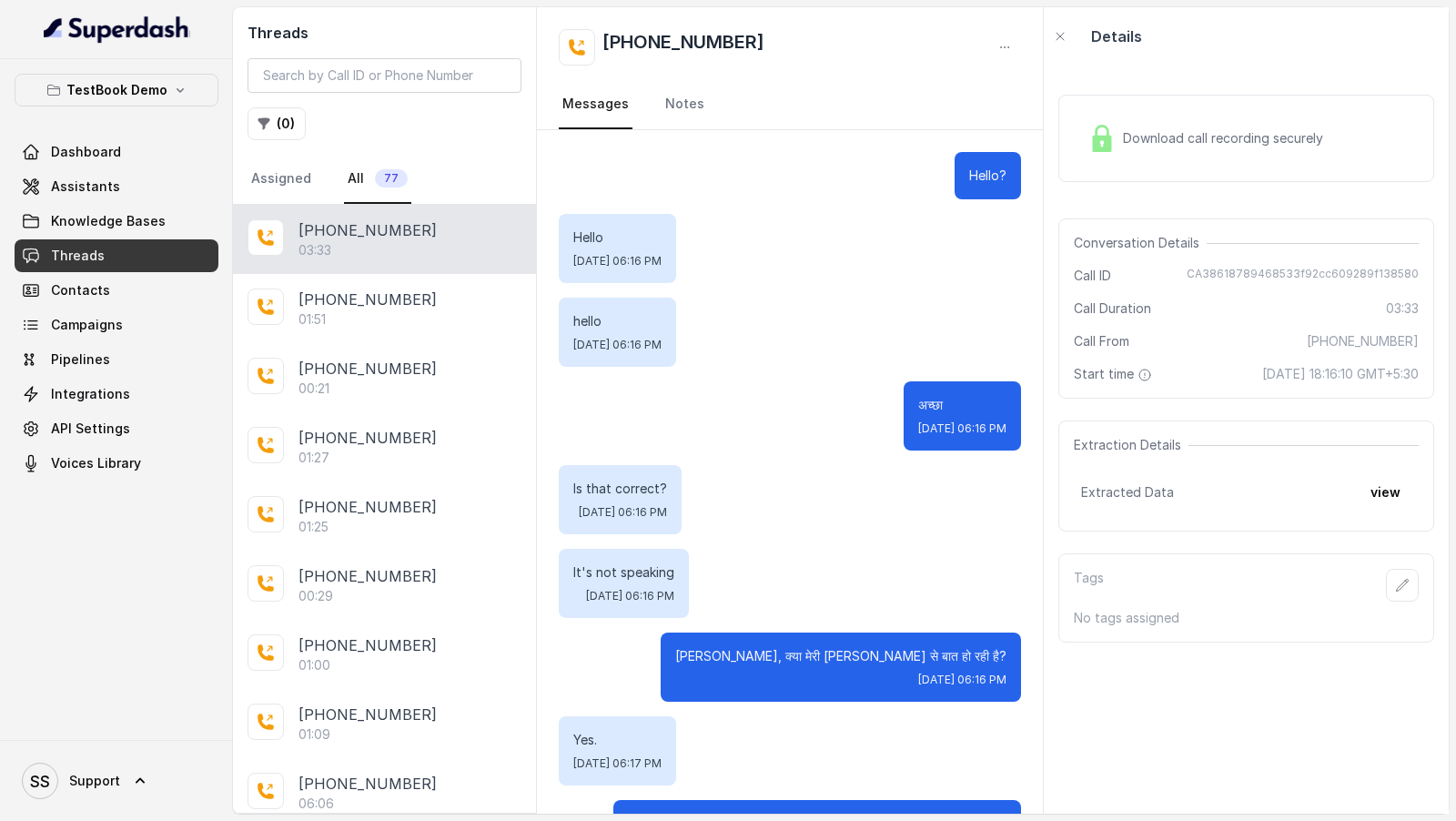
click at [178, 106] on div "TestBook Demo Dashboard Assistants Knowledge Bases Threads Contacts Campaigns P…" at bounding box center [117, 277] width 204 height 406
